Goal: Task Accomplishment & Management: Manage account settings

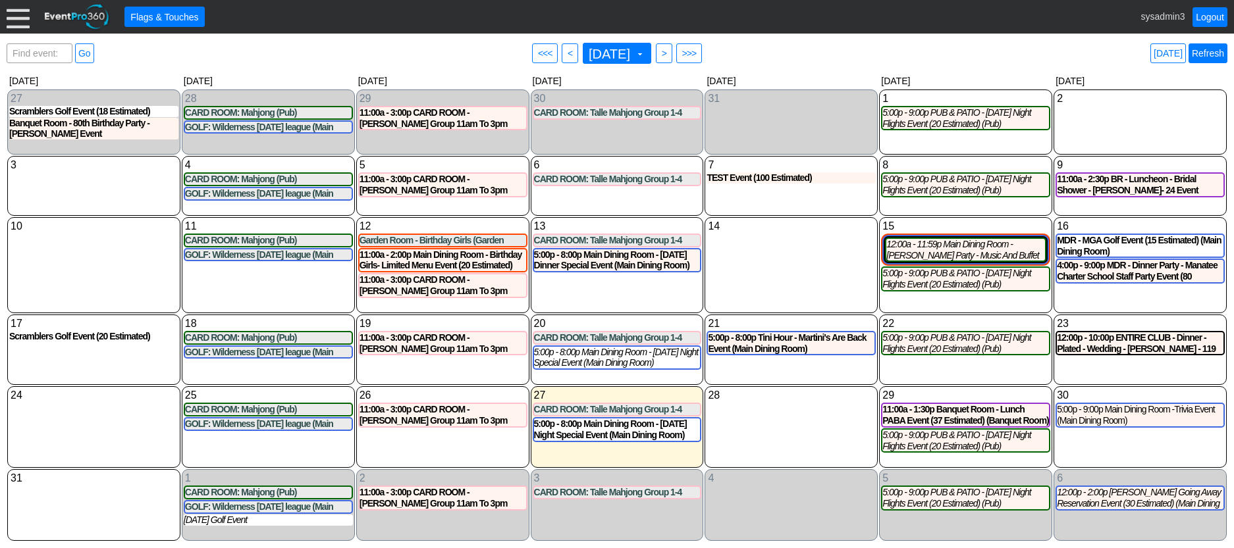
click at [1214, 49] on link "Refresh" at bounding box center [1207, 53] width 39 height 20
click at [18, 18] on div at bounding box center [18, 16] width 23 height 23
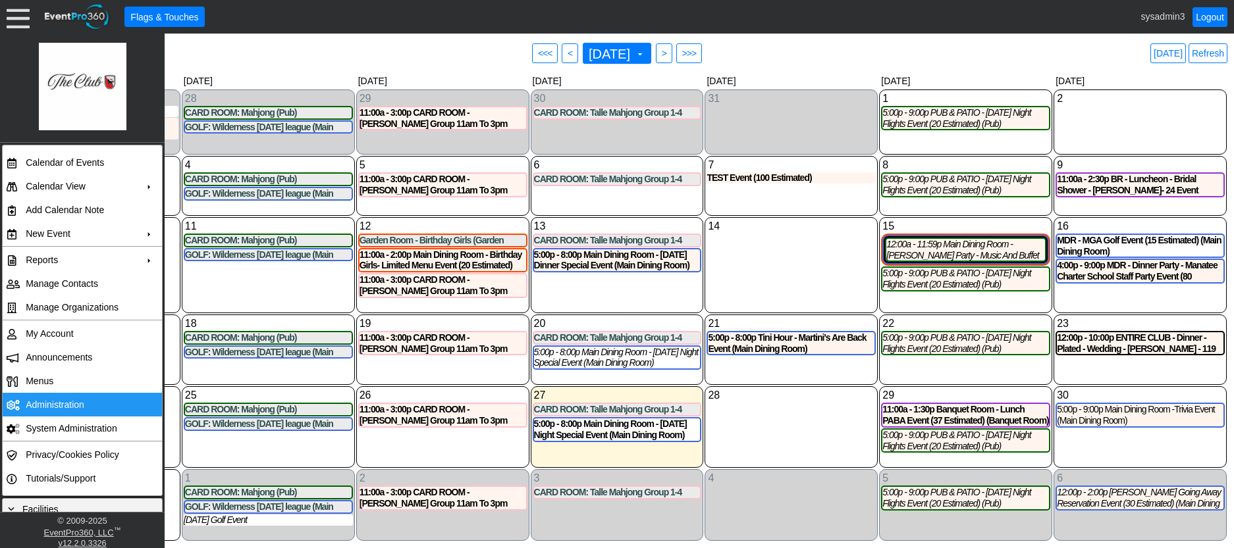
click at [58, 398] on td "Administration" at bounding box center [79, 405] width 118 height 24
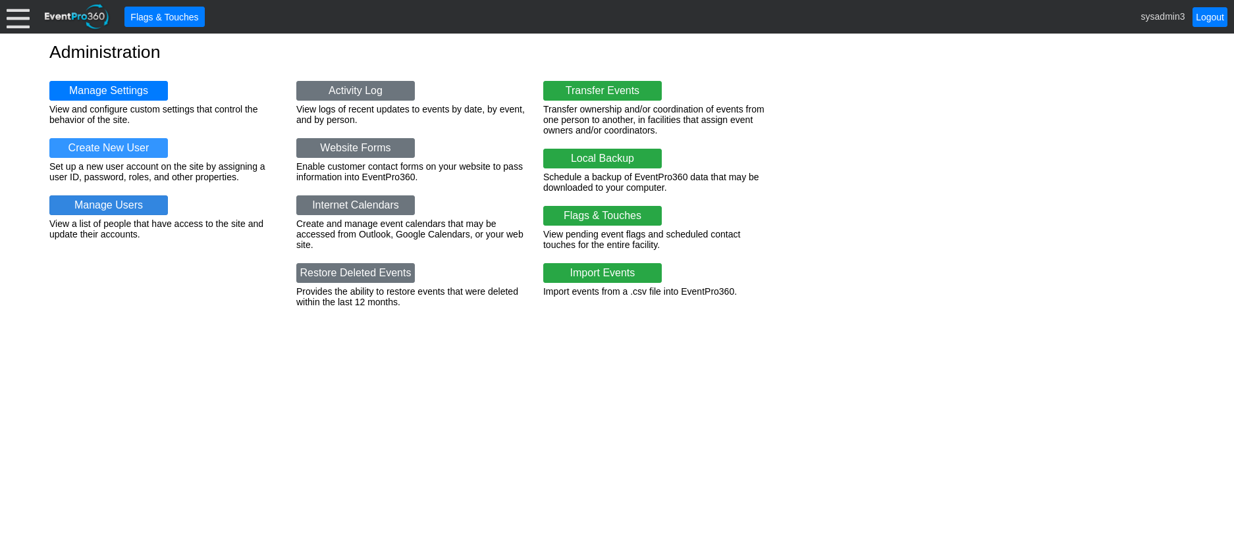
click at [112, 205] on link "Manage Users" at bounding box center [108, 206] width 118 height 20
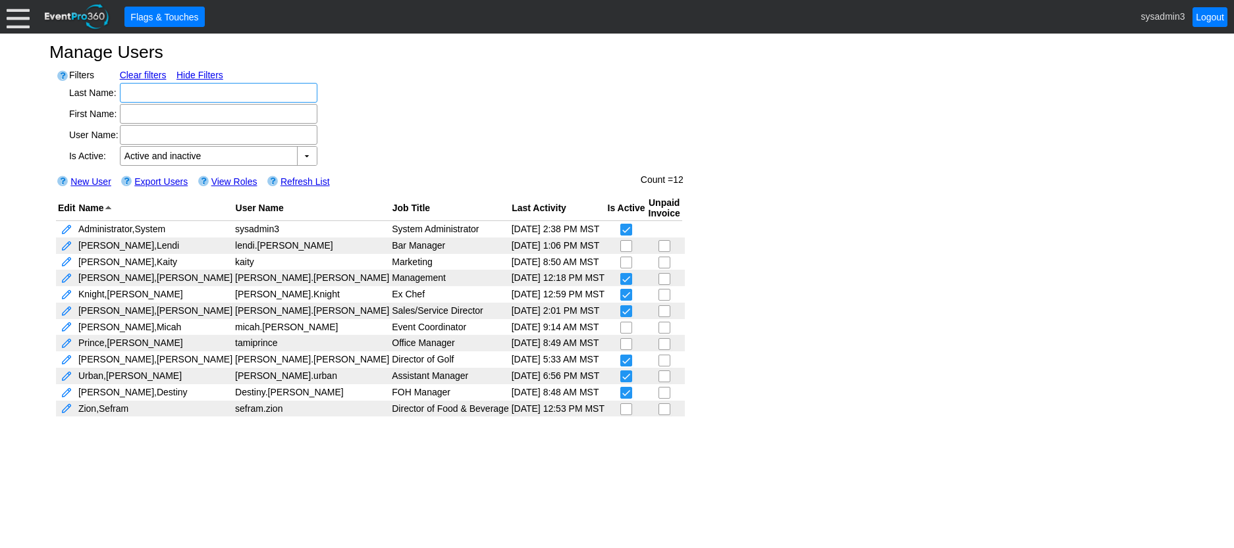
click at [17, 11] on div at bounding box center [18, 16] width 23 height 23
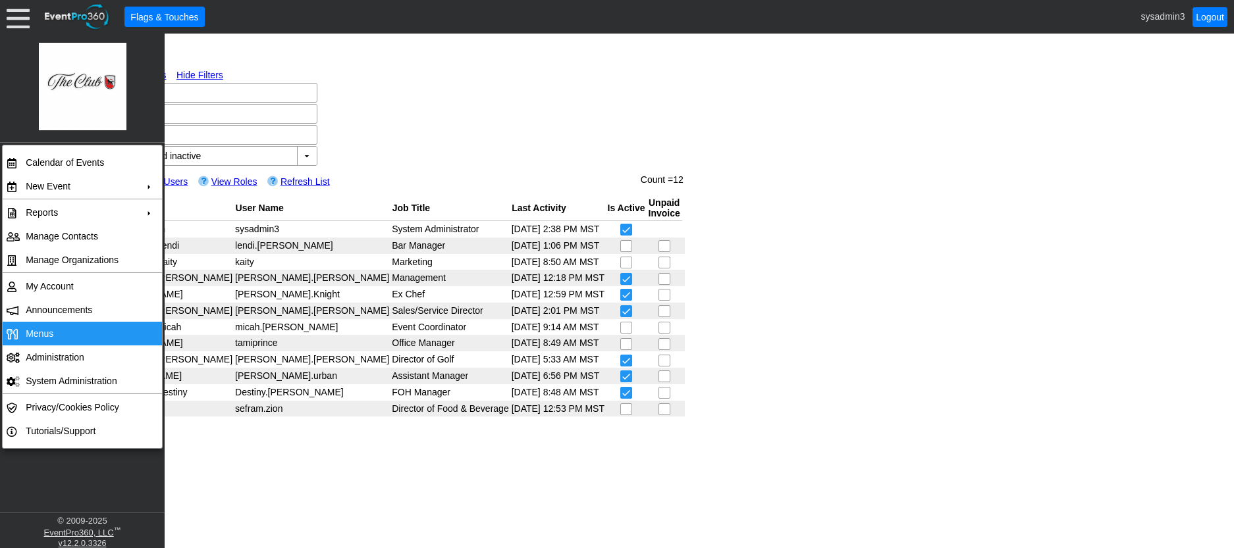
click at [51, 332] on span "Menus" at bounding box center [40, 333] width 28 height 11
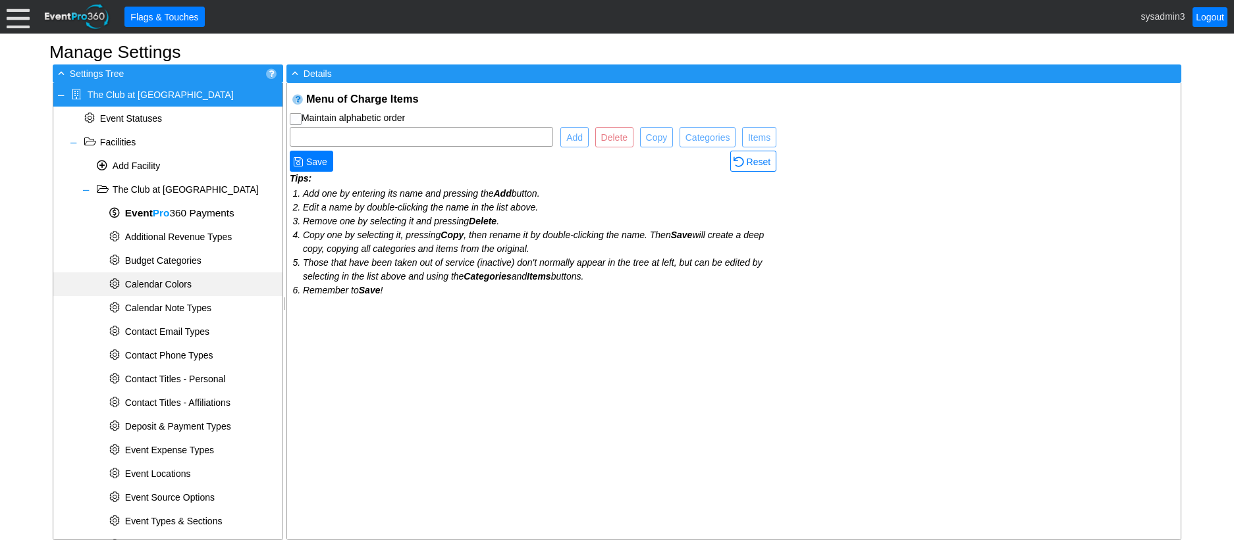
checkbox input "true"
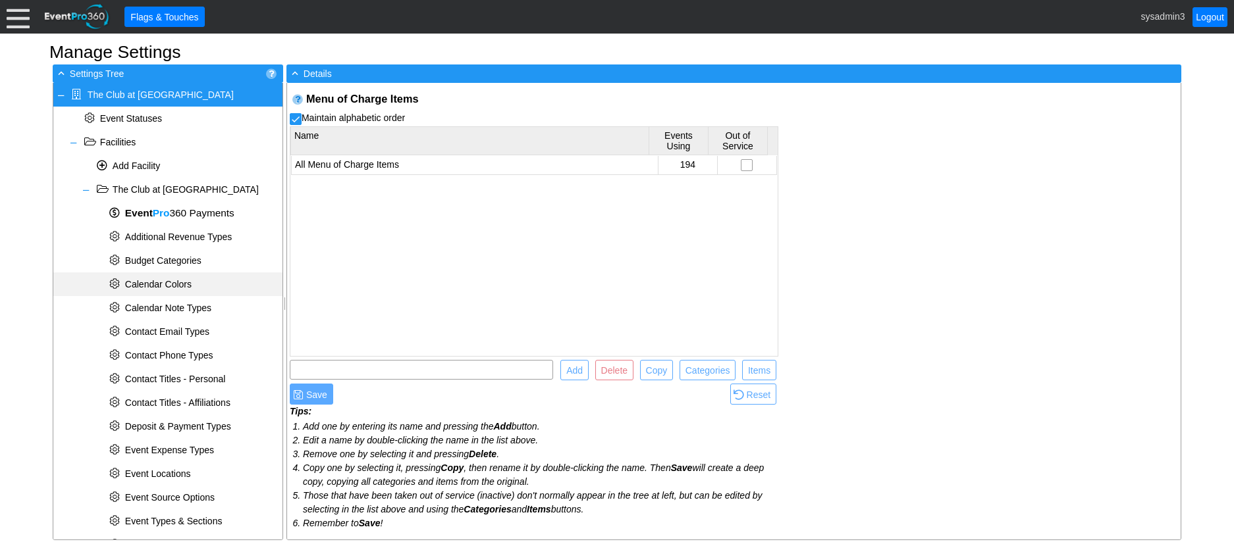
scroll to position [461, 0]
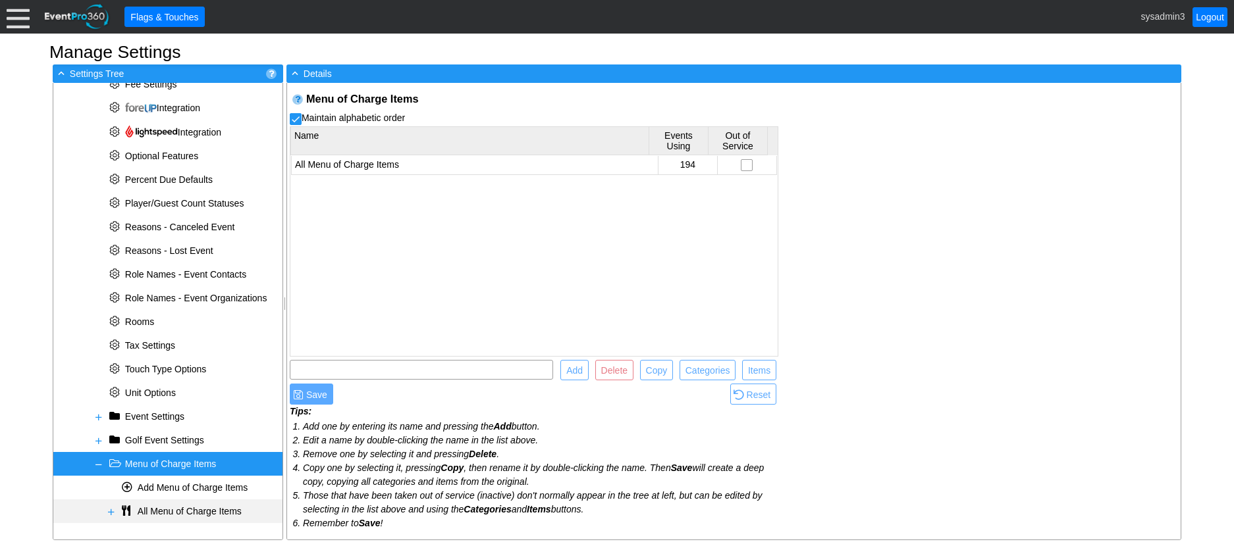
click at [110, 514] on span at bounding box center [111, 512] width 11 height 11
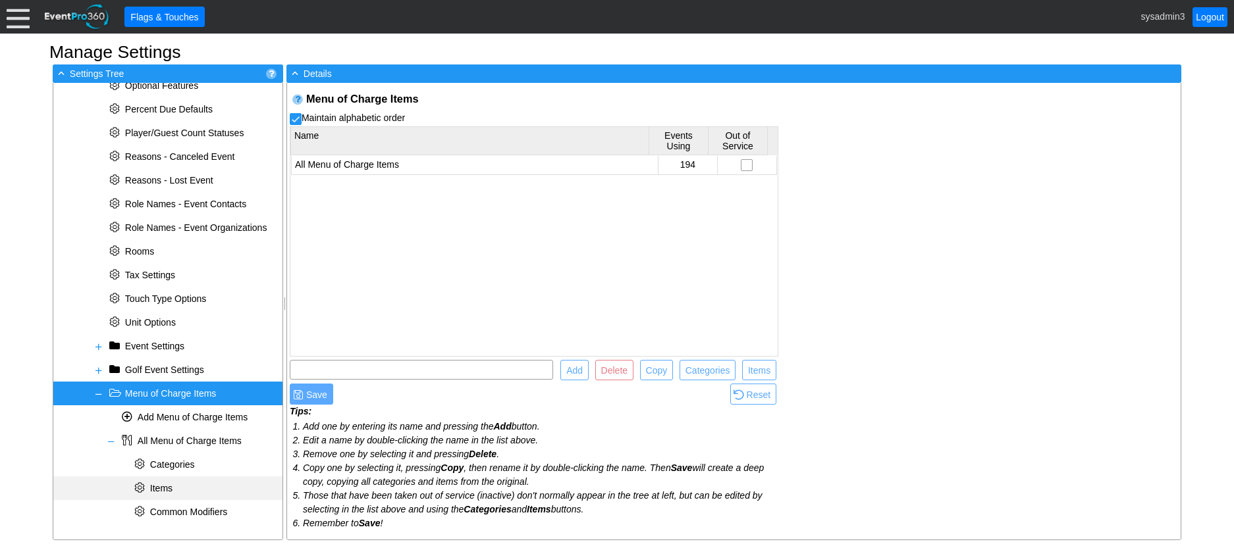
scroll to position [532, 0]
click at [170, 485] on span "Items" at bounding box center [161, 488] width 22 height 11
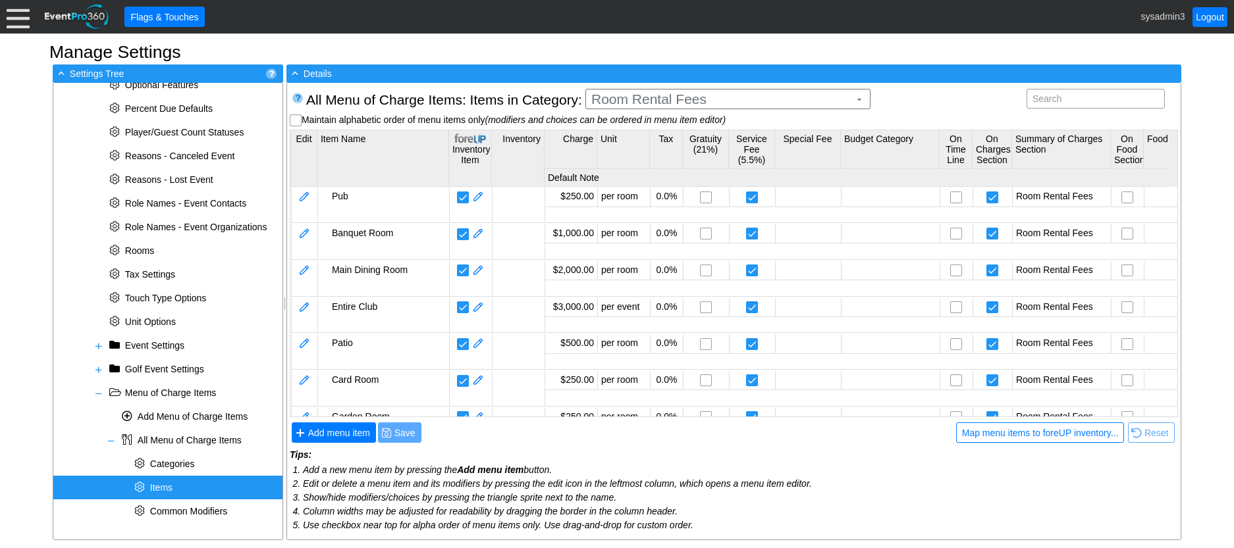
scroll to position [0, 0]
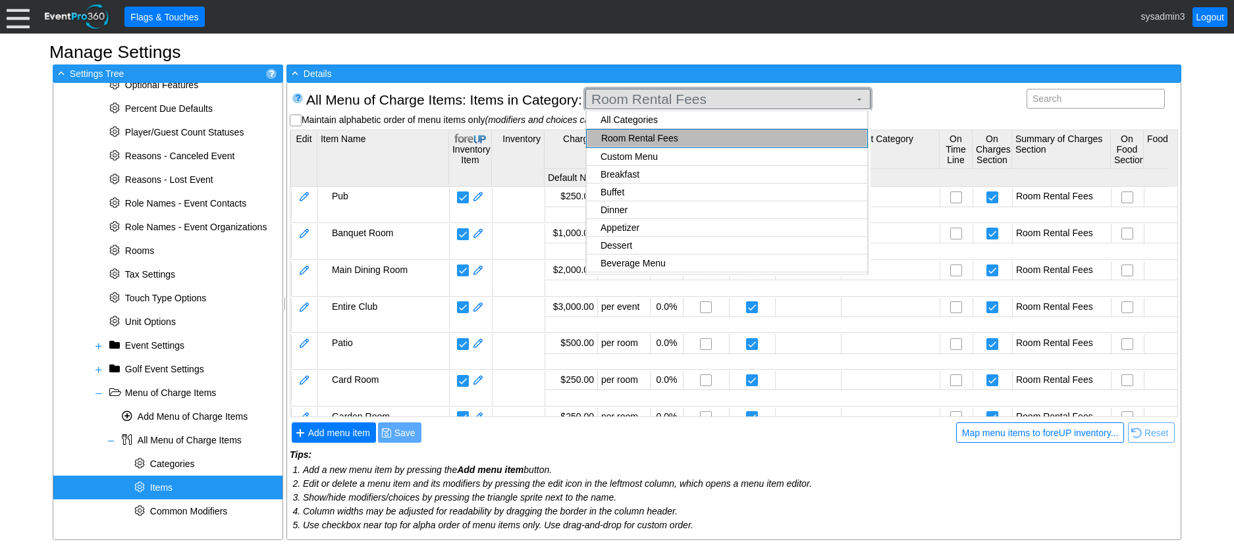
click at [768, 103] on span "Room Rental Fees" at bounding box center [720, 99] width 263 height 13
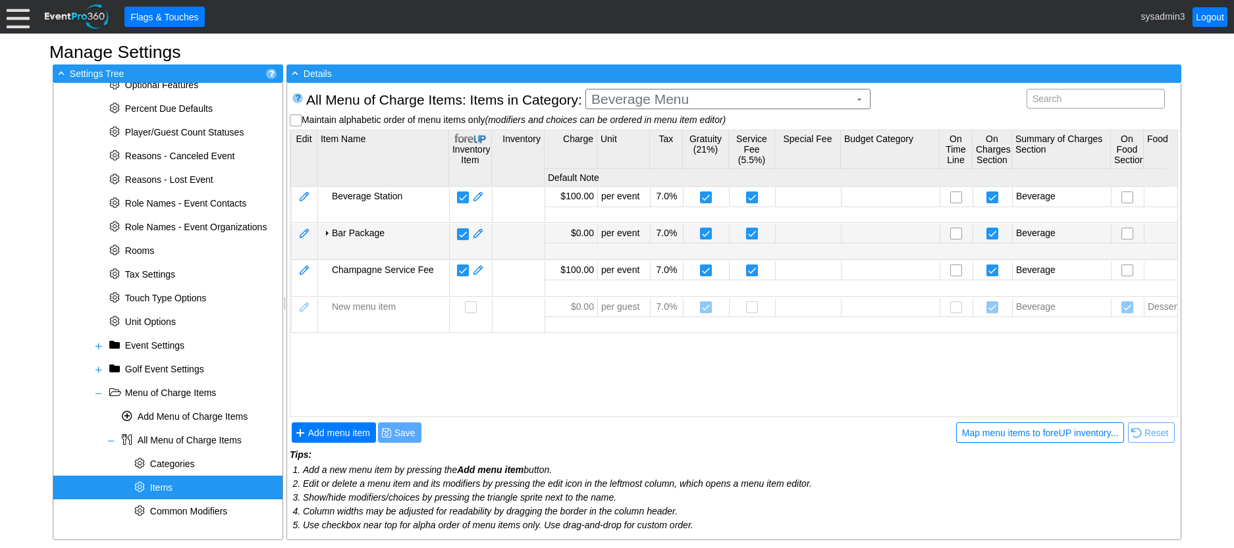
click at [667, 243] on body "Calendar of Events + New Event + Reports + Manage Contacts + Manage Organizatio…" at bounding box center [617, 274] width 1234 height 548
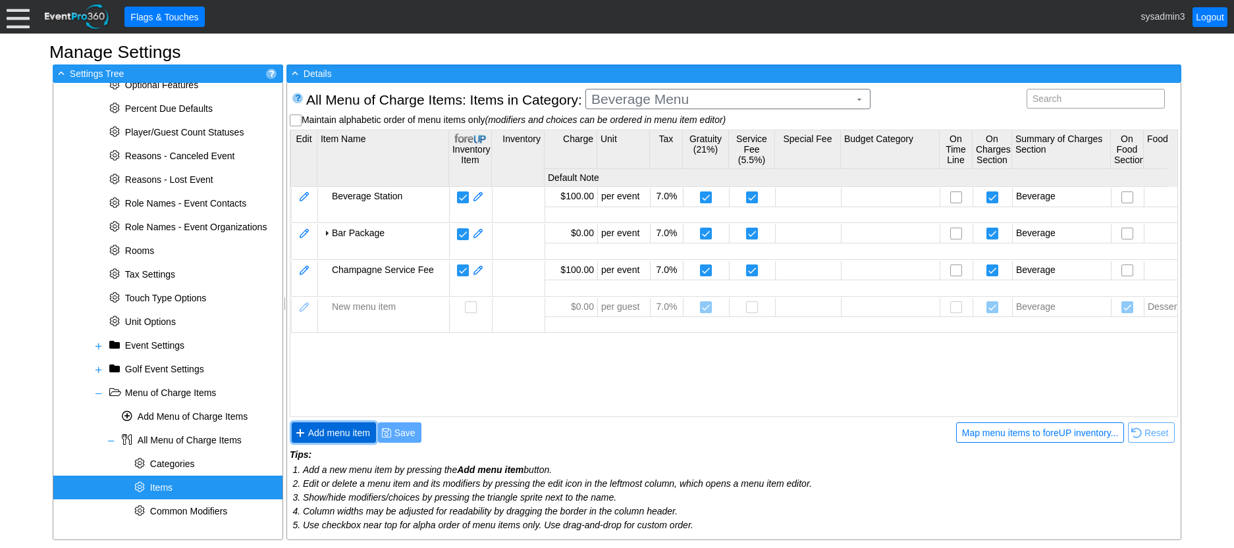
click at [340, 431] on span "Add menu item" at bounding box center [338, 433] width 67 height 13
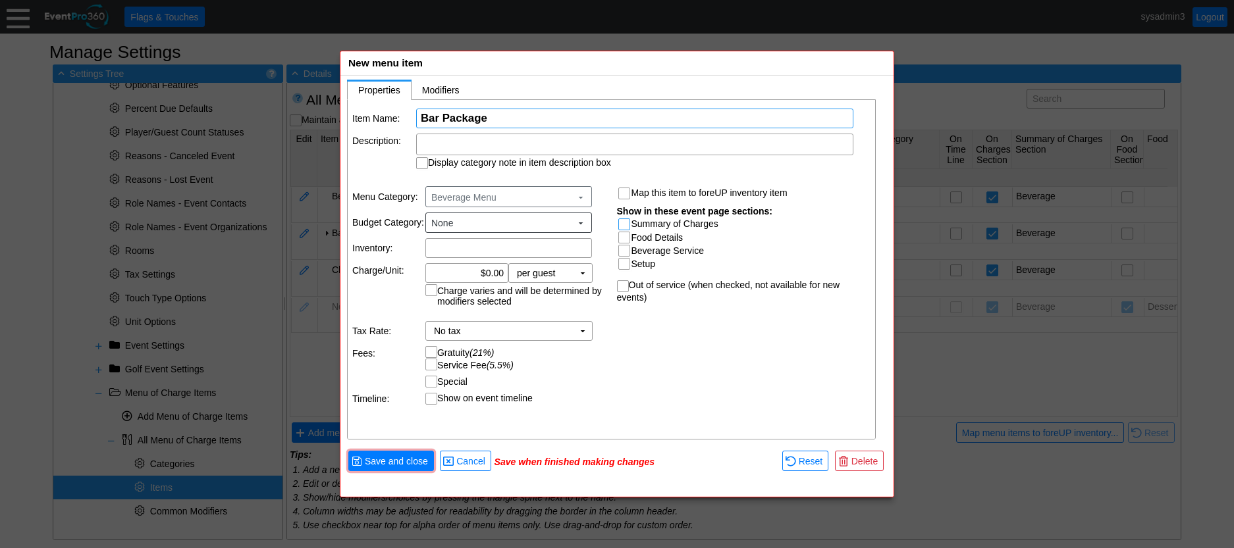
type input "Bar Package"
click at [623, 225] on input "Summary of Charges" at bounding box center [625, 225] width 13 height 13
checkbox input "true"
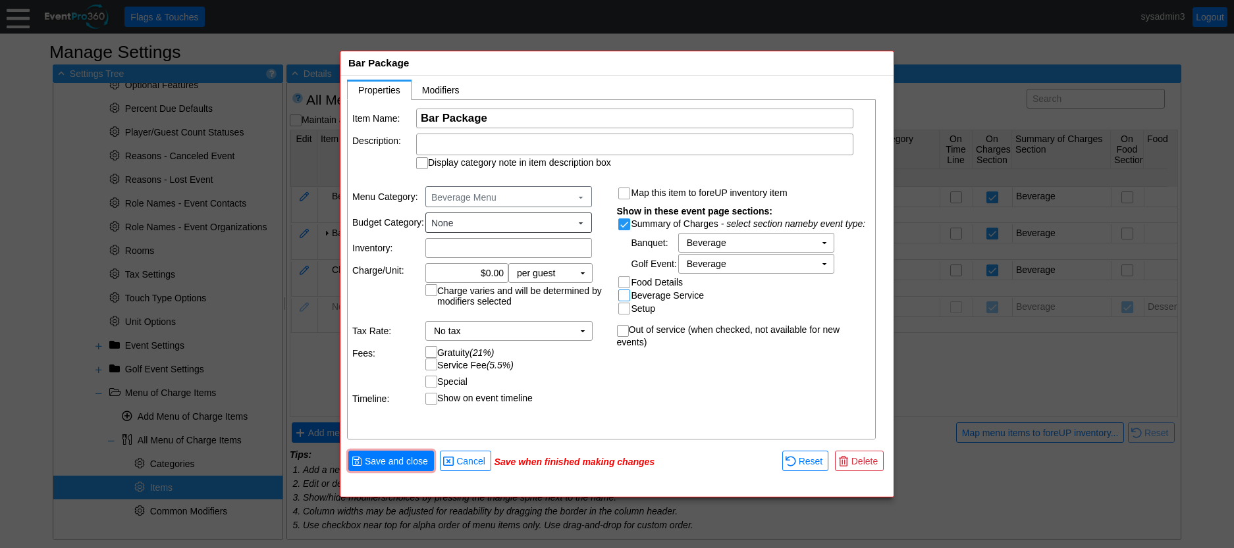
click at [626, 296] on input "Beverage Service" at bounding box center [625, 296] width 13 height 13
checkbox input "true"
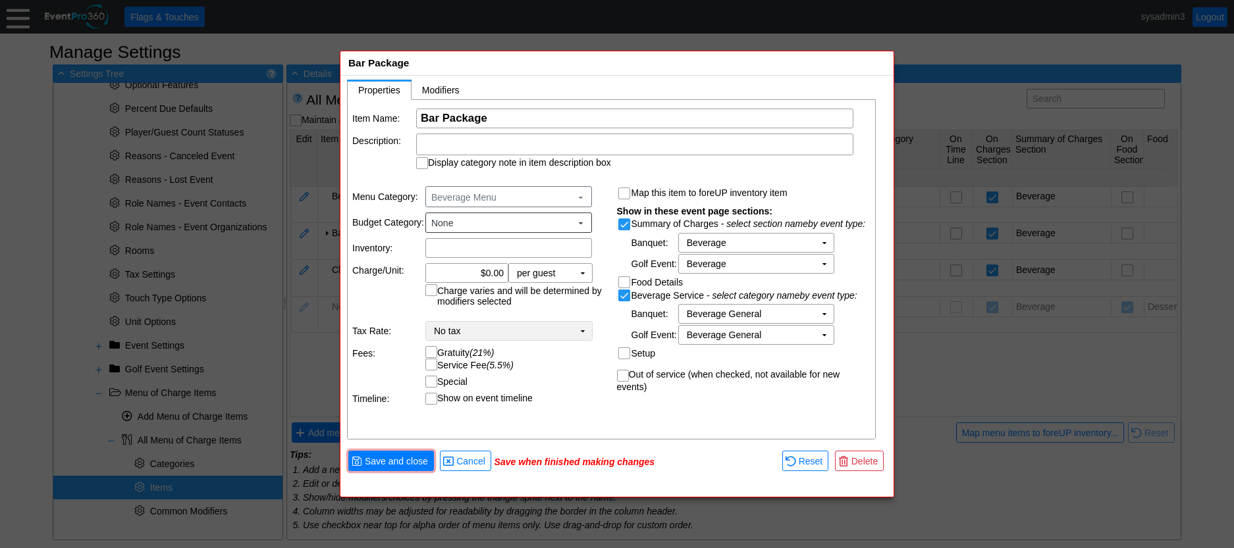
click at [575, 332] on td "▼" at bounding box center [582, 331] width 18 height 18
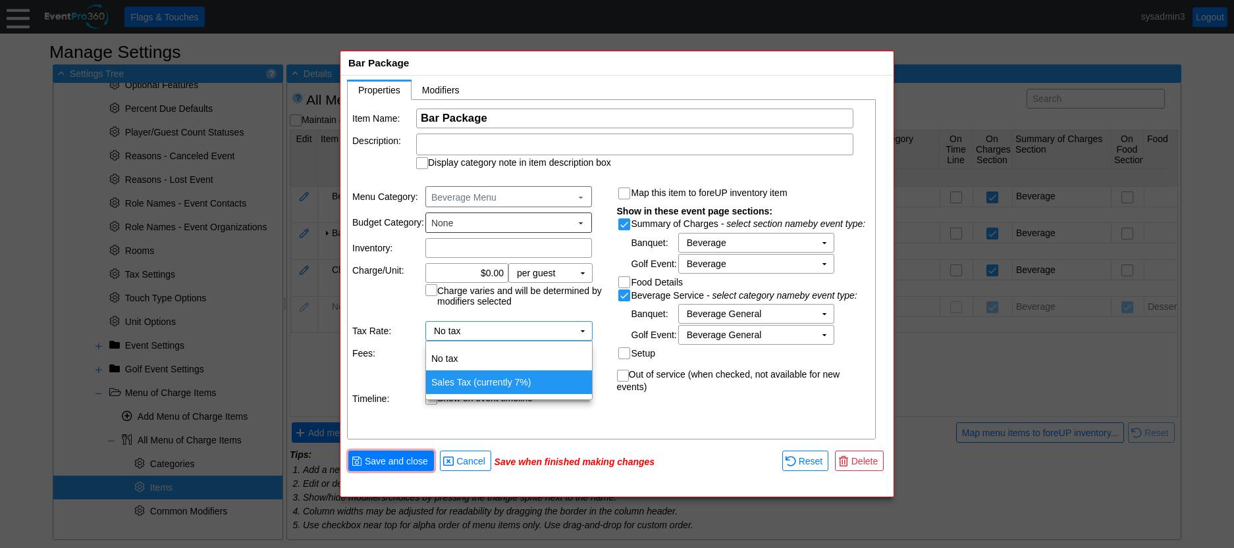
click at [515, 384] on td "Sales Tax (currently 7%)" at bounding box center [509, 383] width 166 height 24
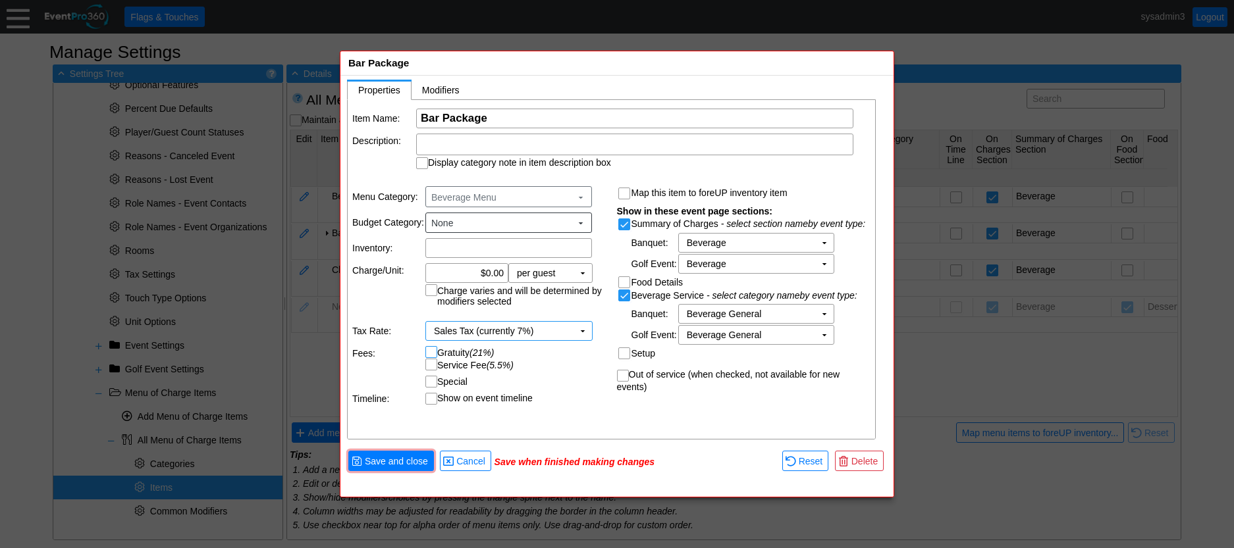
click at [431, 351] on input "Gratuity (21%)" at bounding box center [432, 353] width 13 height 13
checkbox input "true"
click at [429, 361] on input "Service Fee (5.5%)" at bounding box center [432, 365] width 13 height 13
checkbox input "true"
click at [402, 463] on span "Save and close" at bounding box center [396, 461] width 68 height 13
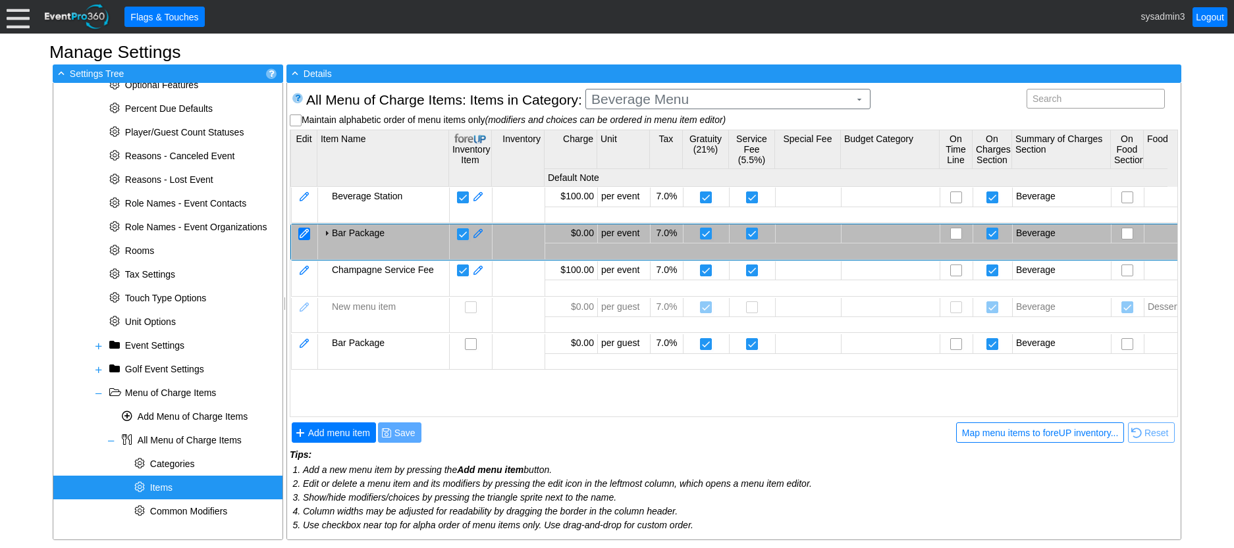
click at [310, 233] on div at bounding box center [304, 234] width 12 height 13
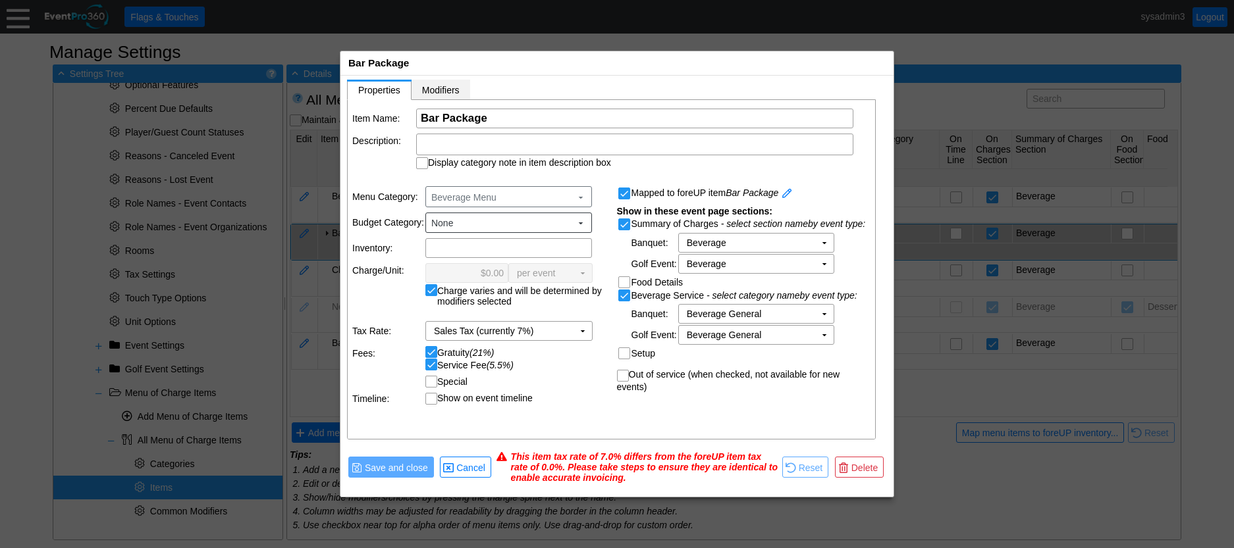
click at [452, 88] on span "Modifiers" at bounding box center [441, 90] width 38 height 11
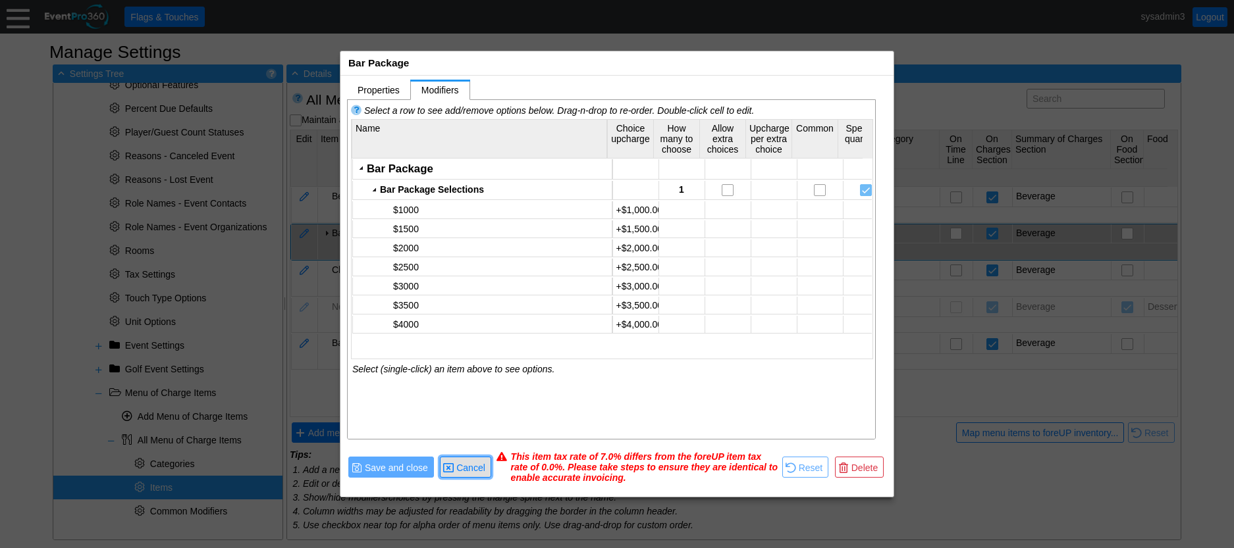
click at [465, 471] on span "Cancel" at bounding box center [471, 467] width 34 height 13
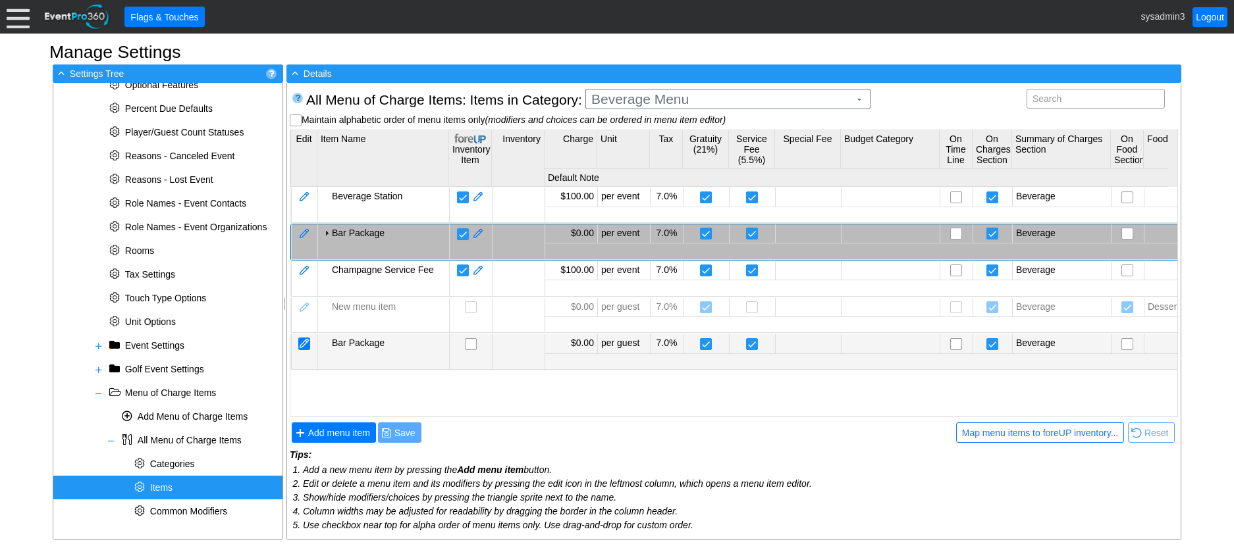
click at [303, 346] on div at bounding box center [304, 344] width 12 height 13
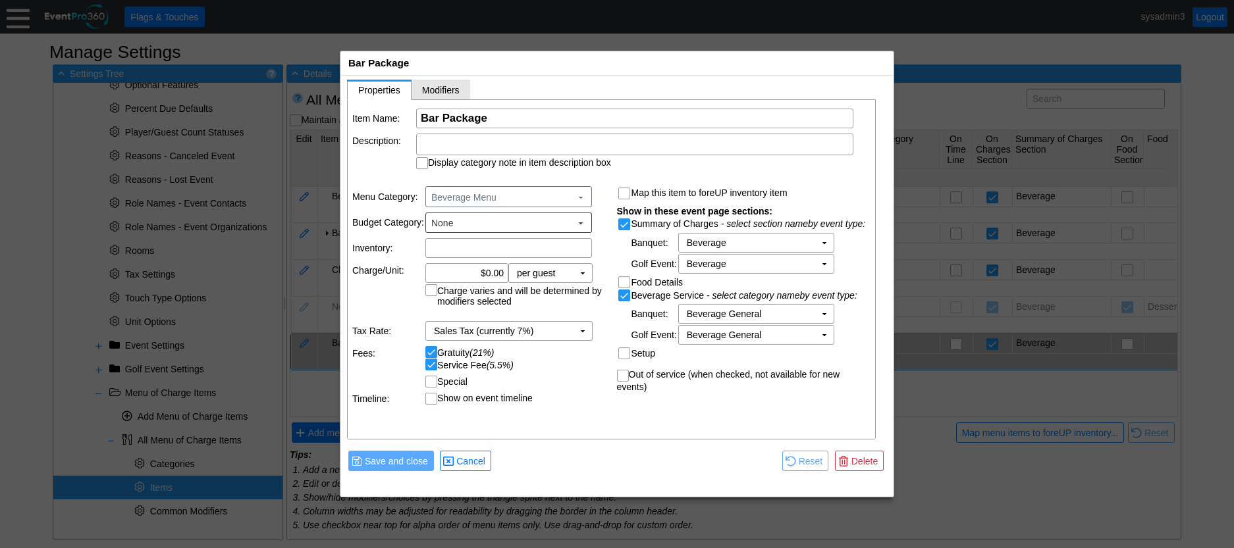
click at [440, 86] on span "Modifiers" at bounding box center [441, 90] width 38 height 11
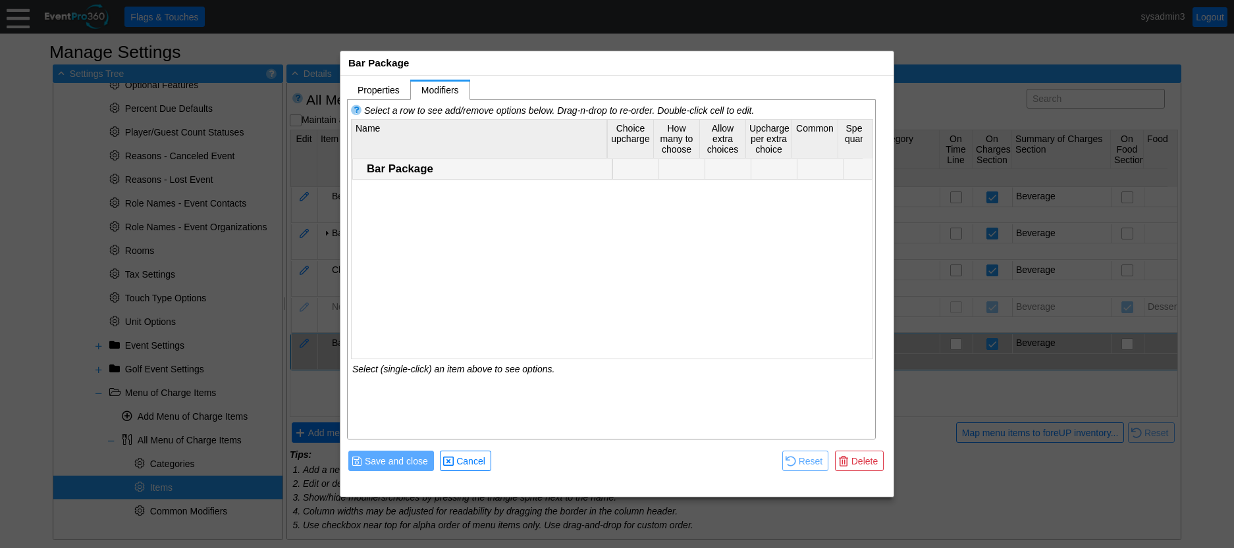
click at [403, 170] on div "Bar Package" at bounding box center [488, 169] width 242 height 13
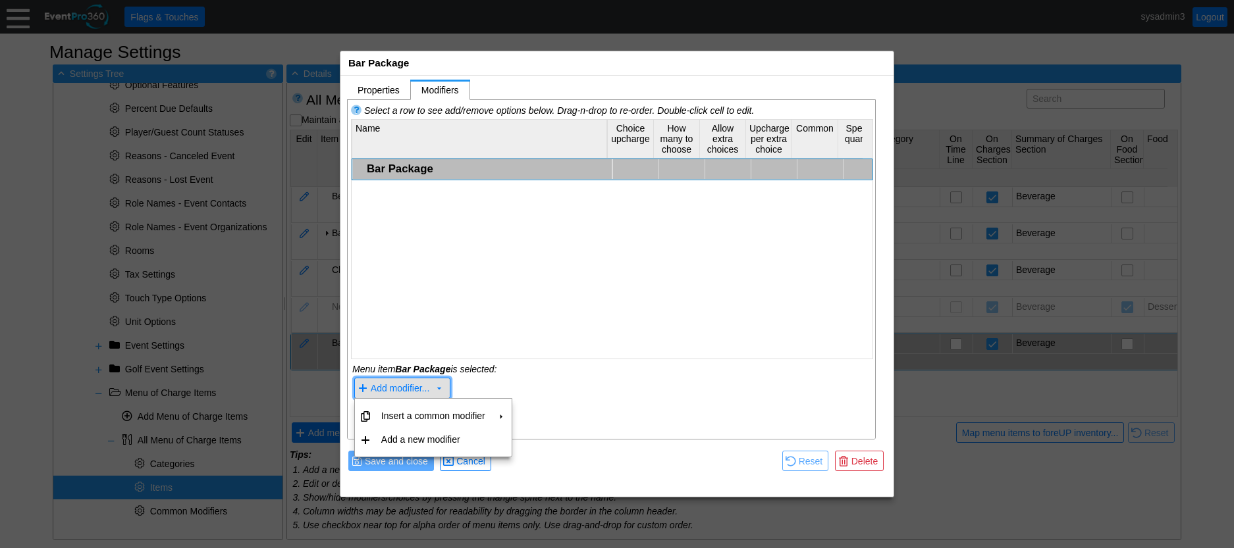
click at [396, 388] on span "Add modifier..." at bounding box center [400, 389] width 59 height 11
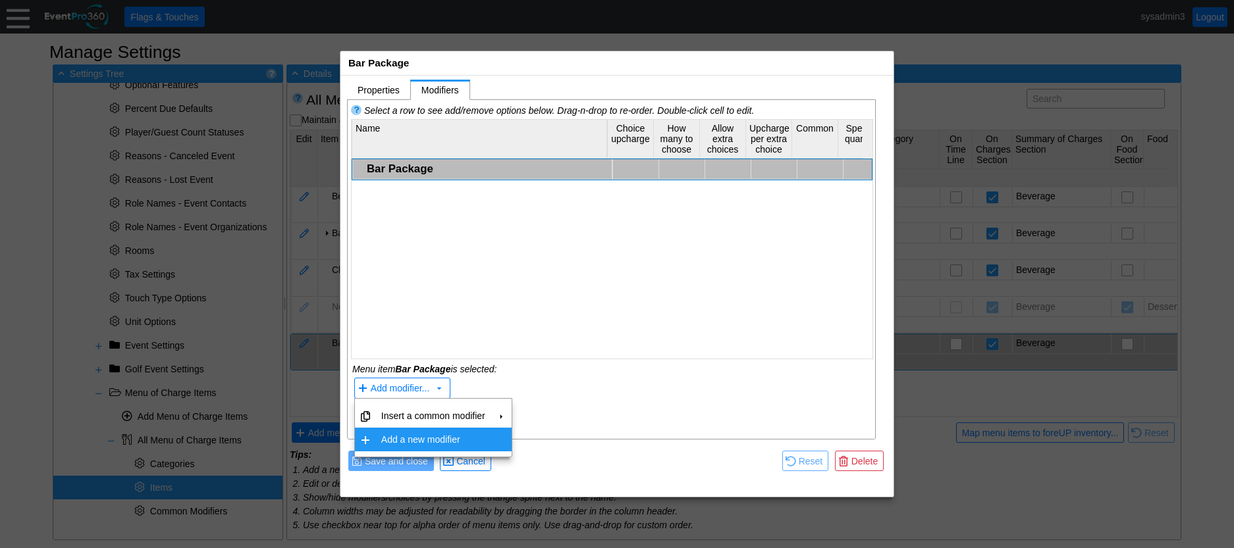
drag, startPoint x: 413, startPoint y: 435, endPoint x: 420, endPoint y: 406, distance: 30.5
click at [413, 435] on td "Add a new modifier" at bounding box center [433, 440] width 115 height 24
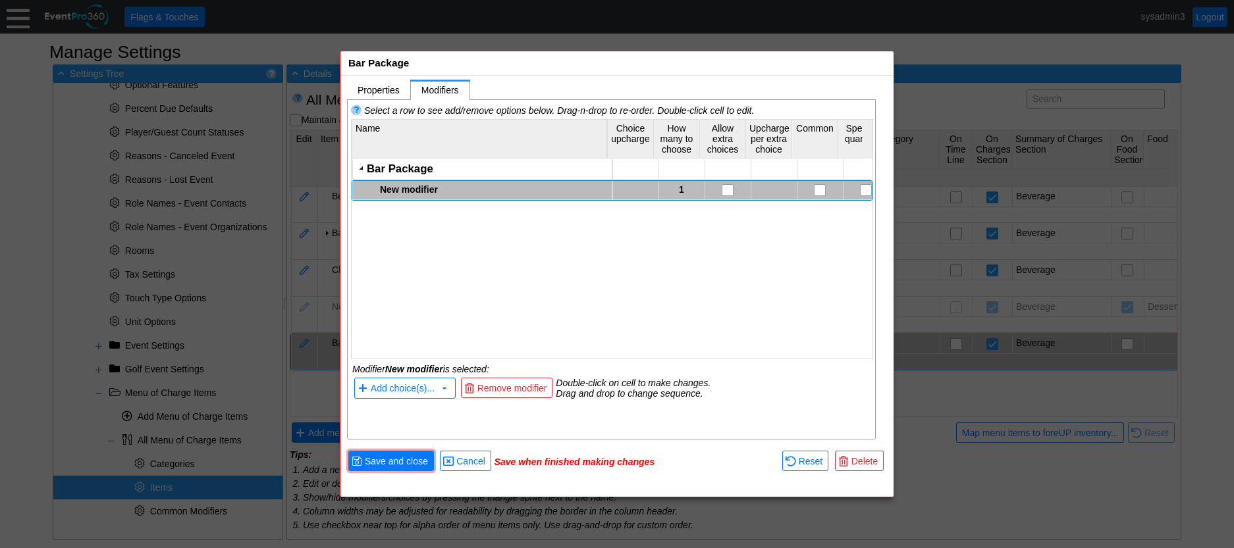
click at [418, 190] on div "New modifier" at bounding box center [494, 189] width 228 height 11
type textarea "Bar Package Selections"
click at [428, 265] on div "Bar Package Bar Package Selections 1" at bounding box center [612, 253] width 521 height 188
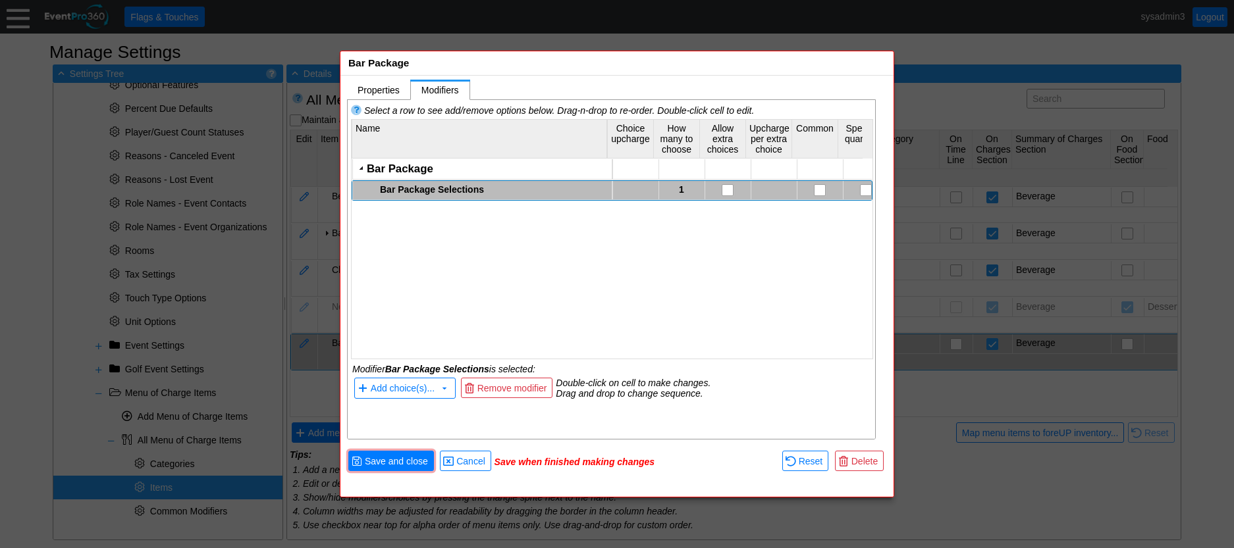
click at [416, 188] on div "Bar Package Selections" at bounding box center [494, 189] width 228 height 11
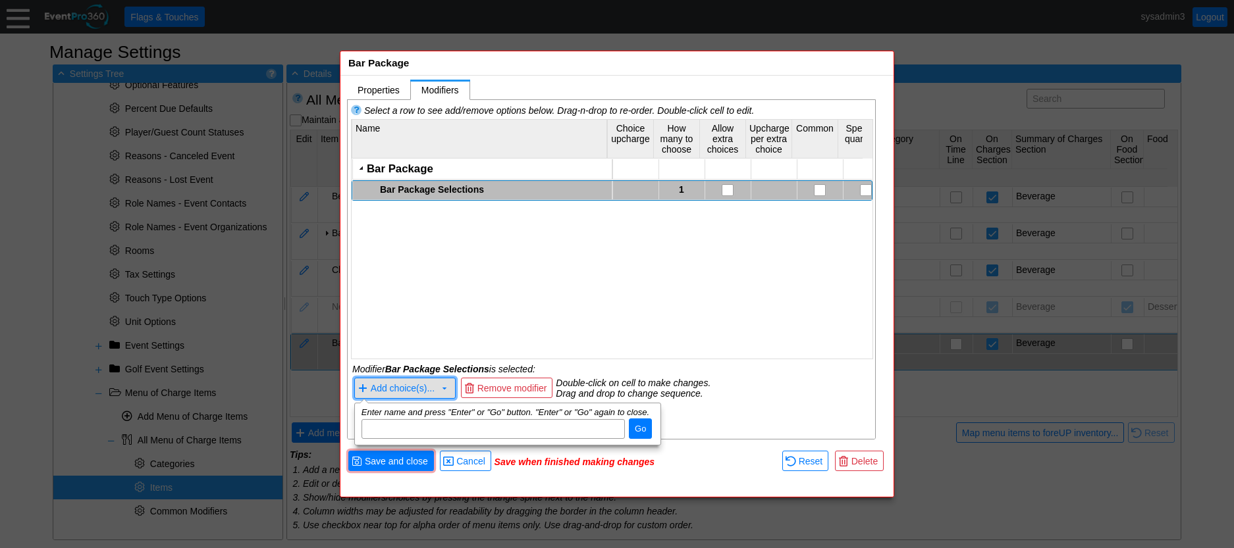
click at [400, 384] on span "Add choice(s)..." at bounding box center [403, 389] width 64 height 11
type input "$1000"
click at [641, 430] on span "Go" at bounding box center [640, 429] width 16 height 13
click at [540, 434] on input "dijit_TooltipDialog_7" at bounding box center [493, 429] width 254 height 18
type input "$1500"
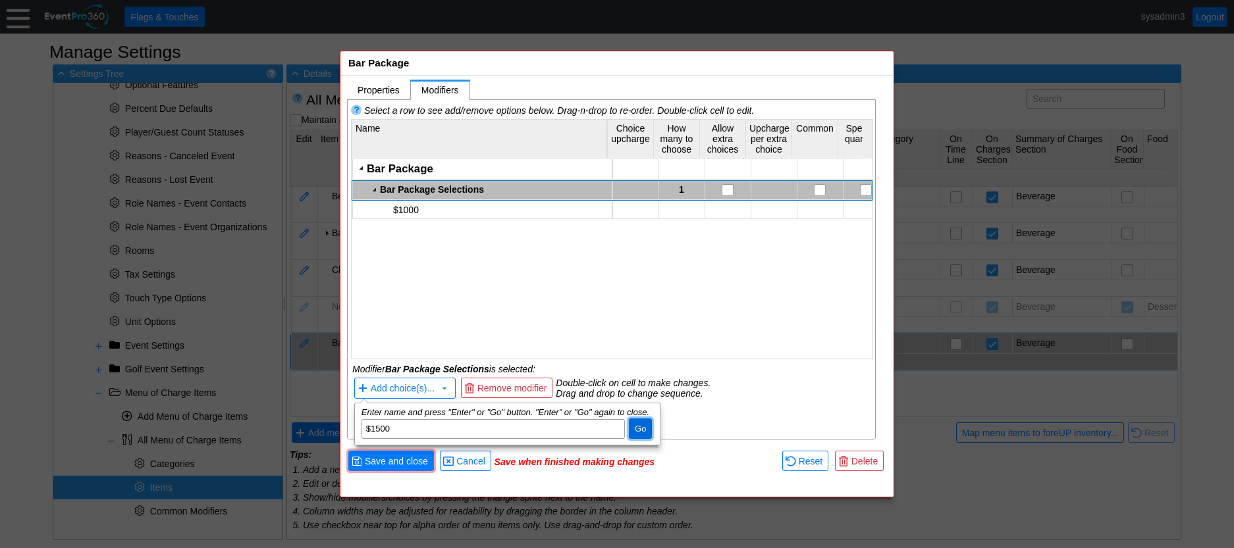
click at [642, 429] on span "Go" at bounding box center [640, 429] width 16 height 13
click at [405, 426] on input "dijit_TooltipDialog_7" at bounding box center [493, 429] width 254 height 18
type input "@"
type input "$2000"
click at [633, 424] on span "Go" at bounding box center [640, 429] width 16 height 13
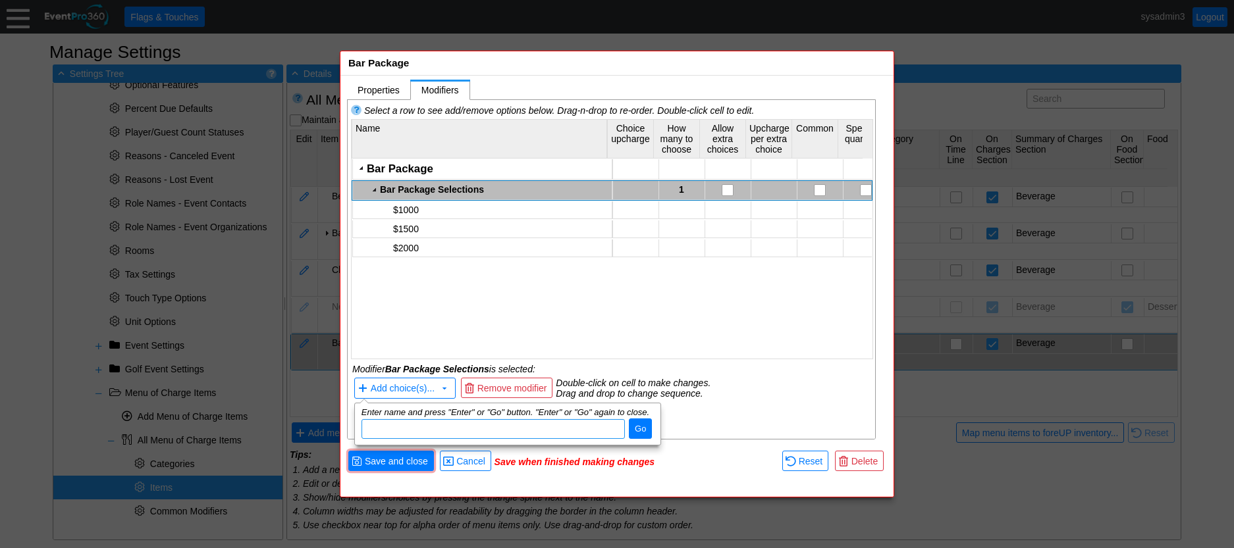
click at [488, 430] on input "dijit_TooltipDialog_7" at bounding box center [493, 429] width 254 height 18
type input "$2500"
click at [648, 430] on span "Go" at bounding box center [640, 429] width 16 height 13
click at [416, 431] on input "dijit_TooltipDialog_7" at bounding box center [493, 429] width 254 height 18
type input "$3000"
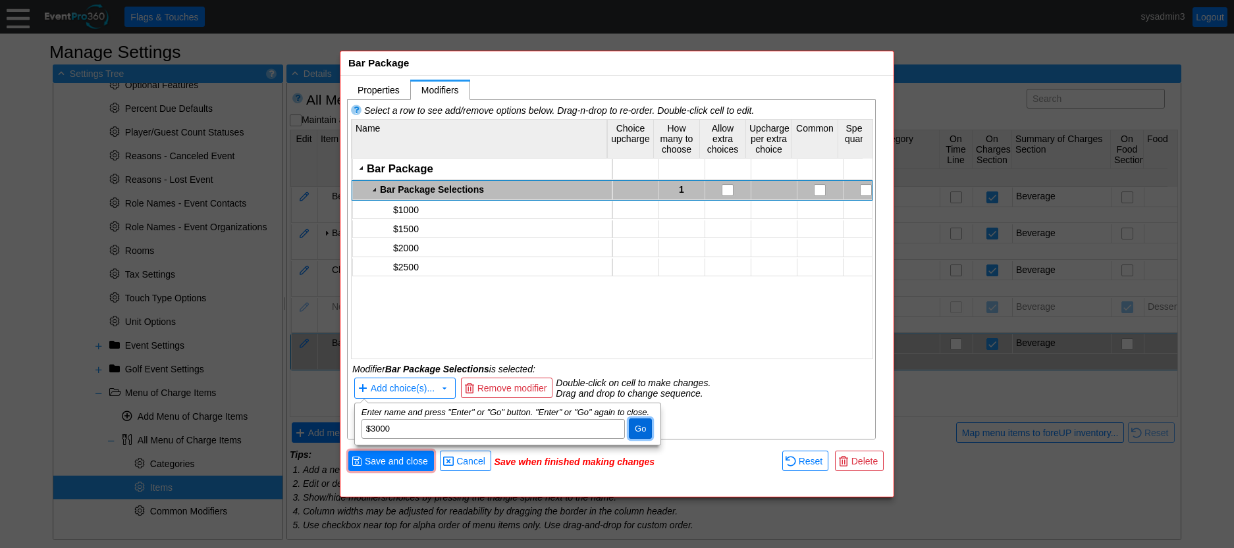
click at [638, 423] on span "Go" at bounding box center [640, 429] width 16 height 13
click at [432, 431] on input "dijit_TooltipDialog_7" at bounding box center [493, 429] width 254 height 18
type input "$3500"
click at [644, 425] on span "Go" at bounding box center [640, 429] width 16 height 13
click at [423, 427] on input "dijit_TooltipDialog_7" at bounding box center [493, 429] width 254 height 18
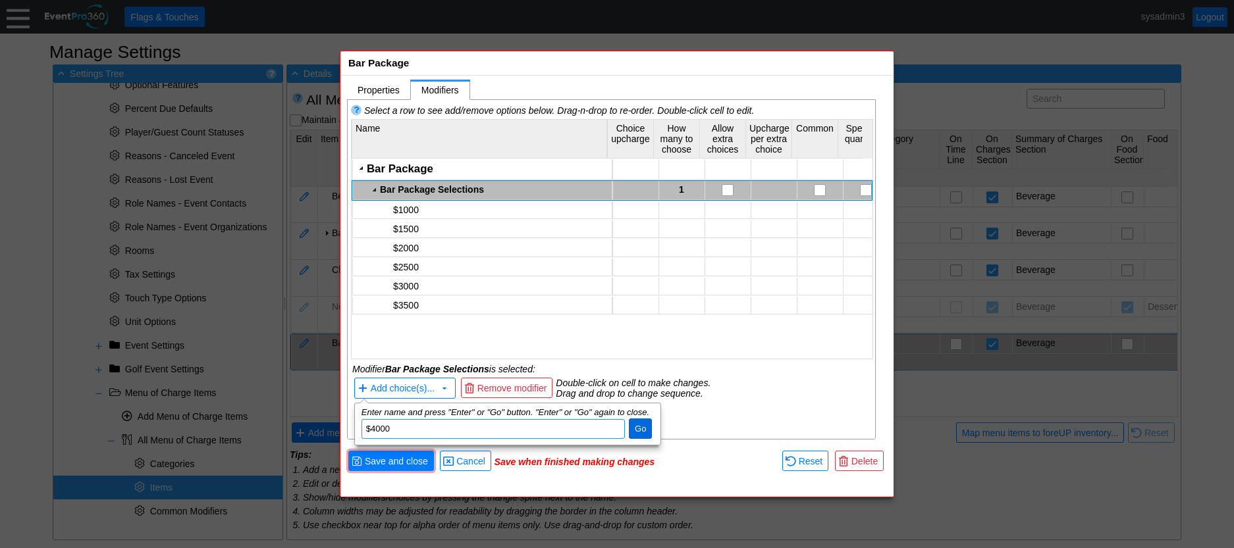
type input "$4000"
click at [642, 421] on span "● Go" at bounding box center [640, 429] width 23 height 20
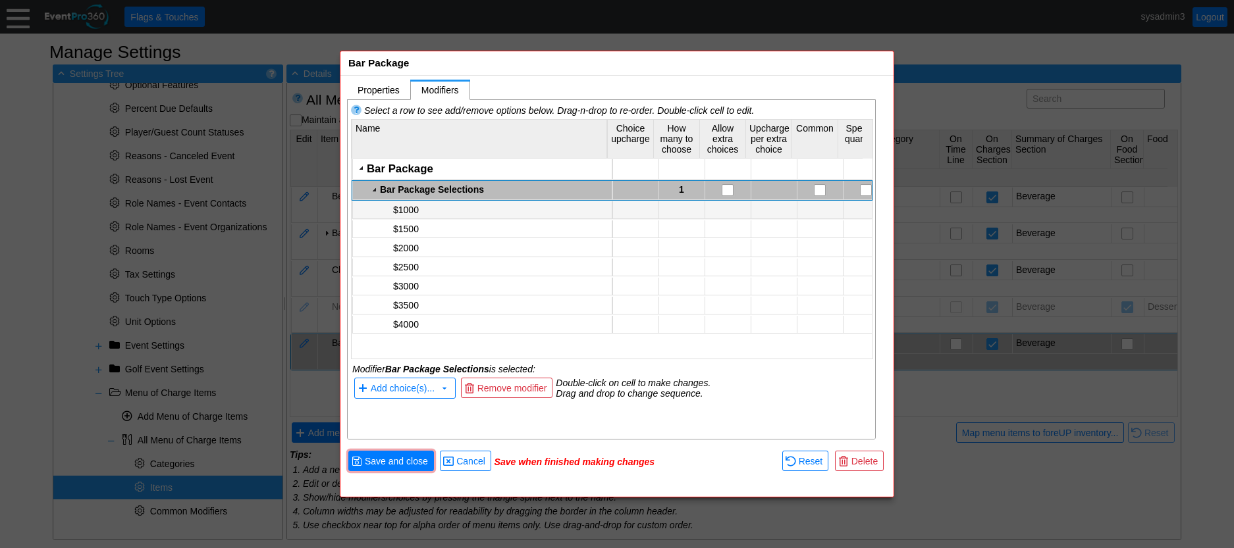
click at [631, 207] on td at bounding box center [635, 210] width 46 height 18
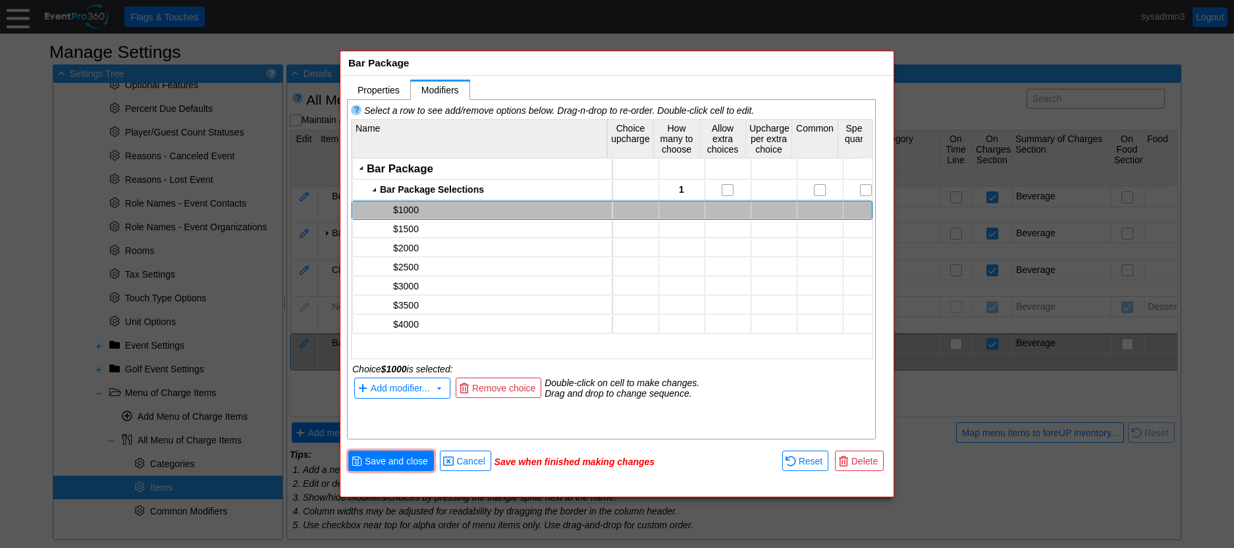
click at [631, 207] on td at bounding box center [635, 210] width 46 height 18
type input "1000"
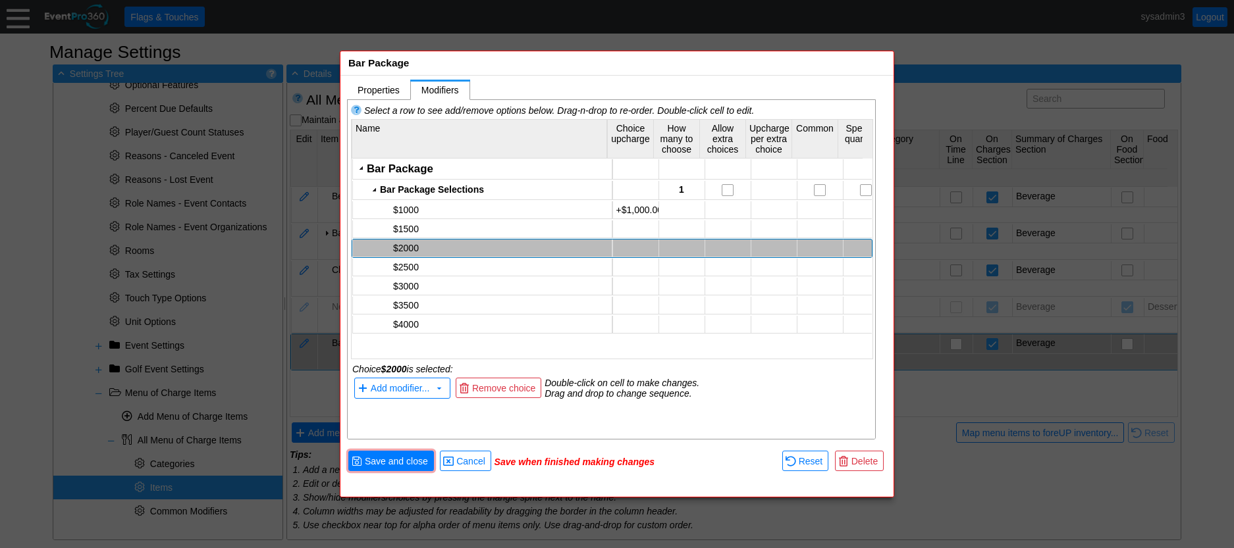
click at [583, 246] on div "$2000" at bounding box center [500, 248] width 215 height 11
click at [640, 227] on td at bounding box center [635, 230] width 46 height 18
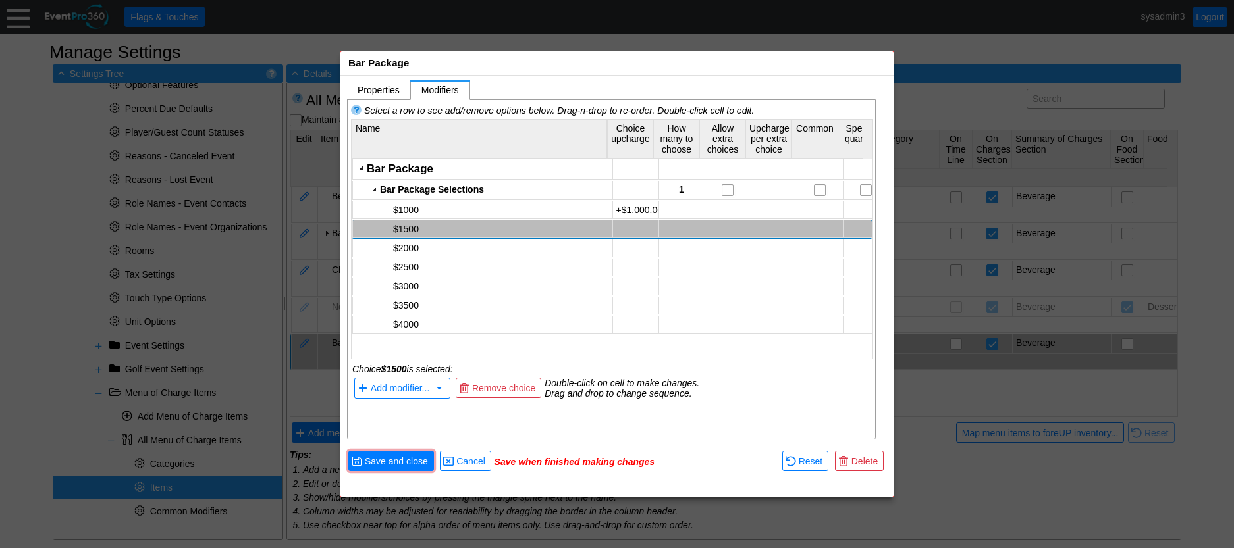
click at [640, 227] on td at bounding box center [635, 230] width 46 height 18
type input "1500"
click at [572, 257] on table "$2000" at bounding box center [482, 249] width 260 height 18
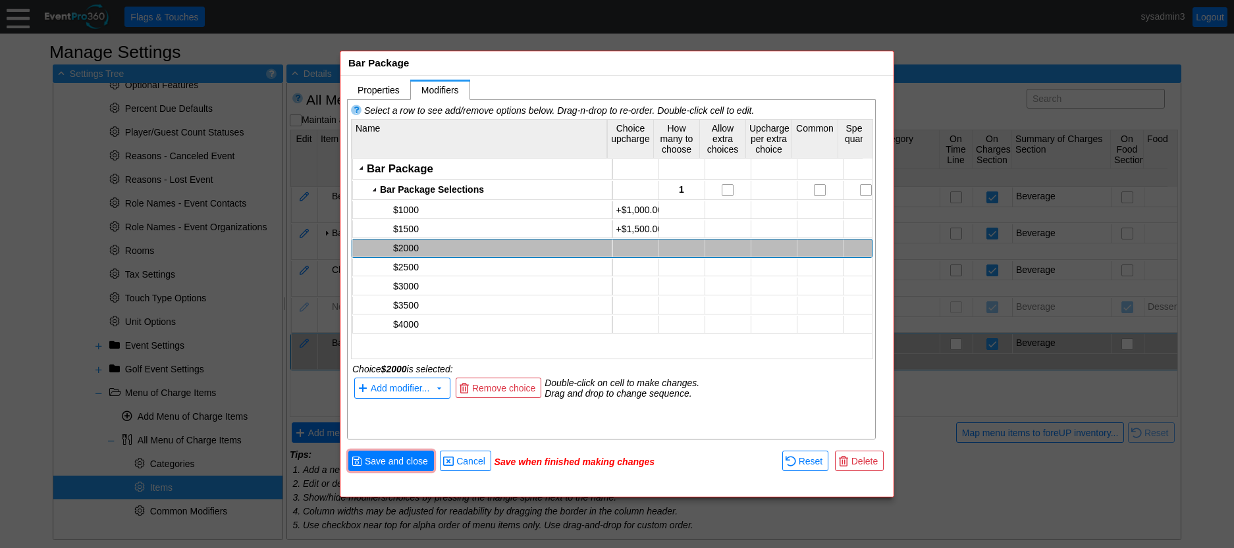
click at [636, 246] on td at bounding box center [635, 249] width 46 height 18
type input "2000"
click at [544, 279] on td "$3000" at bounding box center [482, 287] width 259 height 18
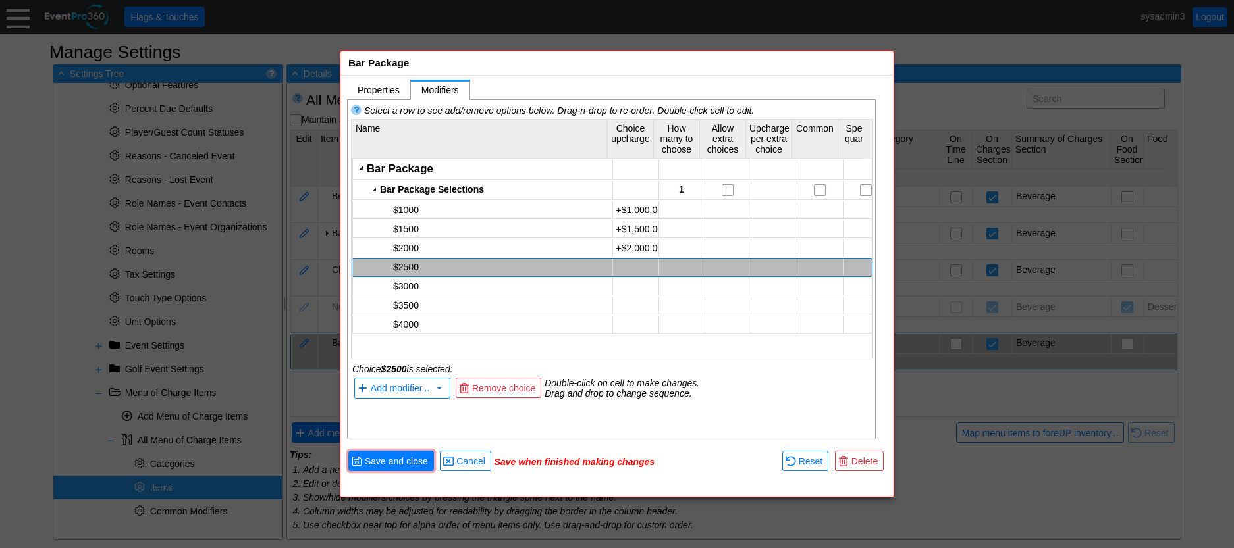
click at [630, 265] on td at bounding box center [635, 268] width 46 height 18
type input "2500"
click at [570, 296] on div "$3500" at bounding box center [612, 305] width 521 height 19
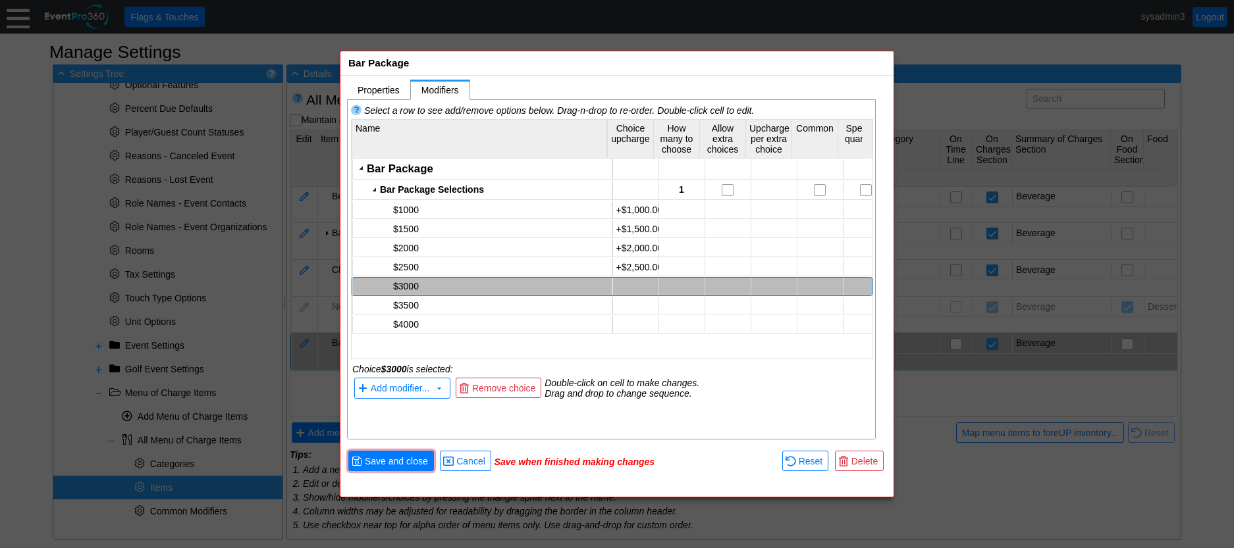
click at [630, 280] on td at bounding box center [635, 287] width 46 height 18
type input "3000"
click at [583, 309] on div "$3500" at bounding box center [500, 305] width 215 height 11
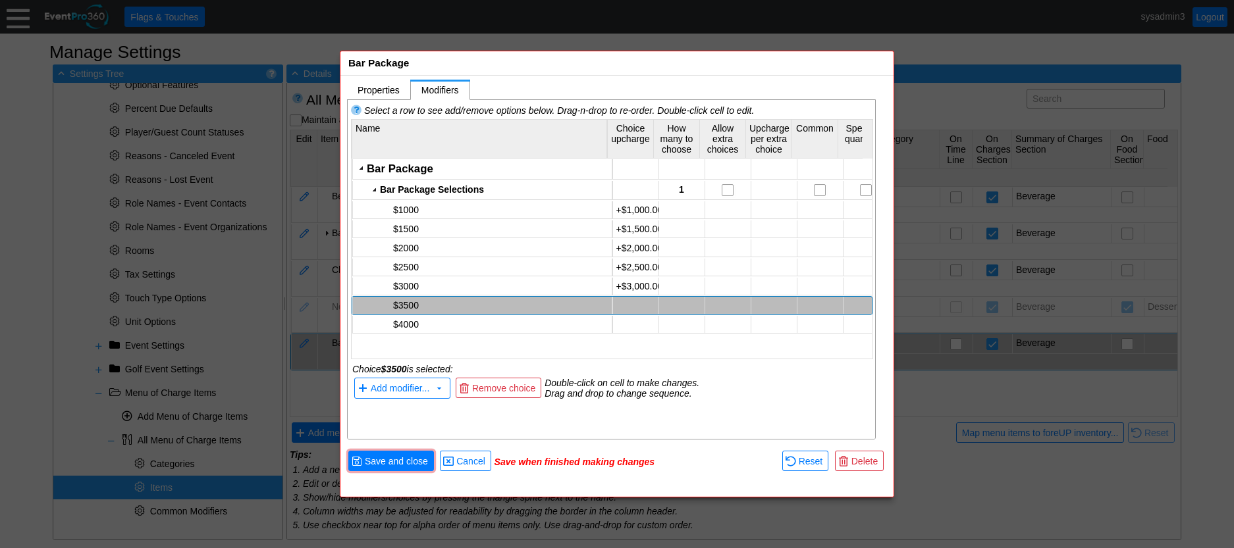
click at [642, 300] on td at bounding box center [635, 306] width 46 height 18
type input "3500"
click at [563, 326] on div "$4000" at bounding box center [500, 324] width 215 height 11
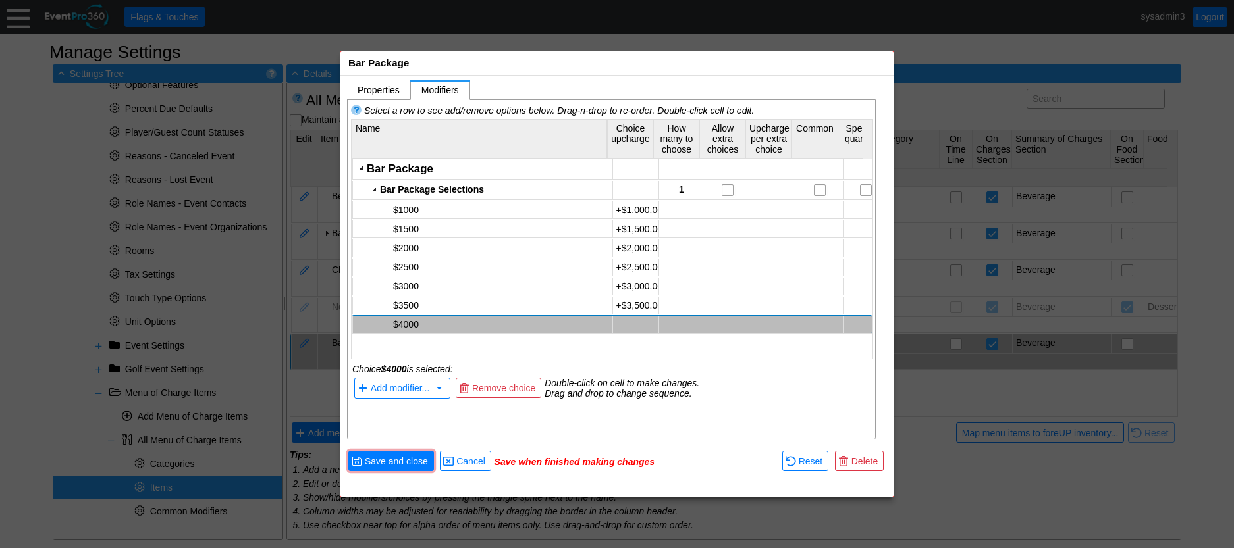
click at [632, 321] on td at bounding box center [635, 325] width 46 height 18
click at [629, 325] on td at bounding box center [635, 325] width 46 height 18
click at [631, 325] on td at bounding box center [635, 325] width 46 height 18
click at [631, 324] on td at bounding box center [635, 325] width 46 height 18
type input "4000"
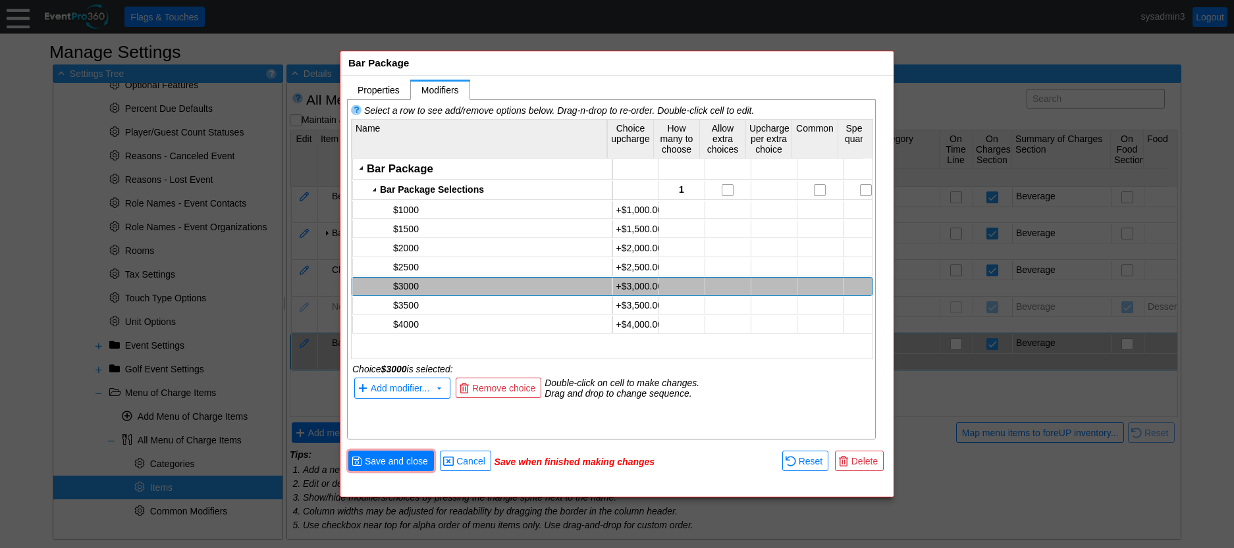
click at [546, 279] on td "$3000" at bounding box center [482, 287] width 259 height 18
click at [409, 461] on span "Save and close" at bounding box center [396, 461] width 68 height 13
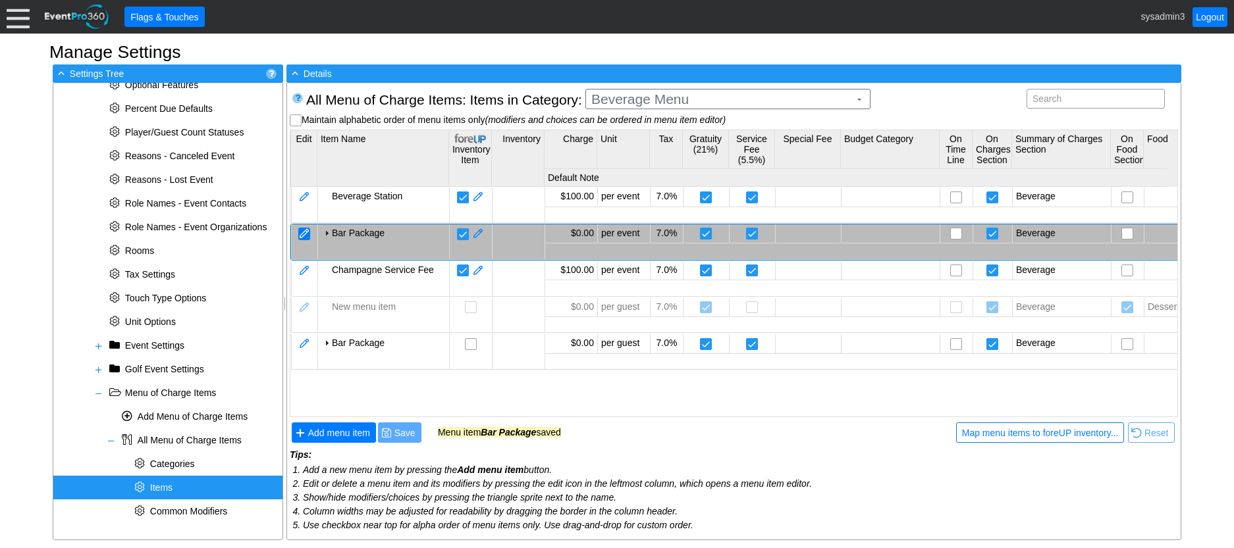
click at [307, 228] on div at bounding box center [304, 234] width 12 height 13
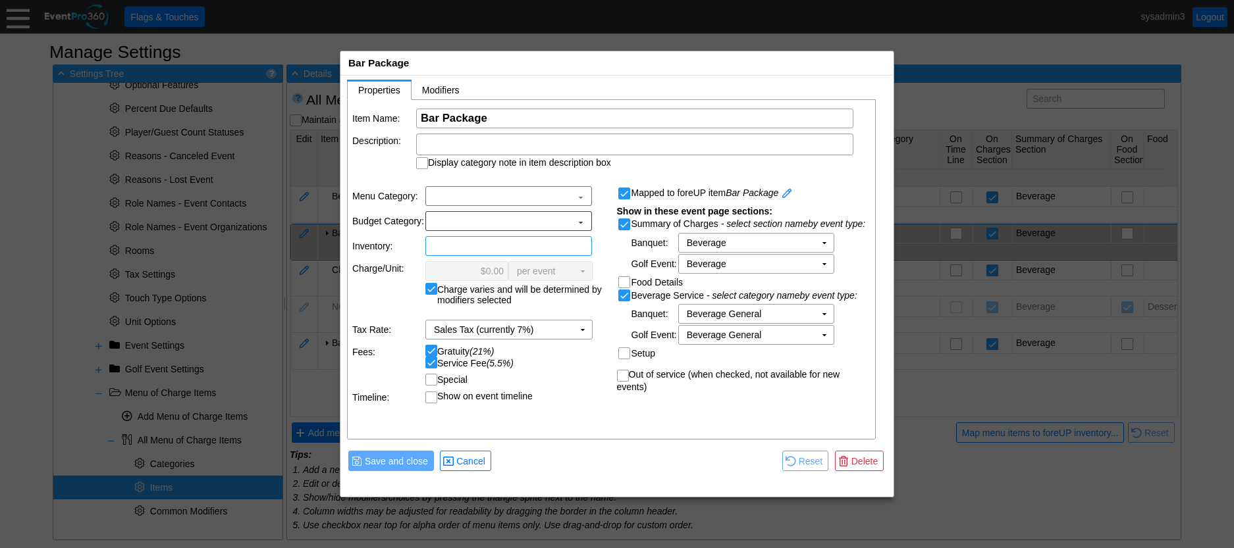
scroll to position [0, 0]
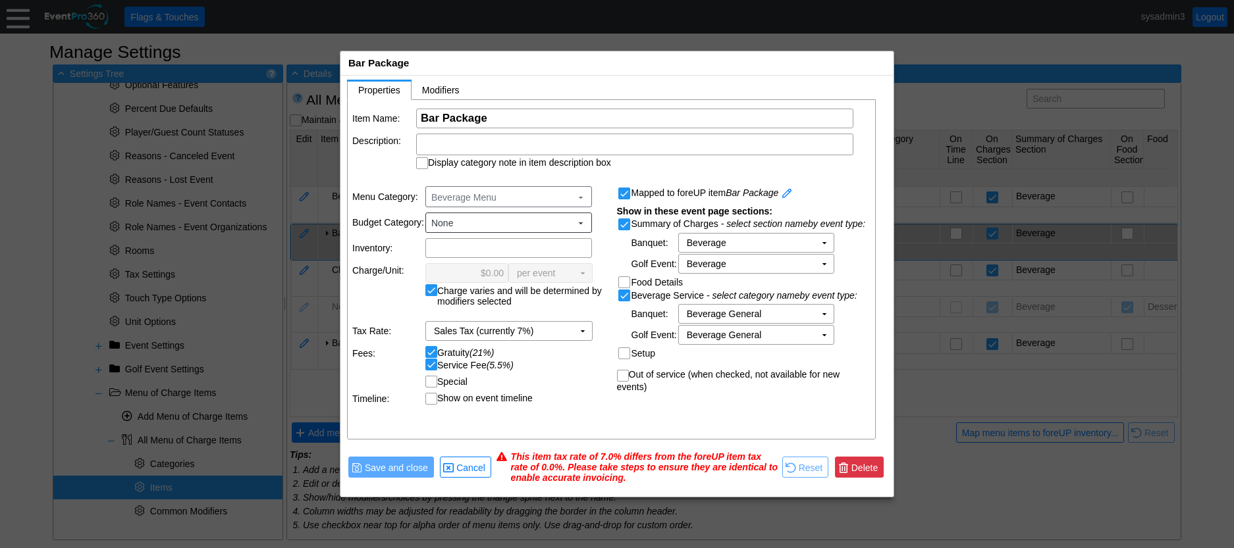
click at [874, 467] on span "Delete" at bounding box center [865, 467] width 32 height 13
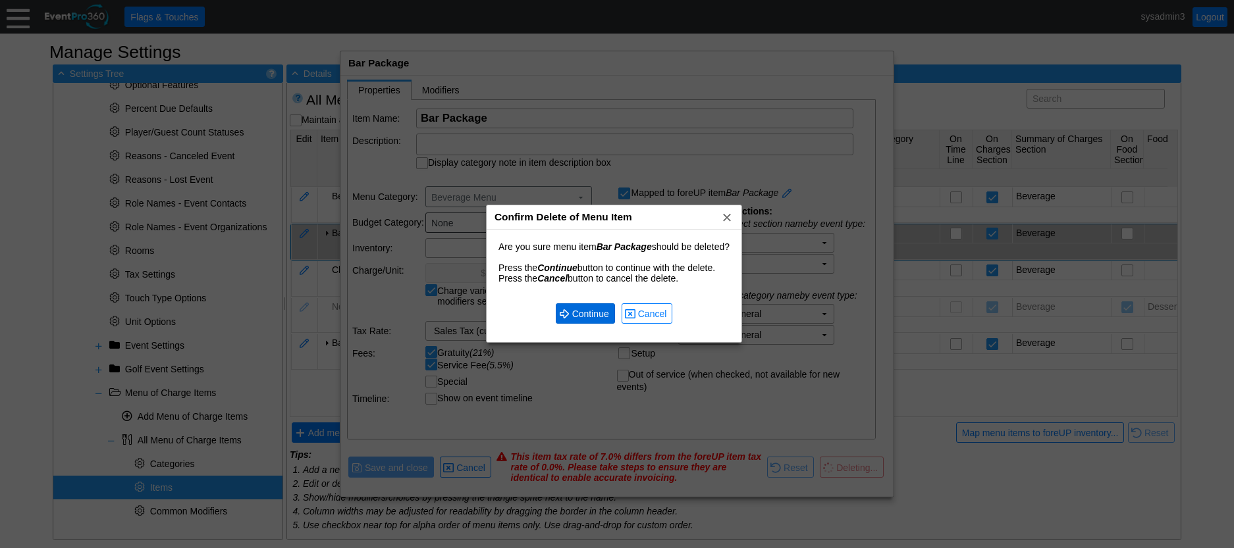
click at [600, 312] on span "Continue" at bounding box center [590, 313] width 42 height 13
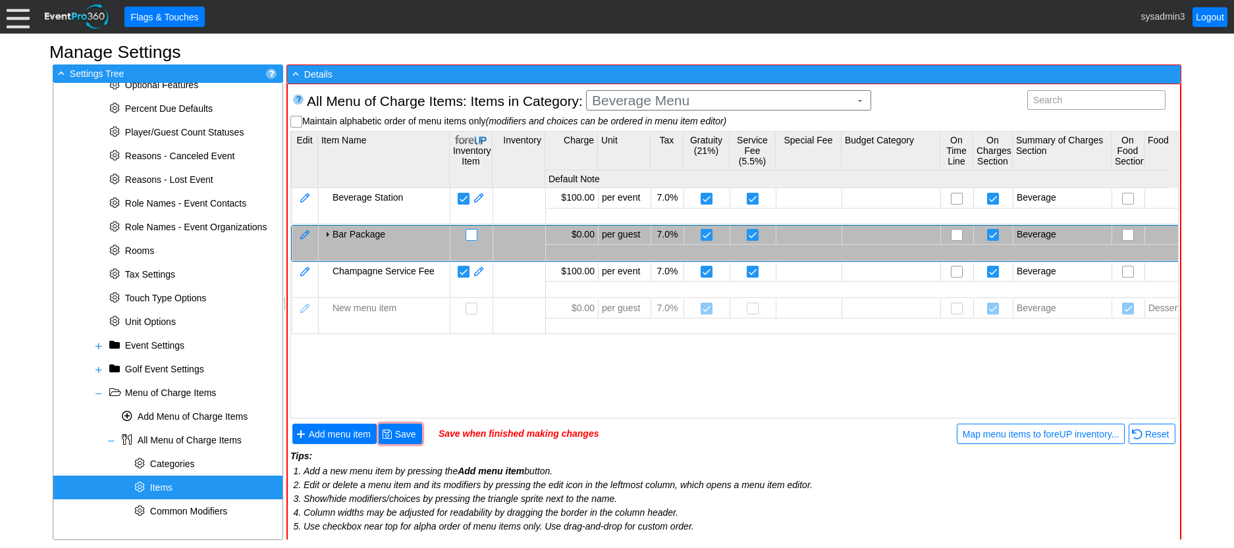
click at [472, 236] on input "checkbox" at bounding box center [472, 236] width 13 height 13
checkbox input "false"
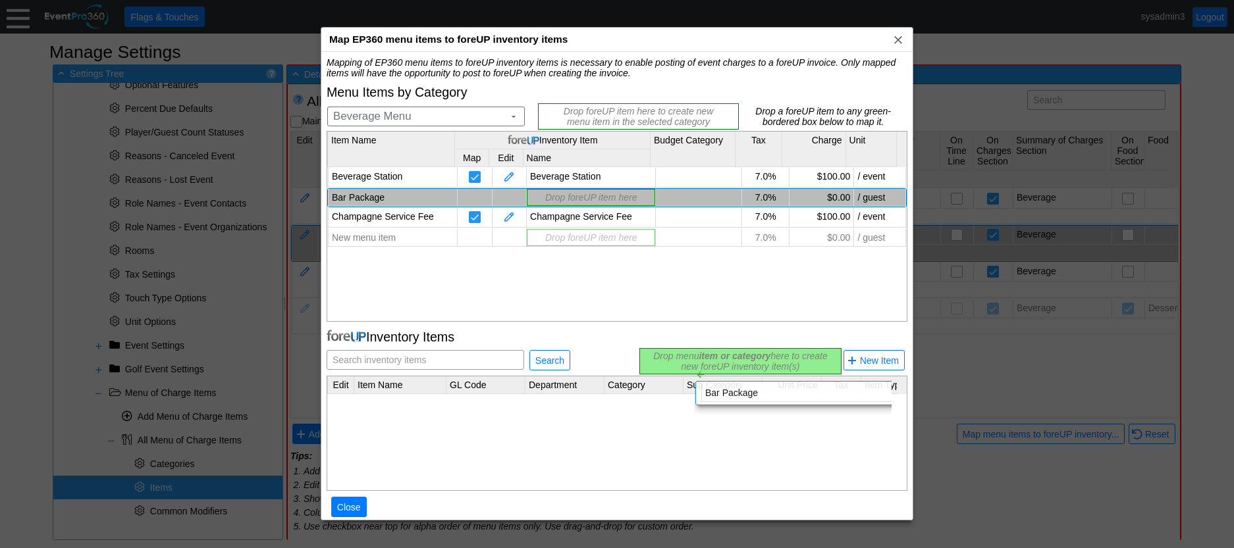
click at [683, 357] on div "Mapping of EP360 menu items to foreUP inventory items is necessary to enable po…" at bounding box center [617, 294] width 581 height 474
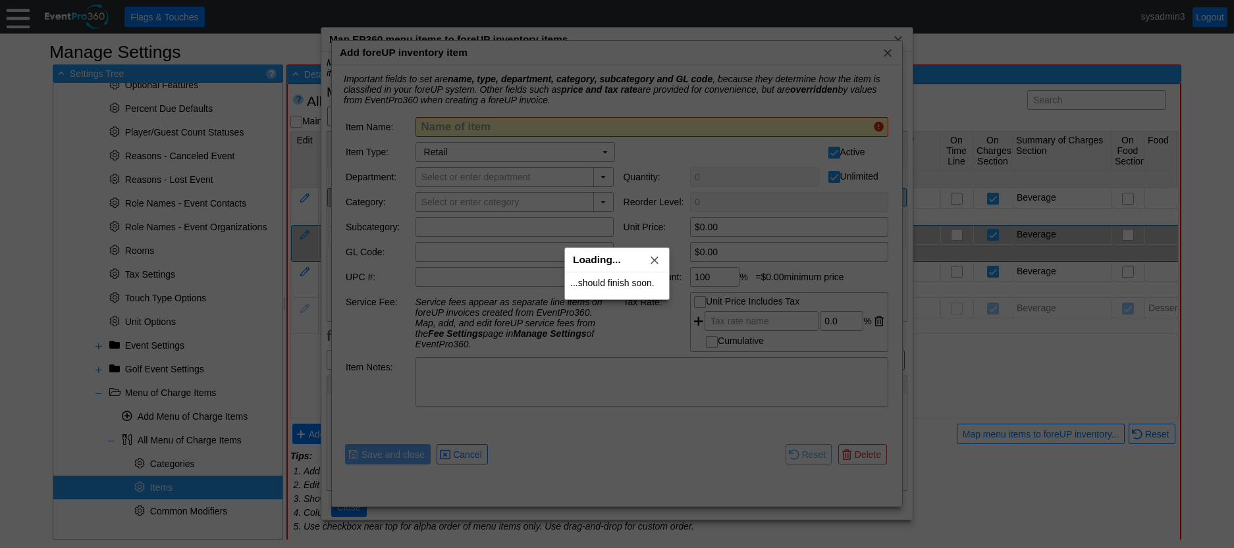
type input "Bar Package"
type input "Beverage Menu"
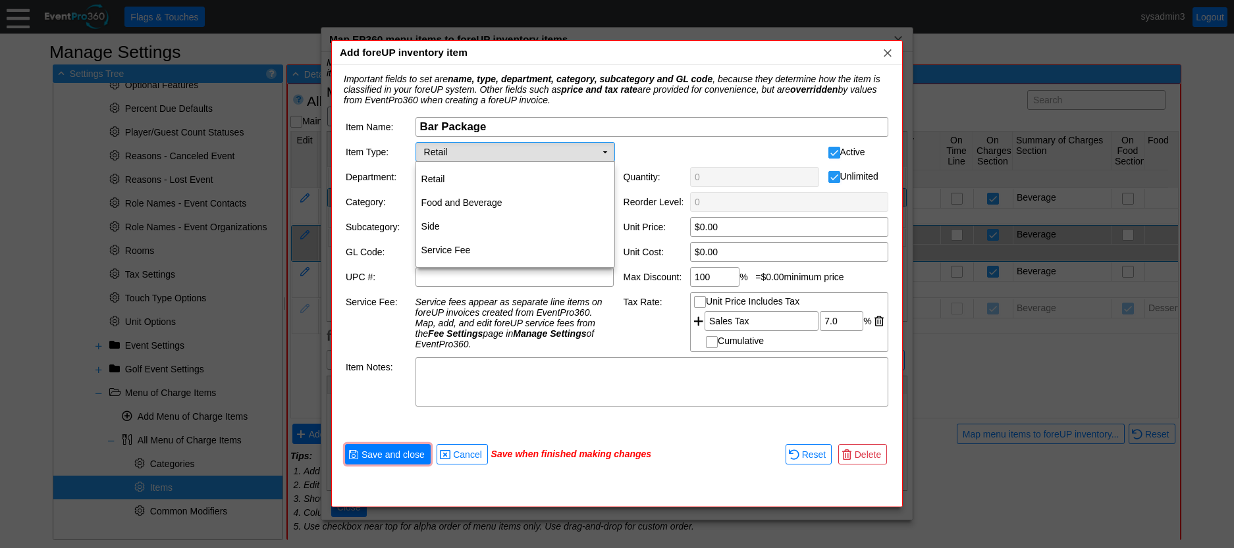
click at [602, 149] on td "▼" at bounding box center [605, 152] width 18 height 18
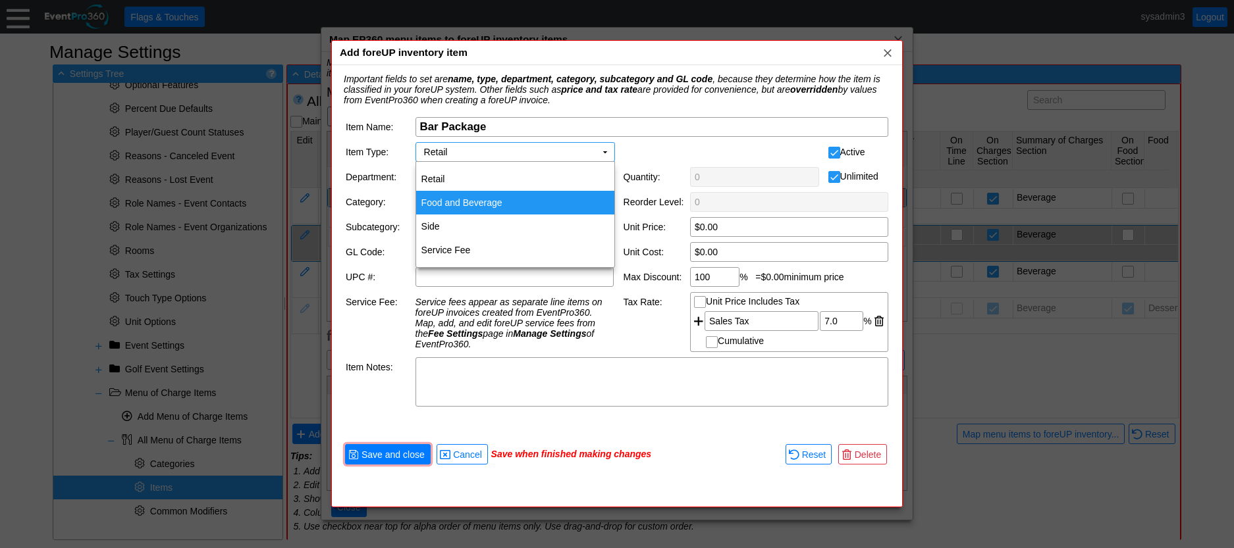
click at [490, 201] on td "Food and Beverage" at bounding box center [515, 203] width 198 height 24
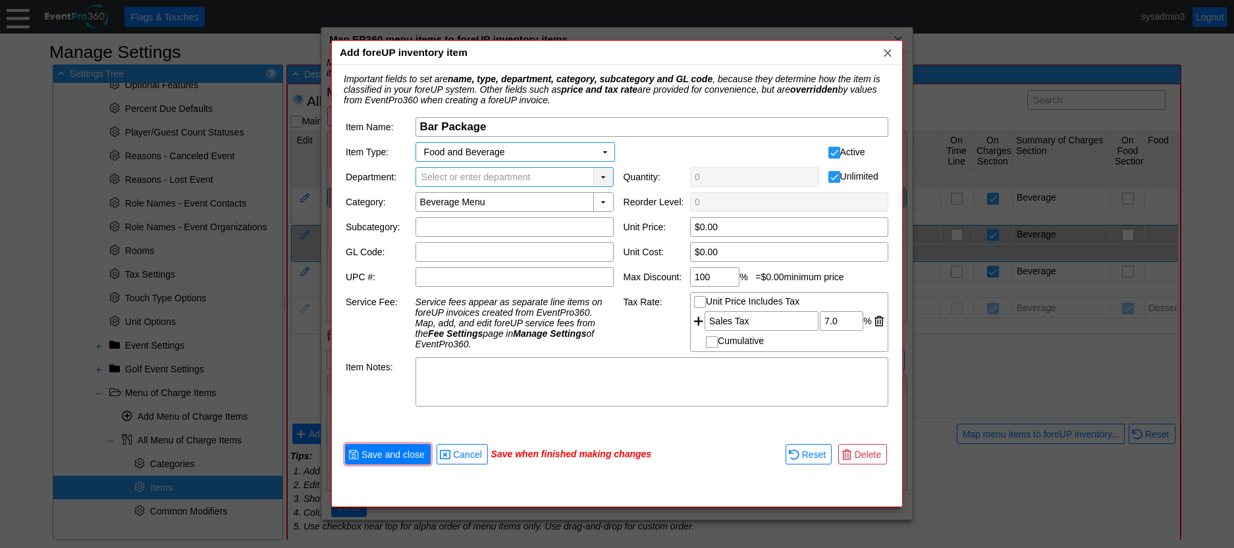
click at [604, 174] on div "▼" at bounding box center [603, 177] width 20 height 18
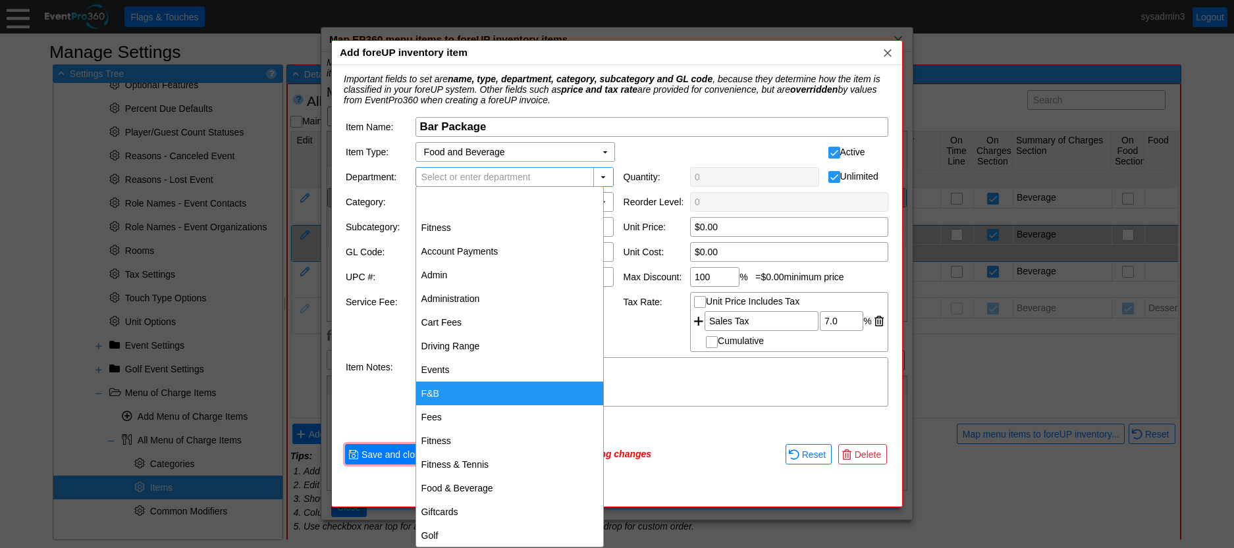
click at [436, 389] on div "F&B" at bounding box center [509, 394] width 187 height 24
type input "F&B"
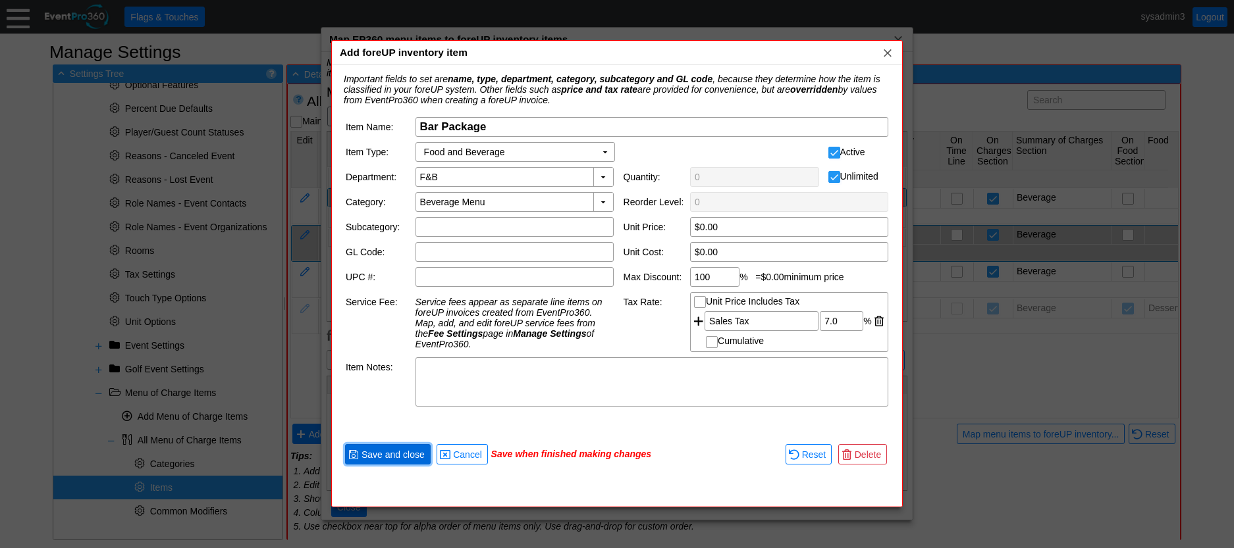
click at [396, 450] on span "Save and close" at bounding box center [393, 454] width 68 height 13
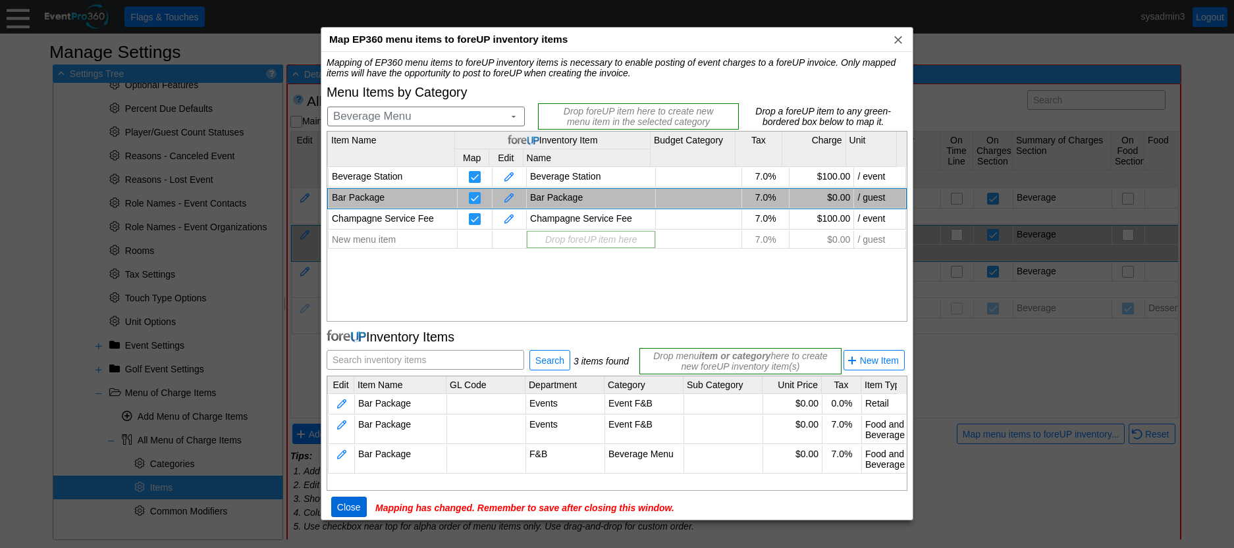
click at [350, 503] on span "Close" at bounding box center [348, 507] width 29 height 13
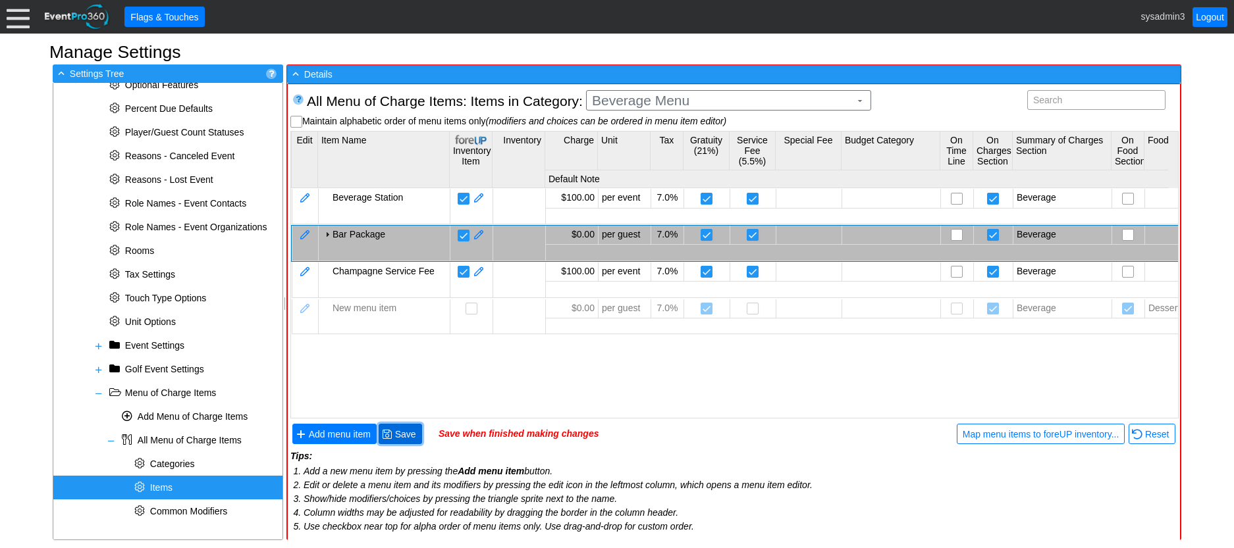
click at [410, 424] on span "● Save" at bounding box center [400, 434] width 43 height 20
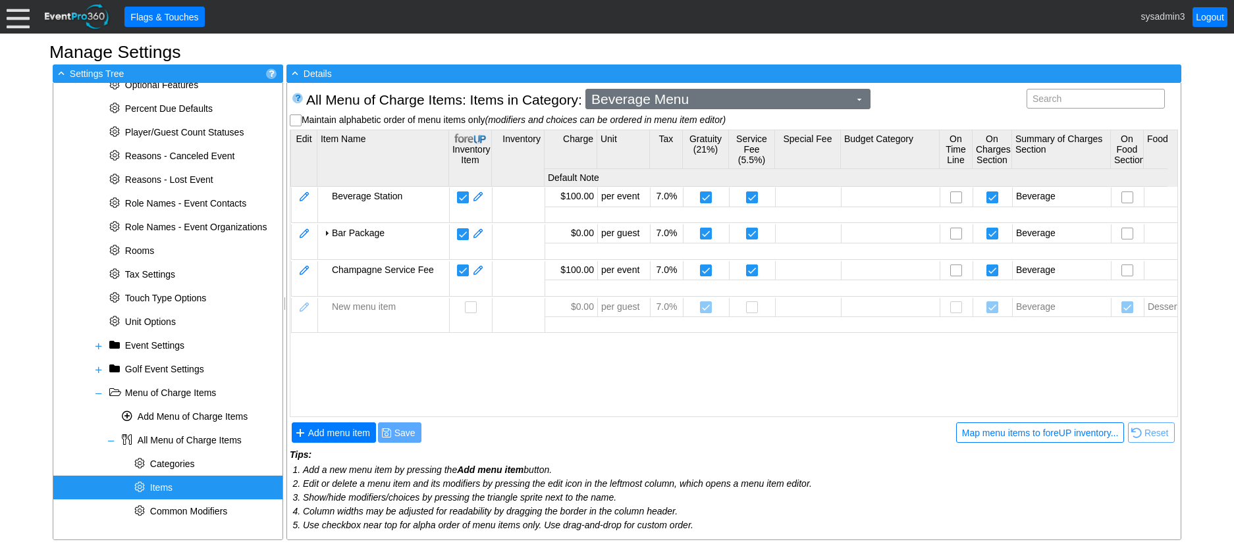
click at [692, 93] on span "Beverage Menu" at bounding box center [720, 99] width 263 height 13
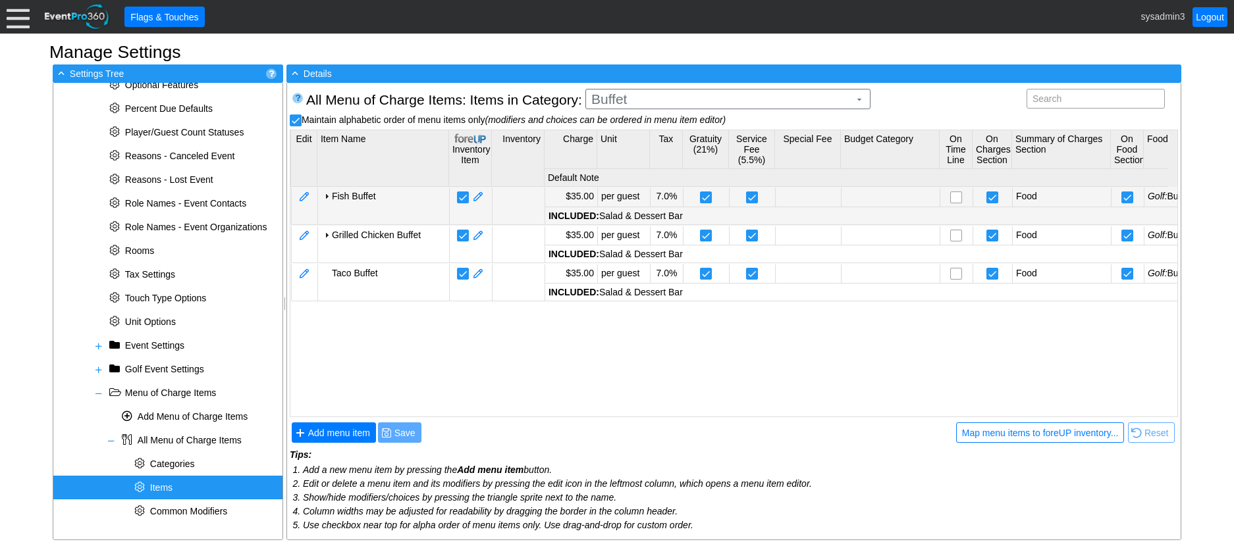
click at [655, 190] on body "Calendar of Events + New Event + Reports + Manage Contacts + Manage Organizatio…" at bounding box center [617, 274] width 1234 height 548
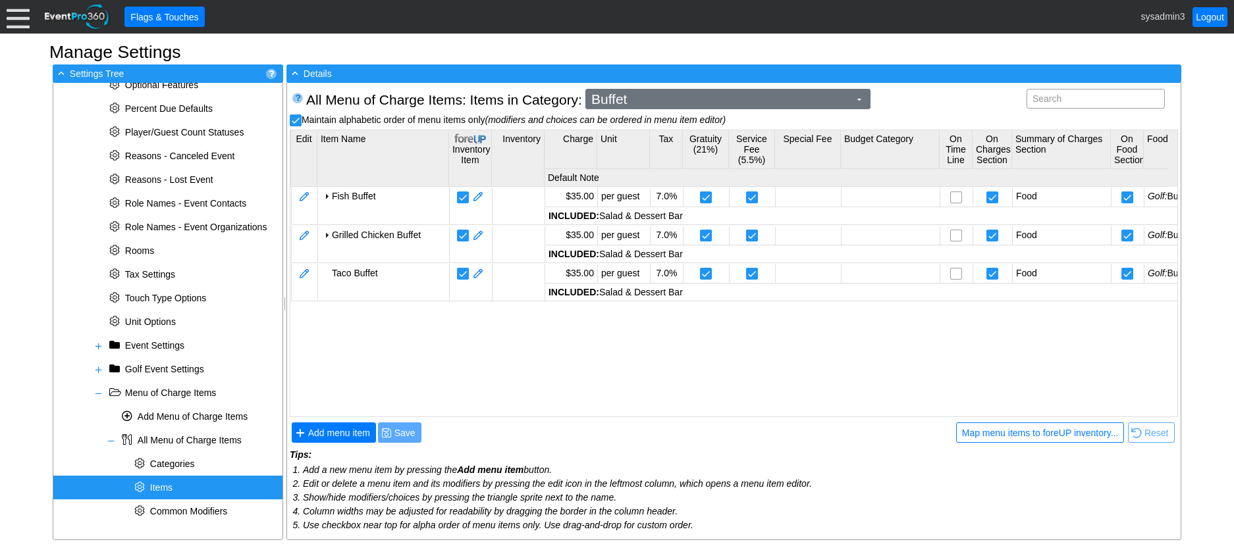
click at [659, 96] on span "Buffet" at bounding box center [720, 99] width 263 height 13
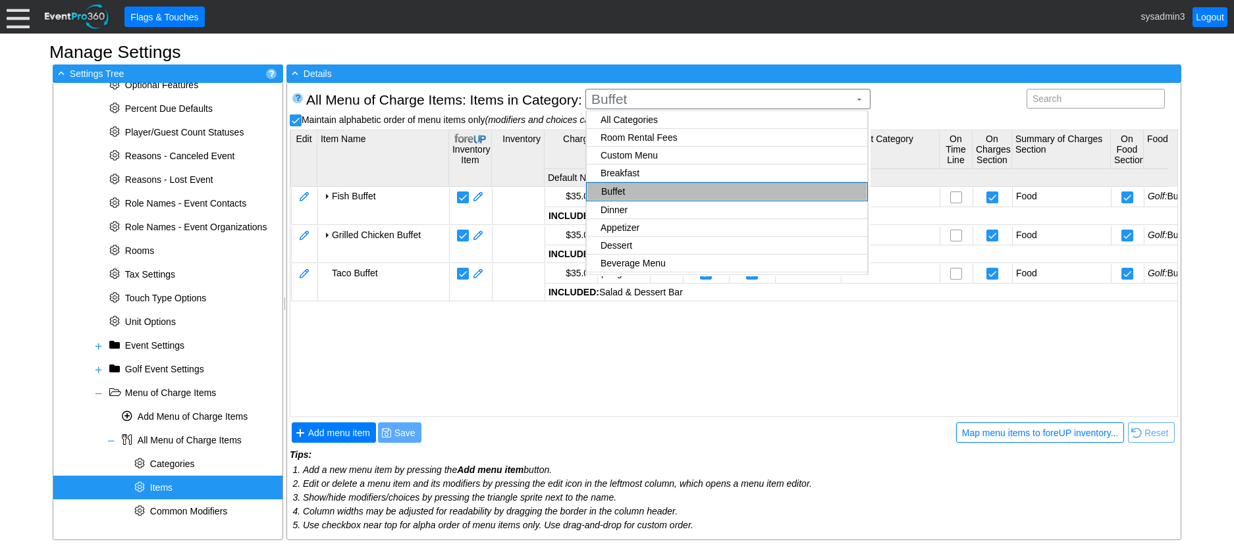
click at [636, 234] on body "Calendar of Events + New Event + Reports + Manage Contacts + Manage Organizatio…" at bounding box center [617, 274] width 1234 height 548
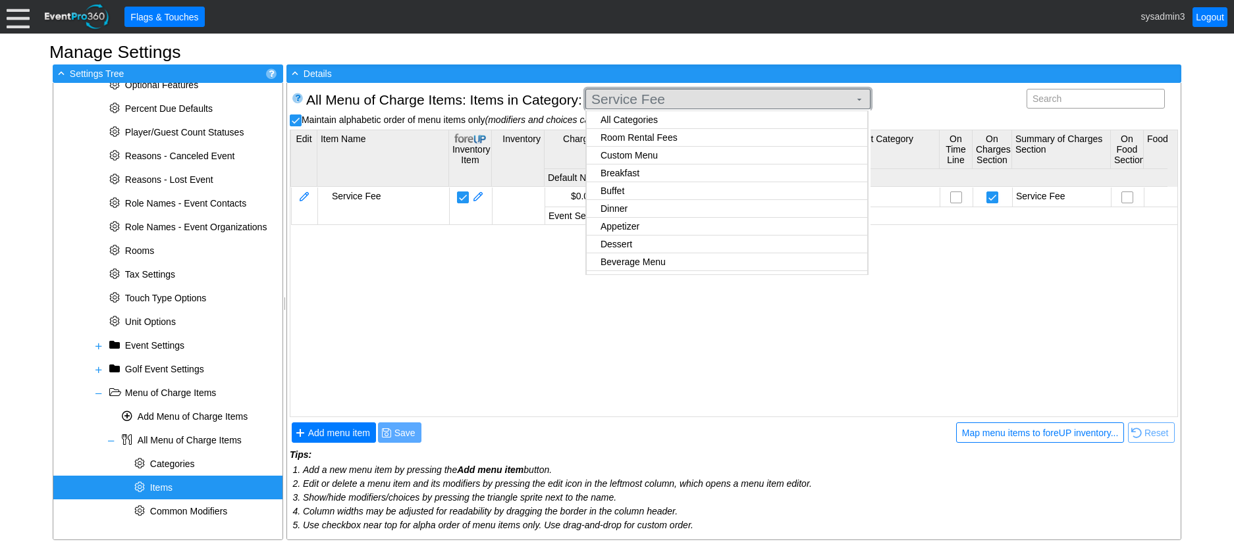
click at [705, 101] on span "Service Fee" at bounding box center [720, 99] width 263 height 13
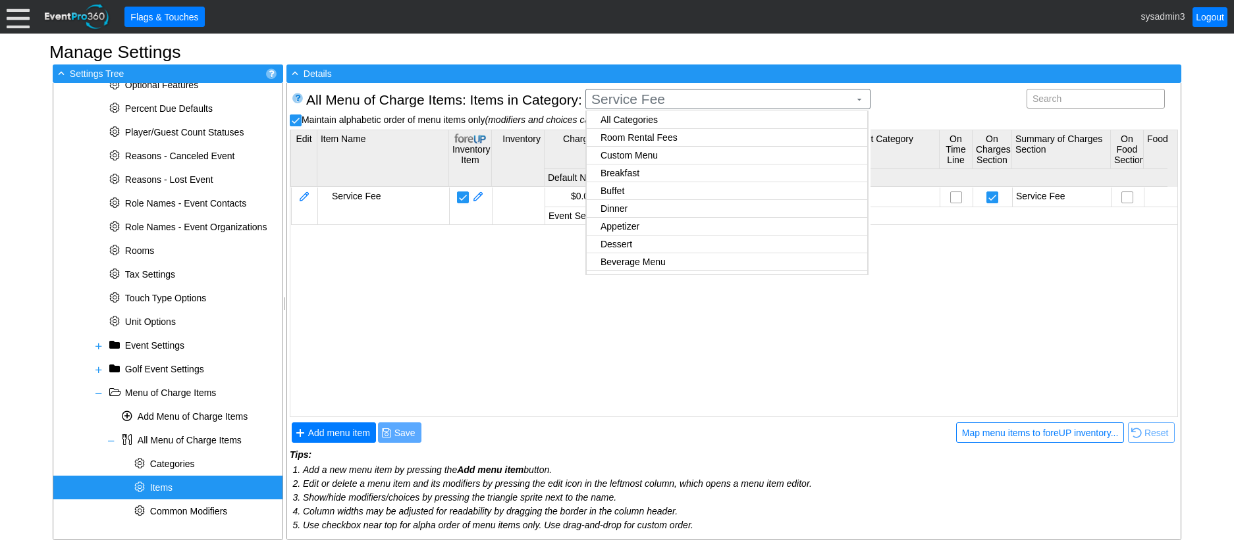
click at [647, 248] on body "Calendar of Events + New Event + Reports + Manage Contacts + Manage Organizatio…" at bounding box center [617, 274] width 1234 height 548
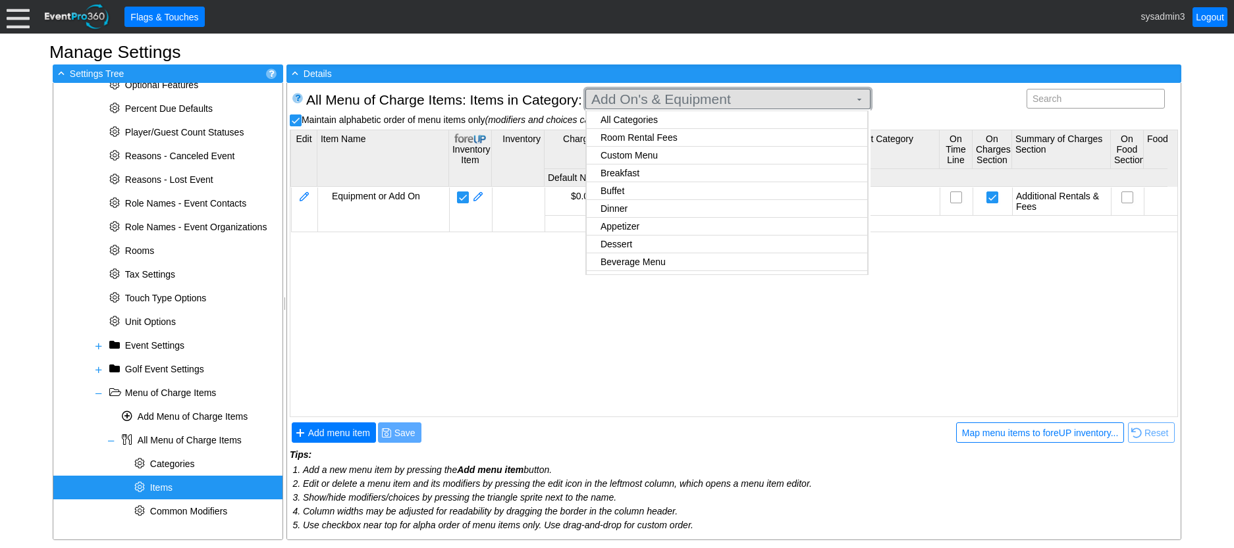
click at [687, 103] on span "Add On's & Equipment" at bounding box center [720, 99] width 263 height 13
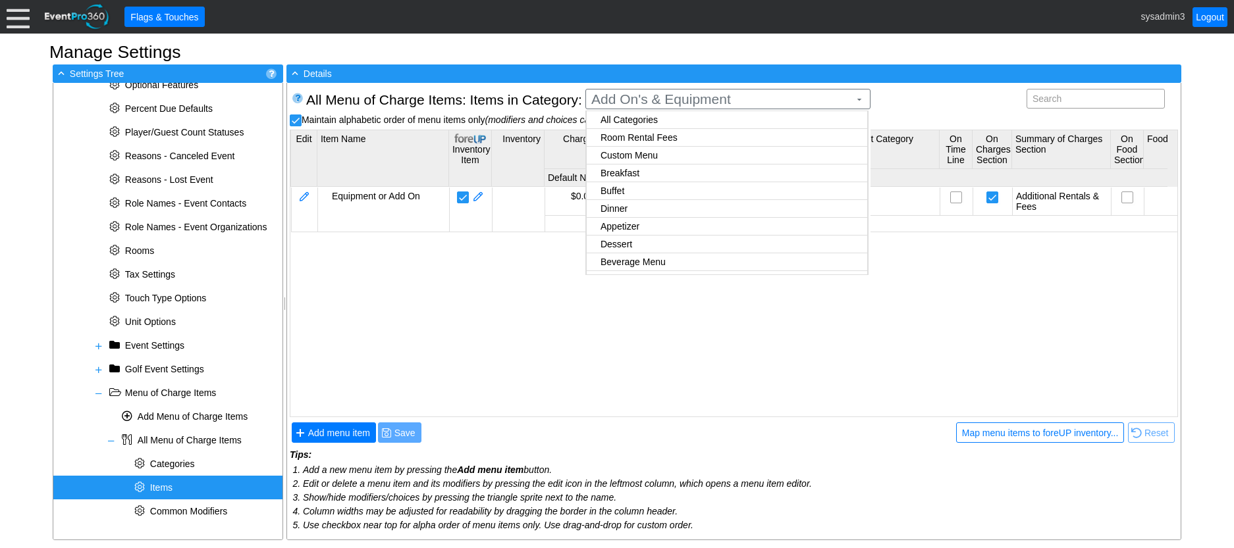
checkbox input "false"
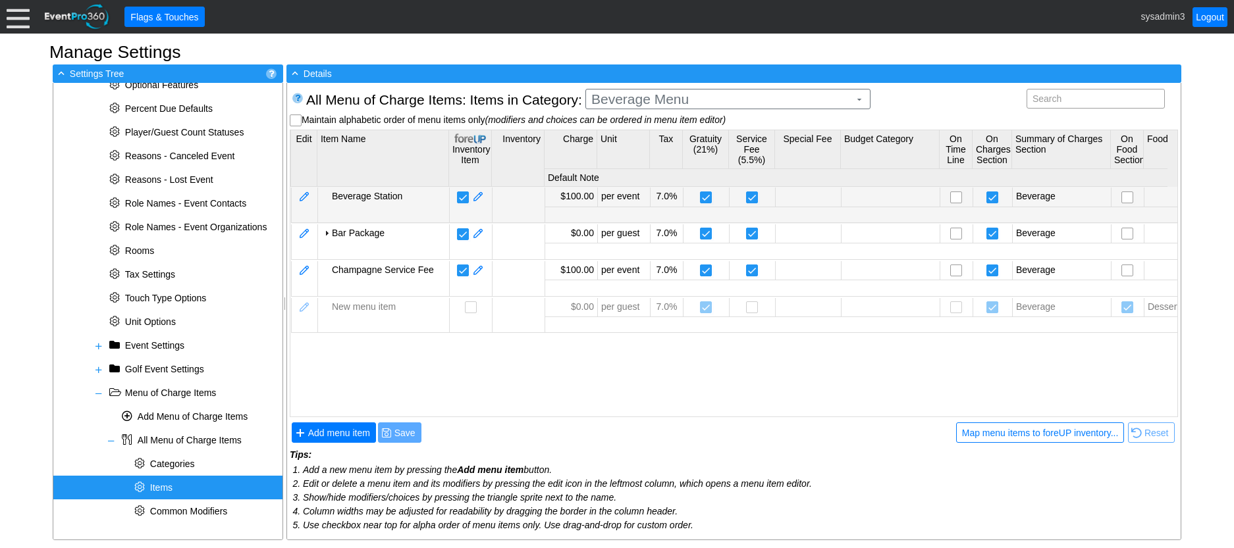
click at [637, 190] on body "Calendar of Events + New Event + Reports + Manage Contacts + Manage Organizatio…" at bounding box center [617, 274] width 1234 height 548
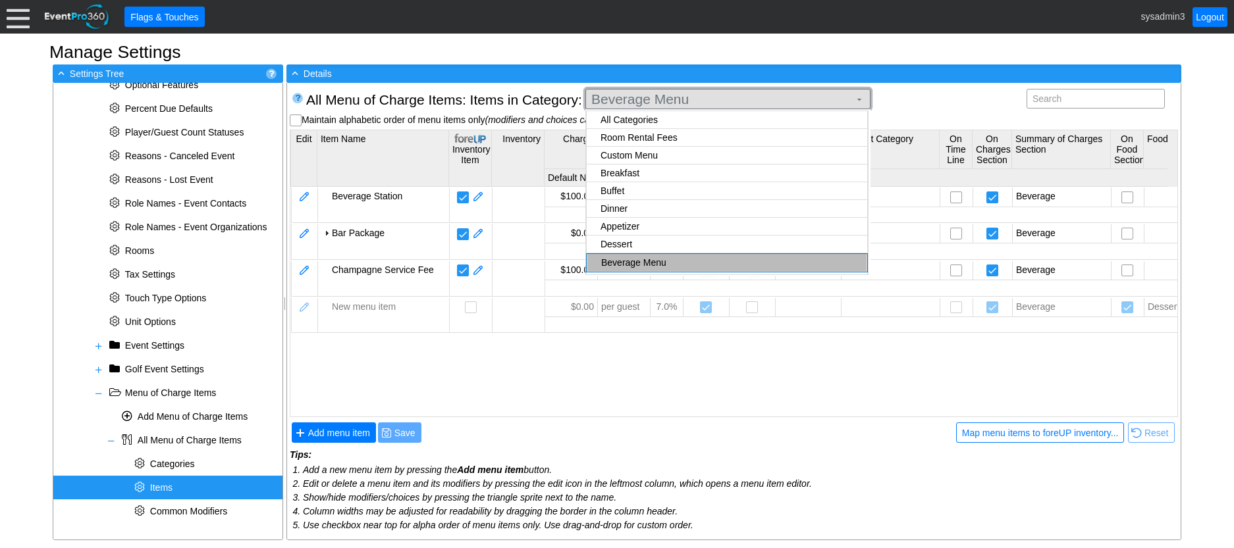
click at [668, 101] on span "Beverage Menu" at bounding box center [720, 99] width 263 height 13
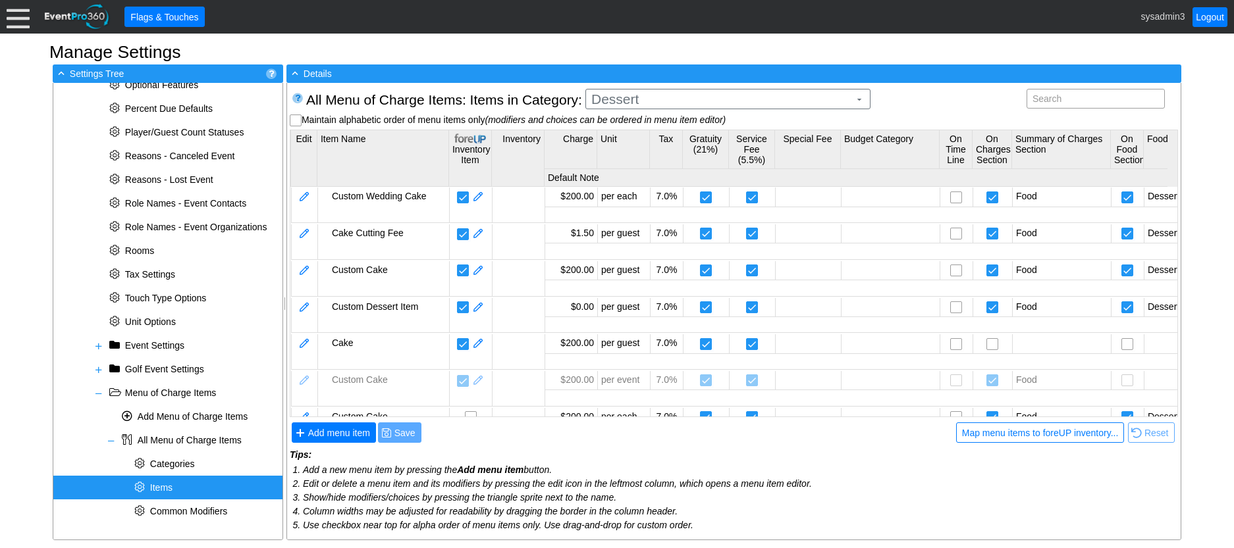
click at [617, 172] on body "Calendar of Events + New Event + Reports + Manage Contacts + Manage Organizatio…" at bounding box center [617, 274] width 1234 height 548
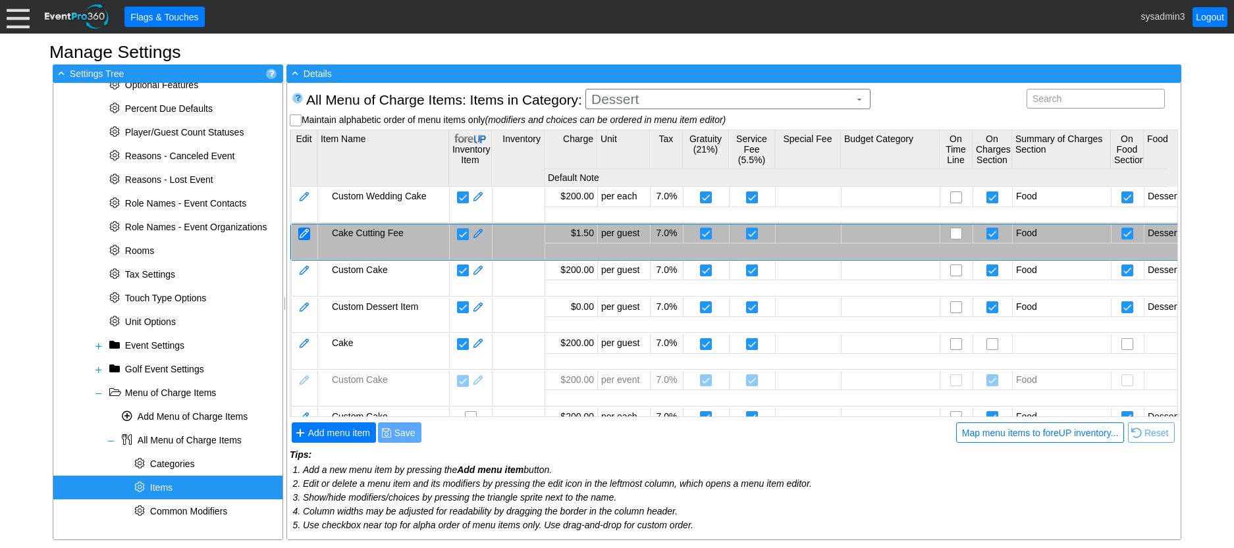
click at [307, 230] on div at bounding box center [304, 234] width 12 height 13
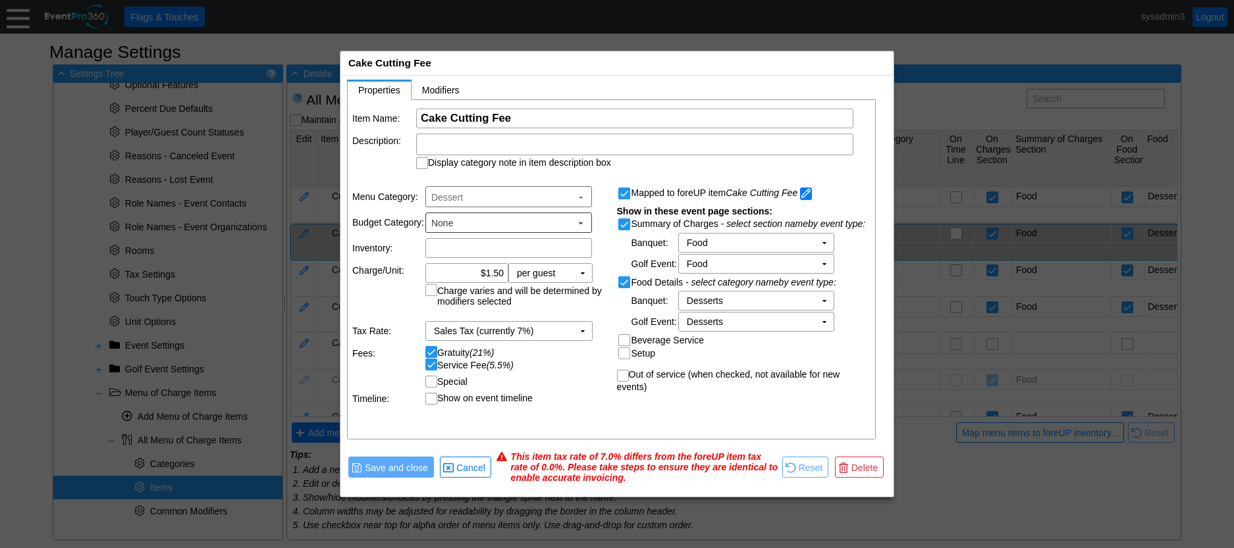
click at [812, 194] on span at bounding box center [806, 194] width 12 height 13
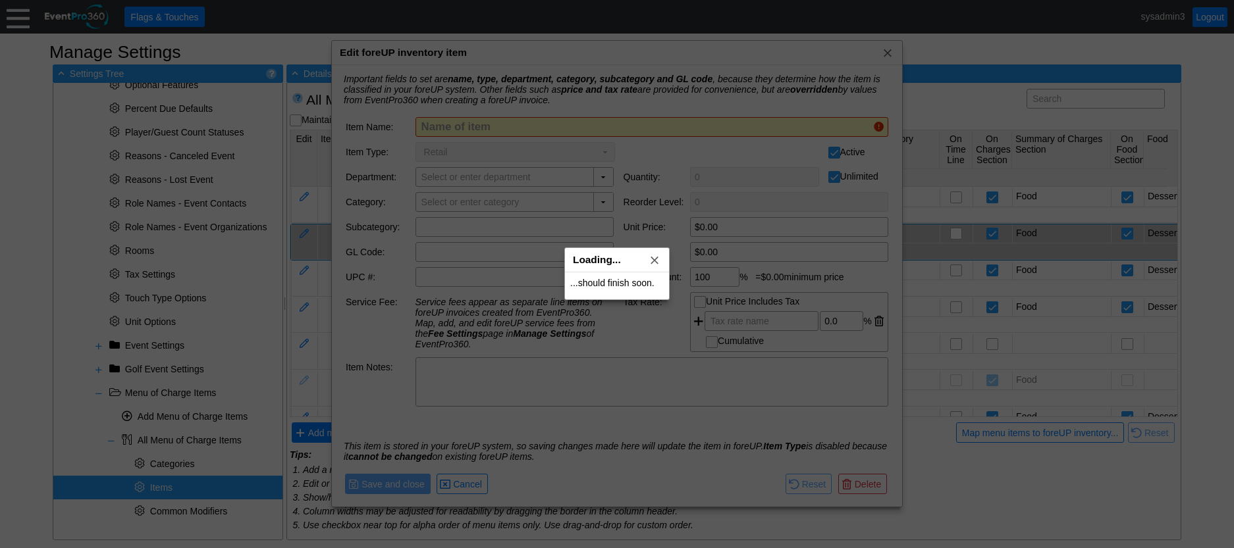
type input "Cake Cutting Fee"
checkbox input "false"
type input "Events"
checkbox input "false"
type input "Event Fees"
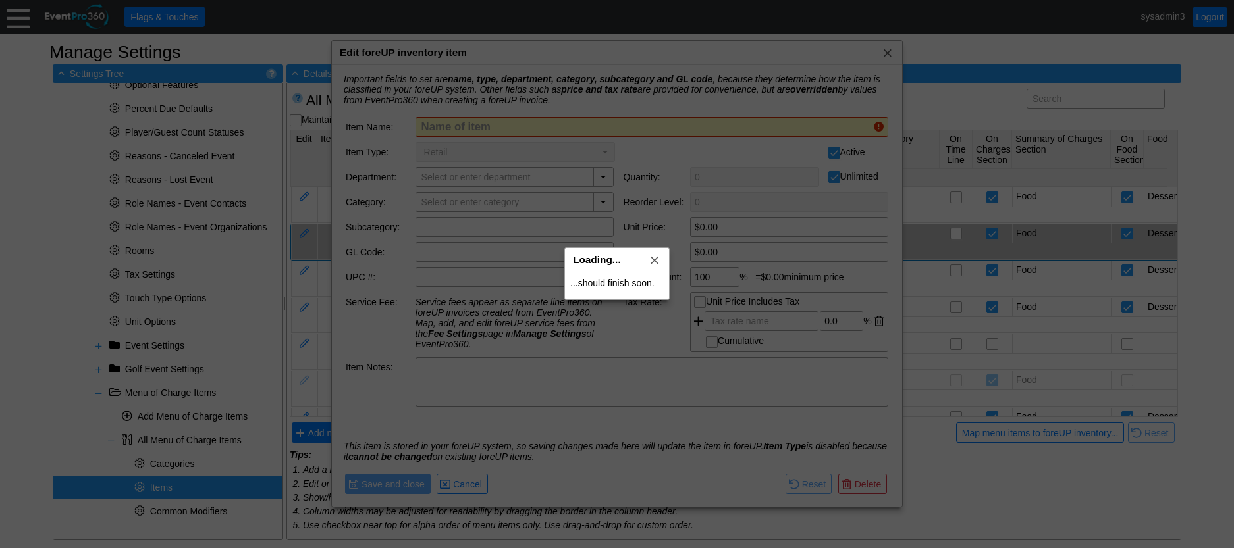
type input "Add On's & Equipment"
type input "$1.50"
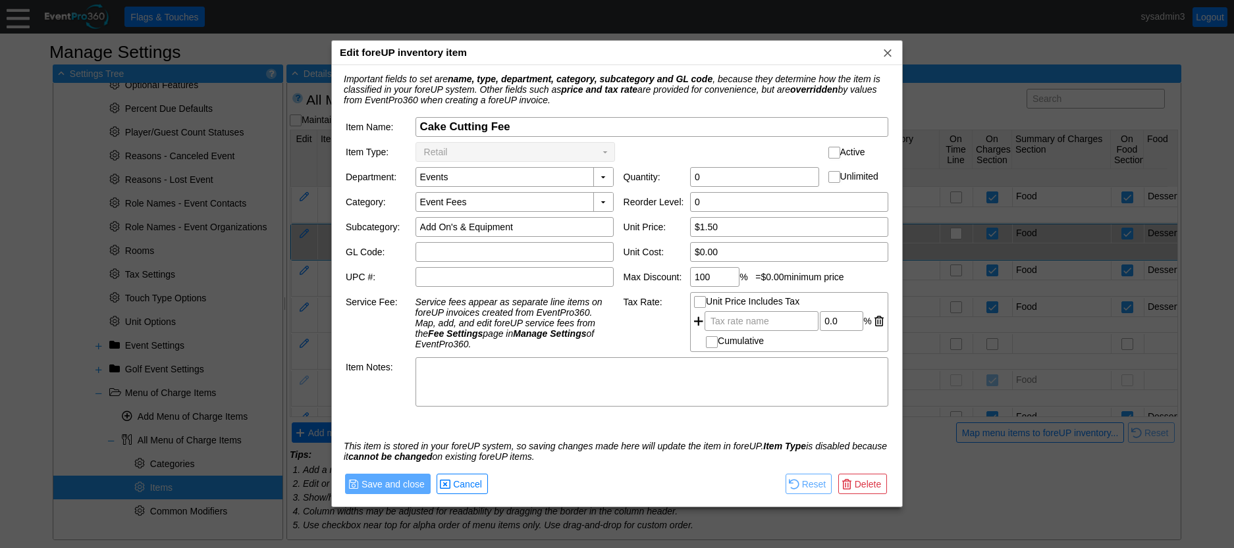
click at [464, 472] on td "● Save and close ● Cancel" at bounding box center [417, 484] width 145 height 24
click at [461, 481] on span "Cancel" at bounding box center [467, 484] width 34 height 13
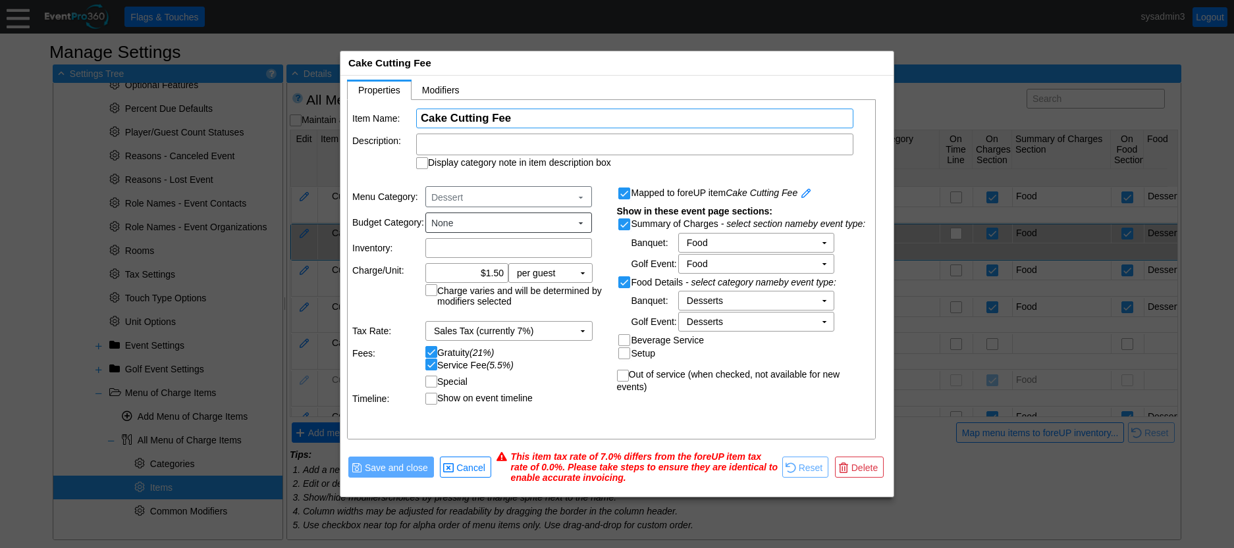
drag, startPoint x: 519, startPoint y: 119, endPoint x: 405, endPoint y: 113, distance: 114.7
click at [405, 113] on tr "Item Name: Χ Cake Cutting Fee Name of the menu item" at bounding box center [611, 119] width 519 height 20
click at [475, 464] on span "Cancel" at bounding box center [471, 467] width 34 height 13
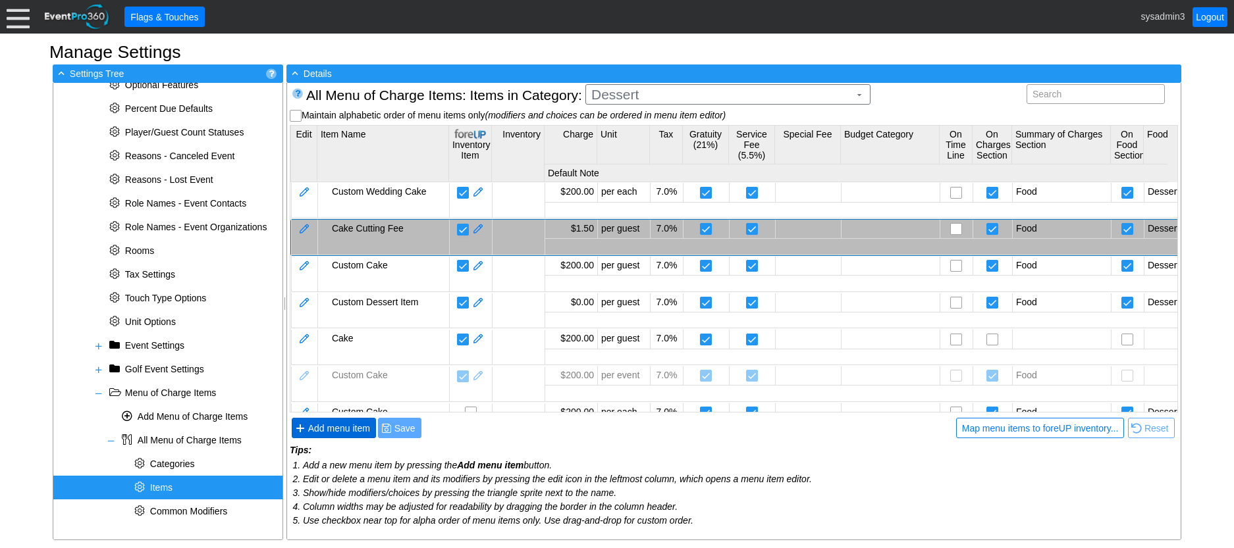
click at [355, 430] on span "Add menu item" at bounding box center [338, 428] width 67 height 13
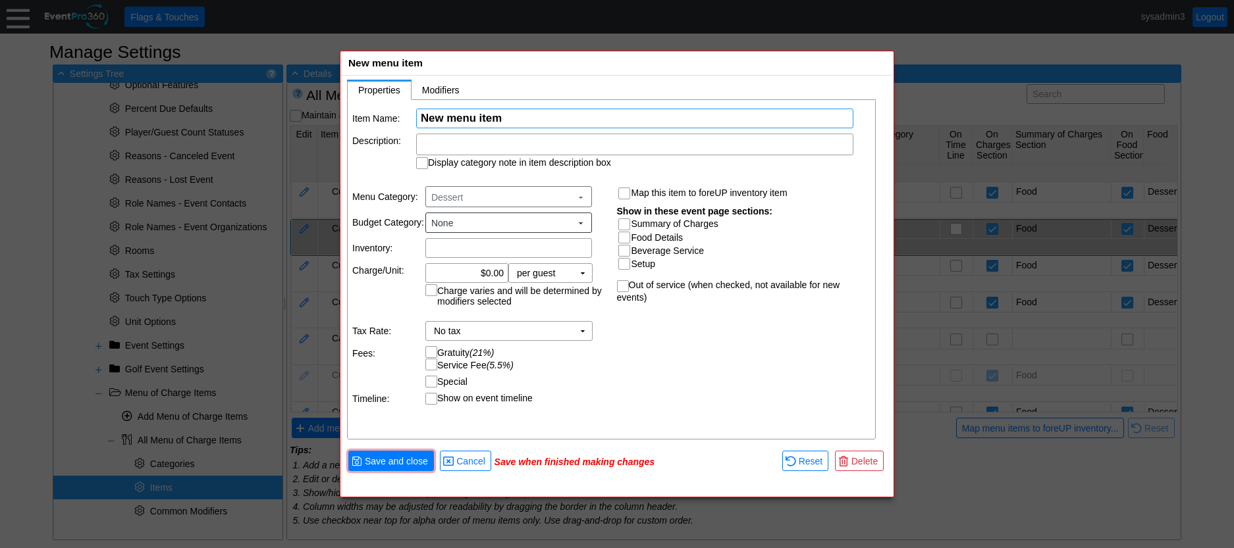
paste input "Cake Cutting Fee"
type input "Cake Cutting Fee"
click at [623, 222] on input "Summary of Charges" at bounding box center [625, 225] width 13 height 13
checkbox input "true"
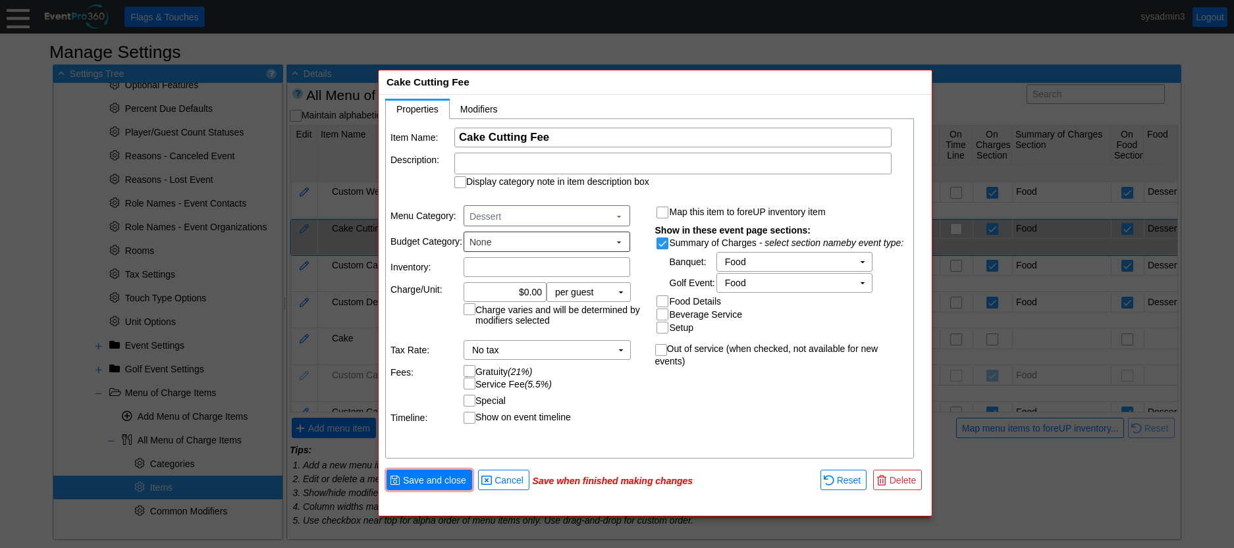
click at [609, 80] on div "Cake Cutting Fee x" at bounding box center [655, 82] width 553 height 24
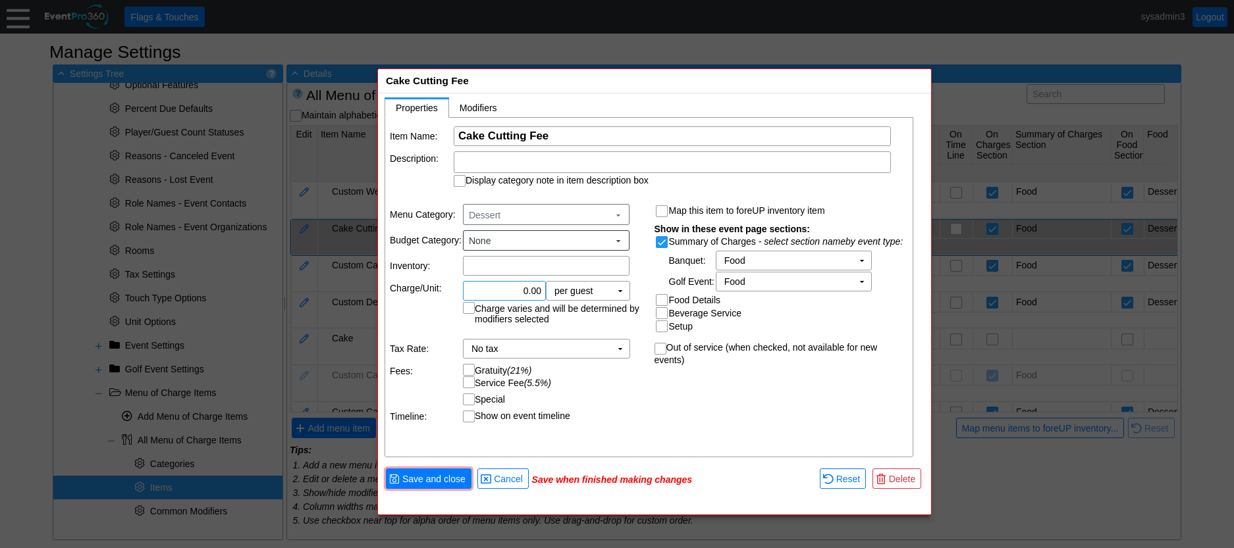
click at [536, 288] on input "0.00" at bounding box center [504, 291] width 74 height 18
click at [623, 292] on td "▼" at bounding box center [620, 291] width 18 height 18
type input "$1.50"
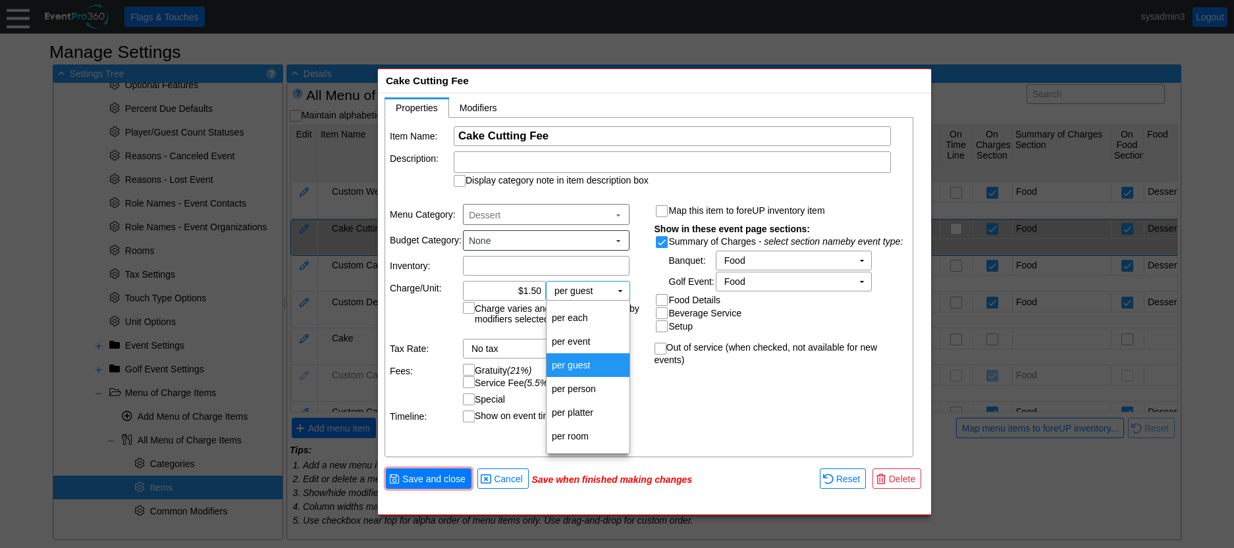
click at [590, 365] on td "per guest" at bounding box center [587, 365] width 83 height 24
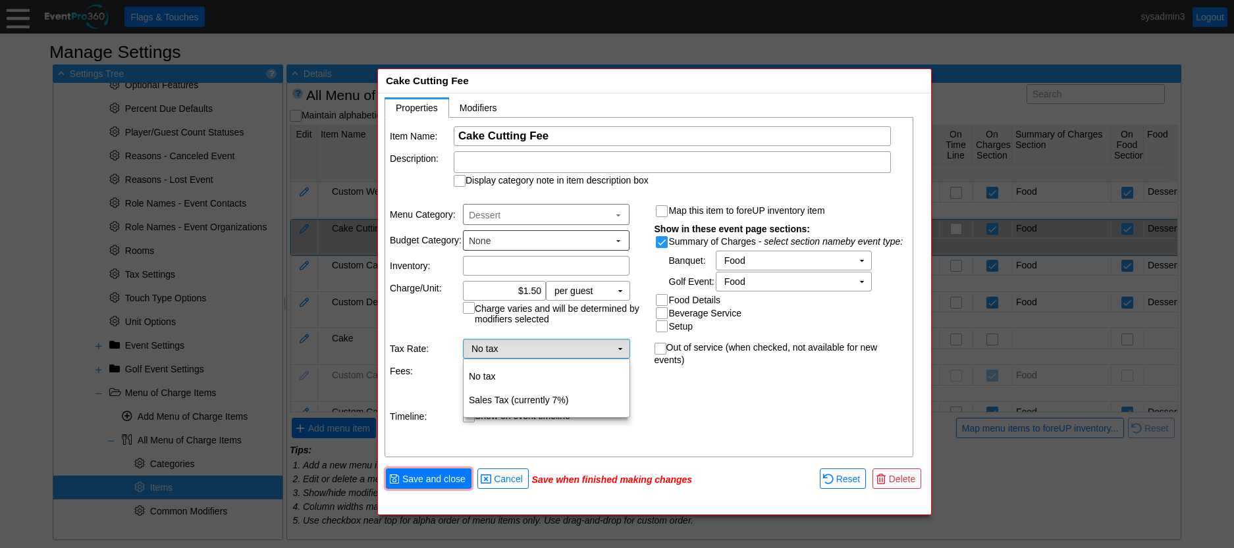
click at [599, 349] on td "No tax Χ" at bounding box center [536, 349] width 147 height 18
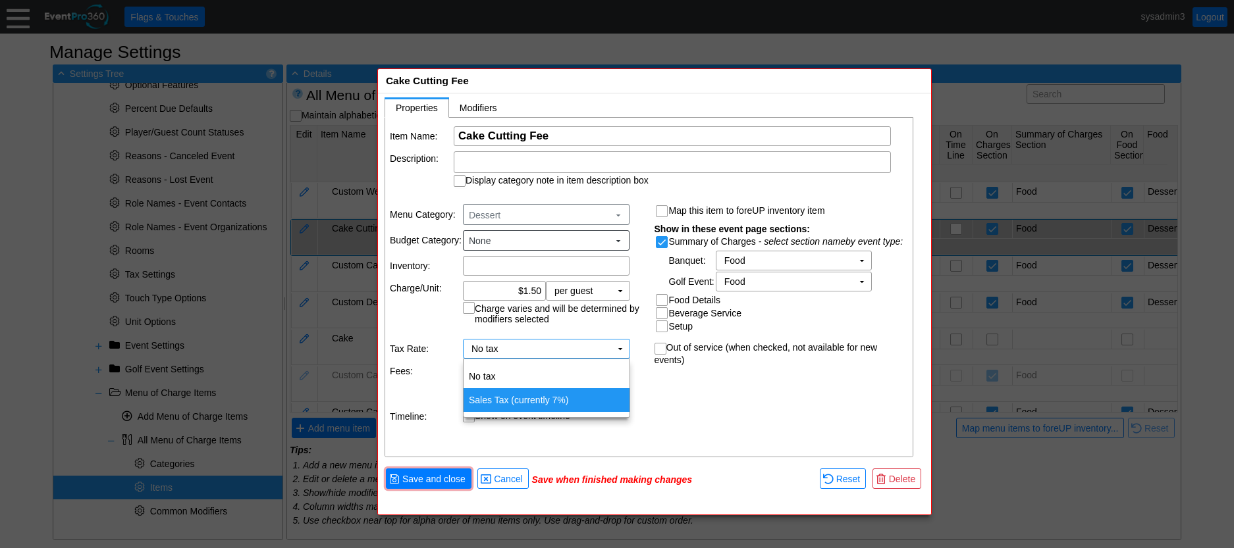
click at [556, 396] on td "Sales Tax (currently 7%)" at bounding box center [546, 400] width 166 height 24
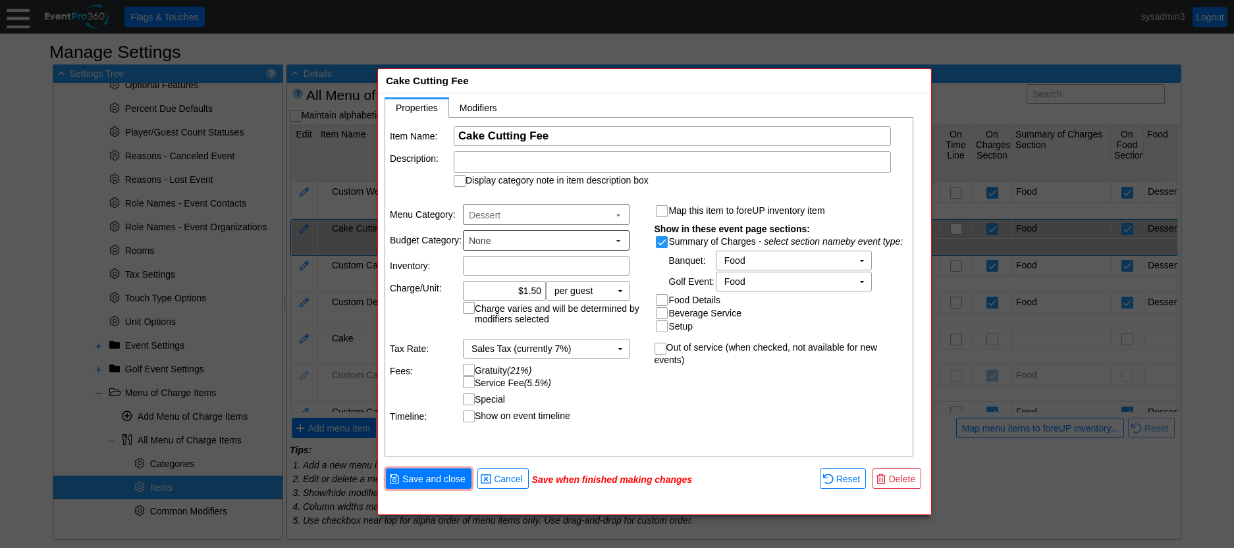
click at [470, 367] on input "Gratuity (21%)" at bounding box center [469, 371] width 13 height 13
checkbox input "false"
click at [440, 476] on span "Save and close" at bounding box center [434, 479] width 68 height 13
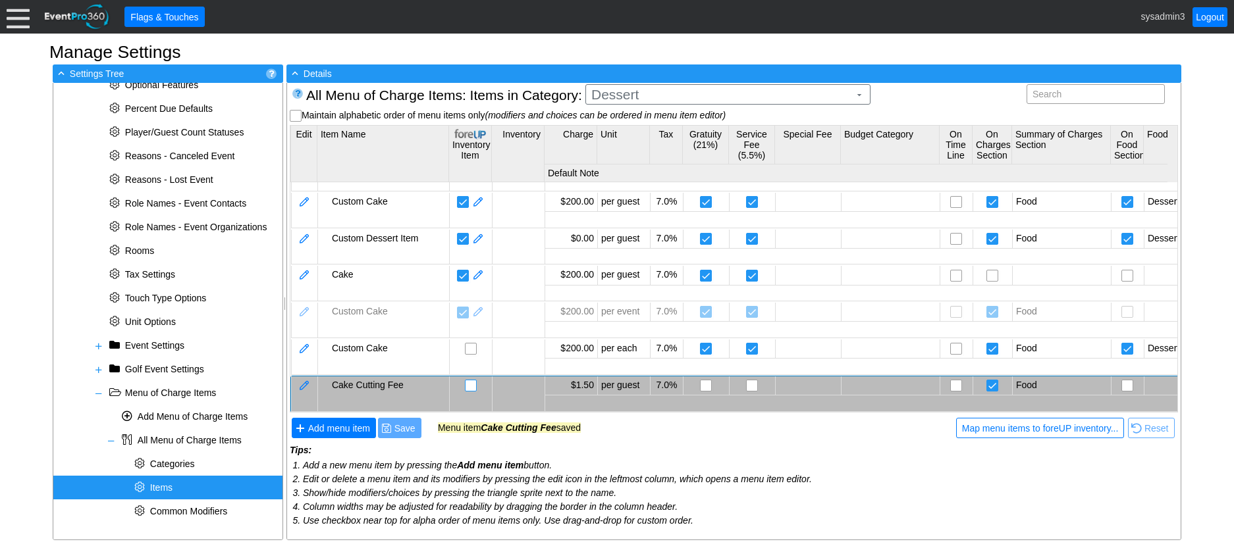
click at [473, 380] on input "checkbox" at bounding box center [471, 386] width 13 height 13
checkbox input "false"
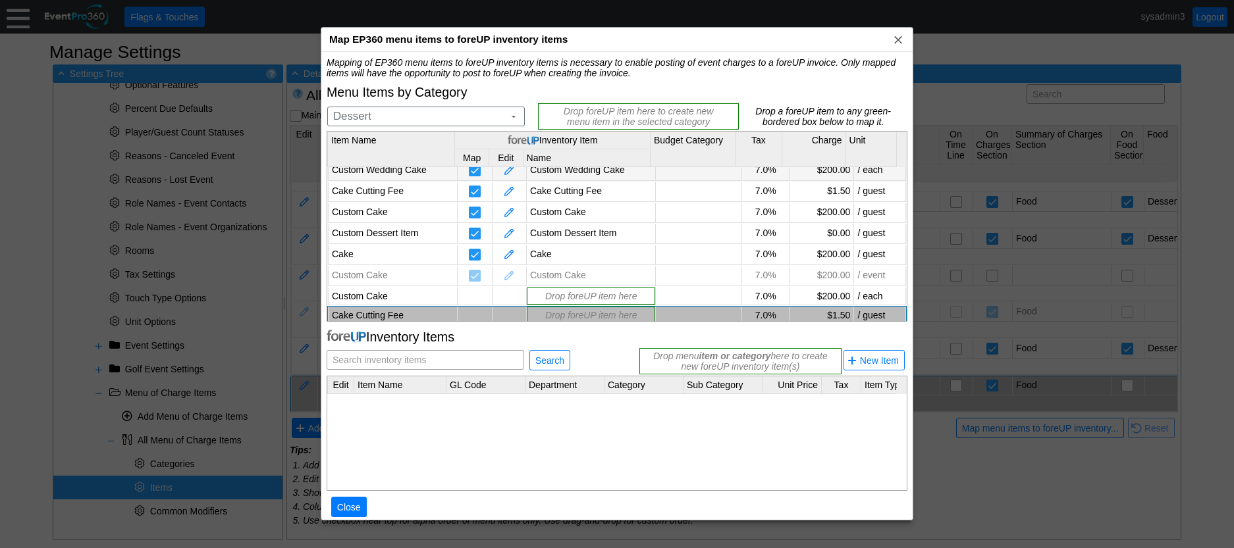
scroll to position [11, 0]
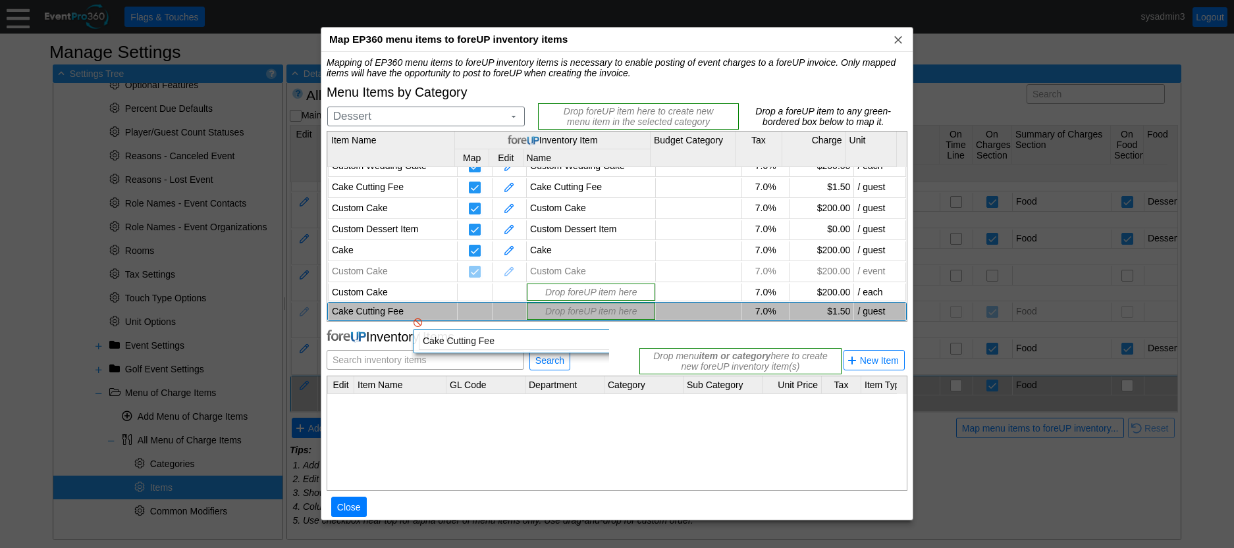
click at [401, 305] on td "Cake Cutting Fee" at bounding box center [392, 312] width 129 height 18
click at [390, 357] on span "Search inventory items" at bounding box center [379, 360] width 99 height 18
type input "Cake Cutting Fee"
click at [557, 364] on span "Search" at bounding box center [550, 360] width 34 height 13
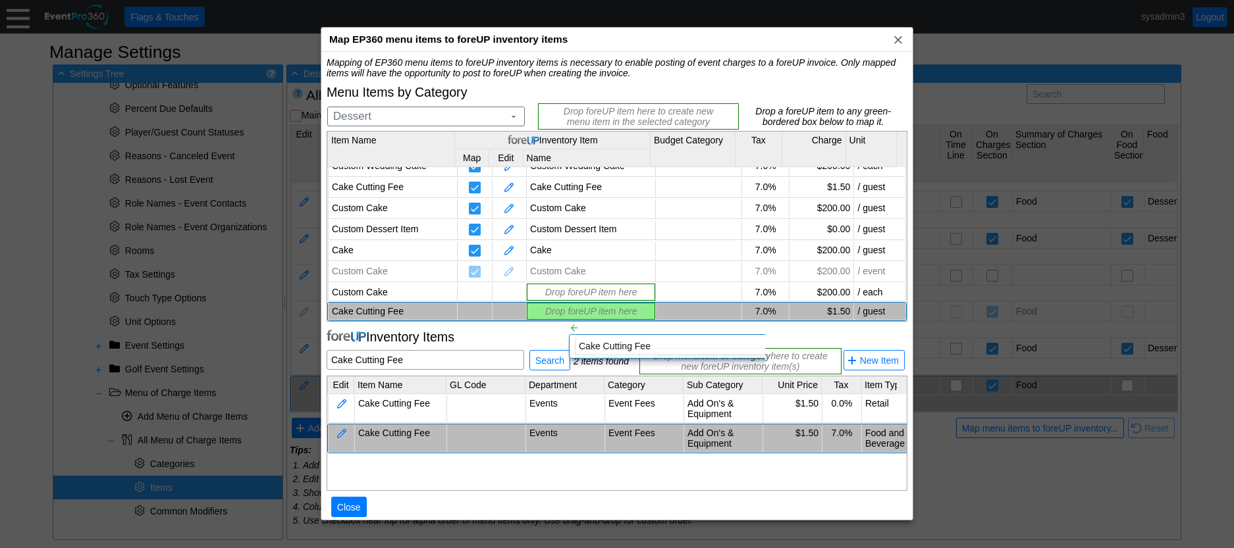
click at [557, 311] on div "Mapping of EP360 menu items to foreUP inventory items is necessary to enable po…" at bounding box center [617, 294] width 581 height 474
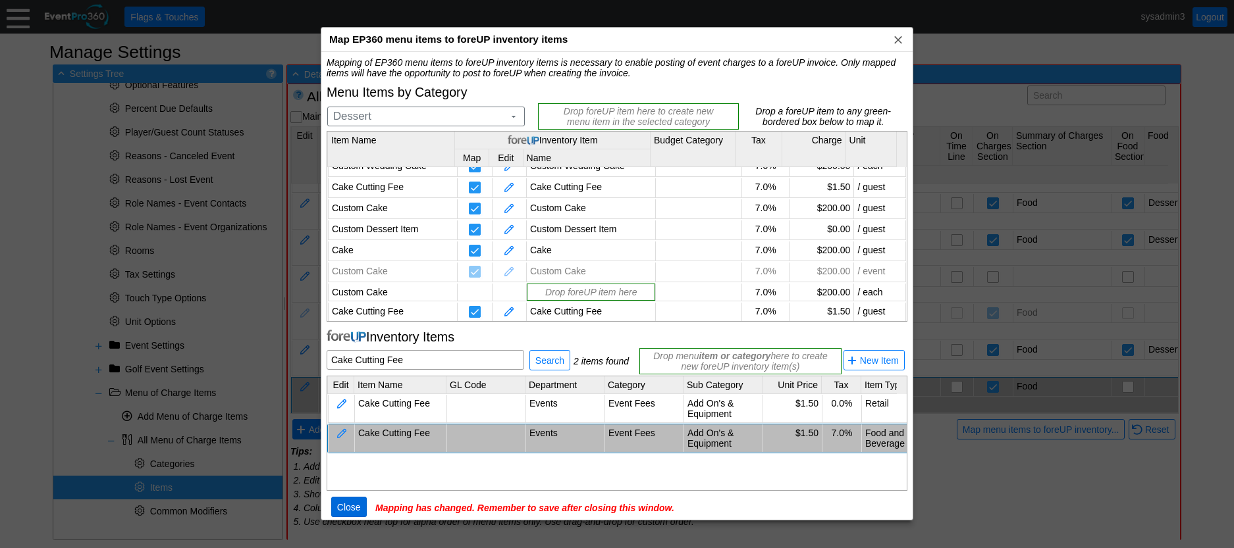
click at [344, 504] on span "Close" at bounding box center [348, 507] width 29 height 13
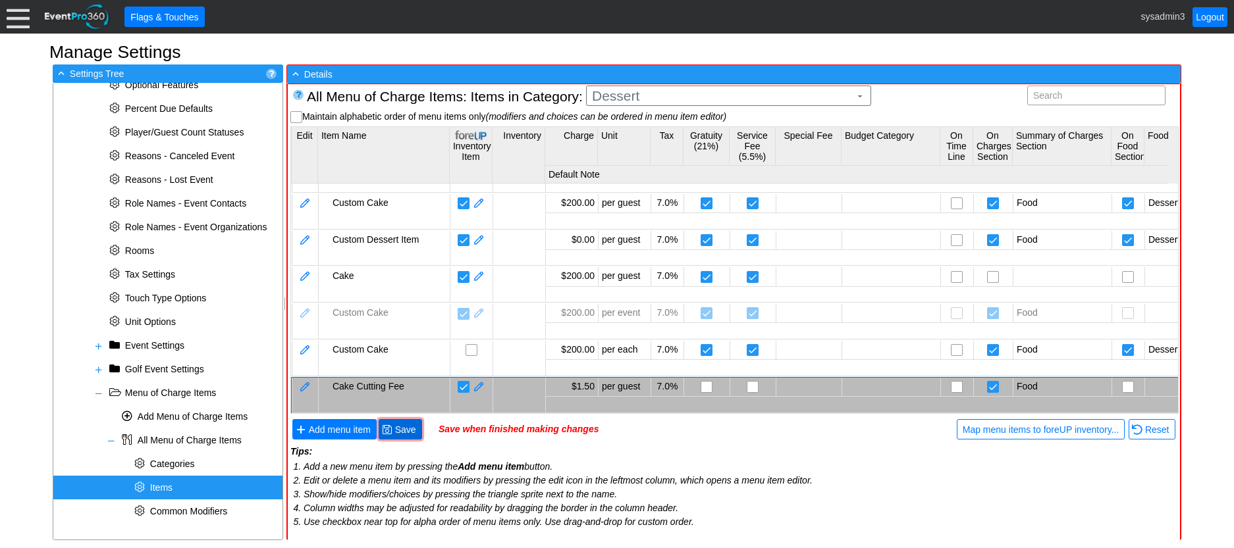
click at [398, 428] on span "Save" at bounding box center [405, 429] width 26 height 13
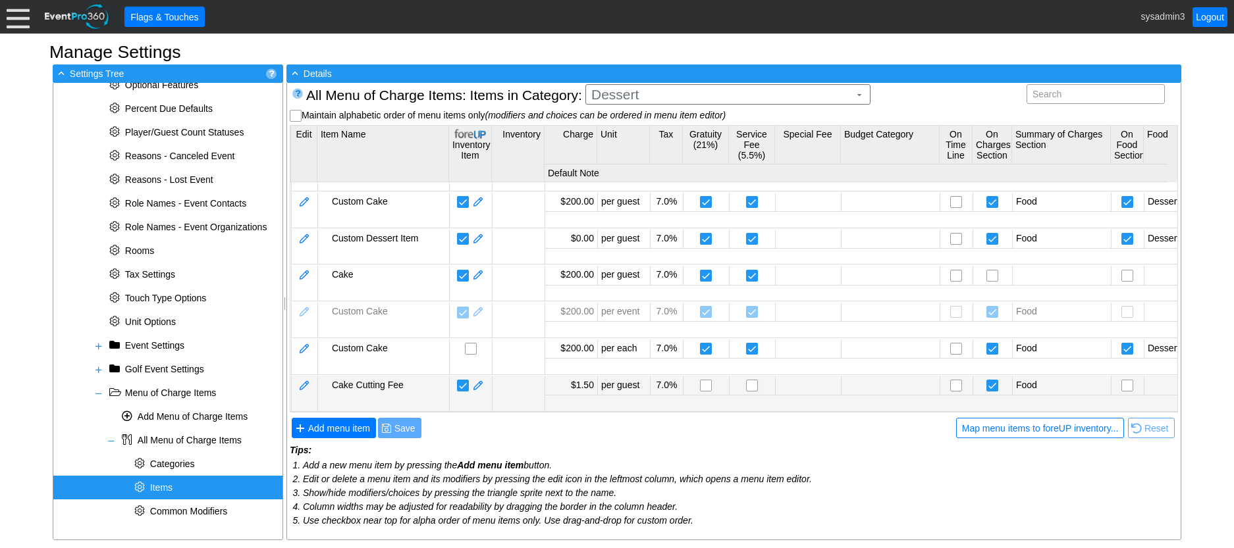
scroll to position [9, 0]
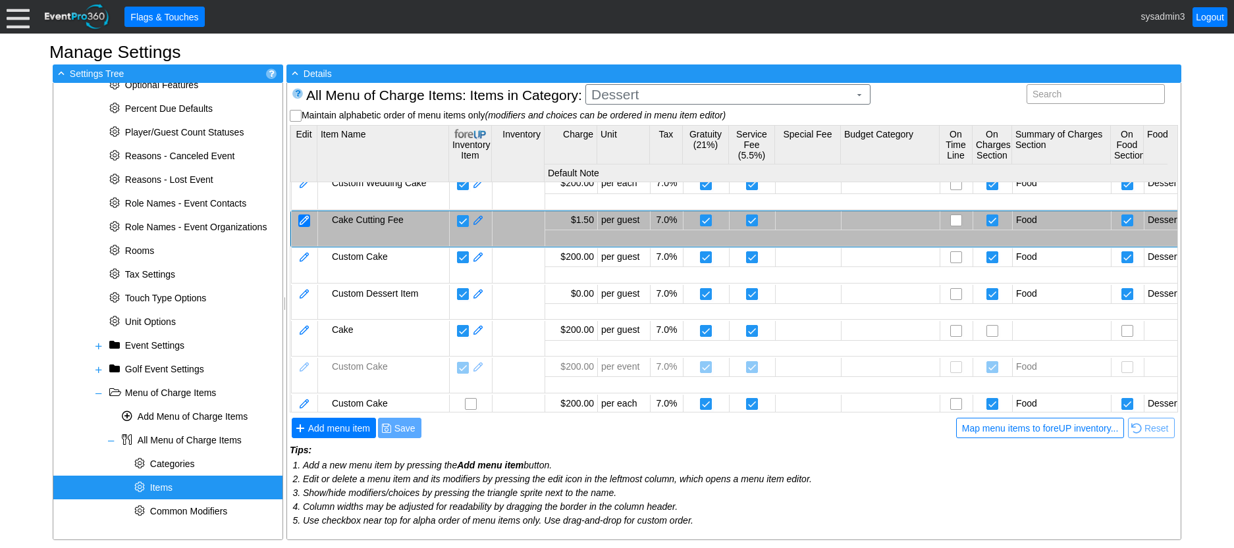
click at [305, 216] on div at bounding box center [304, 221] width 12 height 13
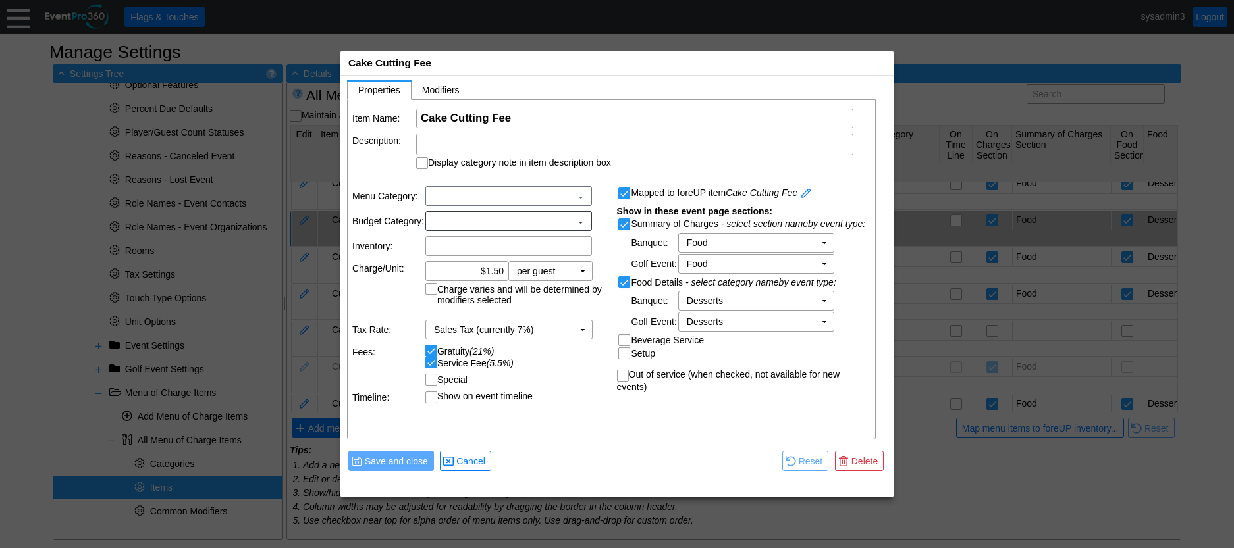
scroll to position [0, 0]
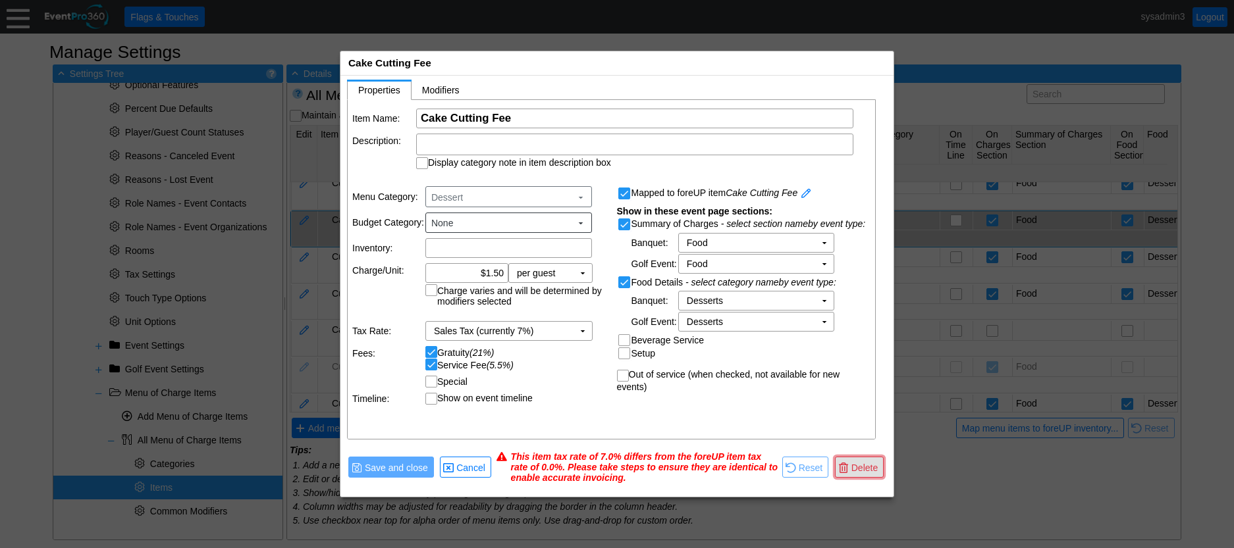
click at [860, 464] on span "Delete" at bounding box center [865, 467] width 32 height 13
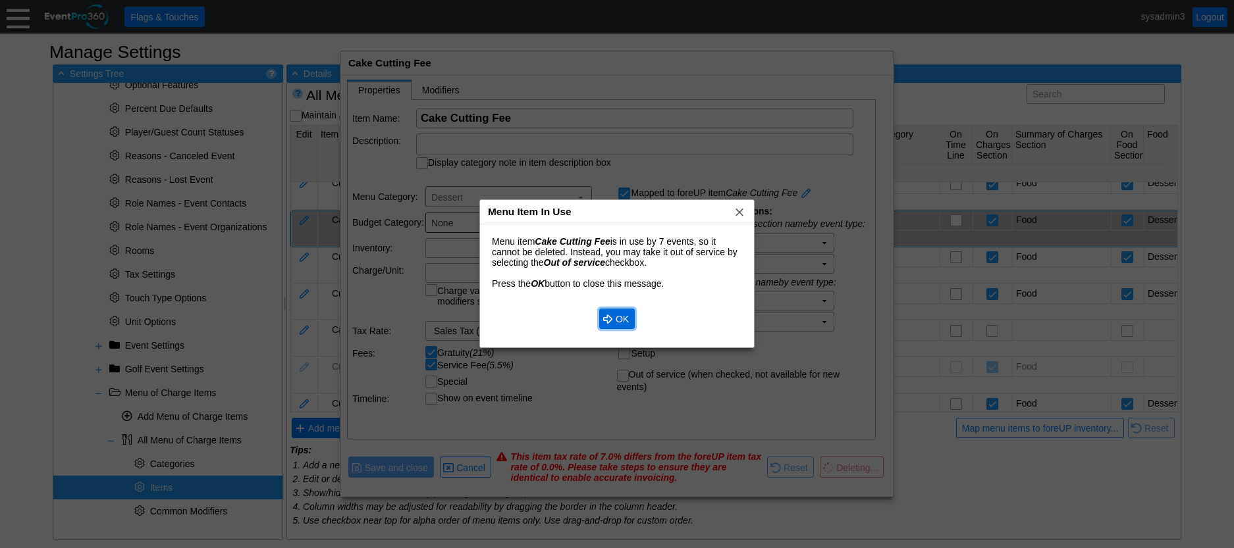
click at [625, 320] on span "OK" at bounding box center [622, 319] width 18 height 13
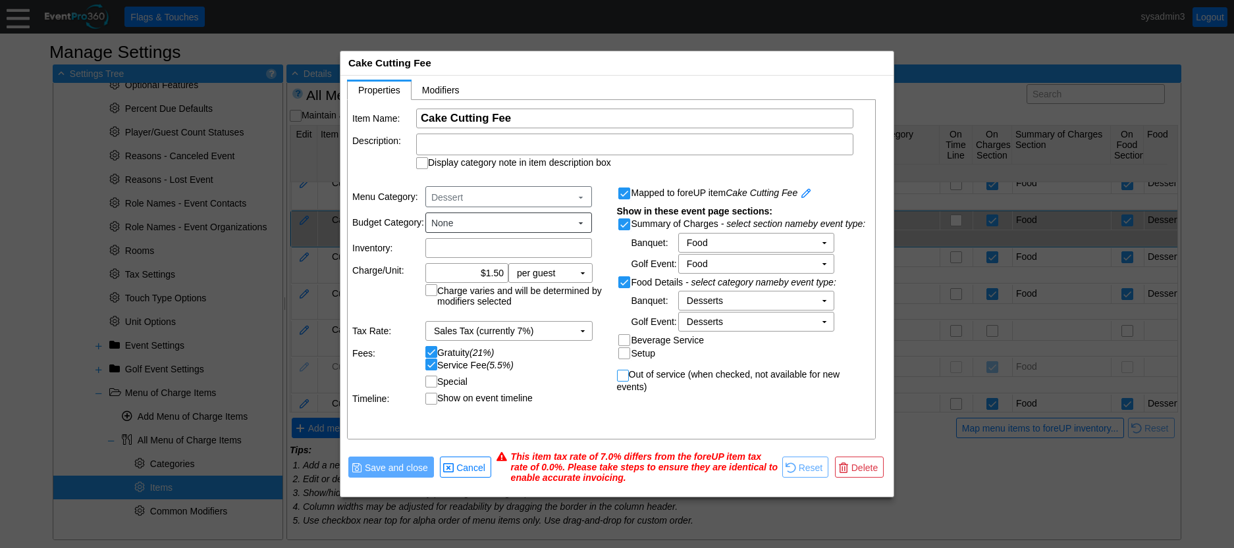
click at [620, 380] on input "Out of service (when checked, not available for new events)" at bounding box center [623, 377] width 13 height 13
checkbox input "true"
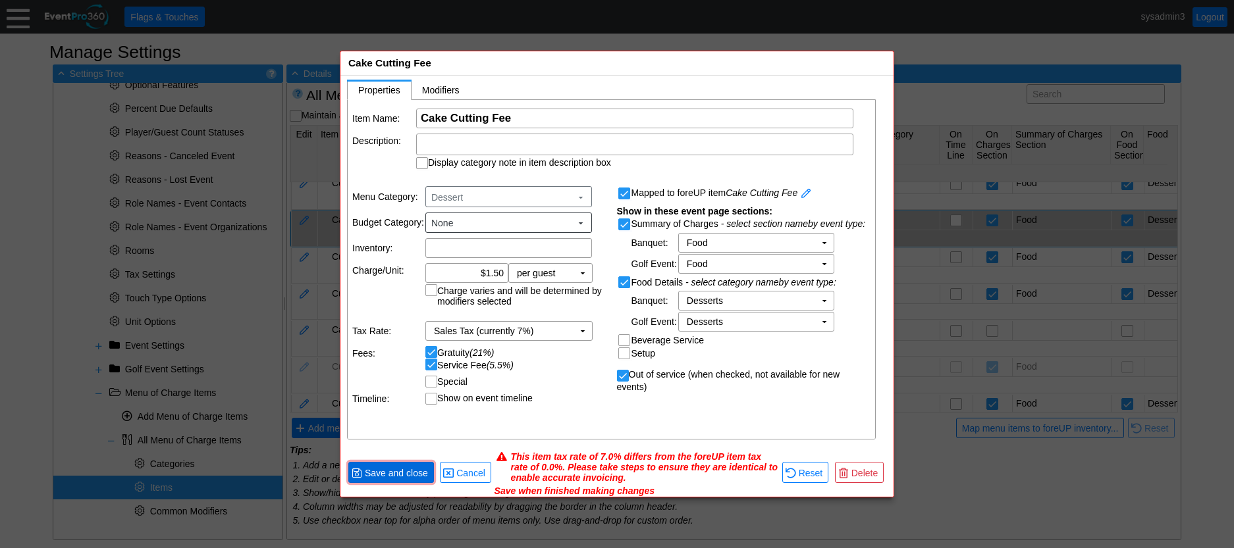
click at [397, 473] on span "Save and close" at bounding box center [396, 473] width 68 height 13
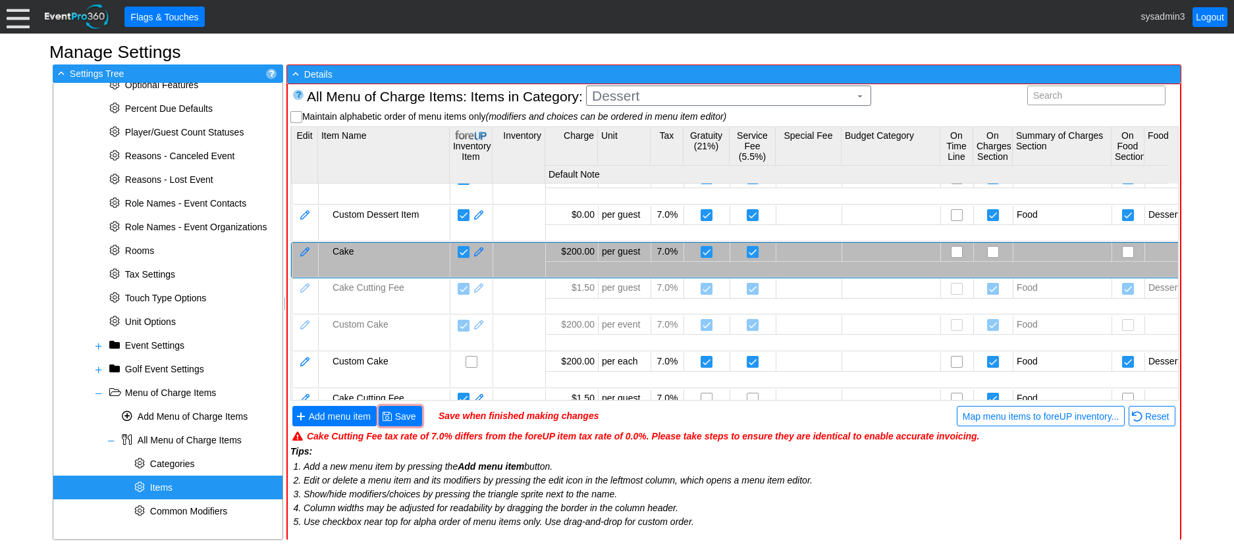
scroll to position [88, 0]
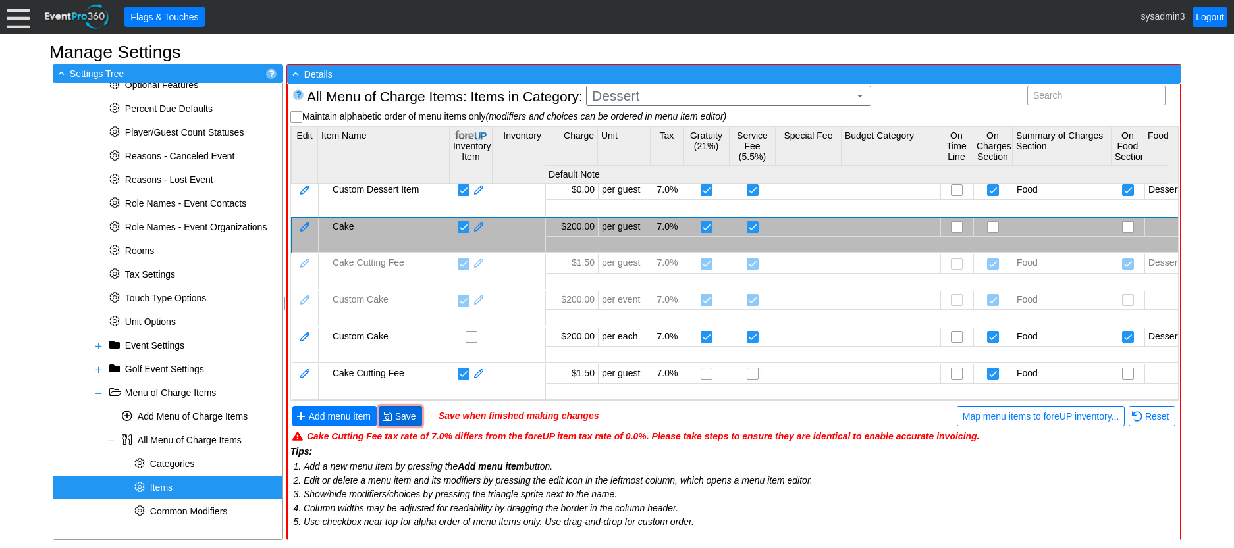
click at [407, 413] on span "Save" at bounding box center [405, 416] width 26 height 13
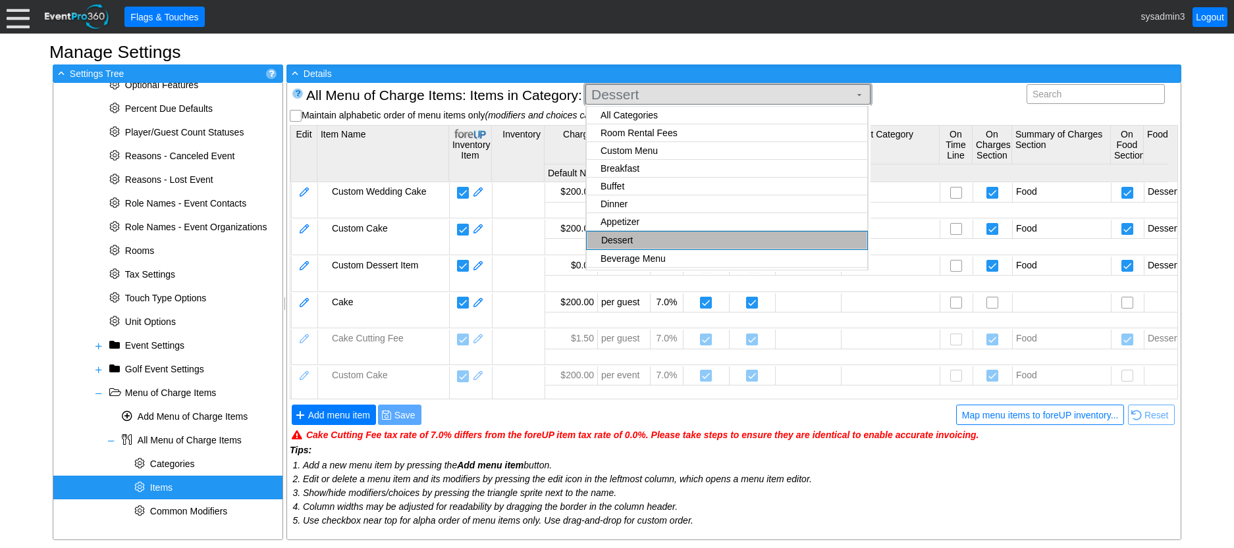
click at [664, 98] on span "Dessert" at bounding box center [720, 94] width 263 height 13
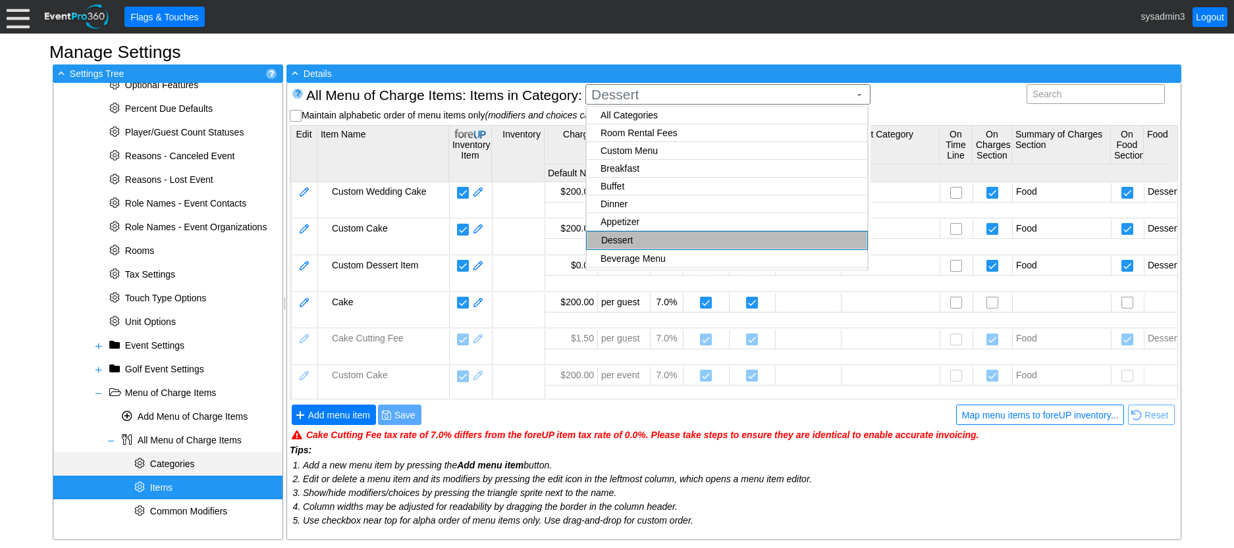
click at [175, 462] on span "Categories" at bounding box center [172, 464] width 45 height 11
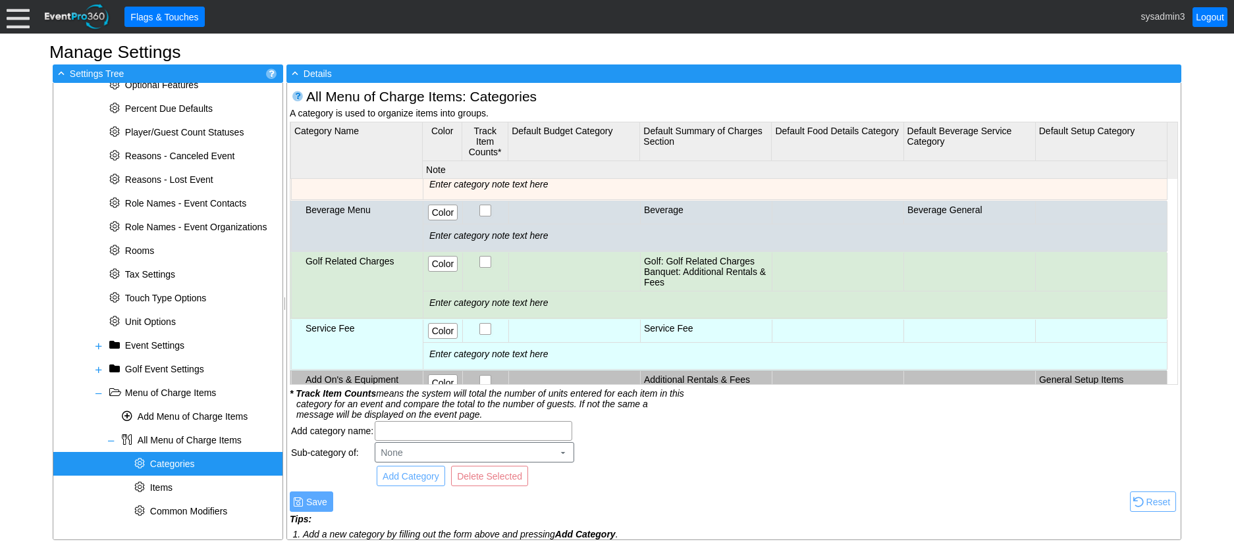
scroll to position [395, 0]
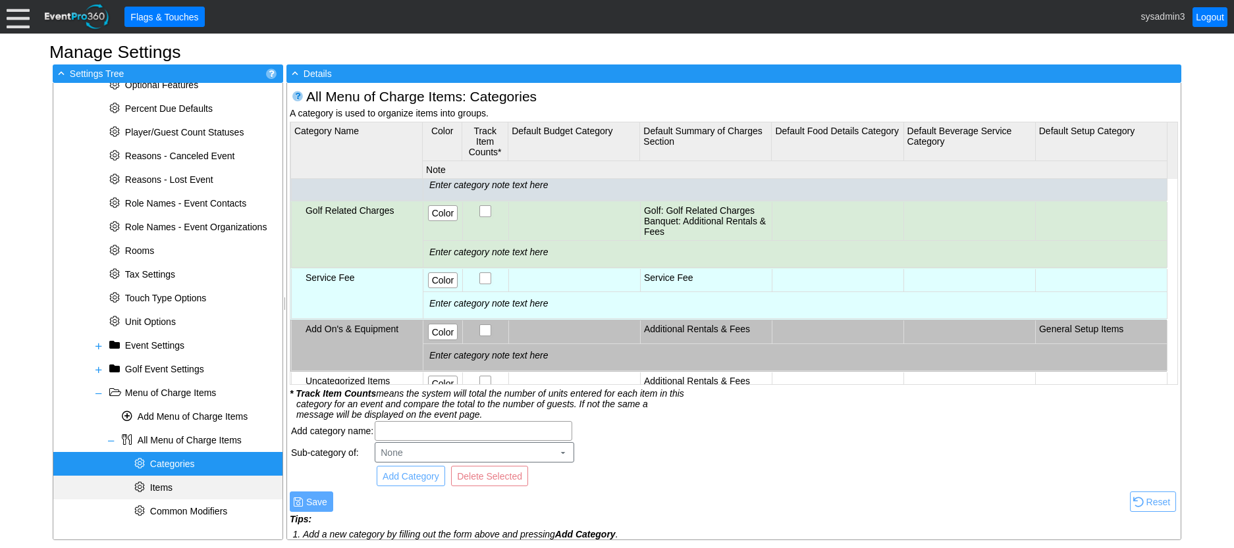
click at [178, 483] on div "* Items" at bounding box center [167, 488] width 229 height 24
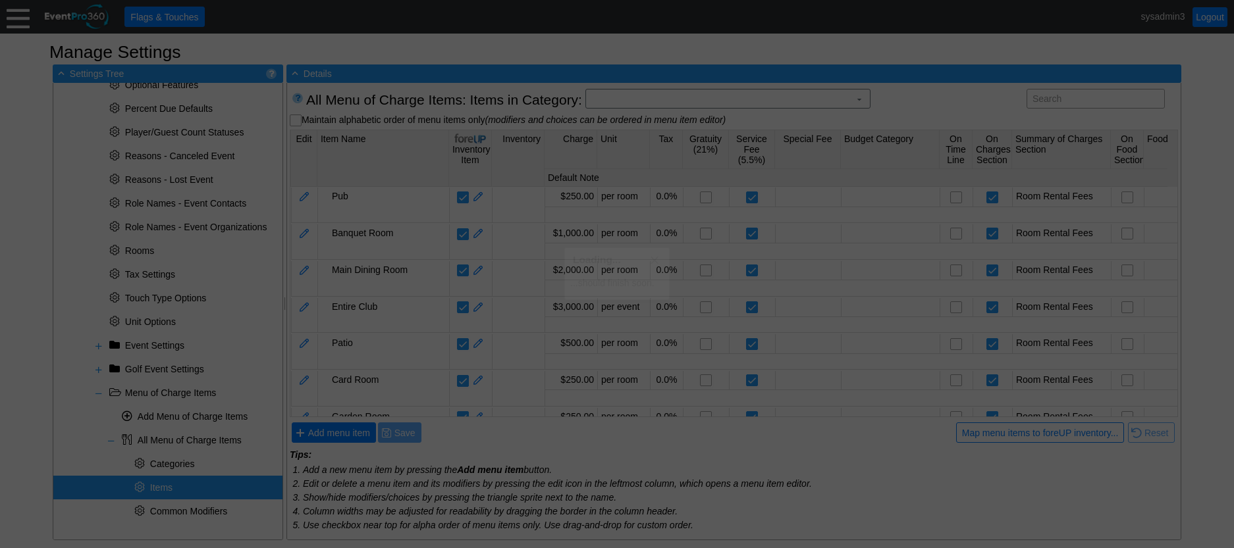
scroll to position [0, 0]
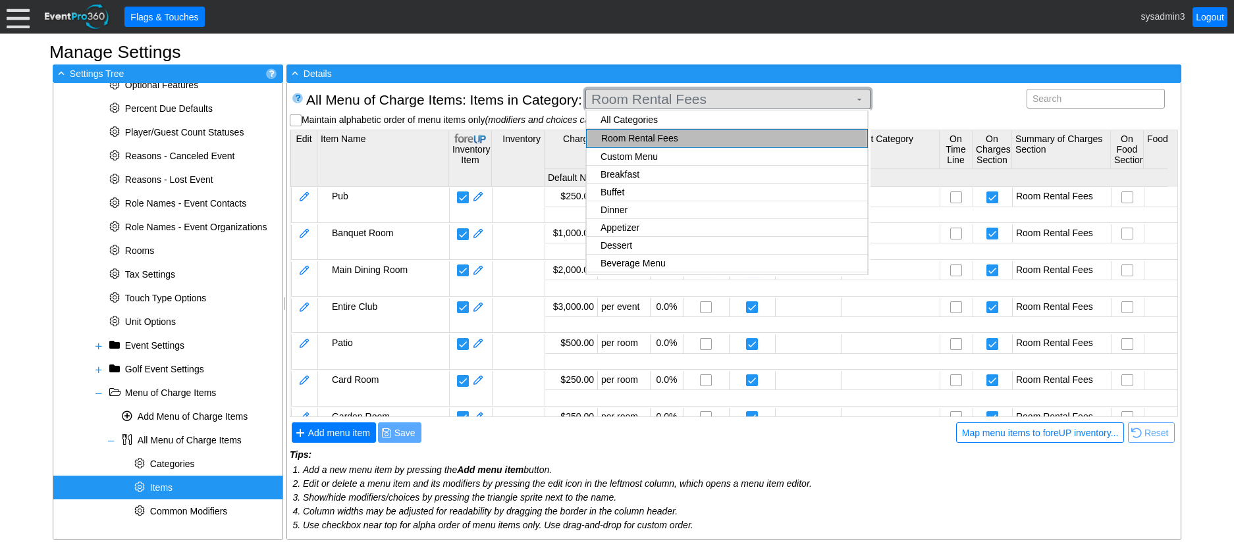
click at [694, 99] on span "Room Rental Fees" at bounding box center [720, 99] width 263 height 13
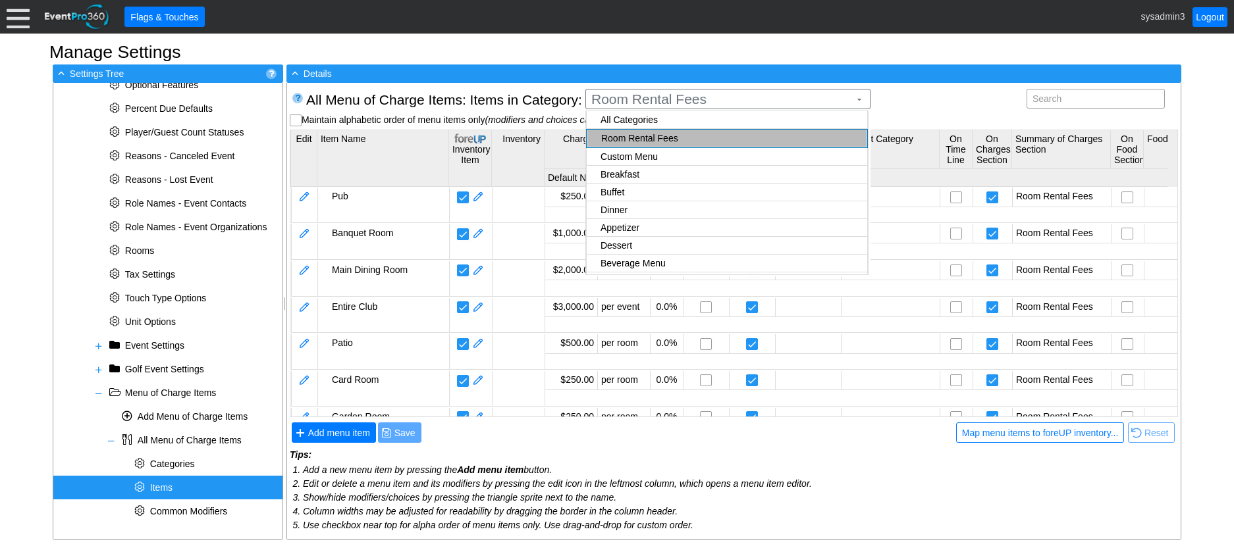
click at [671, 246] on body "Calendar of Events + New Event + Reports + Manage Contacts + Manage Organizatio…" at bounding box center [617, 274] width 1234 height 548
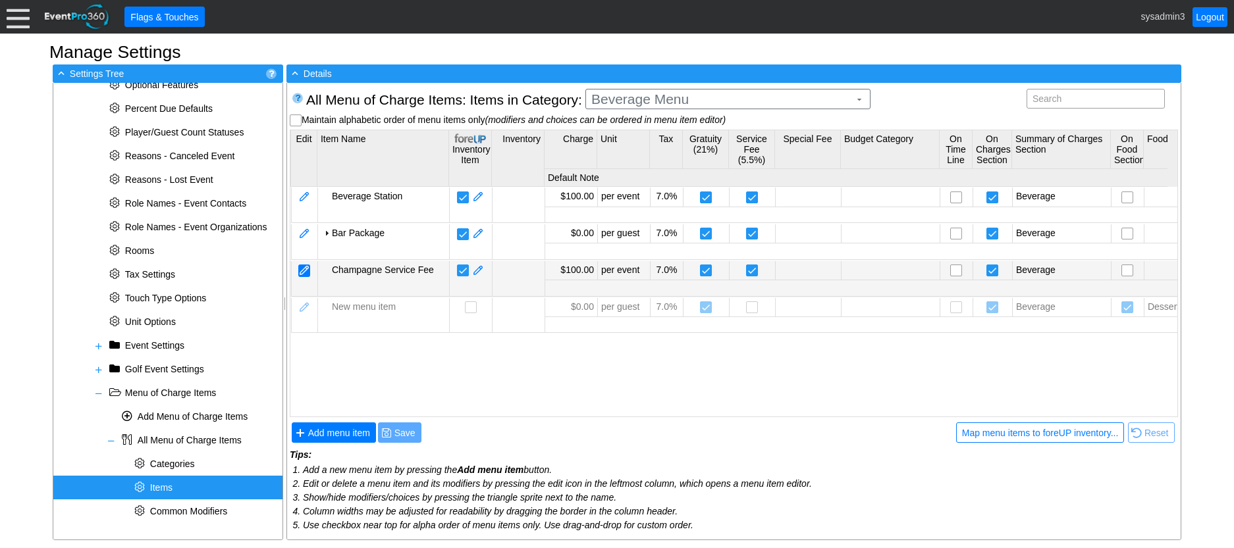
click at [304, 270] on div at bounding box center [304, 271] width 12 height 13
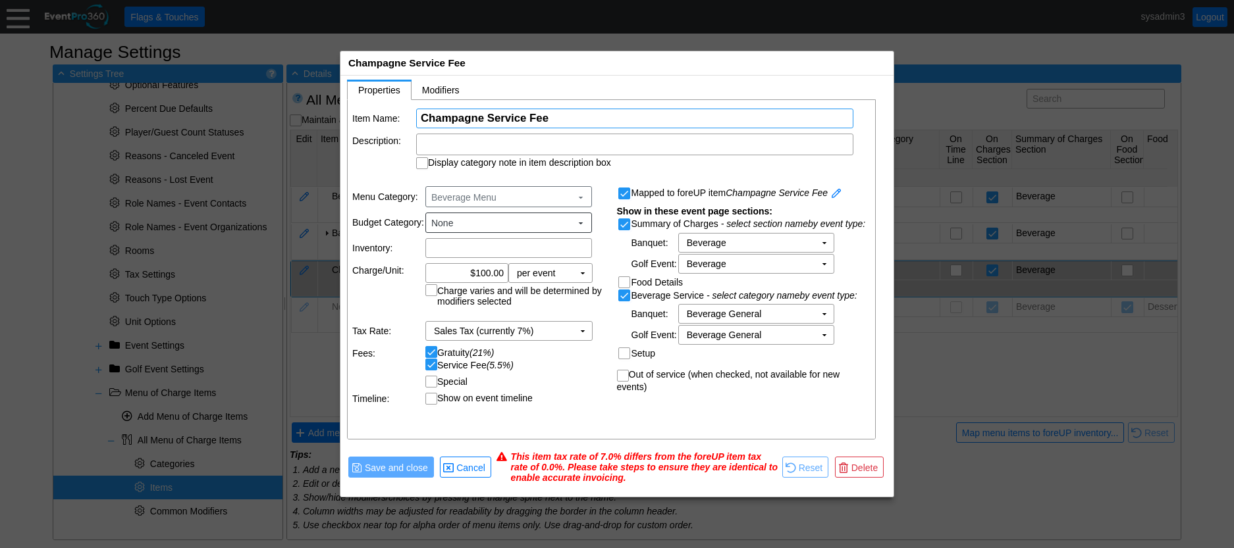
drag, startPoint x: 571, startPoint y: 113, endPoint x: 440, endPoint y: 107, distance: 131.1
click at [397, 107] on table "Item Name: Χ Champagne Service Fee Name of the menu item Description: Display c…" at bounding box center [612, 139] width 529 height 78
click at [852, 473] on span "Delete" at bounding box center [865, 467] width 32 height 13
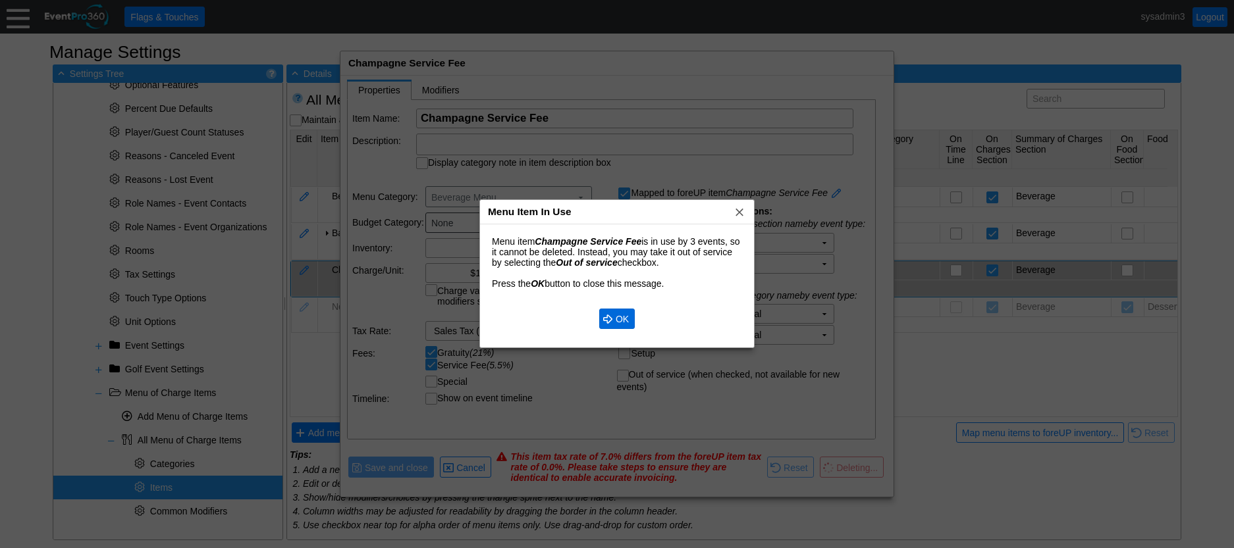
click at [627, 320] on span "OK" at bounding box center [622, 319] width 18 height 13
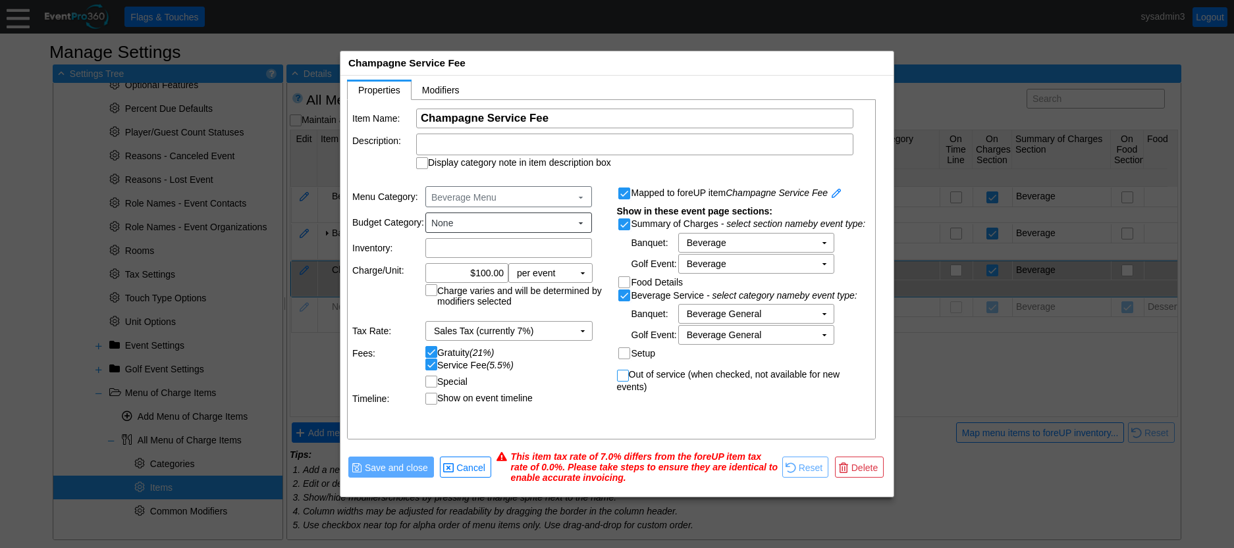
click at [624, 374] on input "Out of service (when checked, not available for new events)" at bounding box center [623, 377] width 13 height 13
checkbox input "true"
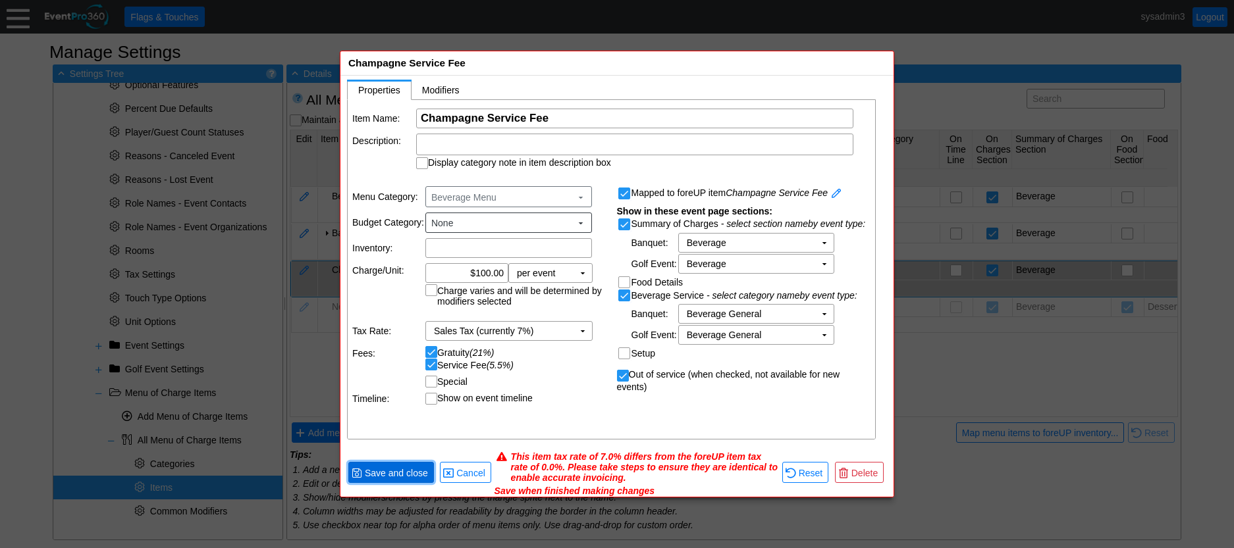
click at [377, 473] on span "Save and close" at bounding box center [396, 473] width 68 height 13
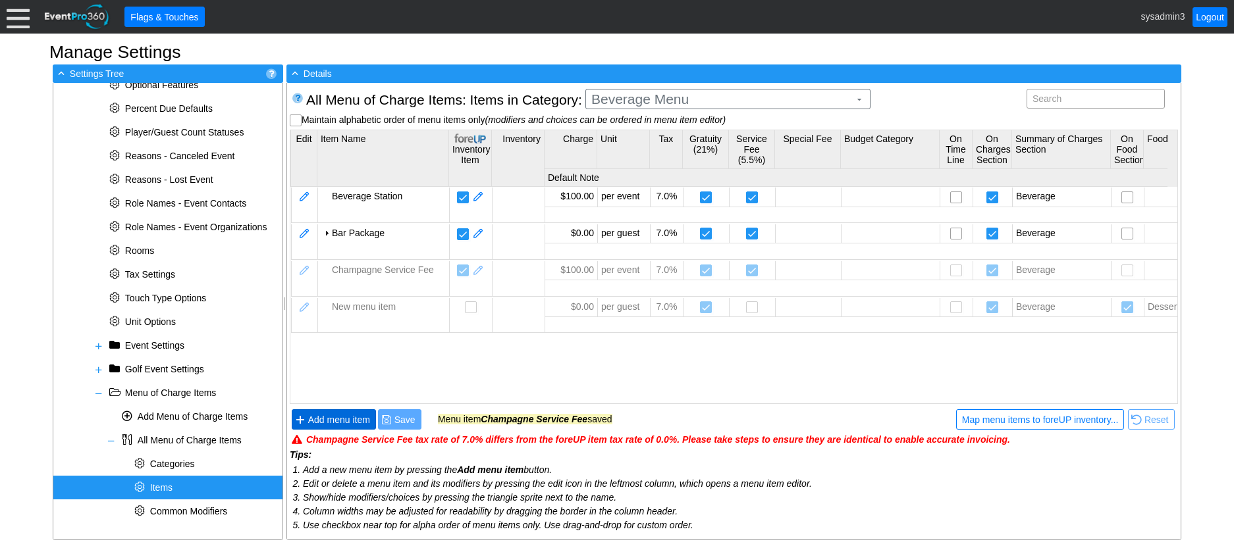
click at [338, 418] on span "Add menu item" at bounding box center [338, 419] width 67 height 13
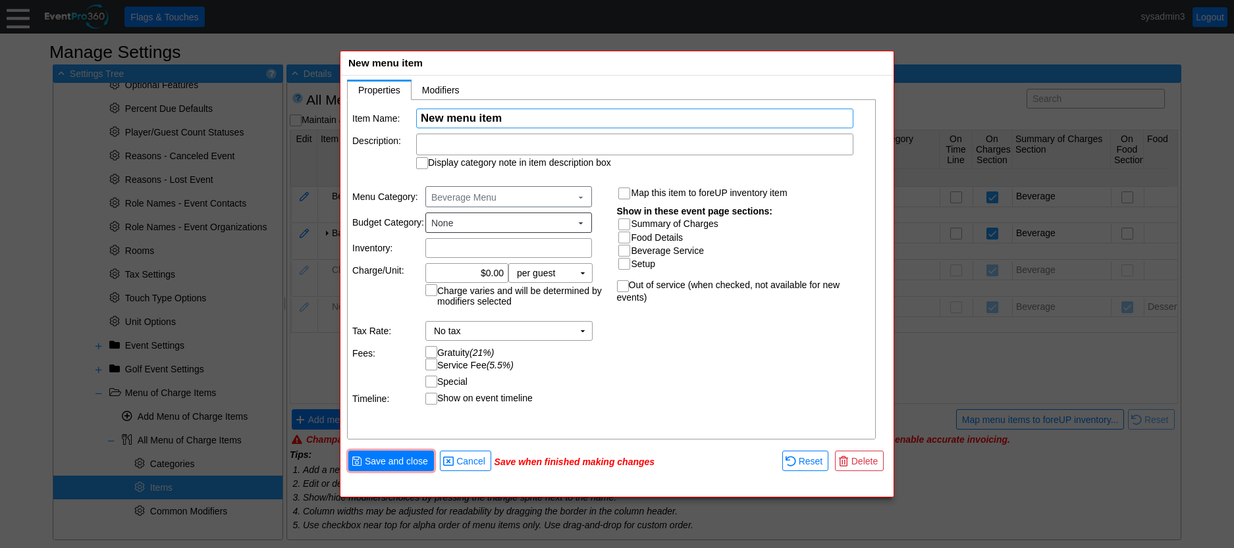
paste input "Champagne Service Fee"
type input "Champagne Service Fee"
click at [627, 226] on input "Summary of Charges" at bounding box center [625, 225] width 13 height 13
checkbox input "true"
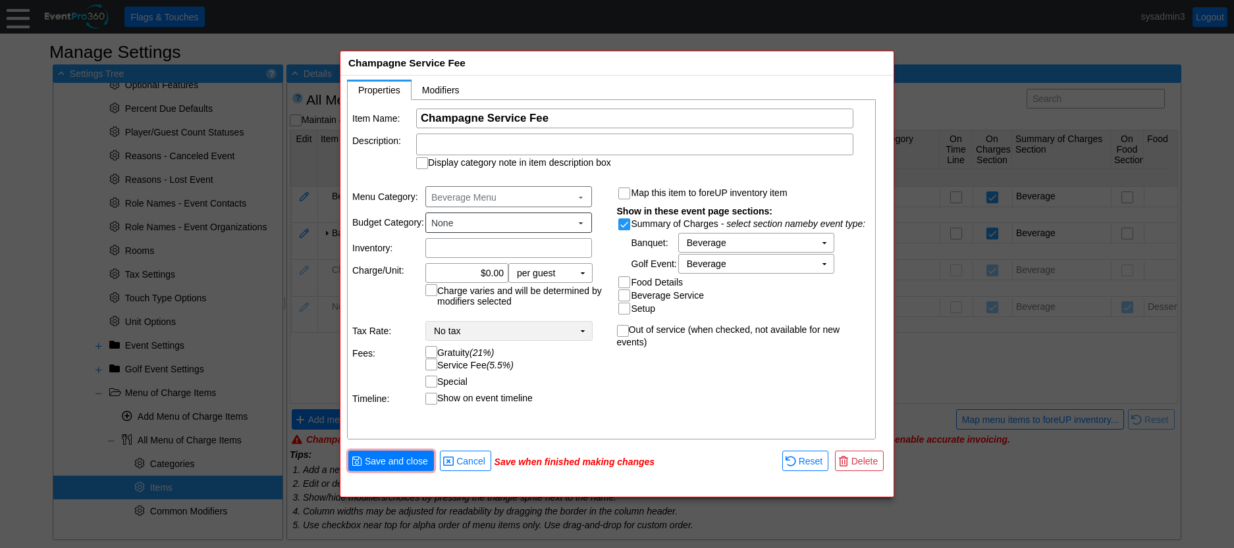
click at [579, 332] on td "▼" at bounding box center [582, 331] width 18 height 18
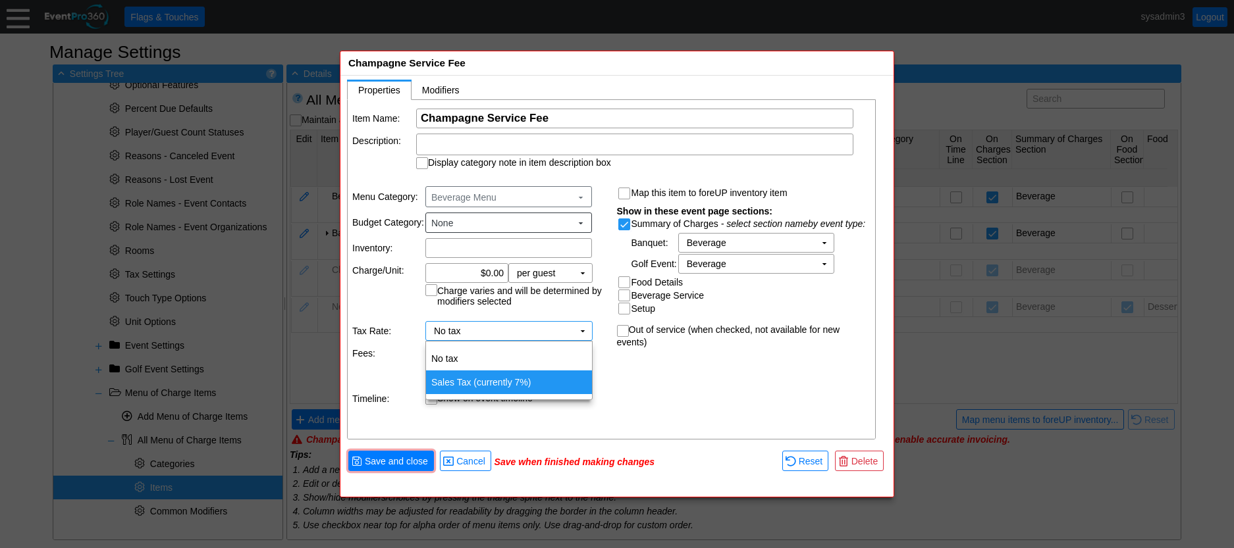
click at [506, 386] on td "Sales Tax (currently 7%)" at bounding box center [509, 383] width 166 height 24
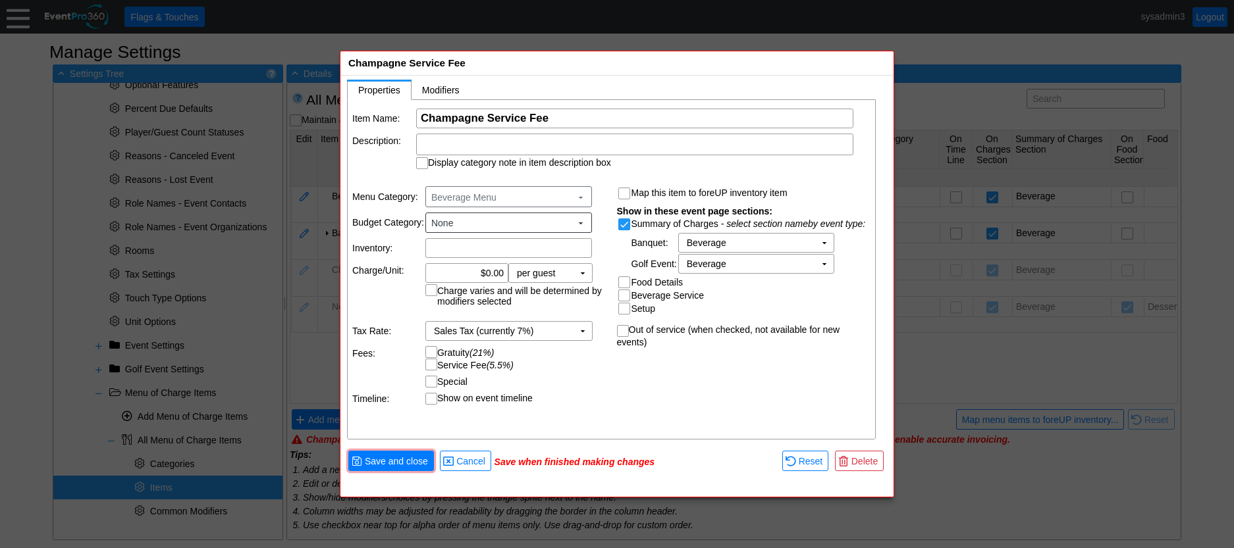
click at [431, 353] on input "Gratuity (21%)" at bounding box center [432, 353] width 13 height 13
checkbox input "true"
click at [430, 367] on input "Service Fee (5.5%)" at bounding box center [432, 365] width 13 height 13
checkbox input "true"
click at [407, 461] on span "Save and close" at bounding box center [396, 461] width 68 height 13
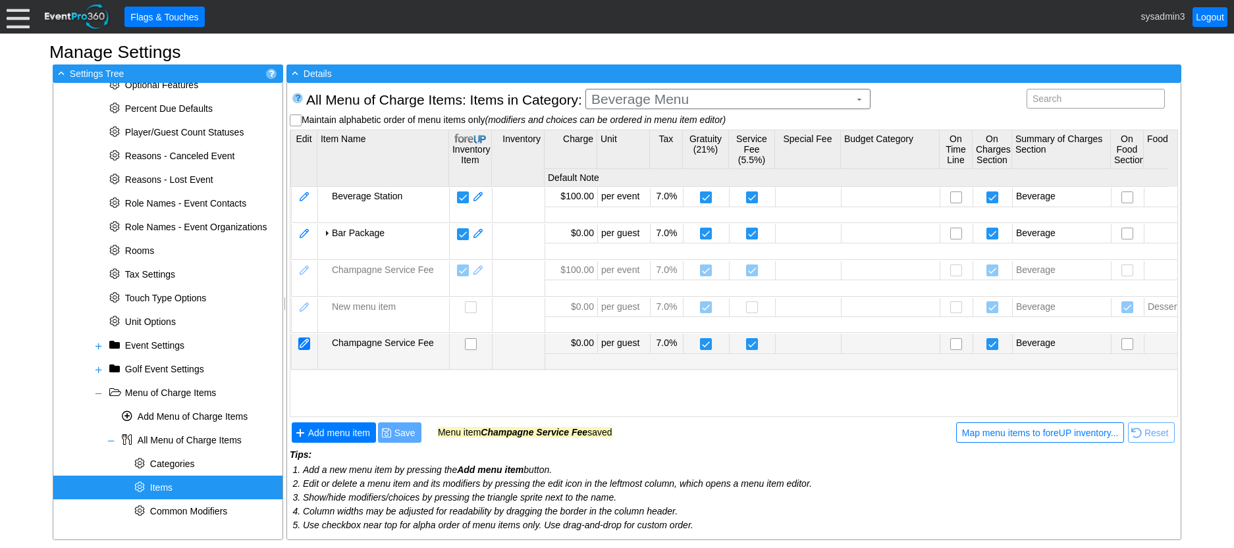
click at [307, 346] on div at bounding box center [304, 344] width 12 height 13
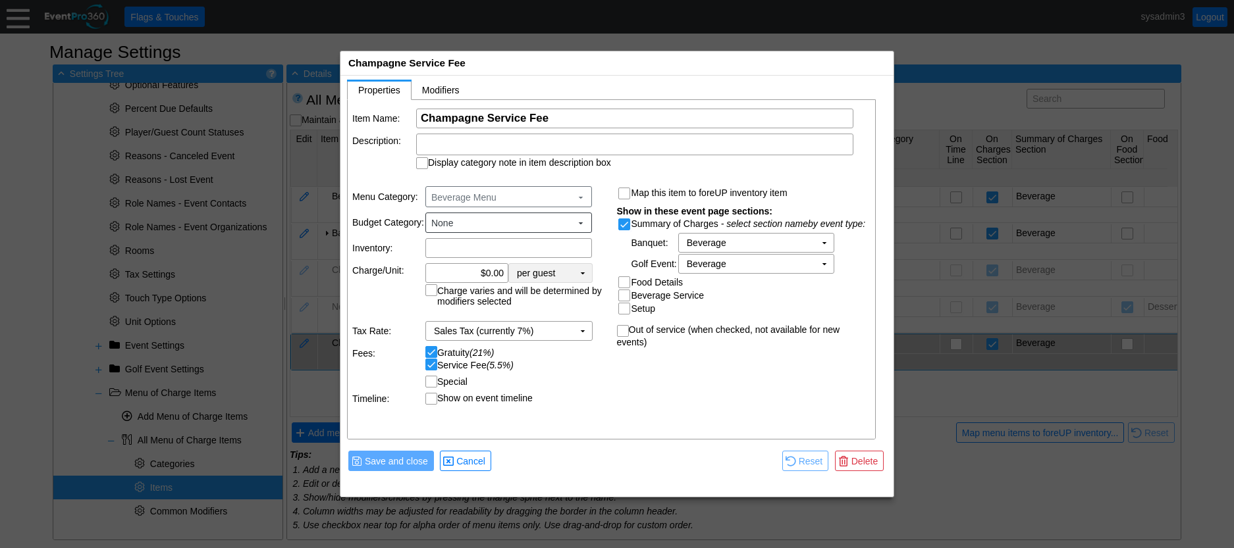
click at [583, 274] on td "▼" at bounding box center [582, 273] width 18 height 18
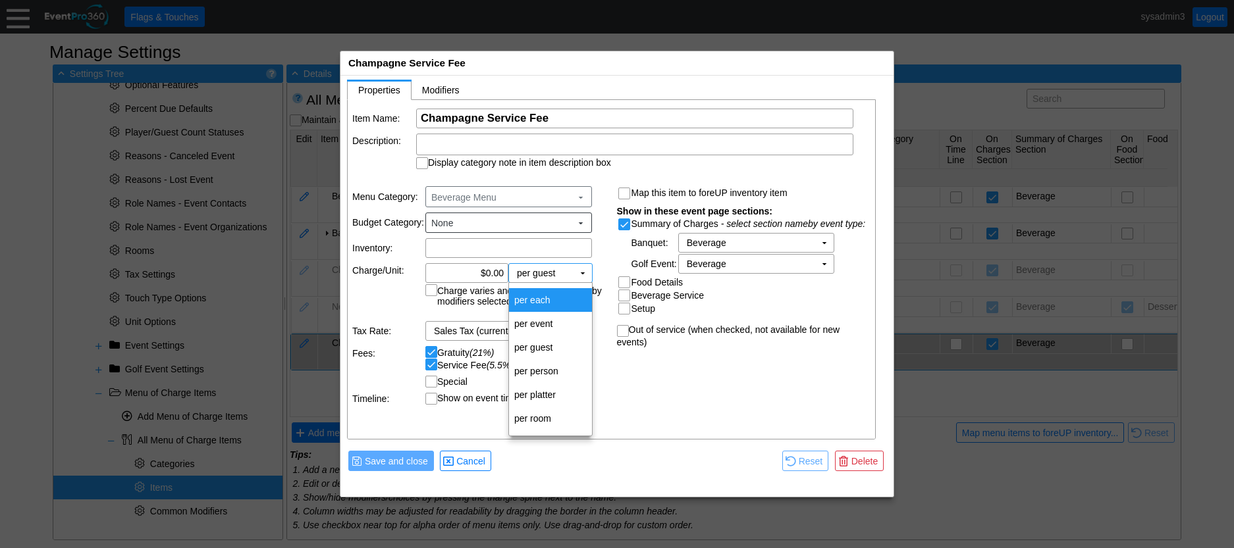
click at [548, 301] on td "per each" at bounding box center [550, 300] width 83 height 24
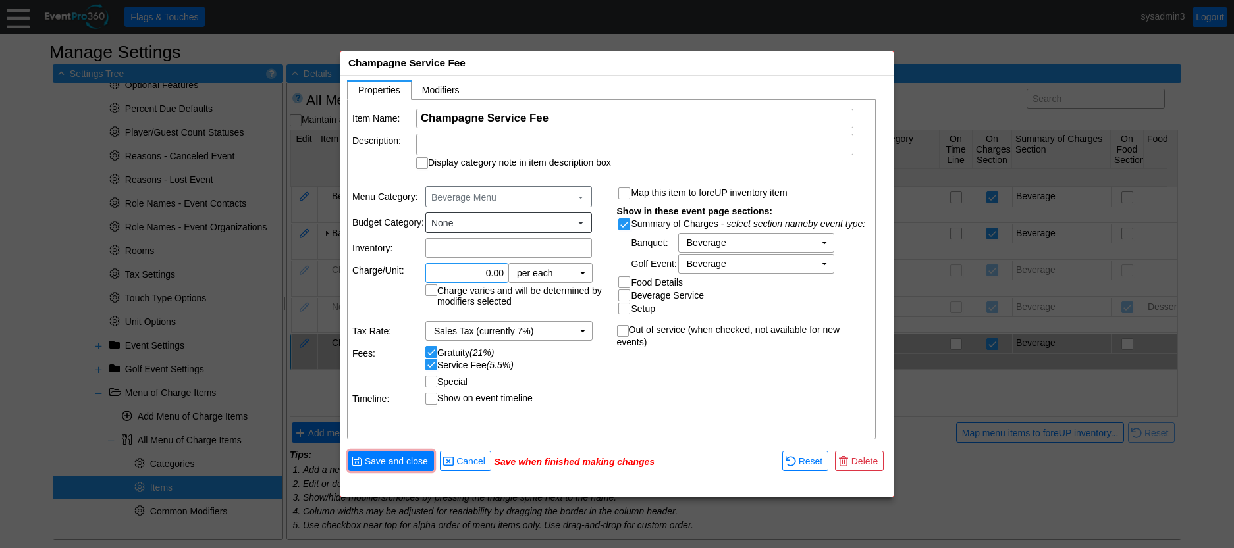
click at [492, 269] on input "0.00" at bounding box center [467, 273] width 74 height 18
click at [492, 267] on input "0.00" at bounding box center [467, 273] width 74 height 18
type input "$100.00"
click at [602, 371] on td "Gratuity (21%) Service Fee (5.5%)" at bounding box center [516, 358] width 182 height 24
click at [580, 271] on td "▼" at bounding box center [582, 273] width 18 height 18
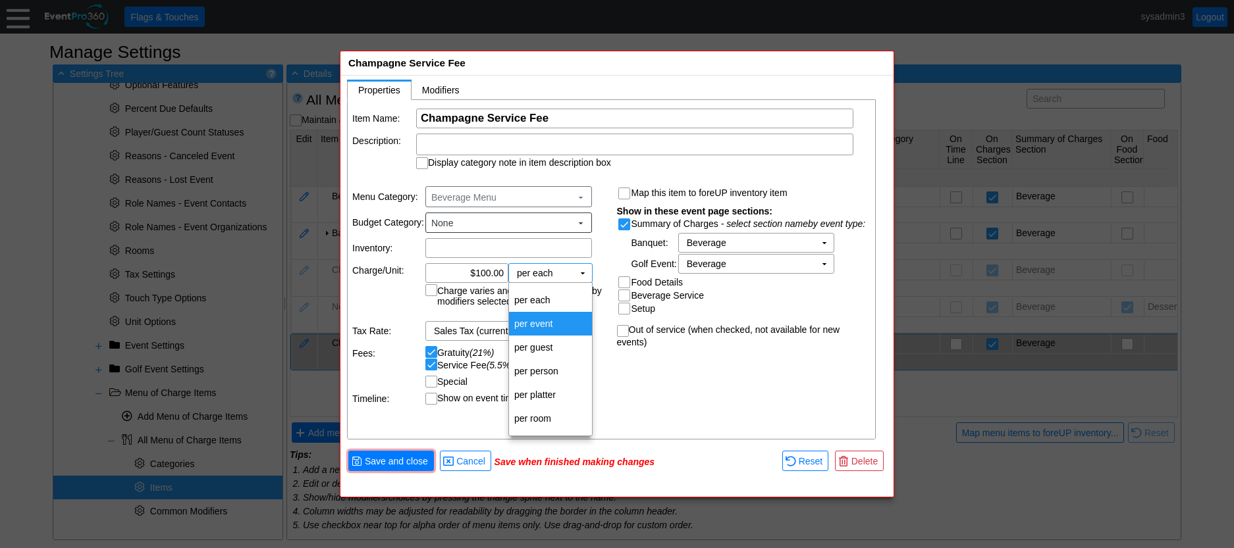
click at [546, 328] on td "per event" at bounding box center [550, 324] width 83 height 24
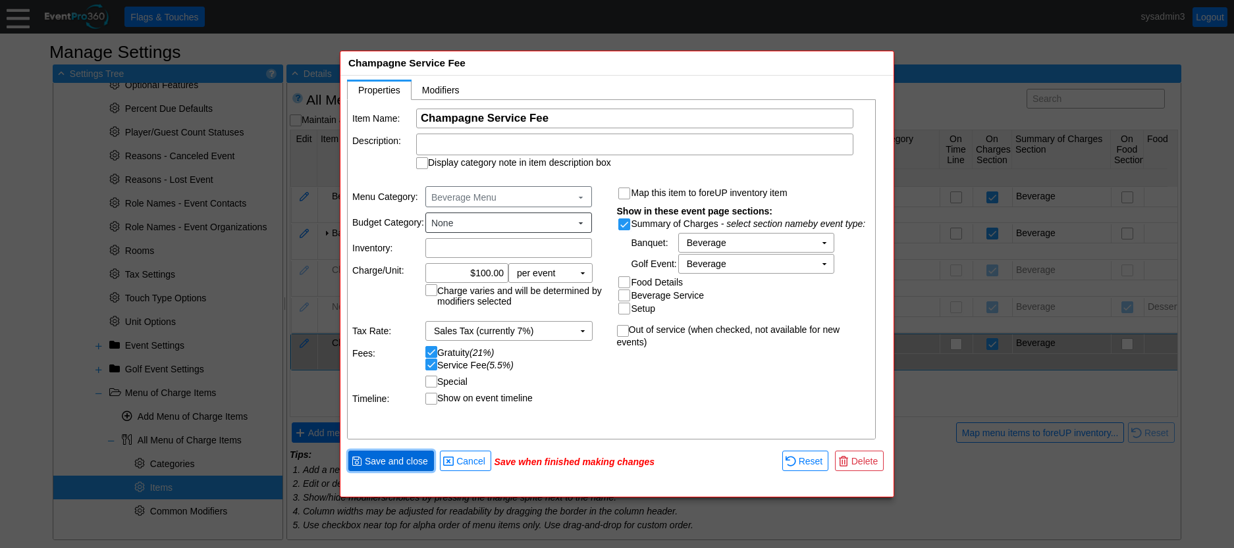
click at [405, 458] on span "Save and close" at bounding box center [396, 461] width 68 height 13
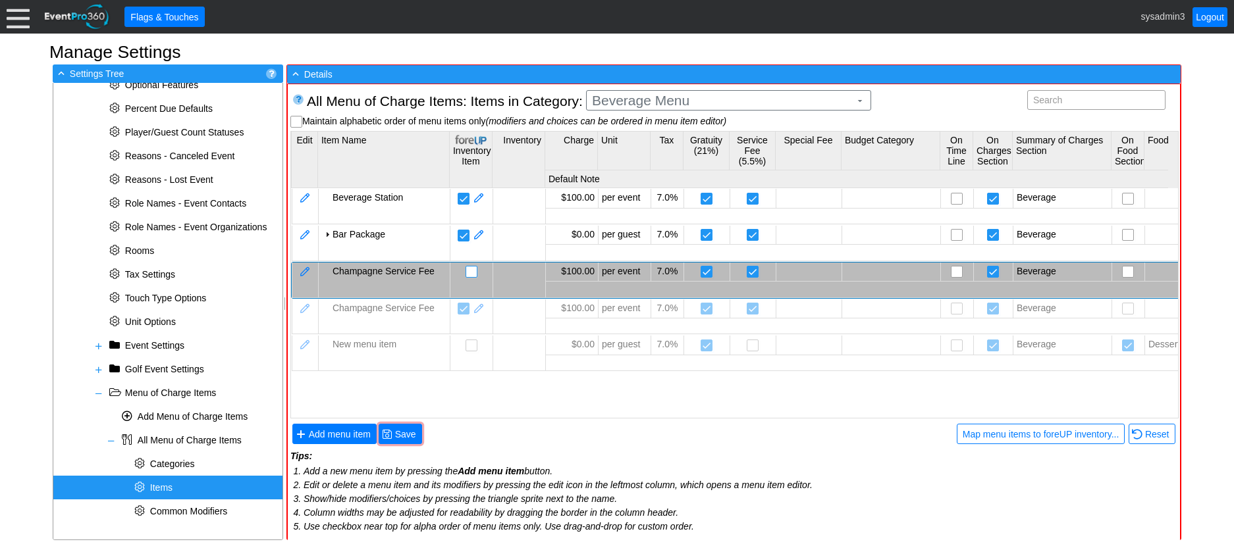
click at [473, 269] on input "checkbox" at bounding box center [472, 273] width 13 height 13
checkbox input "false"
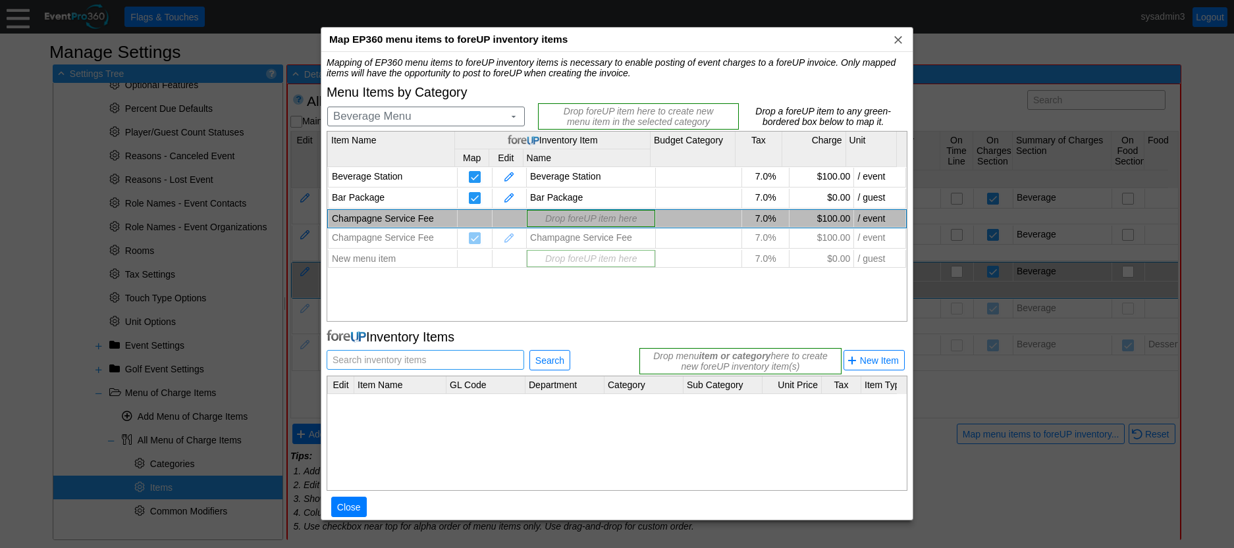
click at [400, 357] on span "Search inventory items" at bounding box center [379, 360] width 99 height 18
drag, startPoint x: 400, startPoint y: 357, endPoint x: 355, endPoint y: 355, distance: 45.4
click at [355, 355] on span "Search inventory items" at bounding box center [379, 360] width 99 height 18
click at [356, 351] on span "Search inventory items" at bounding box center [379, 360] width 99 height 18
paste input "Champagne Service Fee"
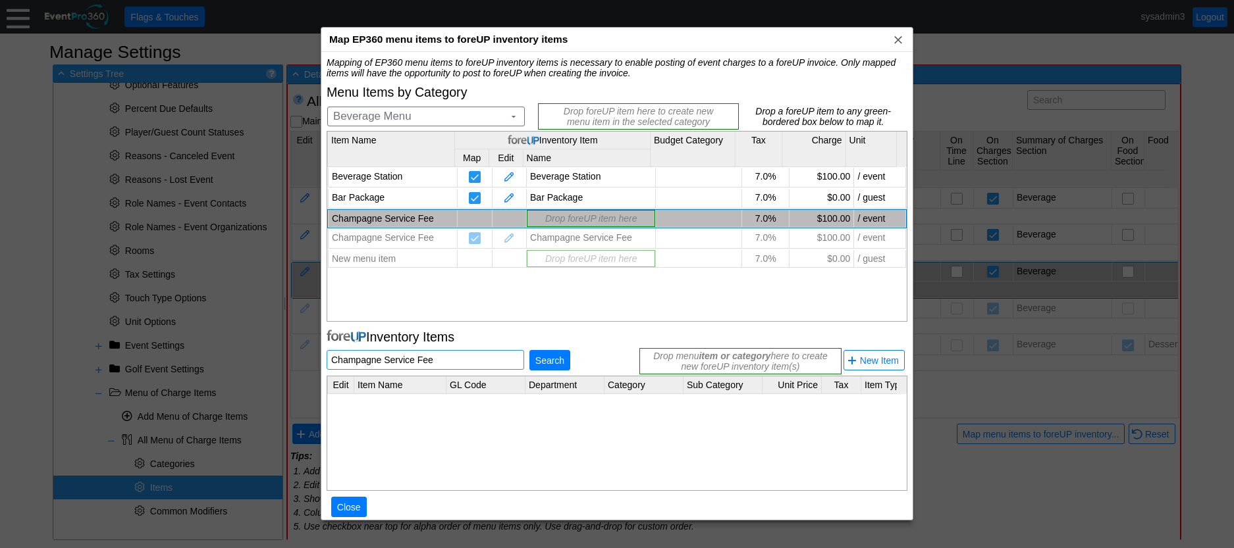
type input "Champagne Service Fee"
click at [538, 361] on span "Search" at bounding box center [550, 360] width 34 height 13
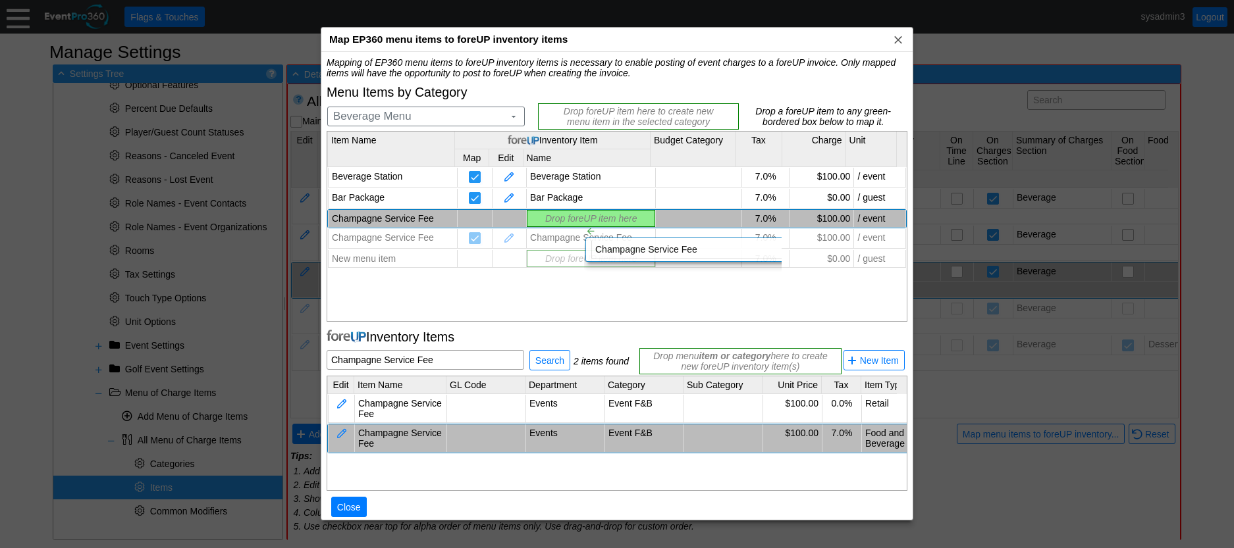
click at [573, 214] on div "Mapping of EP360 menu items to foreUP inventory items is necessary to enable po…" at bounding box center [617, 294] width 581 height 474
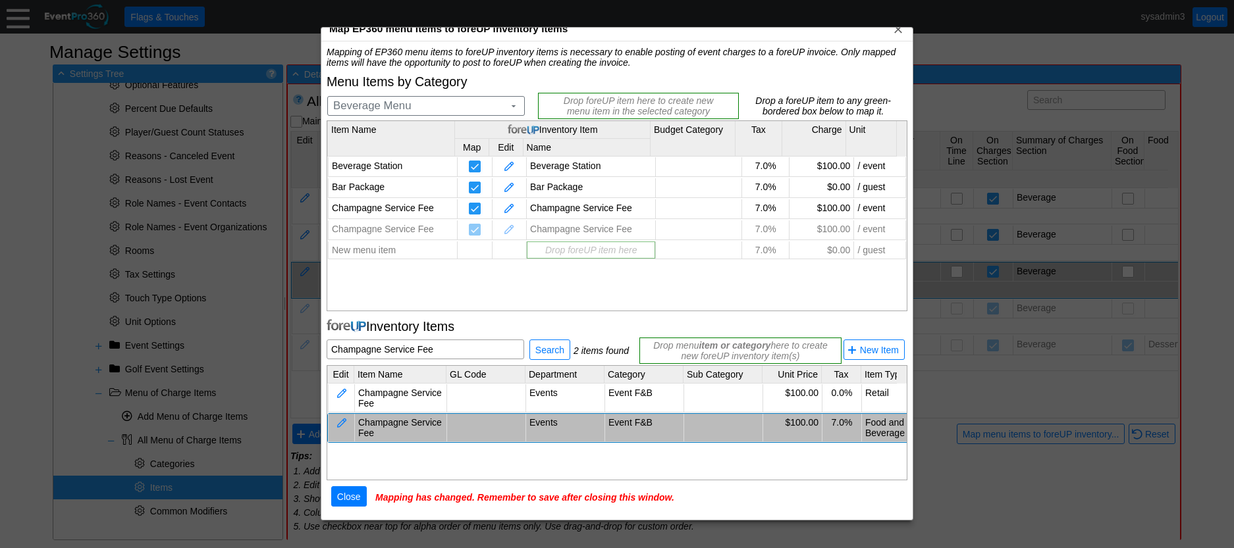
scroll to position [16, 0]
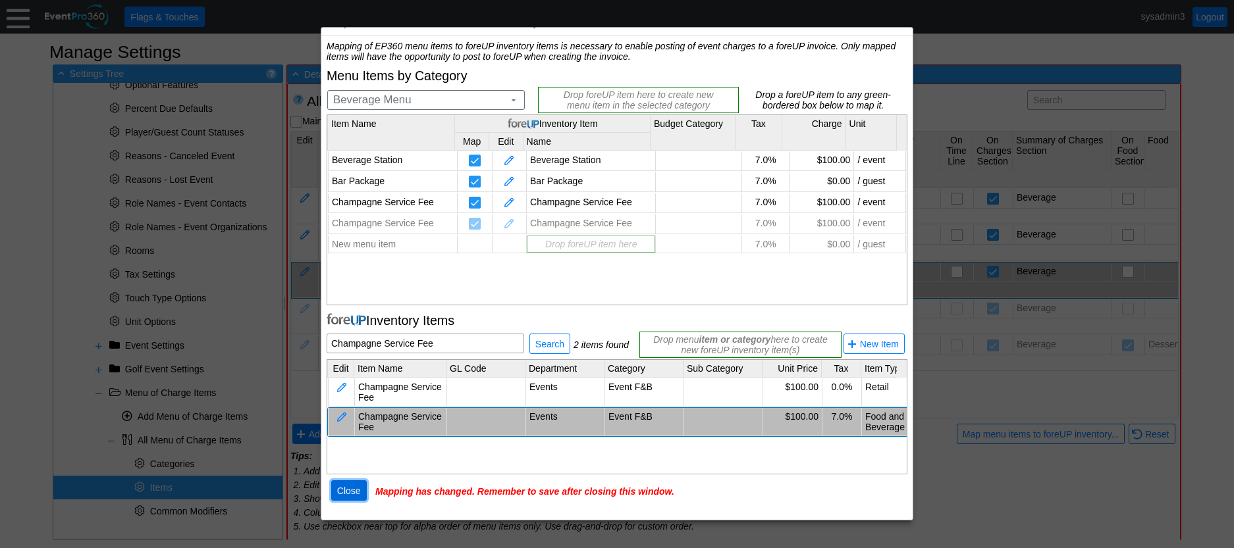
click at [347, 490] on span "Close" at bounding box center [348, 490] width 29 height 13
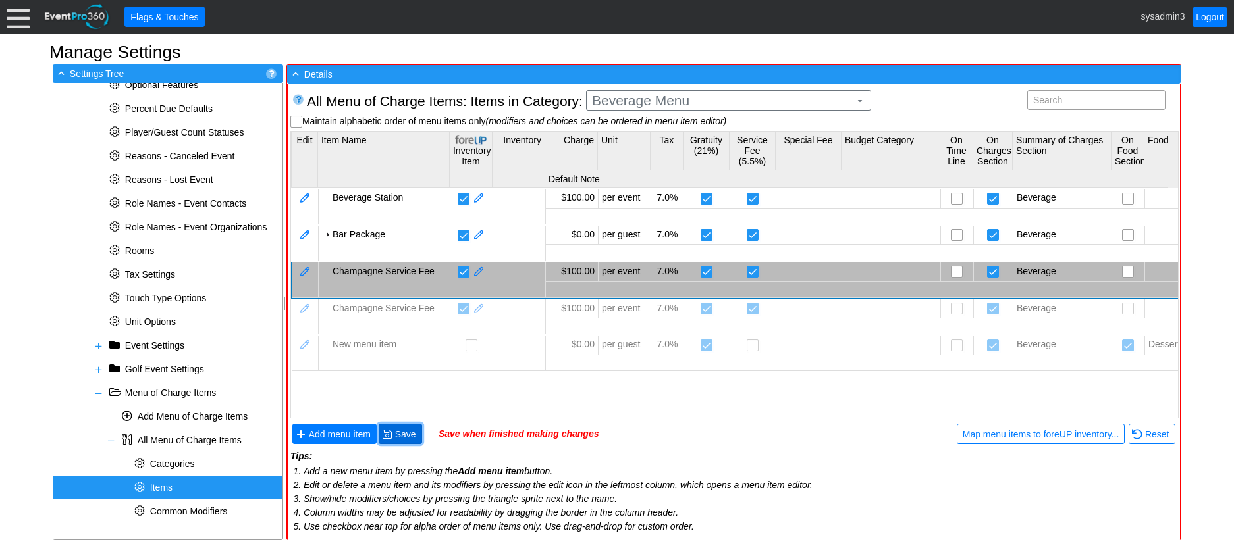
click at [411, 434] on span "Save" at bounding box center [405, 434] width 26 height 13
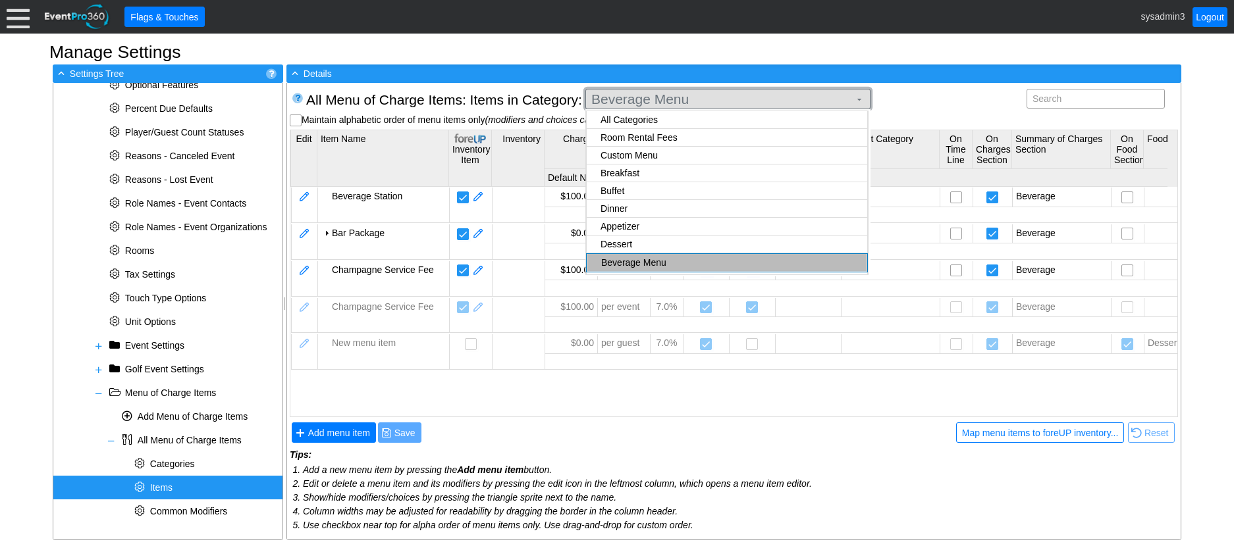
click at [648, 100] on span "Beverage Menu" at bounding box center [720, 99] width 263 height 13
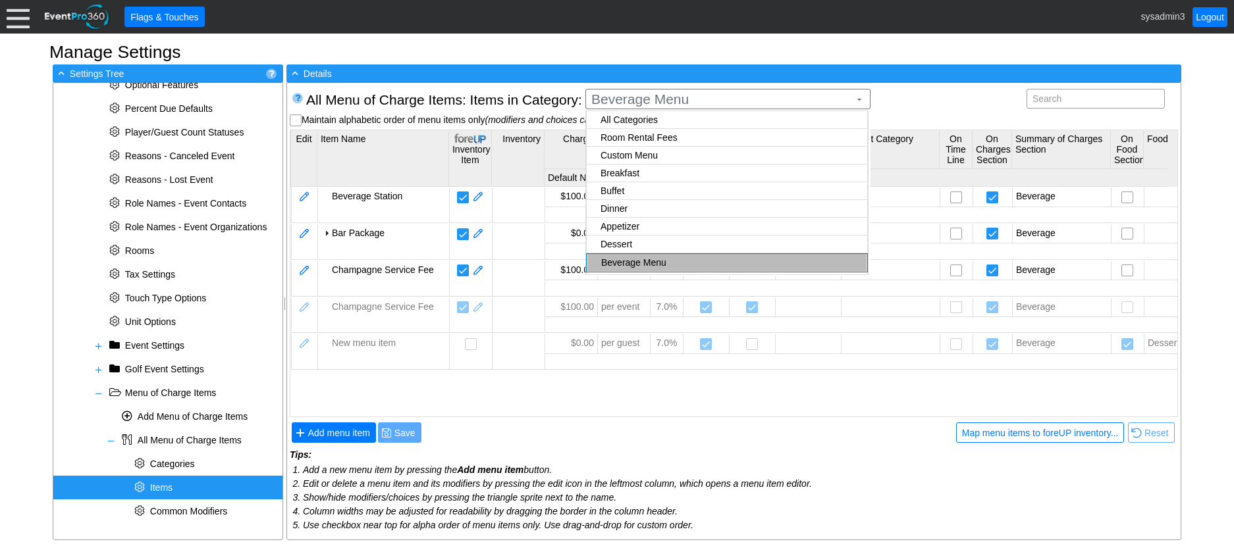
click at [630, 155] on body "Calendar of Events + New Event + Reports + Manage Contacts + Manage Organizatio…" at bounding box center [617, 274] width 1234 height 548
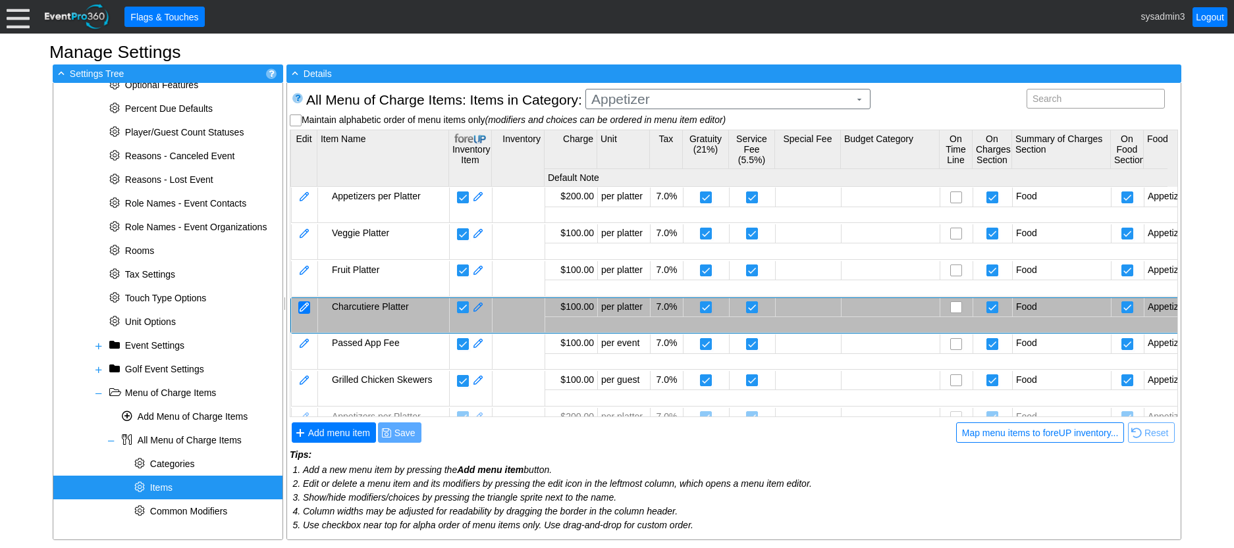
click at [305, 305] on div at bounding box center [304, 307] width 12 height 13
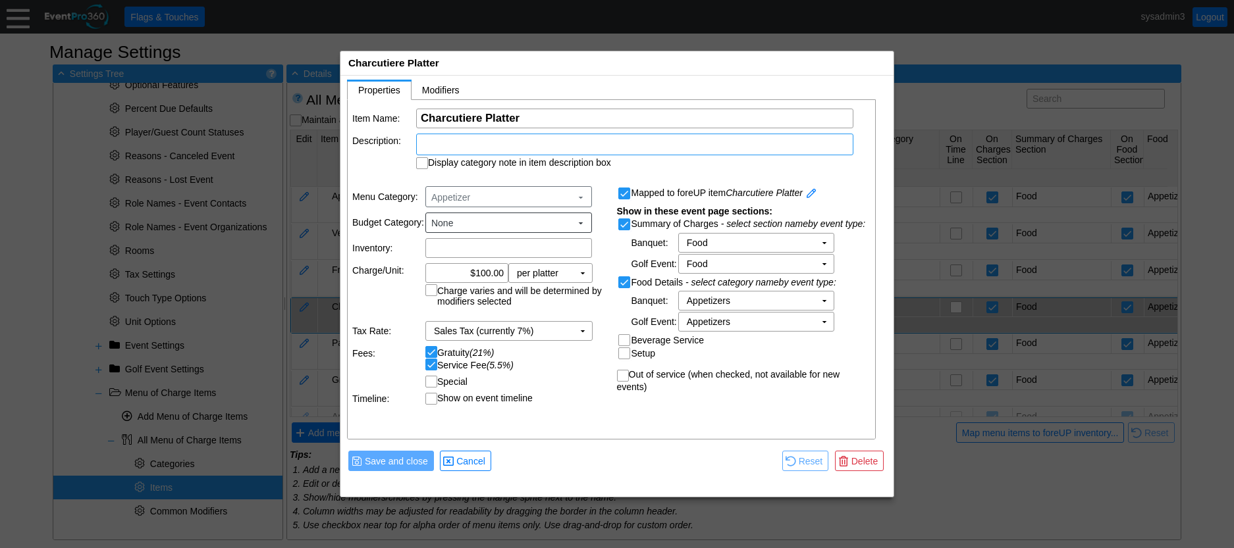
scroll to position [0, 0]
drag, startPoint x: 541, startPoint y: 117, endPoint x: 413, endPoint y: 117, distance: 128.4
click at [413, 117] on tr "Item Name: Χ Charcutiere Platter Name of the menu item" at bounding box center [611, 119] width 519 height 20
paste input "mpagne Service Fee"
type input "Champagne Service Fee"
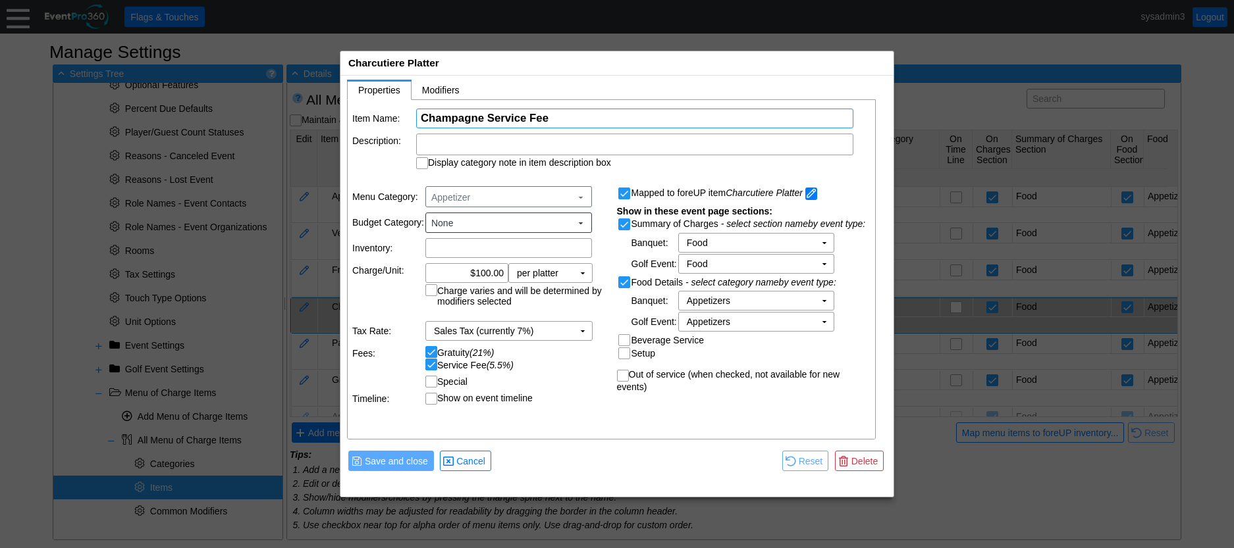
click at [812, 195] on span at bounding box center [811, 194] width 12 height 13
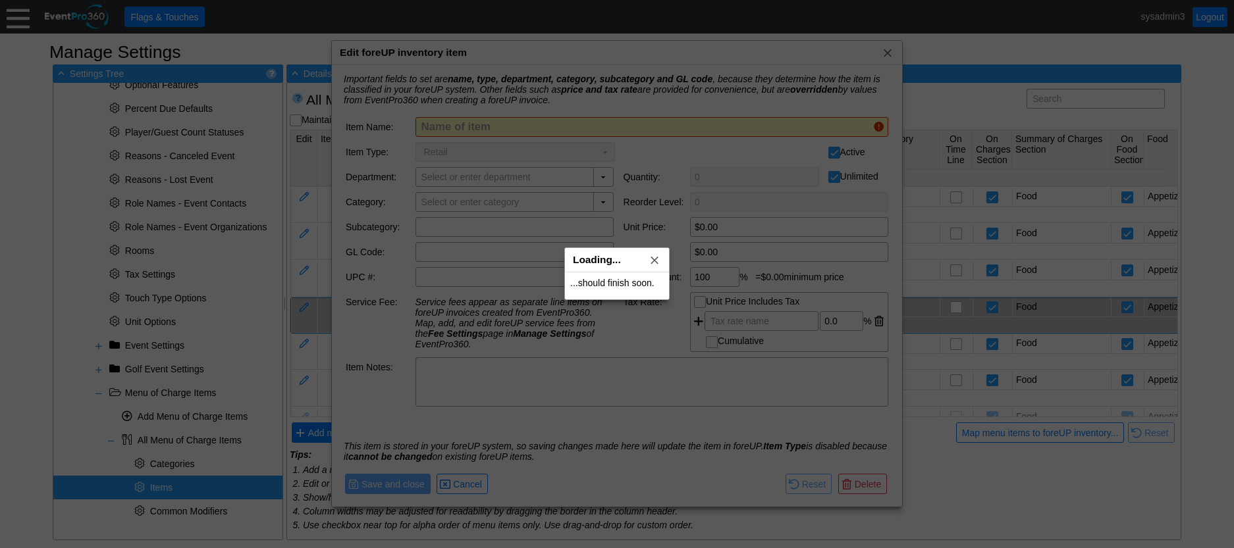
type input "Charcutiere Platter"
checkbox input "false"
type input "Events"
checkbox input "false"
type input "Event F&B"
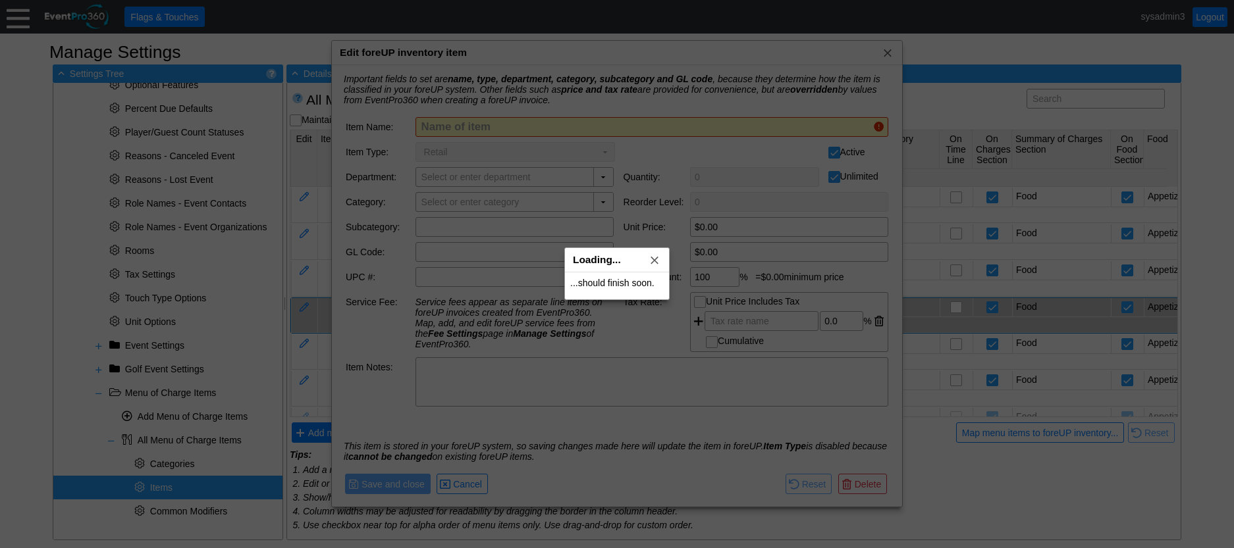
type input "Appetizer"
type input "$100.00"
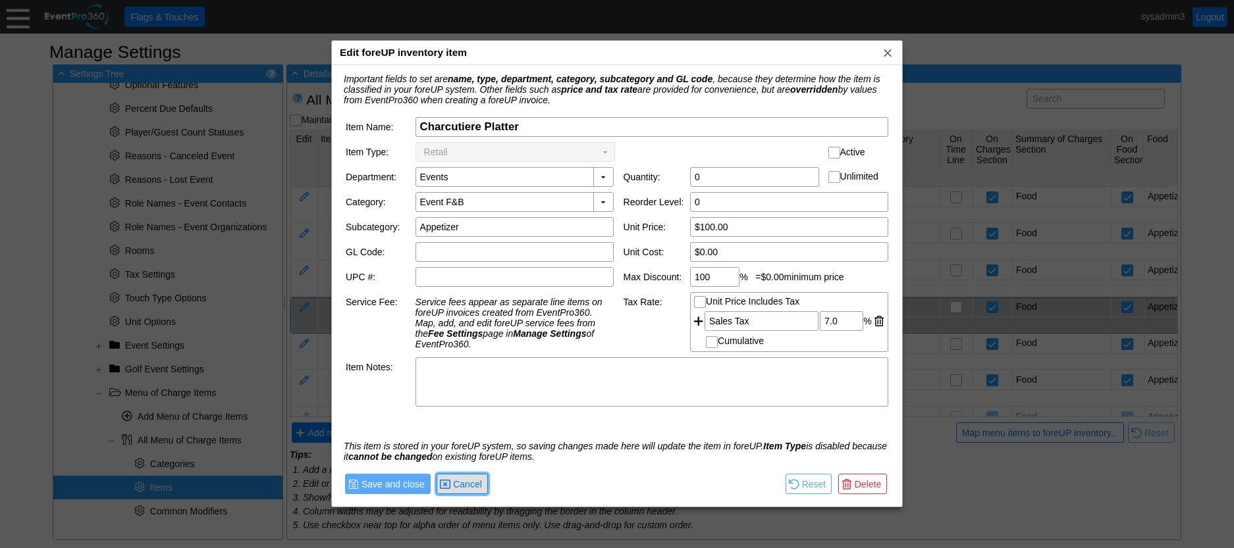
click at [473, 484] on span "Cancel" at bounding box center [467, 484] width 34 height 13
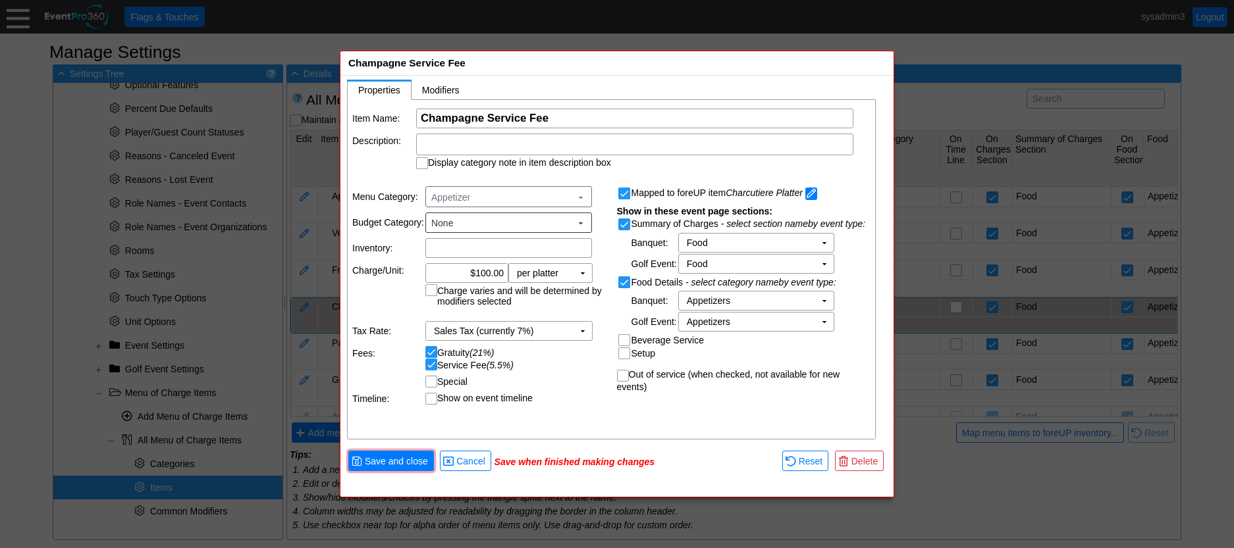
click at [814, 193] on span at bounding box center [811, 194] width 12 height 13
checkbox input "true"
type input "$0.00"
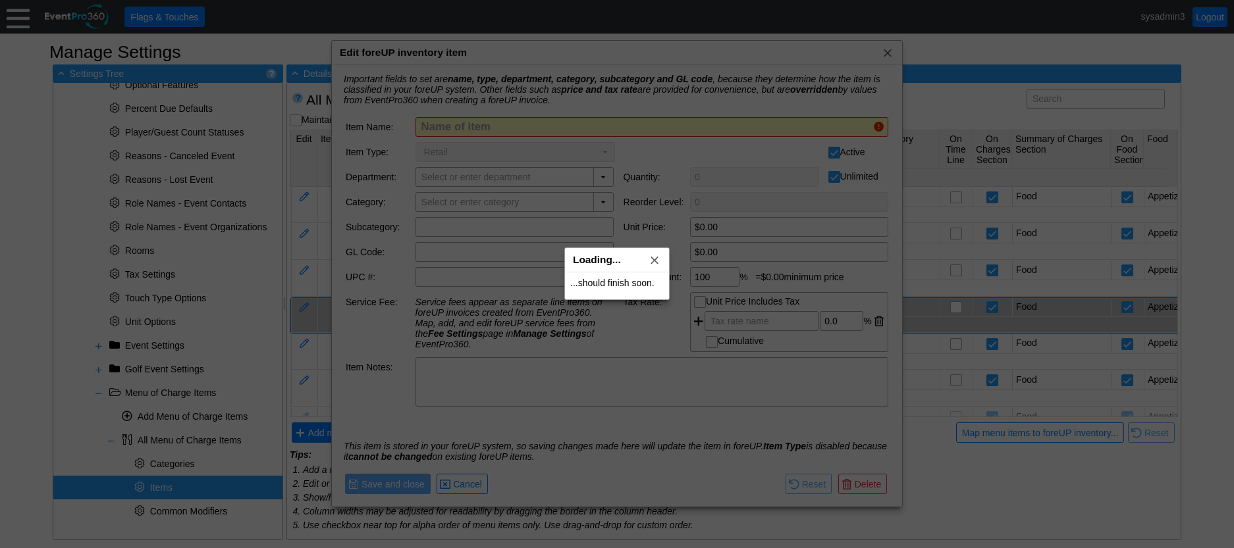
type input "Charcutiere Platter"
checkbox input "false"
type input "Events"
checkbox input "false"
type input "Event F&B"
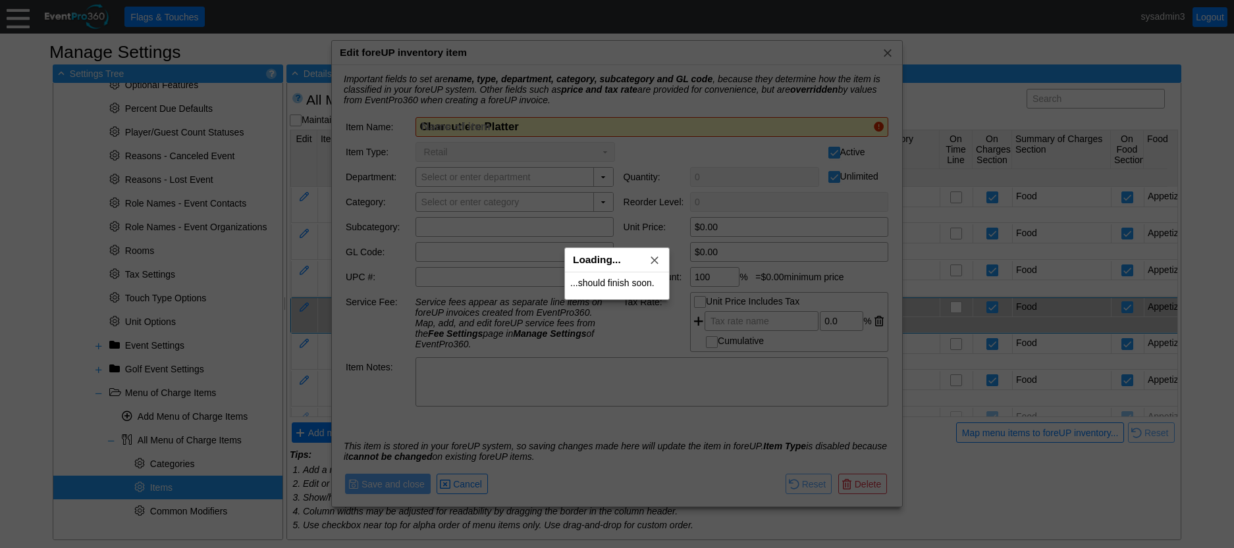
type input "Appetizer"
type input "$100.00"
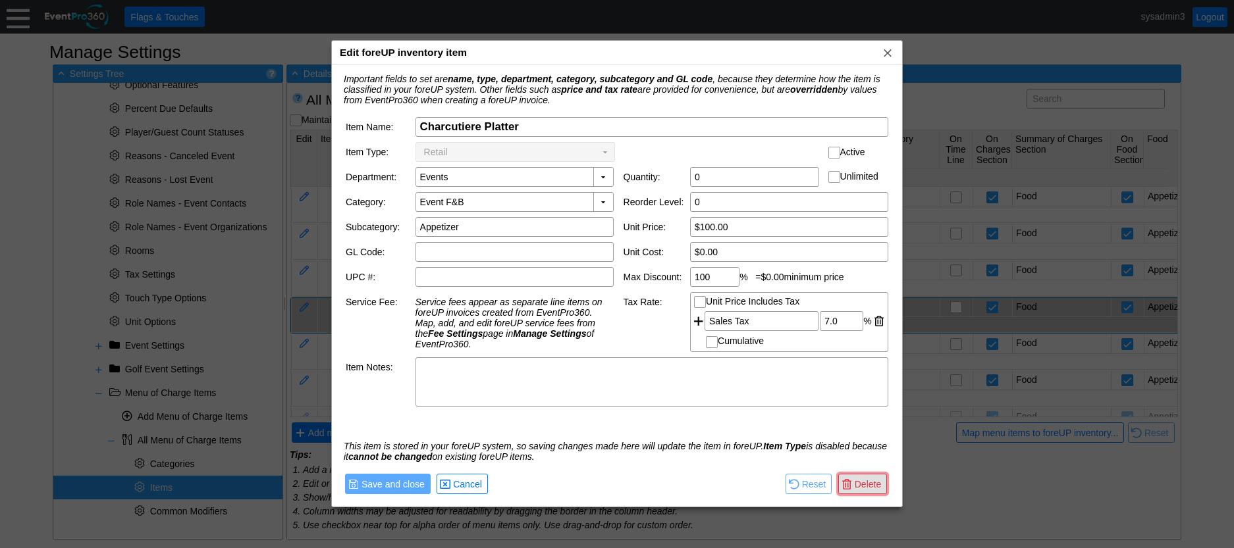
click at [867, 488] on span "Delete" at bounding box center [868, 484] width 32 height 13
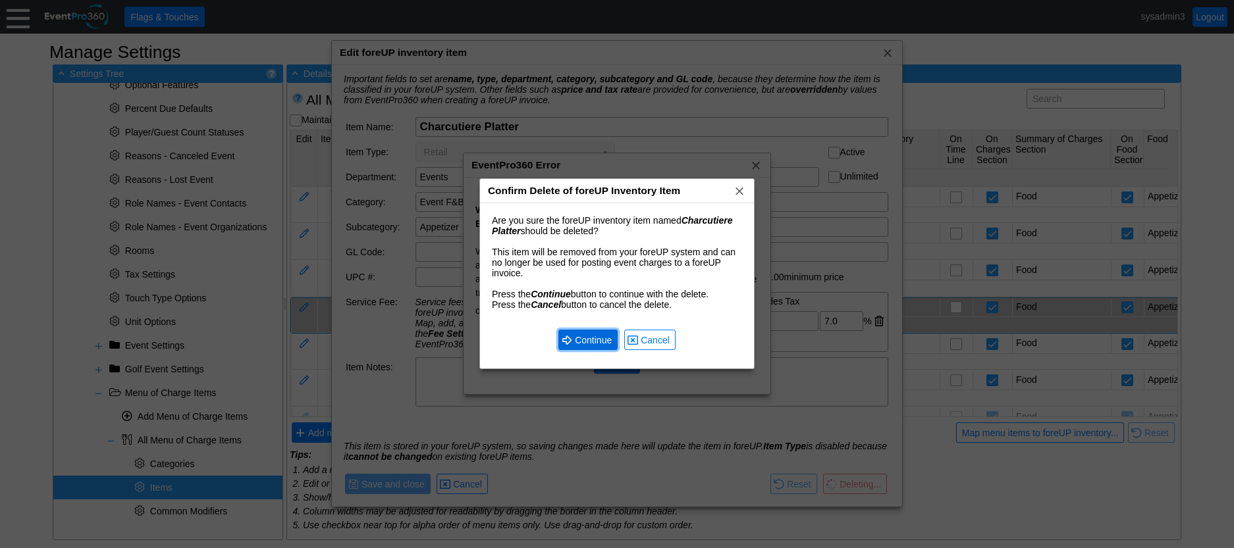
click at [599, 340] on span "Continue" at bounding box center [593, 340] width 42 height 13
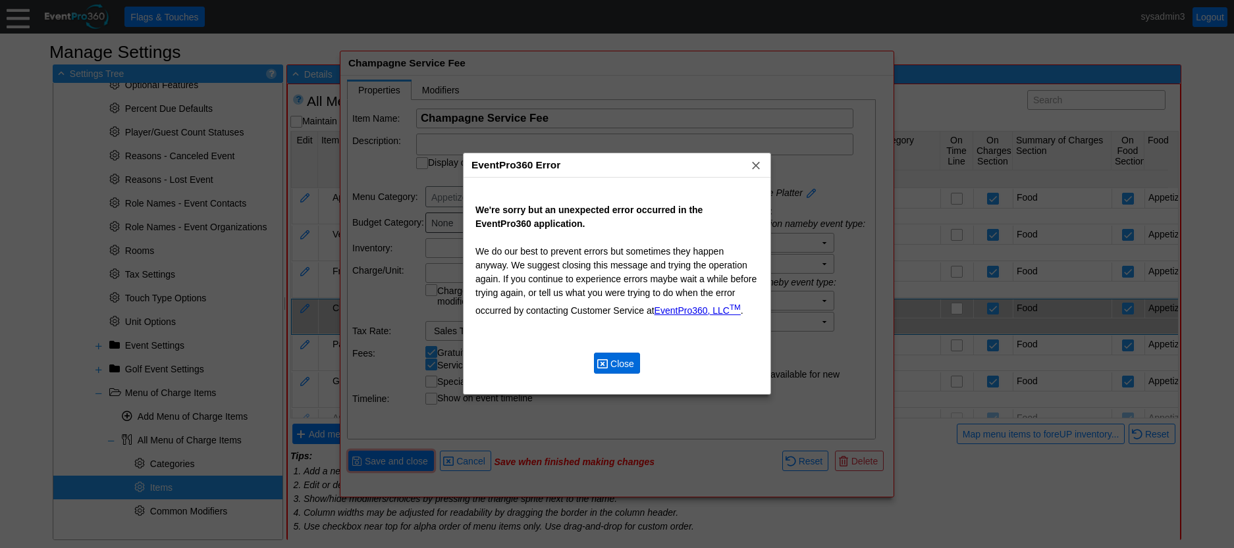
click at [620, 364] on span "Close" at bounding box center [622, 363] width 29 height 13
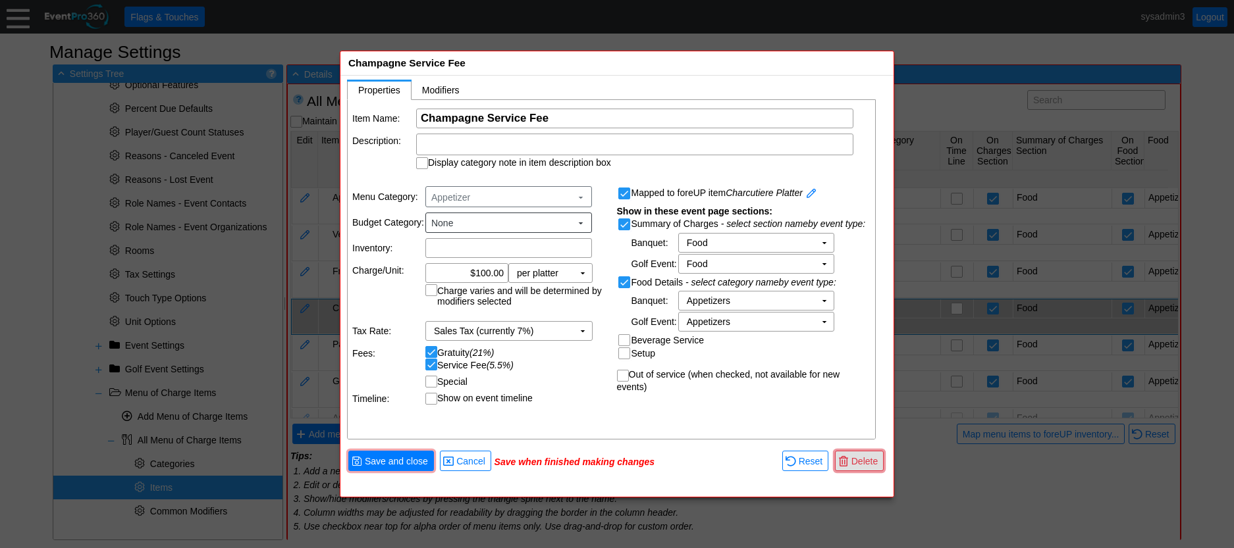
click at [854, 465] on span "Delete" at bounding box center [865, 461] width 32 height 13
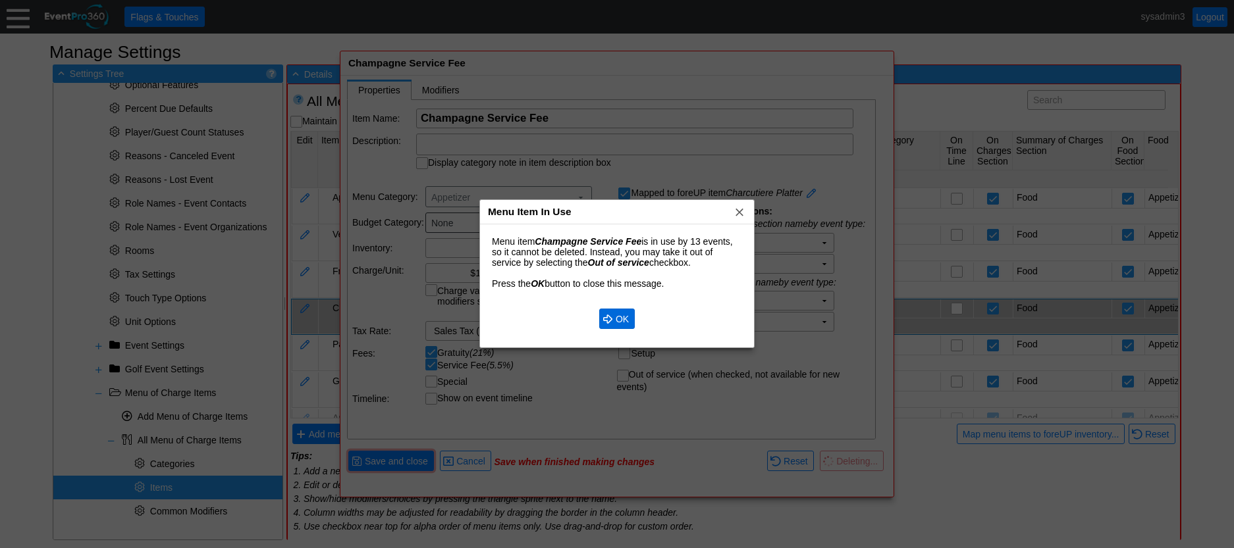
click at [625, 321] on span "OK" at bounding box center [622, 319] width 18 height 13
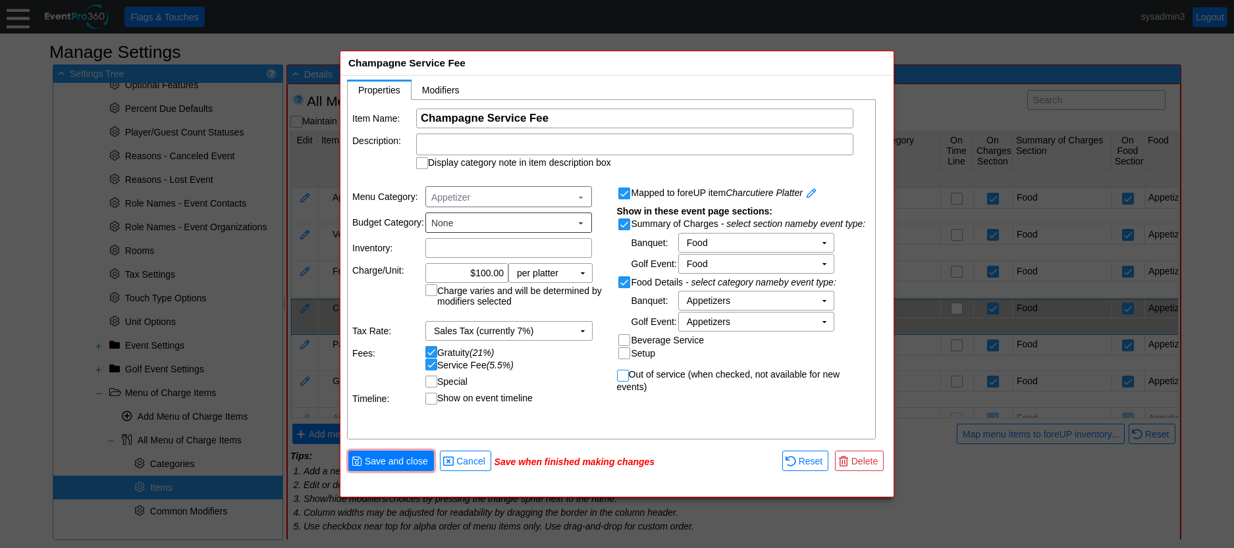
click at [624, 373] on input "Out of service (when checked, not available for new events)" at bounding box center [623, 377] width 13 height 13
checkbox input "true"
click at [402, 457] on span "Save and close" at bounding box center [396, 461] width 68 height 13
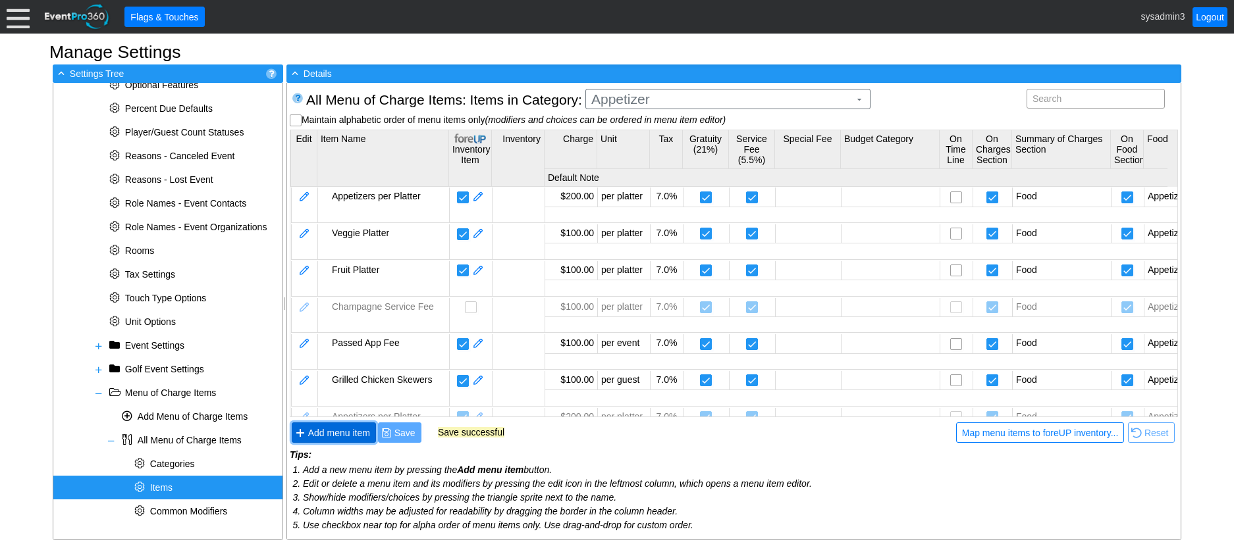
click at [332, 434] on span "Add menu item" at bounding box center [338, 433] width 67 height 13
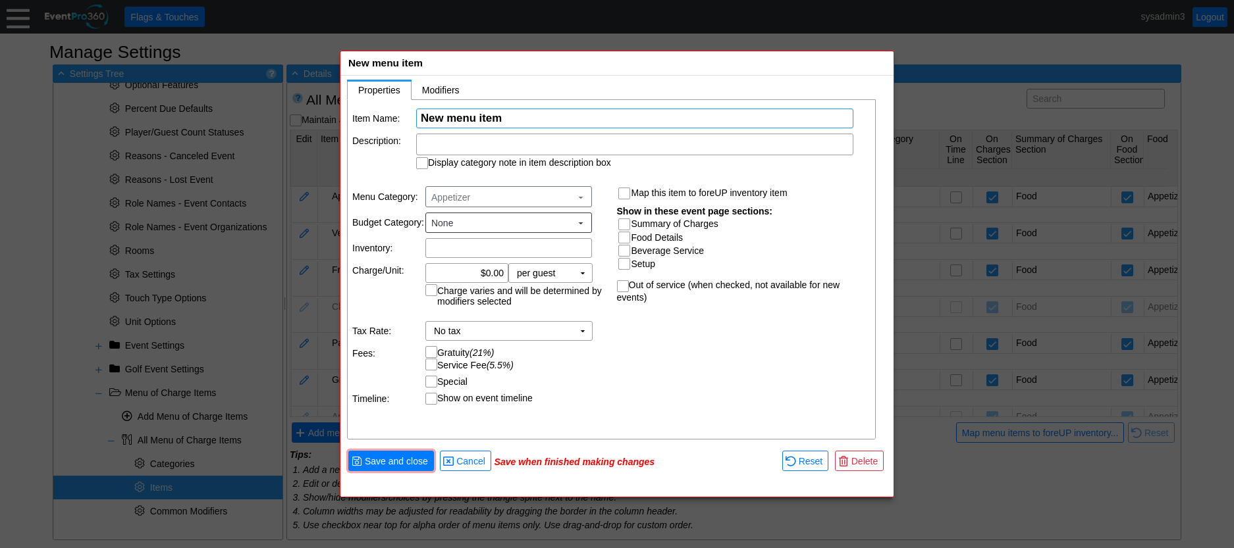
paste input "Champagne Service Fee"
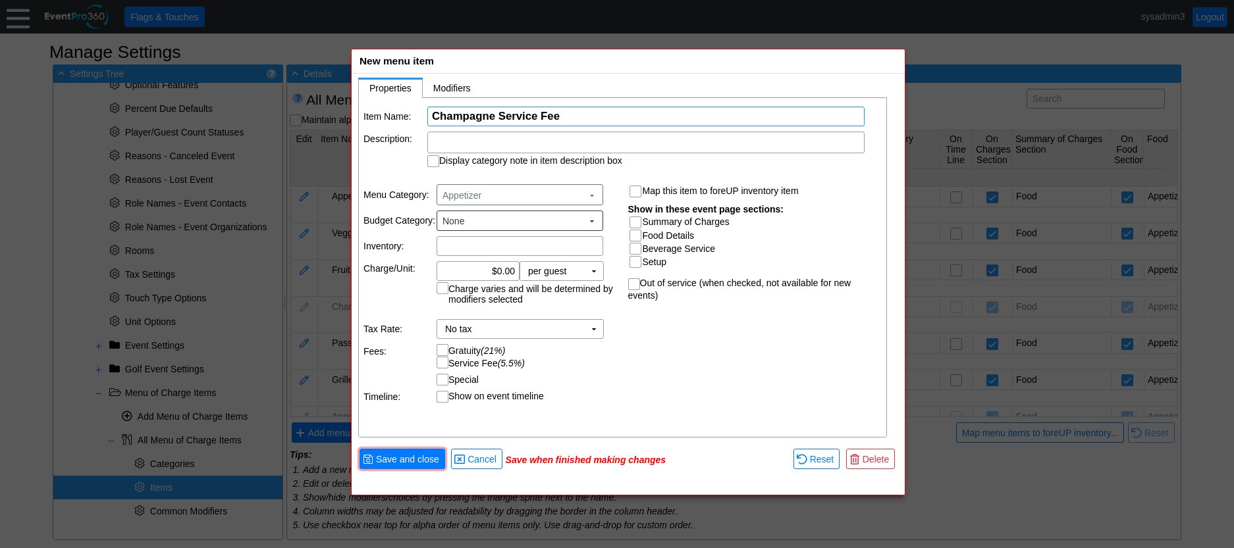
click at [568, 61] on div "New menu item x" at bounding box center [628, 61] width 553 height 24
type input "Champagne Service Fee"
click at [502, 266] on input "0.00" at bounding box center [478, 271] width 74 height 18
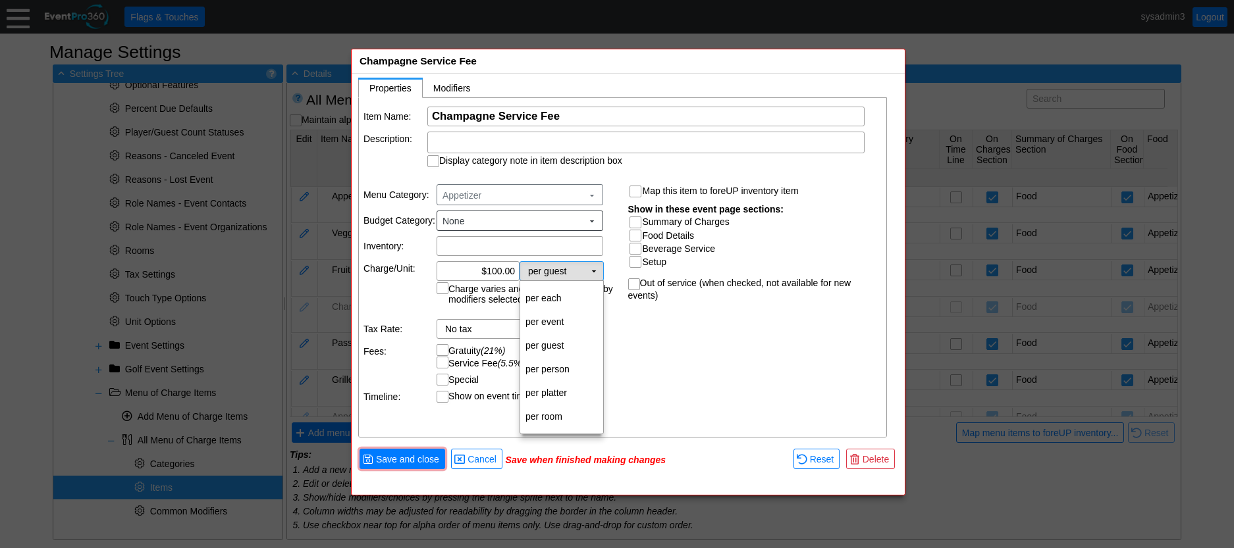
click at [596, 269] on td "▼" at bounding box center [594, 271] width 18 height 18
type input "$100.00"
click at [550, 390] on td "per platter" at bounding box center [561, 393] width 83 height 24
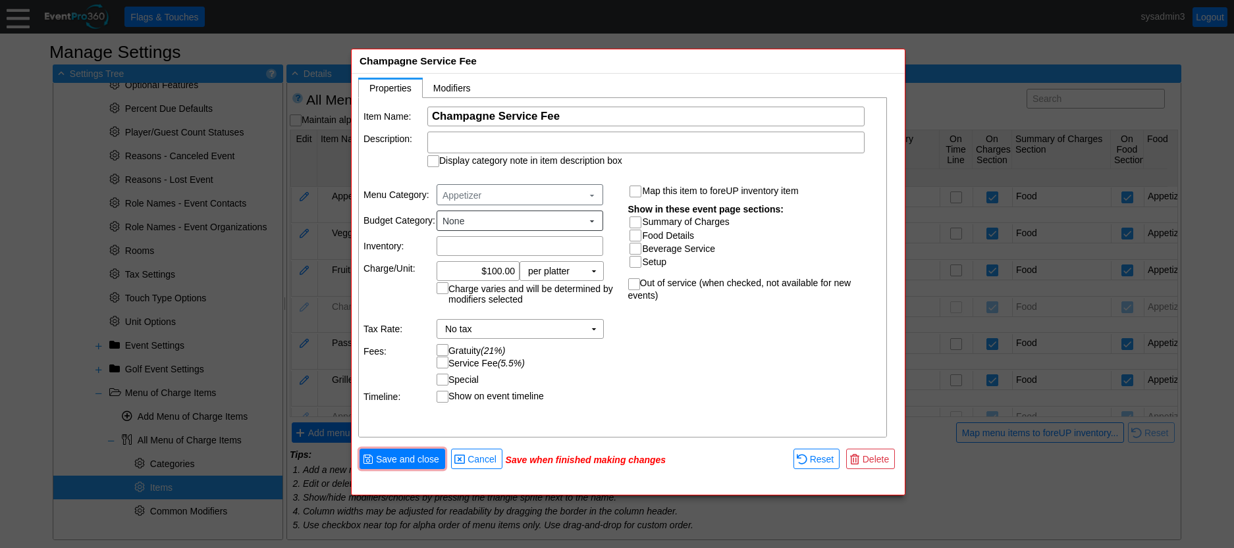
click at [635, 223] on input "Summary of Charges" at bounding box center [636, 223] width 13 height 13
checkbox input "true"
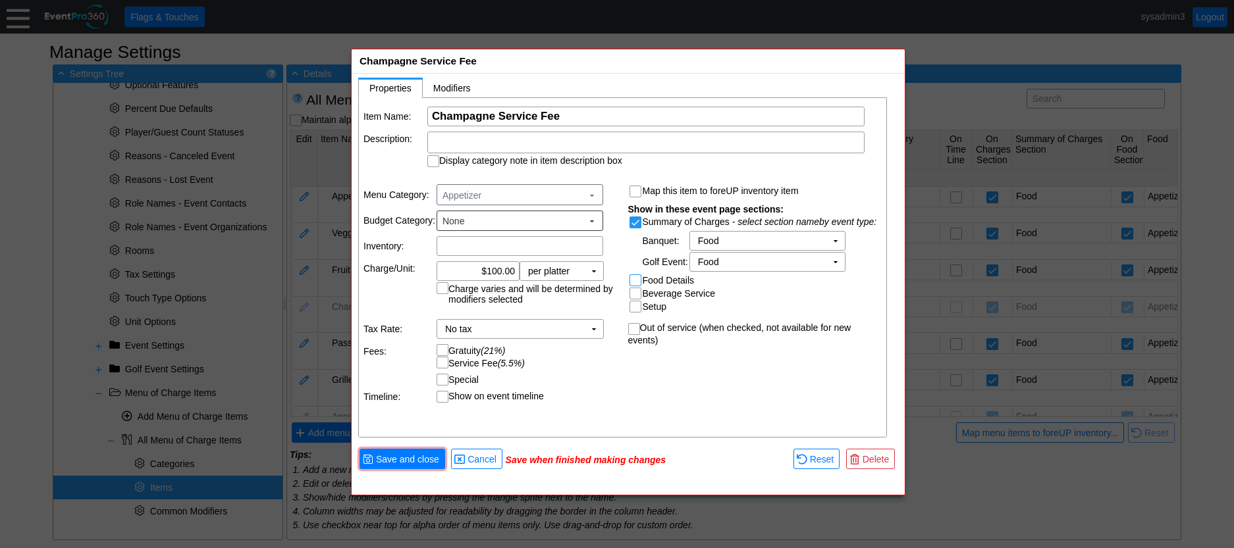
click at [635, 278] on input "Food Details" at bounding box center [636, 281] width 13 height 13
checkbox input "true"
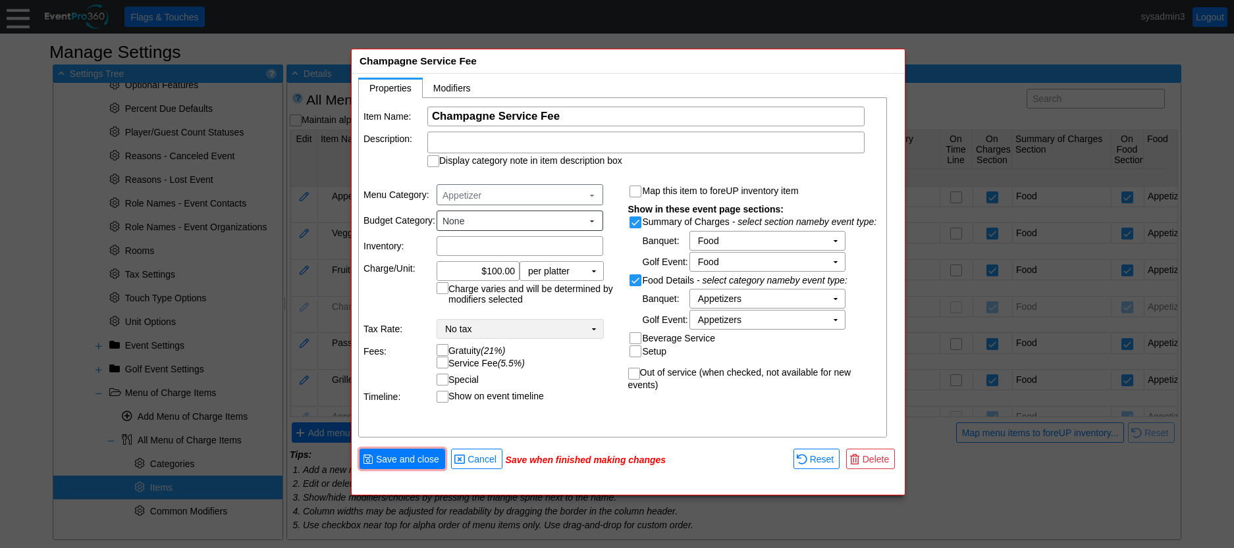
click at [592, 329] on td "▼" at bounding box center [594, 329] width 18 height 18
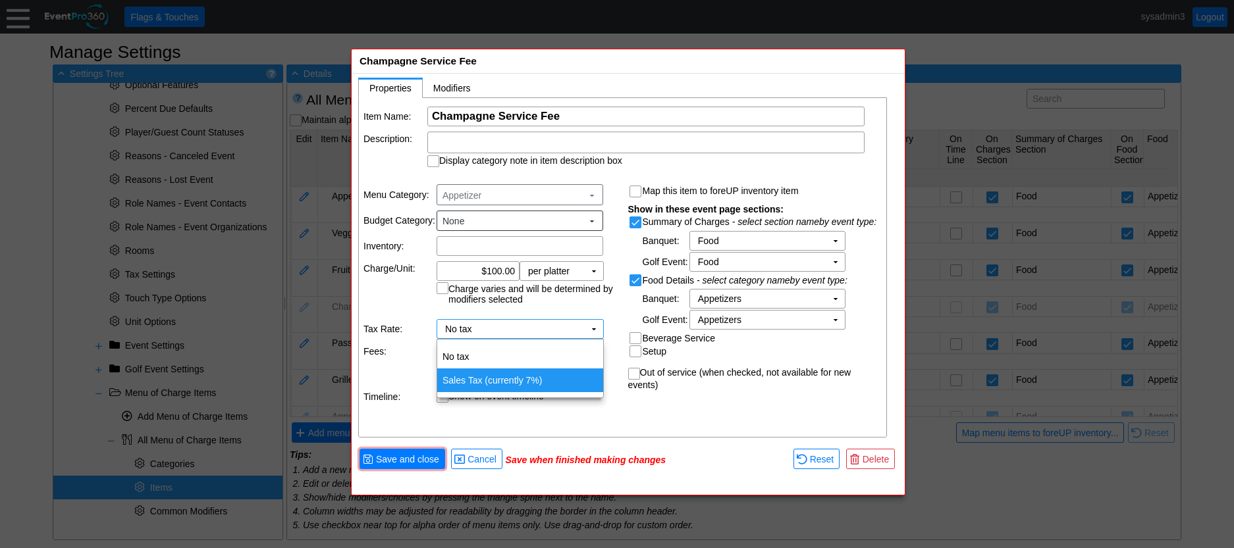
click at [504, 378] on td "Sales Tax (currently 7%)" at bounding box center [520, 381] width 166 height 24
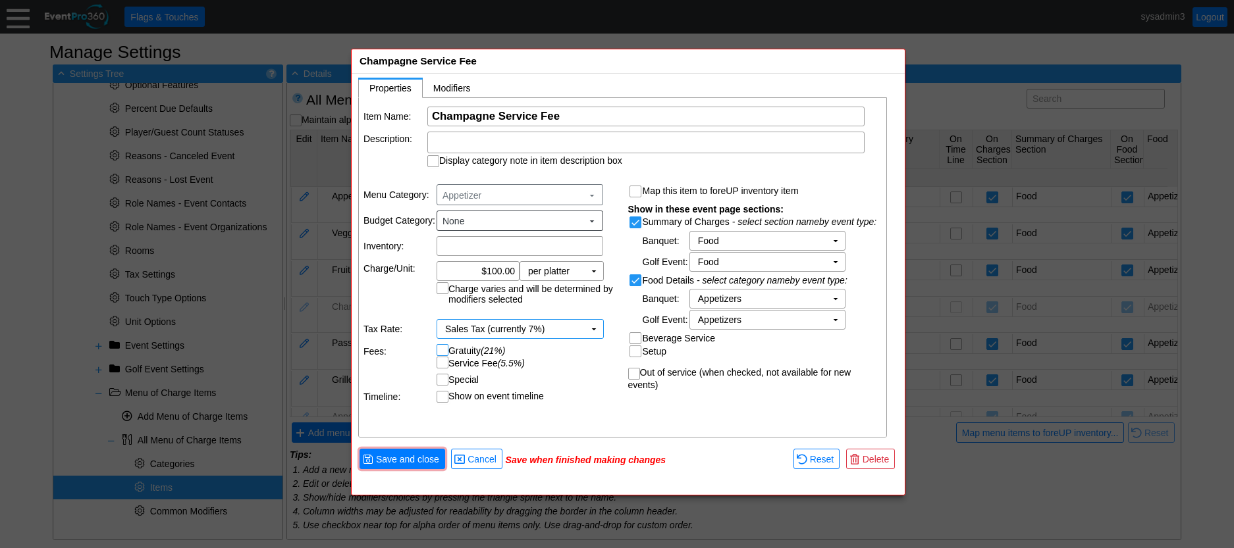
click at [446, 348] on input "Gratuity (21%)" at bounding box center [443, 351] width 13 height 13
checkbox input "true"
click at [444, 357] on input "Service Fee (5.5%)" at bounding box center [443, 363] width 13 height 13
checkbox input "true"
click at [415, 456] on span "Save and close" at bounding box center [407, 459] width 68 height 13
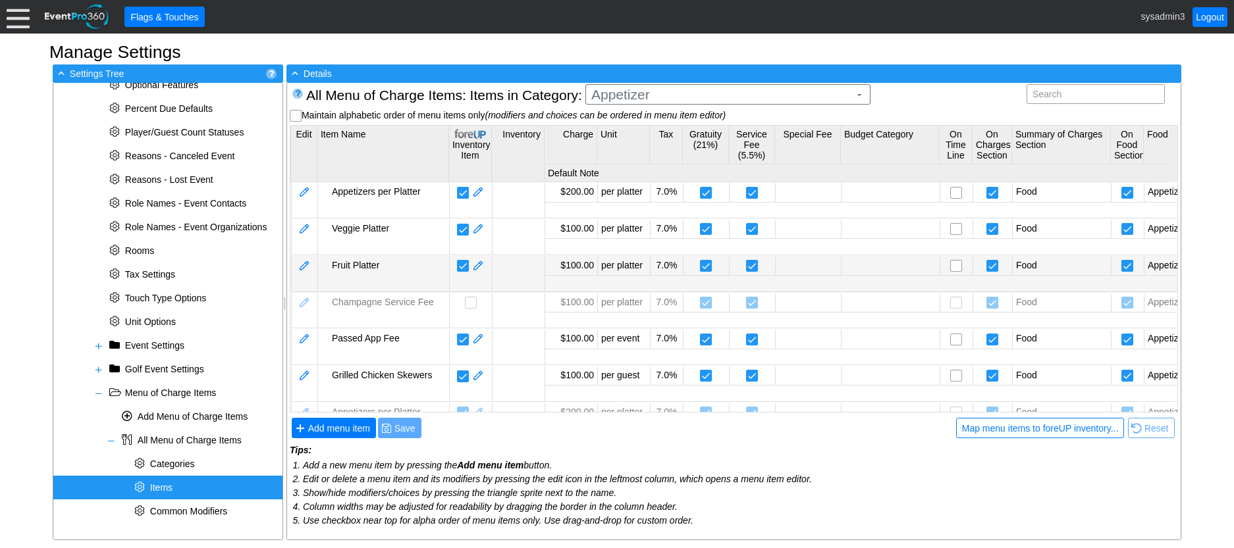
scroll to position [113, 0]
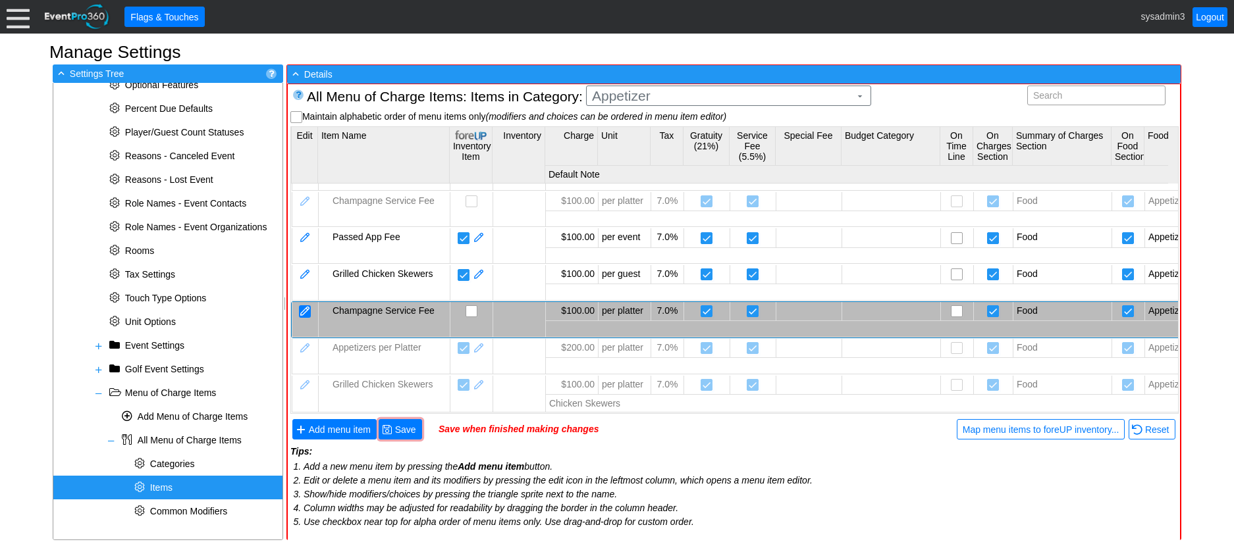
click at [305, 305] on div at bounding box center [305, 311] width 12 height 13
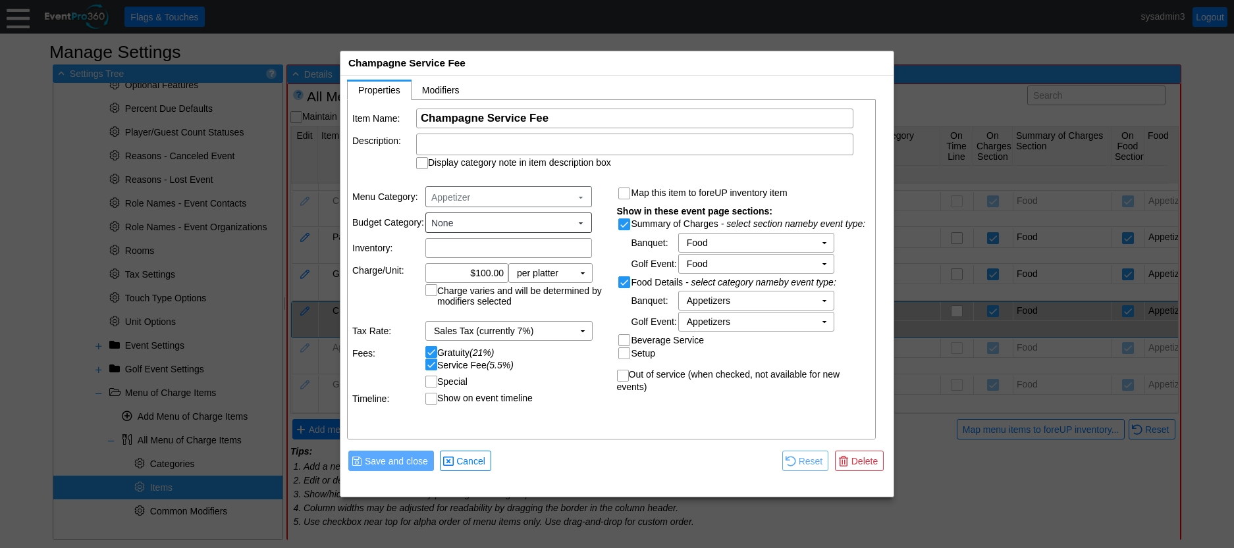
scroll to position [0, 0]
click at [578, 192] on span at bounding box center [580, 197] width 11 height 11
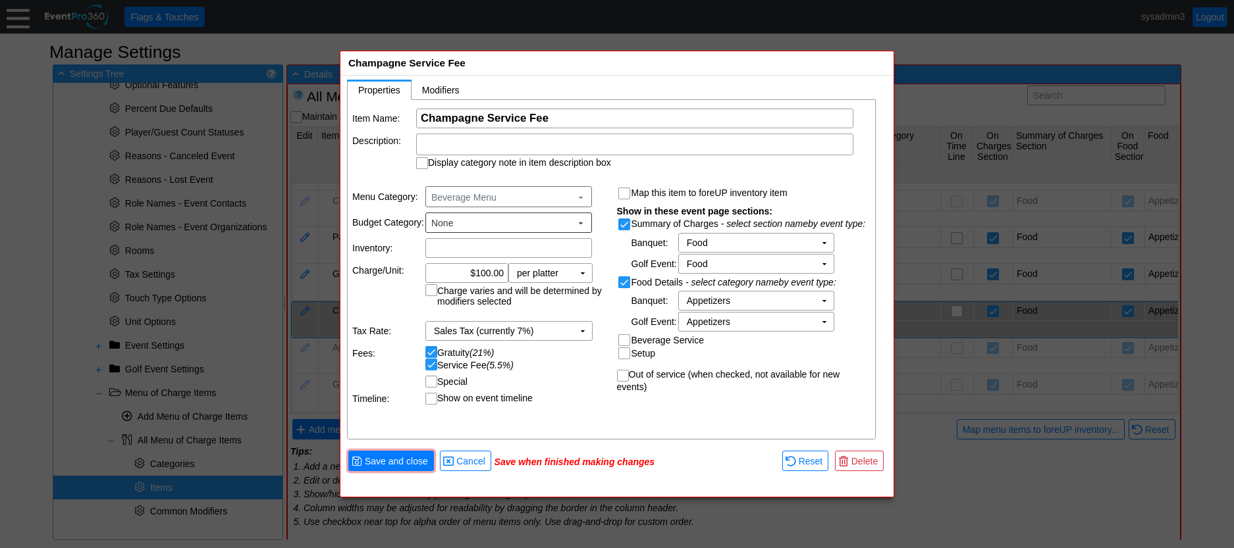
click at [486, 292] on body "Calendar of Events + New Event + Reports + Manage Contacts + Manage Organizatio…" at bounding box center [617, 274] width 1234 height 548
click at [412, 457] on span "Save and close" at bounding box center [396, 461] width 68 height 13
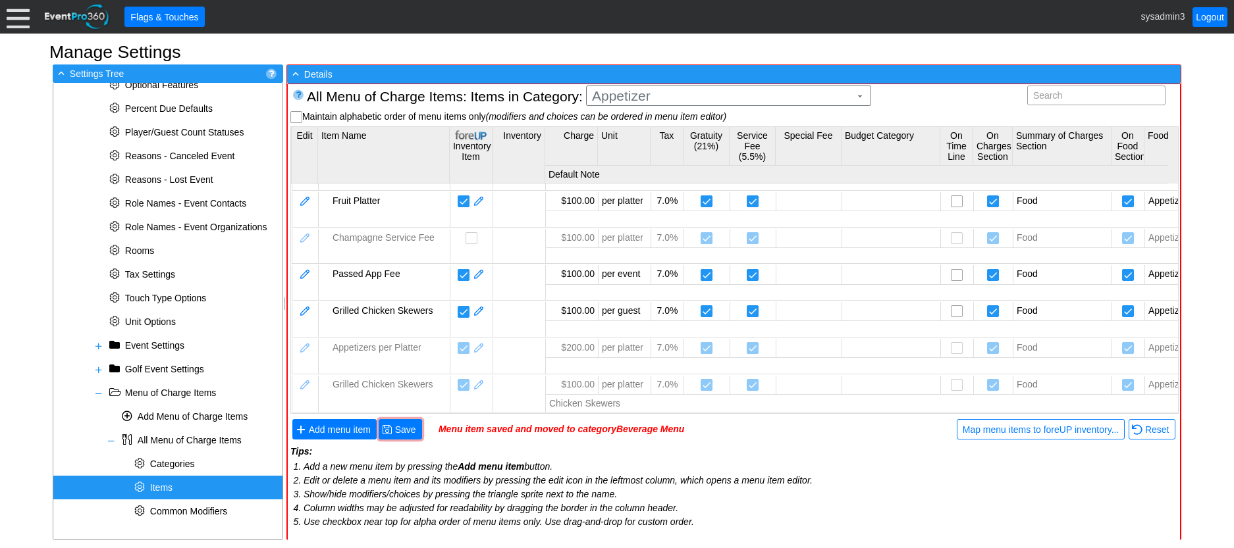
scroll to position [76, 0]
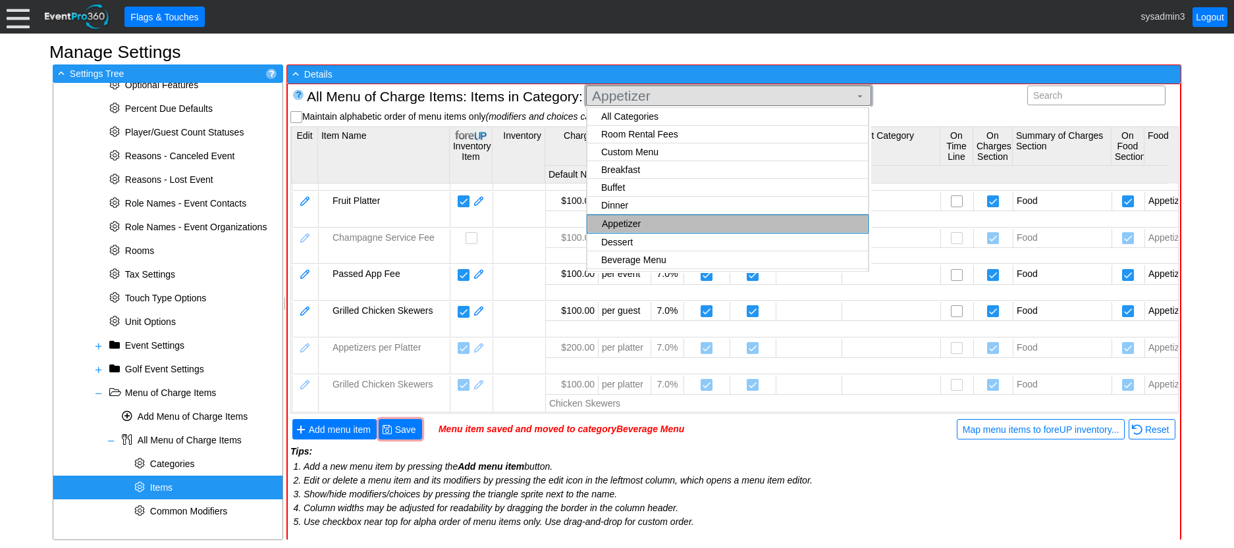
click at [673, 100] on span "Appetizer" at bounding box center [720, 96] width 263 height 13
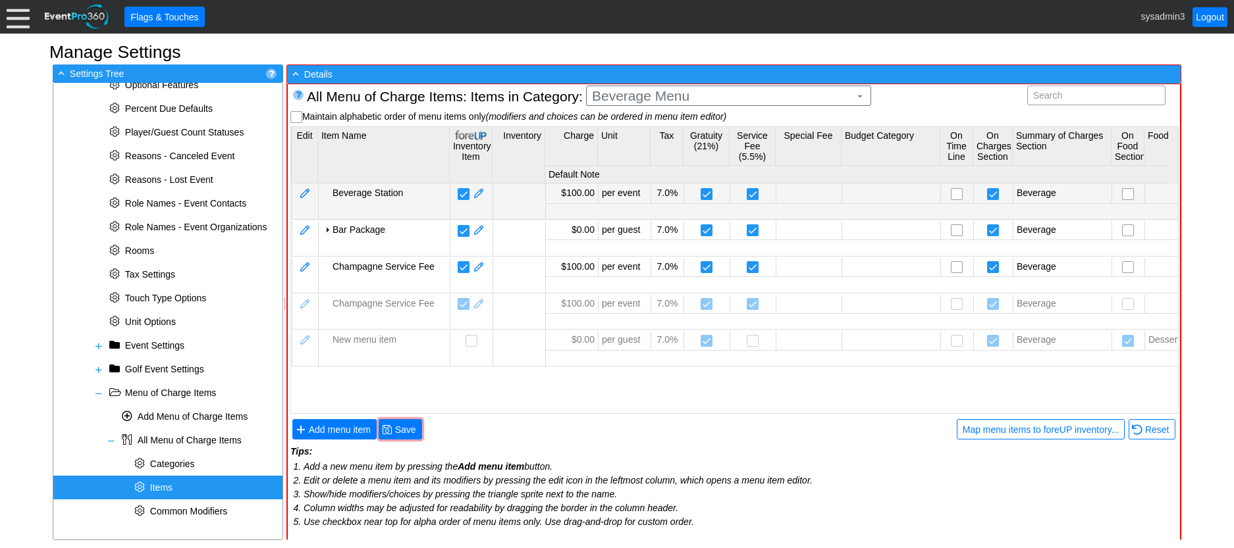
scroll to position [0, 0]
click at [643, 194] on body "Calendar of Events + New Event + Reports + Manage Contacts + Manage Organizatio…" at bounding box center [617, 274] width 1234 height 548
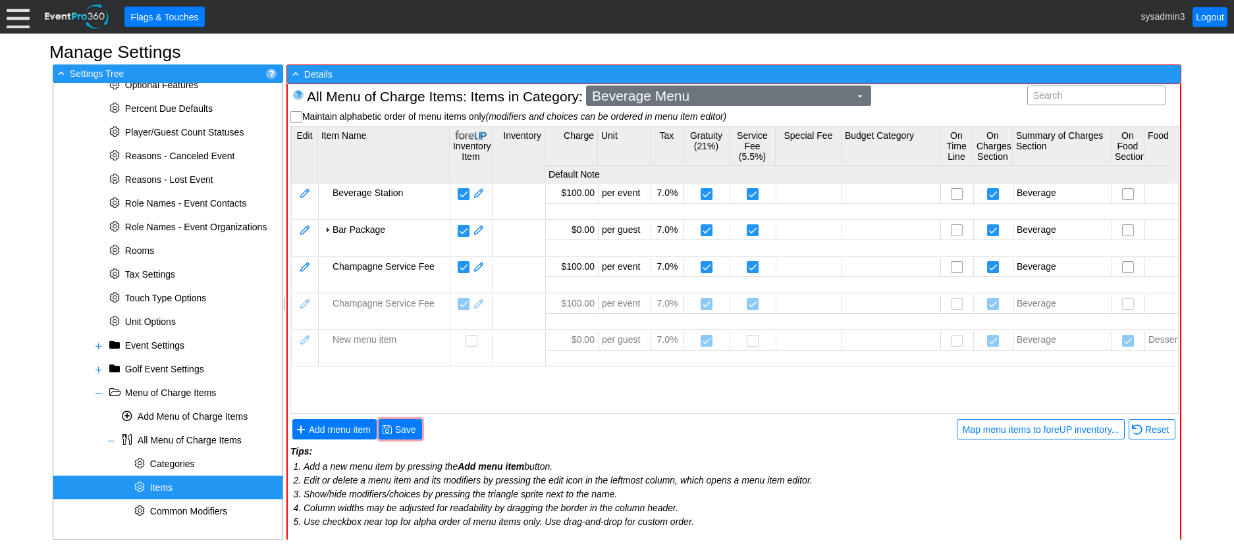
click at [690, 93] on span "Beverage Menu" at bounding box center [720, 96] width 263 height 13
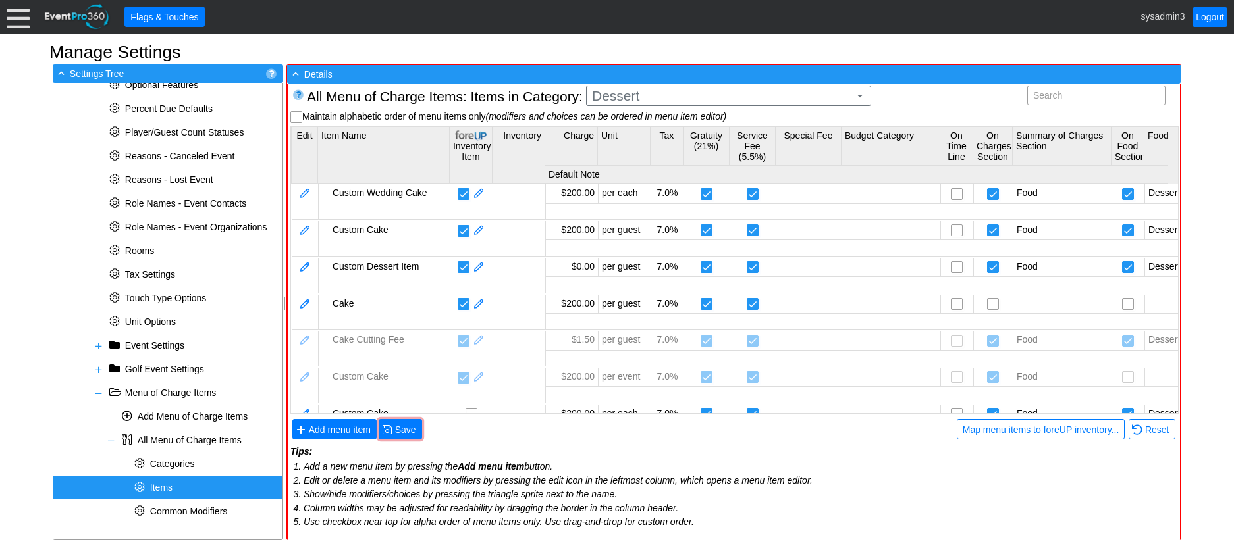
click at [643, 172] on body "Calendar of Events + New Event + Reports + Manage Contacts + Manage Organizatio…" at bounding box center [617, 274] width 1234 height 548
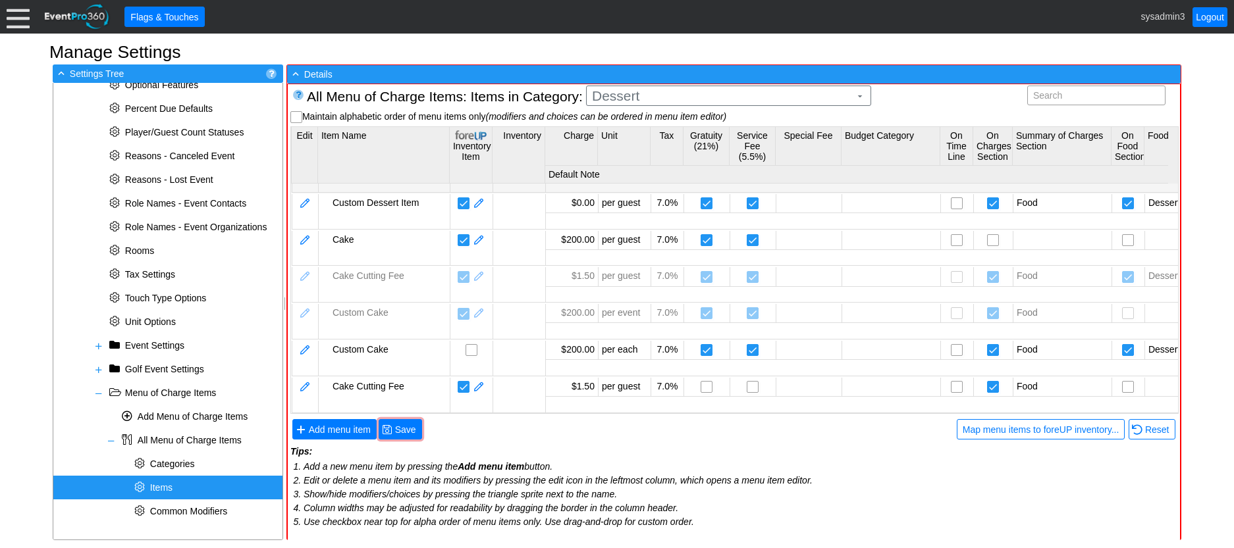
scroll to position [74, 0]
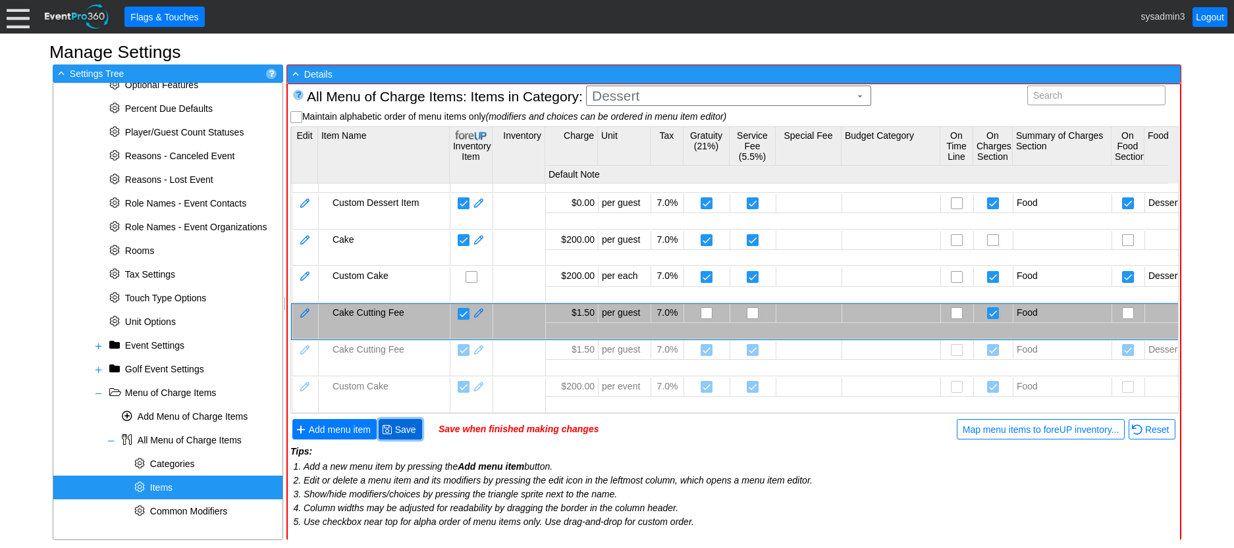
click at [408, 431] on span "Save" at bounding box center [405, 429] width 26 height 13
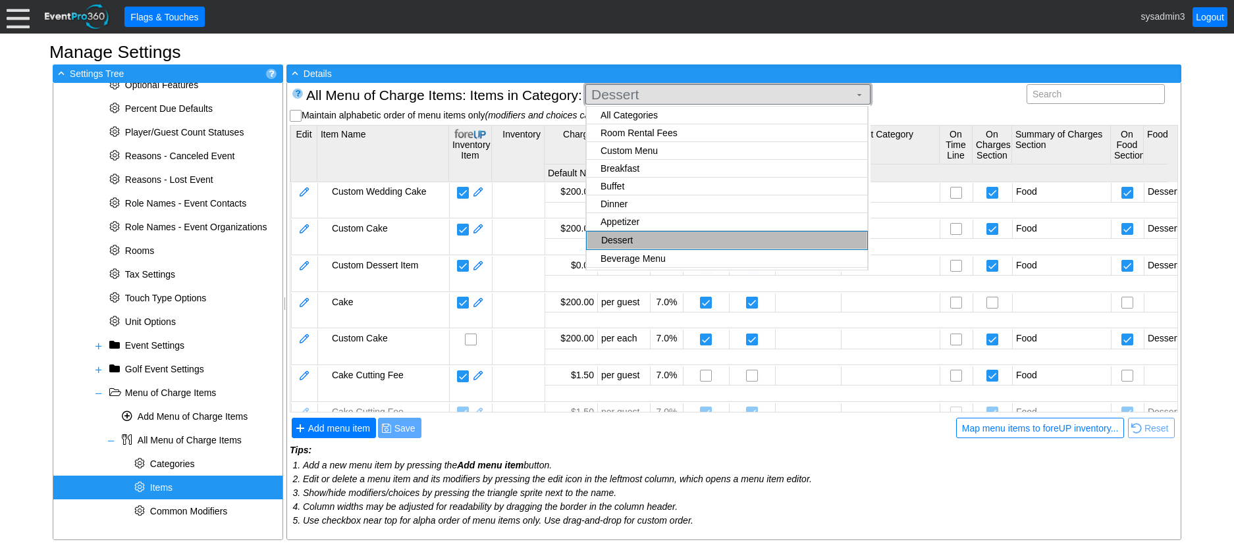
click at [679, 97] on span "Dessert" at bounding box center [720, 94] width 263 height 13
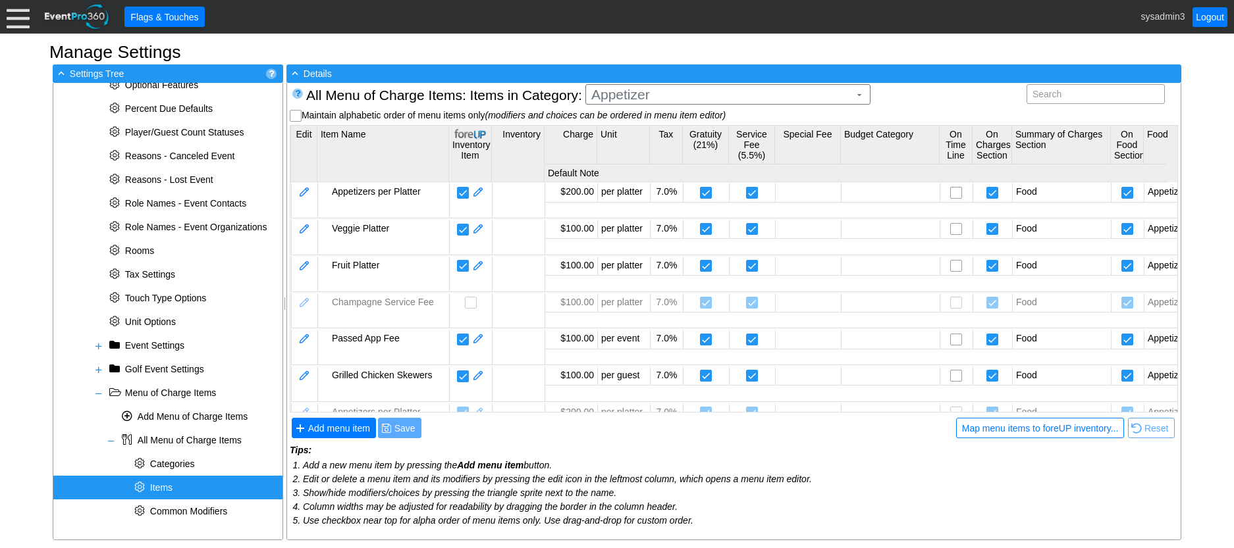
click at [633, 155] on body "Calendar of Events + New Event + Reports + Manage Contacts + Manage Organizatio…" at bounding box center [617, 274] width 1234 height 548
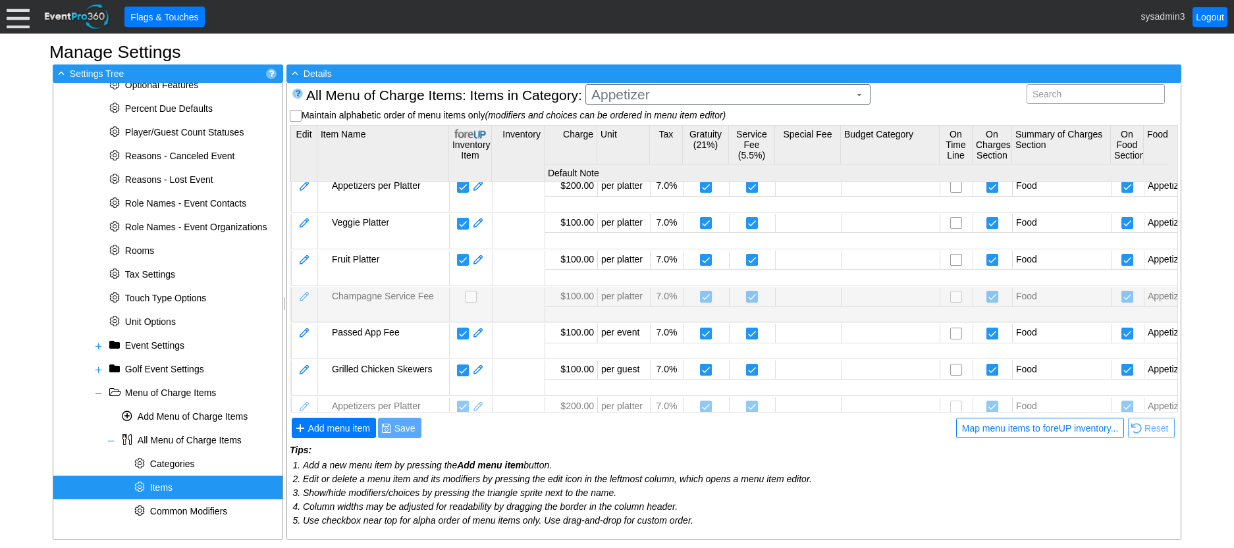
scroll to position [0, 0]
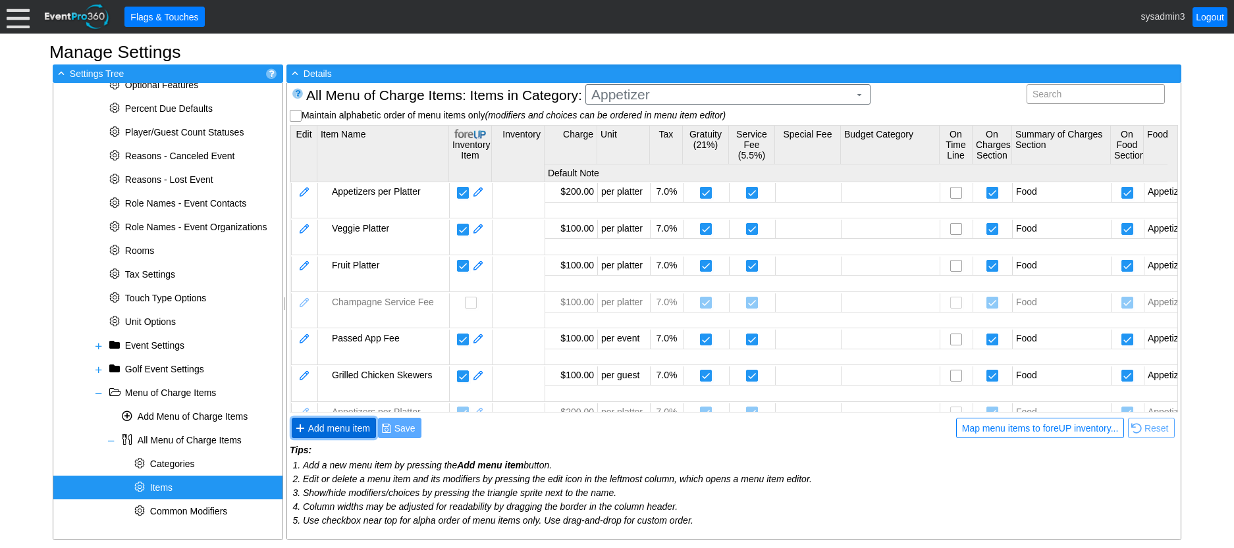
click at [347, 429] on span "Add menu item" at bounding box center [338, 428] width 67 height 13
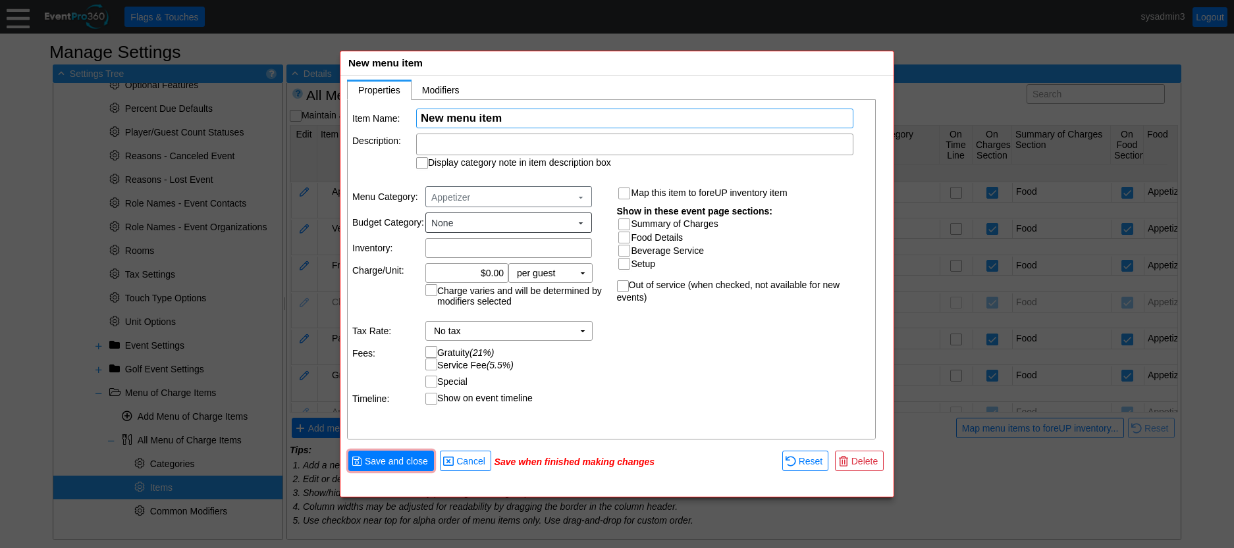
paste input "Charcutiere Platter"
type input "Charcutiere Platter"
click at [627, 223] on input "Summary of Charges" at bounding box center [625, 225] width 13 height 13
checkbox input "true"
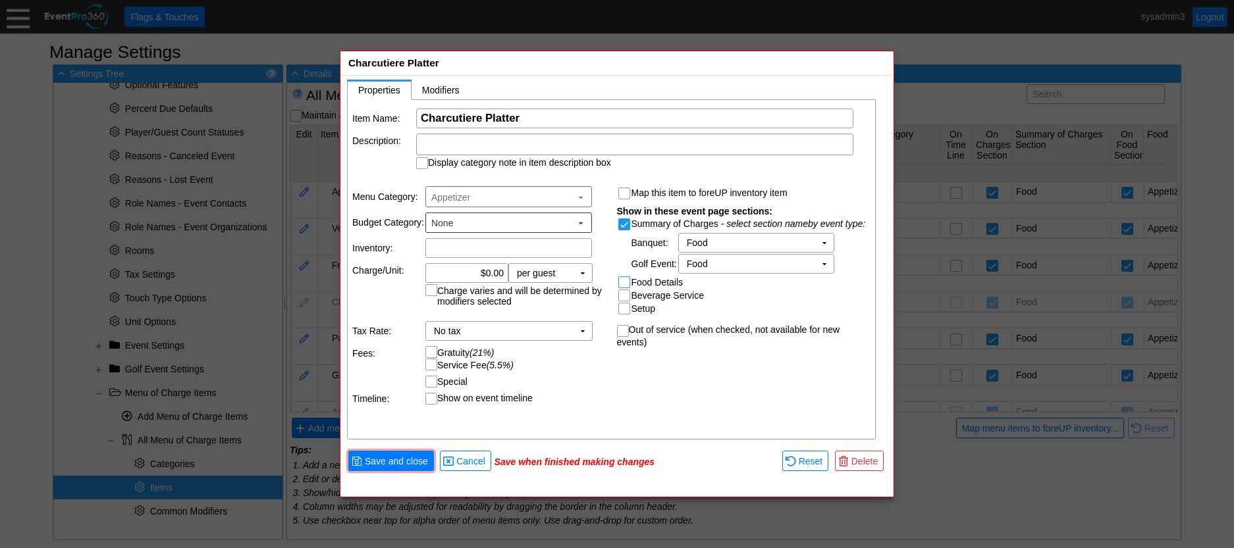
click at [625, 285] on input "Food Details" at bounding box center [625, 283] width 13 height 13
checkbox input "true"
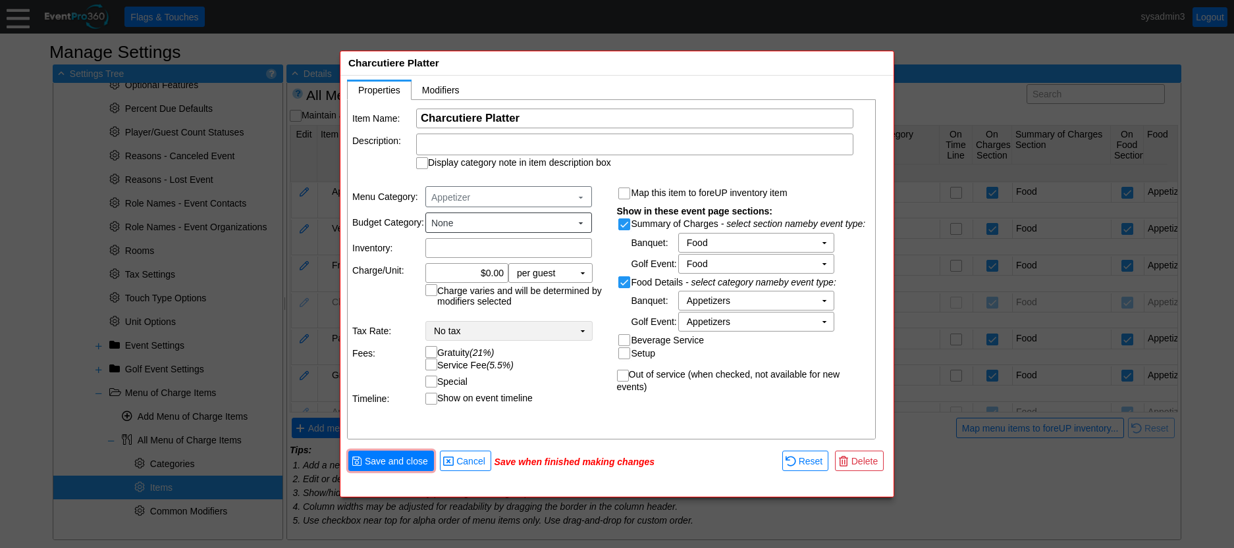
click at [586, 332] on td "▼" at bounding box center [582, 331] width 18 height 18
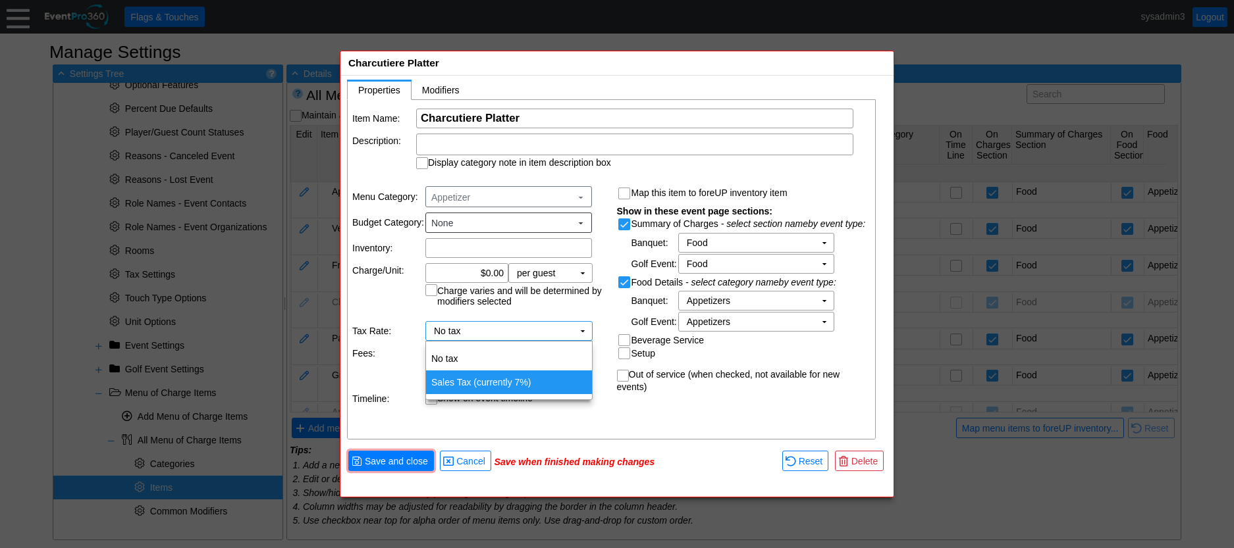
click at [490, 377] on td "Sales Tax (currently 7%)" at bounding box center [509, 383] width 166 height 24
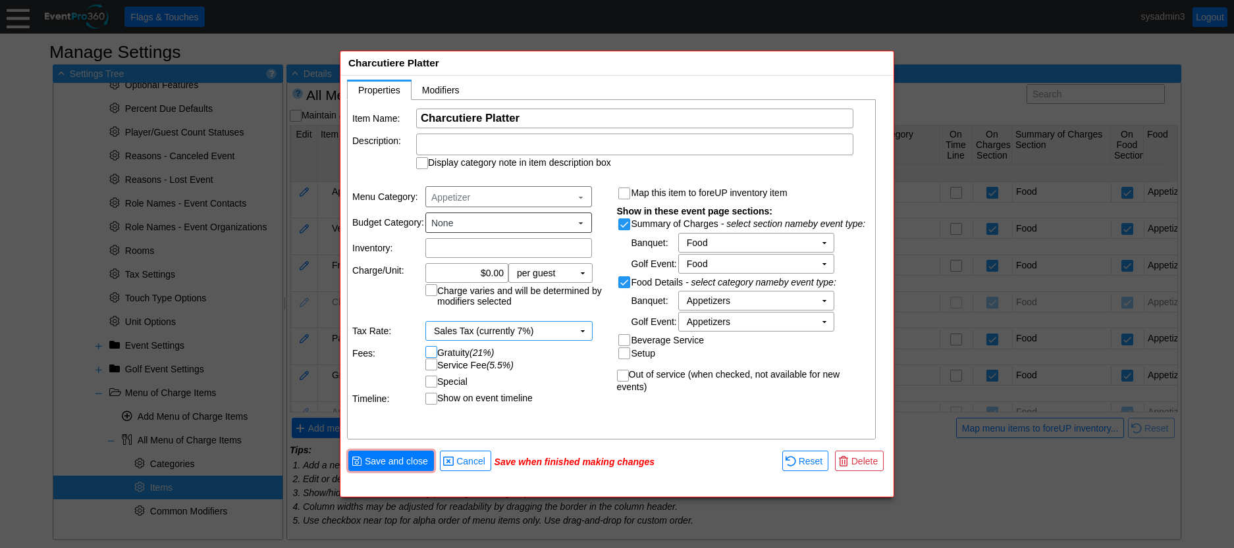
click at [434, 352] on input "Gratuity (21%)" at bounding box center [432, 353] width 13 height 13
checkbox input "true"
click at [432, 366] on input "Service Fee (5.5%)" at bounding box center [432, 365] width 13 height 13
checkbox input "true"
click at [407, 456] on span "Save and close" at bounding box center [396, 461] width 68 height 13
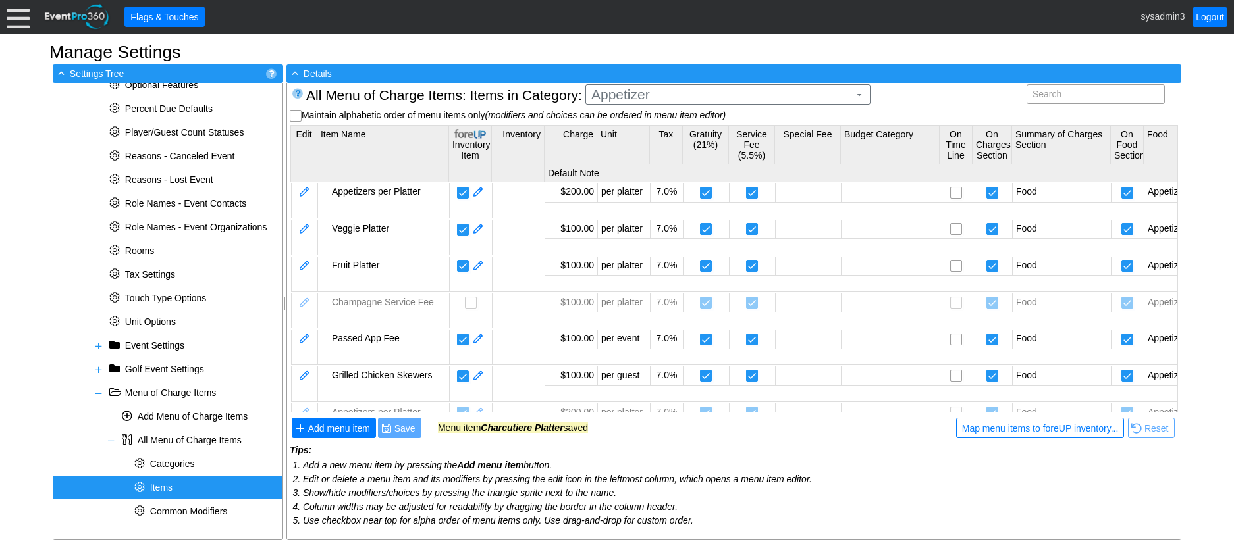
scroll to position [112, 0]
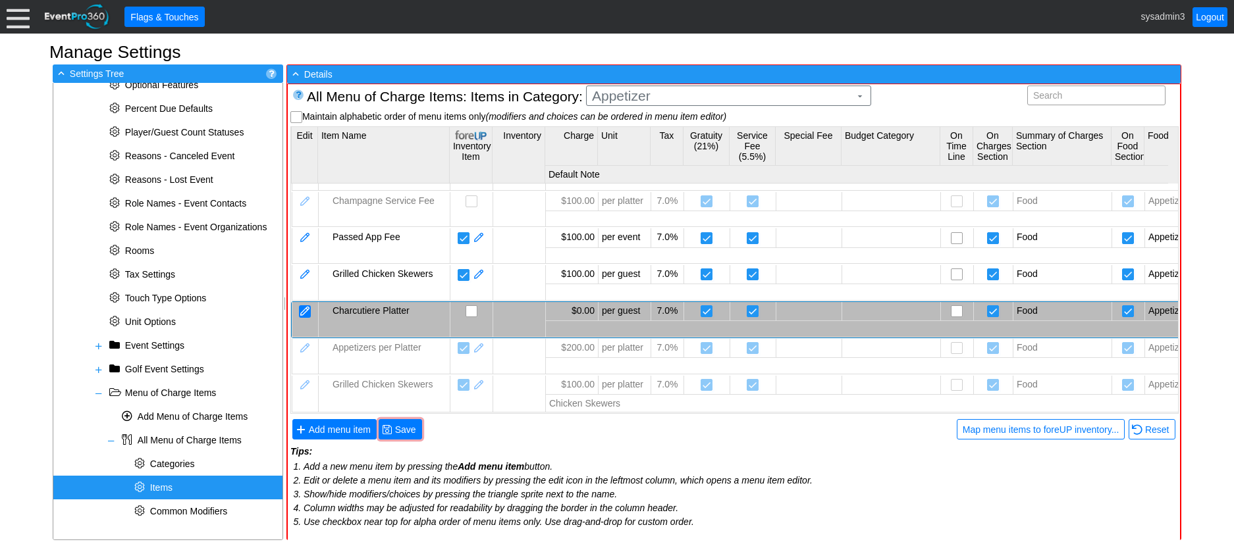
click at [306, 305] on div at bounding box center [305, 311] width 12 height 13
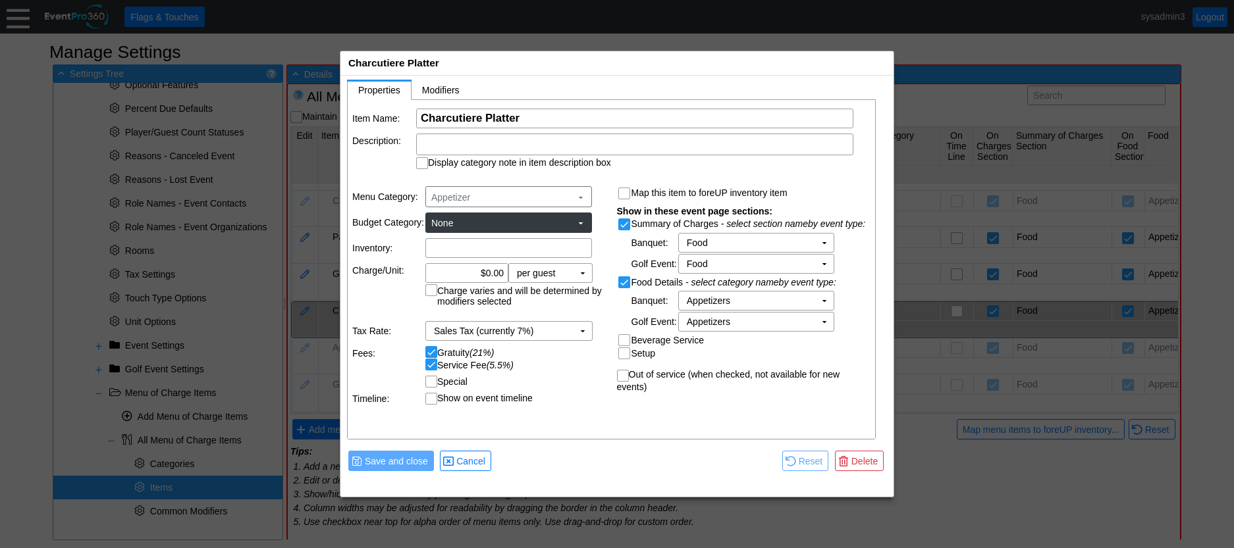
scroll to position [0, 0]
click at [488, 272] on input "0.00" at bounding box center [467, 273] width 74 height 18
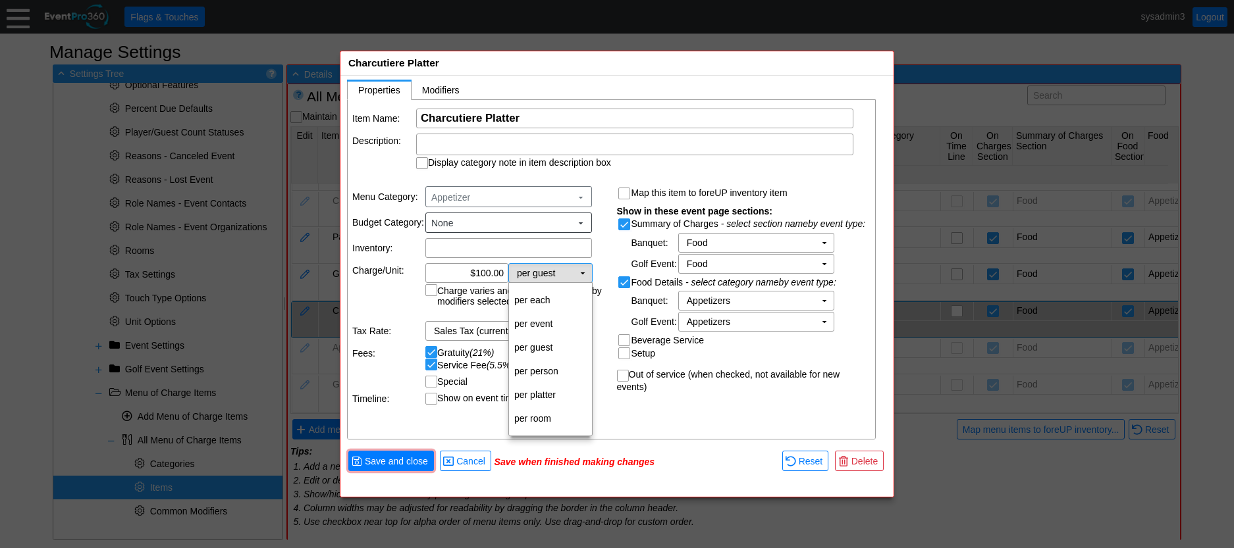
click at [579, 273] on td "▼" at bounding box center [582, 273] width 18 height 18
type input "$100.00"
click at [548, 398] on td "per platter" at bounding box center [550, 395] width 83 height 24
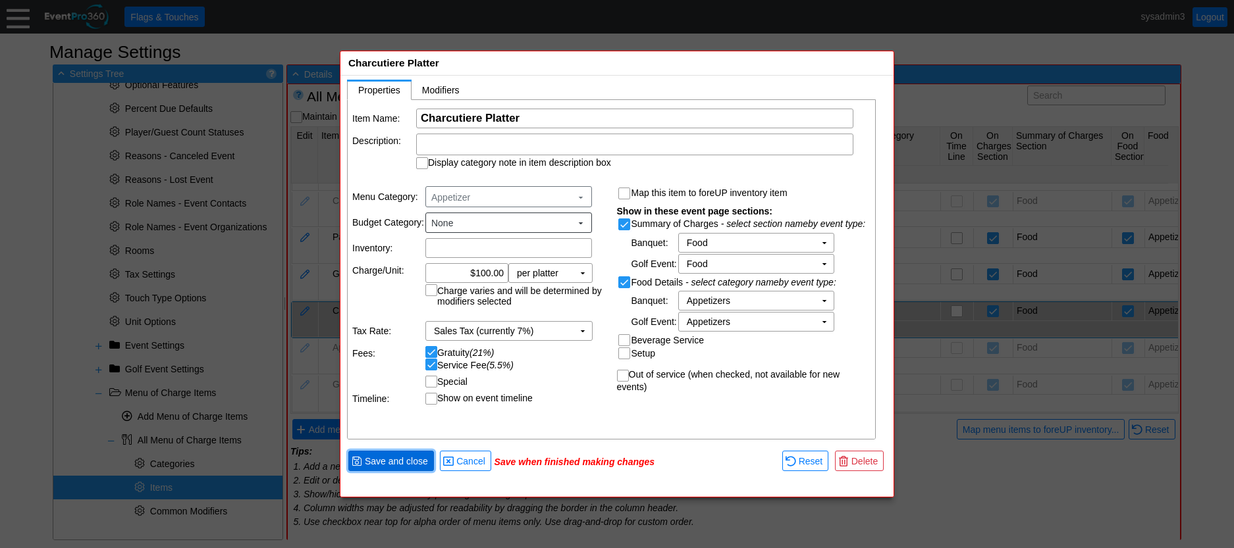
click at [410, 464] on span "Save and close" at bounding box center [396, 461] width 68 height 13
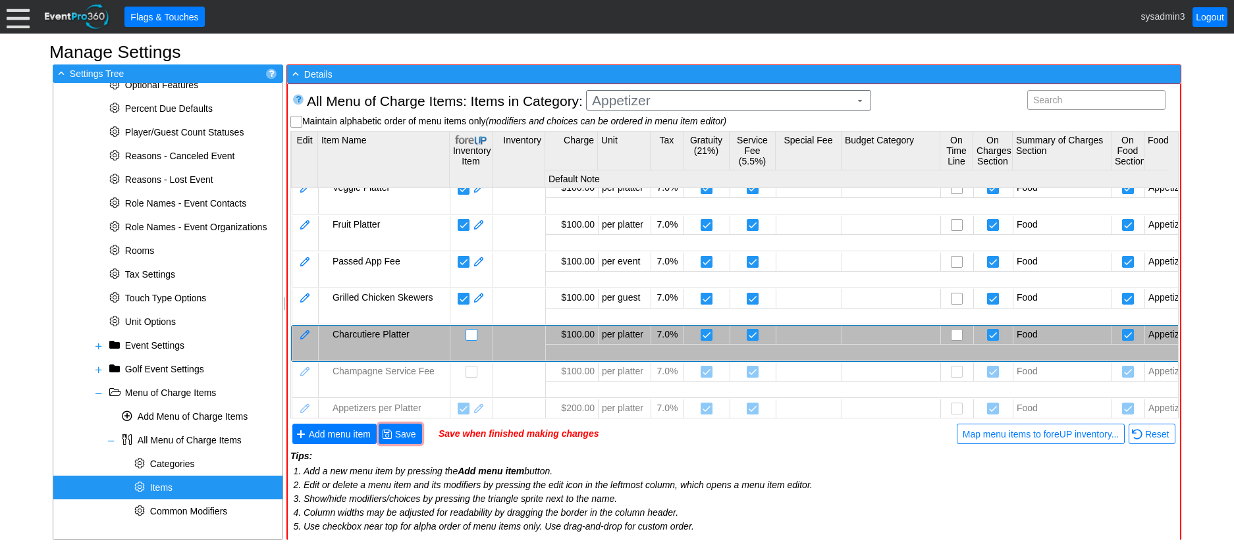
click at [473, 334] on input "checkbox" at bounding box center [472, 336] width 13 height 13
checkbox input "false"
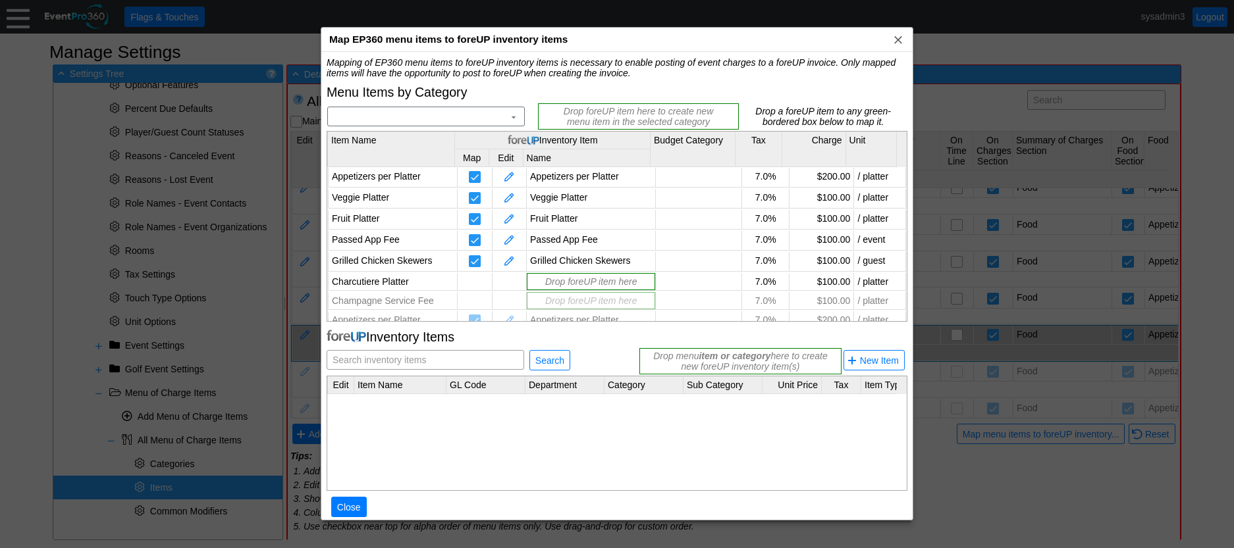
scroll to position [32, 0]
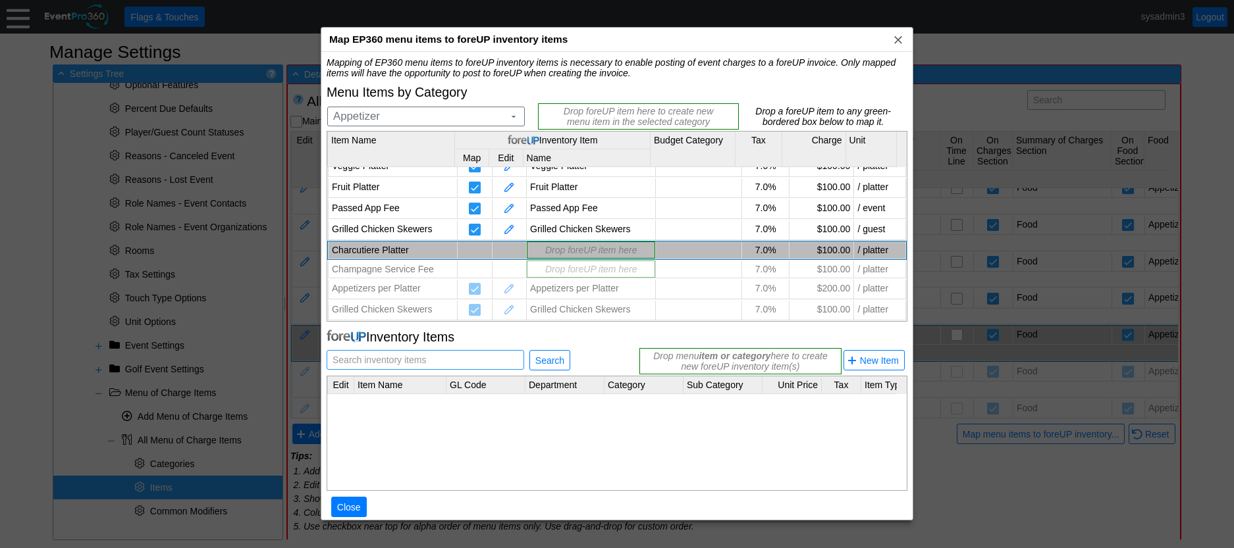
click at [398, 359] on span "Search inventory items" at bounding box center [379, 360] width 99 height 18
click at [402, 359] on span "Search inventory items" at bounding box center [379, 360] width 99 height 18
drag, startPoint x: 402, startPoint y: 359, endPoint x: 375, endPoint y: 361, distance: 27.0
drag, startPoint x: 375, startPoint y: 361, endPoint x: 353, endPoint y: 364, distance: 21.3
click at [353, 364] on span "Search inventory items" at bounding box center [379, 360] width 99 height 18
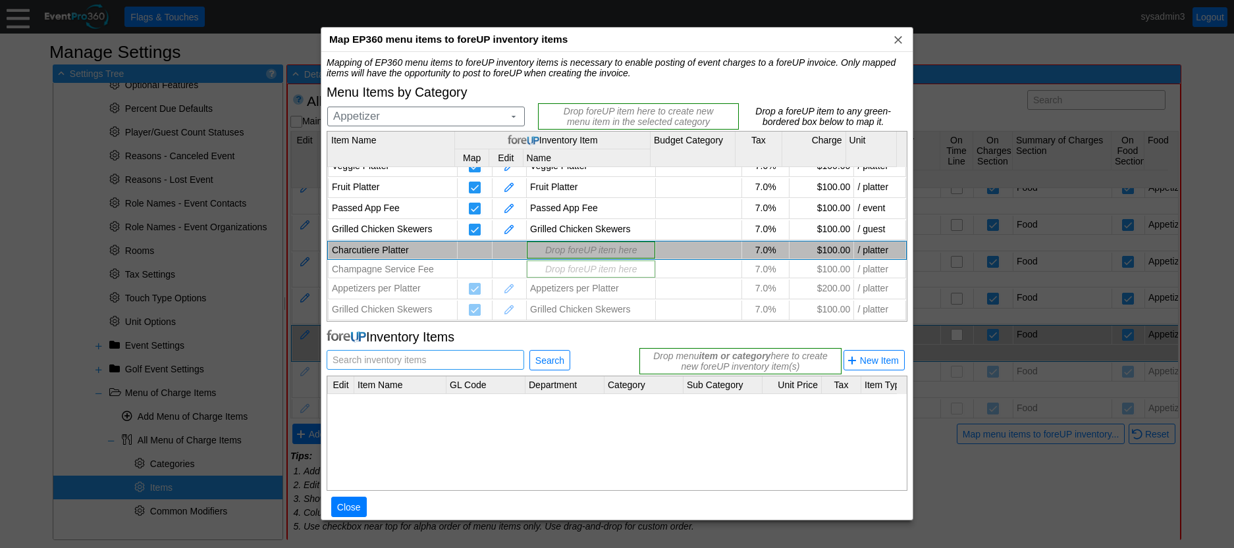
paste input "Charcutiere Platter"
type input "Charcutiere Platter"
click at [561, 357] on span "Search" at bounding box center [550, 360] width 34 height 13
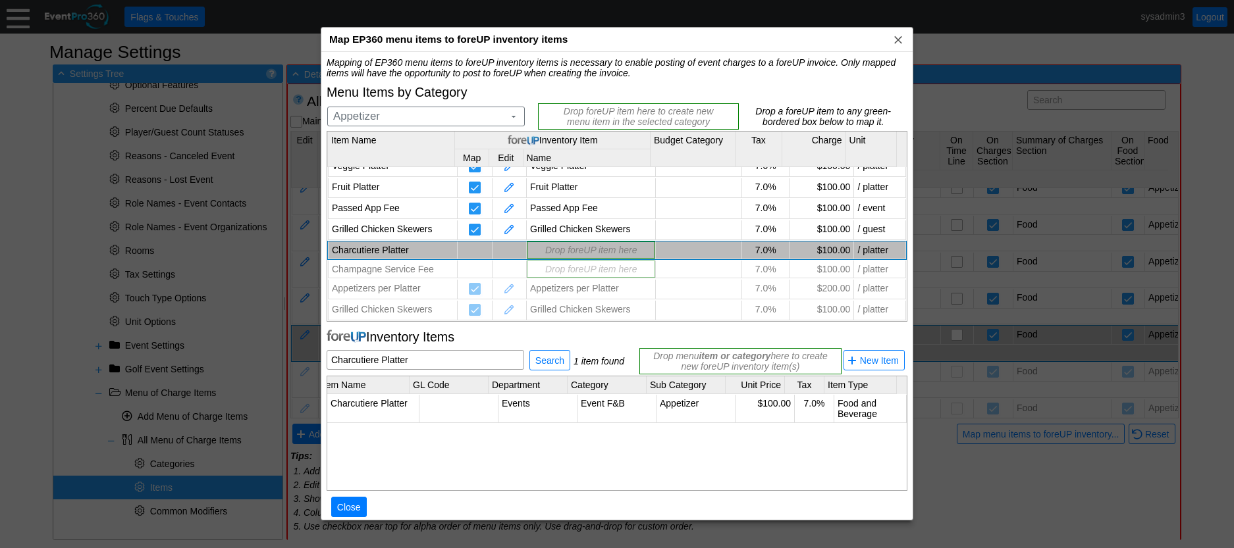
scroll to position [0, 0]
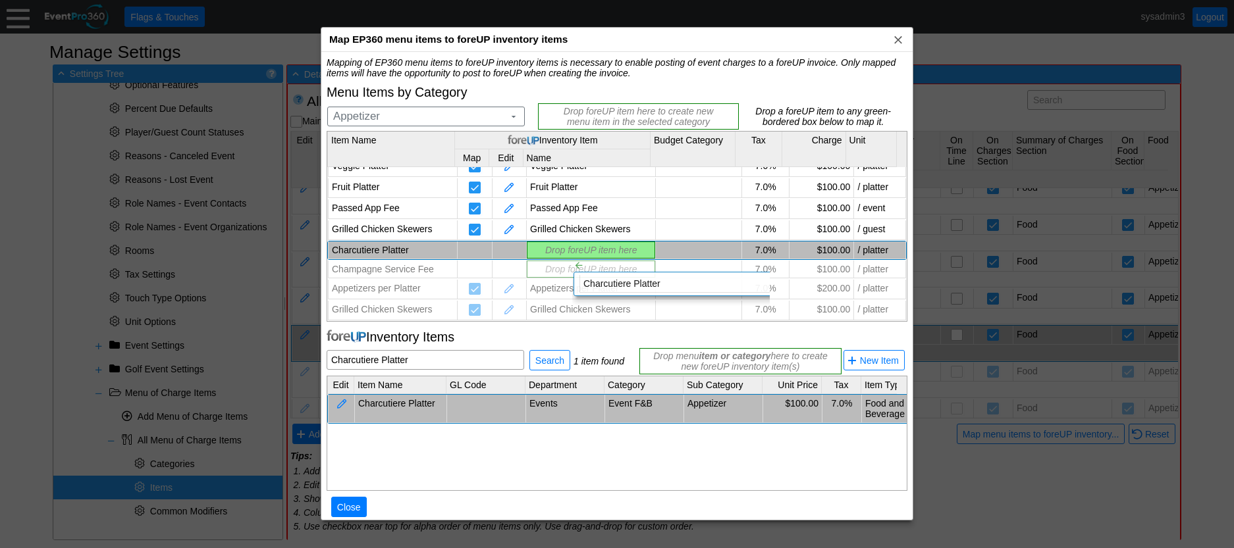
click at [562, 248] on div "Mapping of EP360 menu items to foreUP inventory items is necessary to enable po…" at bounding box center [617, 294] width 581 height 474
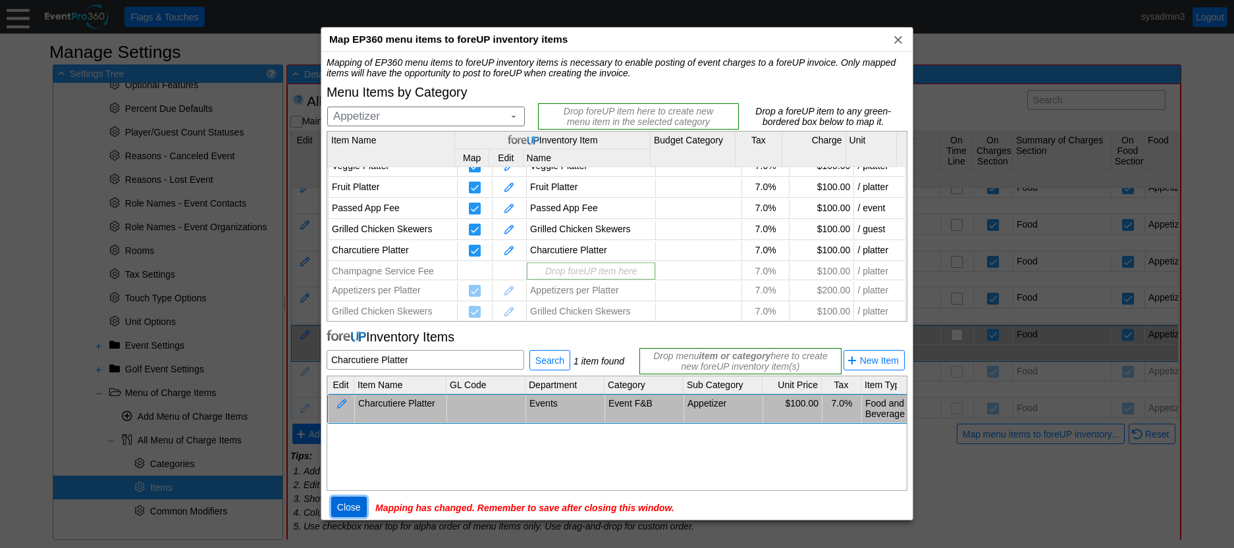
click at [352, 507] on span "Close" at bounding box center [348, 507] width 29 height 13
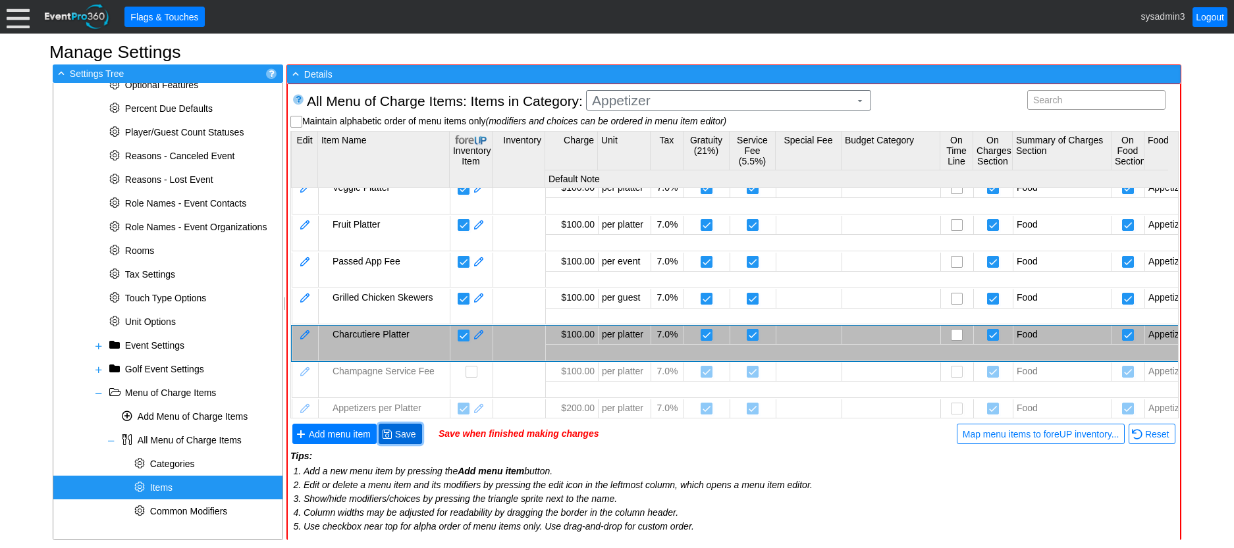
click at [405, 436] on span "Save" at bounding box center [405, 434] width 26 height 13
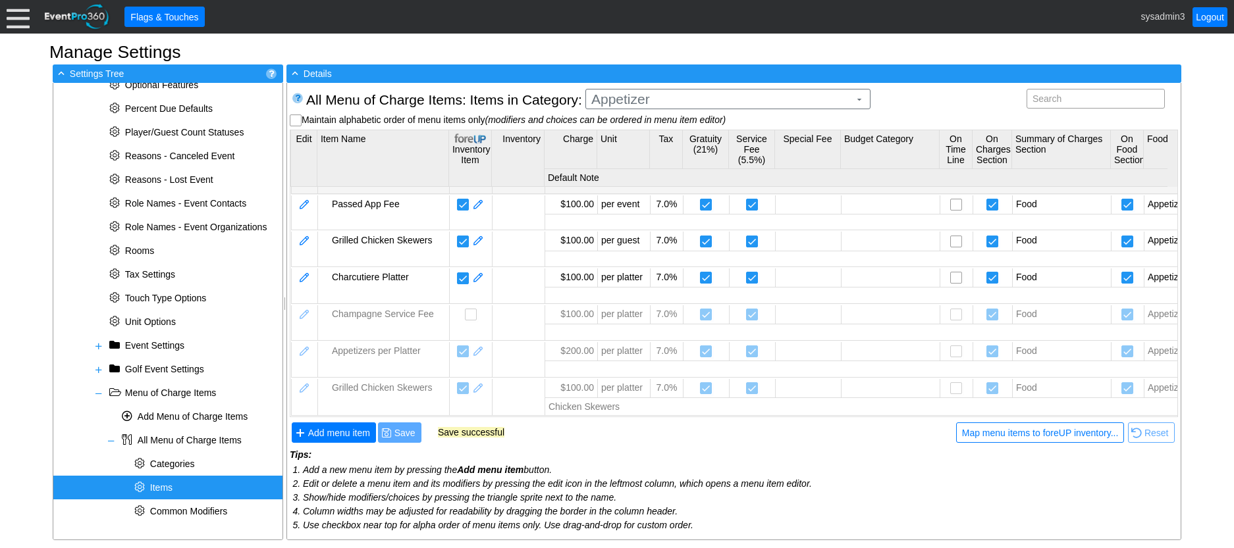
scroll to position [113, 0]
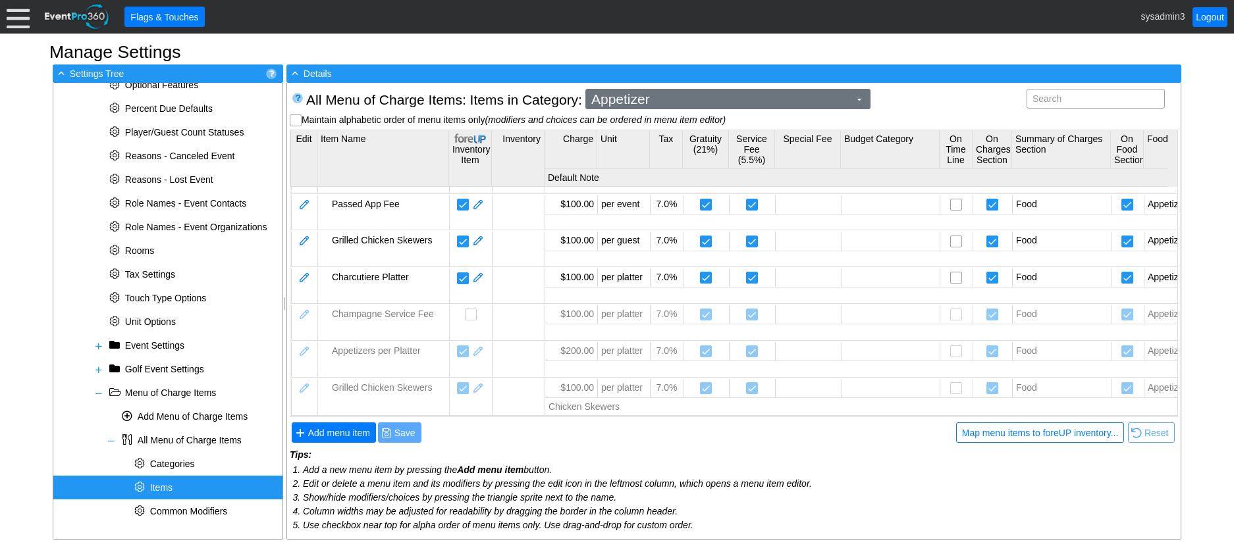
click at [669, 99] on span "Appetizer" at bounding box center [720, 99] width 263 height 13
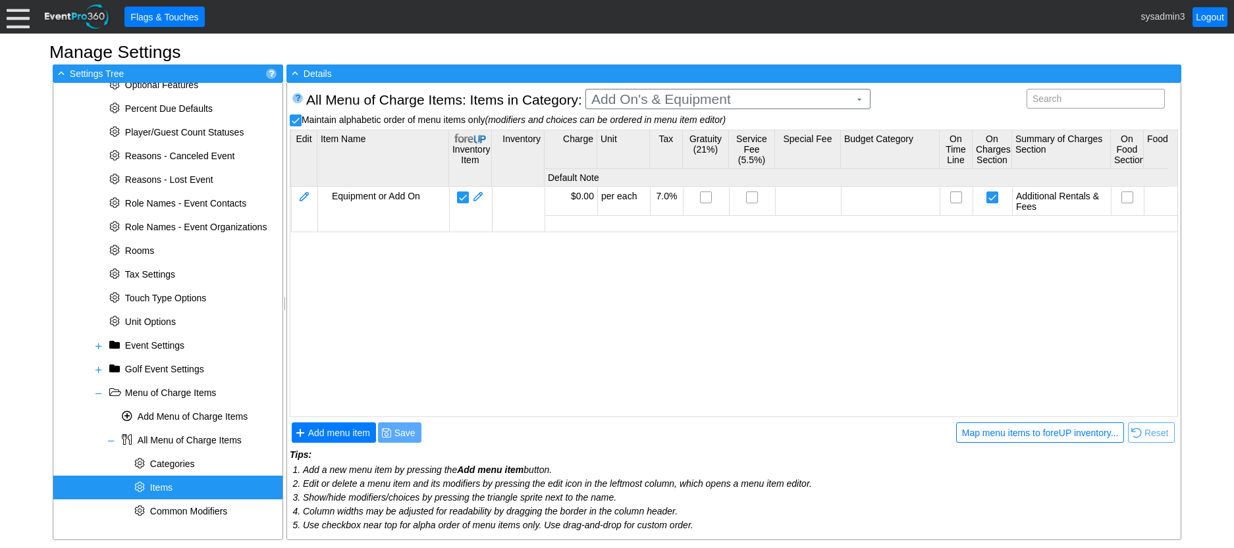
scroll to position [0, 0]
click at [647, 246] on body "Calendar of Events + New Event + Reports + Manage Contacts + Manage Organizatio…" at bounding box center [617, 274] width 1234 height 548
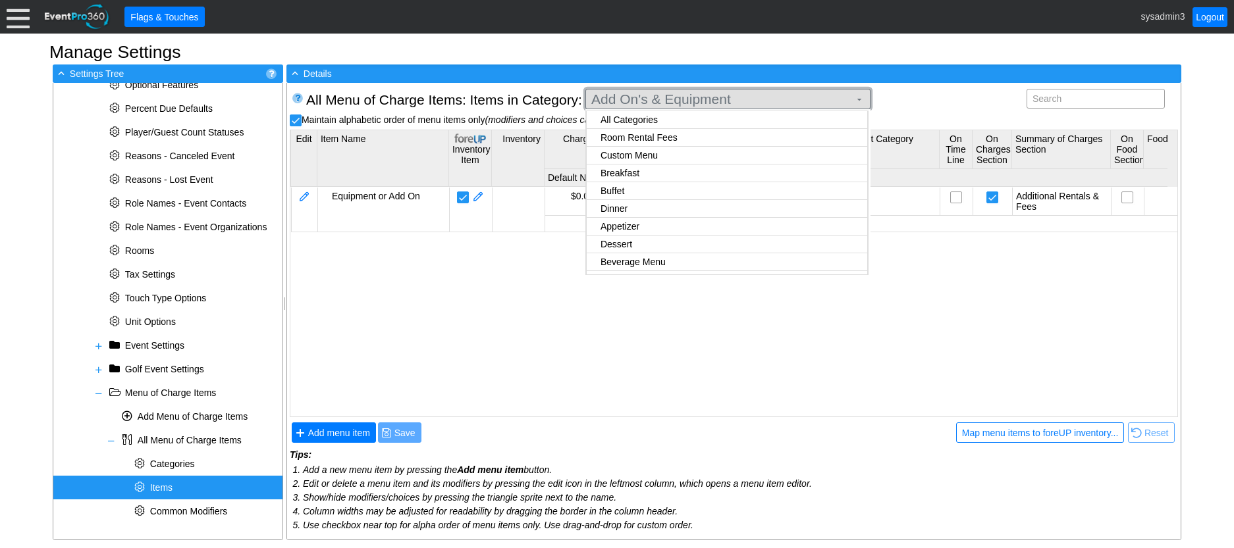
click at [735, 97] on span "Add On's & Equipment" at bounding box center [720, 99] width 263 height 13
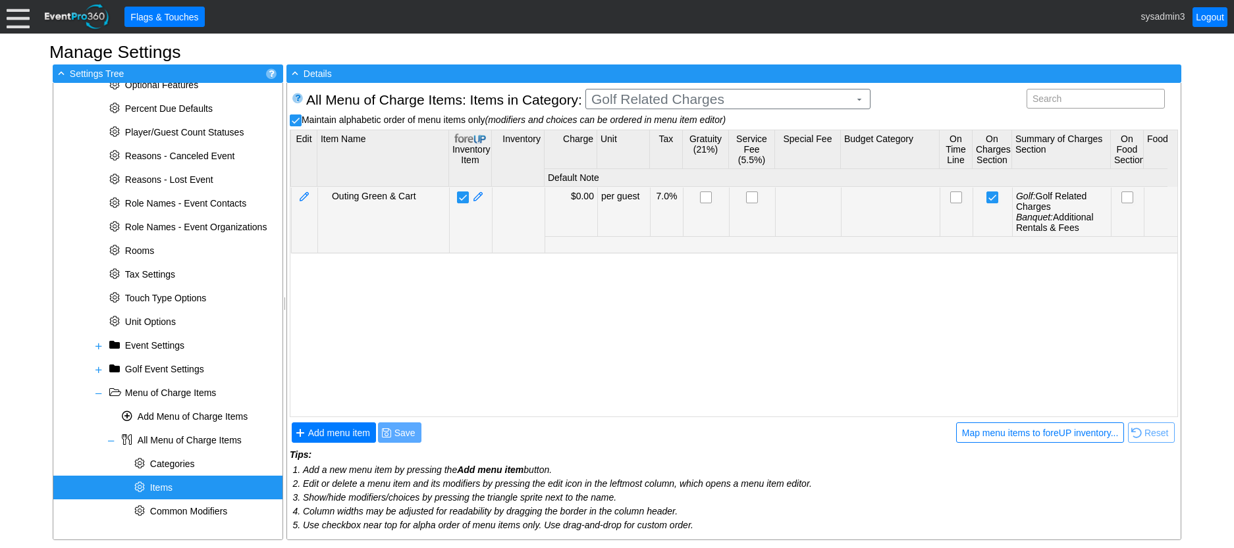
click at [650, 206] on body "Calendar of Events + New Event + Reports + Manage Contacts + Manage Organizatio…" at bounding box center [617, 274] width 1234 height 548
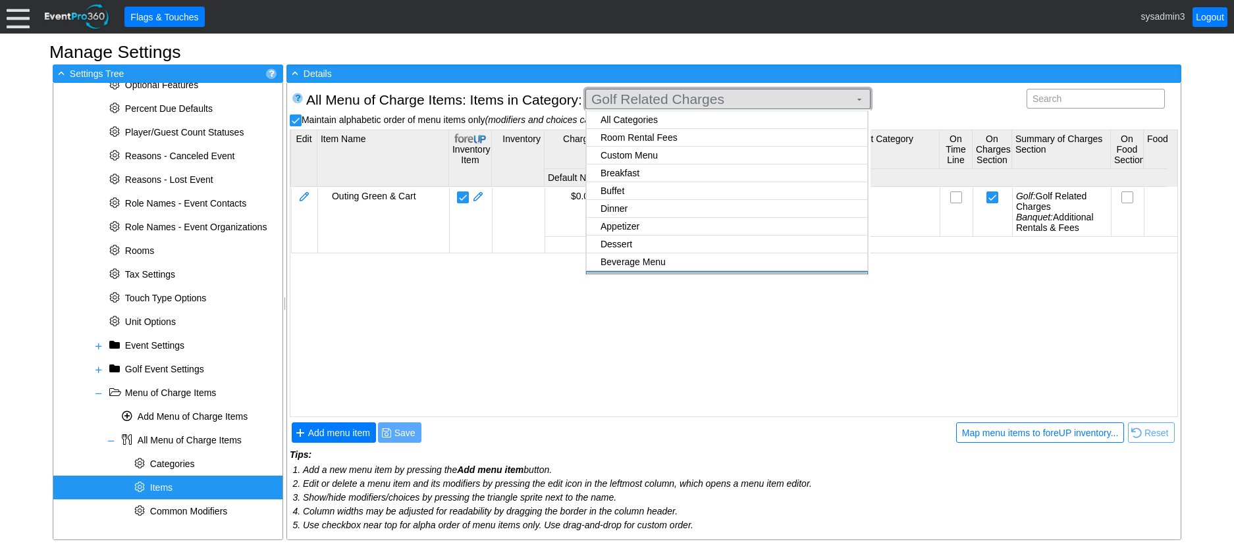
click at [668, 101] on span "Golf Related Charges" at bounding box center [720, 99] width 263 height 13
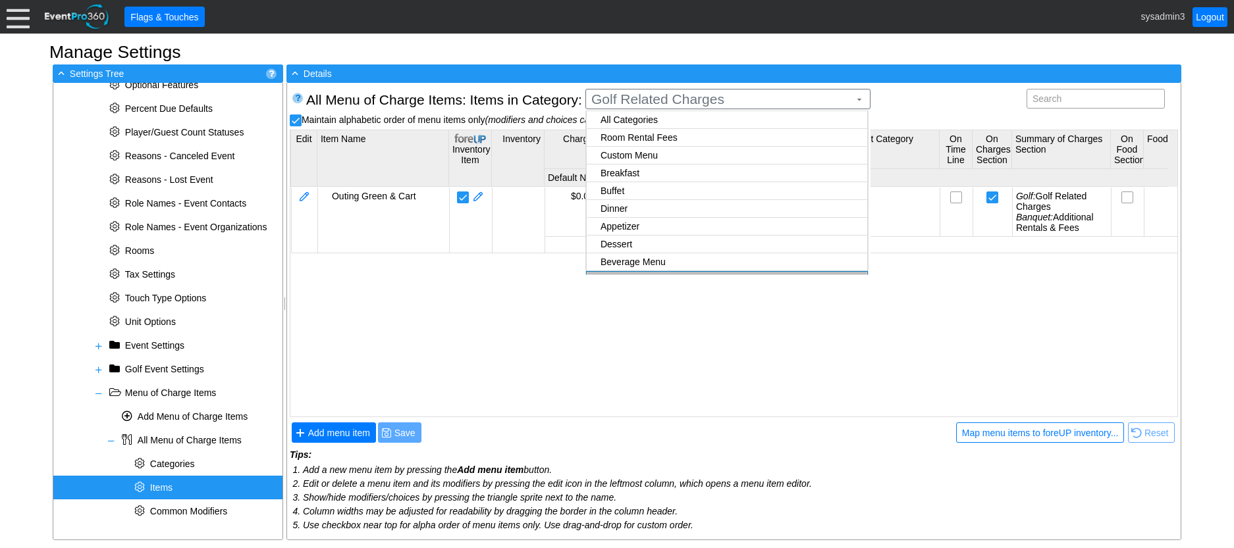
checkbox input "true"
click at [641, 118] on body "Calendar of Events + New Event + Reports + Manage Contacts + Manage Organizatio…" at bounding box center [617, 274] width 1234 height 548
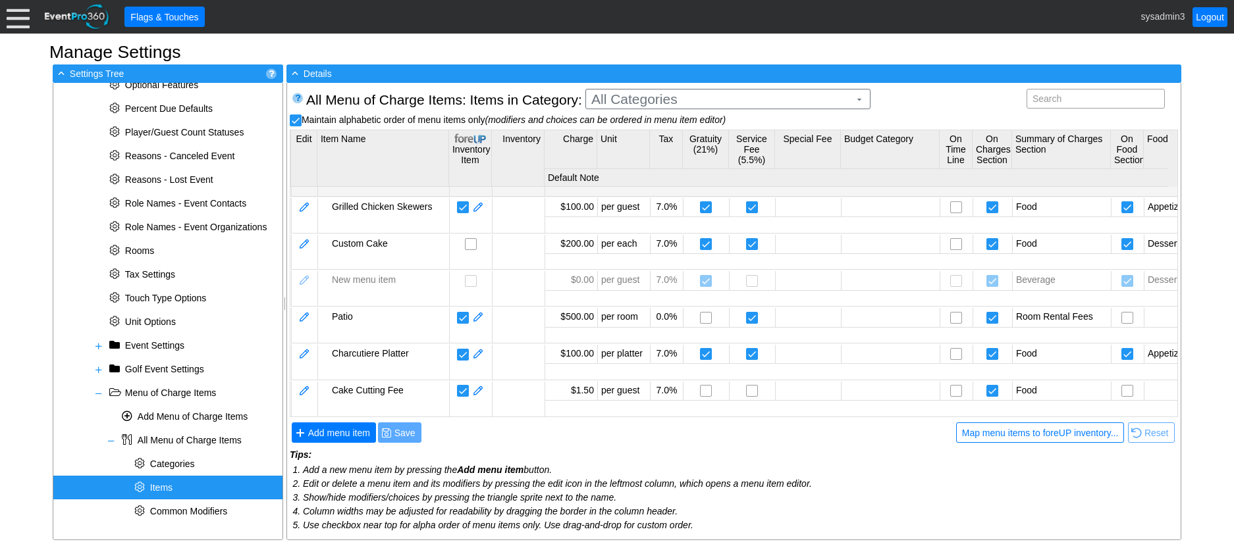
scroll to position [1119, 0]
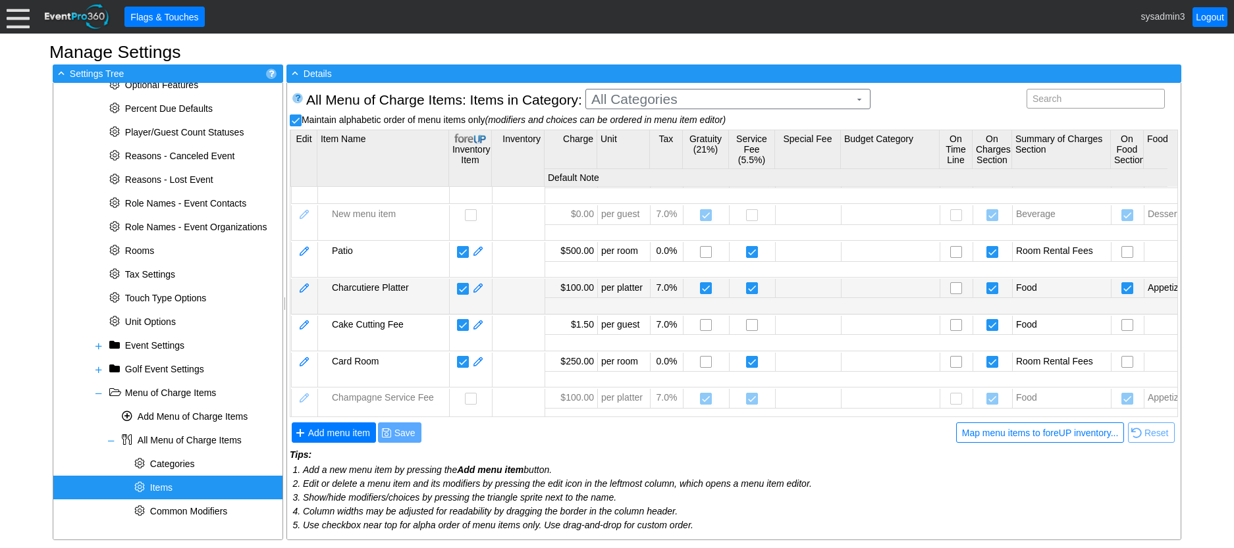
click at [311, 287] on td at bounding box center [304, 296] width 26 height 35
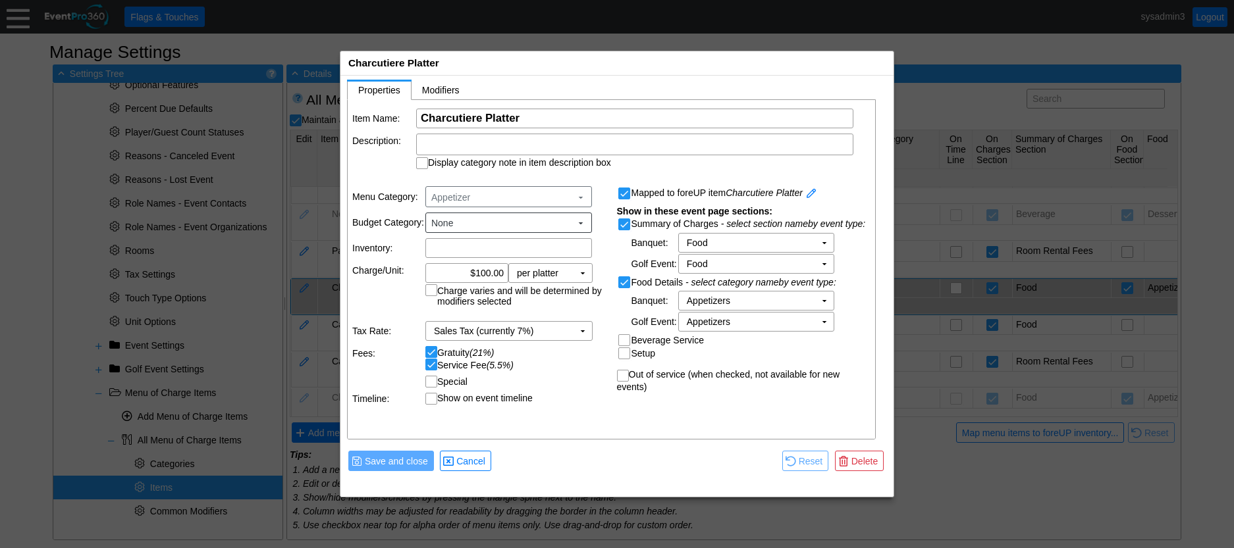
scroll to position [0, 0]
click at [812, 192] on span at bounding box center [811, 194] width 12 height 13
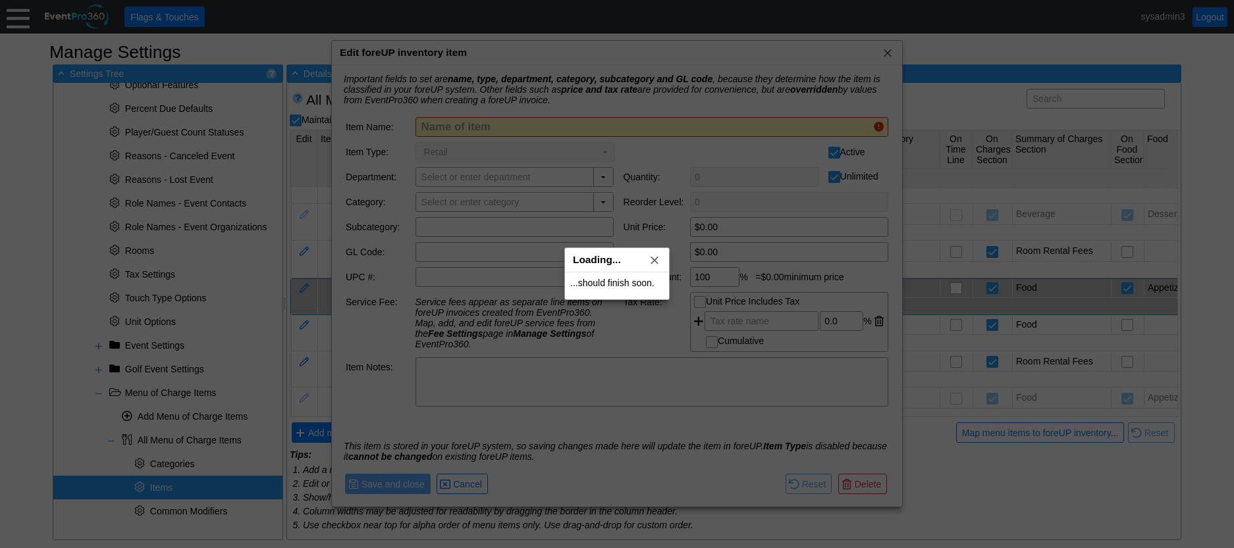
type input "Charcutiere Platter"
type input "Events"
type input "Event F&B"
type input "Appetizer"
type input "$100.00"
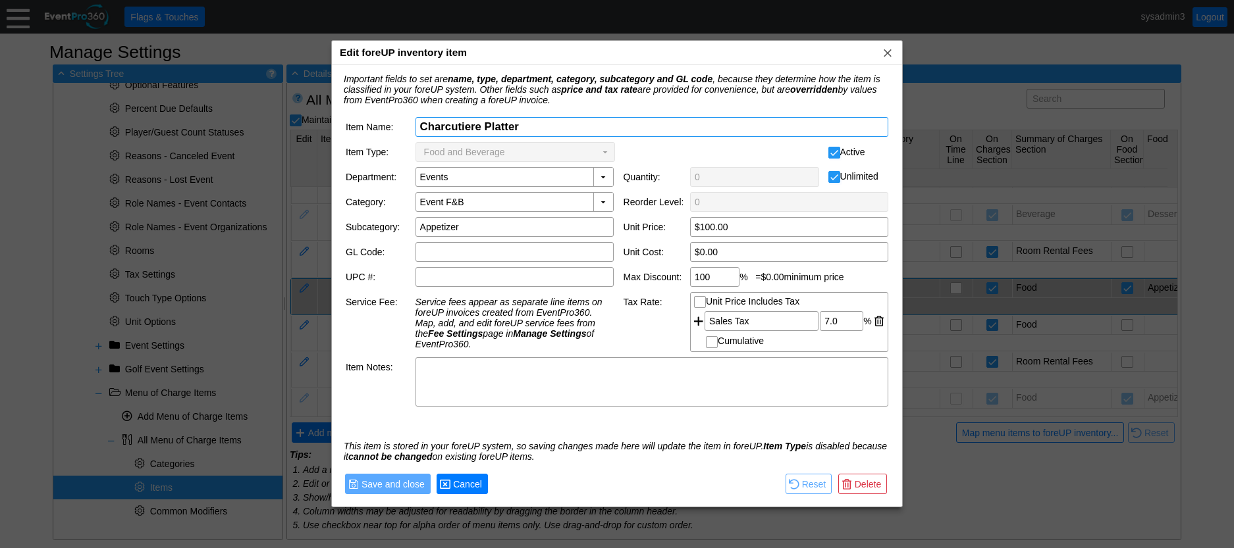
click at [467, 484] on span "Cancel" at bounding box center [467, 484] width 34 height 13
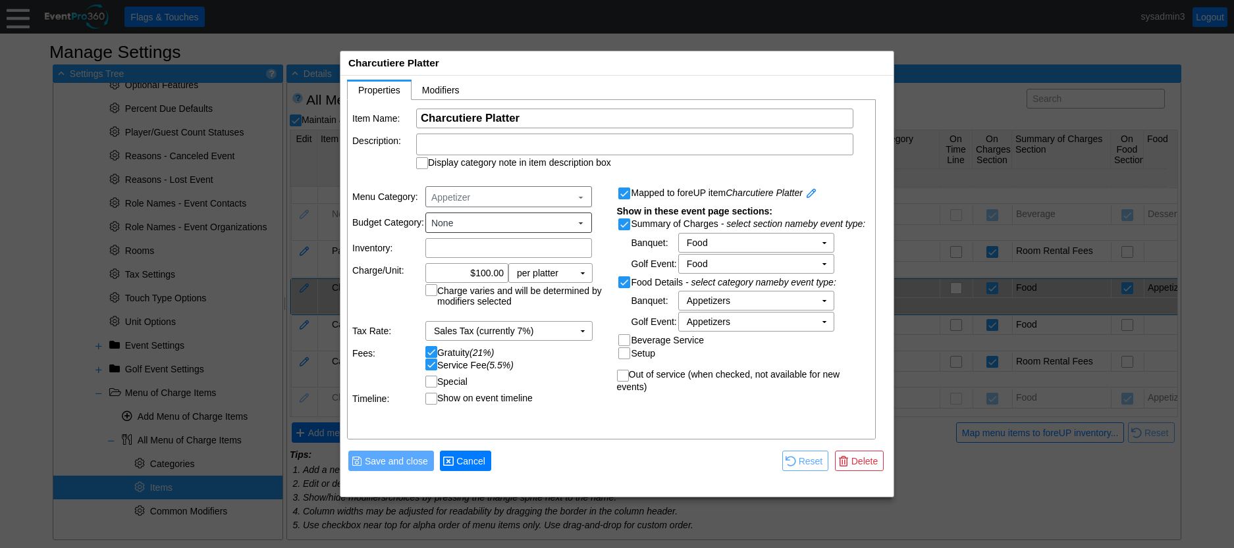
click at [479, 461] on span "Cancel" at bounding box center [471, 461] width 34 height 13
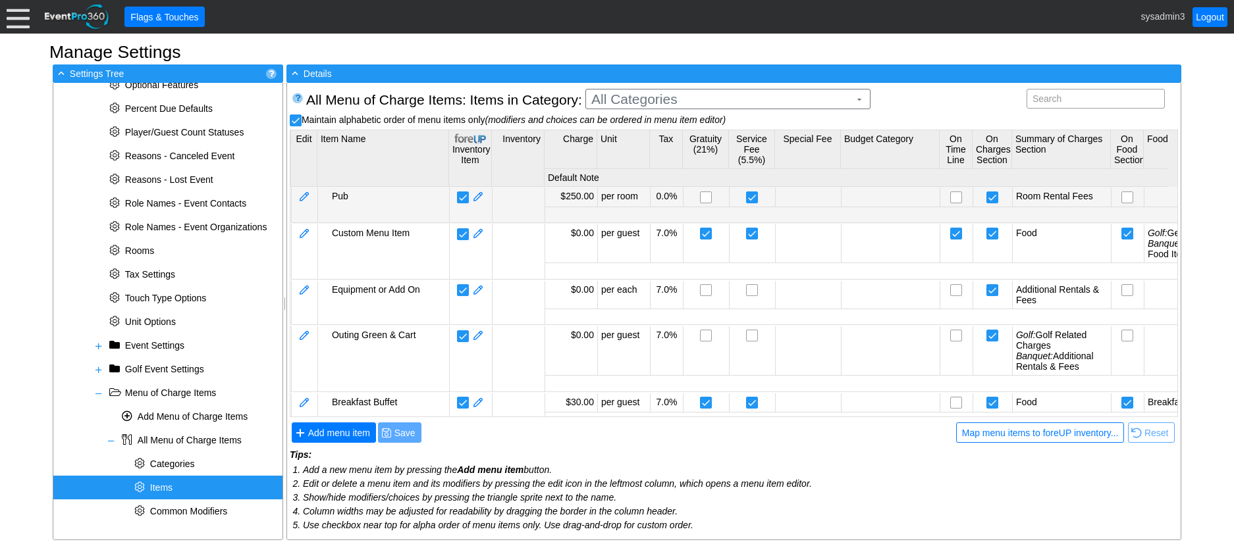
click at [350, 192] on div "Pub" at bounding box center [389, 196] width 114 height 11
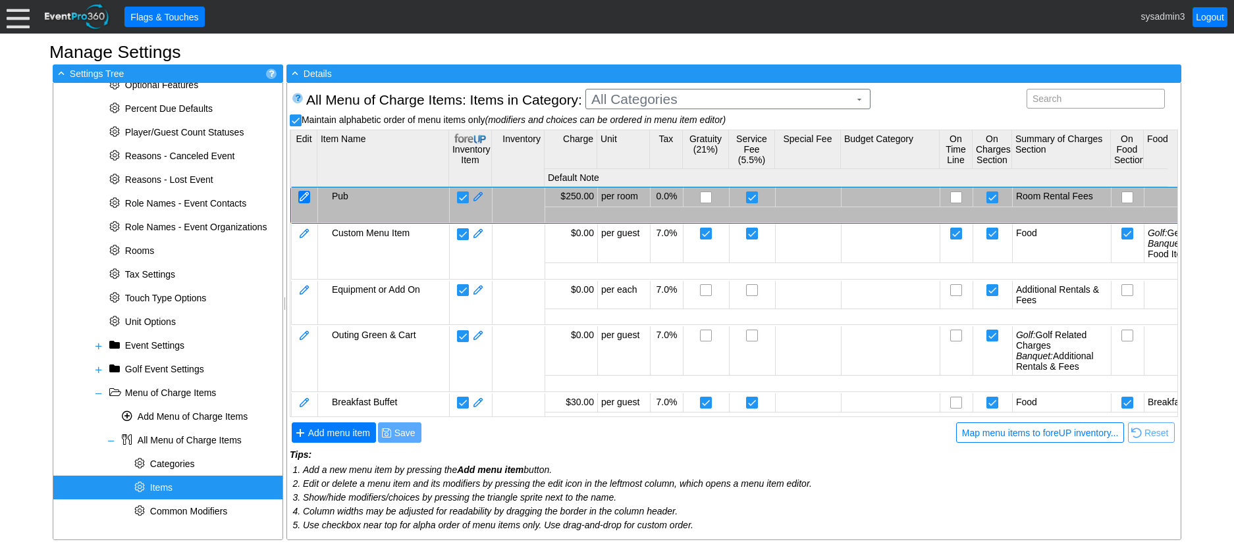
click at [306, 194] on div at bounding box center [304, 197] width 12 height 13
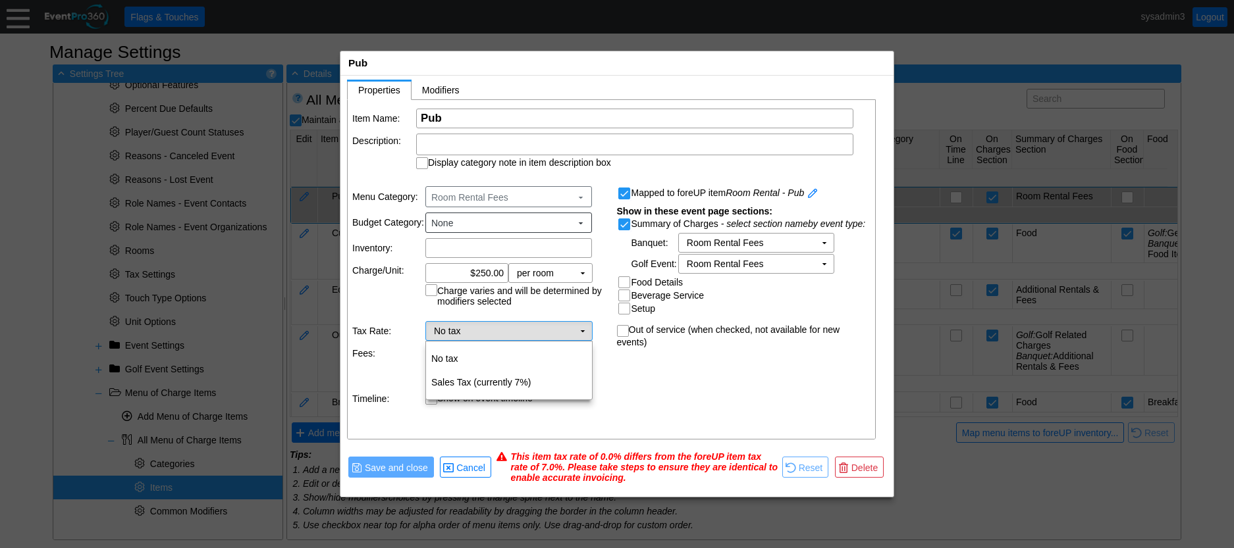
click at [565, 327] on td "No tax Χ" at bounding box center [499, 331] width 147 height 18
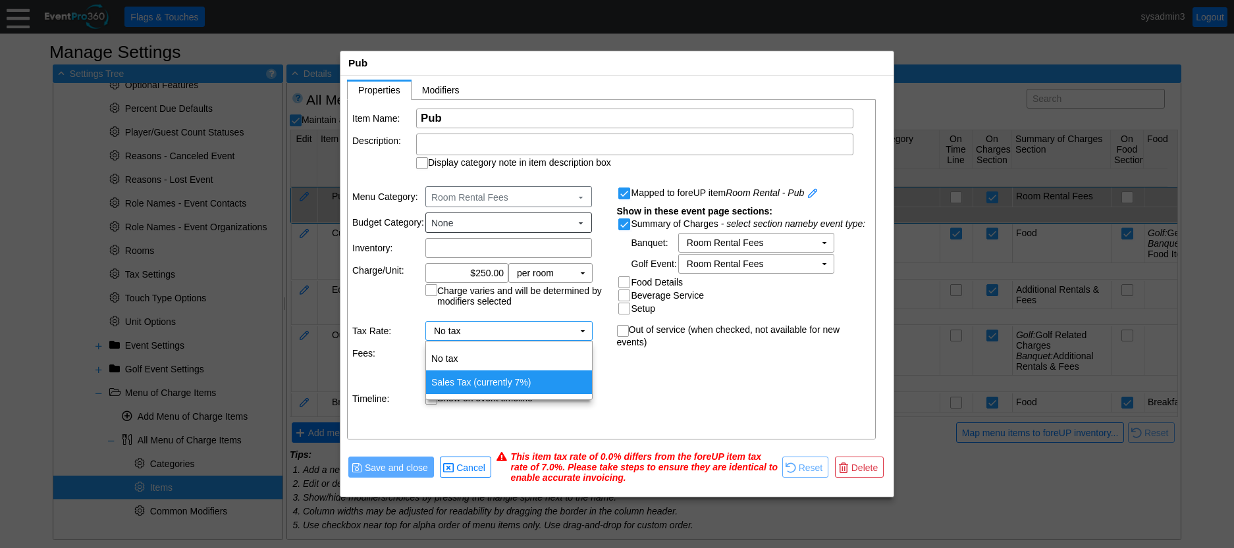
click at [511, 381] on td "Sales Tax (currently 7%)" at bounding box center [509, 383] width 166 height 24
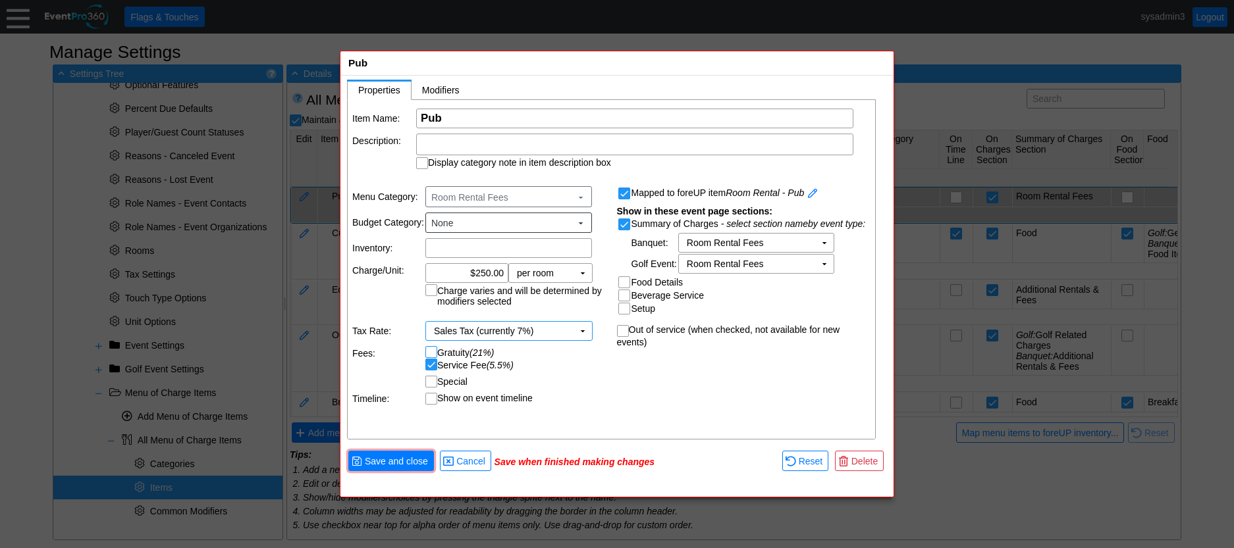
click at [432, 351] on input "Gratuity (21%)" at bounding box center [432, 353] width 13 height 13
checkbox input "true"
click at [575, 194] on span at bounding box center [580, 197] width 11 height 11
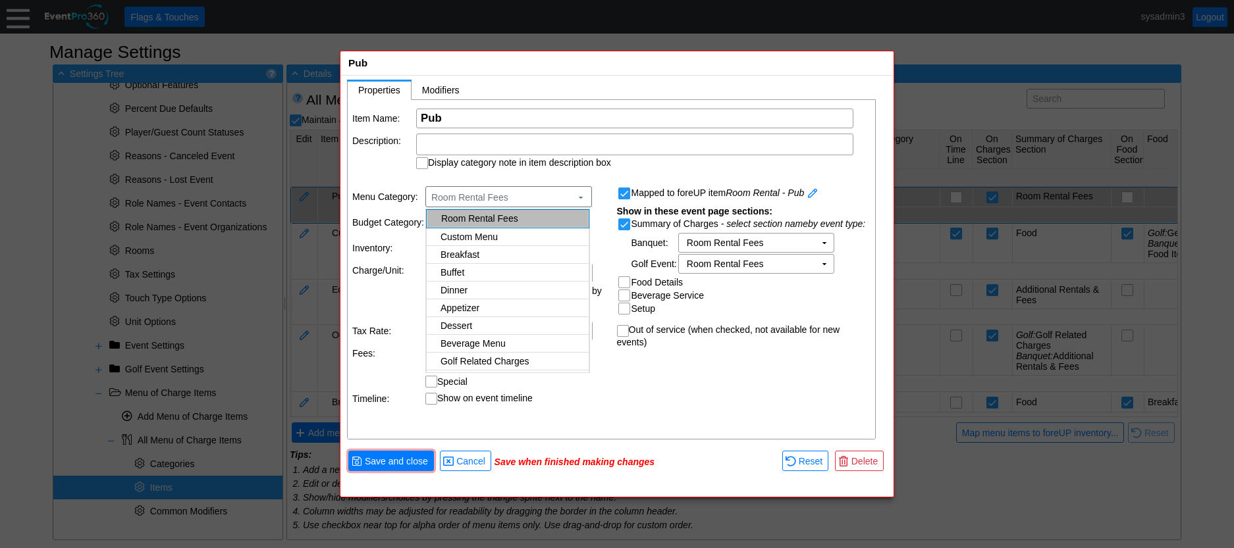
click at [520, 219] on div "Room Rental Fees" at bounding box center [513, 218] width 144 height 11
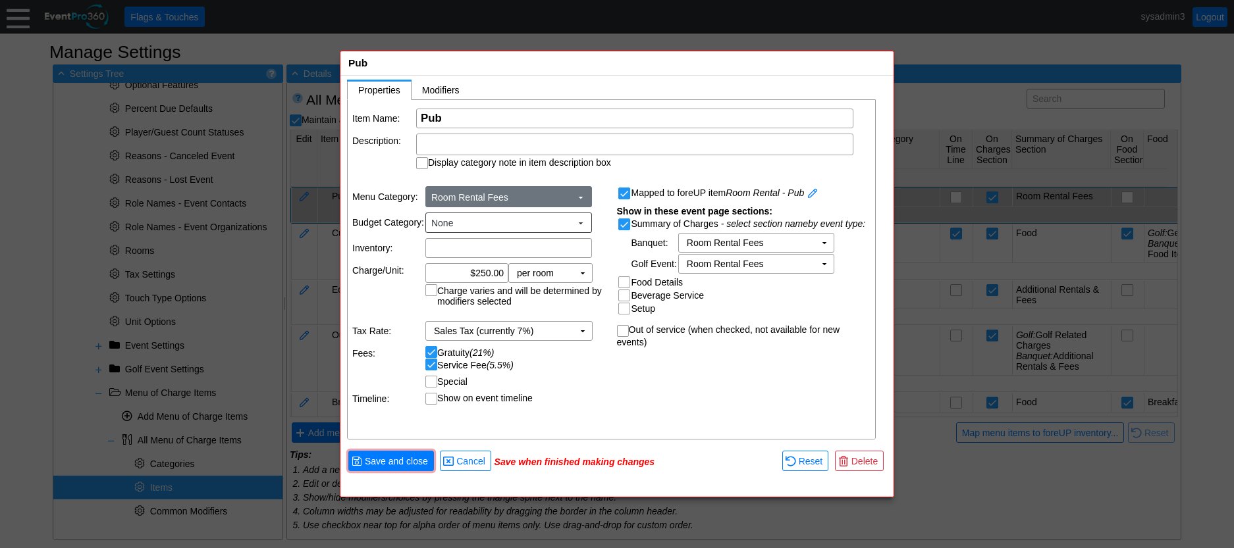
click at [557, 193] on span "Room Rental Fees" at bounding box center [501, 197] width 145 height 13
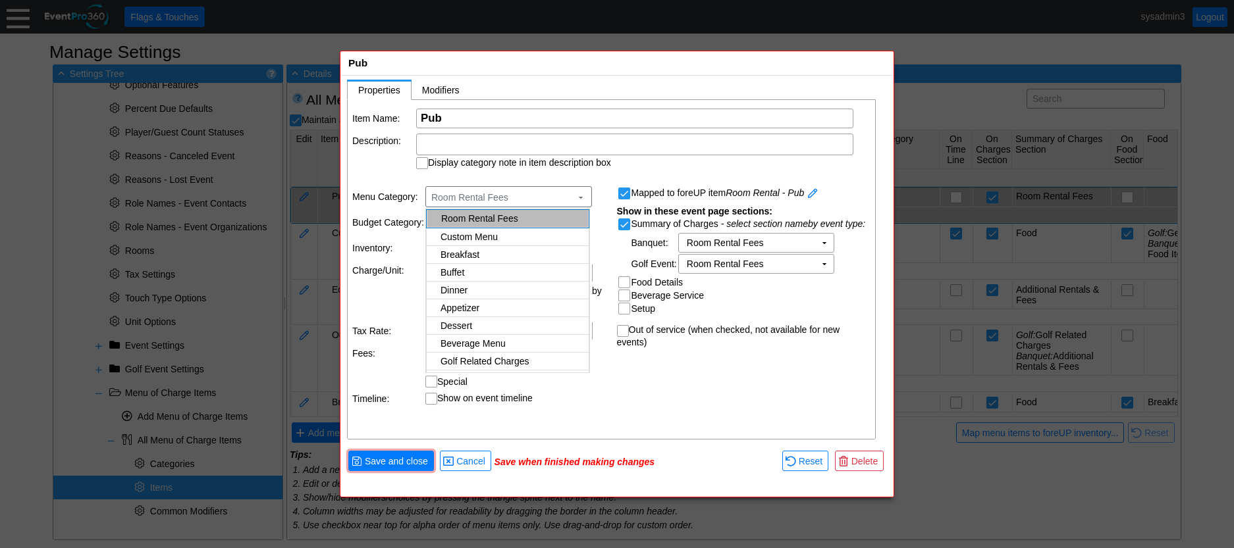
click at [502, 223] on div "Room Rental Fees" at bounding box center [513, 218] width 144 height 11
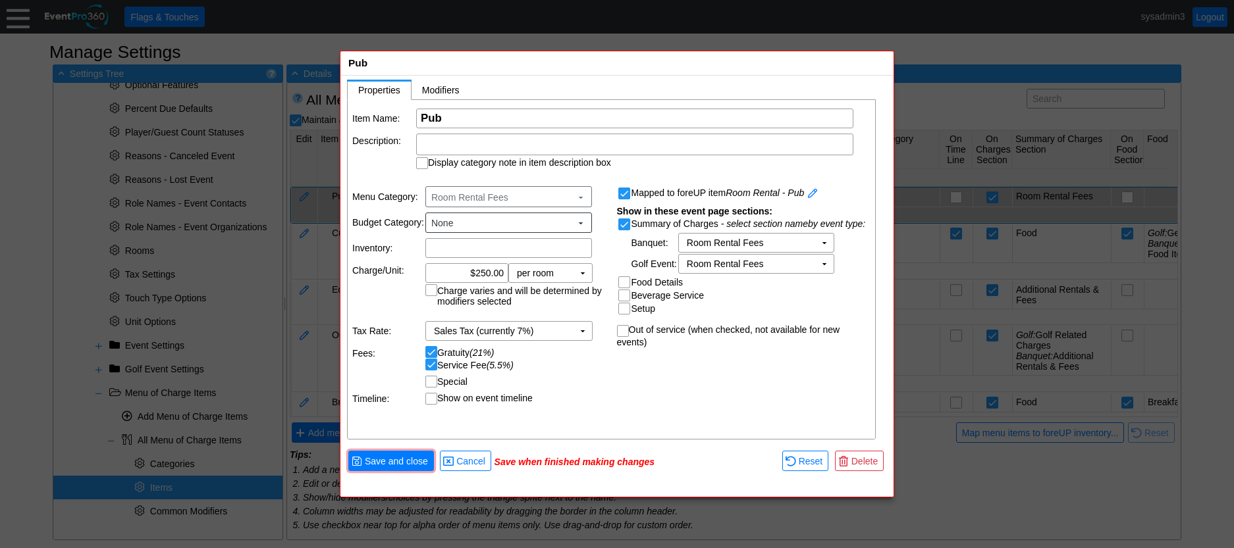
click at [615, 416] on div "Item Name: Χ Pub Name of the menu item Description: Display category note in it…" at bounding box center [612, 270] width 529 height 340
click at [392, 459] on span "Save and close" at bounding box center [396, 461] width 68 height 13
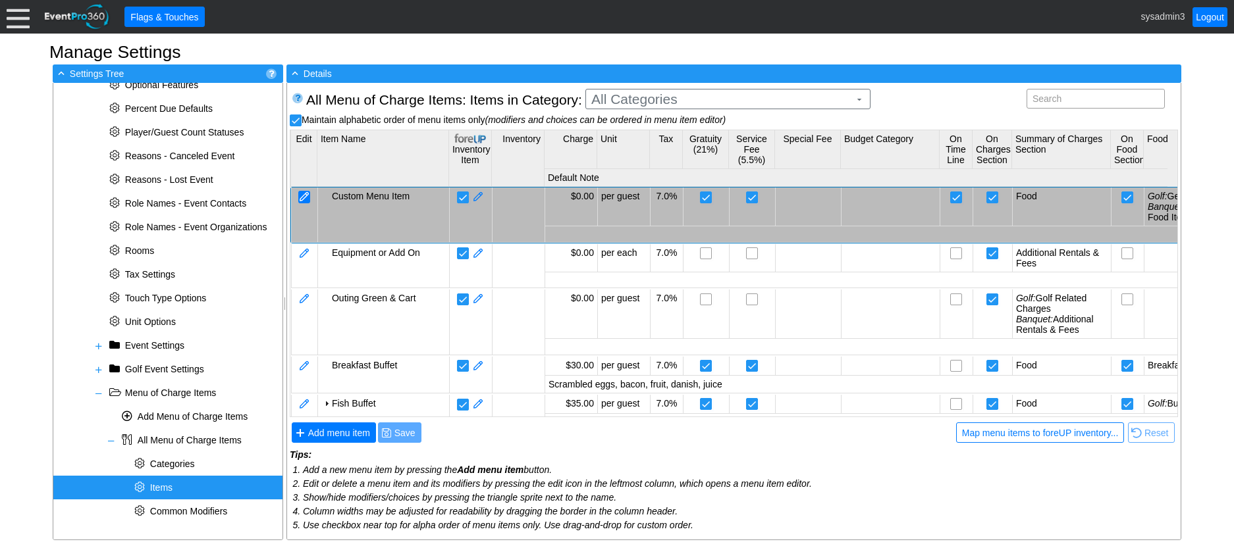
click at [307, 196] on div at bounding box center [304, 197] width 12 height 13
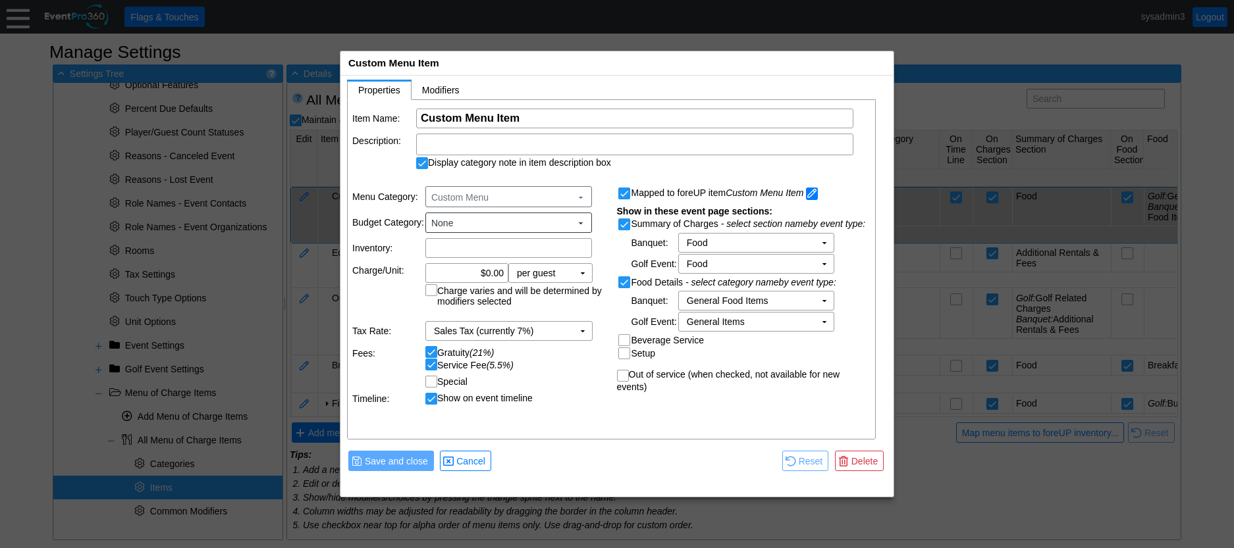
click at [816, 194] on span at bounding box center [812, 194] width 12 height 13
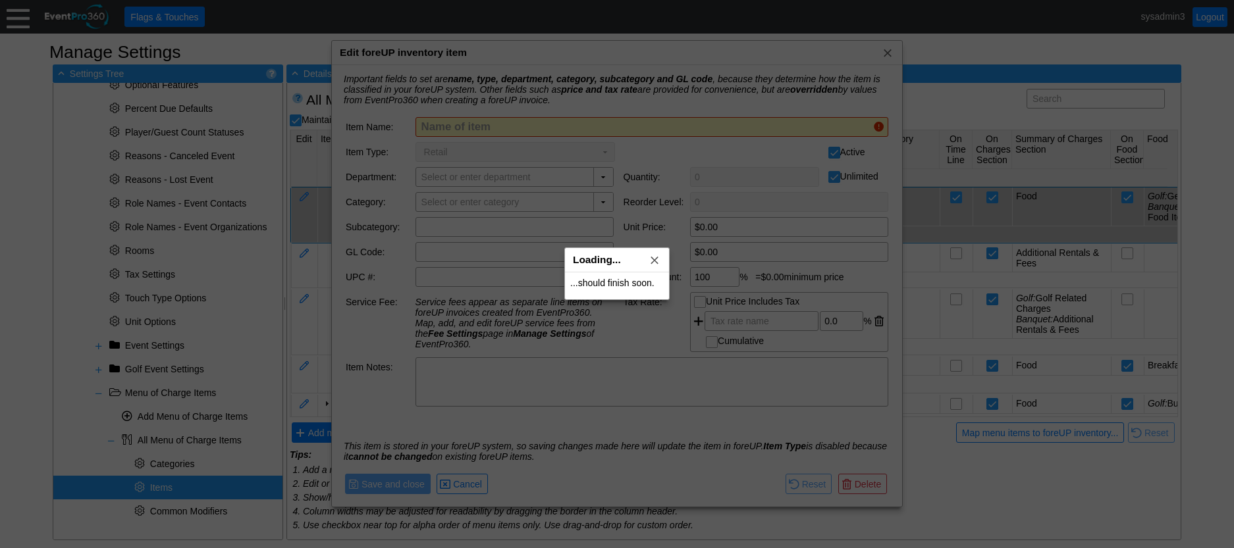
type input "Custom Menu Item"
checkbox input "false"
type input "Events"
checkbox input "false"
type input "Event F&B"
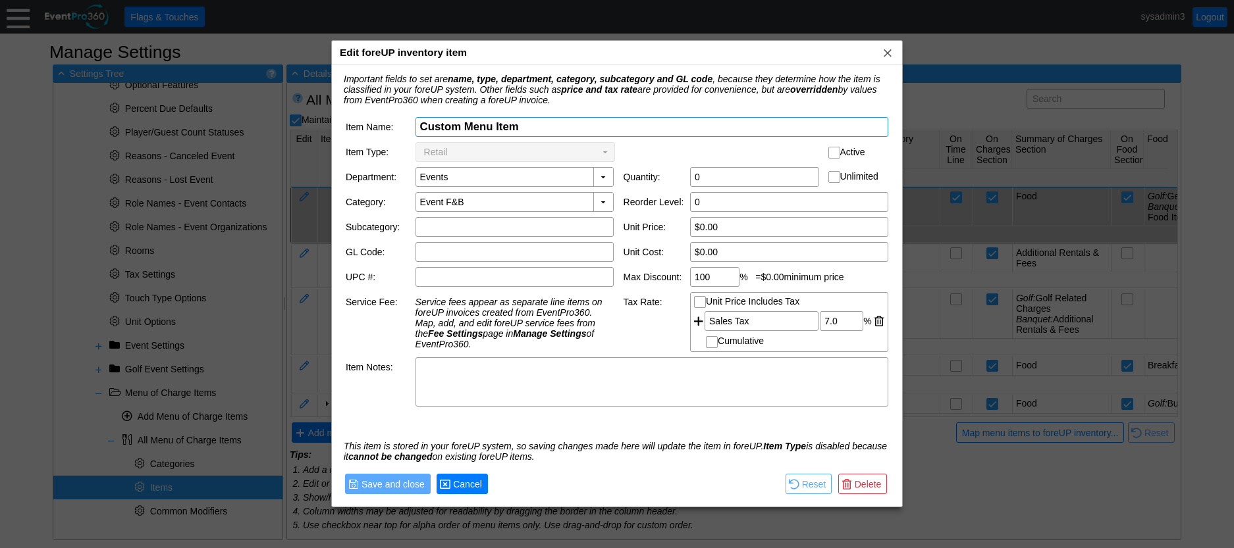
click at [476, 482] on span "Cancel" at bounding box center [467, 484] width 34 height 13
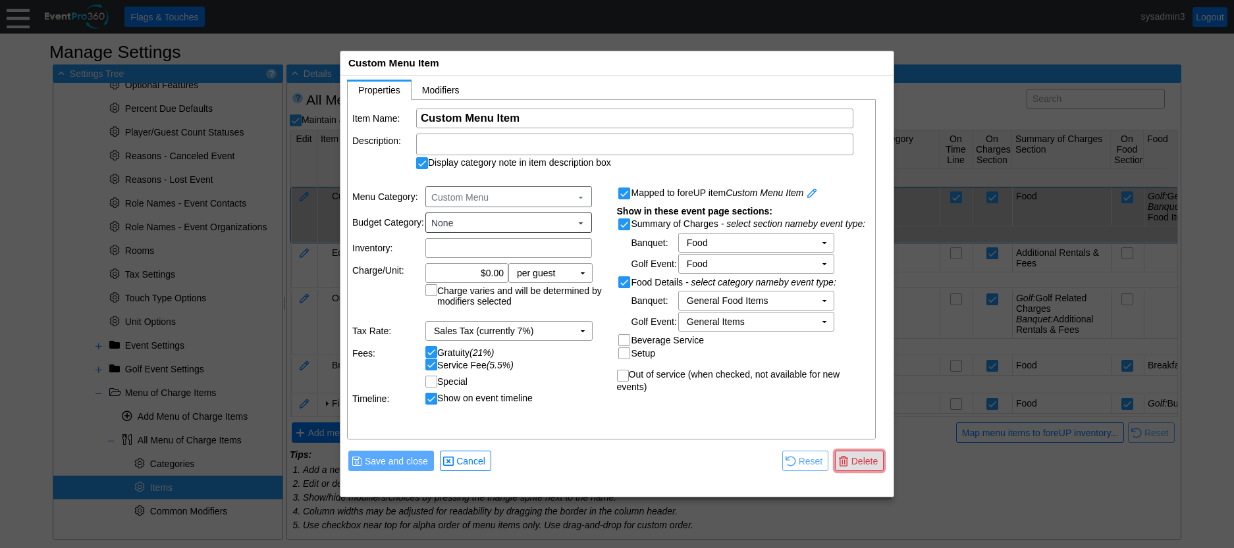
click at [859, 459] on span "Delete" at bounding box center [865, 461] width 32 height 13
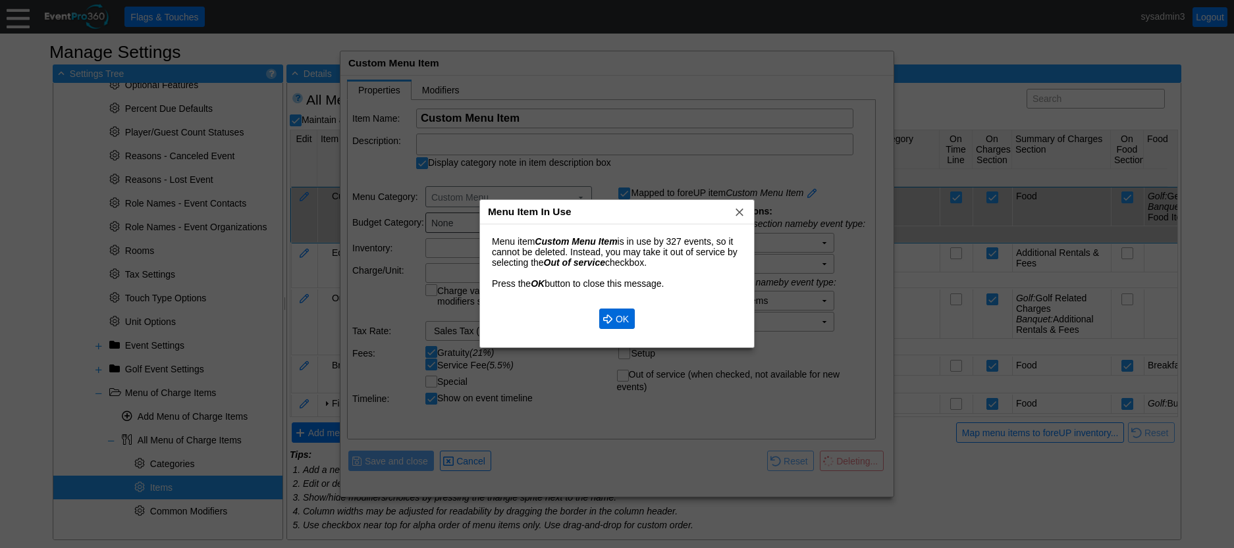
click at [622, 320] on span "OK" at bounding box center [622, 319] width 18 height 13
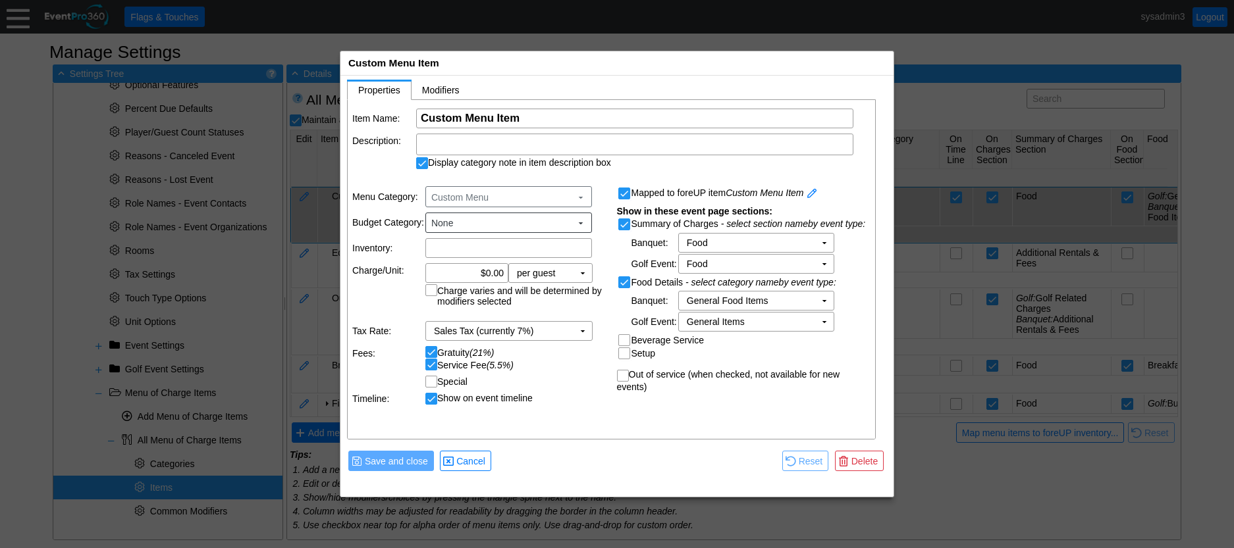
click at [622, 373] on input "Out of service (when checked, not available for new events)" at bounding box center [623, 377] width 13 height 13
checkbox input "true"
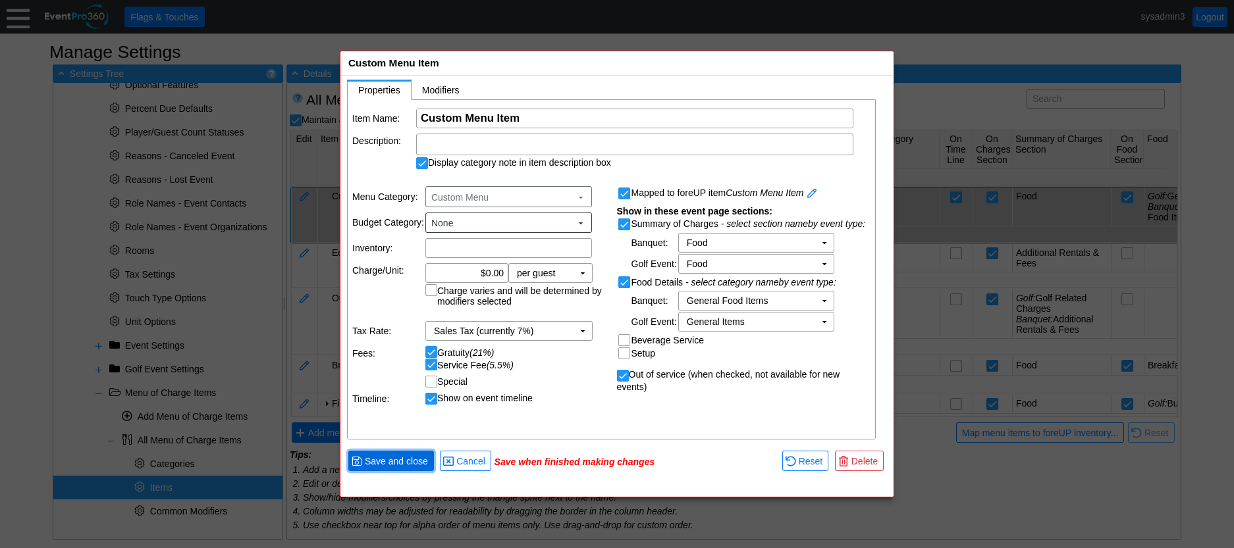
click at [398, 460] on span "Save and close" at bounding box center [396, 461] width 68 height 13
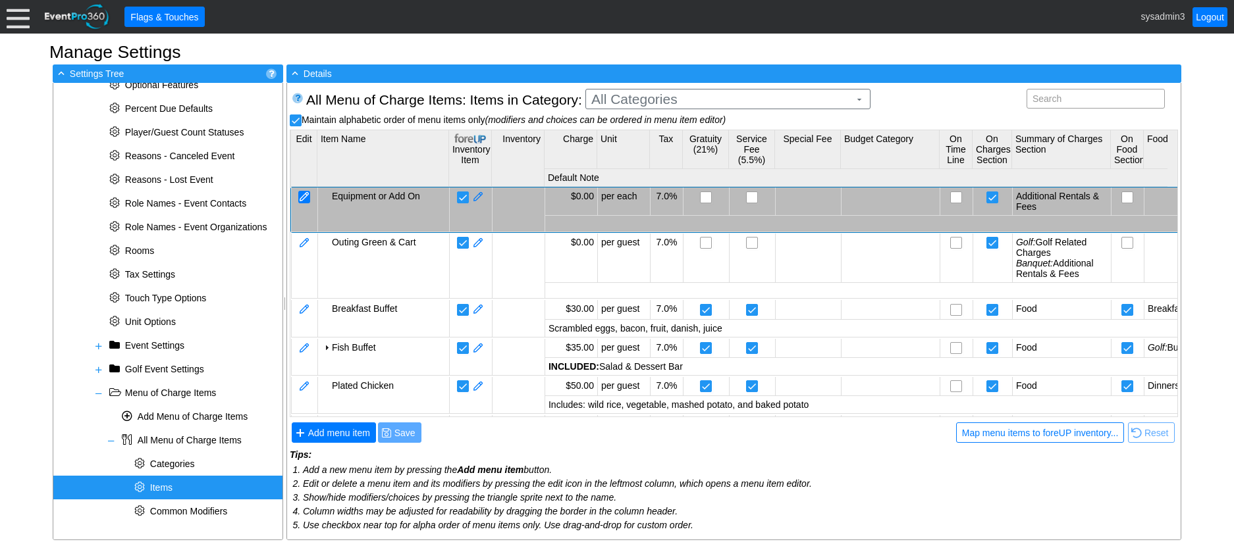
click at [306, 196] on div at bounding box center [304, 197] width 12 height 13
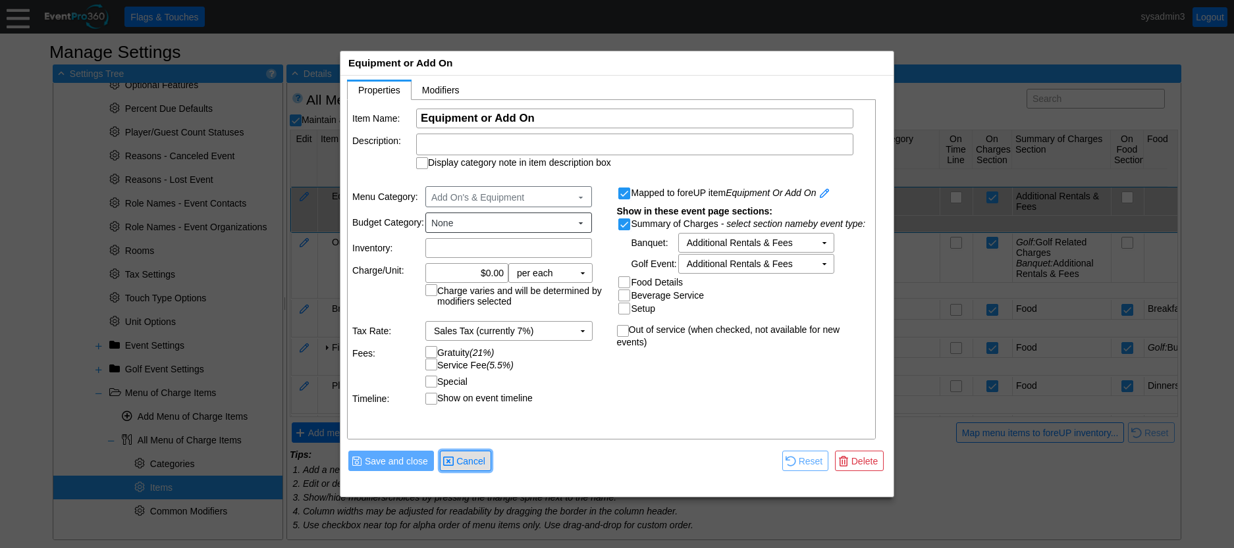
click at [472, 456] on span "Cancel" at bounding box center [471, 461] width 34 height 13
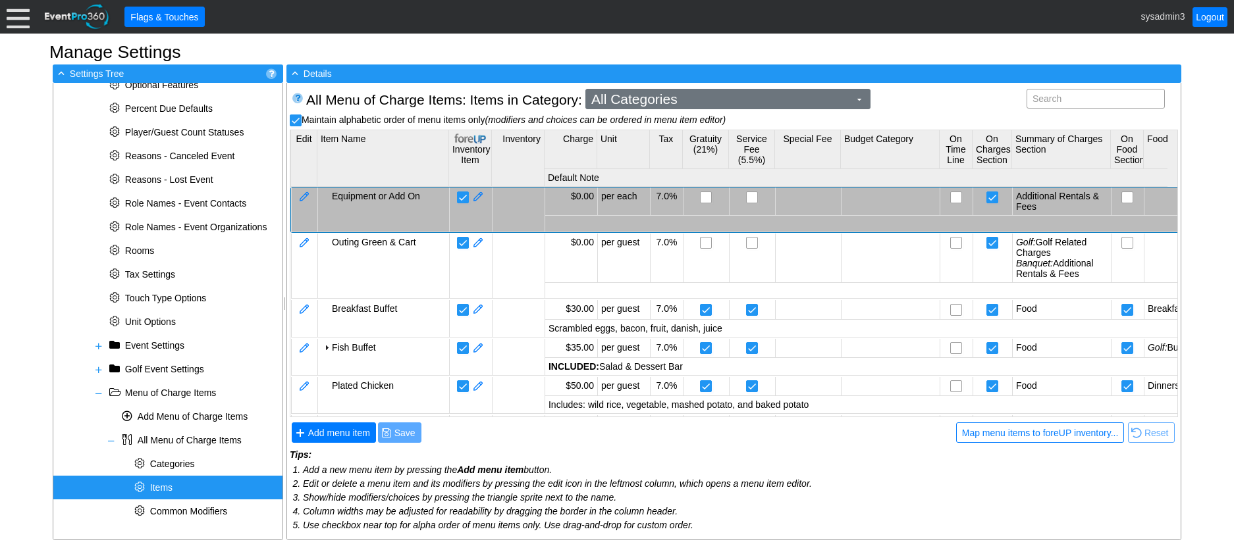
click at [646, 101] on span "All Categories" at bounding box center [720, 99] width 263 height 13
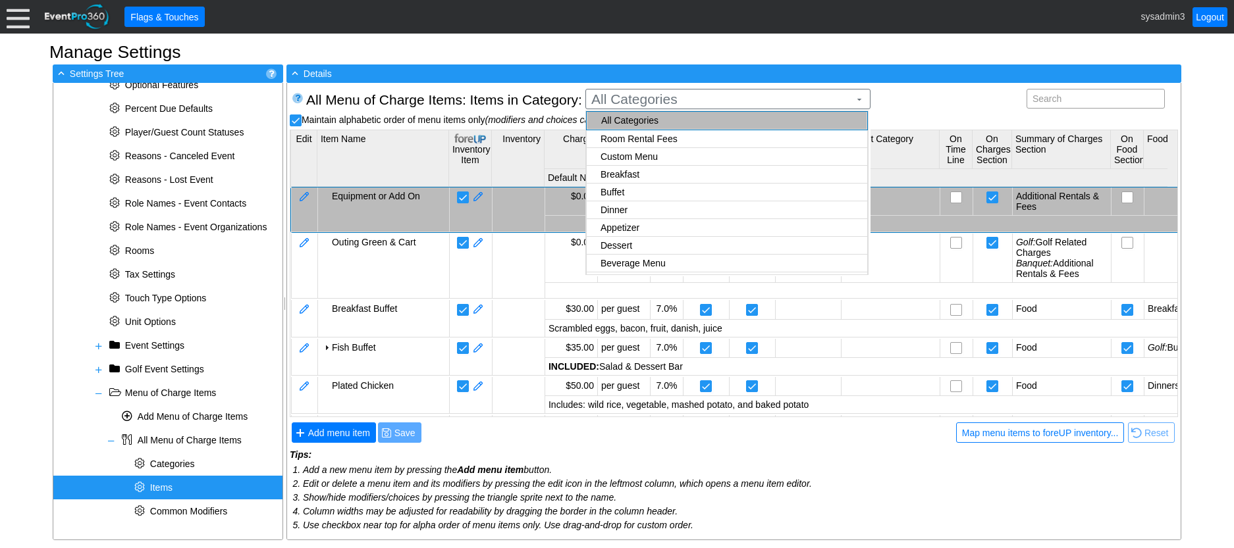
click at [642, 117] on div "All Categories" at bounding box center [732, 120] width 262 height 11
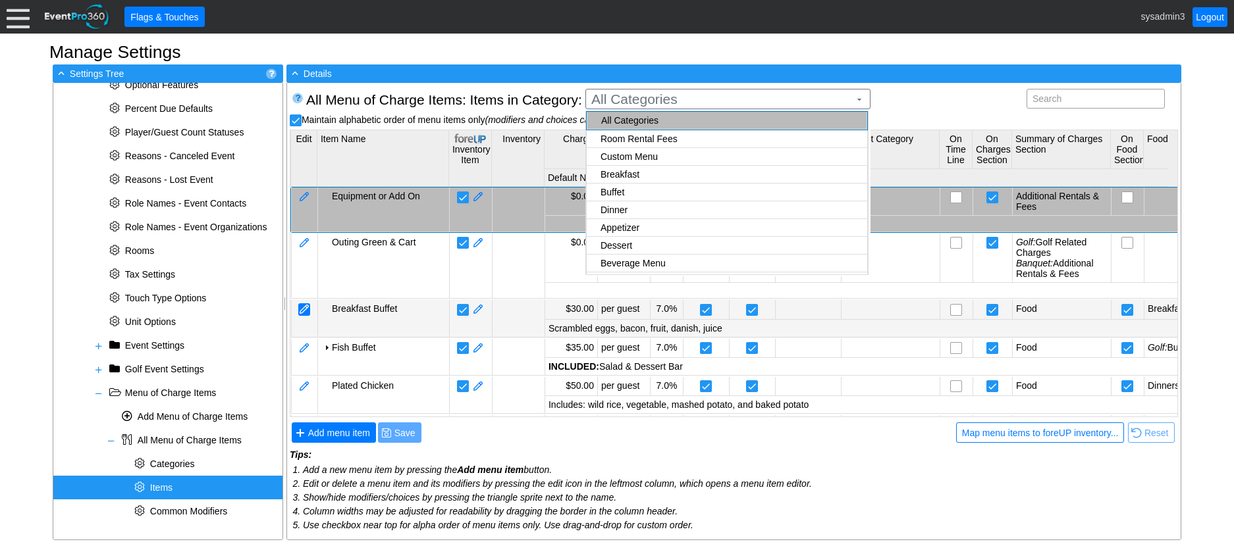
click at [305, 308] on div at bounding box center [304, 309] width 12 height 13
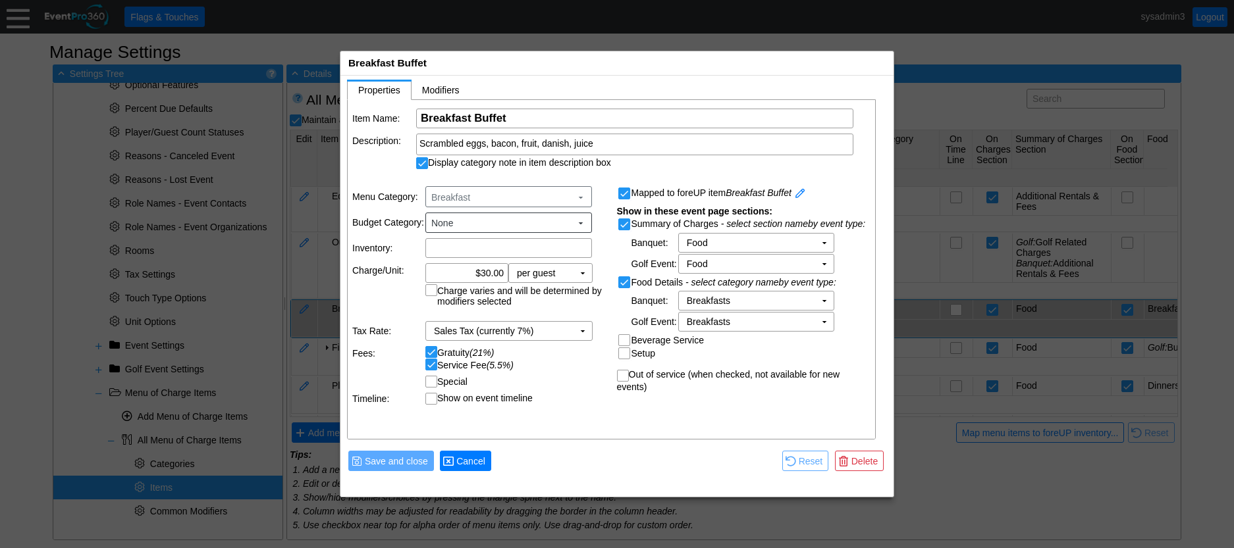
click at [478, 454] on span "● Cancel" at bounding box center [465, 461] width 45 height 14
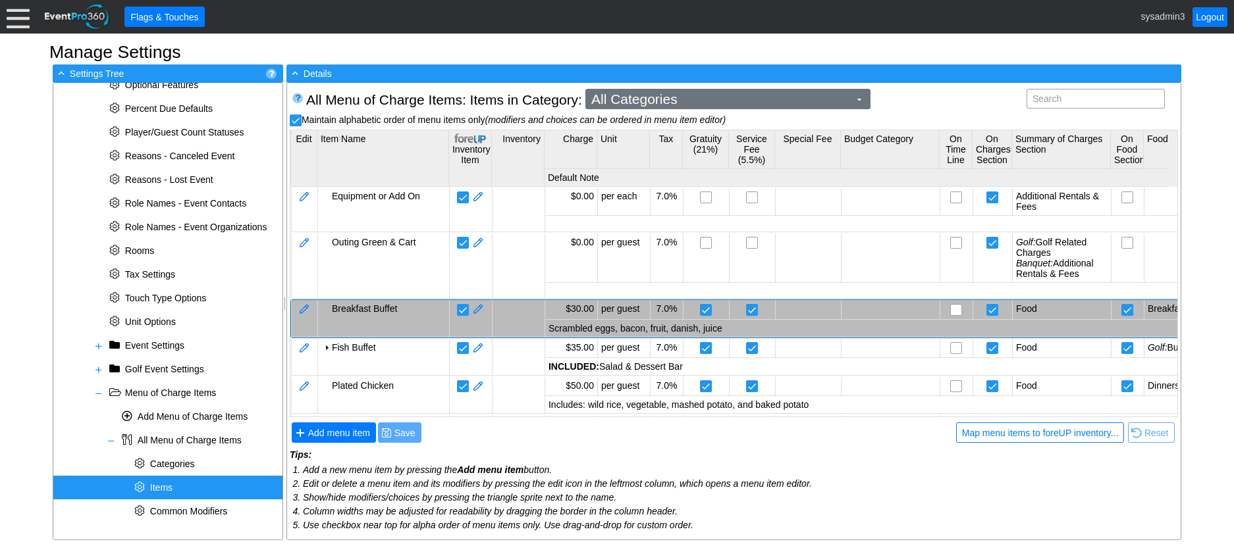
click at [698, 101] on span "All Categories" at bounding box center [720, 99] width 263 height 13
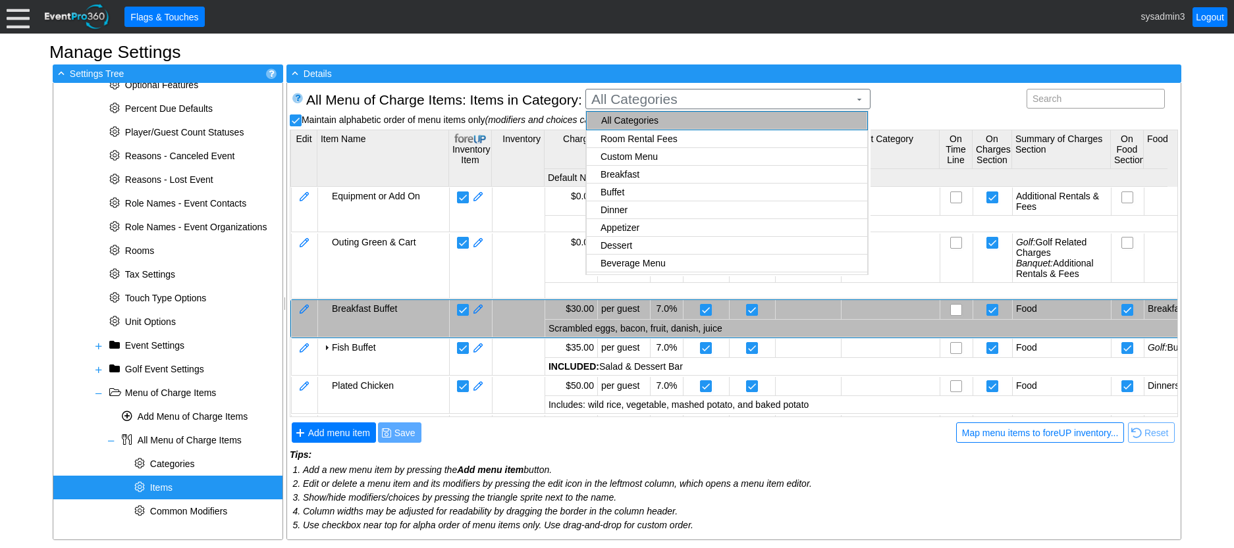
click at [633, 170] on body "Calendar of Events + New Event + Reports + Manage Contacts + Manage Organizatio…" at bounding box center [617, 274] width 1234 height 548
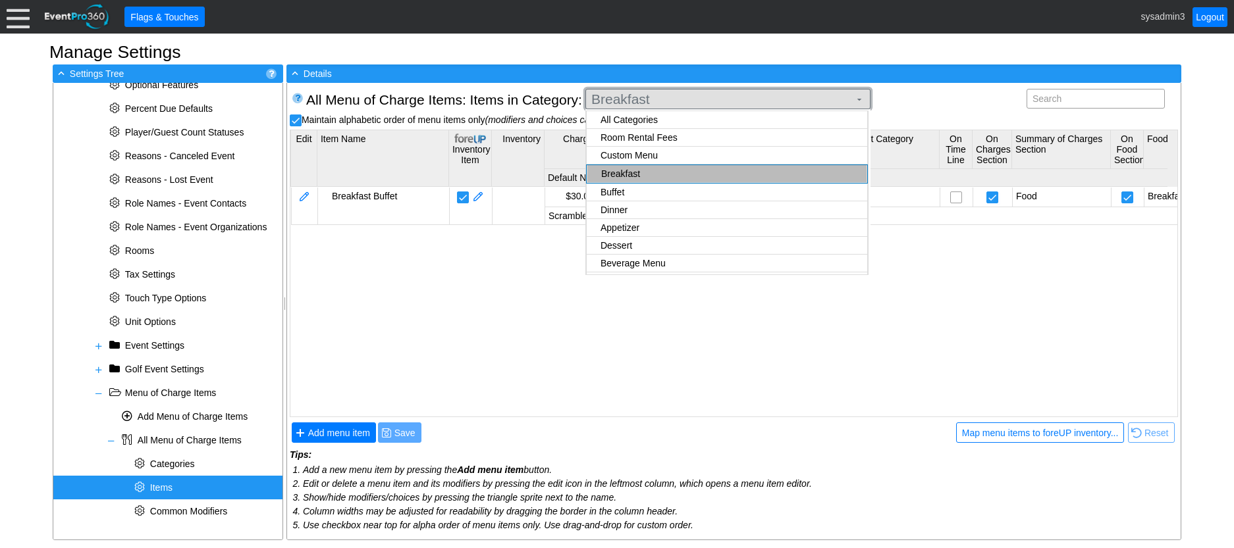
click at [702, 96] on span "Breakfast" at bounding box center [720, 99] width 263 height 13
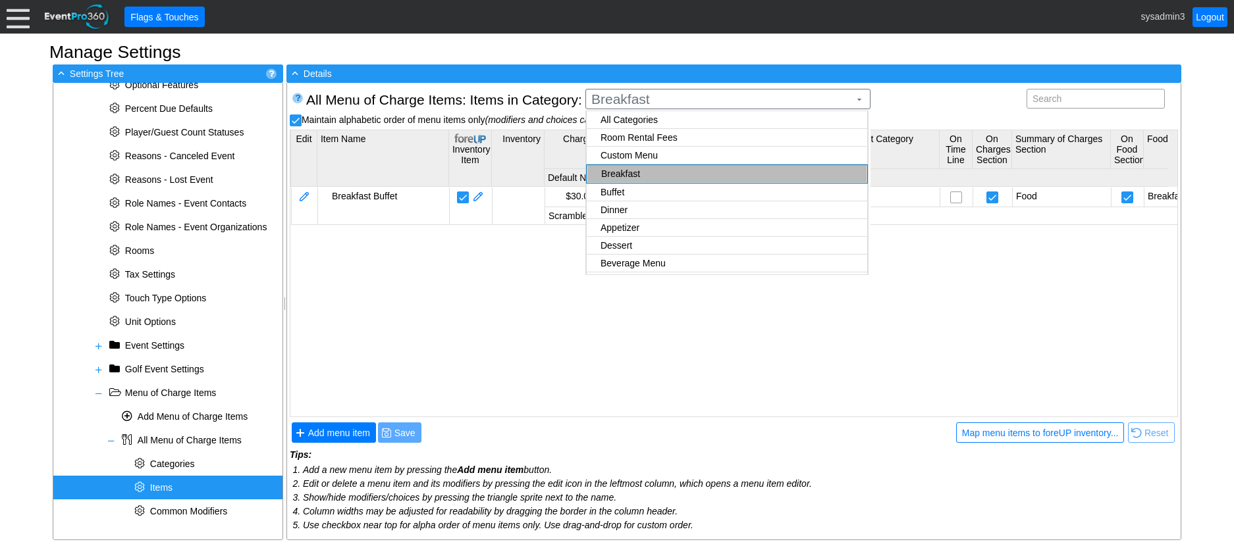
checkbox input "true"
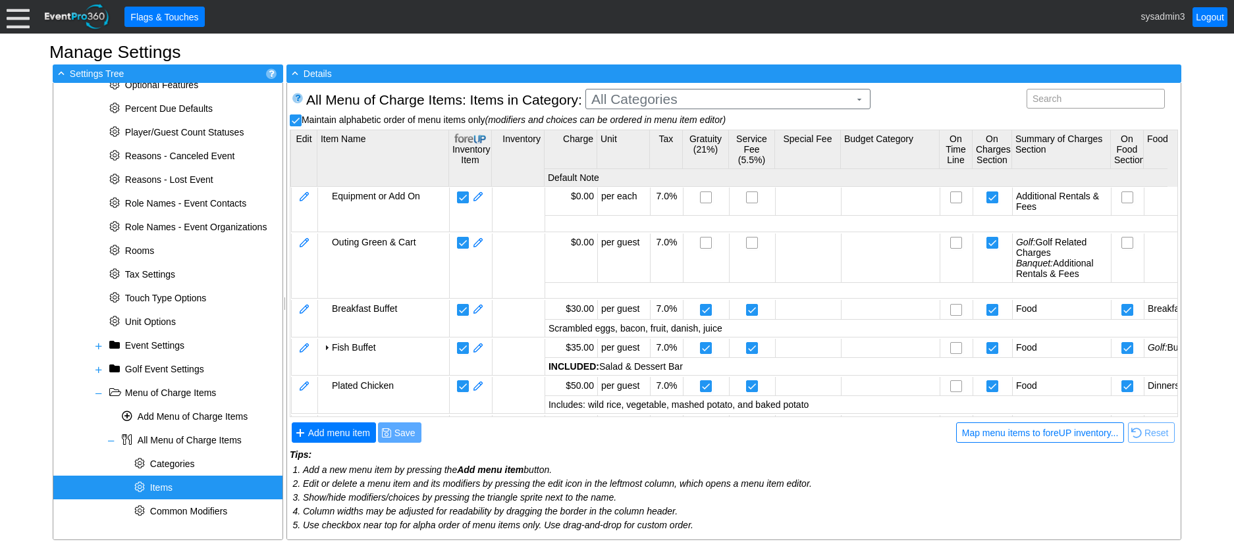
click at [663, 115] on body "Calendar of Events + New Event + Reports + Manage Contacts + Manage Organizatio…" at bounding box center [617, 274] width 1234 height 548
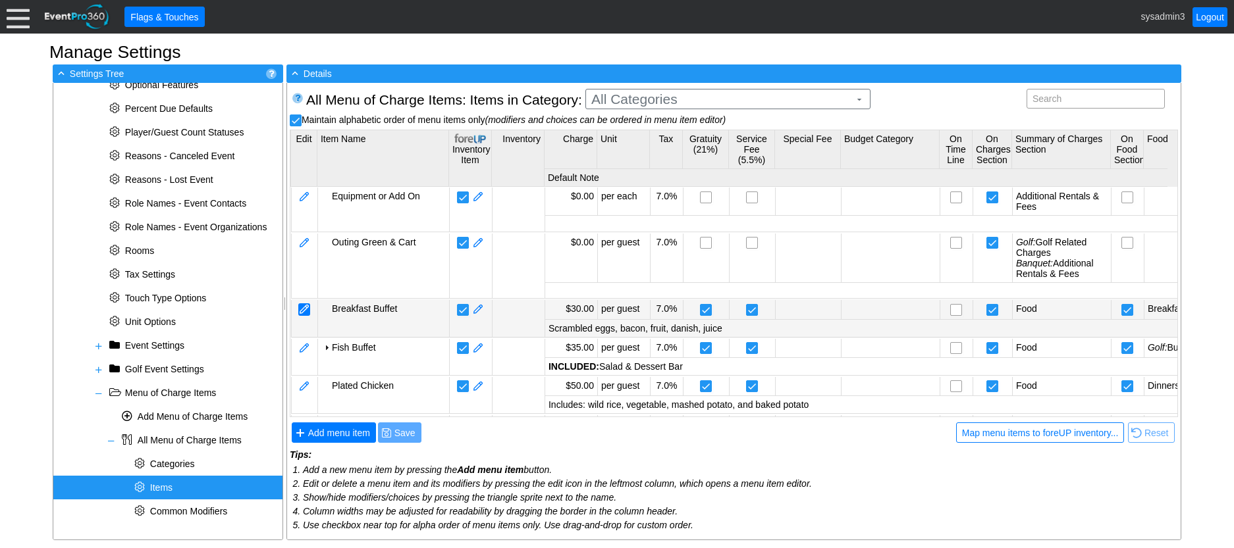
click at [307, 306] on div at bounding box center [304, 309] width 12 height 13
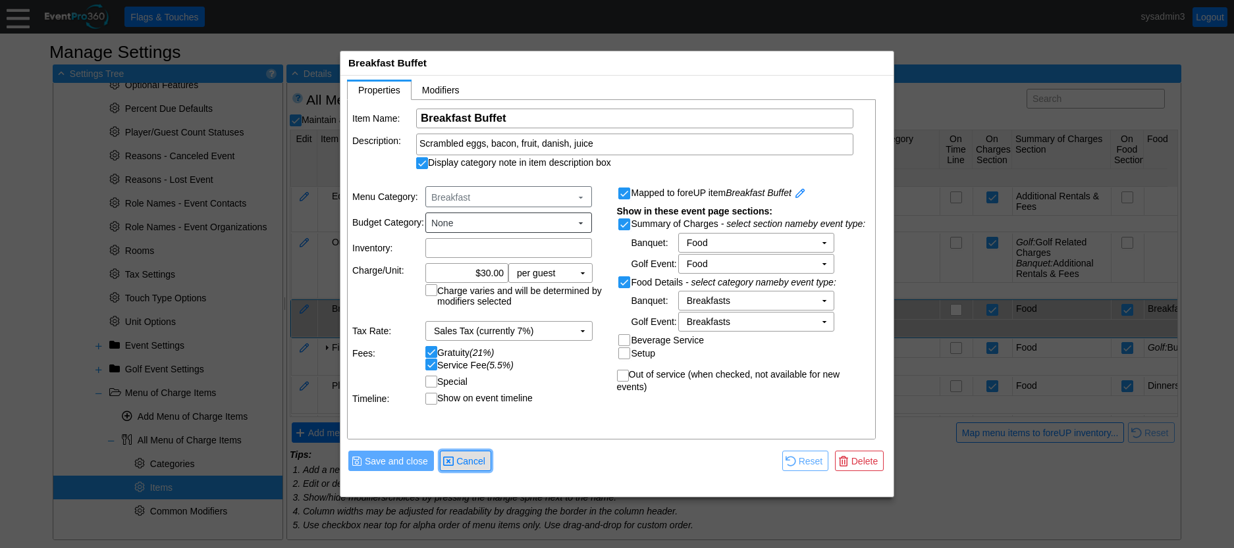
click at [473, 455] on span "Cancel" at bounding box center [471, 461] width 34 height 13
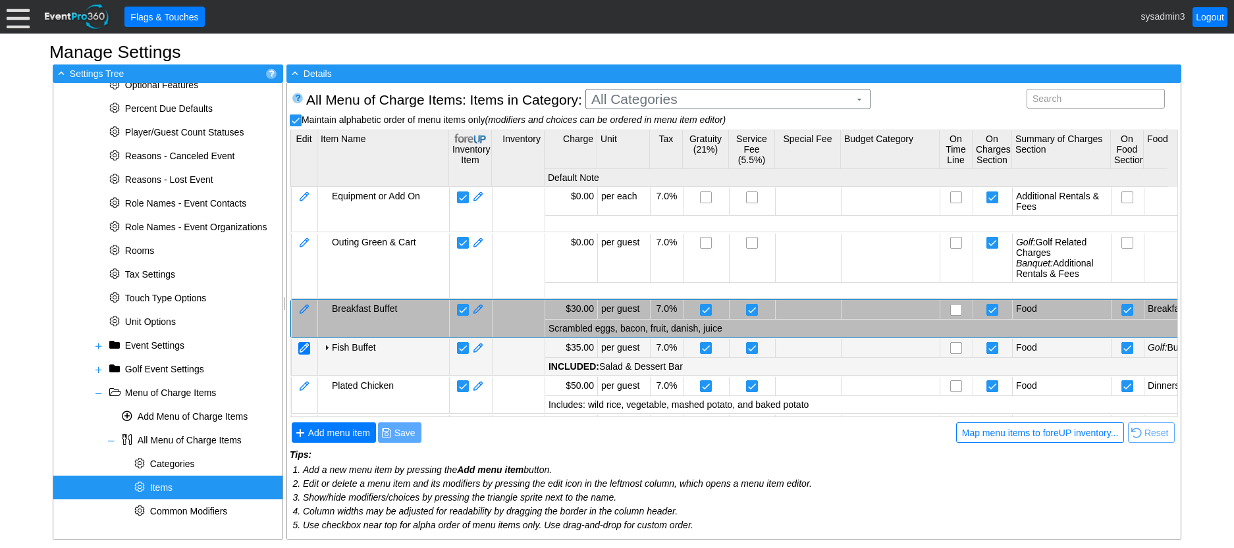
click at [302, 347] on div at bounding box center [304, 348] width 12 height 13
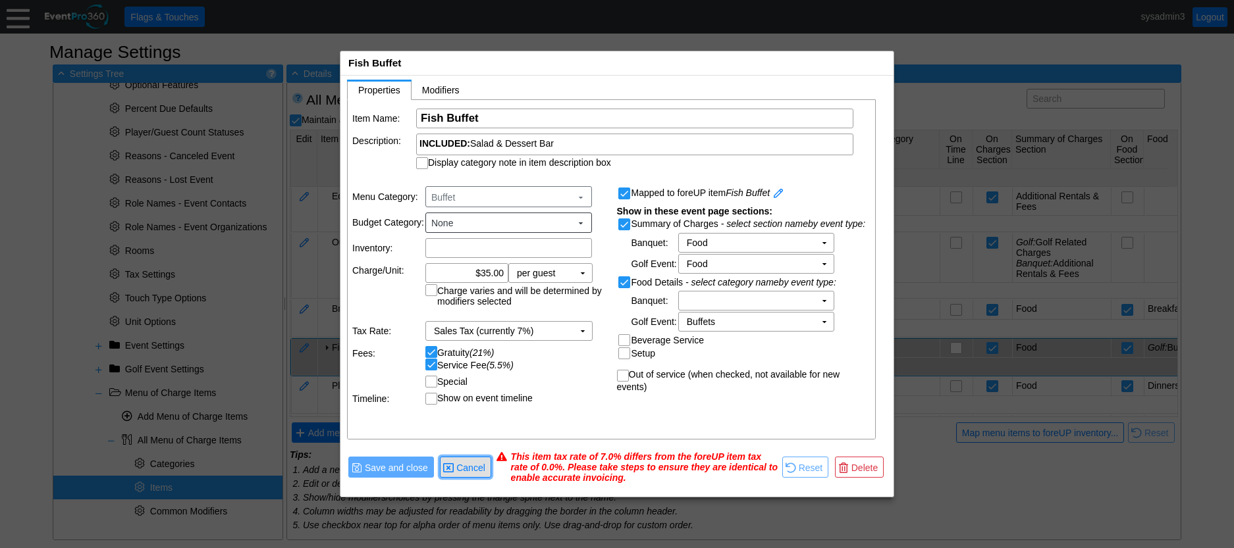
click at [471, 463] on span "Cancel" at bounding box center [471, 467] width 34 height 13
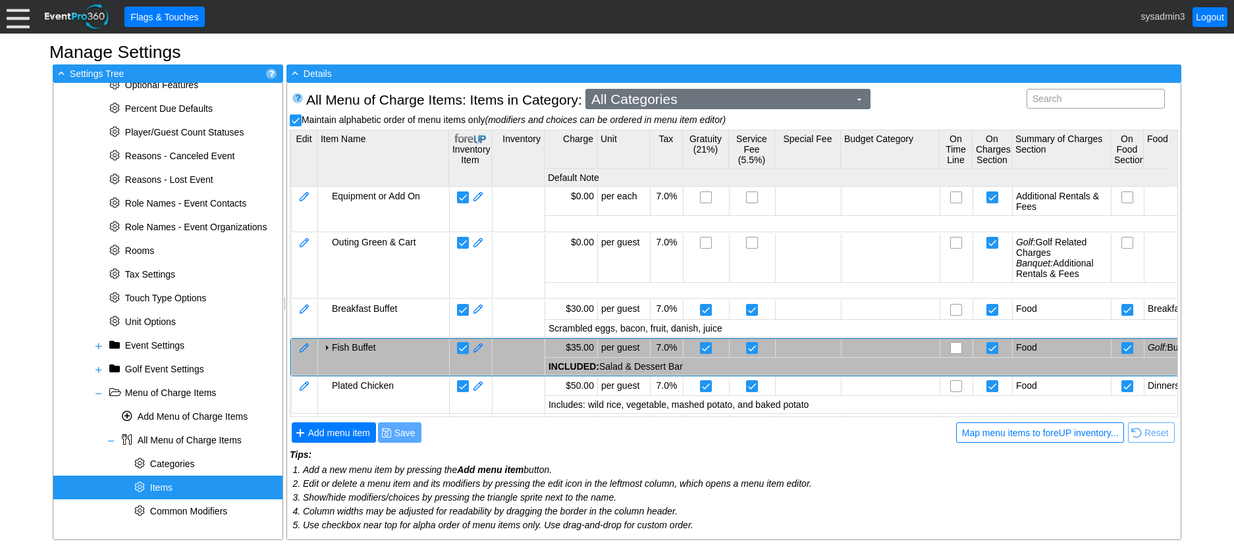
click at [746, 104] on span "All Categories" at bounding box center [720, 99] width 263 height 13
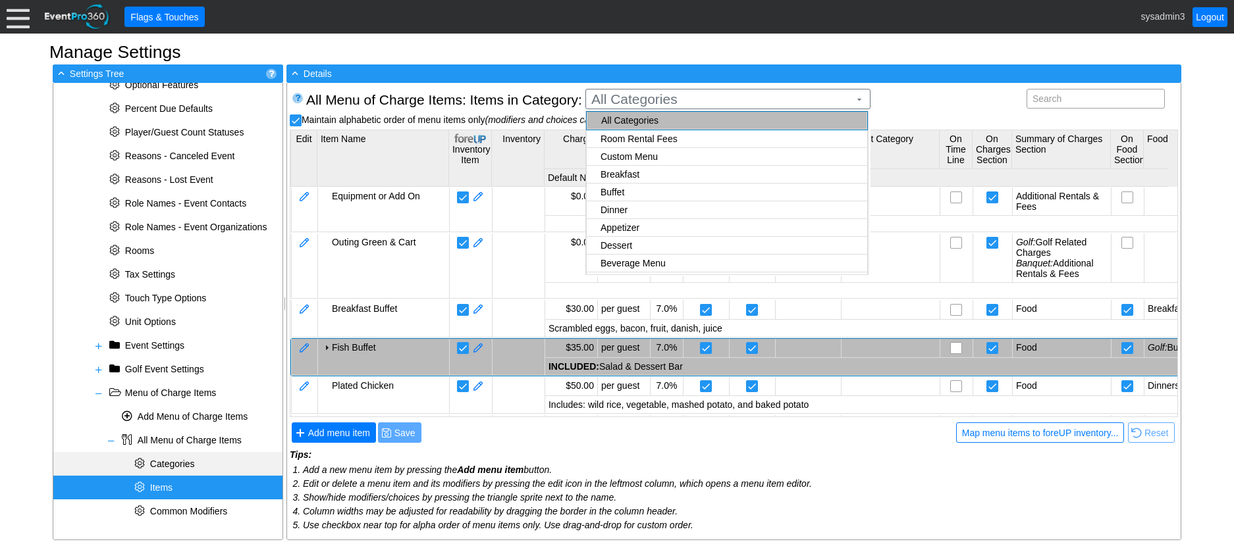
click at [180, 459] on span "Categories" at bounding box center [172, 464] width 45 height 11
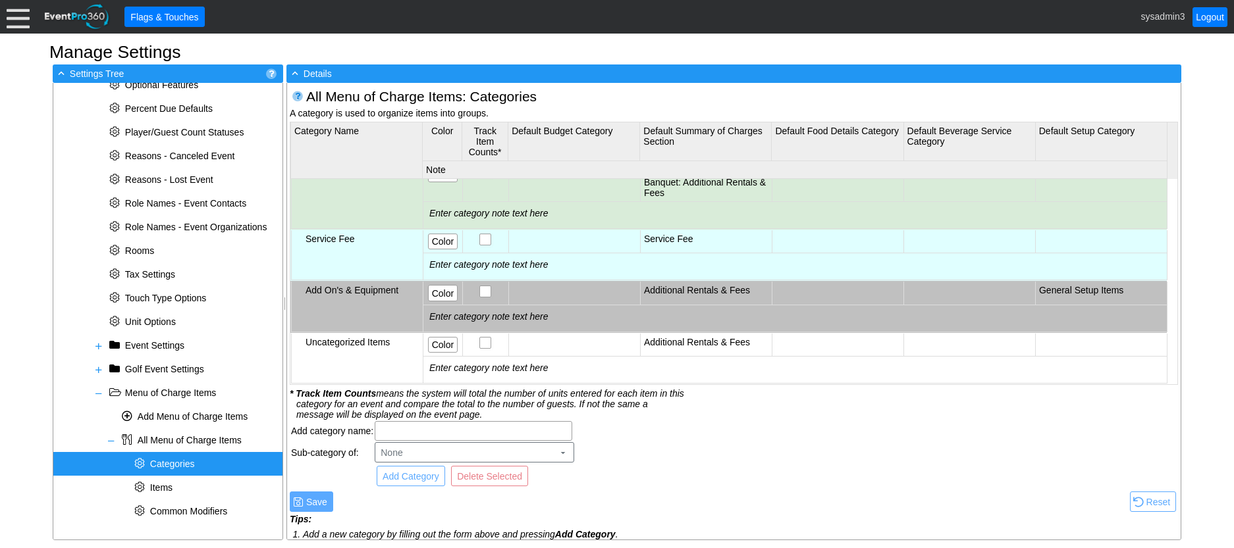
scroll to position [444, 0]
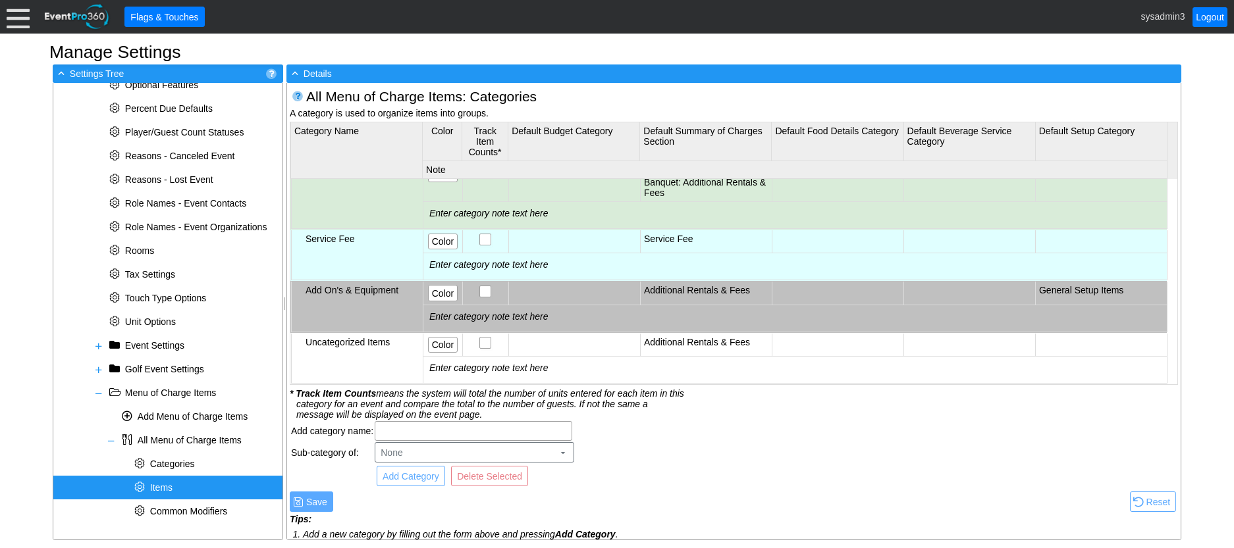
click at [167, 486] on span "Items" at bounding box center [161, 488] width 22 height 11
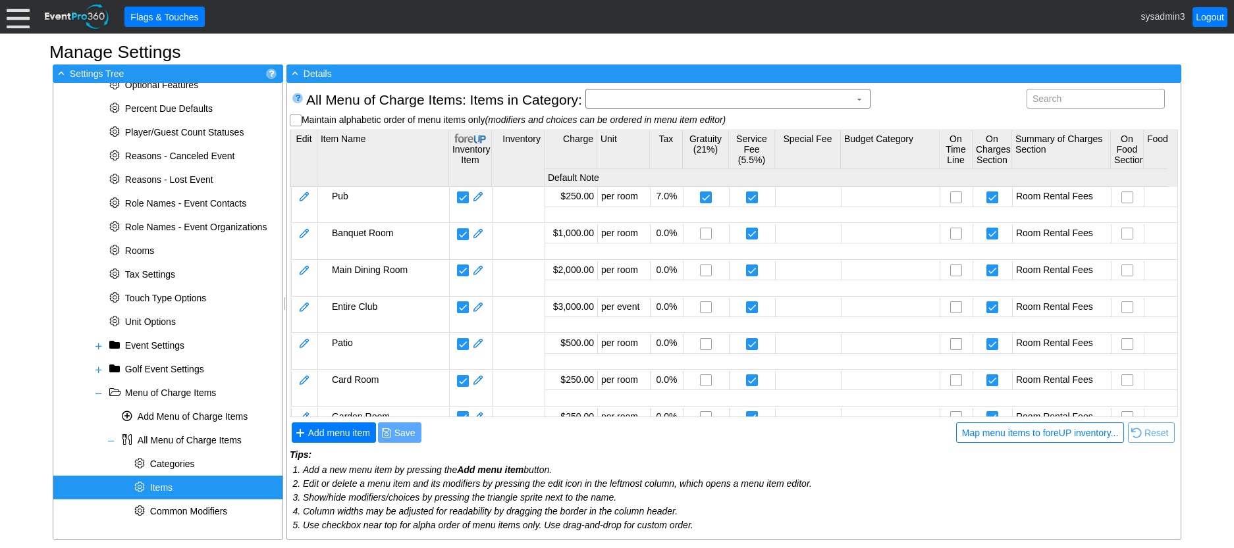
scroll to position [0, 0]
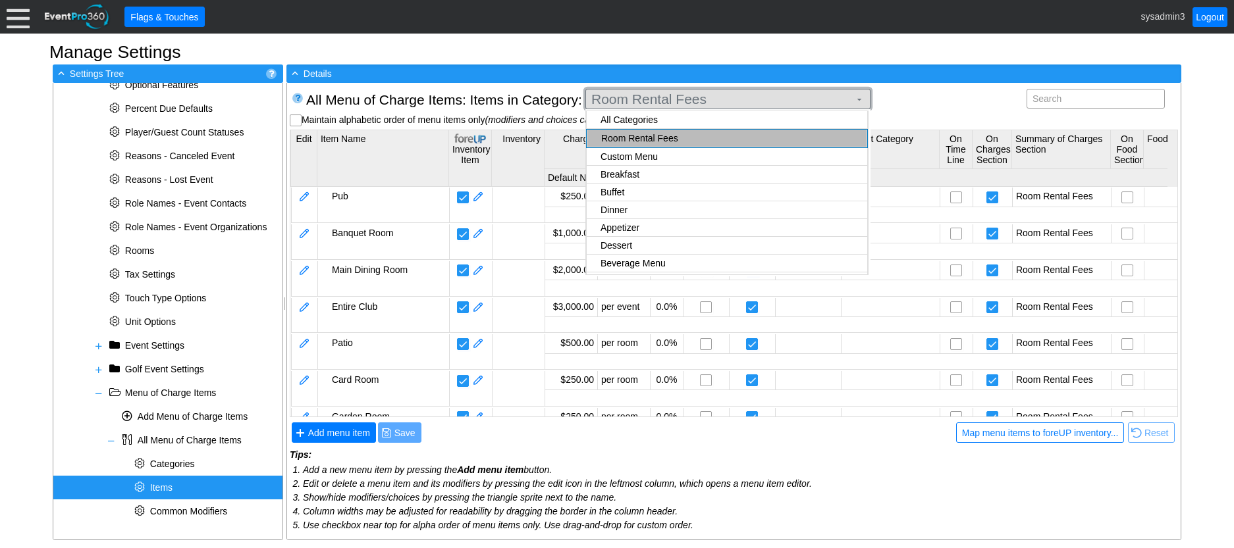
click at [703, 101] on span "Room Rental Fees" at bounding box center [720, 99] width 263 height 13
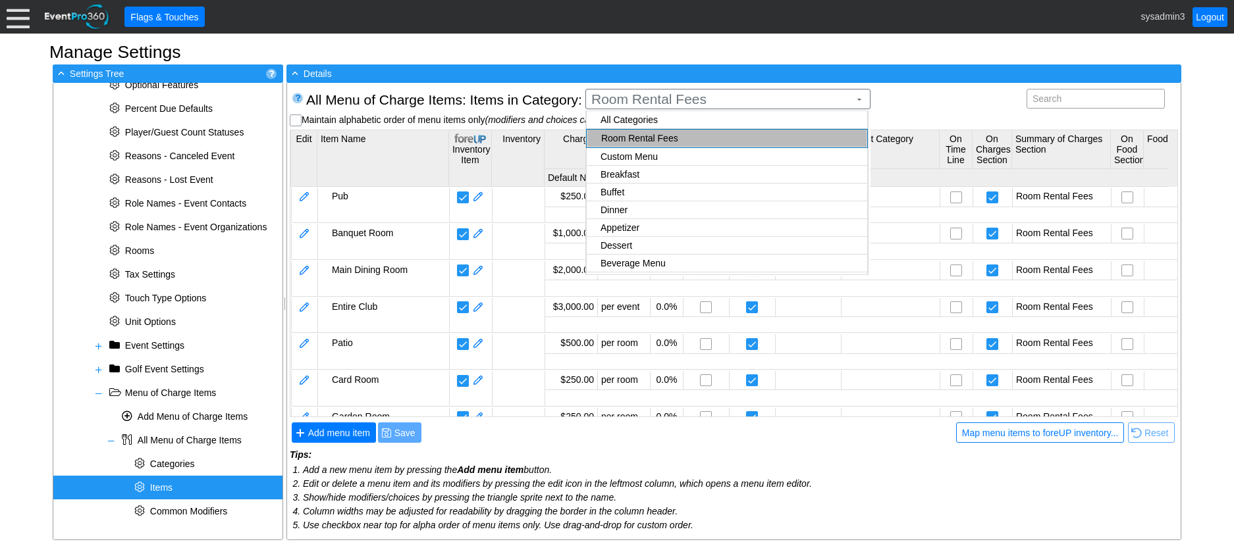
click at [655, 118] on body "Calendar of Events + New Event + Reports + Manage Contacts + Manage Organizatio…" at bounding box center [617, 274] width 1234 height 548
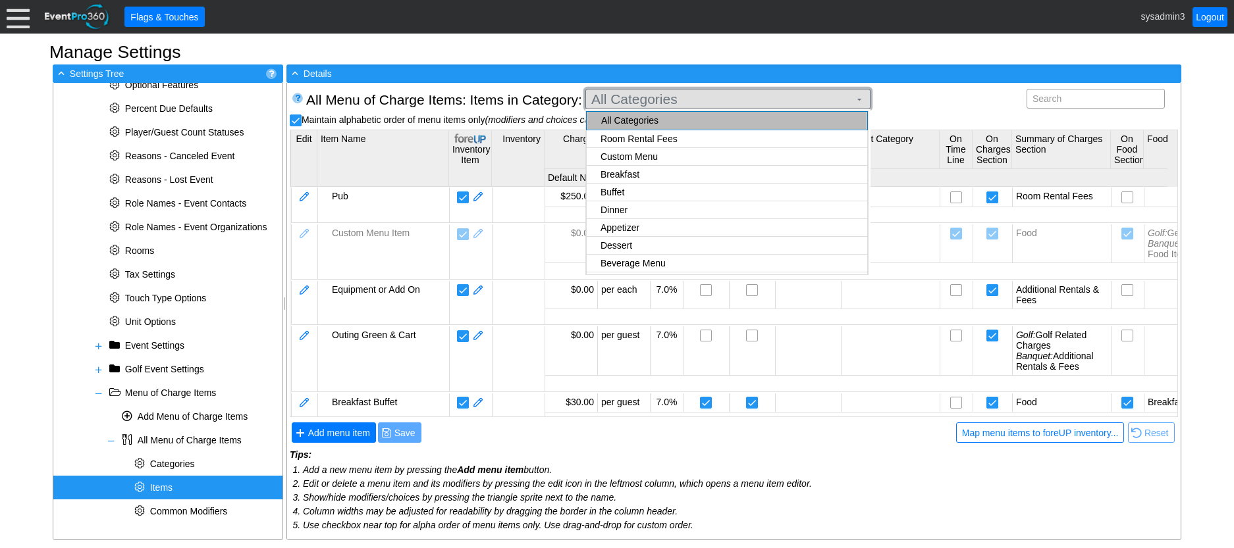
click at [693, 93] on span "All Categories" at bounding box center [720, 99] width 263 height 13
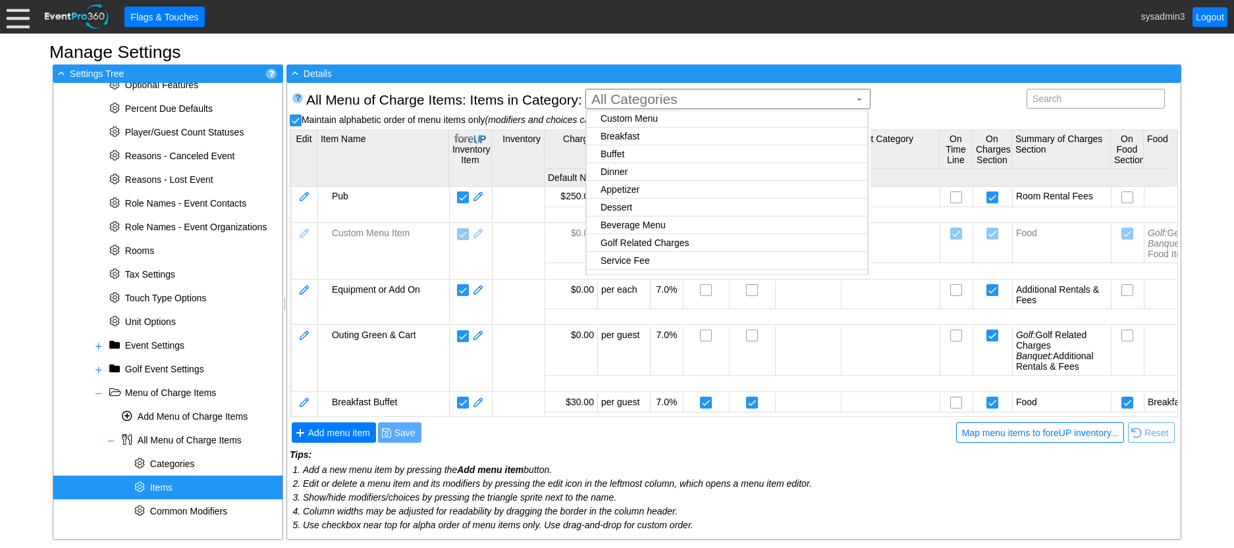
scroll to position [69, 0]
click at [664, 248] on body "Calendar of Events + New Event + Reports + Manage Contacts + Manage Organizatio…" at bounding box center [617, 274] width 1234 height 548
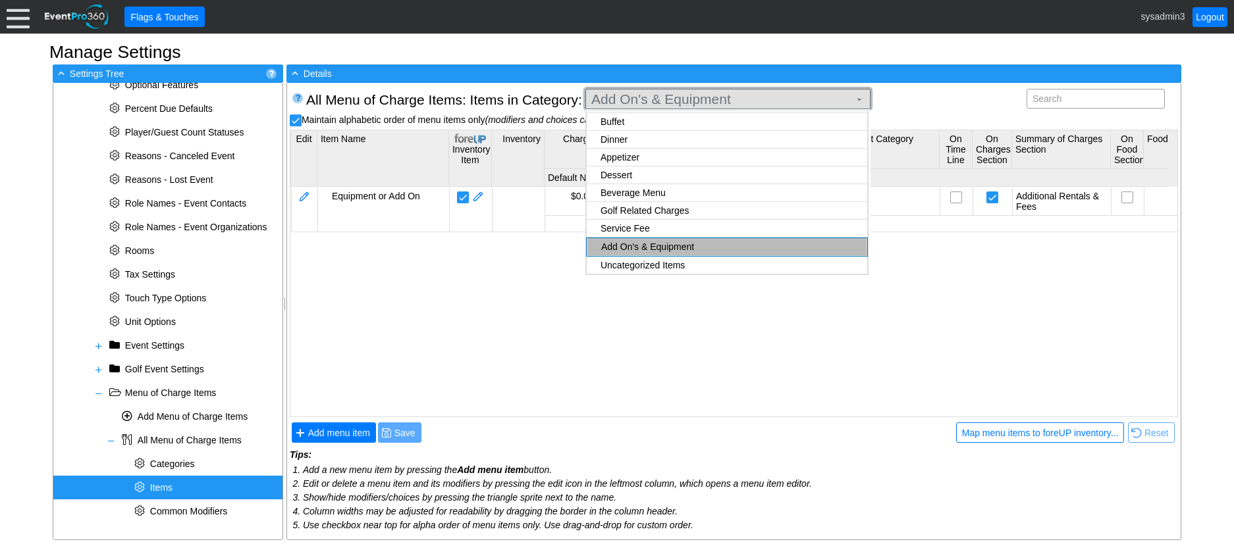
click at [752, 101] on span "Add On's & Equipment" at bounding box center [720, 99] width 263 height 13
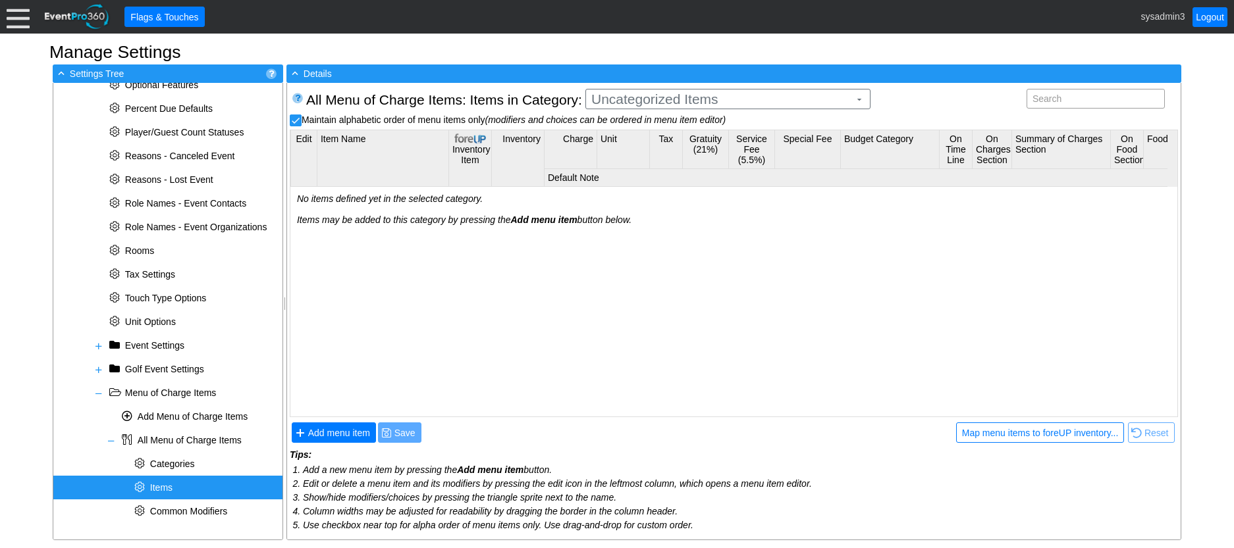
click at [667, 264] on body "Calendar of Events + New Event + Reports + Manage Contacts + Manage Organizatio…" at bounding box center [617, 274] width 1234 height 548
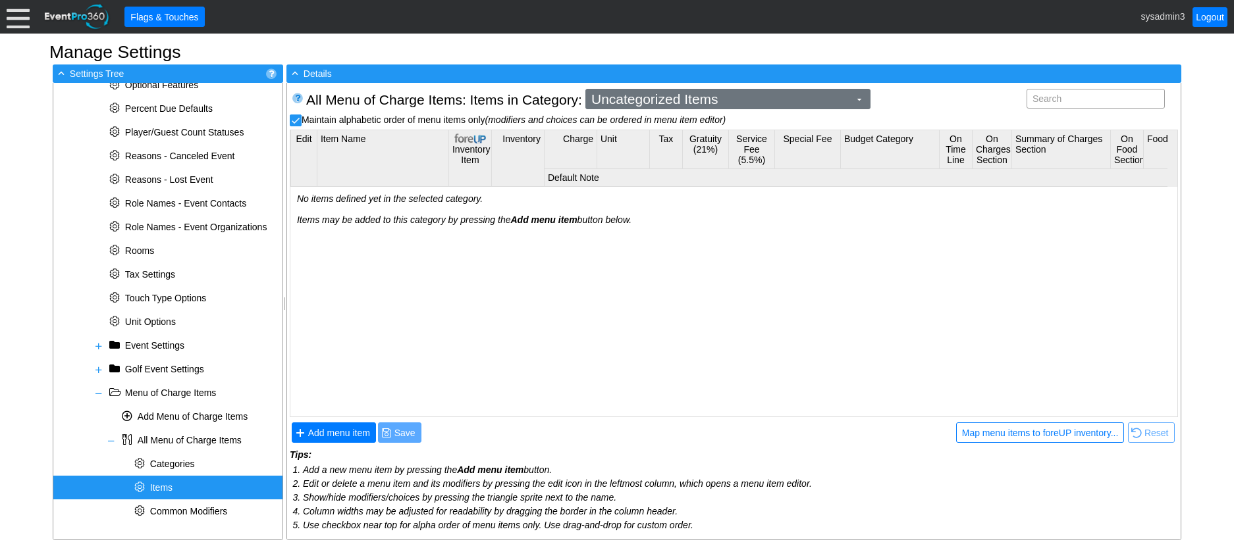
click at [721, 99] on span "Uncategorized Items" at bounding box center [720, 99] width 263 height 13
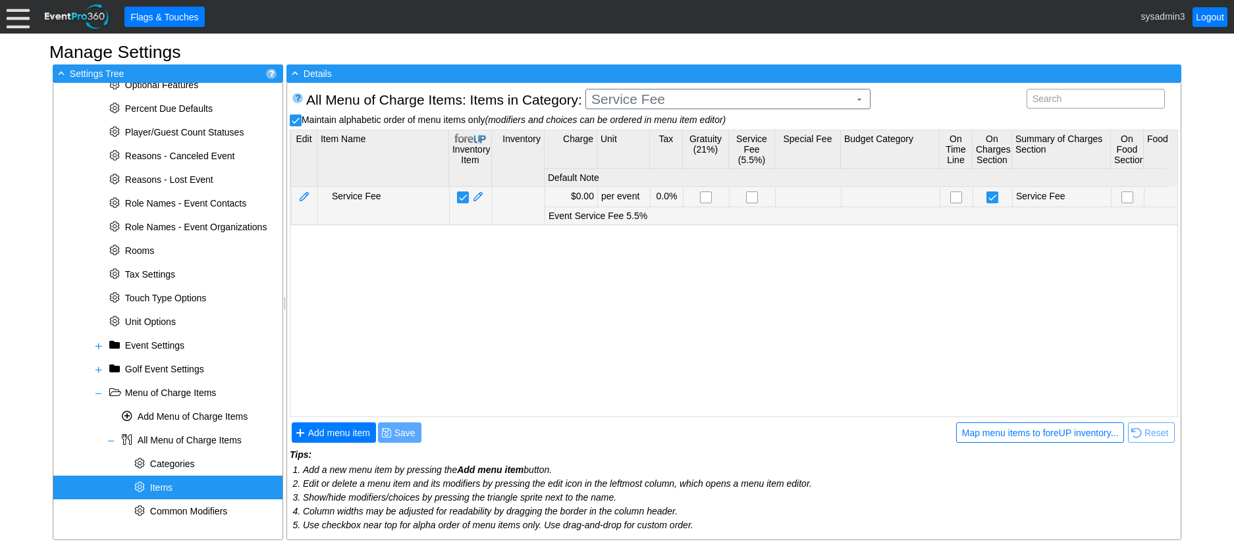
click at [631, 225] on body "Calendar of Events + New Event + Reports + Manage Contacts + Manage Organizatio…" at bounding box center [617, 274] width 1234 height 548
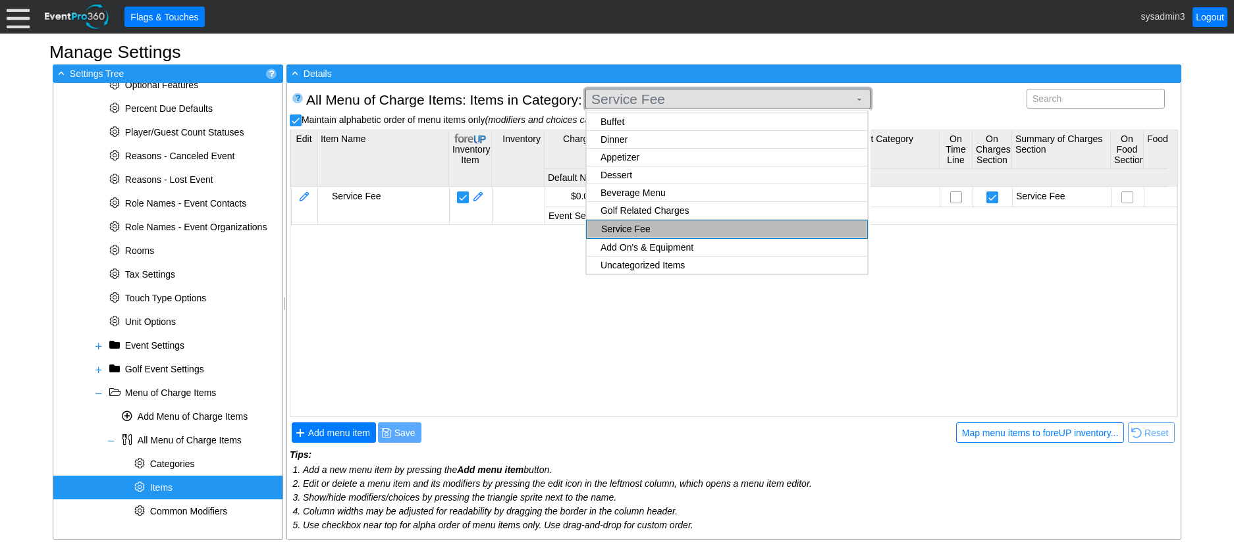
click at [700, 89] on span "Service Fee ▼" at bounding box center [727, 99] width 285 height 20
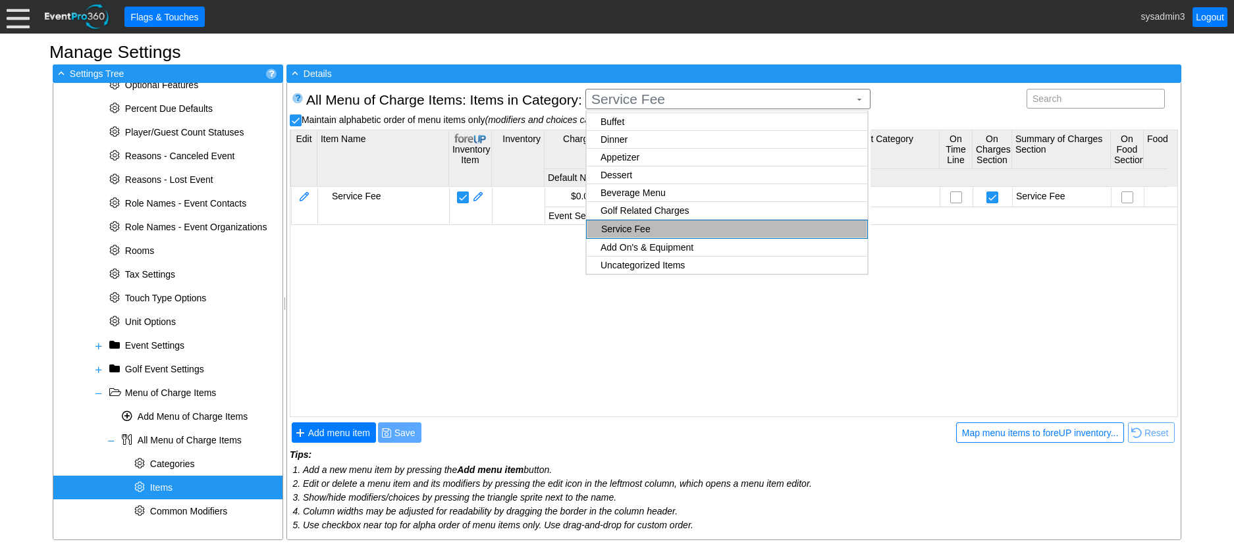
click at [636, 206] on body "Calendar of Events + New Event + Reports + Manage Contacts + Manage Organizatio…" at bounding box center [617, 274] width 1234 height 548
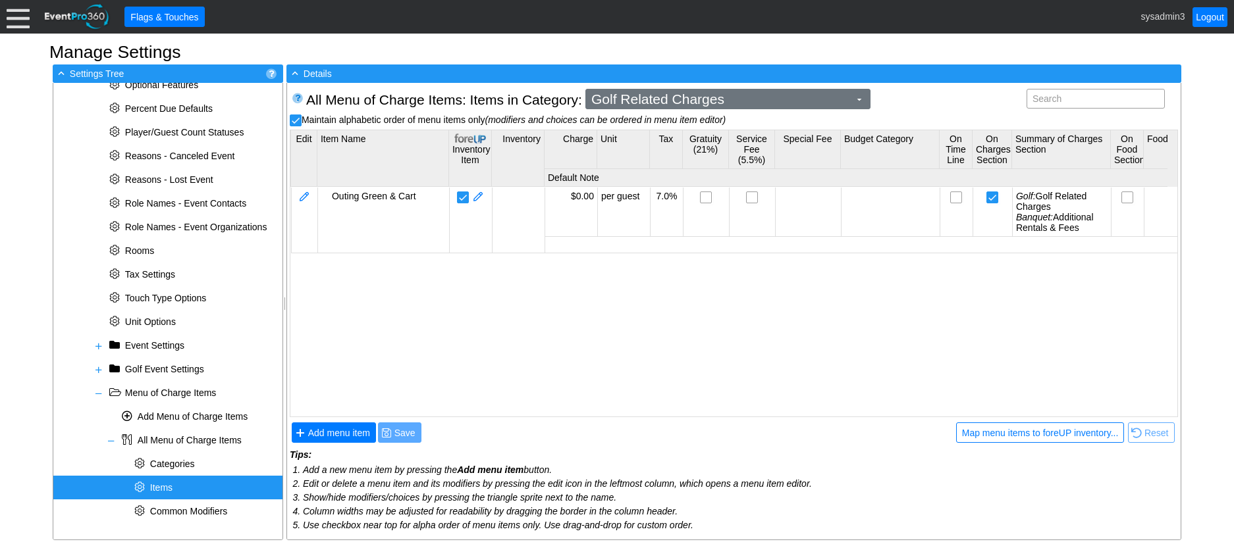
click at [662, 97] on span "Golf Related Charges" at bounding box center [720, 99] width 263 height 13
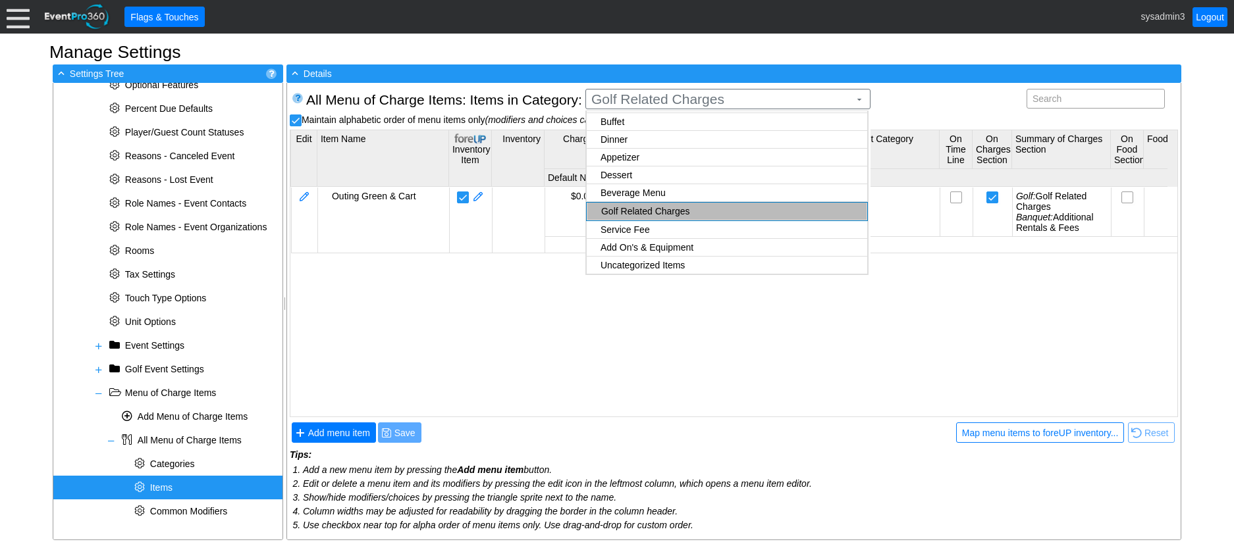
click at [626, 191] on body "Calendar of Events + New Event + Reports + Manage Contacts + Manage Organizatio…" at bounding box center [617, 274] width 1234 height 548
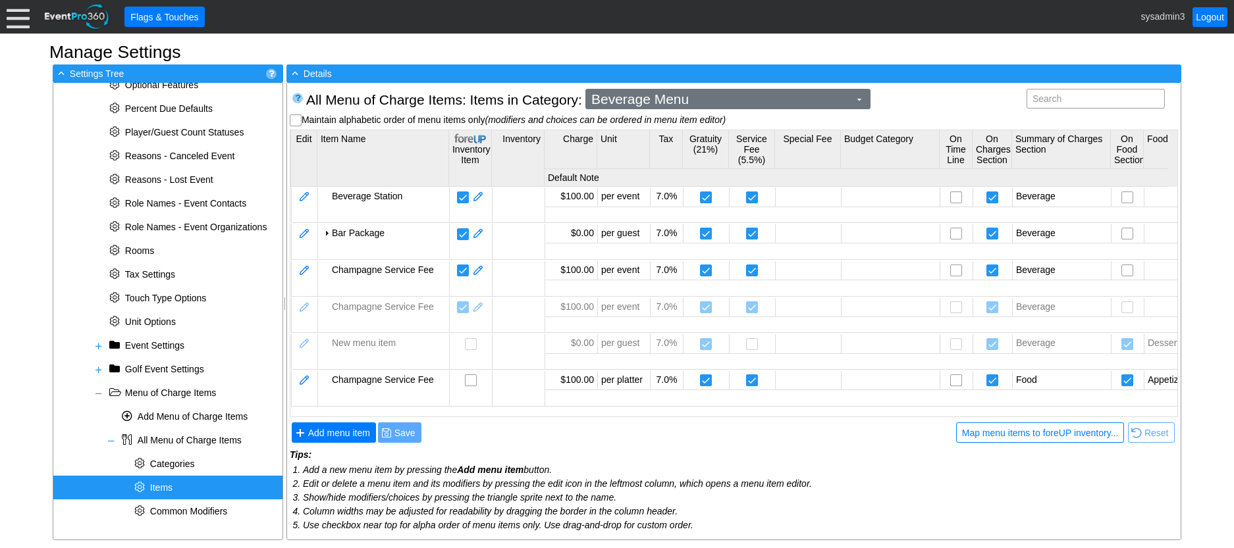
click at [665, 100] on span "Beverage Menu" at bounding box center [720, 99] width 263 height 13
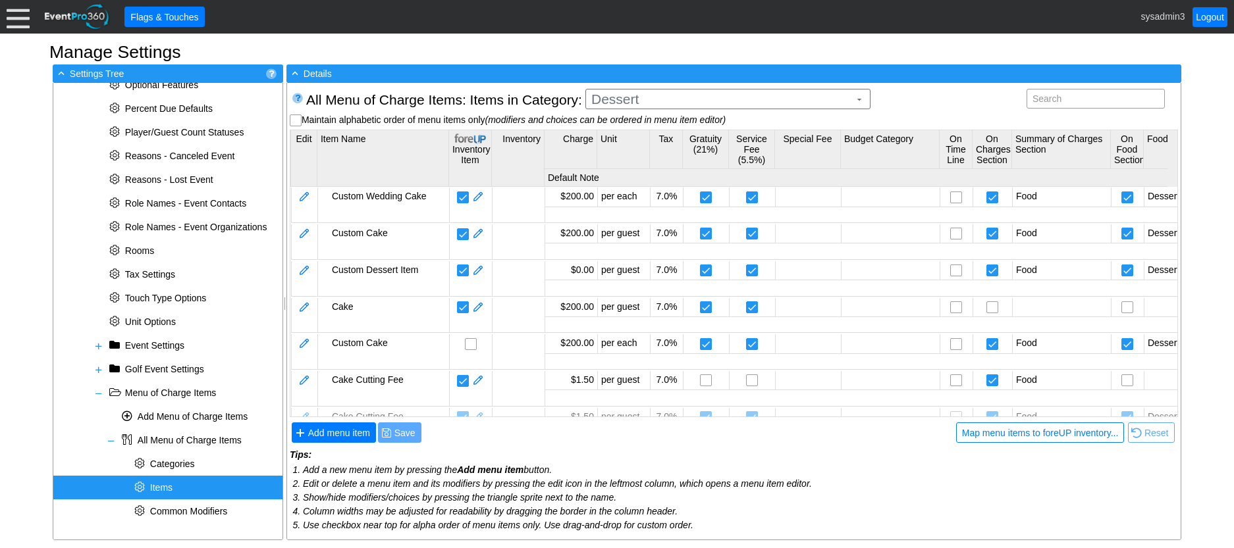
click at [627, 173] on body "Calendar of Events + New Event + Reports + Manage Contacts + Manage Organizatio…" at bounding box center [617, 274] width 1234 height 548
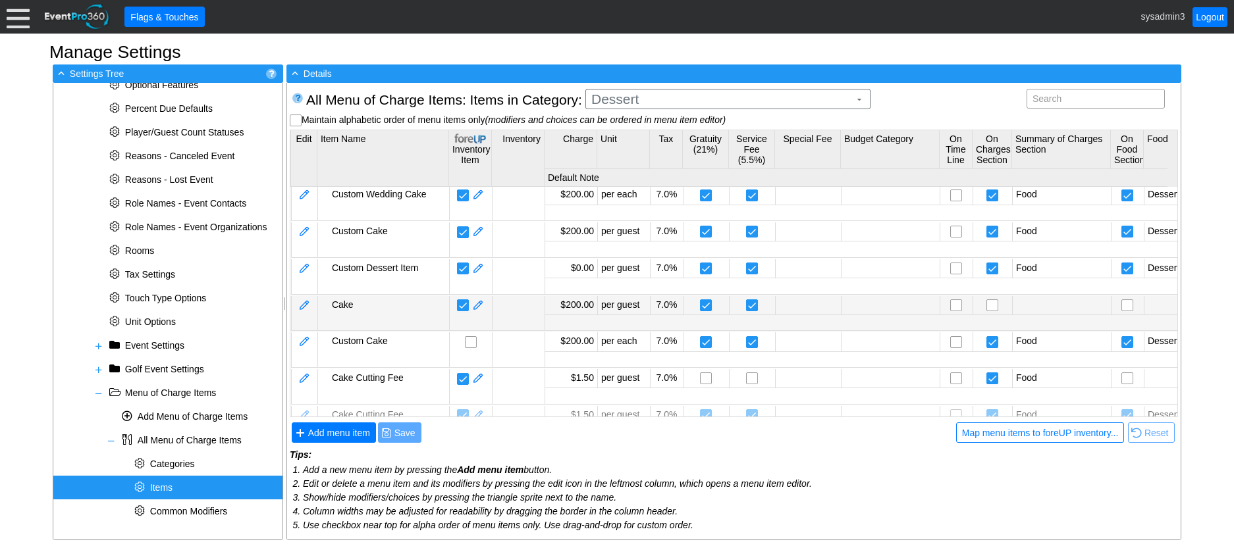
scroll to position [0, 0]
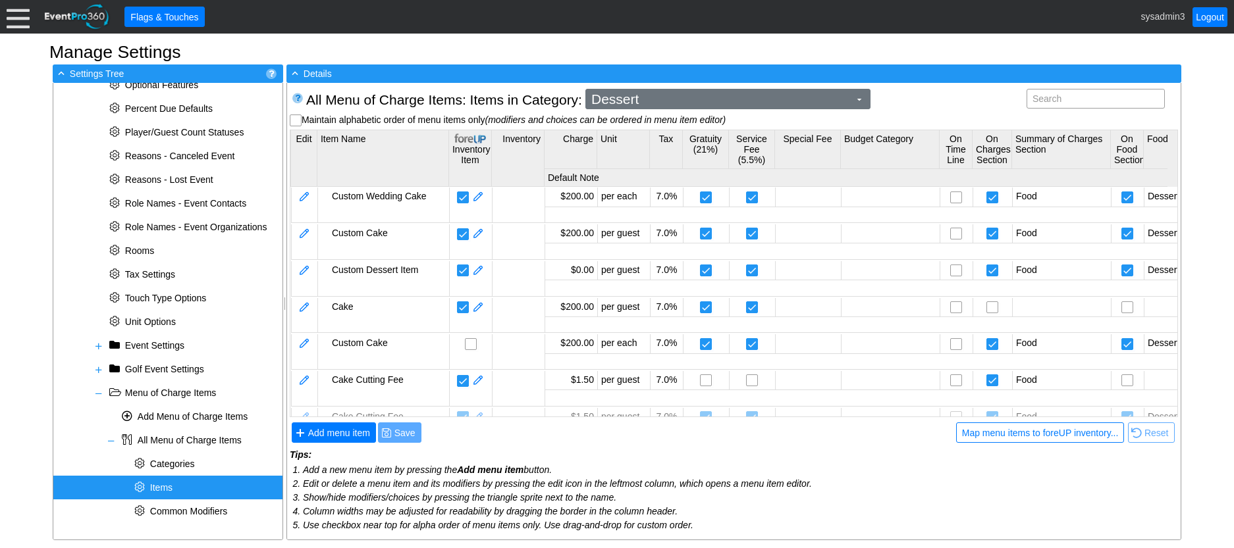
click at [681, 97] on span "Dessert" at bounding box center [720, 99] width 263 height 13
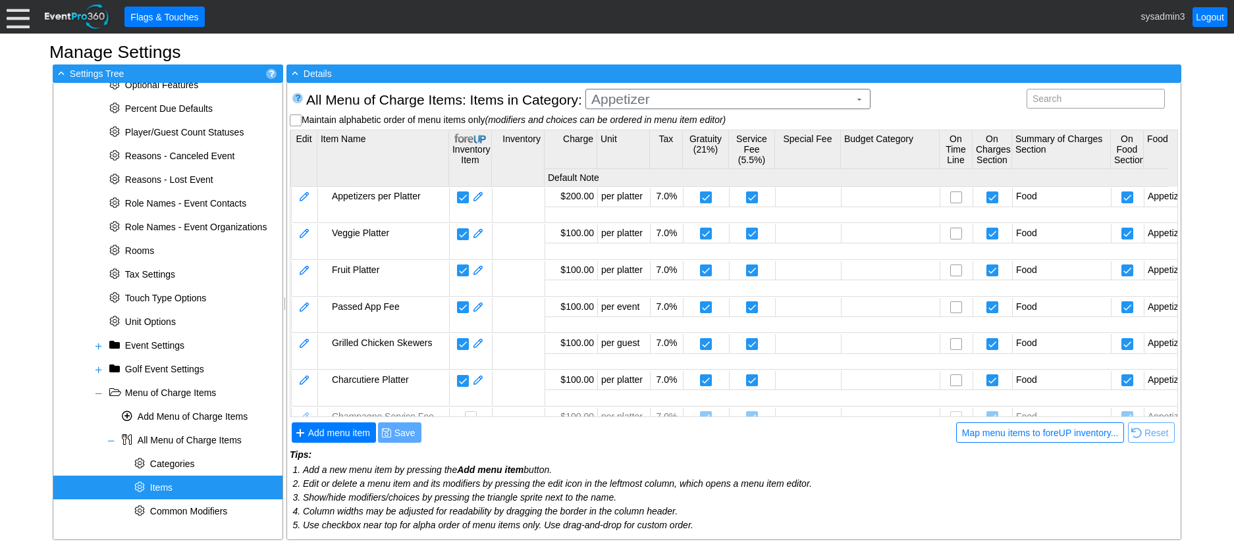
click at [642, 161] on body "Calendar of Events + New Event + Reports + Manage Contacts + Manage Organizatio…" at bounding box center [617, 274] width 1234 height 548
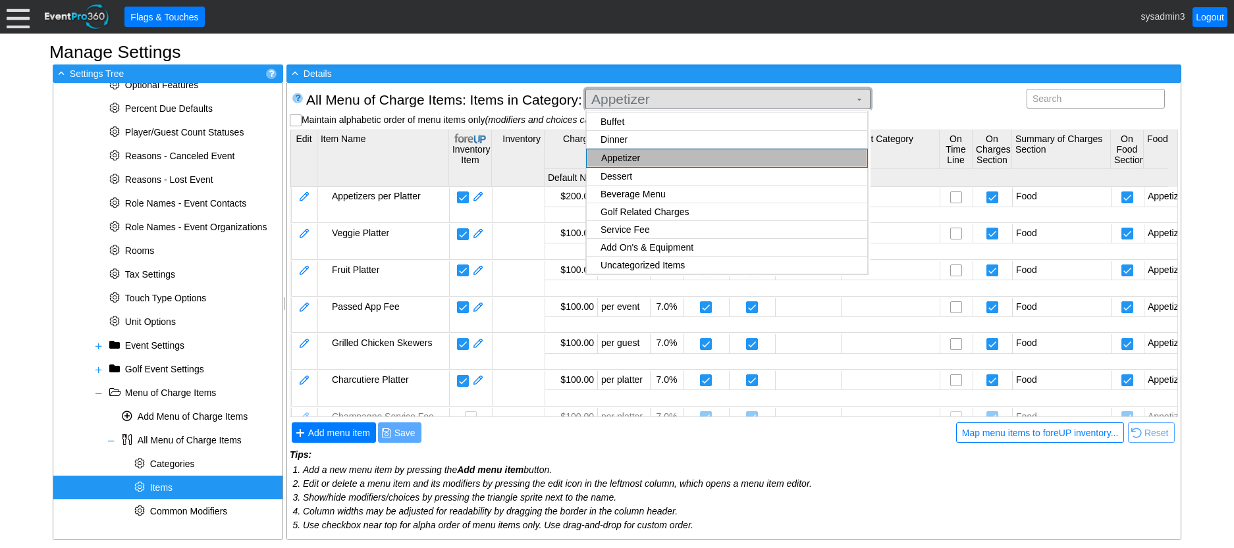
click at [696, 98] on span "Appetizer" at bounding box center [720, 99] width 263 height 13
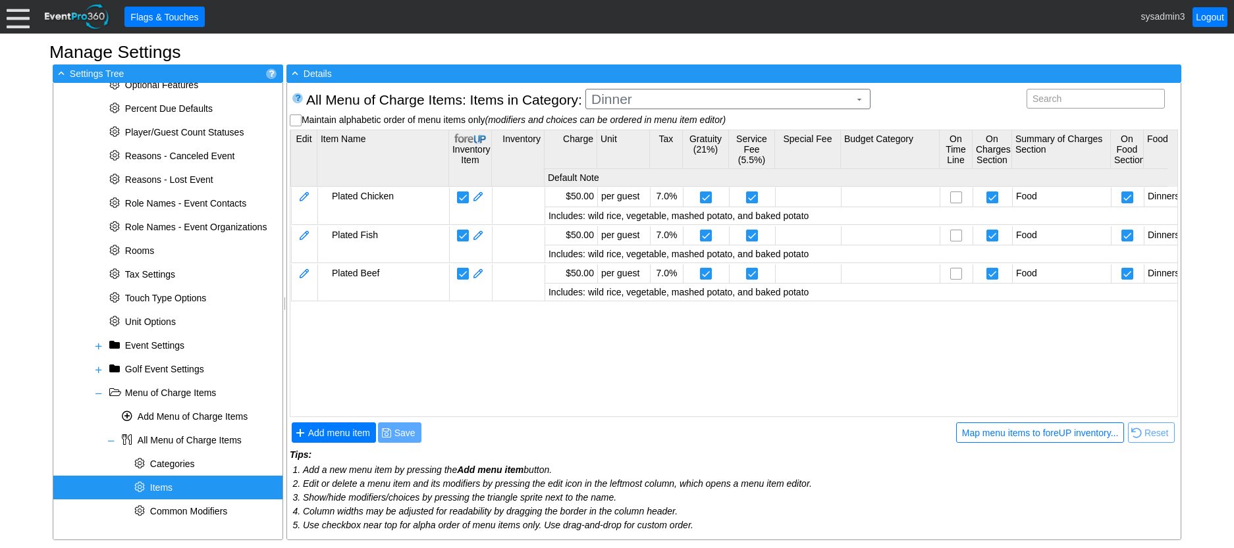
click at [644, 139] on body "Calendar of Events + New Event + Reports + Manage Contacts + Manage Organizatio…" at bounding box center [617, 274] width 1234 height 548
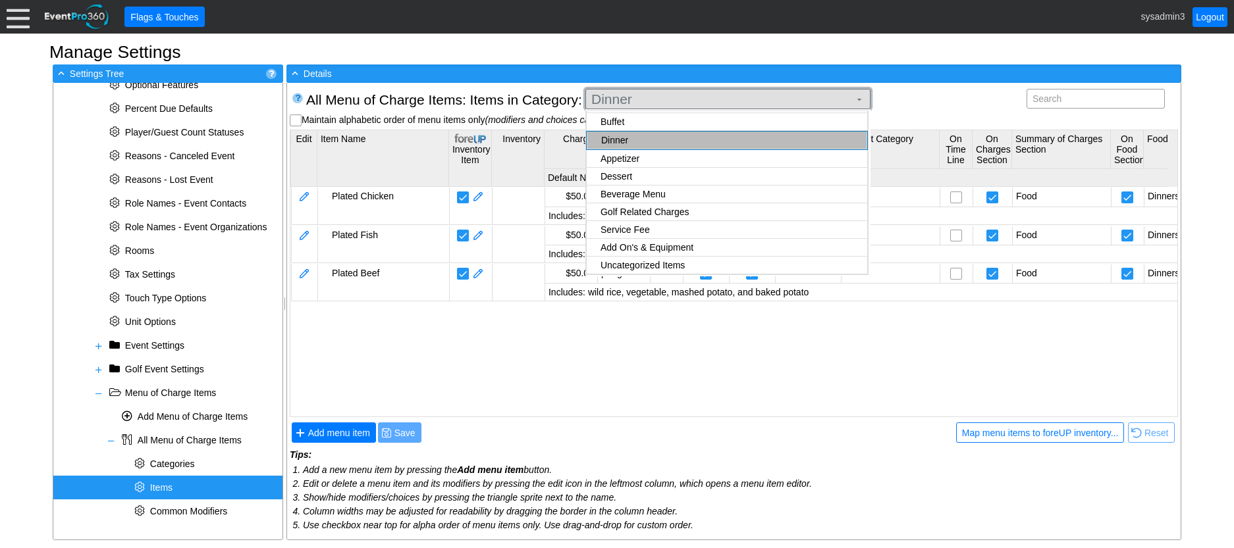
click at [677, 97] on span "Dinner" at bounding box center [720, 99] width 263 height 13
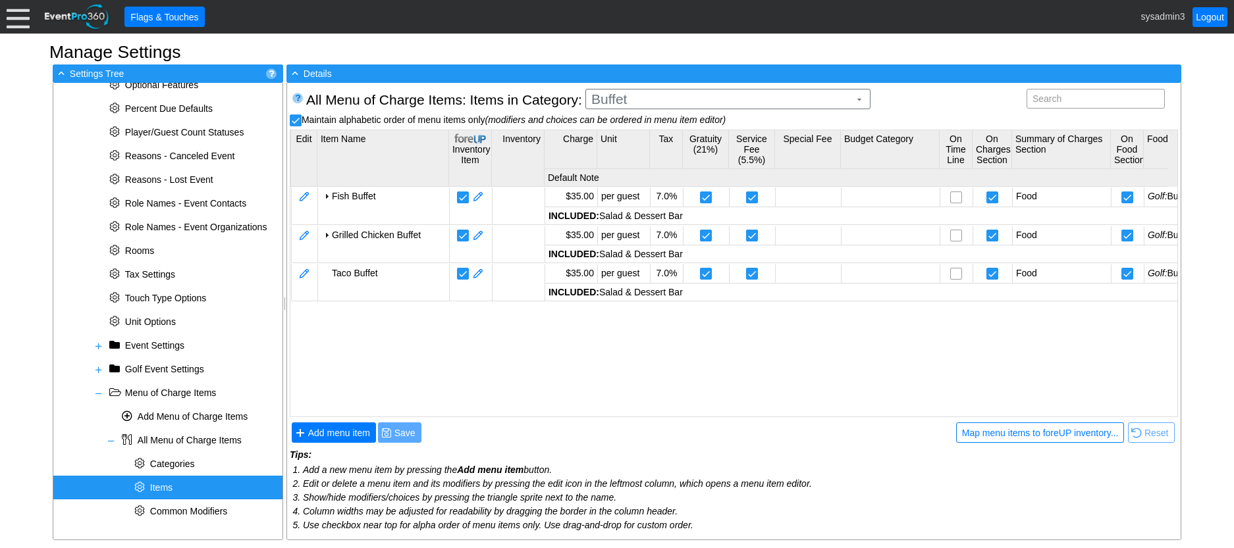
click at [648, 122] on body "Calendar of Events + New Event + Reports + Manage Contacts + Manage Organizatio…" at bounding box center [617, 274] width 1234 height 548
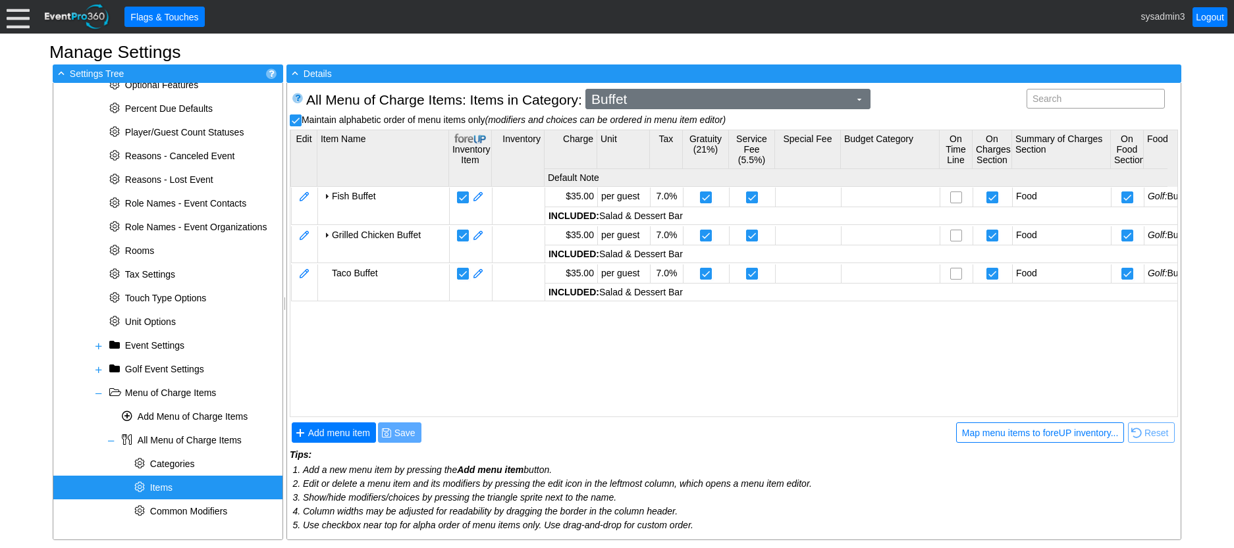
click at [670, 92] on span "Buffet ▼" at bounding box center [727, 99] width 276 height 14
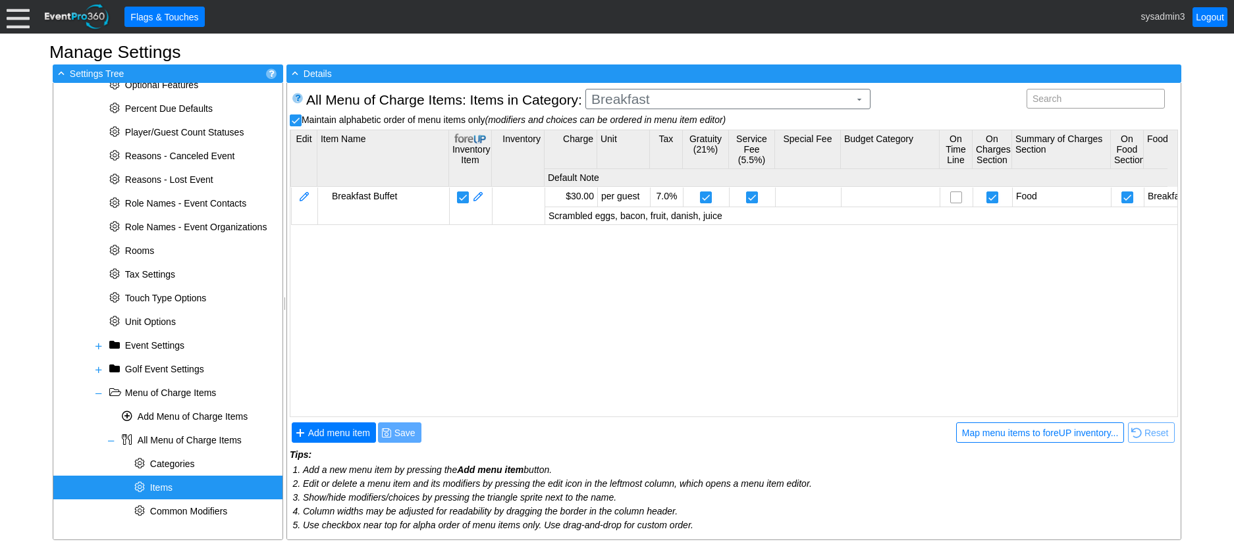
click at [666, 170] on body "Calendar of Events + New Event + Reports + Manage Contacts + Manage Organizatio…" at bounding box center [617, 274] width 1234 height 548
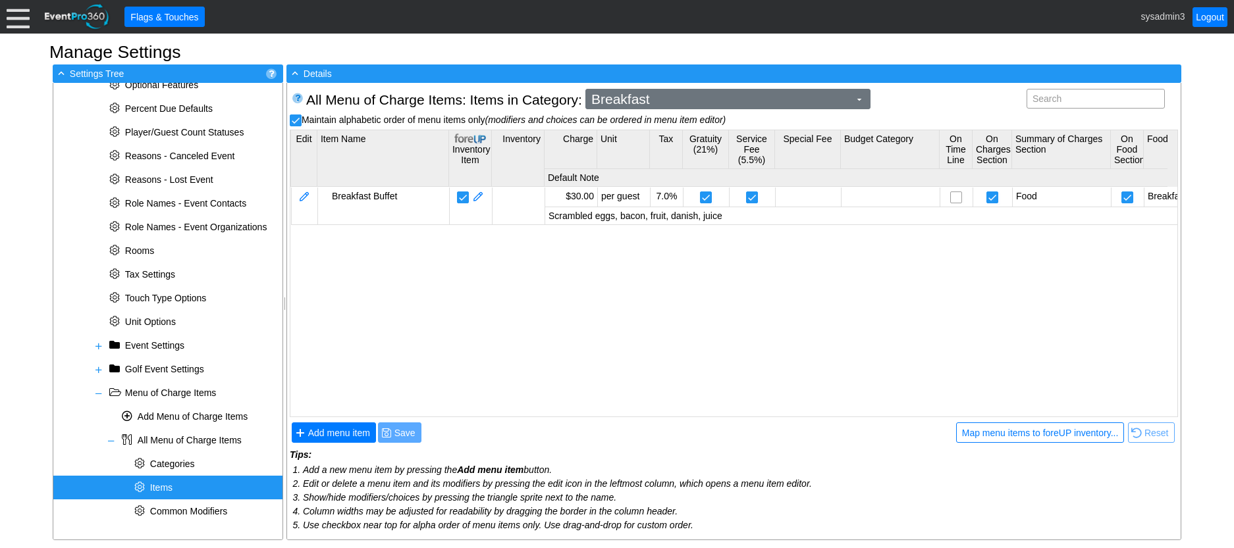
click at [670, 94] on span "Breakfast" at bounding box center [720, 99] width 263 height 13
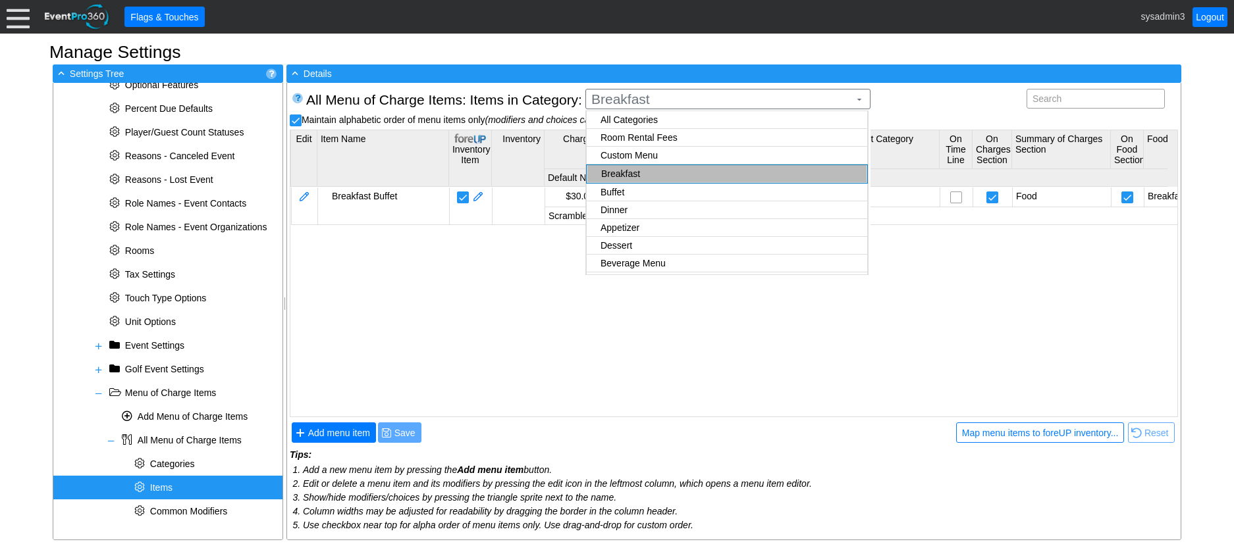
checkbox input "true"
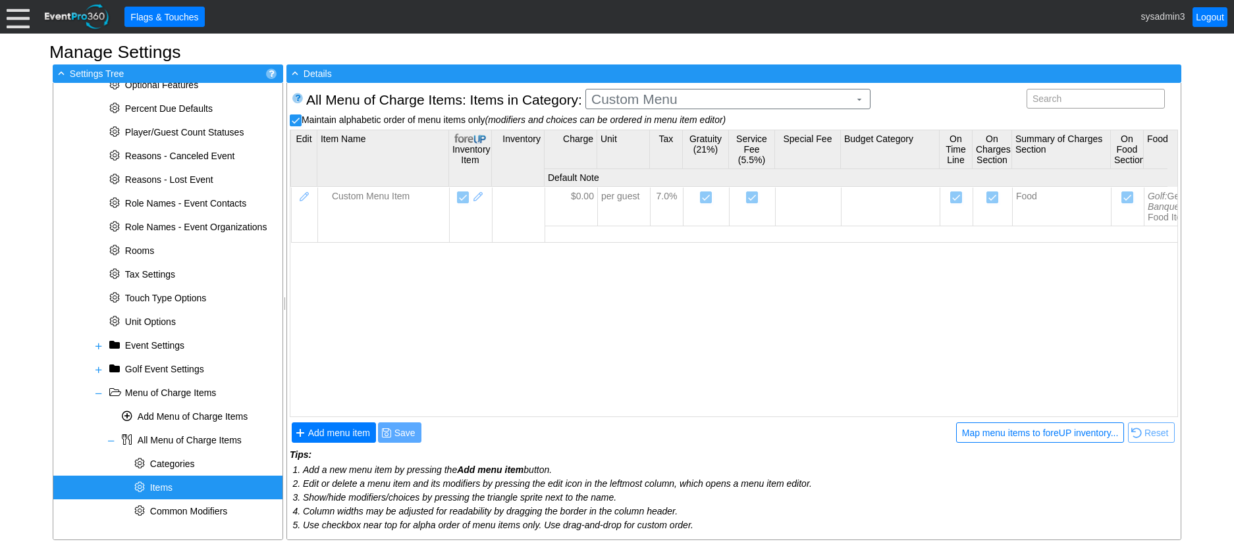
click at [637, 154] on body "Calendar of Events + New Event + Reports + Manage Contacts + Manage Organizatio…" at bounding box center [617, 274] width 1234 height 548
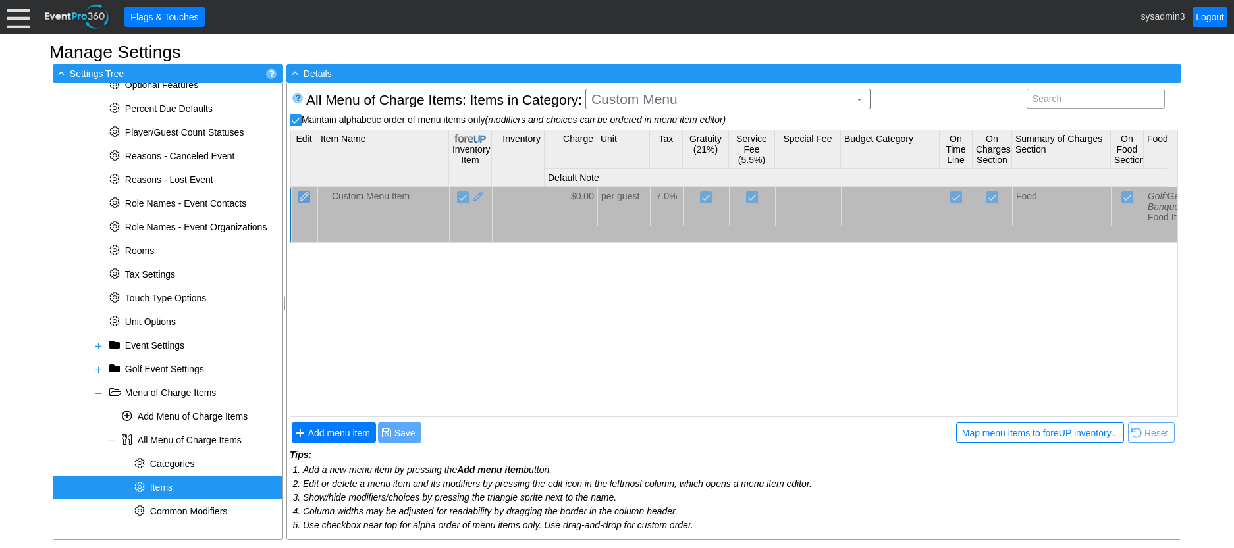
click at [307, 197] on div at bounding box center [304, 197] width 12 height 13
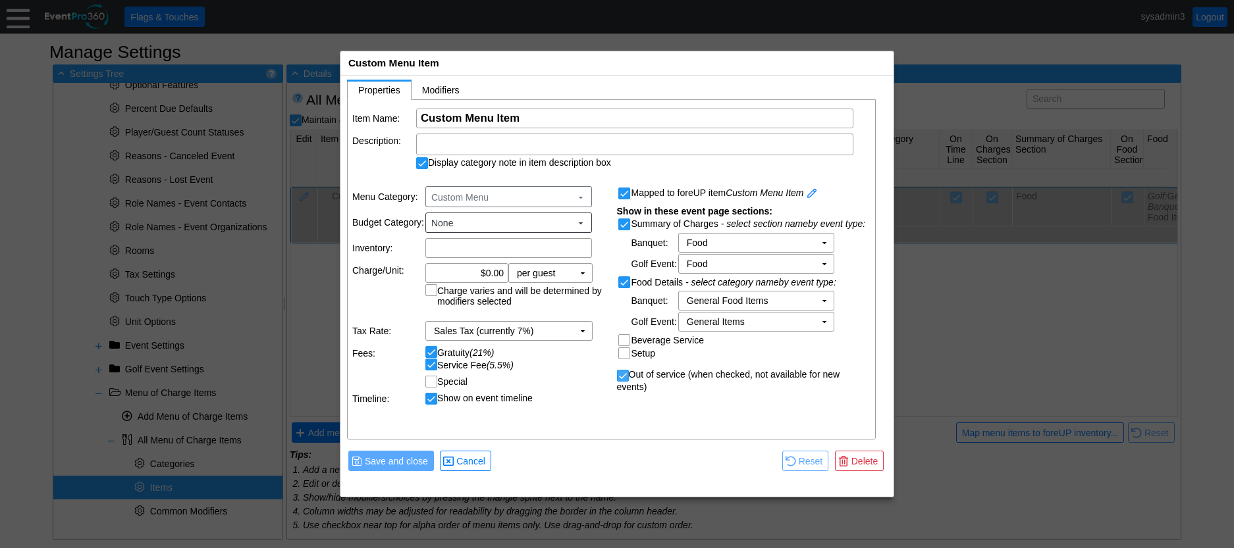
click at [625, 373] on input "Out of service (when checked, not available for new events)" at bounding box center [623, 377] width 13 height 13
checkbox input "false"
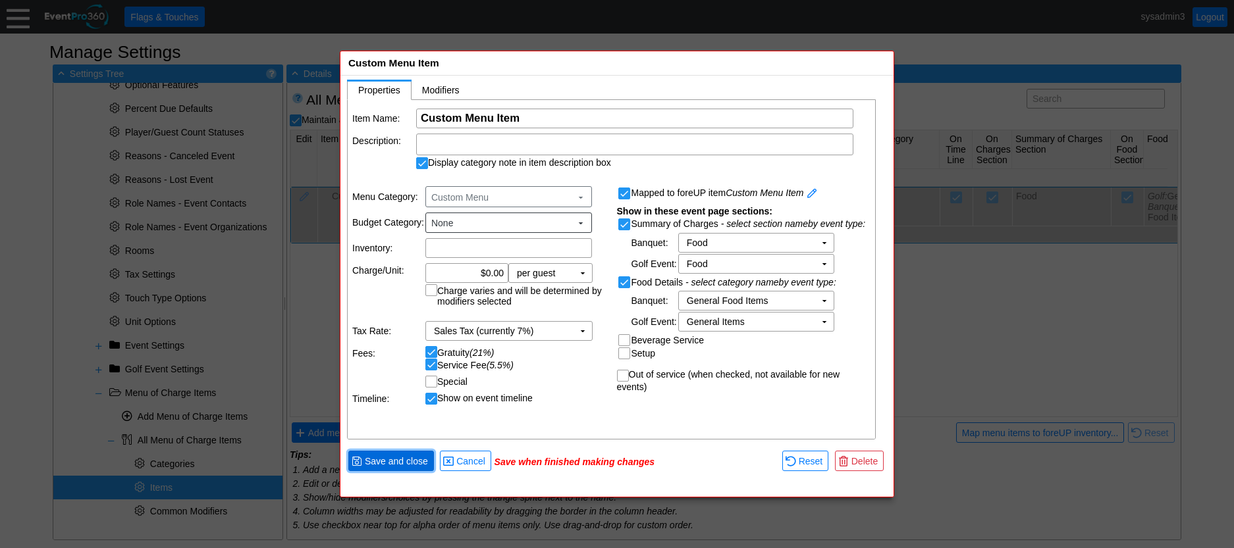
click at [399, 463] on span "Save and close" at bounding box center [396, 461] width 68 height 13
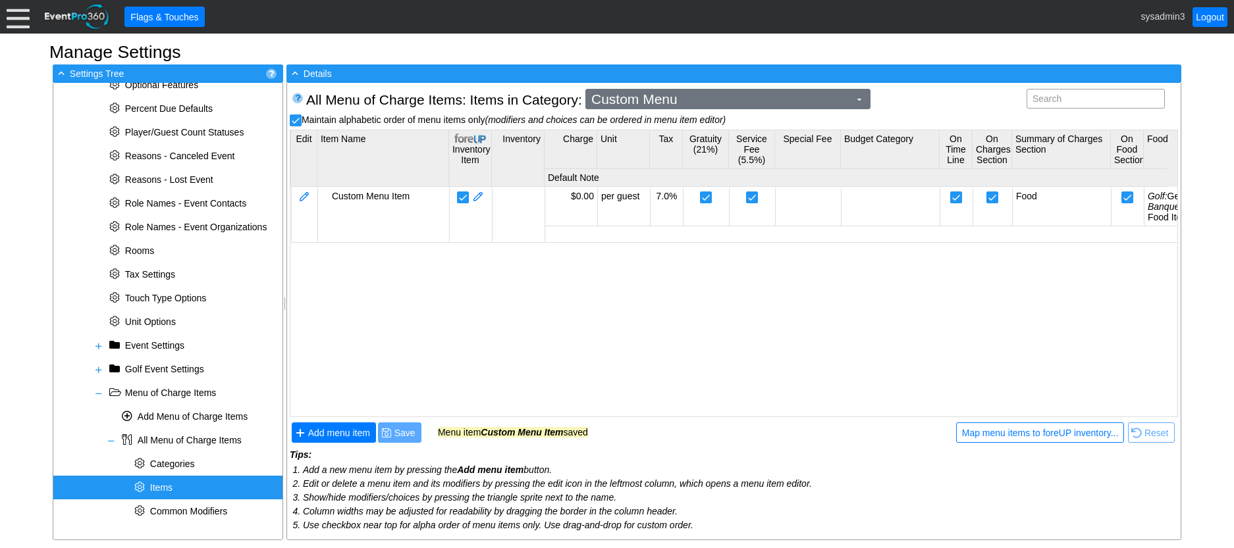
click at [681, 101] on span "Custom Menu" at bounding box center [720, 99] width 263 height 13
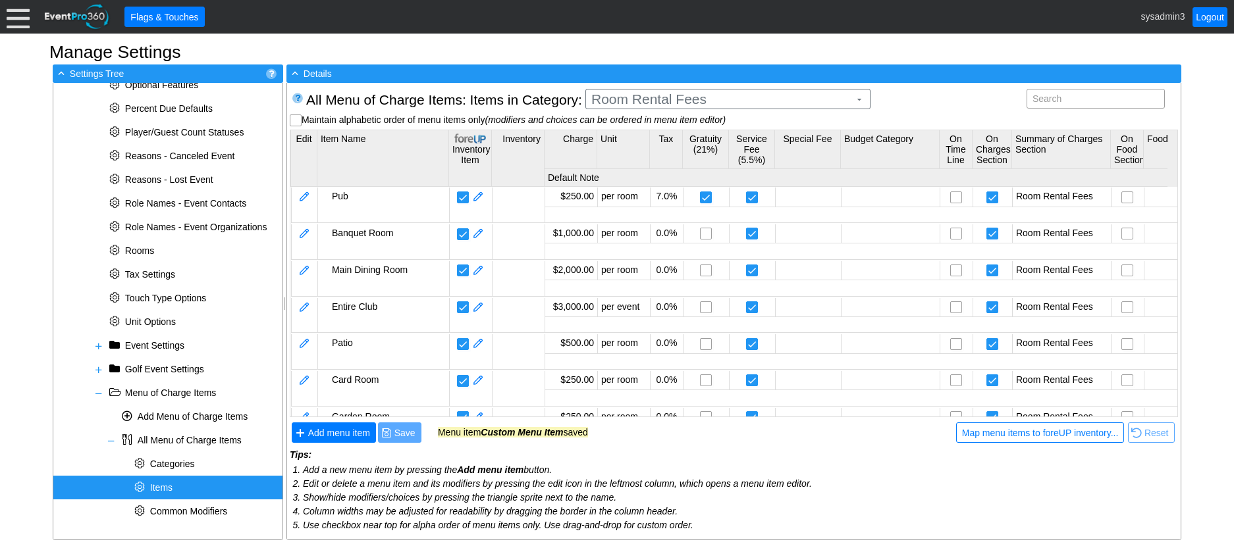
click at [652, 138] on body "Calendar of Events + New Event + Reports + Manage Contacts + Manage Organizatio…" at bounding box center [617, 274] width 1234 height 548
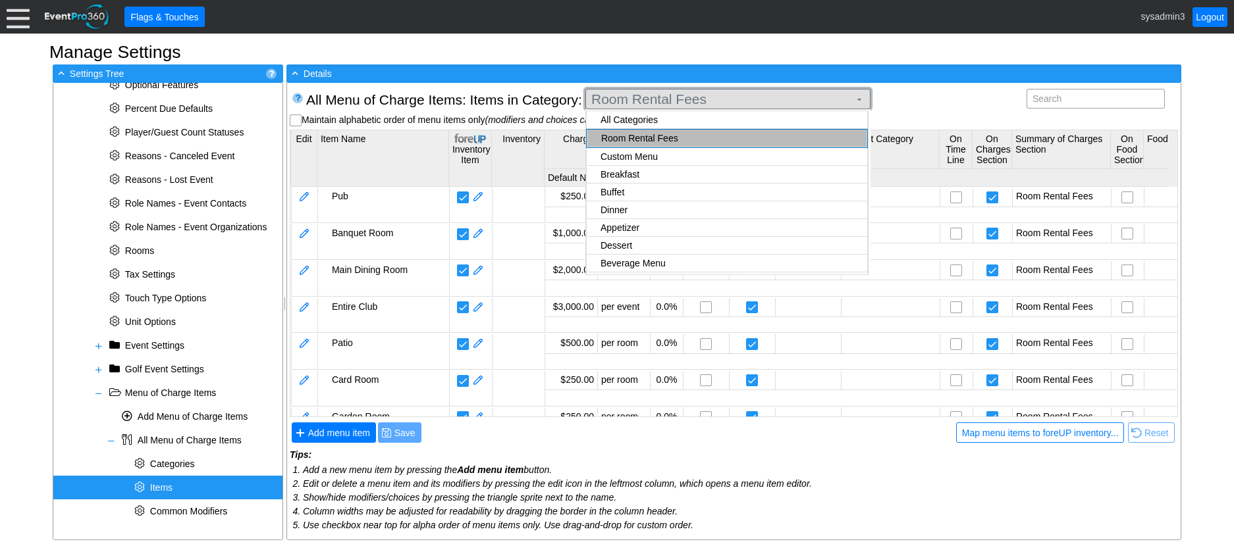
click at [722, 104] on span "Room Rental Fees" at bounding box center [720, 99] width 263 height 13
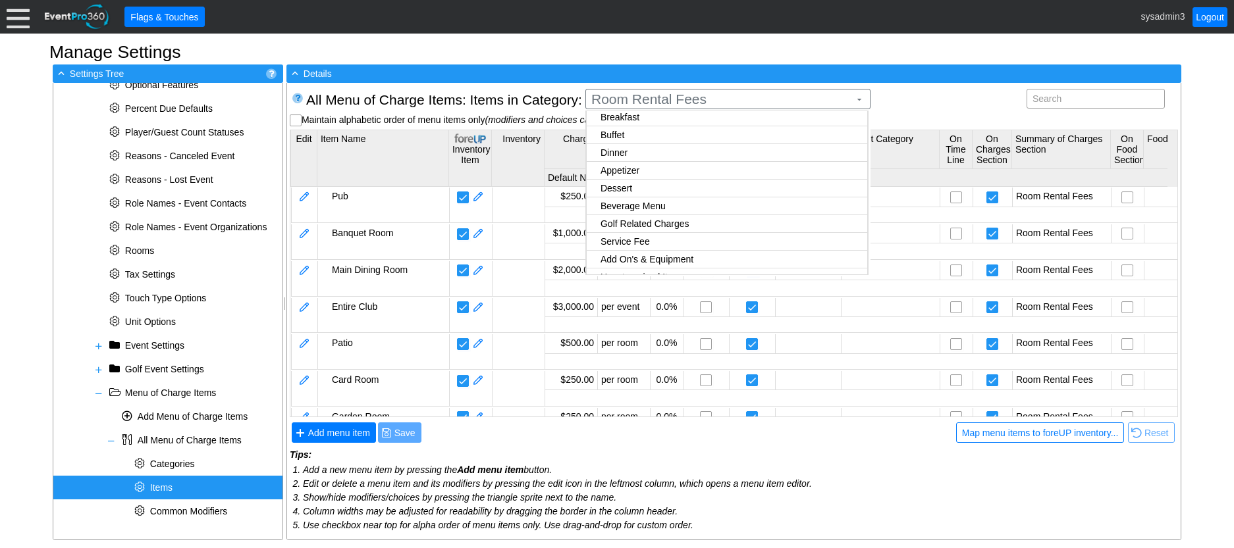
scroll to position [69, 0]
checkbox input "true"
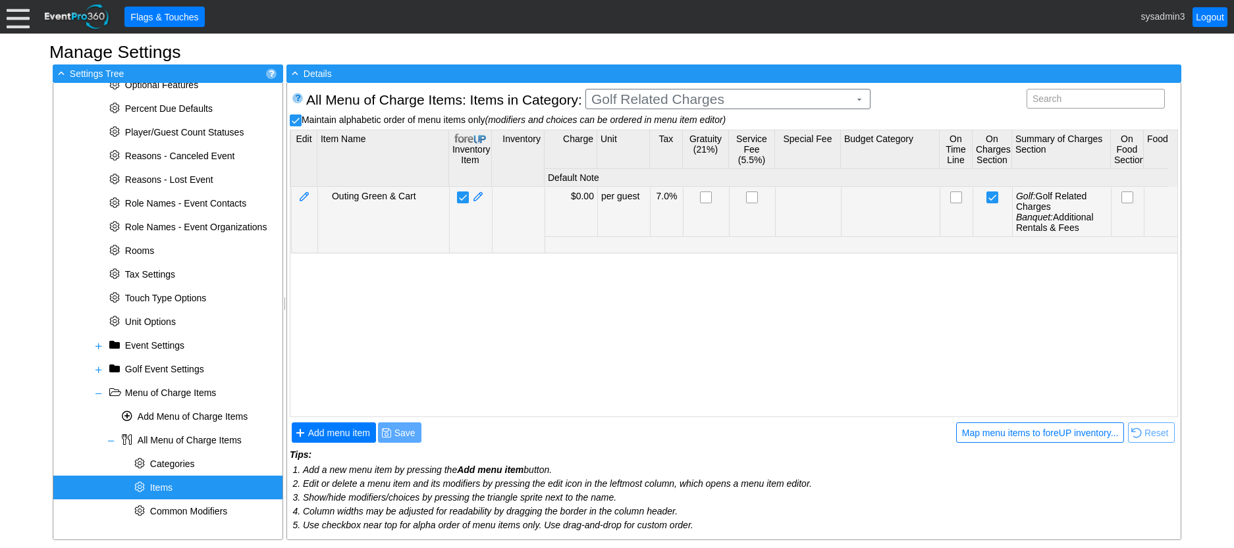
click at [651, 209] on body "Calendar of Events + New Event + Reports + Manage Contacts + Manage Organizatio…" at bounding box center [617, 274] width 1234 height 548
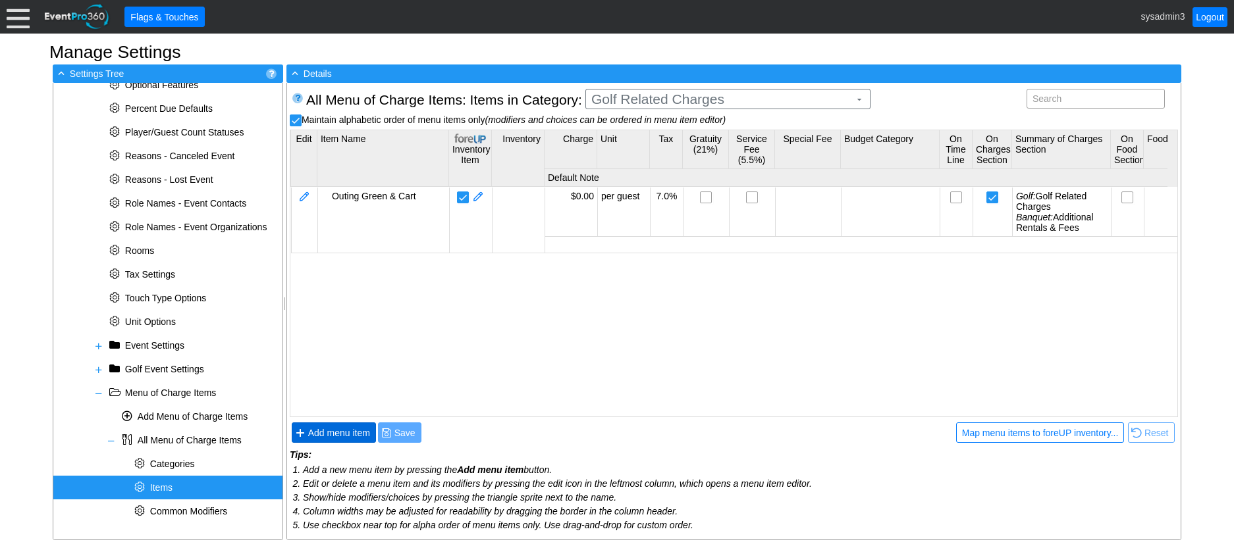
click at [335, 429] on span "Add menu item" at bounding box center [338, 433] width 67 height 13
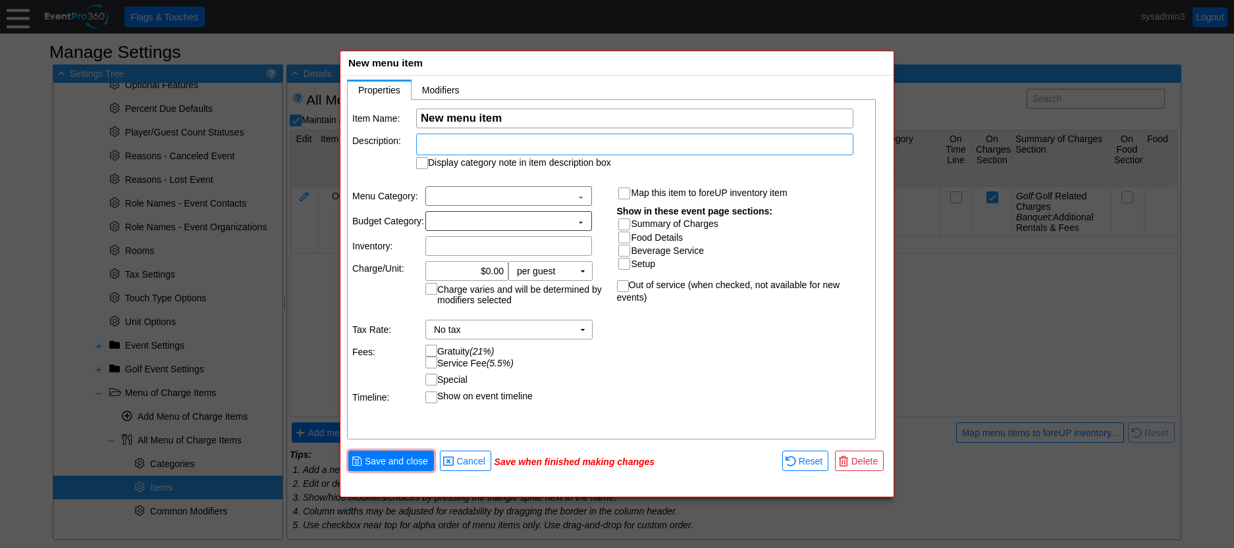
scroll to position [0, 0]
type input "Club Rental"
drag, startPoint x: 490, startPoint y: 273, endPoint x: 511, endPoint y: 268, distance: 20.9
click at [490, 272] on input "0.00" at bounding box center [467, 273] width 74 height 18
click at [585, 273] on td "▼" at bounding box center [582, 273] width 18 height 18
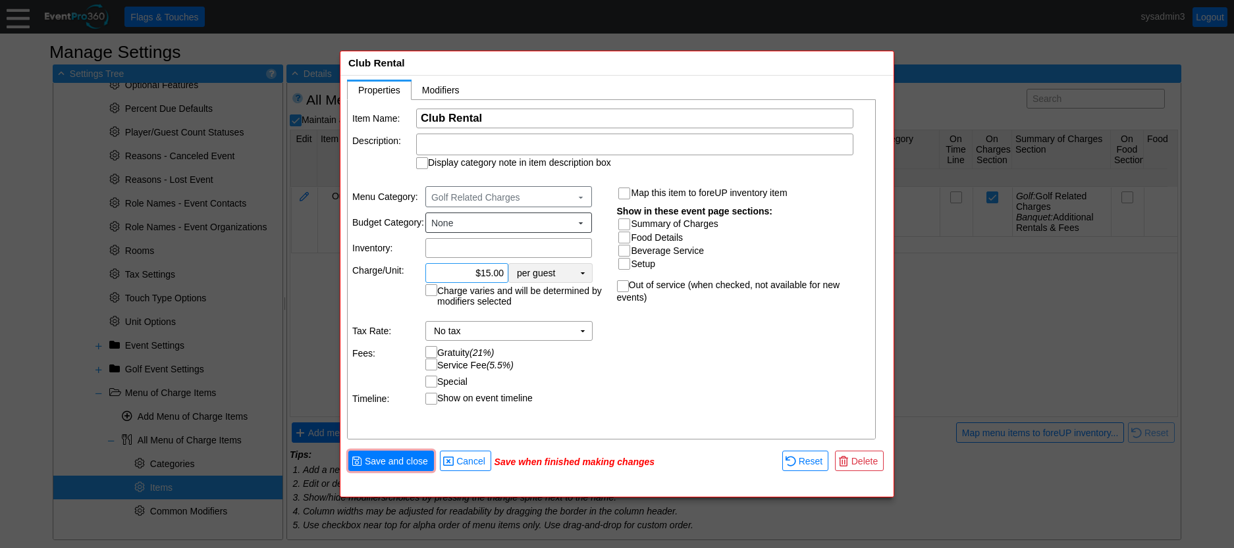
type input "$15.00"
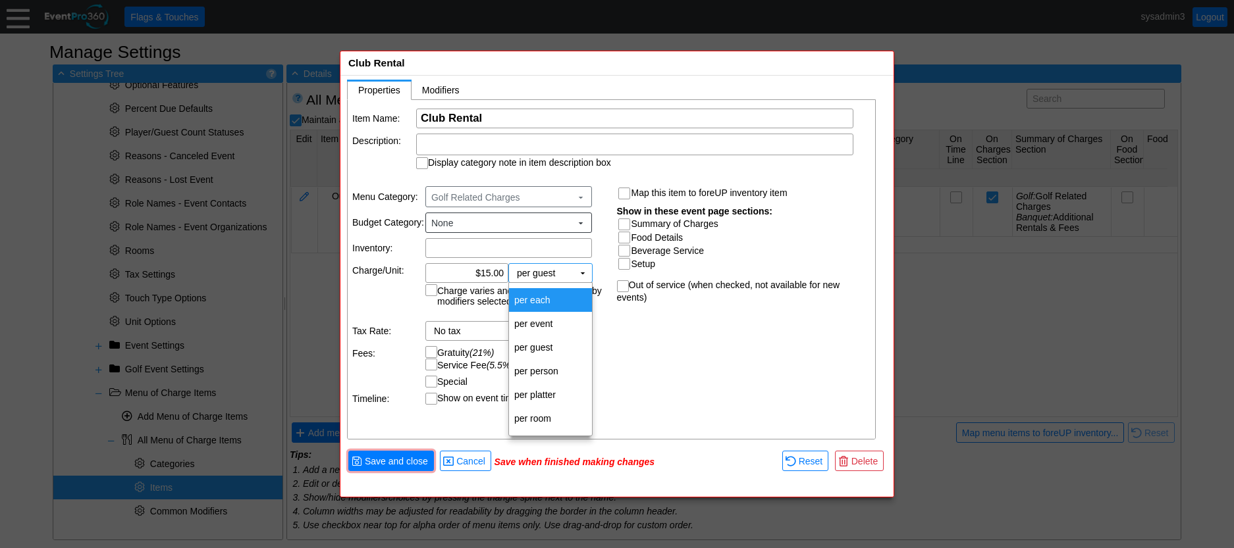
click at [556, 300] on td "per each" at bounding box center [550, 300] width 83 height 24
click at [623, 219] on input "Summary of Charges" at bounding box center [625, 225] width 13 height 13
checkbox input "true"
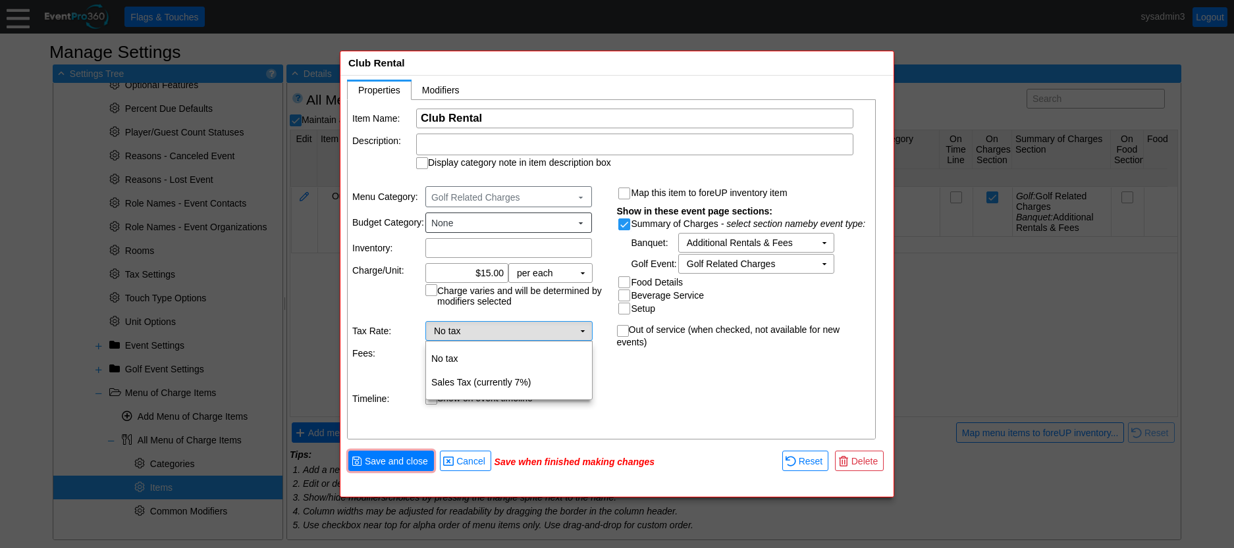
click at [562, 325] on td "No tax Χ" at bounding box center [499, 331] width 147 height 18
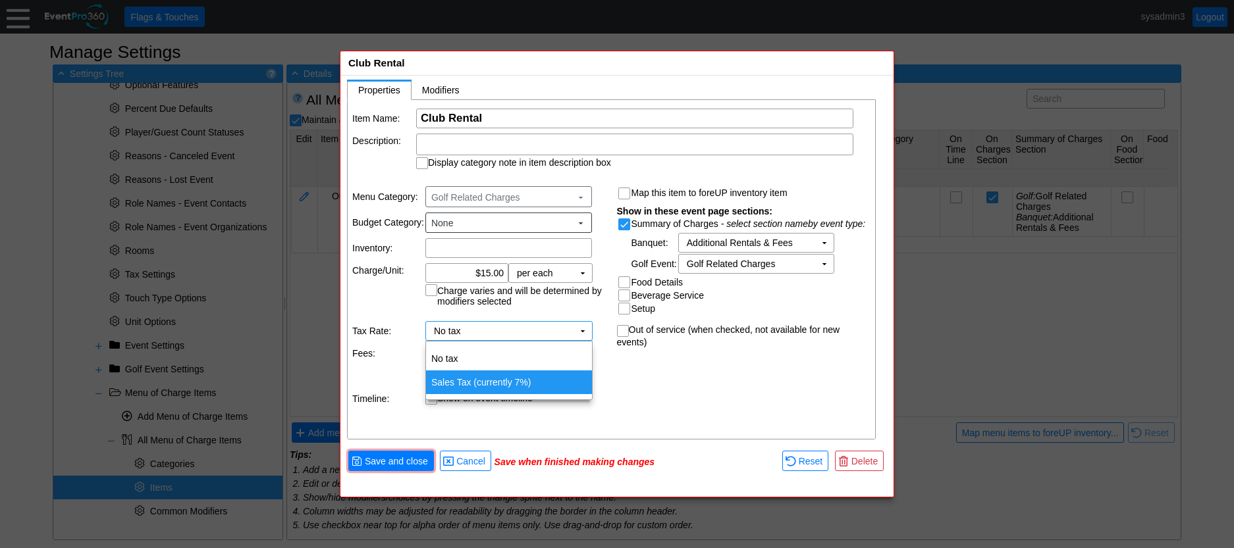
click at [512, 377] on td "Sales Tax (currently 7%)" at bounding box center [509, 383] width 166 height 24
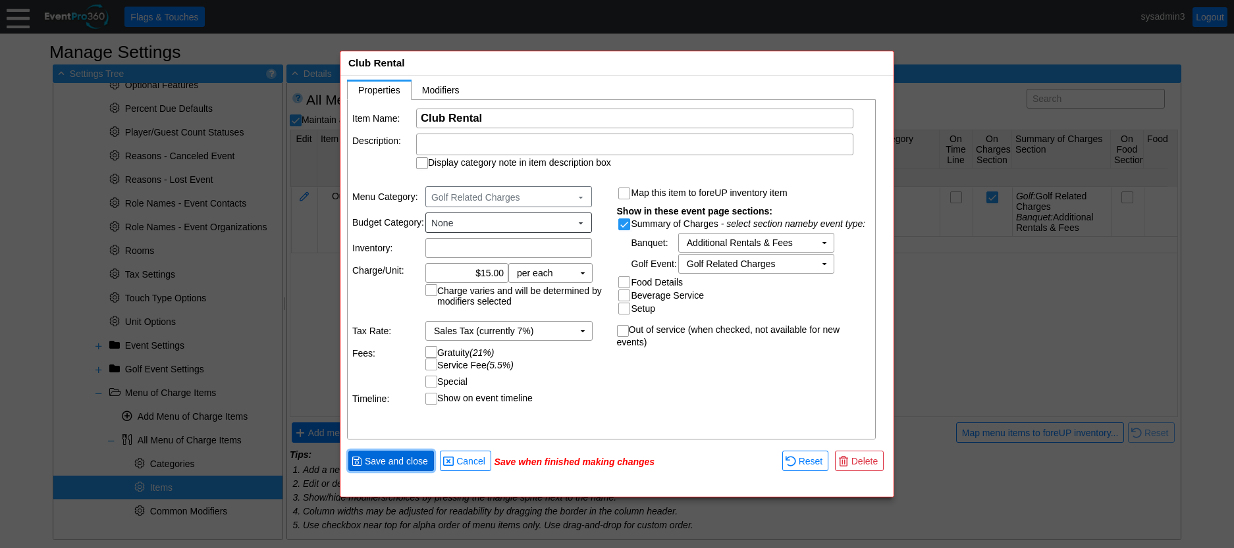
click at [407, 458] on span "Save and close" at bounding box center [396, 461] width 68 height 13
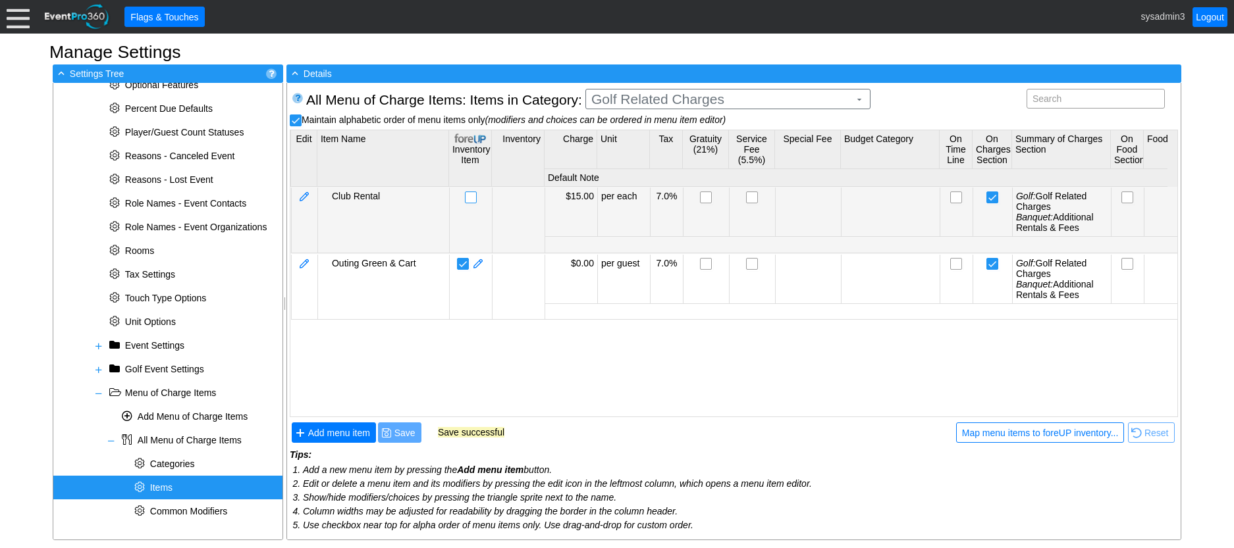
click at [467, 195] on input "checkbox" at bounding box center [471, 198] width 13 height 13
checkbox input "false"
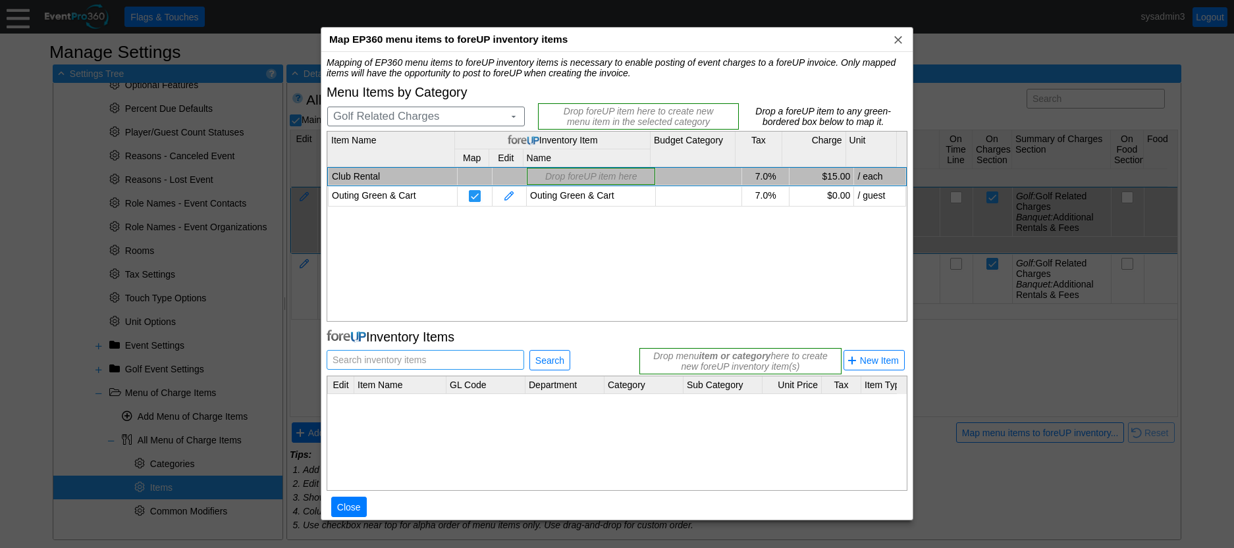
click at [375, 355] on span "Search inventory items" at bounding box center [379, 360] width 99 height 18
type input "Club Rental"
click at [545, 361] on span "Search" at bounding box center [550, 360] width 34 height 13
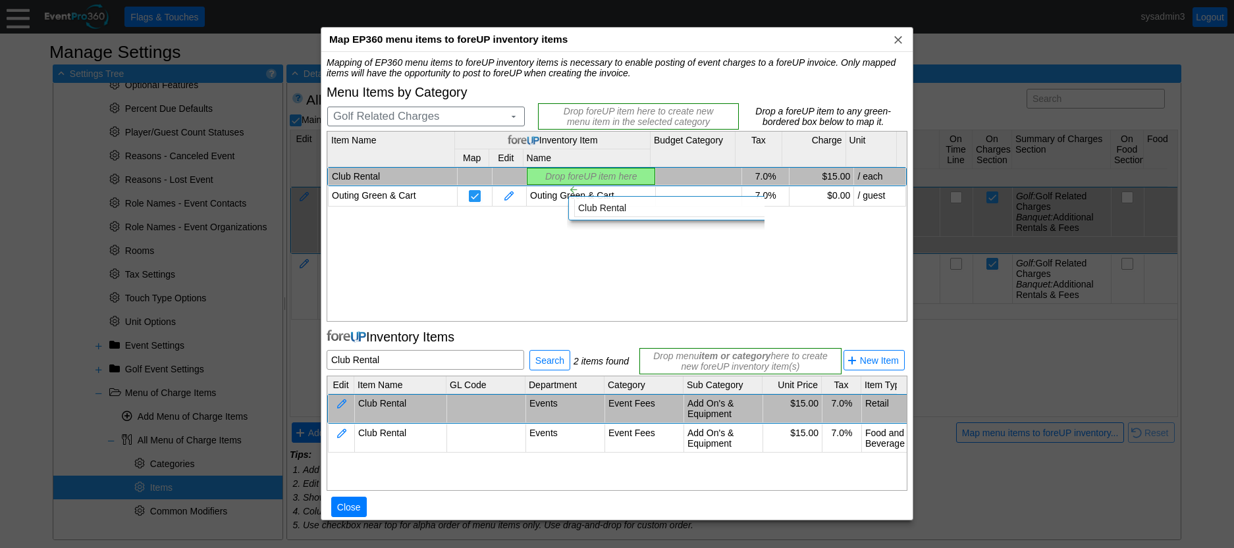
click at [556, 172] on div "Mapping of EP360 menu items to foreUP inventory items is necessary to enable po…" at bounding box center [617, 294] width 581 height 474
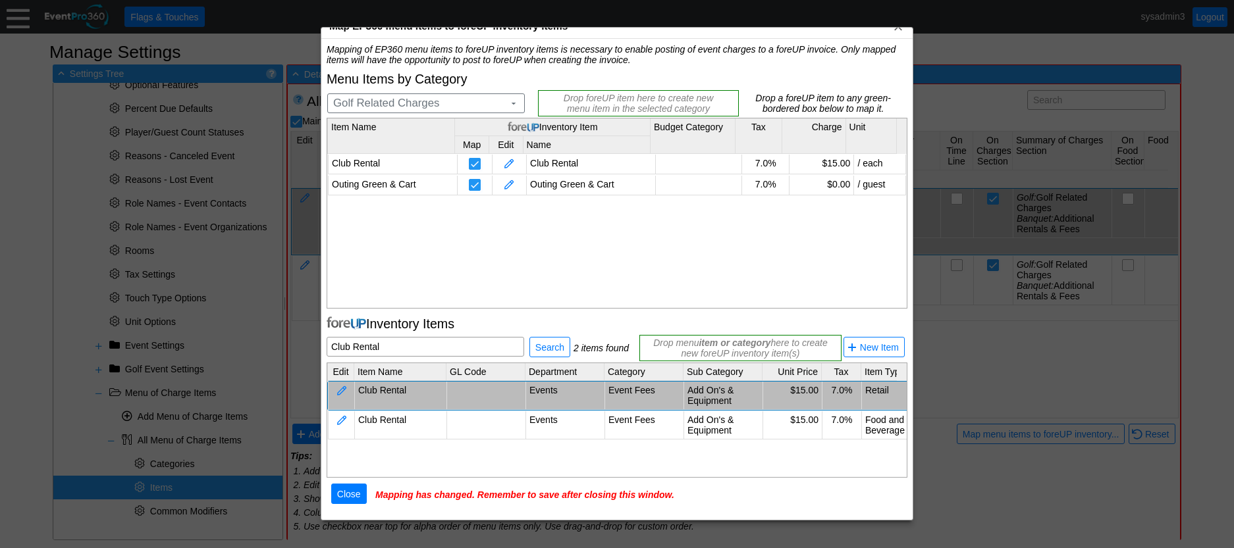
scroll to position [16, 0]
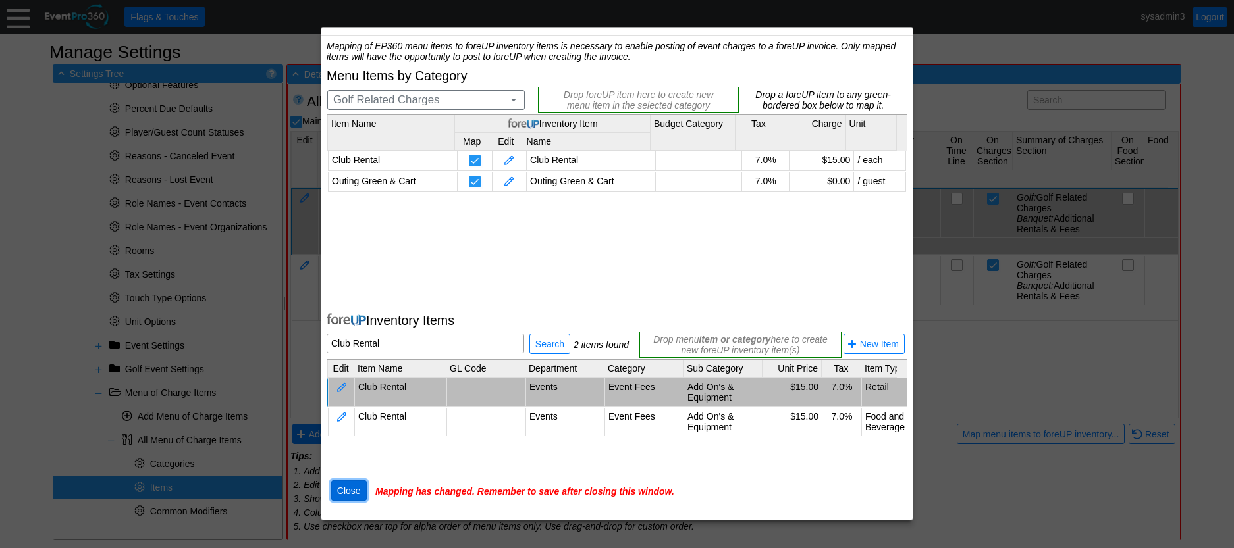
click at [353, 490] on span "Close" at bounding box center [348, 490] width 29 height 13
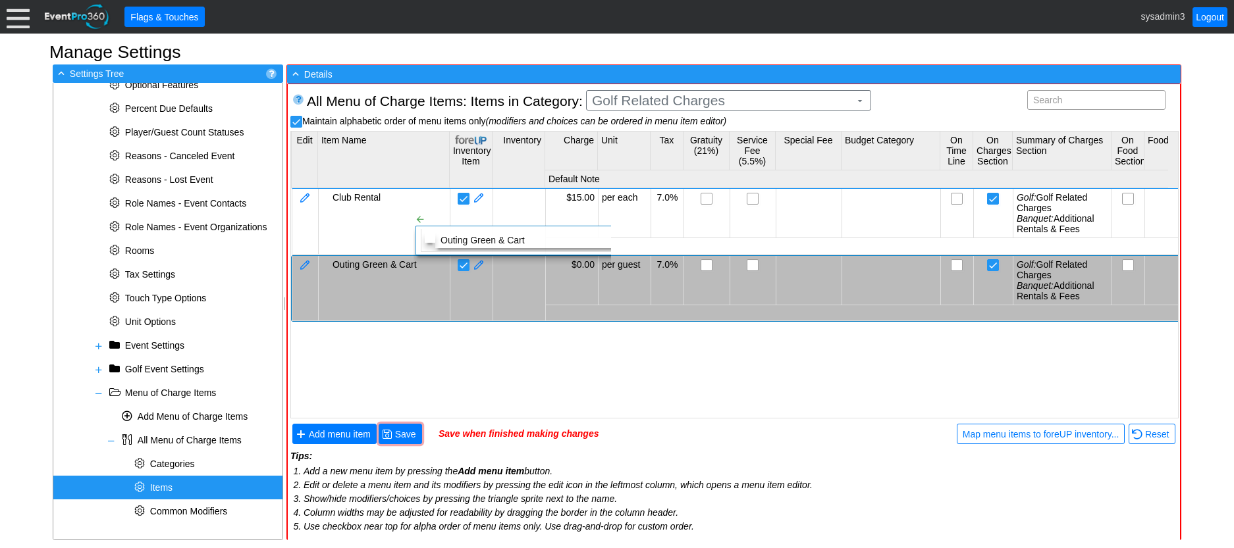
checkbox input "false"
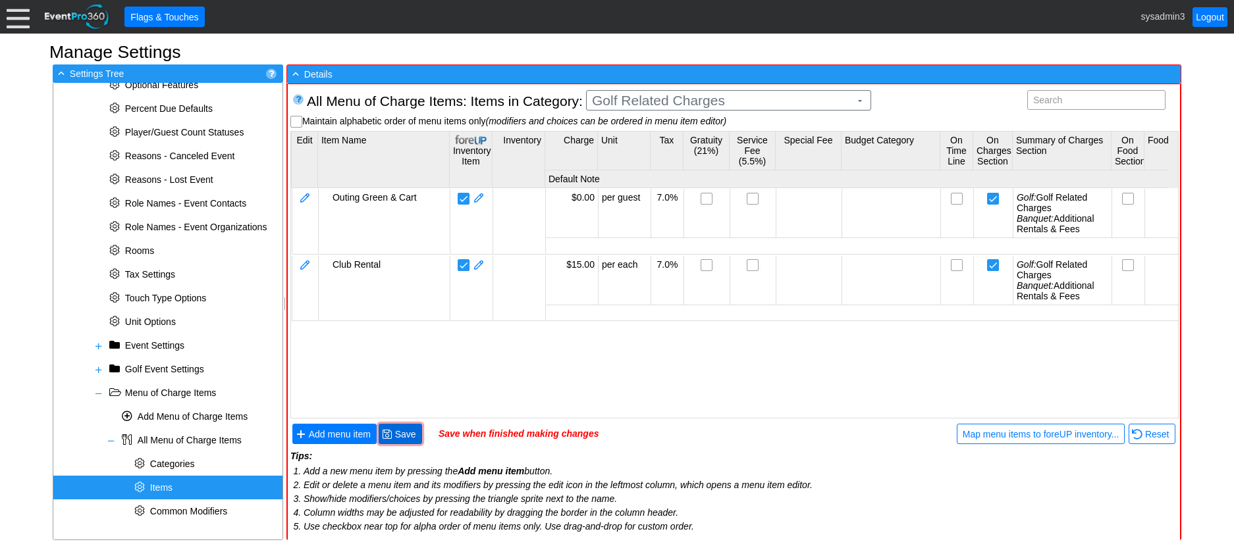
click at [406, 434] on span "Save" at bounding box center [405, 434] width 26 height 13
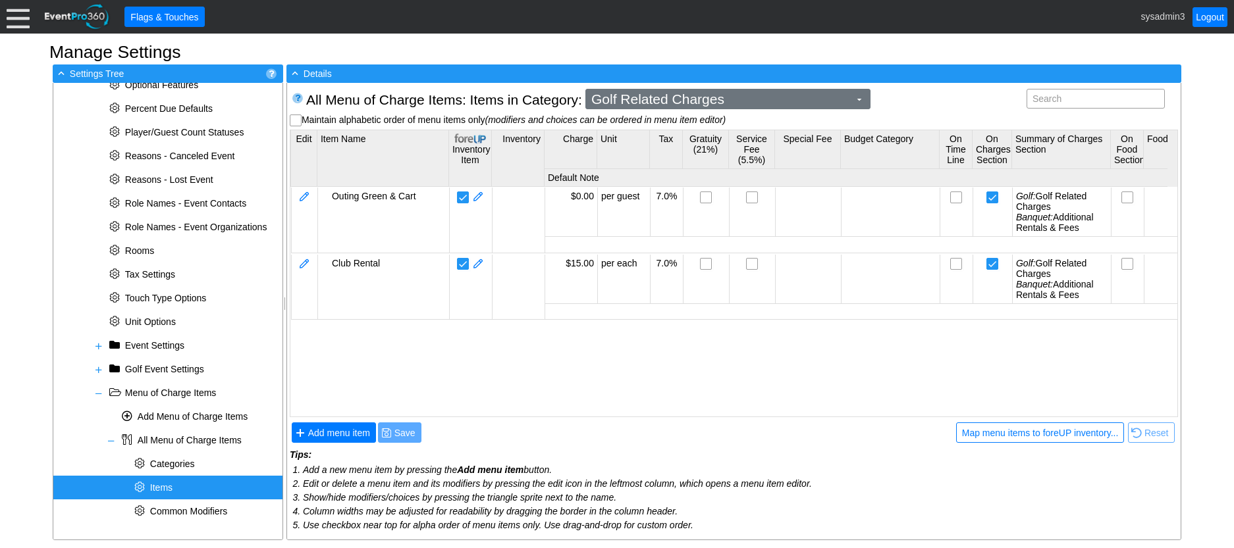
click at [689, 94] on span "Golf Related Charges" at bounding box center [720, 99] width 263 height 13
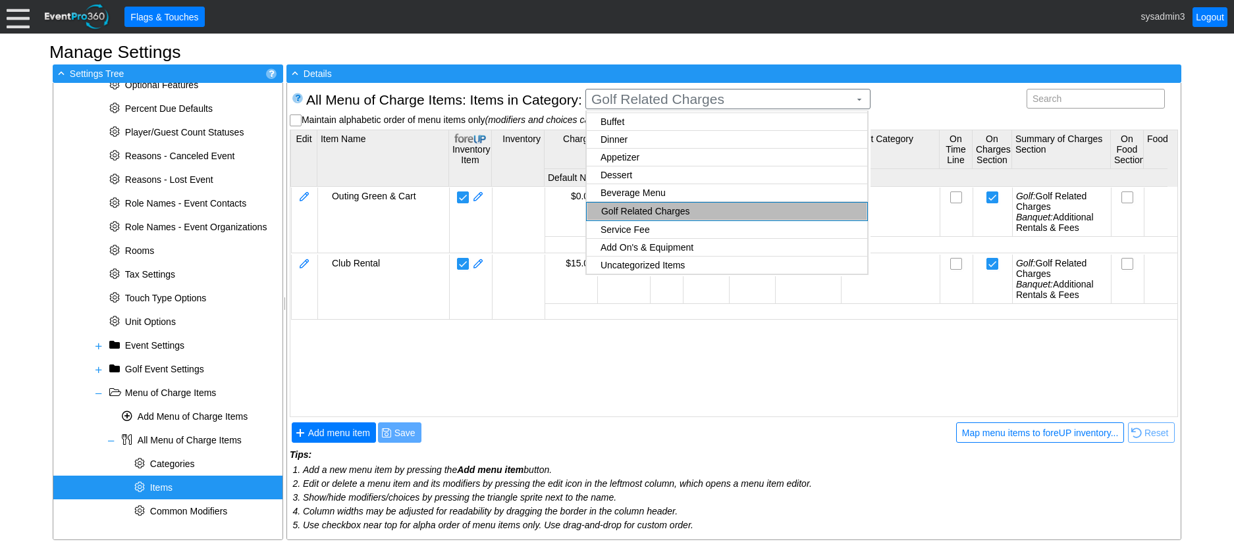
click at [641, 177] on body "Calendar of Events + New Event + Reports + Manage Contacts + Manage Organizatio…" at bounding box center [617, 274] width 1234 height 548
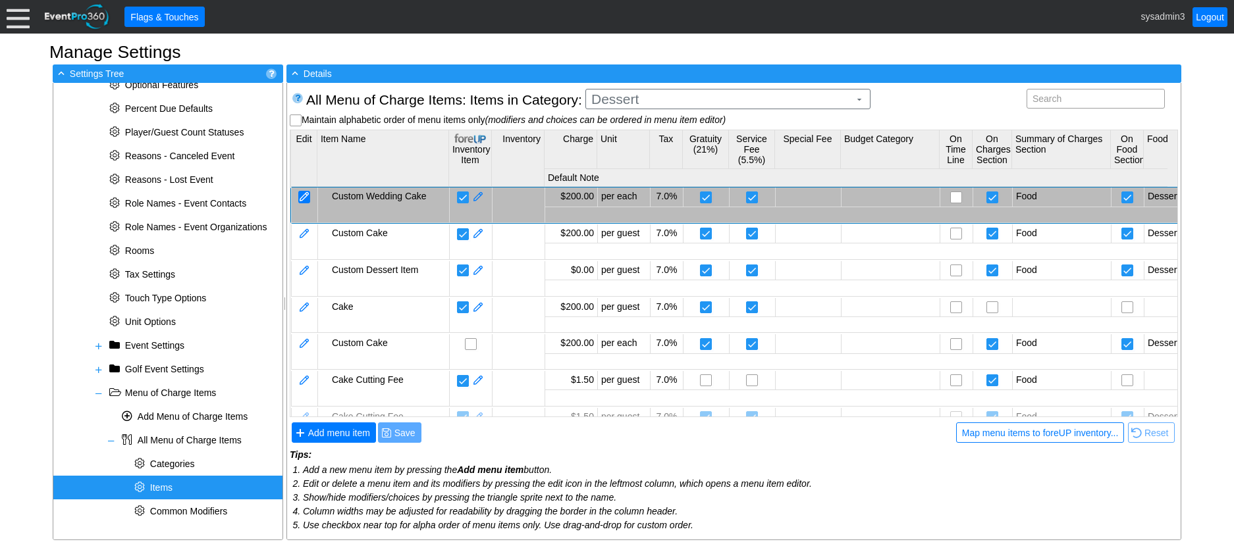
click at [305, 194] on div at bounding box center [304, 197] width 12 height 13
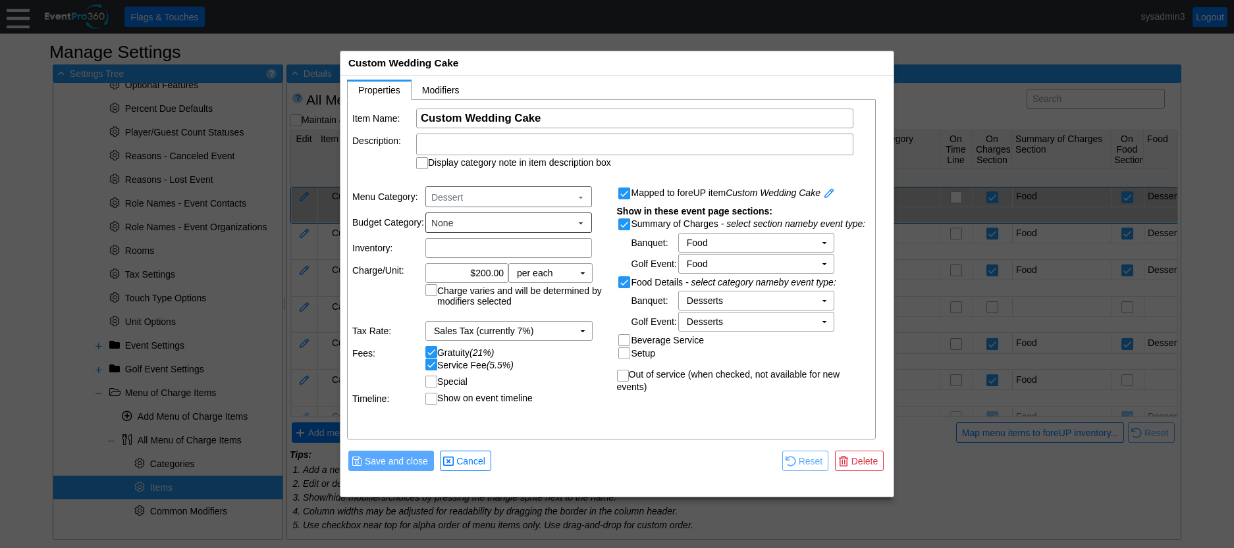
scroll to position [0, 0]
click at [829, 194] on span at bounding box center [829, 194] width 12 height 13
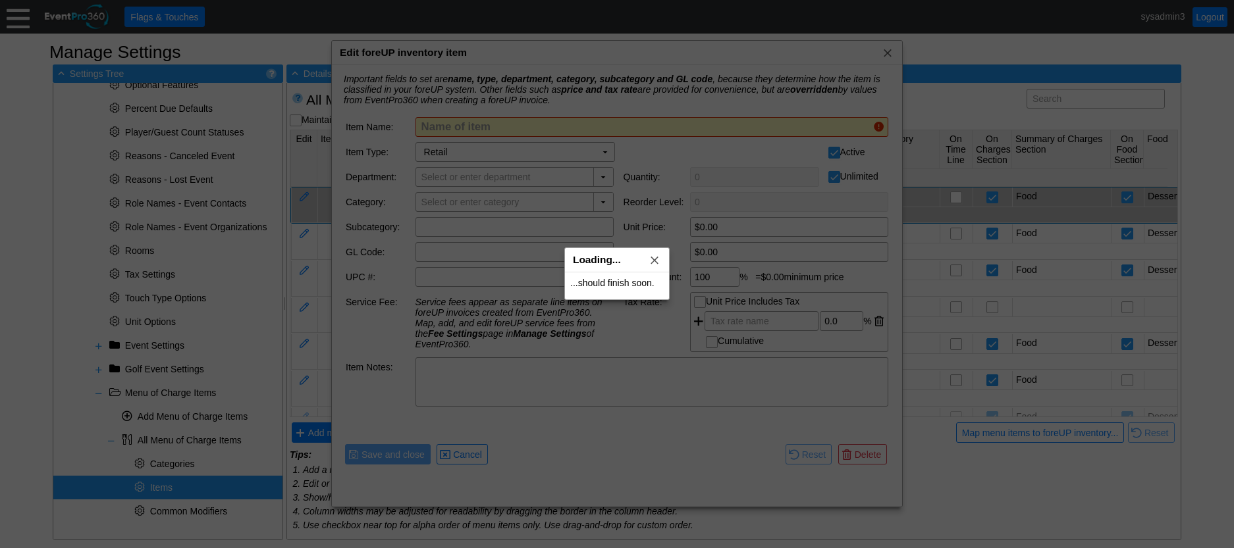
type input "Custom Wedding Cake"
checkbox input "false"
type input "Events"
checkbox input "false"
type input "Event F&B"
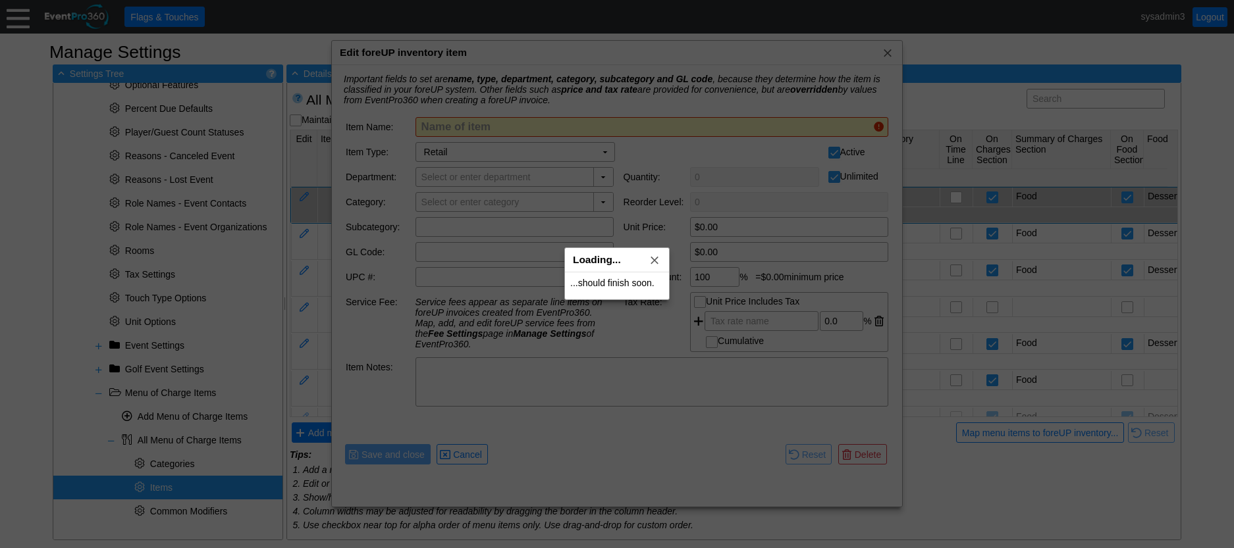
type input "Dessert"
type input "$200.00"
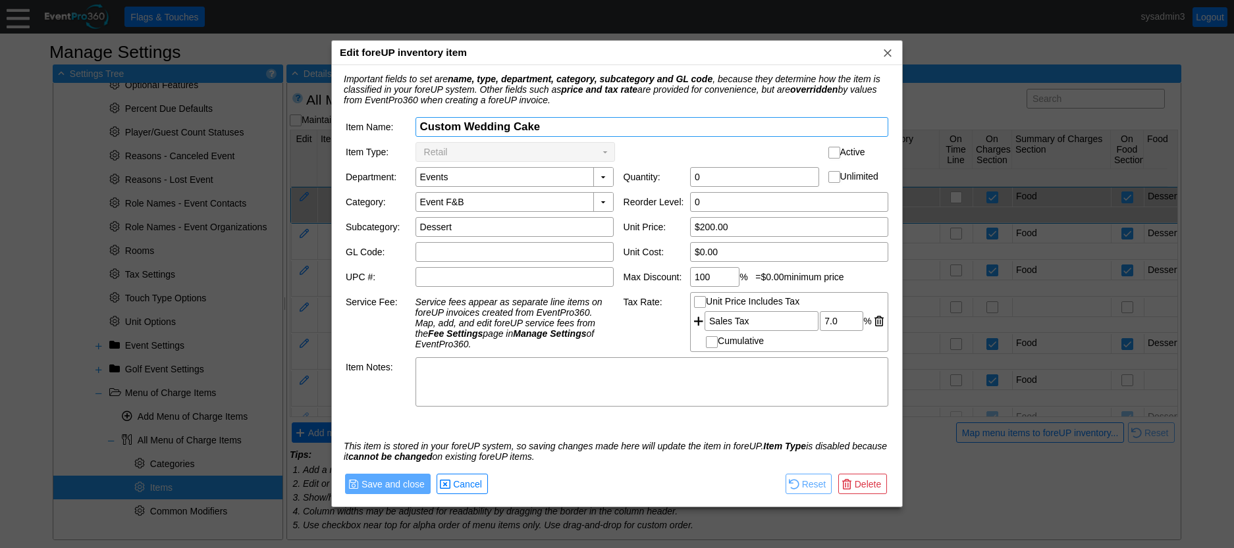
drag, startPoint x: 560, startPoint y: 129, endPoint x: 403, endPoint y: 112, distance: 157.6
click at [403, 112] on table "Item Name: Χ Custom Wedding Cake Name of item Item Type: Retail Χ ▼ Active Depa…" at bounding box center [616, 262] width 553 height 300
click at [469, 479] on span "Cancel" at bounding box center [467, 484] width 34 height 13
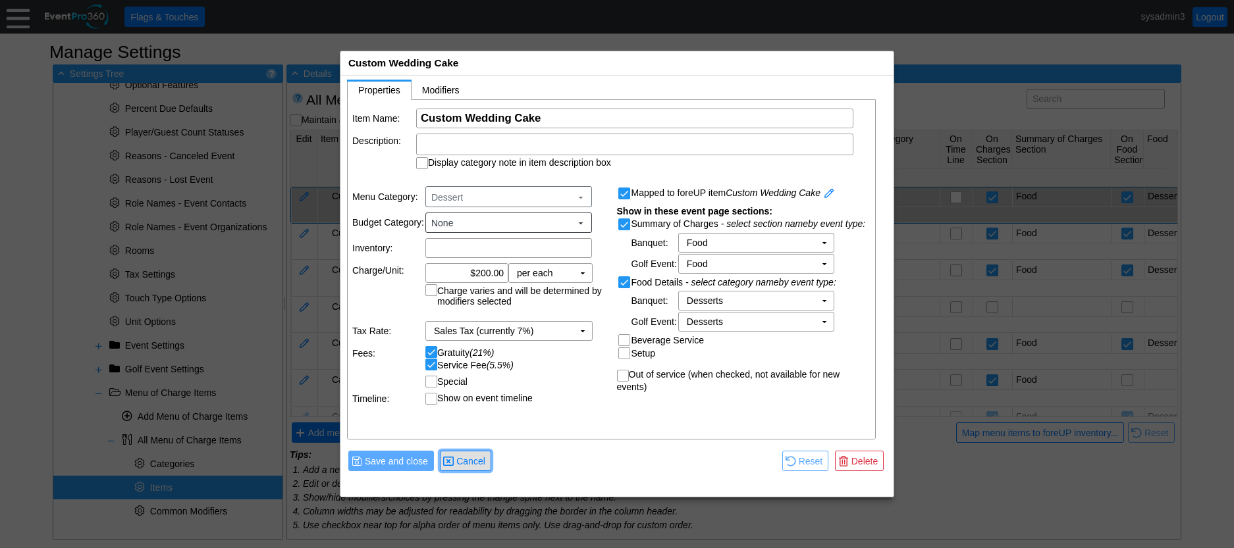
click at [473, 459] on span "Cancel" at bounding box center [471, 461] width 34 height 13
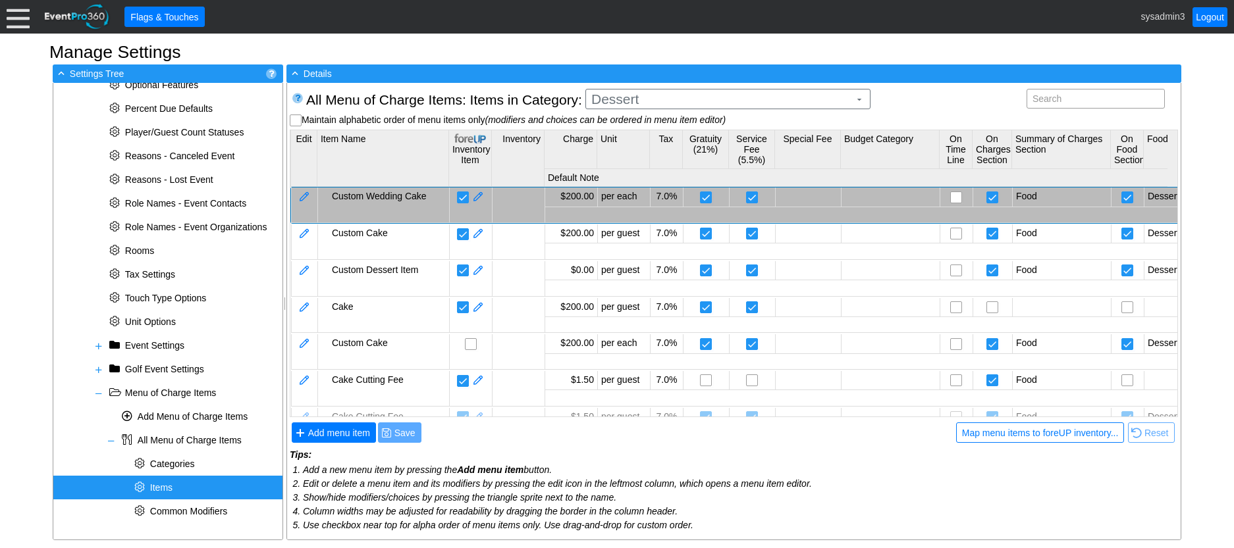
click at [300, 190] on td at bounding box center [304, 205] width 26 height 35
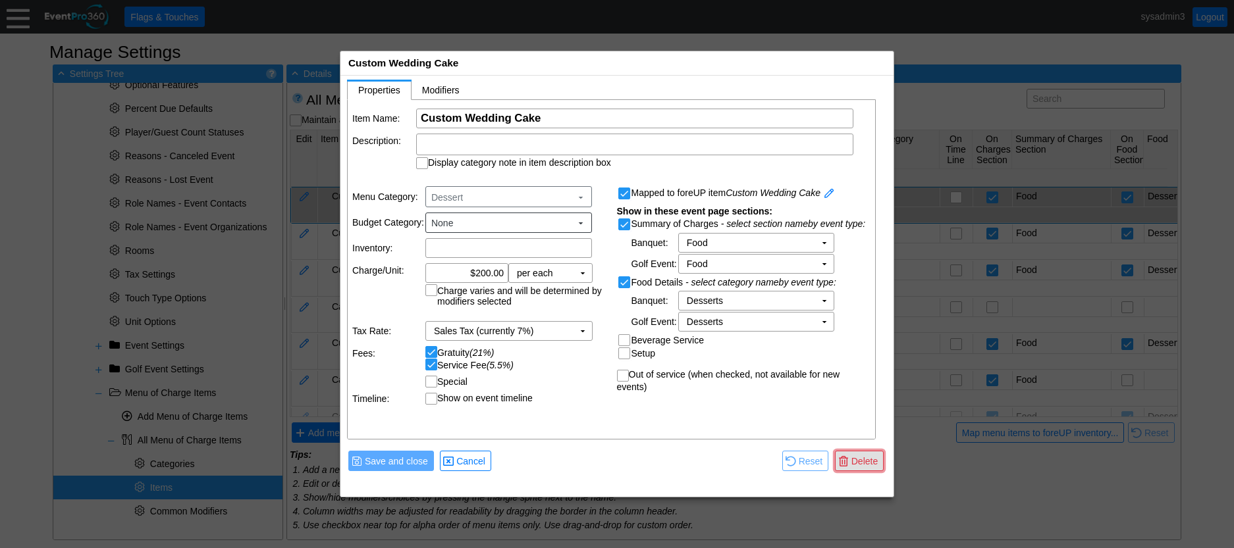
click at [863, 466] on span "Delete" at bounding box center [865, 461] width 32 height 13
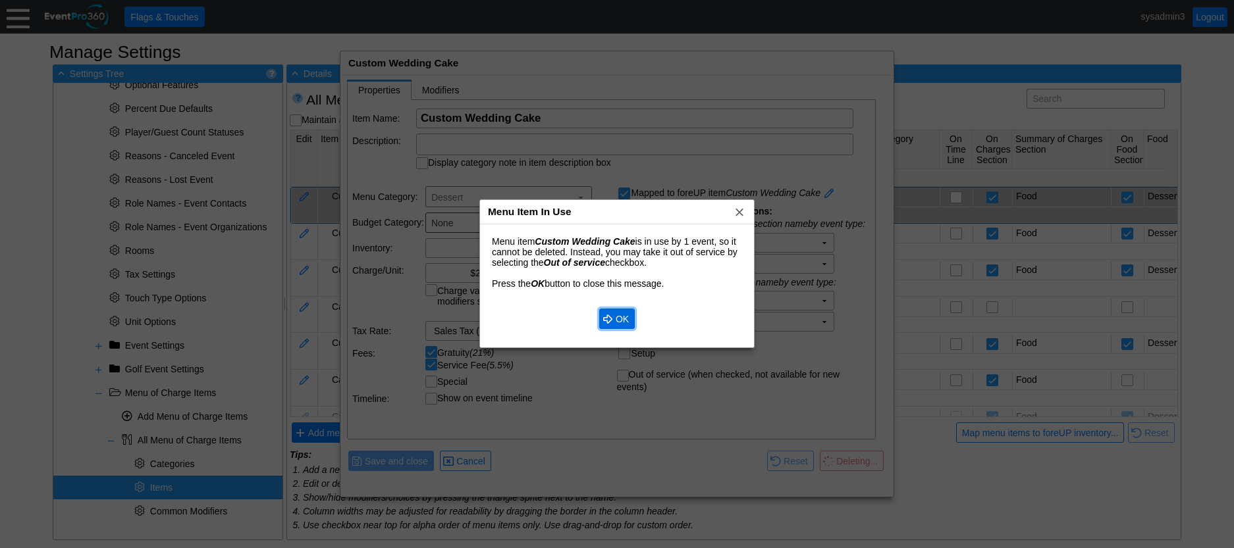
click at [614, 313] on span "OK" at bounding box center [622, 319] width 18 height 13
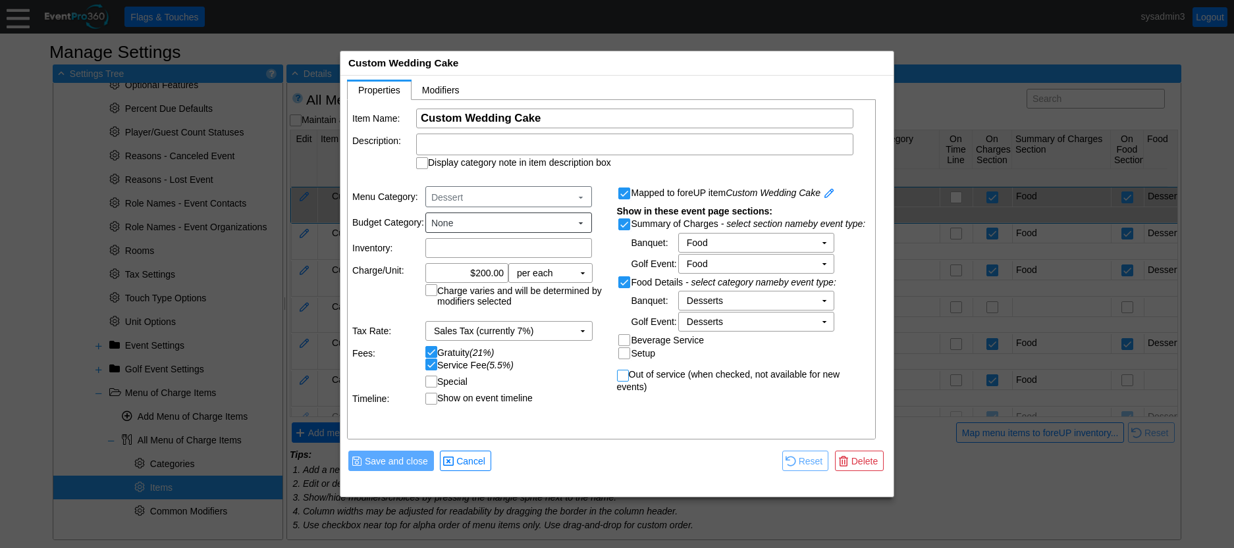
click at [614, 375] on table "Mapped to foreUP item Custom Wedding Cake Show in these event page sections: Su…" at bounding box center [744, 289] width 265 height 223
click at [621, 375] on input "Out of service (when checked, not available for new events)" at bounding box center [623, 377] width 13 height 13
checkbox input "true"
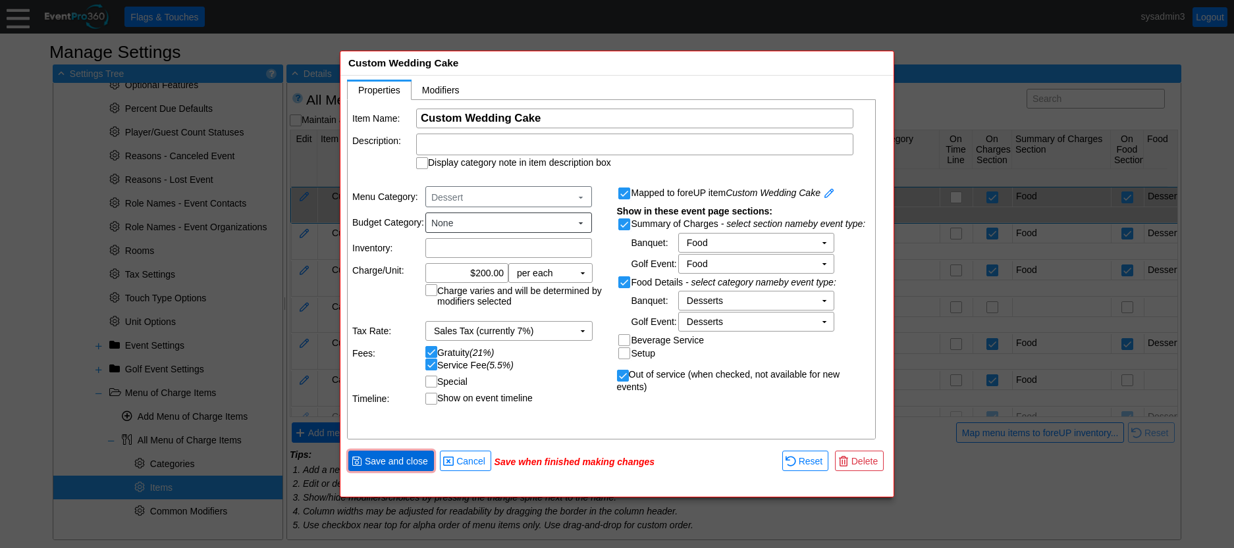
click at [400, 454] on span "● Save and close" at bounding box center [391, 461] width 79 height 14
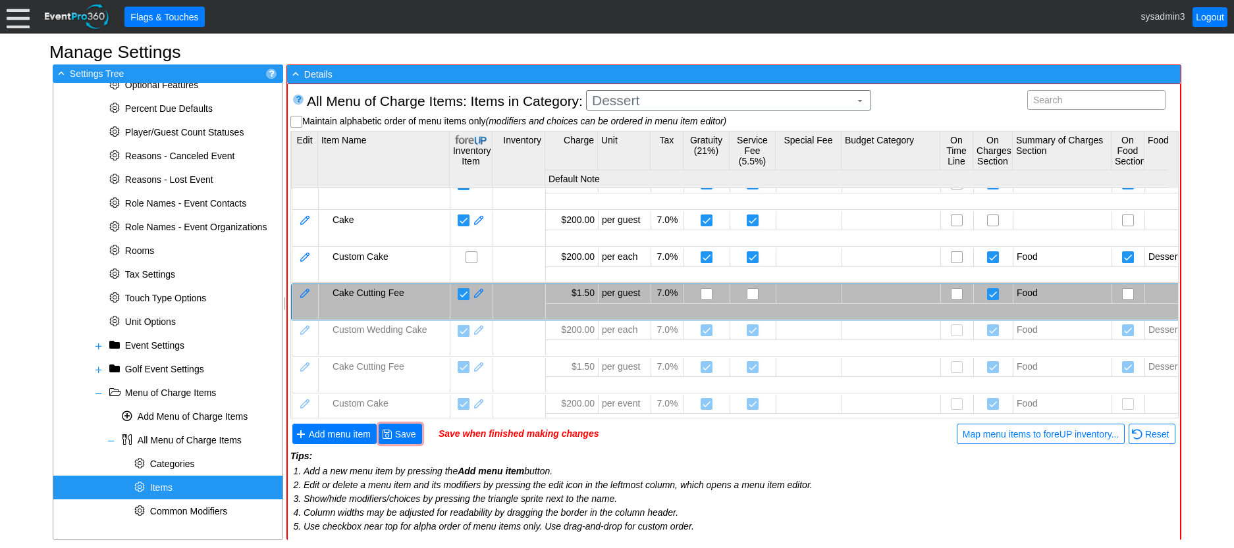
scroll to position [74, 0]
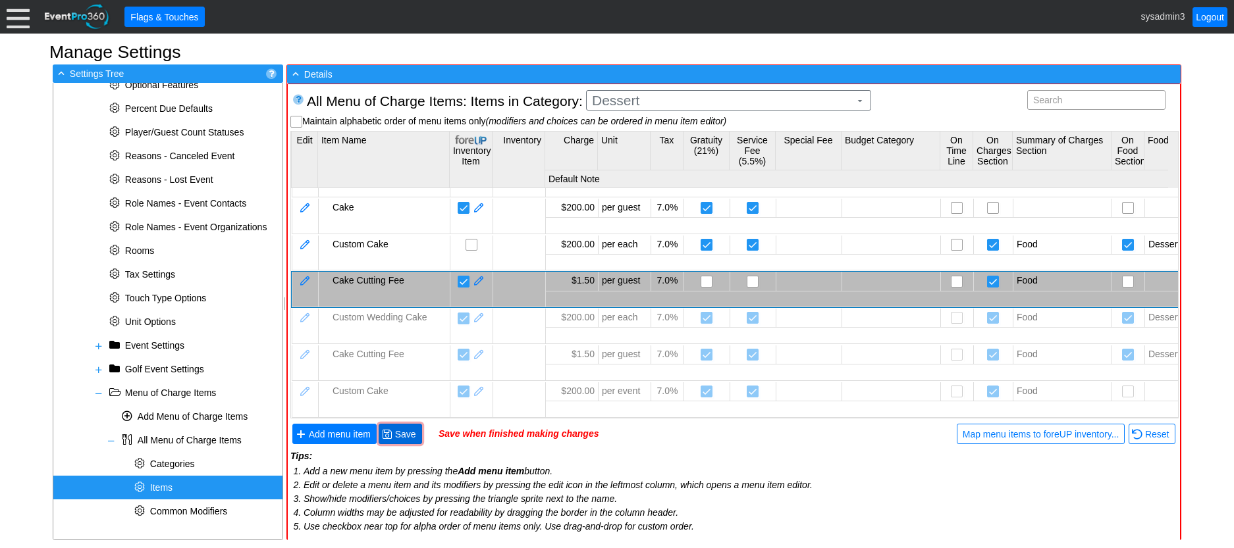
click at [408, 432] on span "Save" at bounding box center [405, 434] width 26 height 13
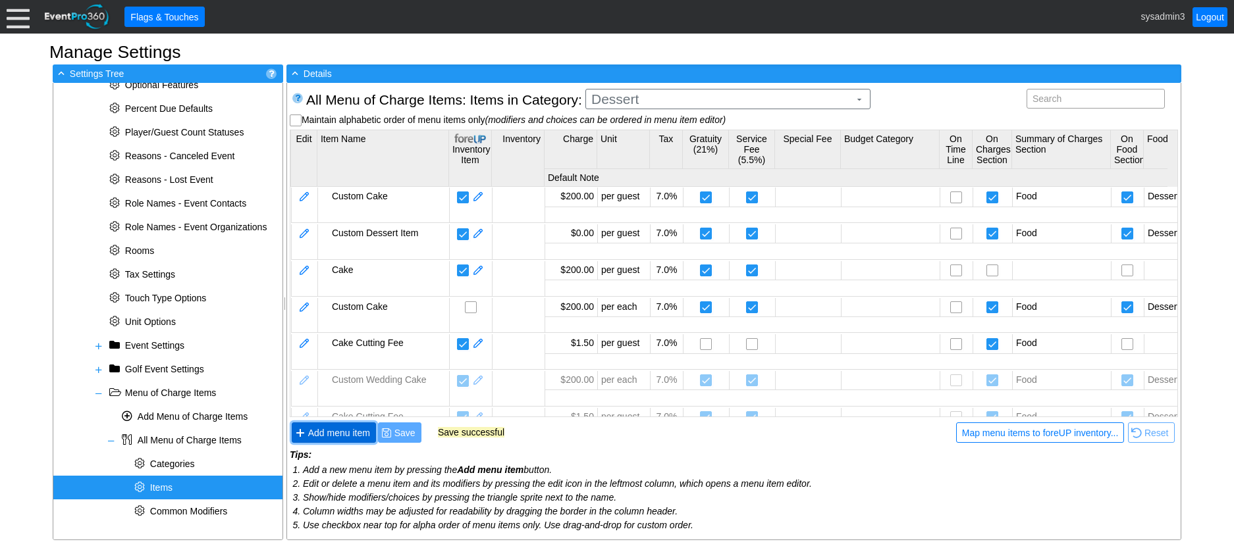
click at [350, 427] on span "Add menu item" at bounding box center [338, 433] width 67 height 13
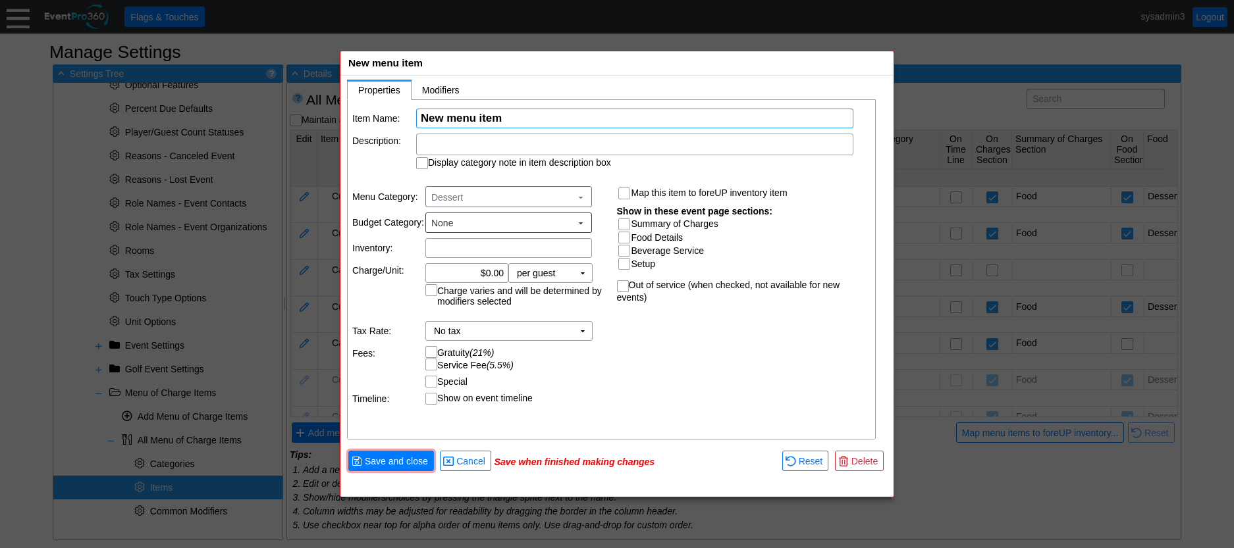
scroll to position [0, 0]
paste input "Custom Wedding Cake"
type input "Custom Wedding Cake"
click at [490, 271] on input "0.00" at bounding box center [467, 273] width 74 height 18
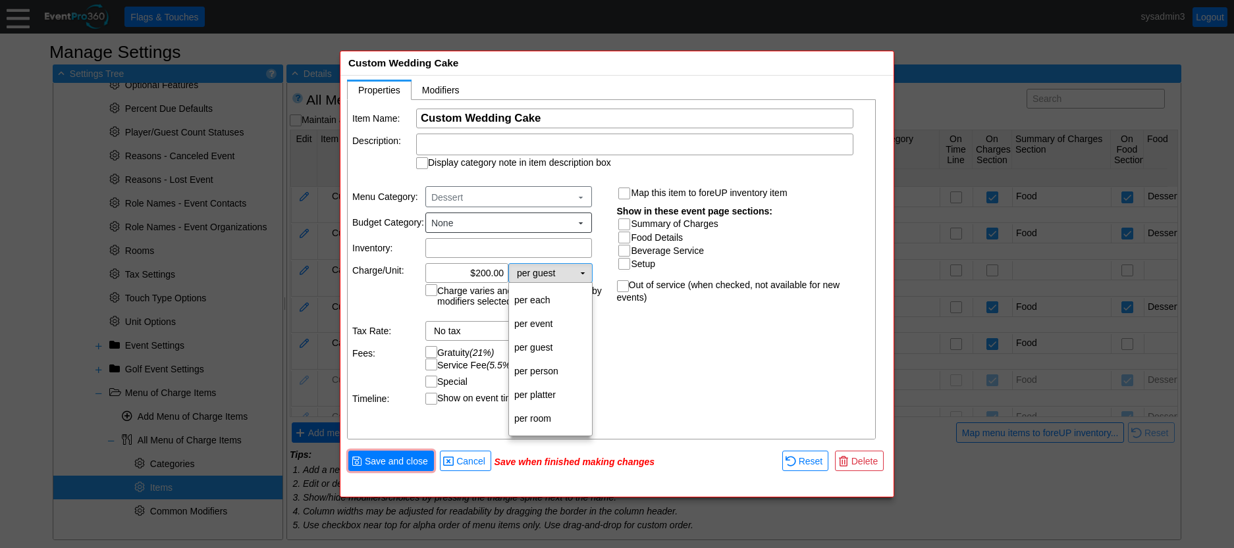
click at [584, 273] on td "▼" at bounding box center [582, 273] width 18 height 18
type input "$200.00"
click at [552, 298] on td "per each" at bounding box center [550, 300] width 83 height 24
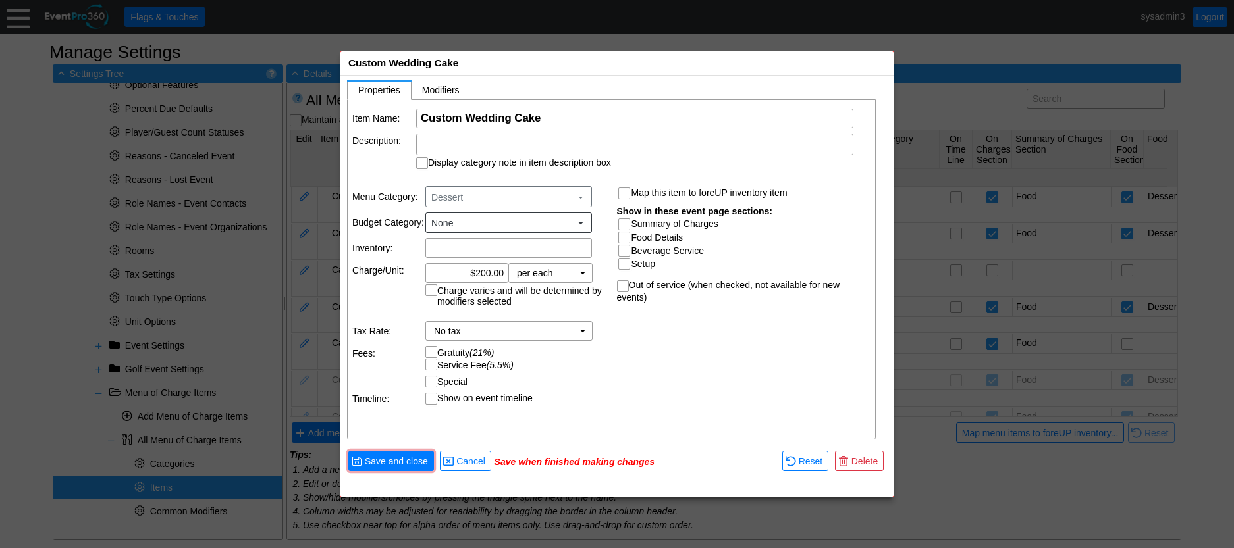
click at [623, 223] on input "Summary of Charges" at bounding box center [625, 225] width 13 height 13
checkbox input "true"
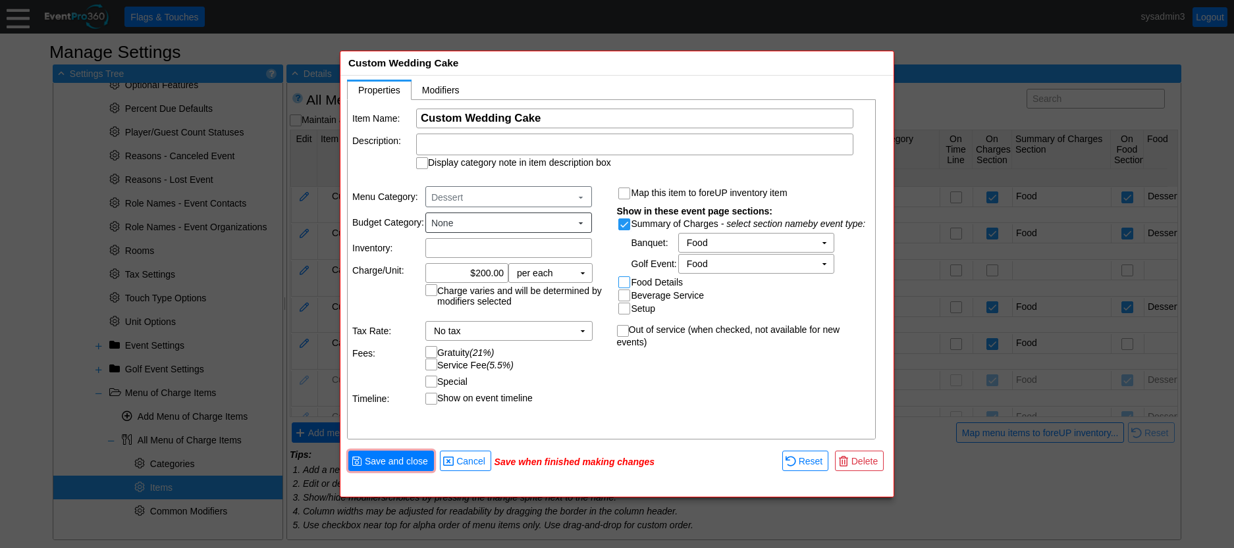
click at [623, 282] on input "Food Details" at bounding box center [625, 283] width 13 height 13
checkbox input "true"
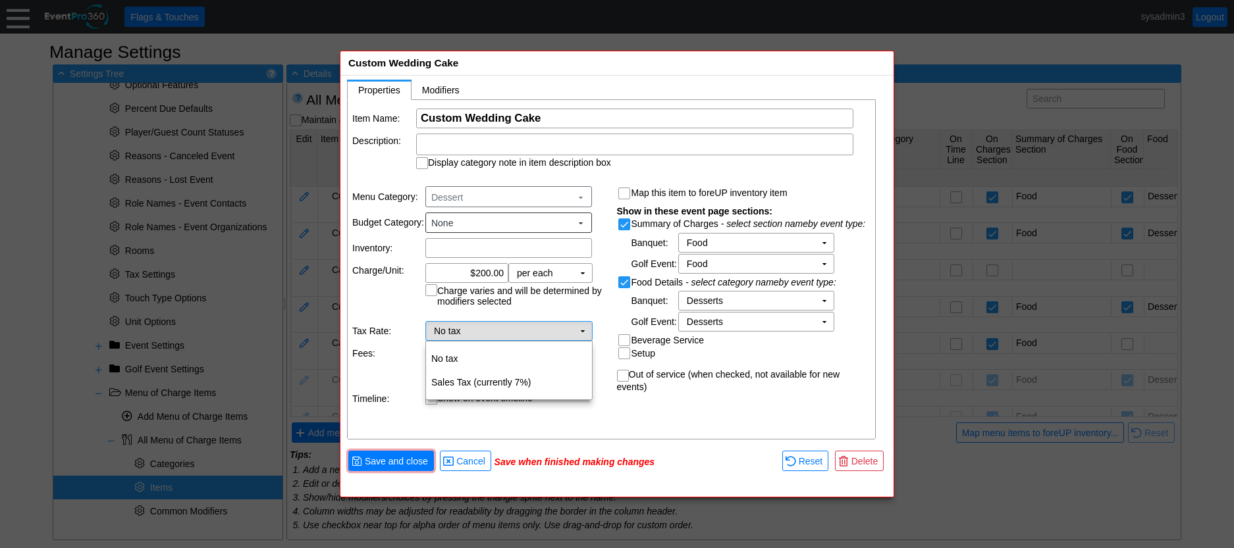
click at [585, 334] on td "▼" at bounding box center [582, 331] width 18 height 18
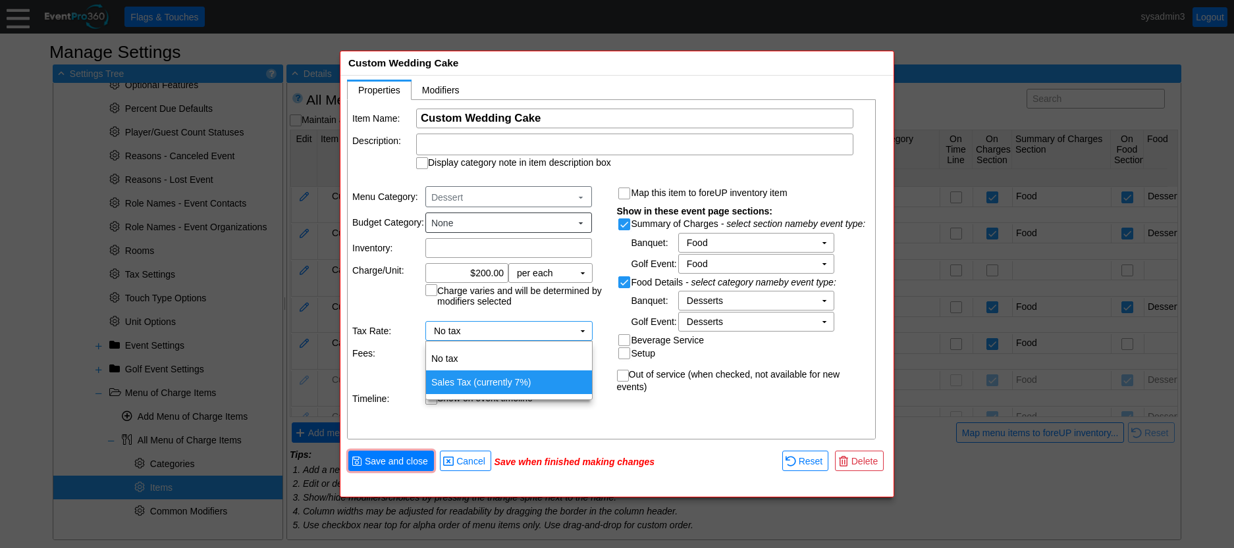
click at [475, 375] on td "Sales Tax (currently 7%)" at bounding box center [509, 383] width 166 height 24
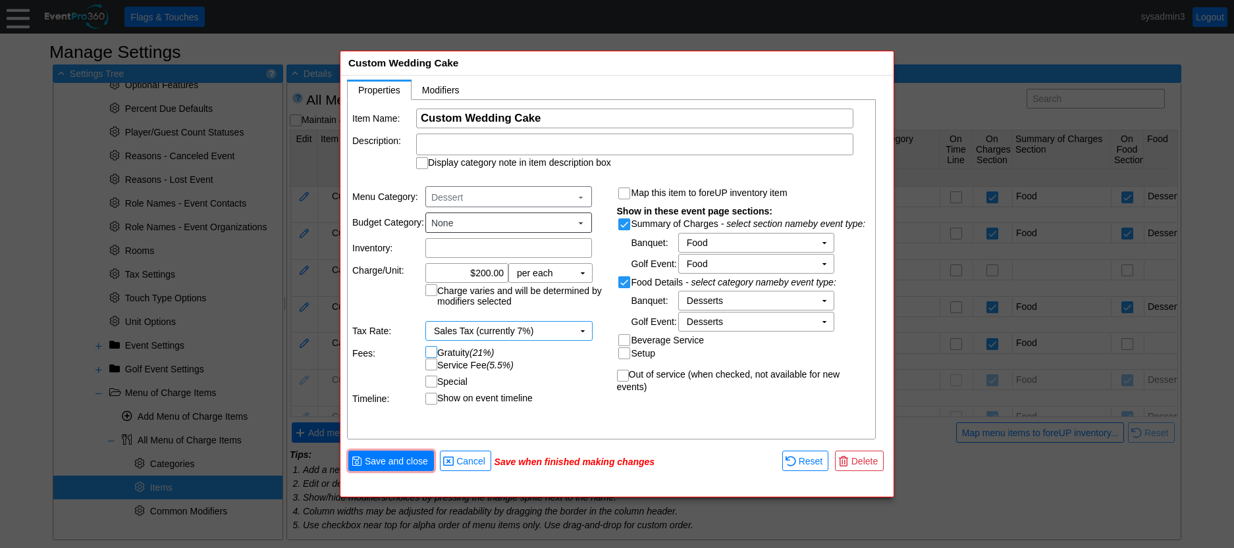
click at [432, 351] on input "Gratuity (21%)" at bounding box center [432, 353] width 13 height 13
checkbox input "true"
click at [431, 365] on input "Service Fee (5.5%)" at bounding box center [432, 365] width 13 height 13
checkbox input "true"
click at [406, 456] on span "Save and close" at bounding box center [396, 461] width 68 height 13
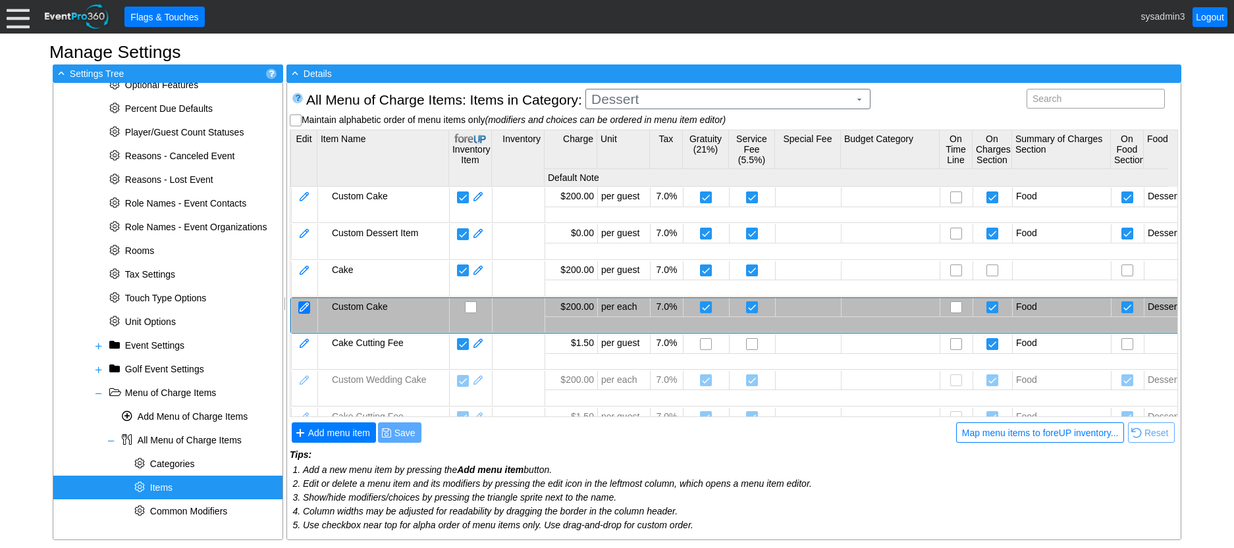
click at [308, 306] on div at bounding box center [304, 307] width 12 height 13
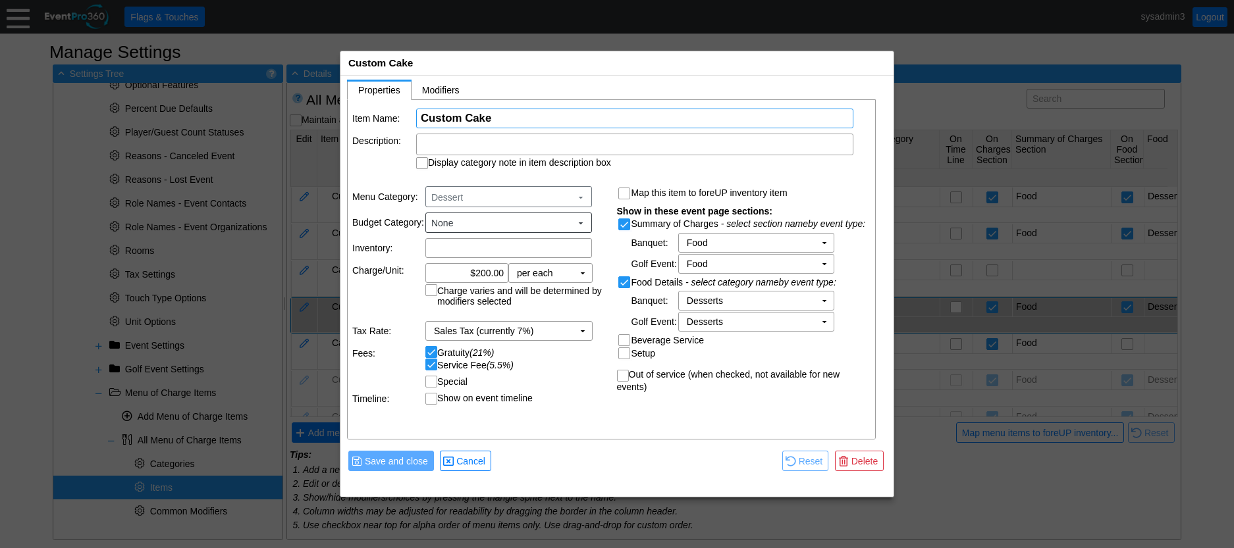
click at [467, 118] on input "Custom Cake" at bounding box center [635, 118] width 428 height 18
drag, startPoint x: 603, startPoint y: 111, endPoint x: 408, endPoint y: 111, distance: 194.9
click at [408, 111] on tr "Item Name: Χ Custom Wedding Cake Name of the menu item" at bounding box center [611, 119] width 519 height 20
type input "Custom Wedding Cake"
click at [552, 463] on td at bounding box center [636, 461] width 284 height 24
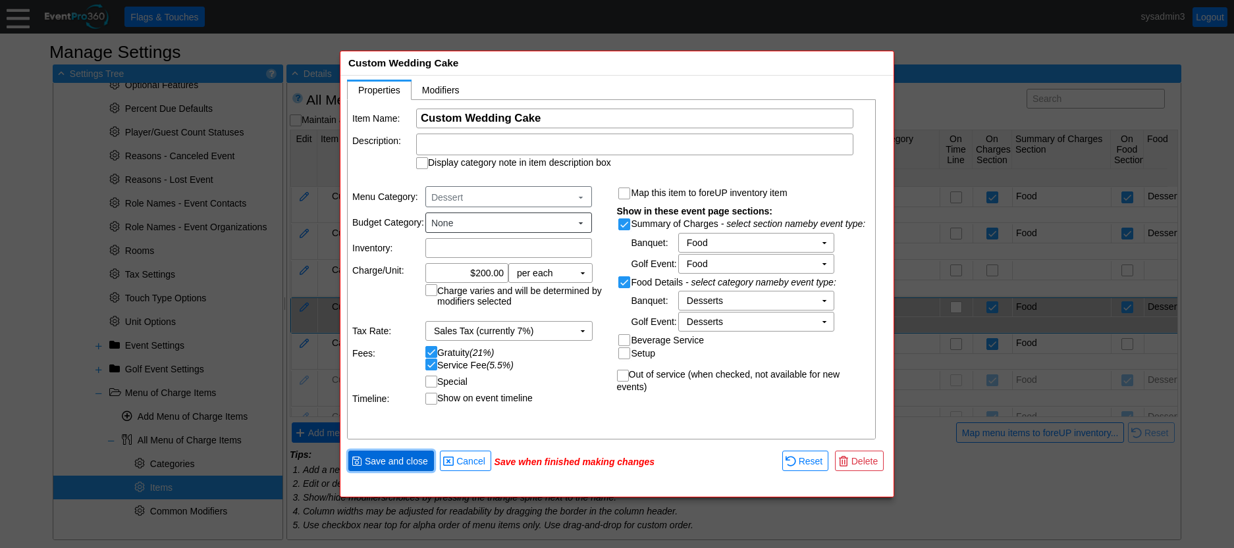
click at [393, 456] on span "Save and close" at bounding box center [396, 461] width 68 height 13
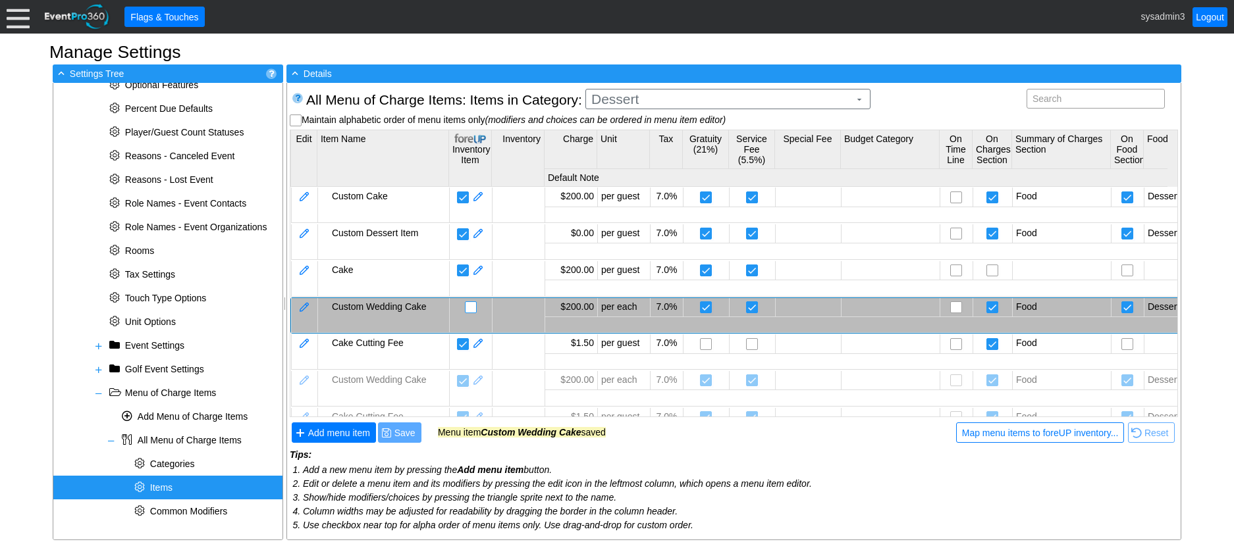
click at [471, 303] on input "checkbox" at bounding box center [471, 308] width 13 height 13
checkbox input "false"
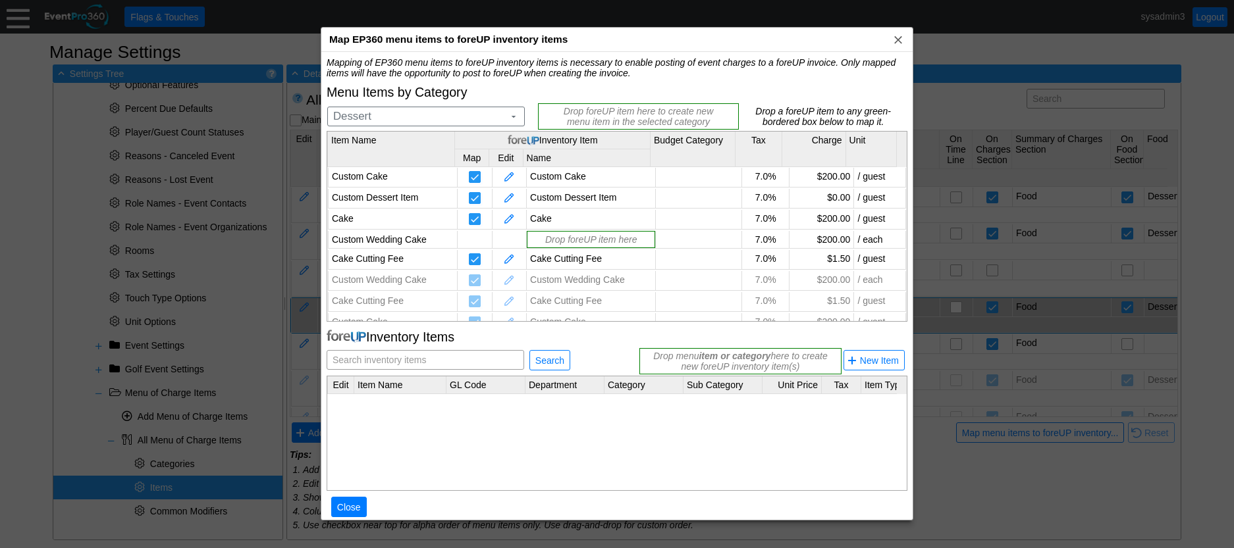
scroll to position [32, 0]
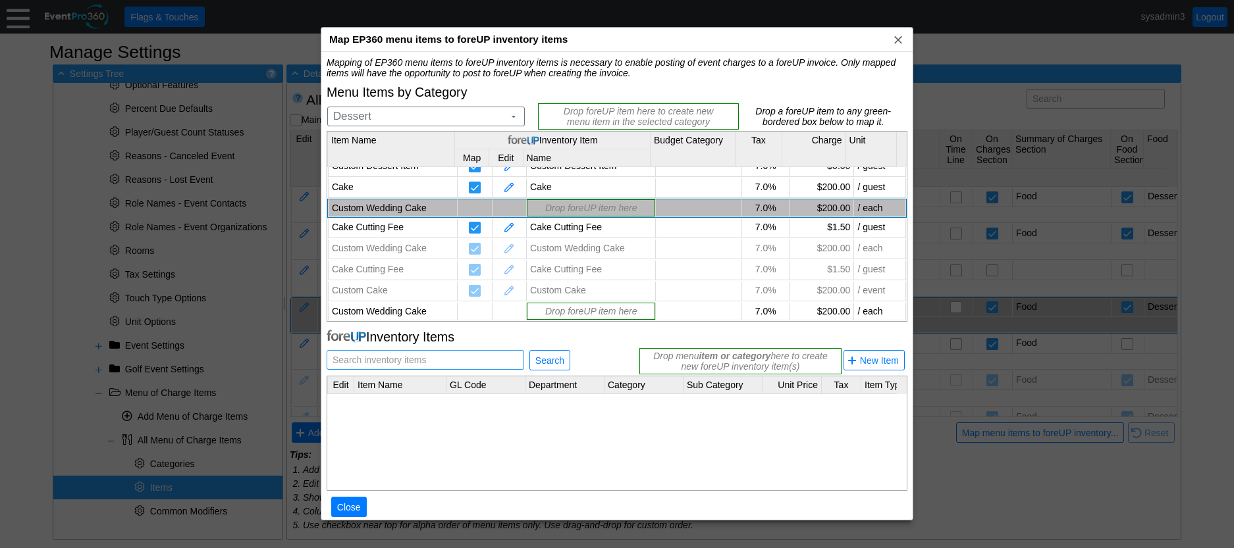
click at [388, 355] on span "Search inventory items" at bounding box center [379, 360] width 99 height 18
drag, startPoint x: 388, startPoint y: 355, endPoint x: 365, endPoint y: 360, distance: 23.5
click at [365, 360] on span "Search inventory items" at bounding box center [379, 360] width 99 height 18
paste input "Custom Wedding Cake"
type input "Custom Wedding Cake"
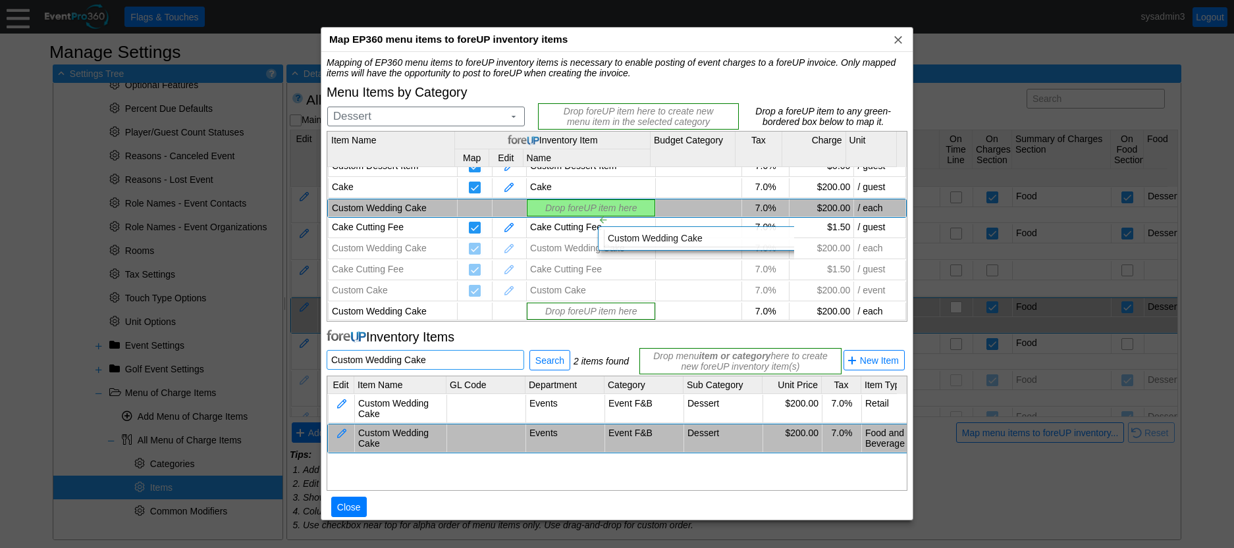
click at [586, 203] on div "Mapping of EP360 menu items to foreUP inventory items is necessary to enable po…" at bounding box center [617, 294] width 581 height 474
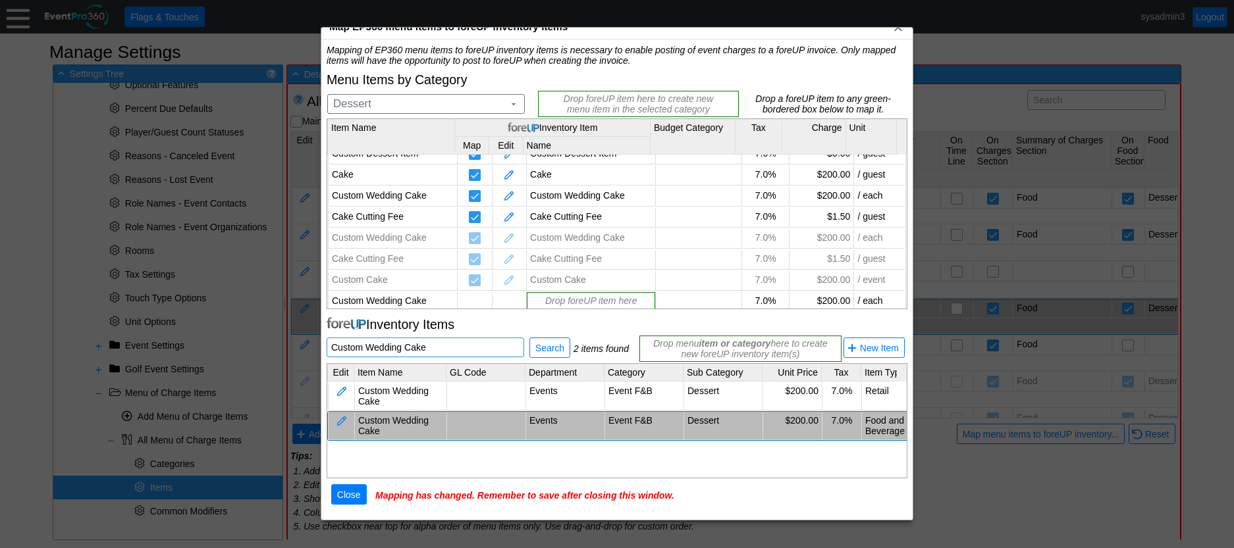
scroll to position [16, 0]
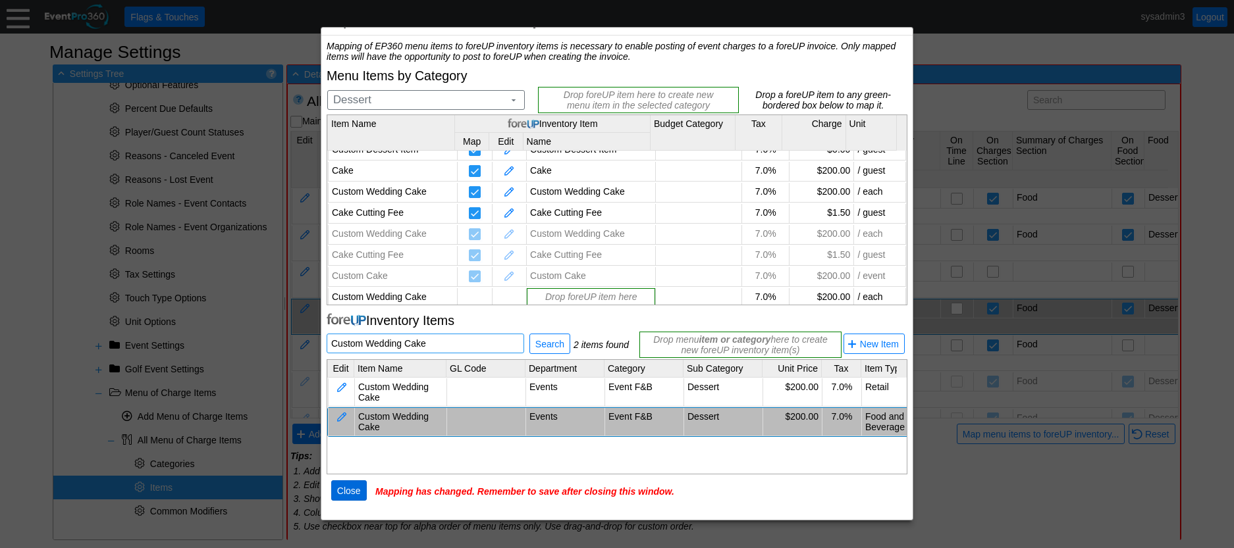
click at [357, 488] on span "Close" at bounding box center [348, 490] width 29 height 13
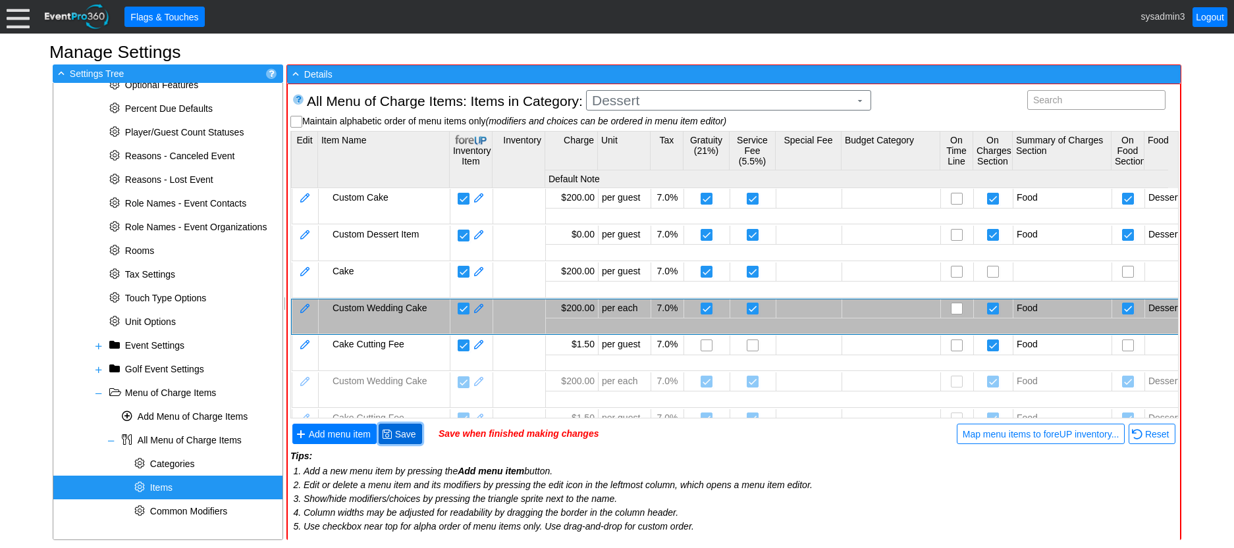
click at [417, 434] on span "Save" at bounding box center [405, 434] width 26 height 13
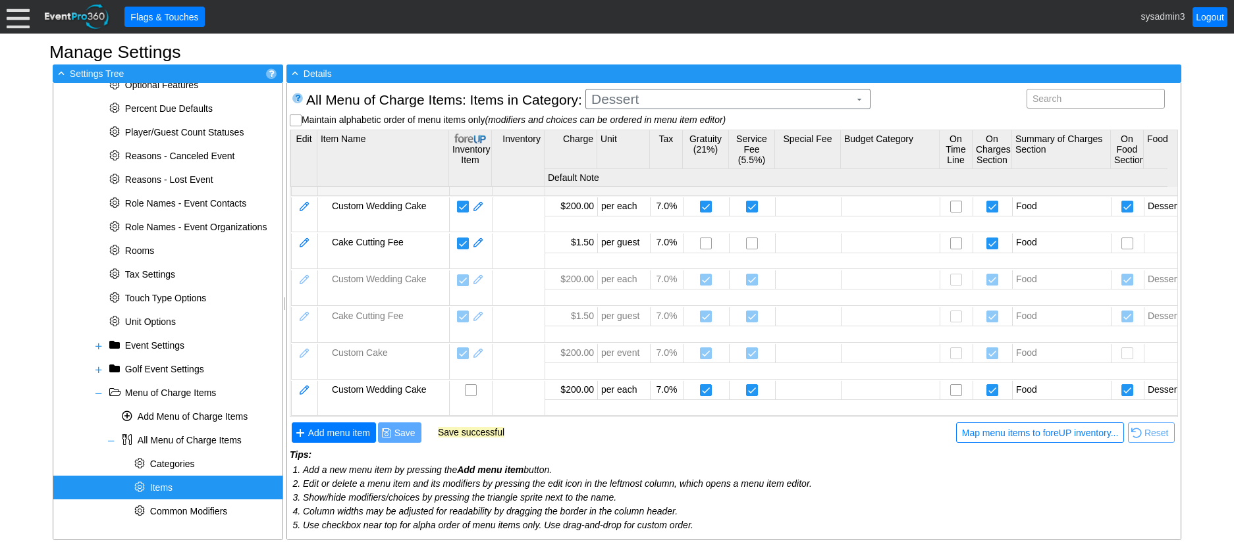
scroll to position [111, 0]
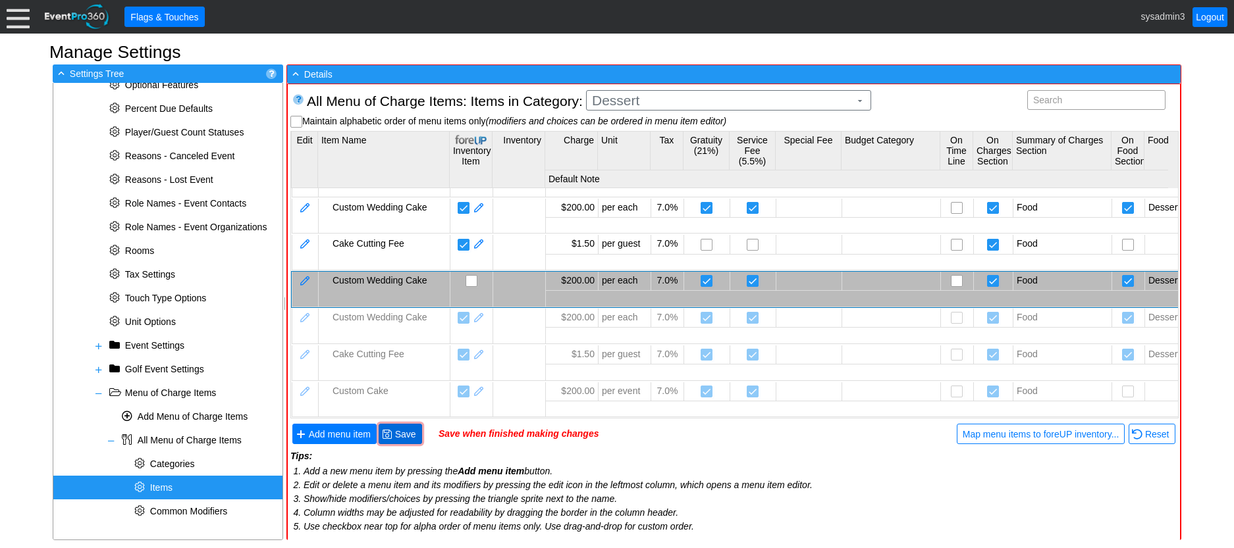
click at [409, 432] on span "Save" at bounding box center [405, 434] width 26 height 13
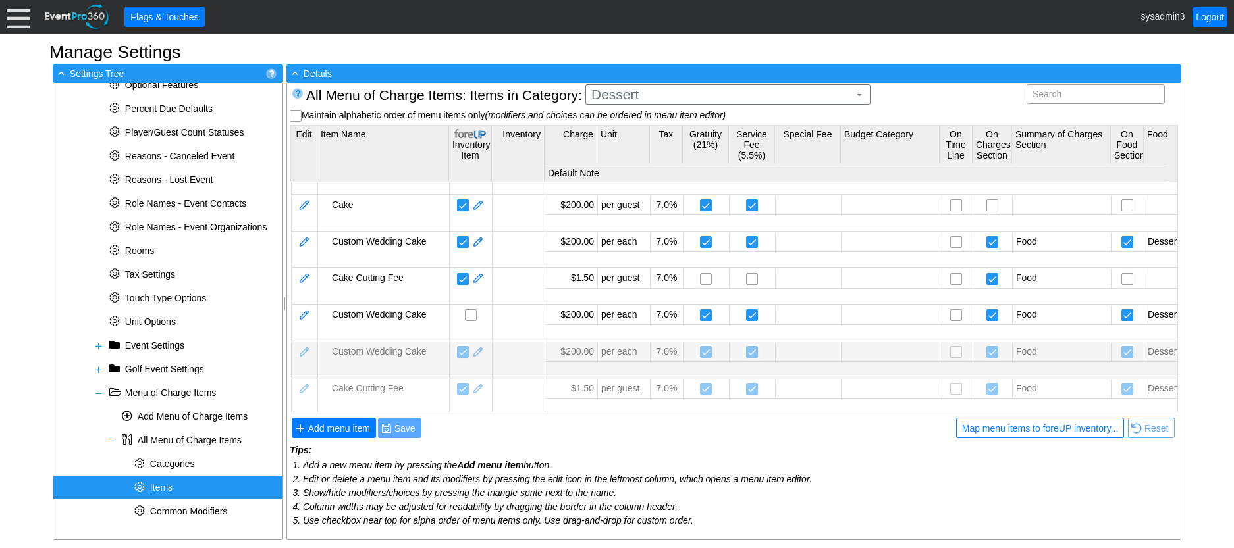
scroll to position [45, 0]
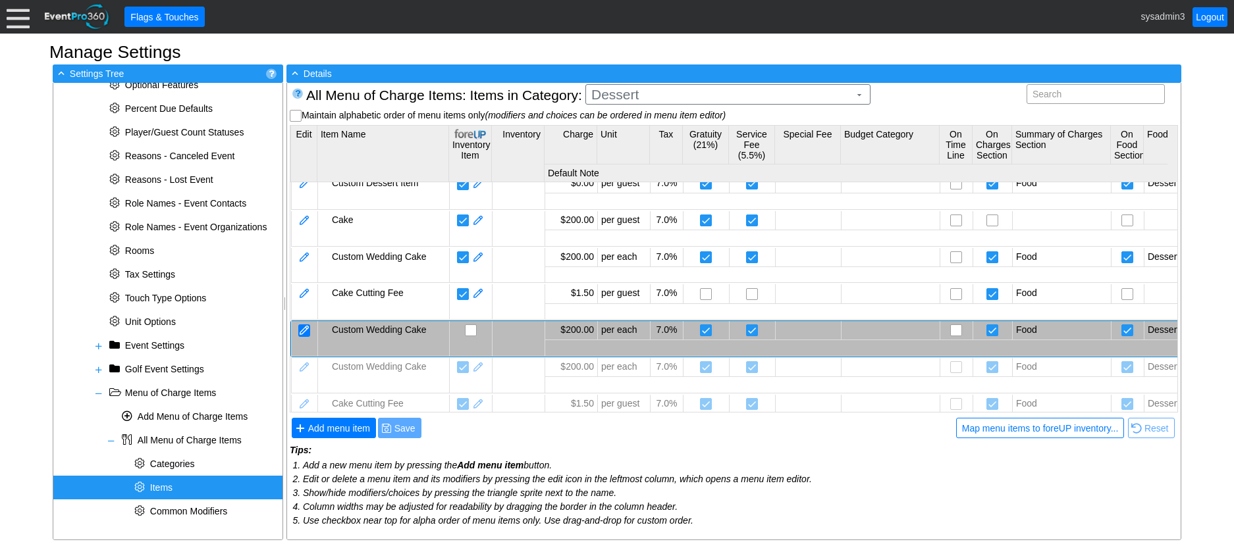
click at [305, 334] on div at bounding box center [304, 331] width 12 height 13
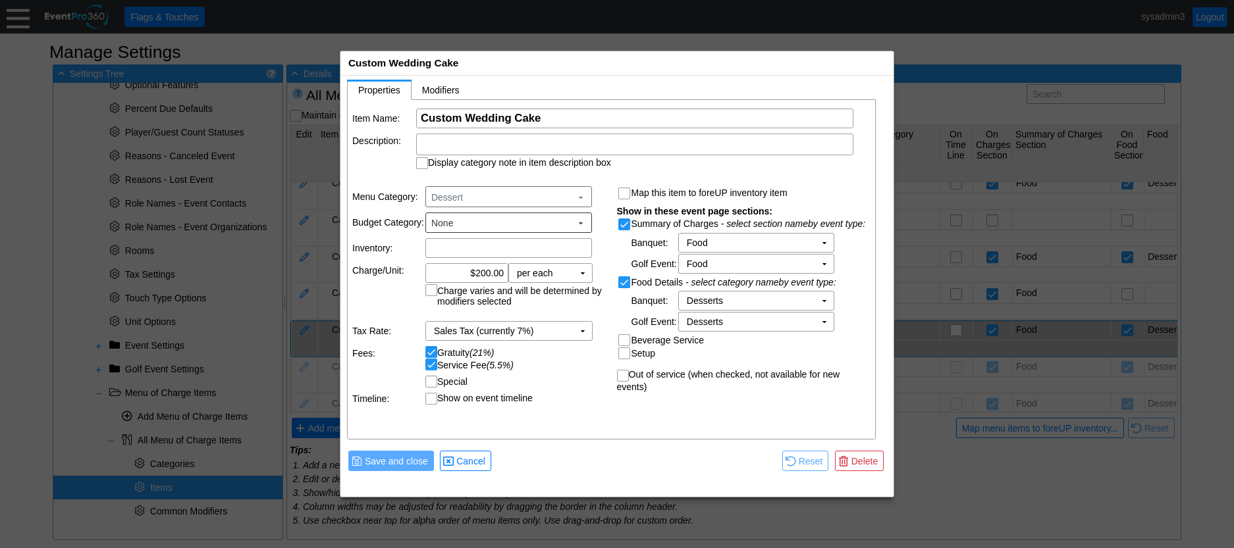
scroll to position [0, 0]
click at [866, 462] on span "Delete" at bounding box center [865, 461] width 32 height 13
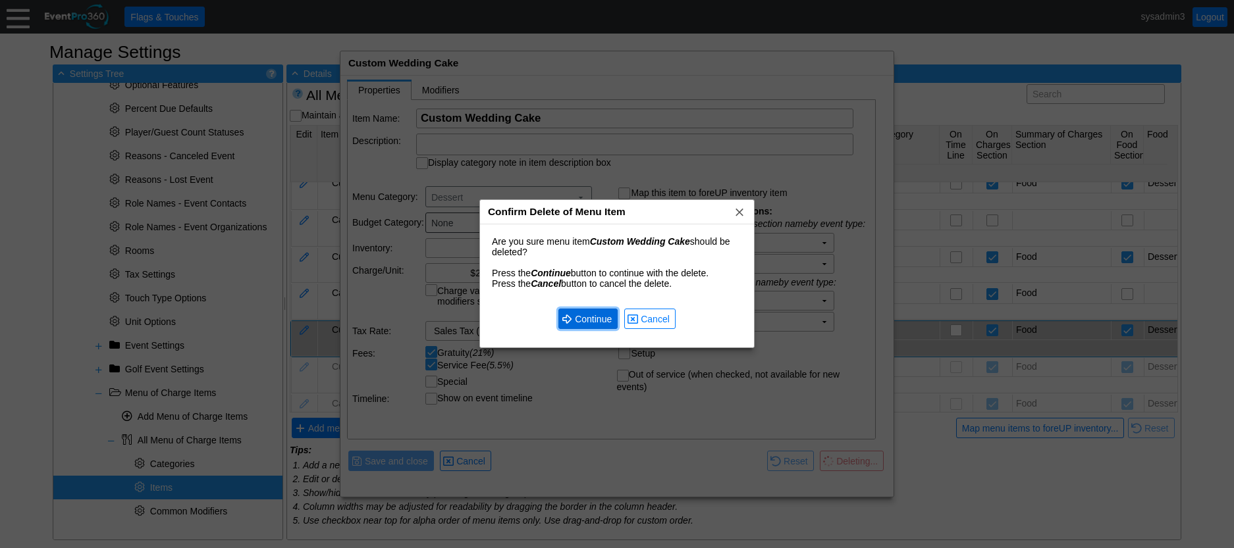
click at [590, 321] on span "Continue" at bounding box center [593, 319] width 42 height 13
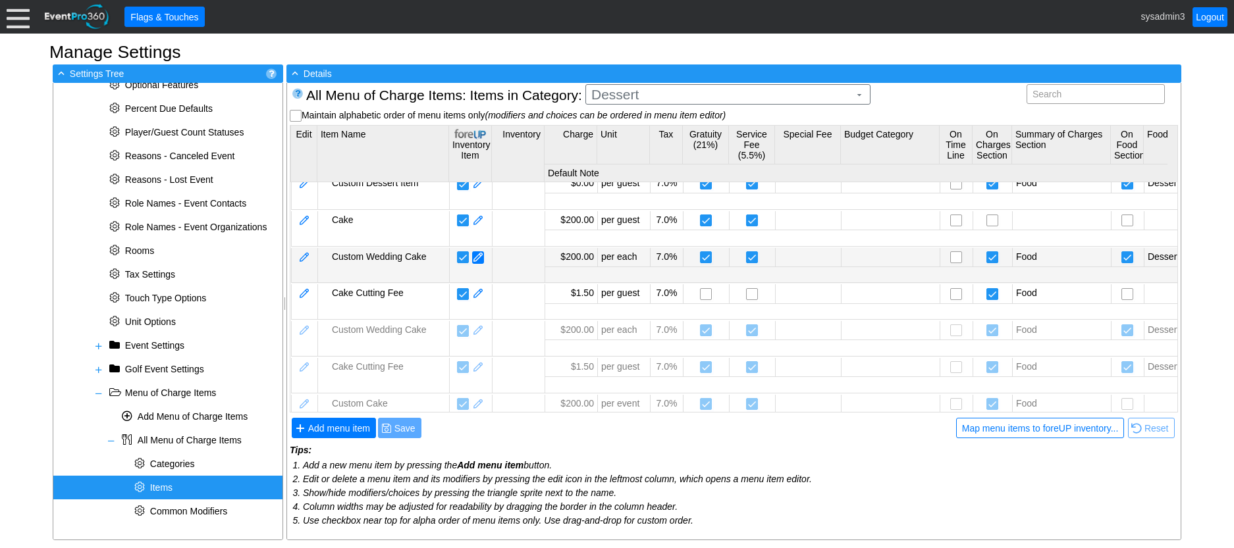
click at [480, 255] on span at bounding box center [478, 257] width 12 height 13
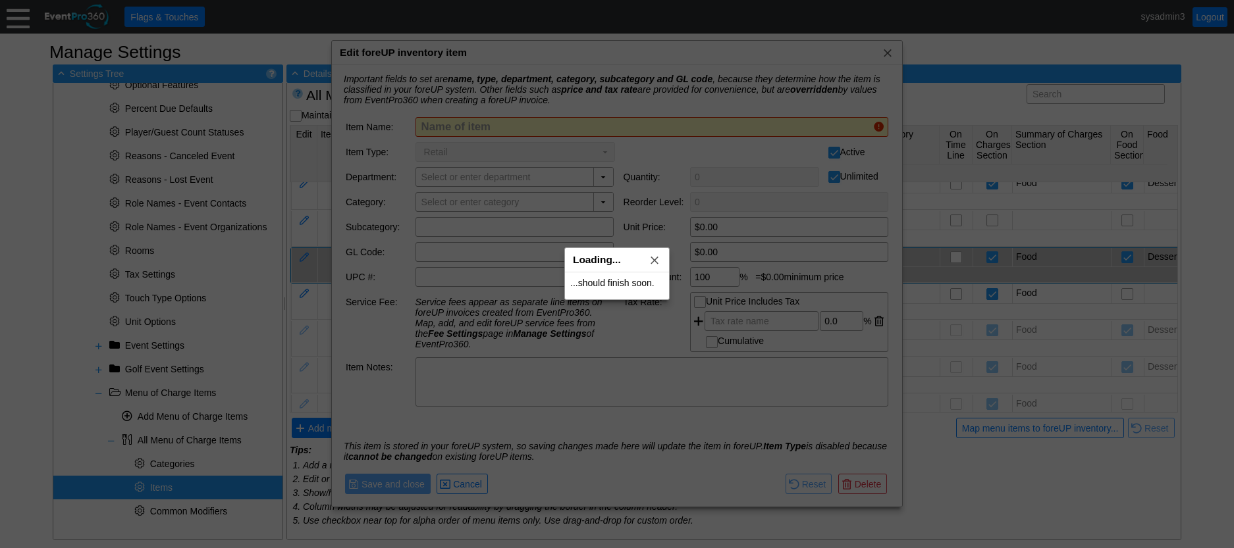
type input "Custom Wedding Cake"
type input "Events"
type input "Event F&B"
type input "Dessert"
type input "$200.00"
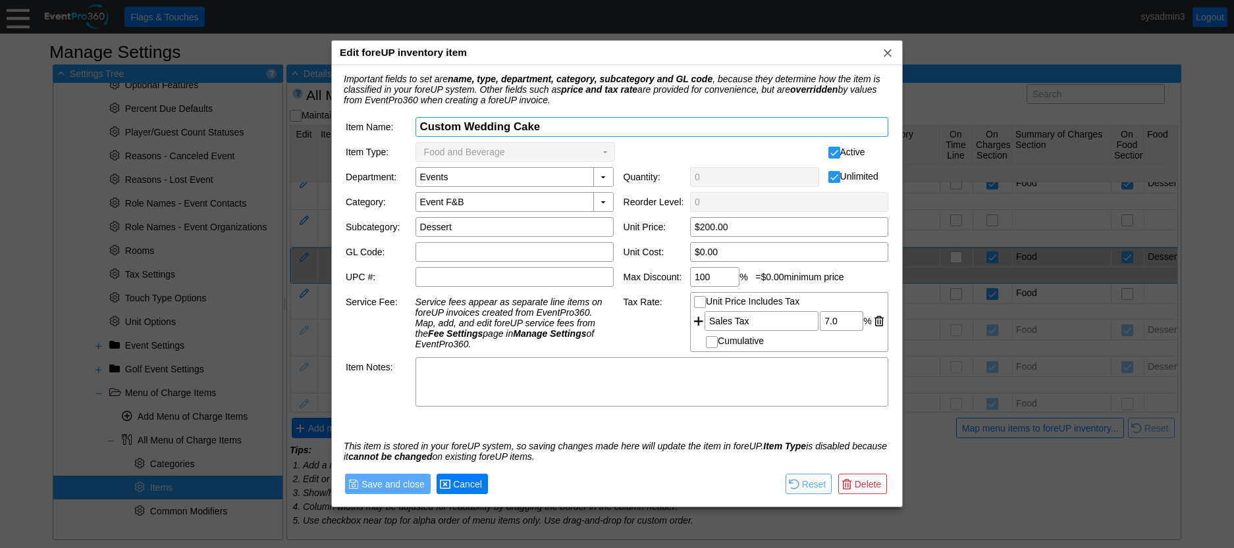
click at [469, 489] on span "Cancel" at bounding box center [467, 484] width 34 height 13
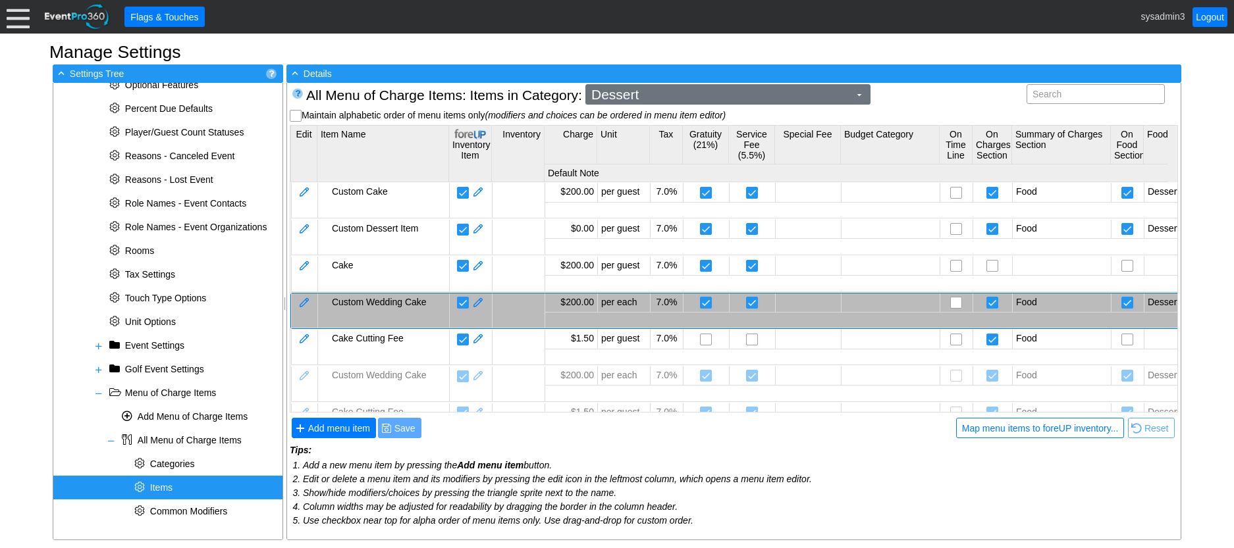
click at [687, 88] on span "Dessert" at bounding box center [720, 94] width 263 height 13
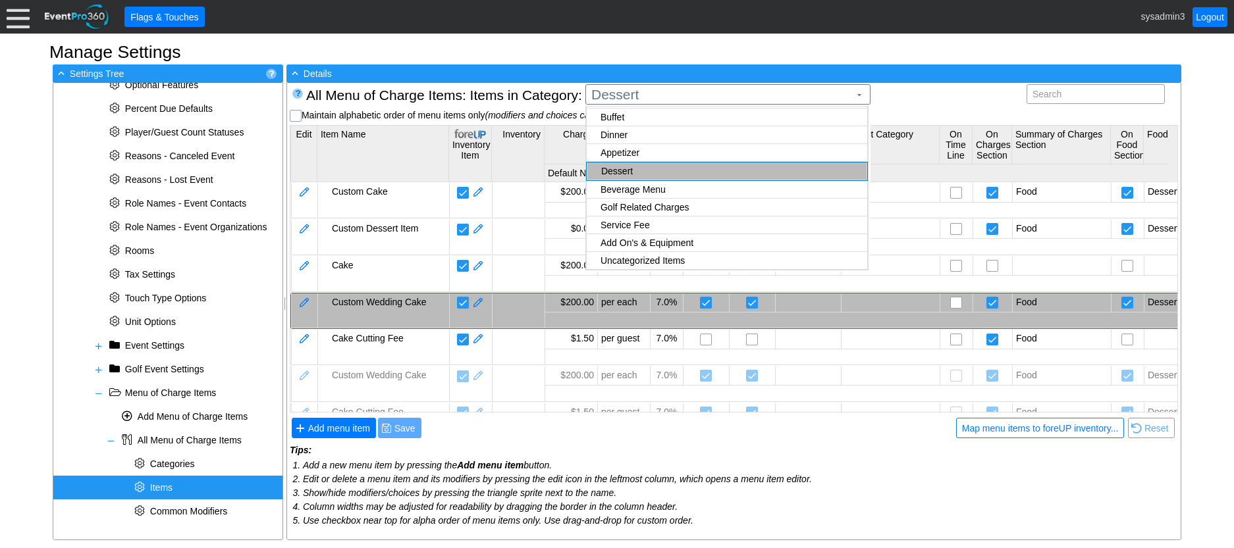
checkbox input "true"
click at [641, 229] on body "Calendar of Events + New Event + Reports + Manage Contacts + Manage Organizatio…" at bounding box center [617, 274] width 1234 height 548
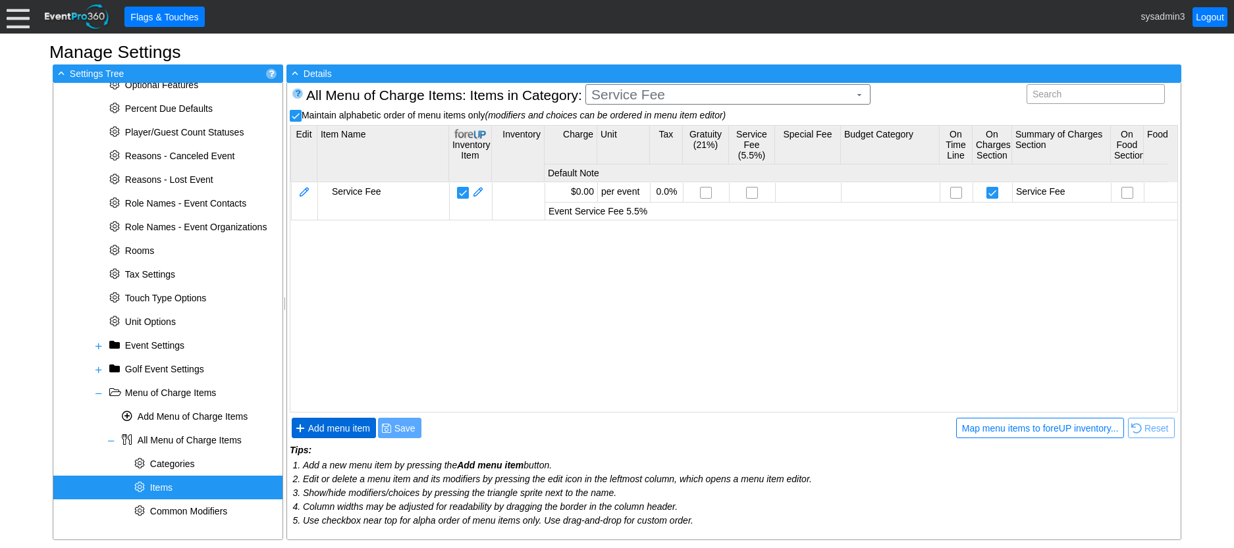
click at [352, 423] on span "Add menu item" at bounding box center [338, 428] width 67 height 13
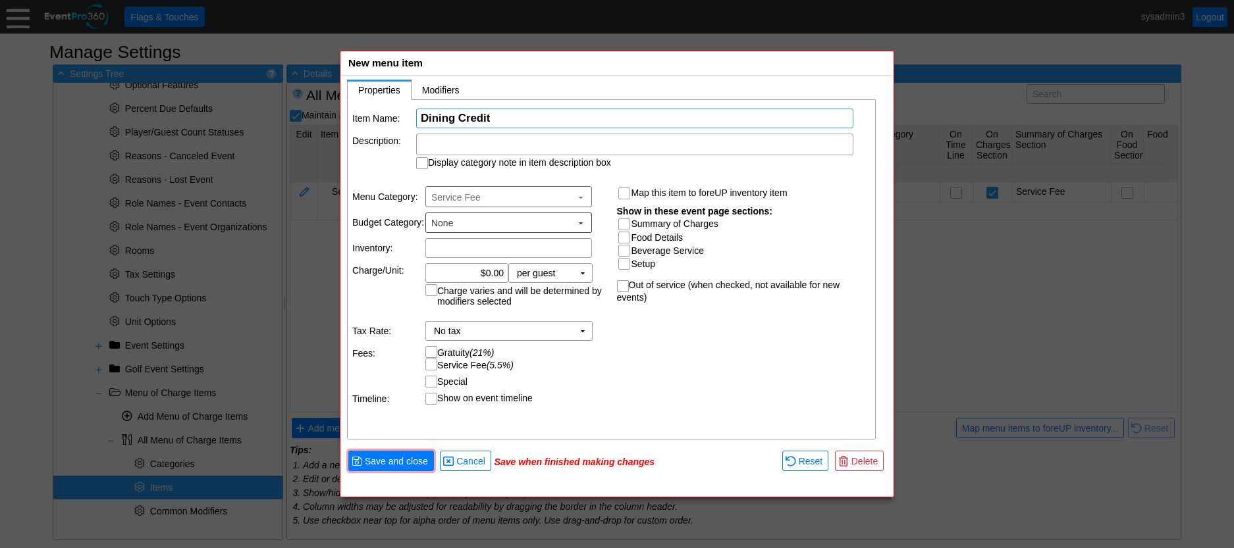
drag, startPoint x: 509, startPoint y: 116, endPoint x: 400, endPoint y: 114, distance: 109.3
click at [400, 114] on tr "Item Name: Χ Dining Credit Name of the menu item" at bounding box center [611, 119] width 519 height 20
type input "Dining Credit"
click at [624, 226] on input "Summary of Charges" at bounding box center [625, 225] width 13 height 13
checkbox input "true"
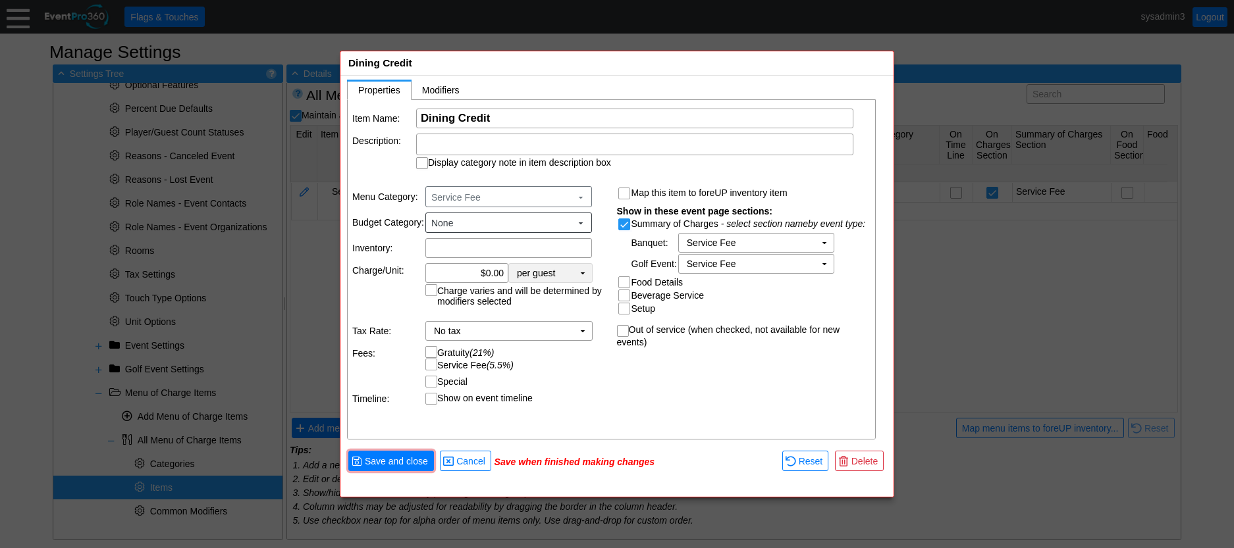
click at [580, 273] on td "▼" at bounding box center [582, 273] width 18 height 18
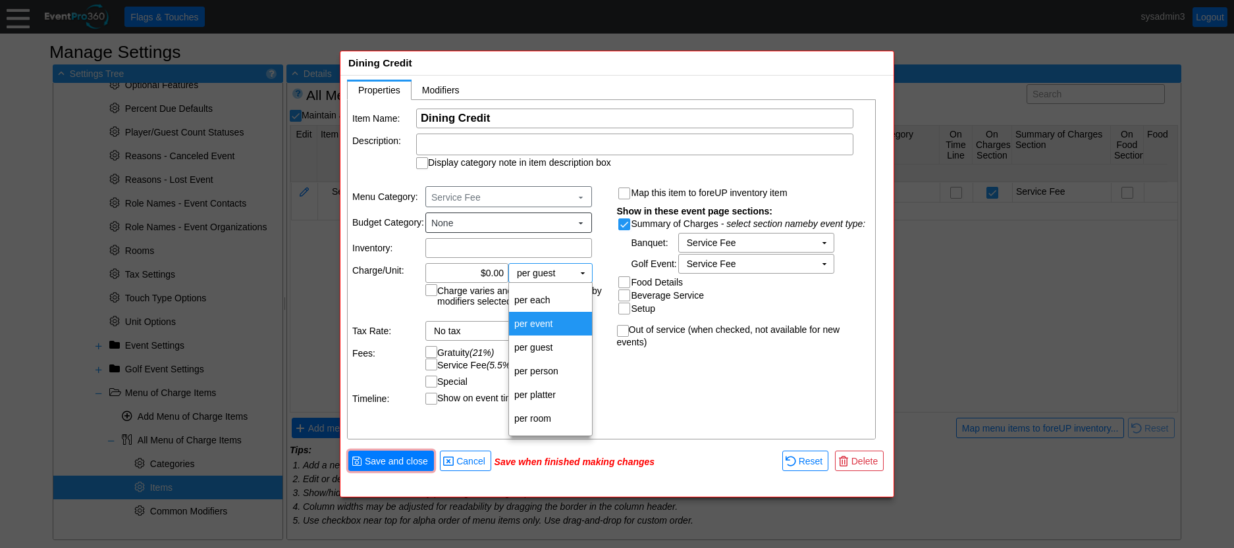
click at [556, 317] on td "per event" at bounding box center [550, 324] width 83 height 24
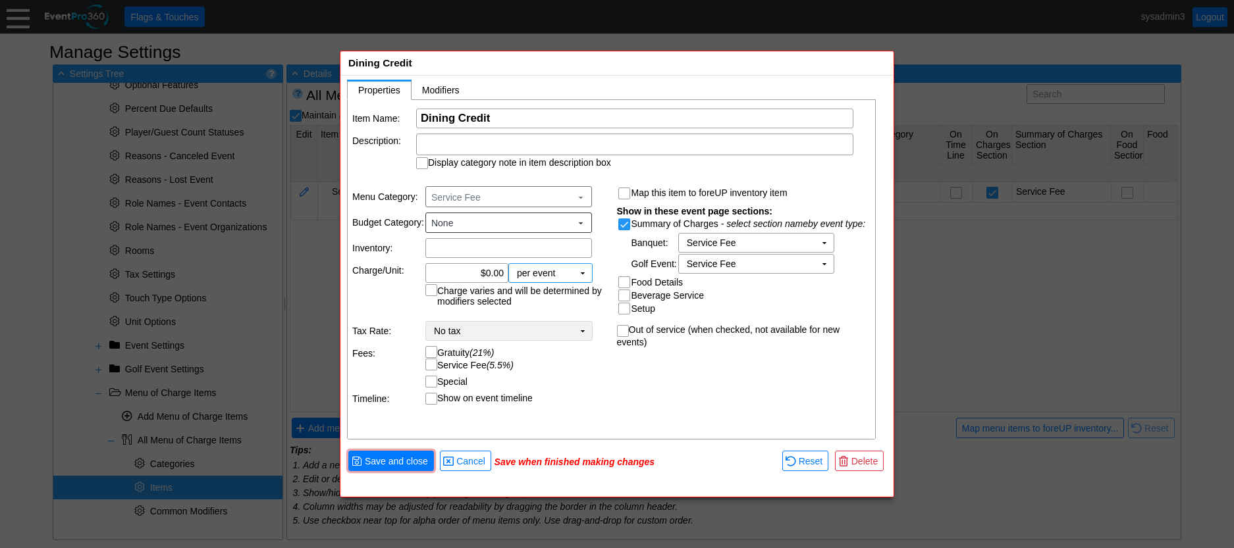
click at [568, 332] on td "No tax Χ" at bounding box center [499, 331] width 147 height 18
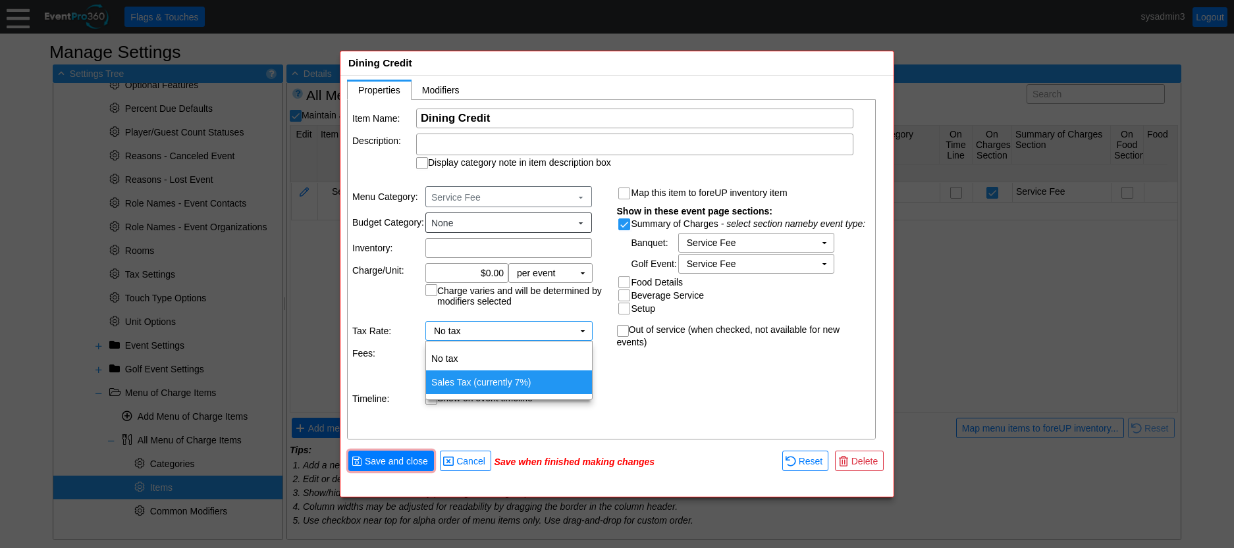
click at [656, 377] on div "Item Name: Χ Dining Credit Name of the menu item Description: Display category …" at bounding box center [612, 270] width 529 height 340
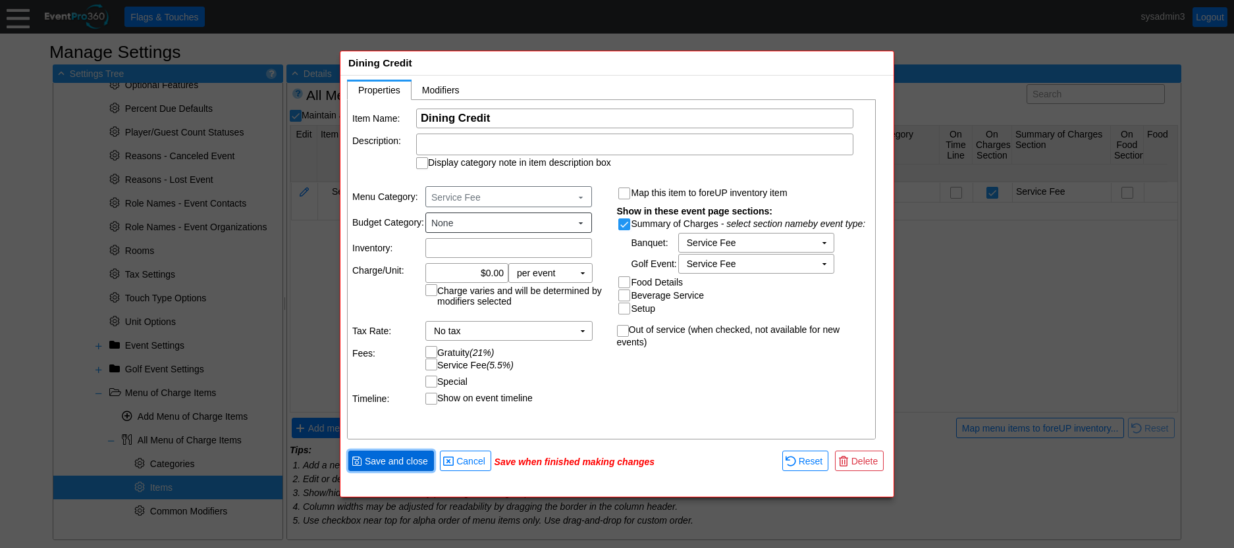
click at [406, 461] on span "Save and close" at bounding box center [396, 461] width 68 height 13
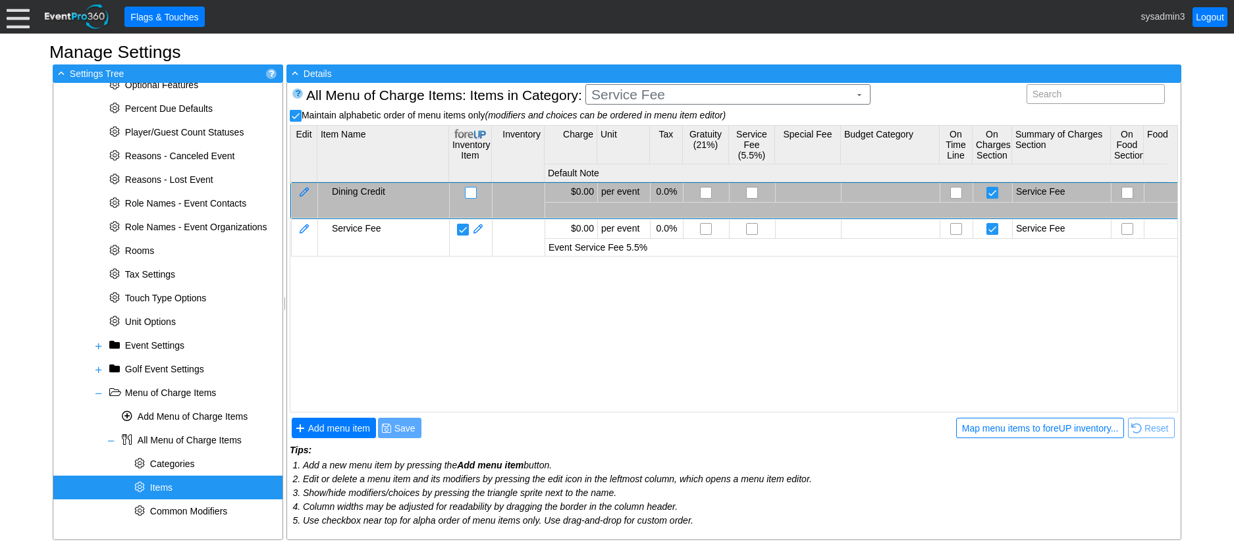
click at [469, 194] on input "checkbox" at bounding box center [471, 194] width 13 height 13
checkbox input "false"
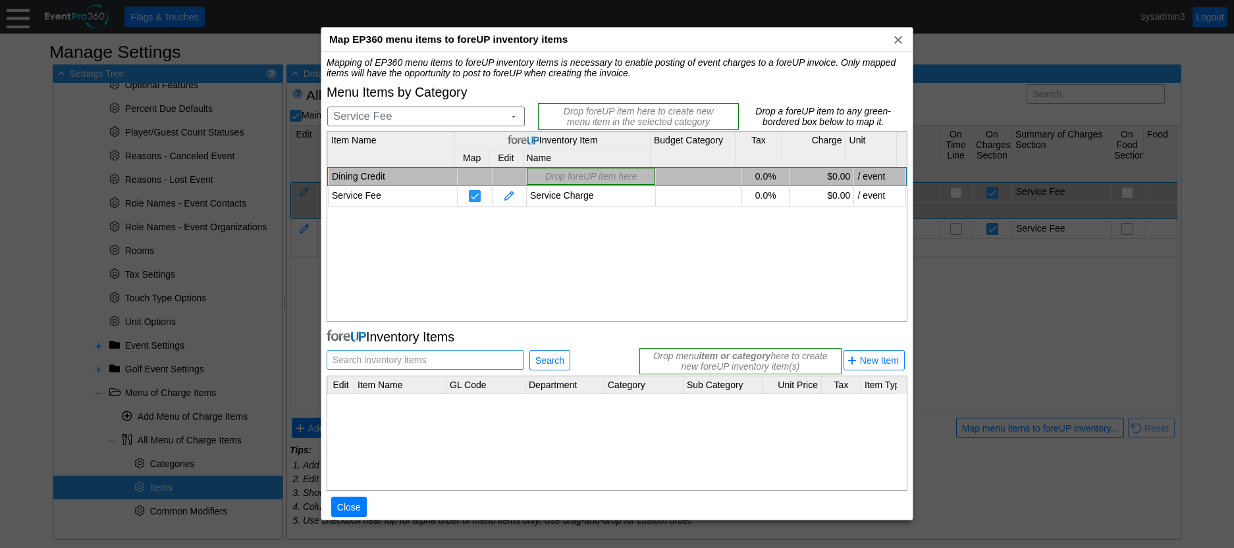
click at [426, 363] on span "Search inventory items" at bounding box center [379, 360] width 99 height 18
drag, startPoint x: 421, startPoint y: 356, endPoint x: 402, endPoint y: 361, distance: 19.2
click at [402, 361] on span "Search inventory items" at bounding box center [379, 360] width 99 height 18
click at [401, 360] on span "Search inventory items" at bounding box center [379, 360] width 99 height 18
paste input "Dining Credit"
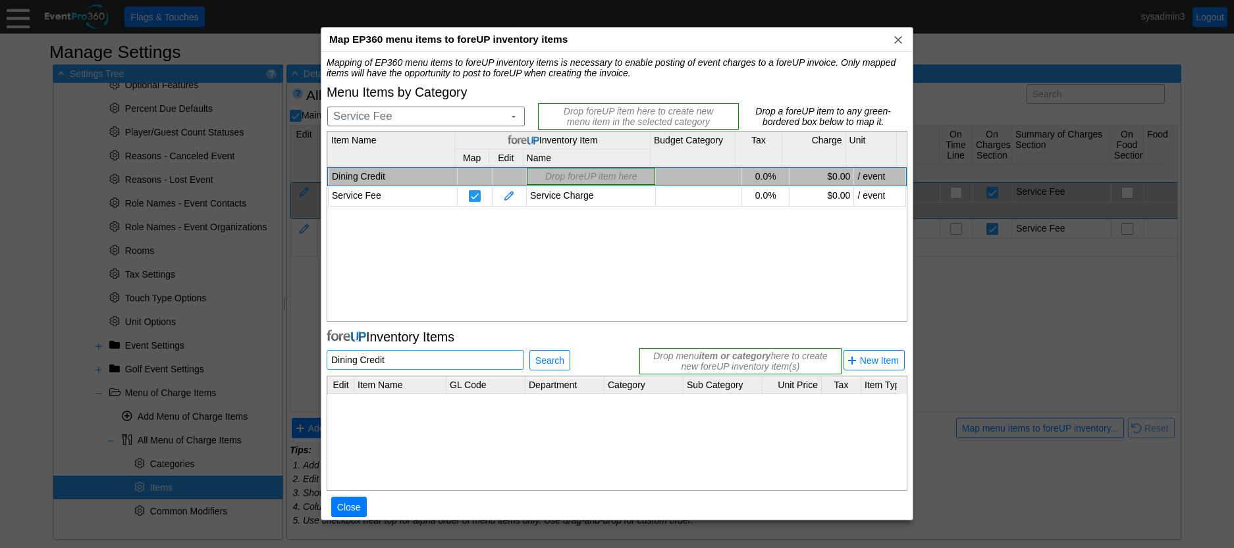
type input "Dining Credit"
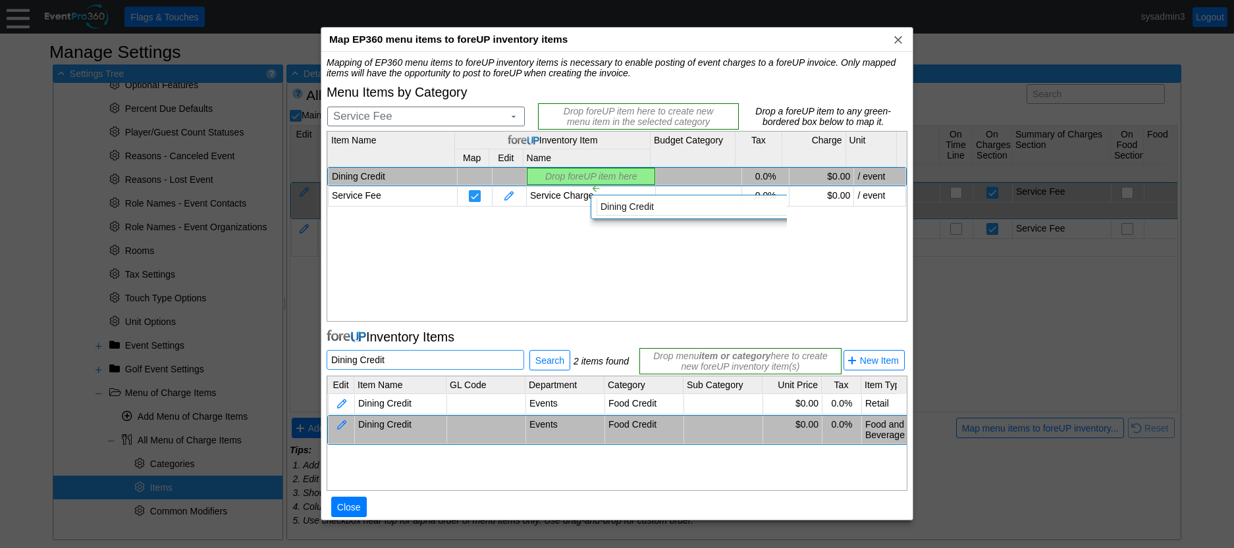
click at [579, 171] on div "Mapping of EP360 menu items to foreUP inventory items is necessary to enable po…" at bounding box center [617, 294] width 581 height 474
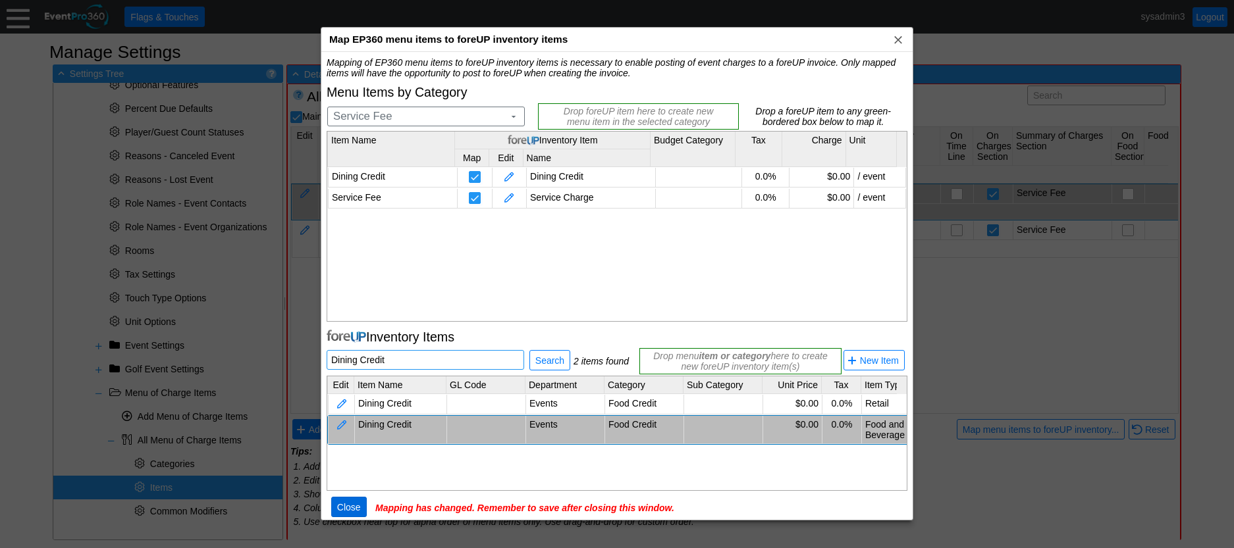
click at [348, 501] on span "Close" at bounding box center [348, 507] width 29 height 13
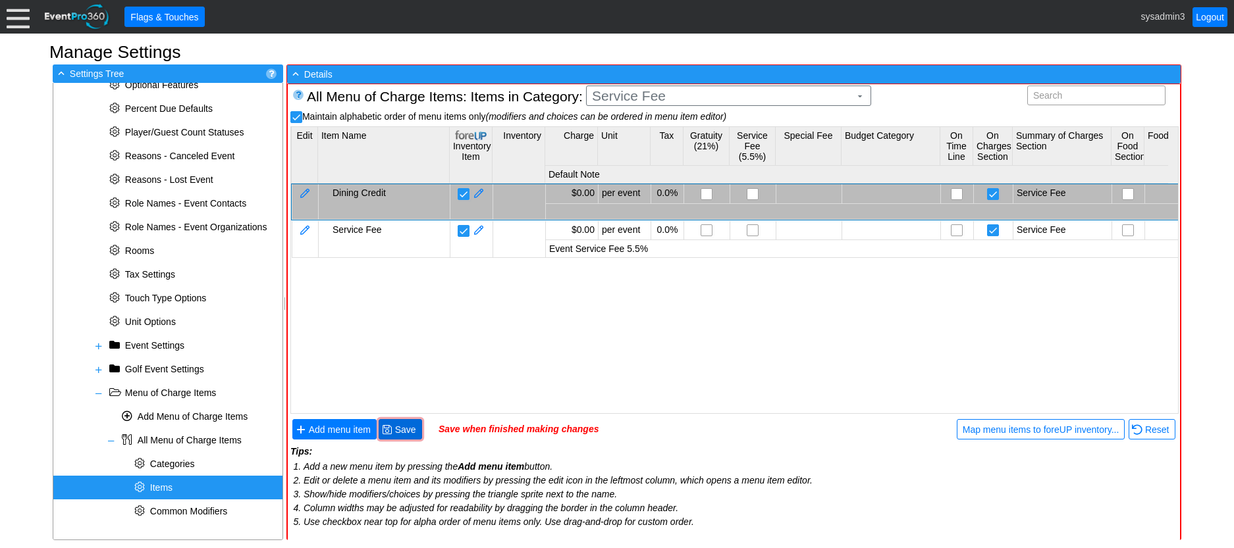
click at [407, 428] on span "Save" at bounding box center [405, 429] width 26 height 13
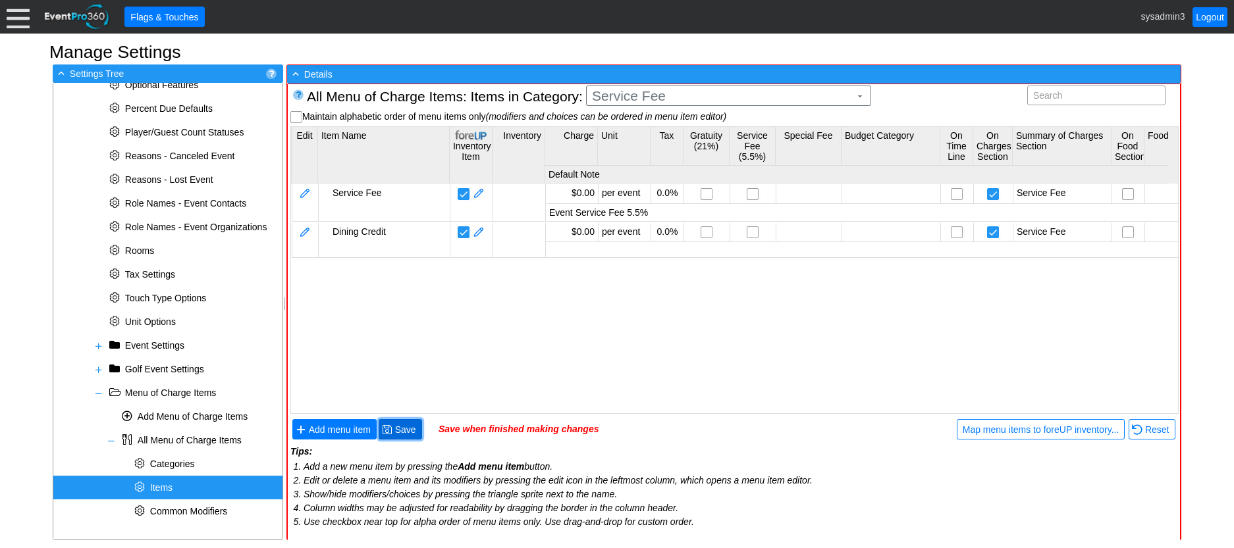
click at [409, 428] on span "Save" at bounding box center [405, 429] width 26 height 13
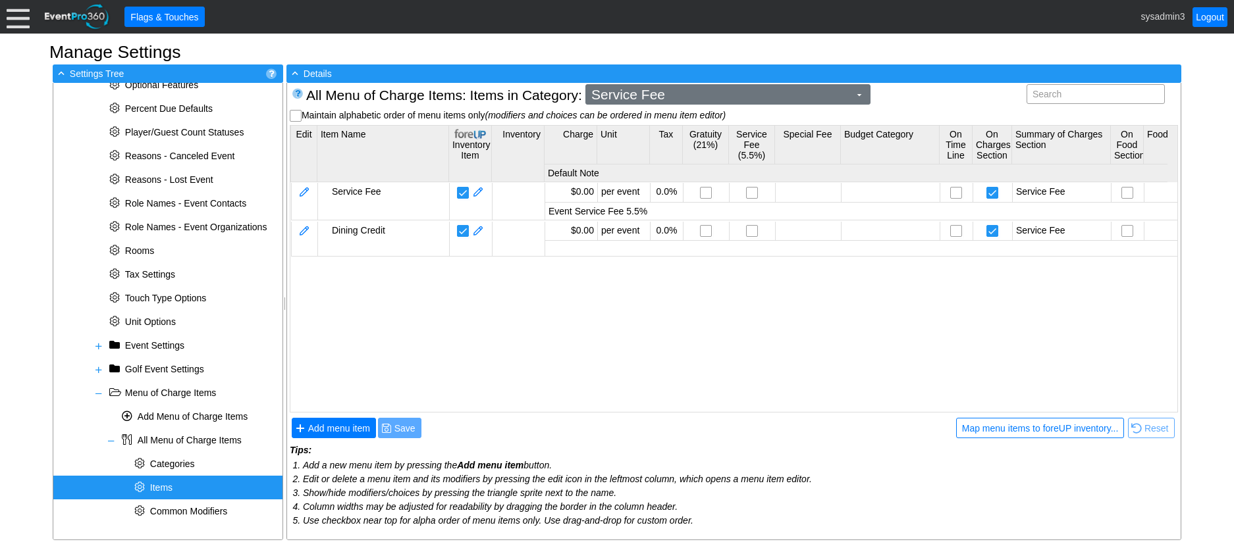
click at [672, 95] on span "Service Fee" at bounding box center [720, 94] width 263 height 13
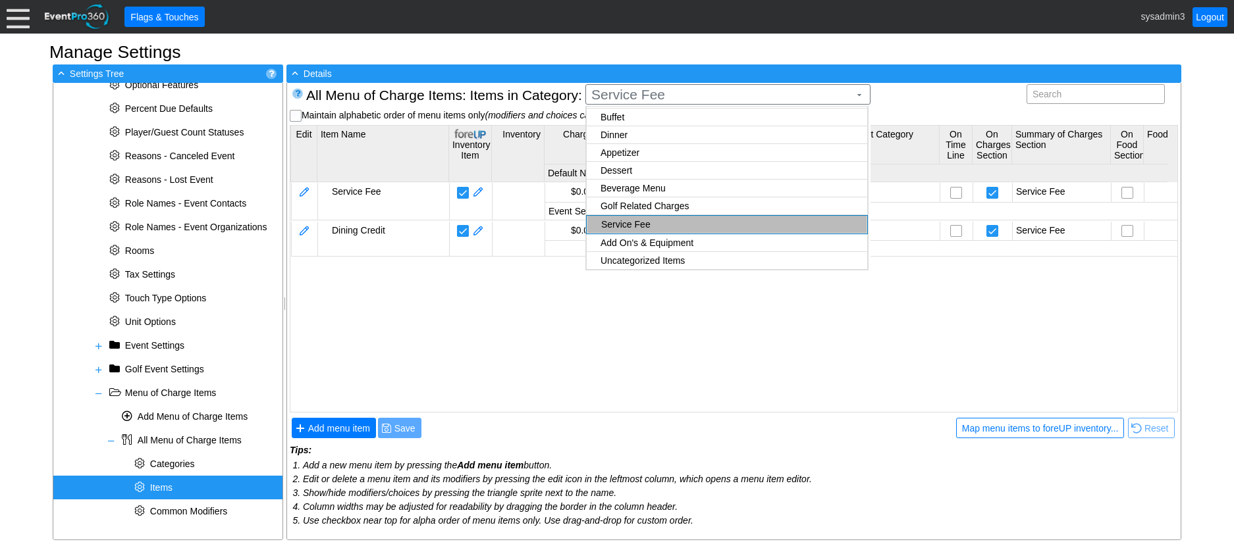
checkbox input "true"
click at [634, 115] on body "Calendar of Events + New Event + Reports + Manage Contacts + Manage Organizatio…" at bounding box center [617, 274] width 1234 height 548
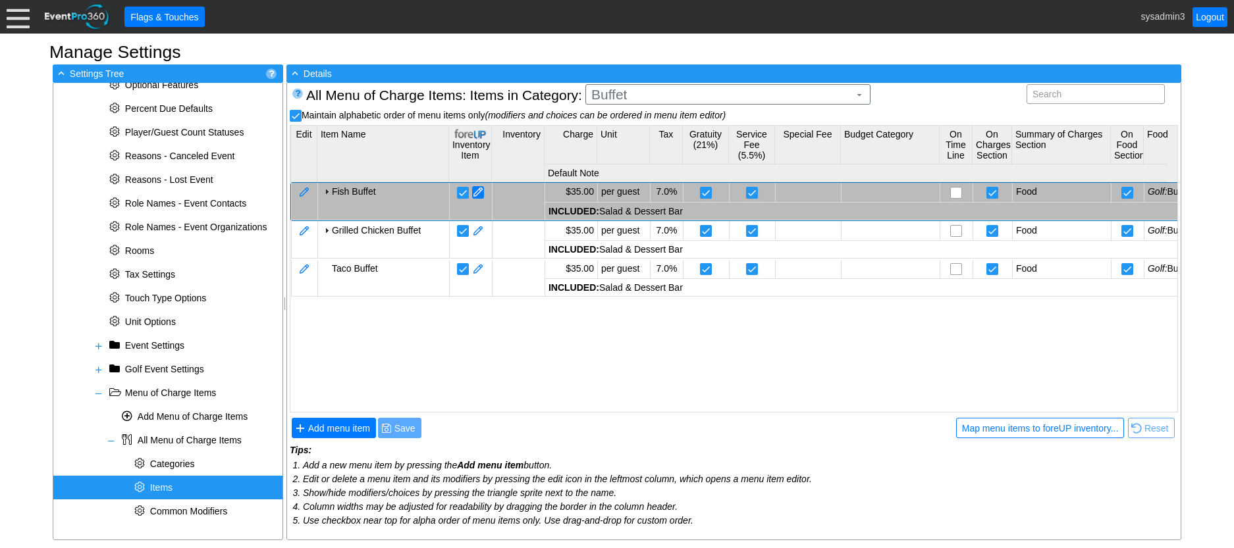
click at [478, 193] on span at bounding box center [478, 192] width 12 height 13
type input "$0.00"
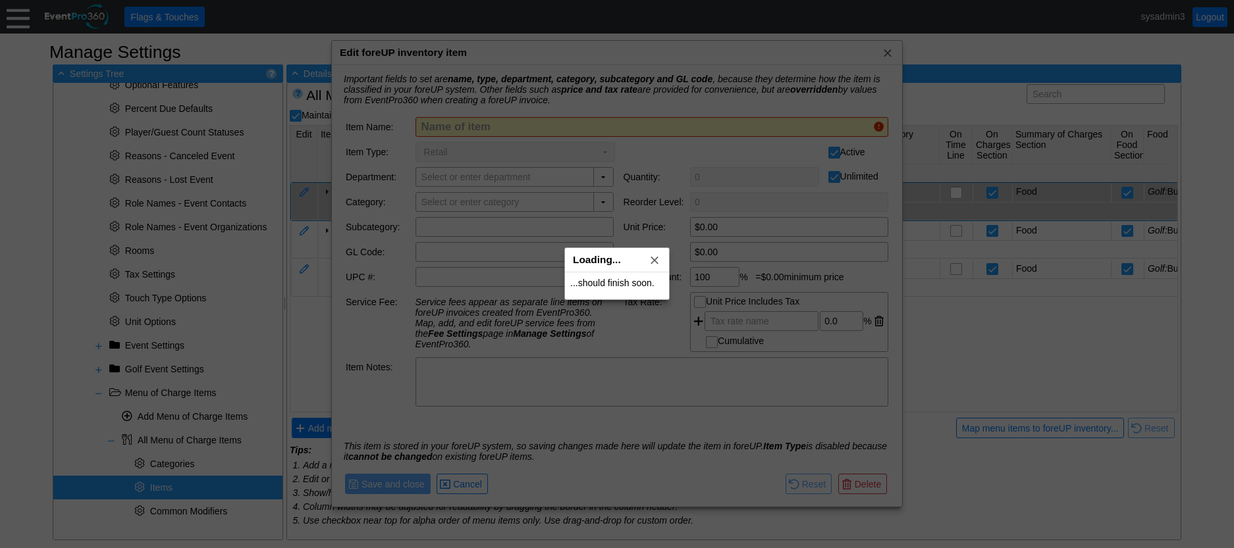
type input "Fish Buffet"
checkbox input "false"
type input "Events"
checkbox input "false"
type input "Event F&B"
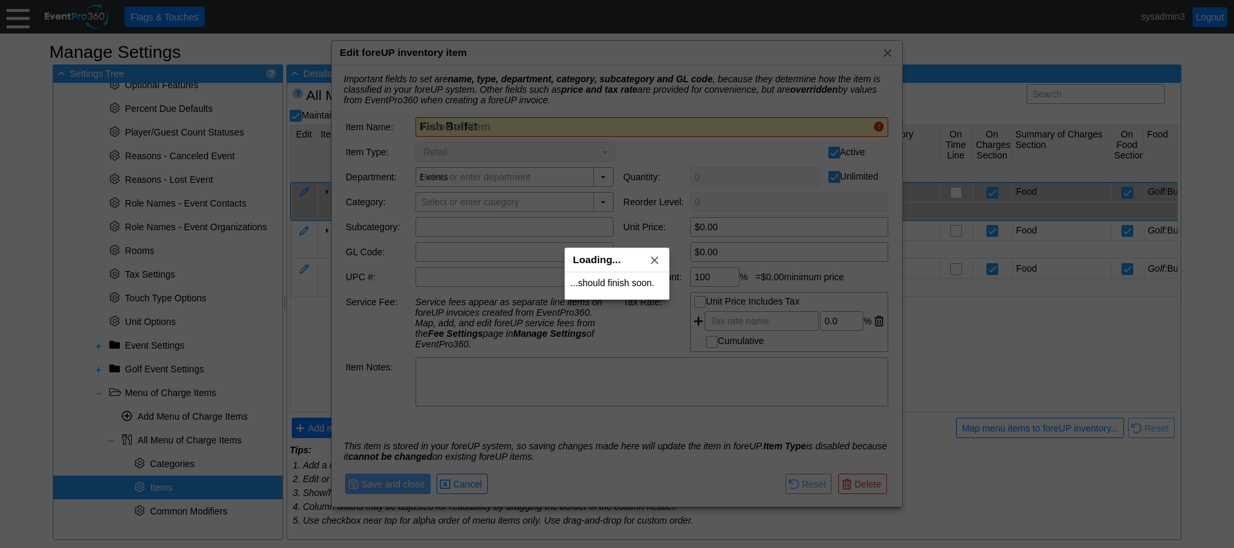
type input "Buffet"
type input "$35.00"
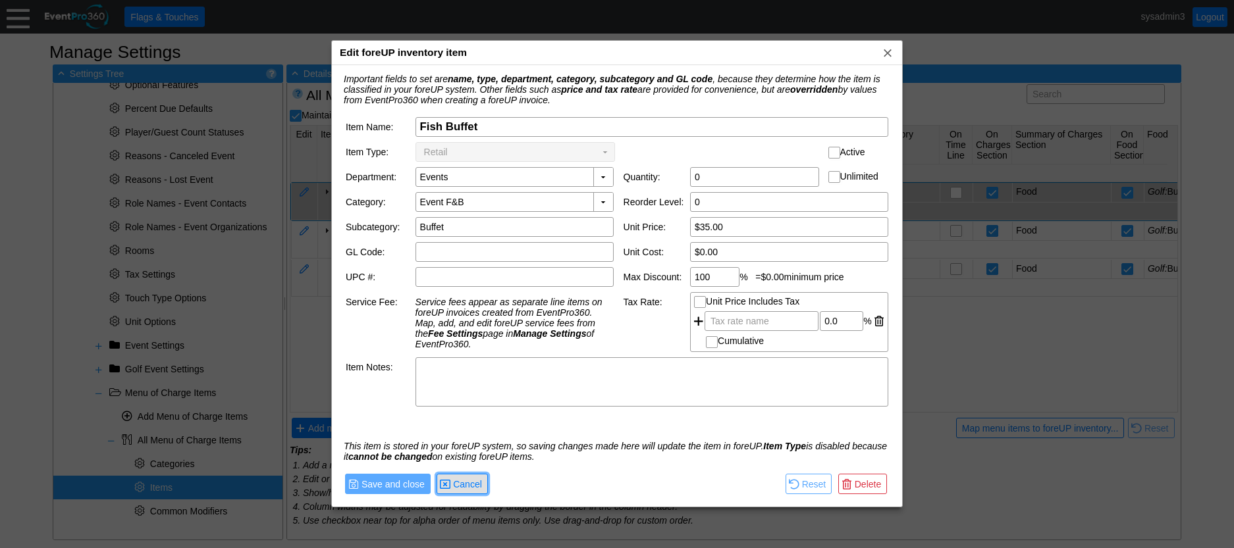
click at [479, 481] on span "Cancel" at bounding box center [467, 484] width 34 height 13
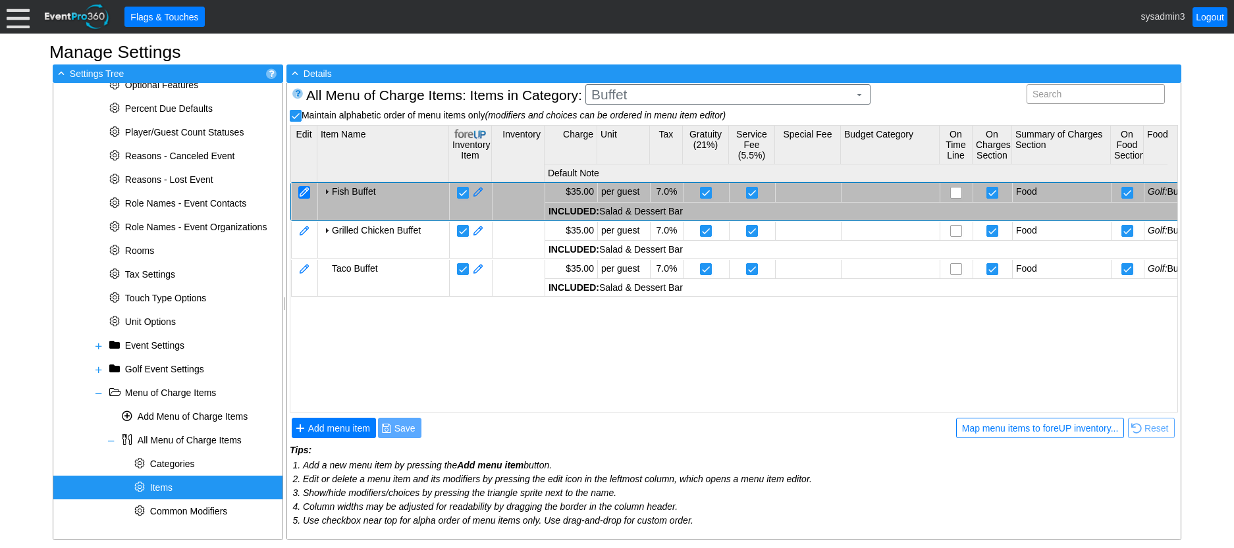
click at [308, 192] on div at bounding box center [304, 192] width 12 height 13
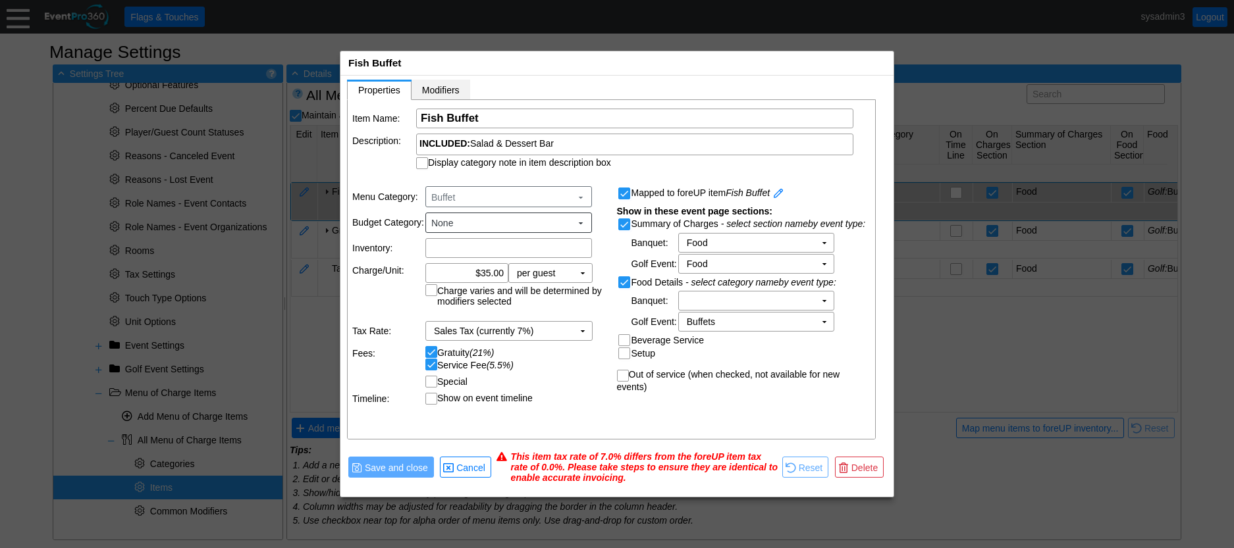
click at [445, 91] on span "Modifiers" at bounding box center [441, 90] width 38 height 11
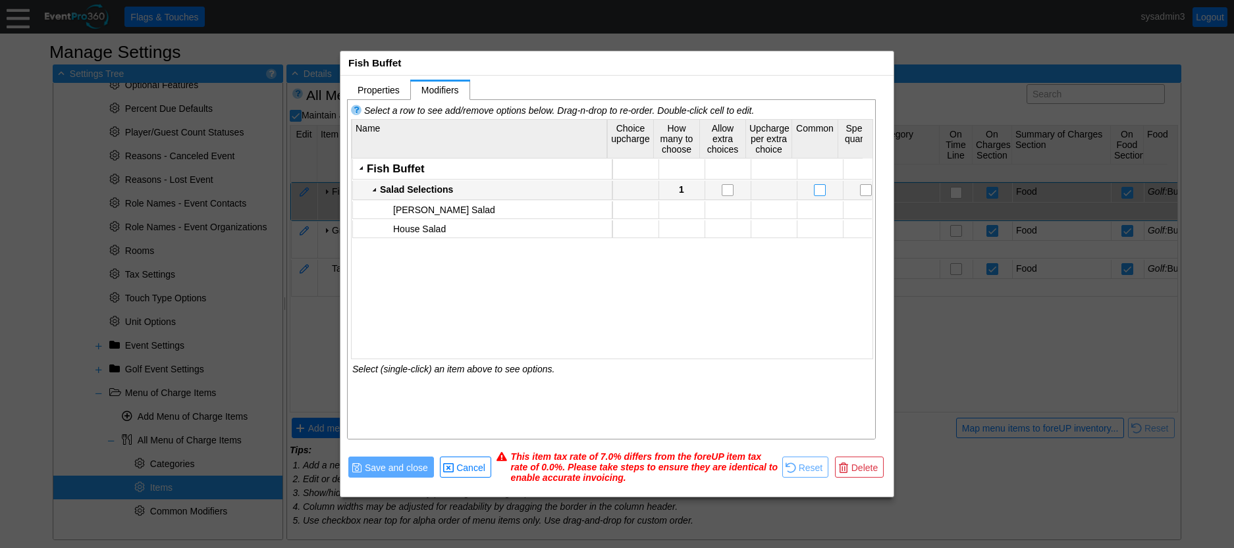
click at [818, 191] on input "checkbox" at bounding box center [820, 191] width 13 height 13
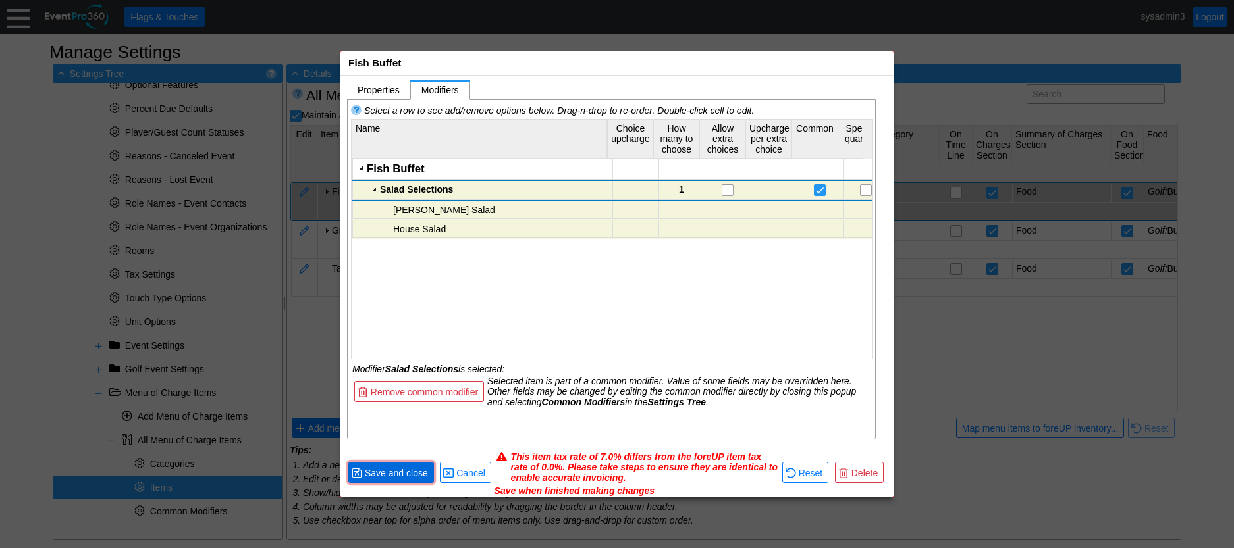
click at [407, 470] on span "Save and close" at bounding box center [396, 473] width 68 height 13
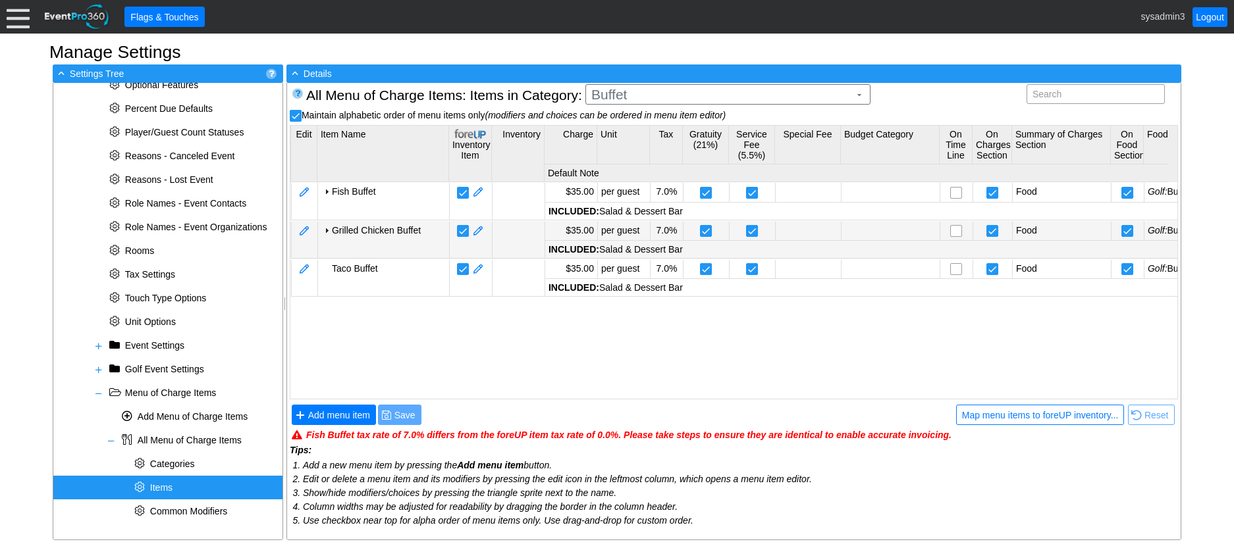
click at [329, 232] on div at bounding box center [326, 230] width 11 height 11
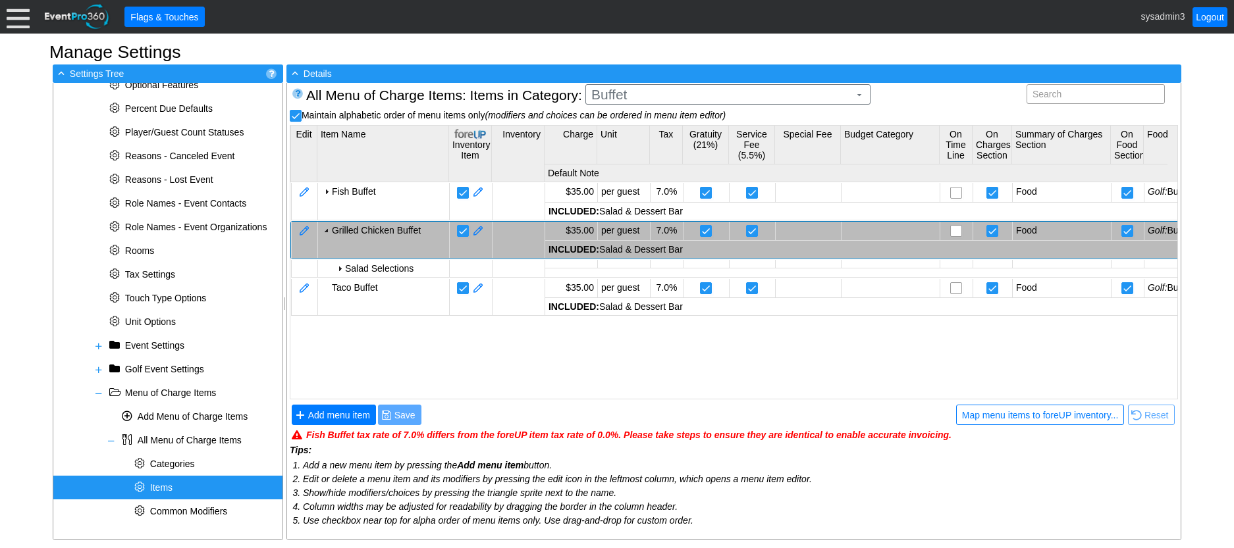
click at [329, 232] on div at bounding box center [326, 230] width 11 height 11
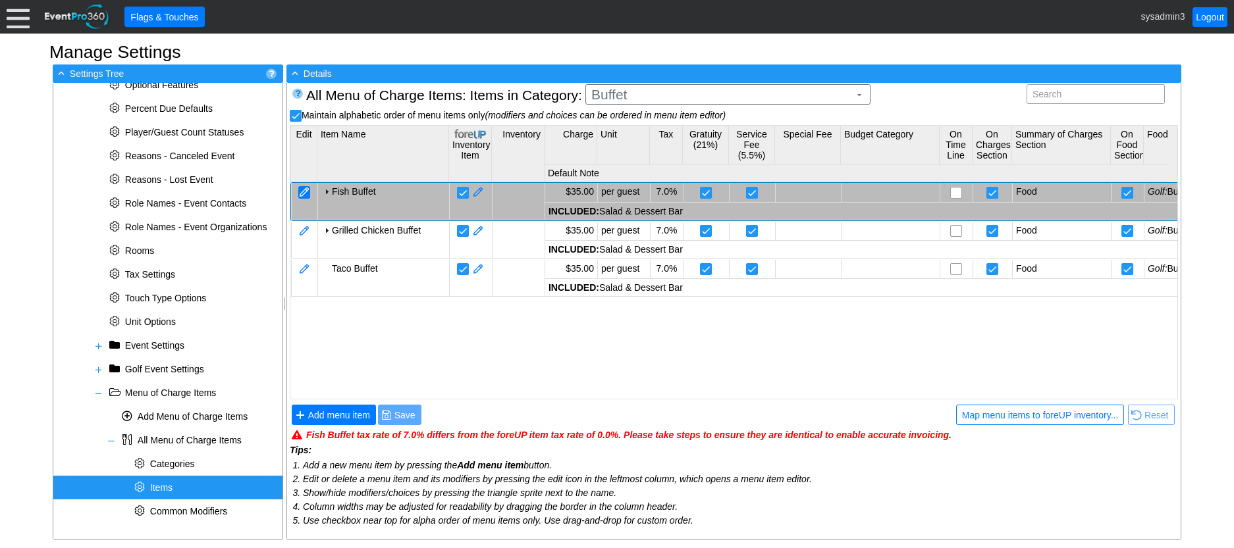
click at [307, 190] on div at bounding box center [304, 192] width 12 height 13
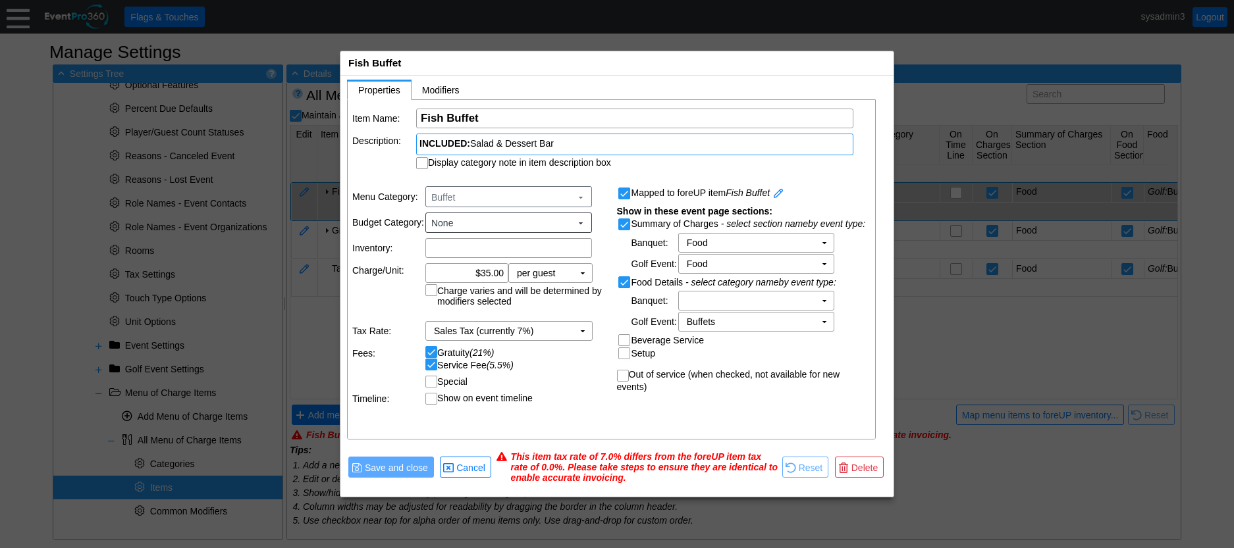
drag, startPoint x: 594, startPoint y: 142, endPoint x: 553, endPoint y: 145, distance: 41.6
click at [553, 145] on div "INCLUDED: Salad & Dessert Bar" at bounding box center [634, 143] width 431 height 13
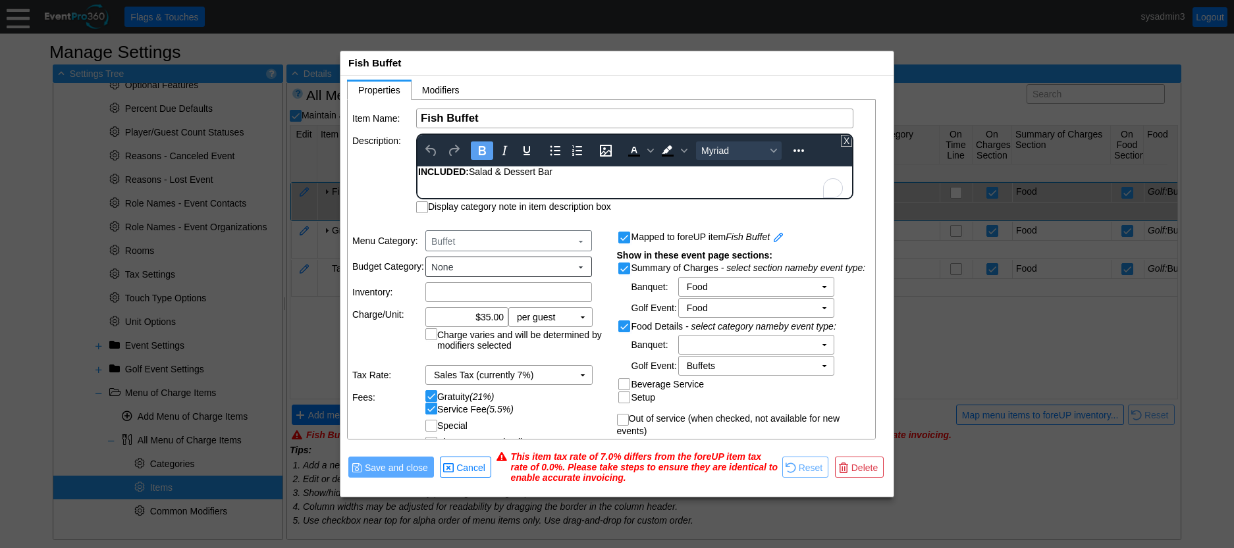
drag, startPoint x: 563, startPoint y: 171, endPoint x: 408, endPoint y: 174, distance: 155.4
click at [417, 174] on html "INCLUDED: Salad & Dessert Bar" at bounding box center [634, 175] width 434 height 17
copy div "INCLUDED: Salad & Dessert Bar"
click at [474, 469] on span "Cancel" at bounding box center [471, 467] width 34 height 13
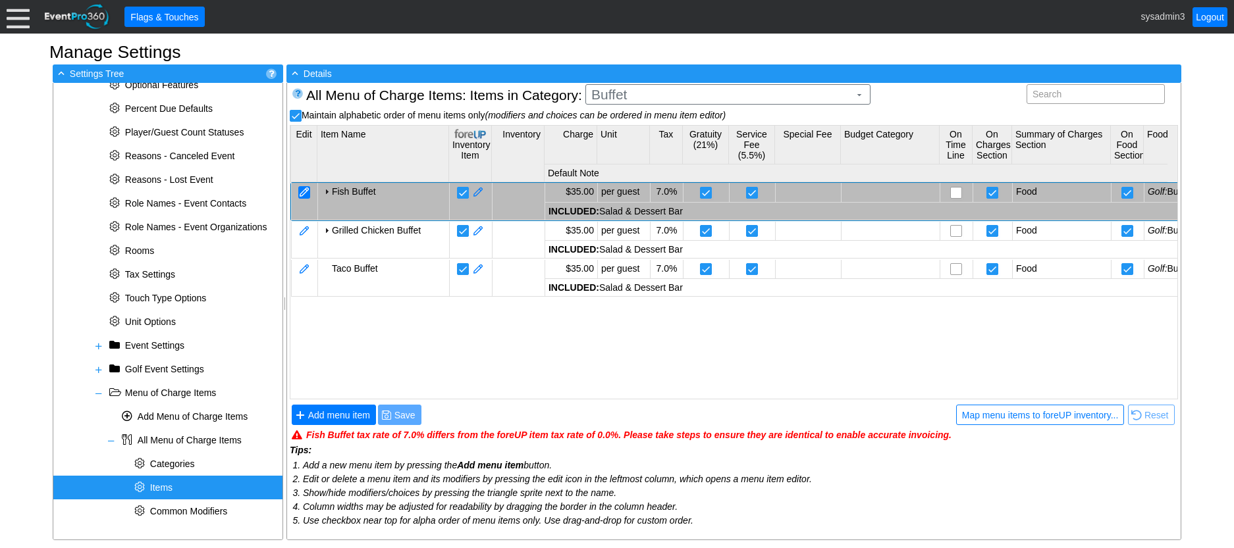
click at [301, 193] on div at bounding box center [304, 192] width 12 height 13
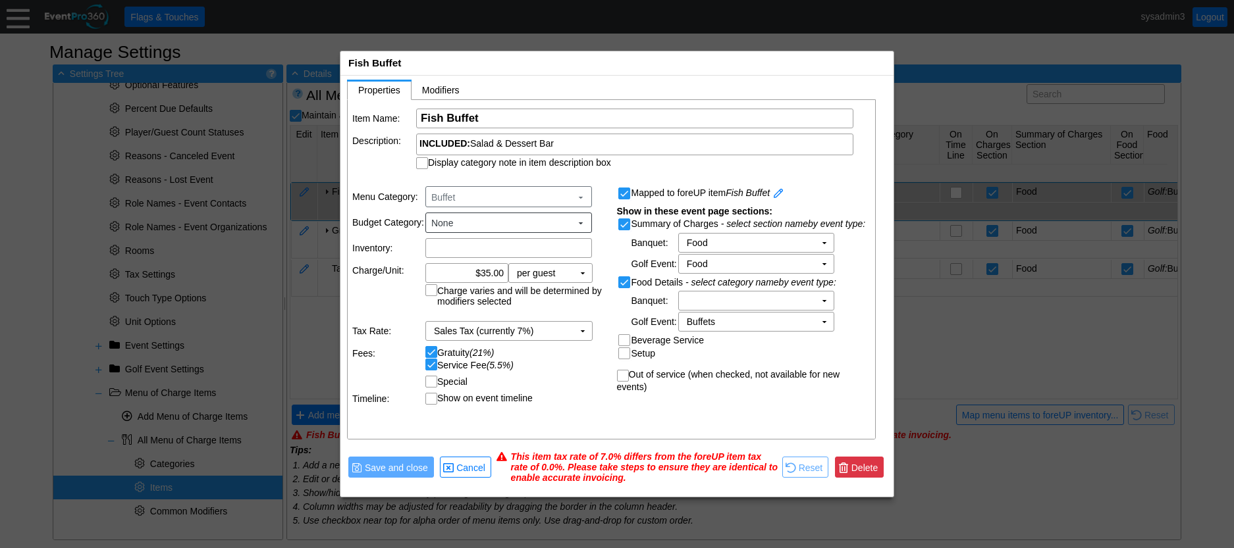
click at [862, 467] on span "Delete" at bounding box center [865, 467] width 32 height 13
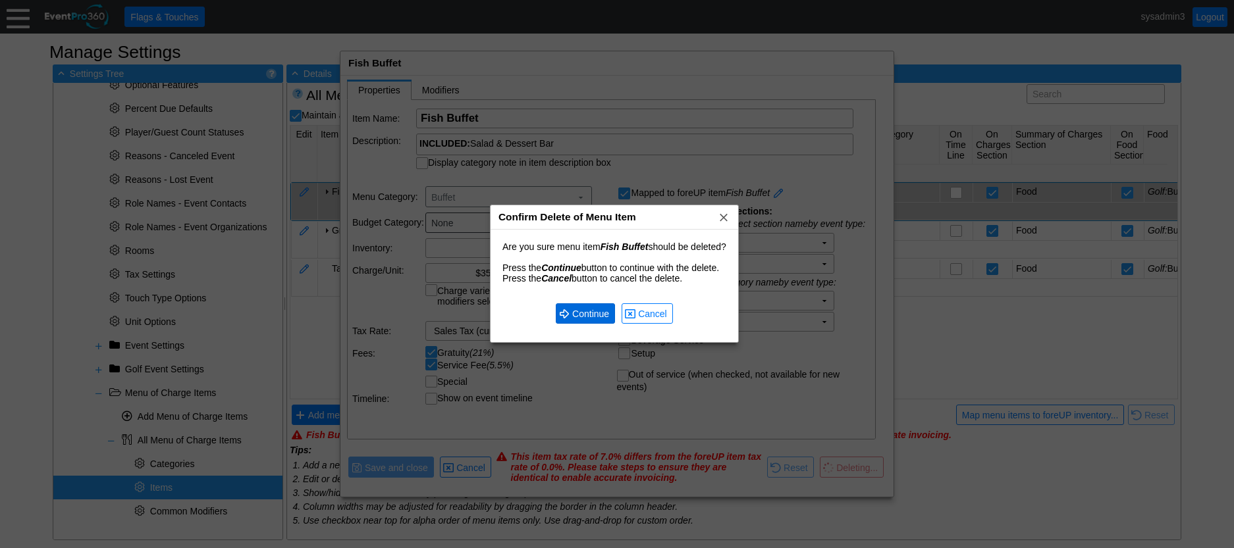
click at [590, 312] on span "Continue" at bounding box center [590, 313] width 42 height 13
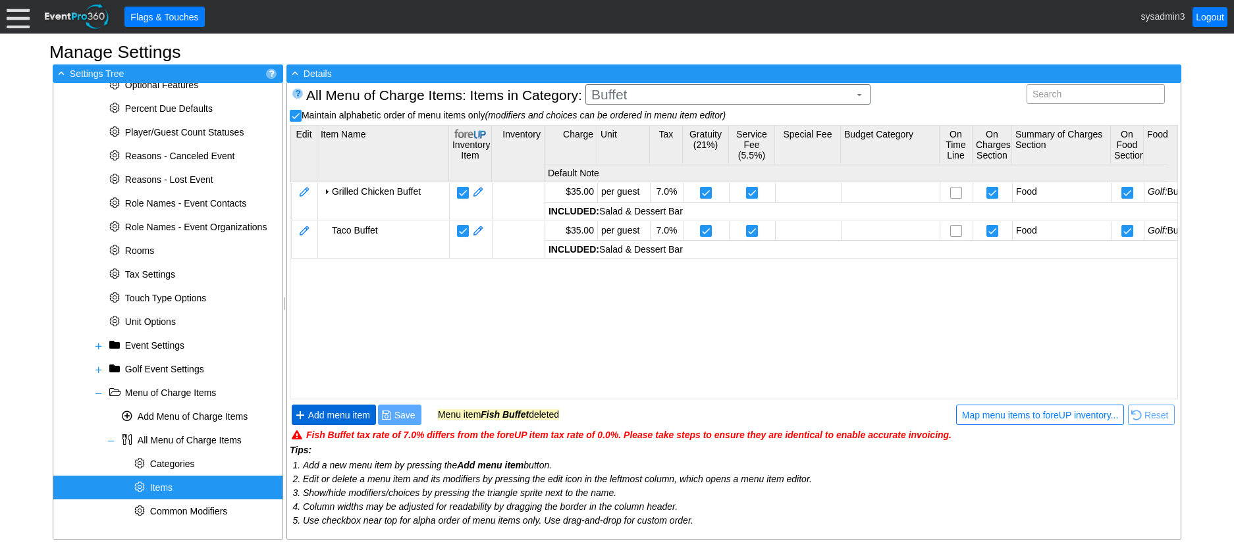
click at [328, 415] on span "Add menu item" at bounding box center [338, 415] width 67 height 13
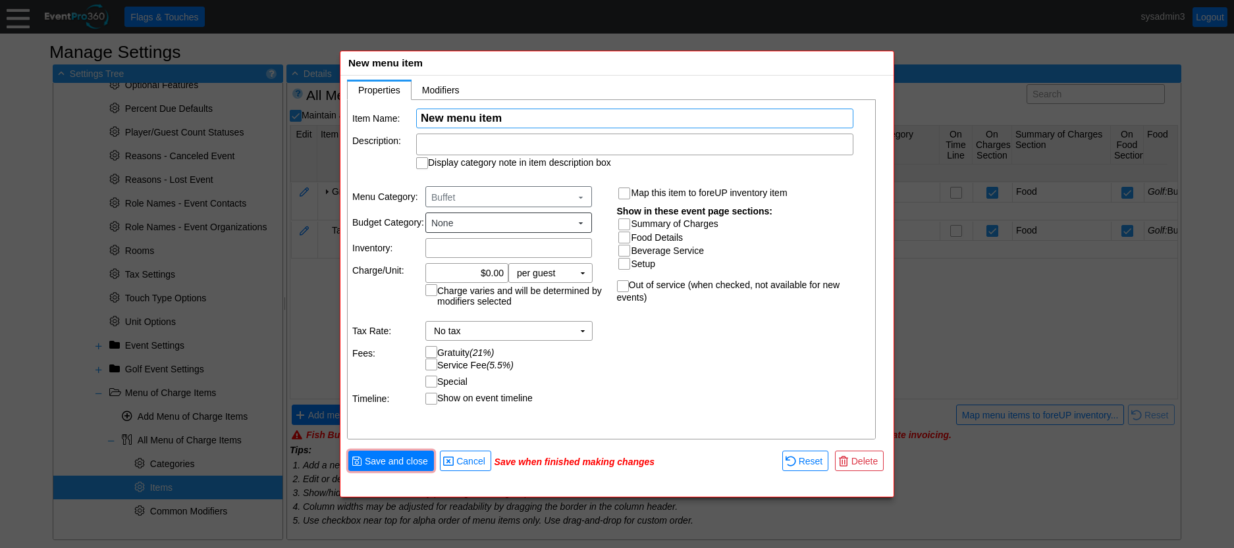
click at [521, 118] on input "New menu item" at bounding box center [635, 118] width 428 height 18
click at [503, 117] on input "New menu itemFish Buffet" at bounding box center [635, 118] width 428 height 18
type input "Fish Buffet"
click at [458, 142] on div at bounding box center [634, 145] width 437 height 22
click at [385, 164] on td "Description:" at bounding box center [383, 152] width 63 height 36
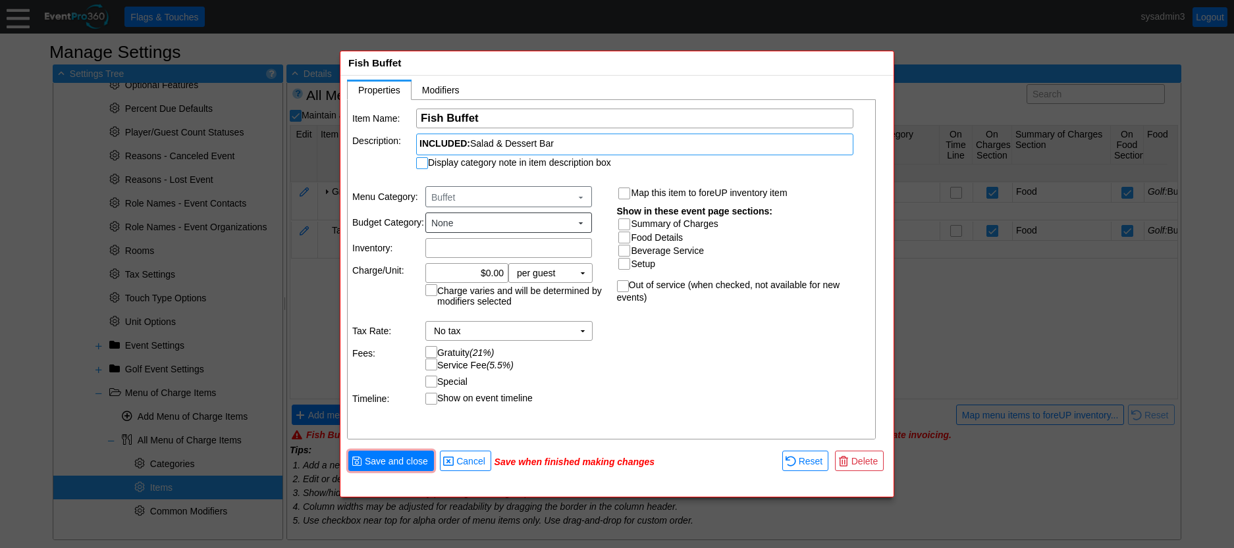
click at [423, 165] on input "Display category note in item description box" at bounding box center [423, 164] width 13 height 13
checkbox input "true"
click at [488, 273] on input "0.00" at bounding box center [467, 273] width 74 height 18
type input "$35.00"
click at [627, 226] on input "Summary of Charges" at bounding box center [625, 225] width 13 height 13
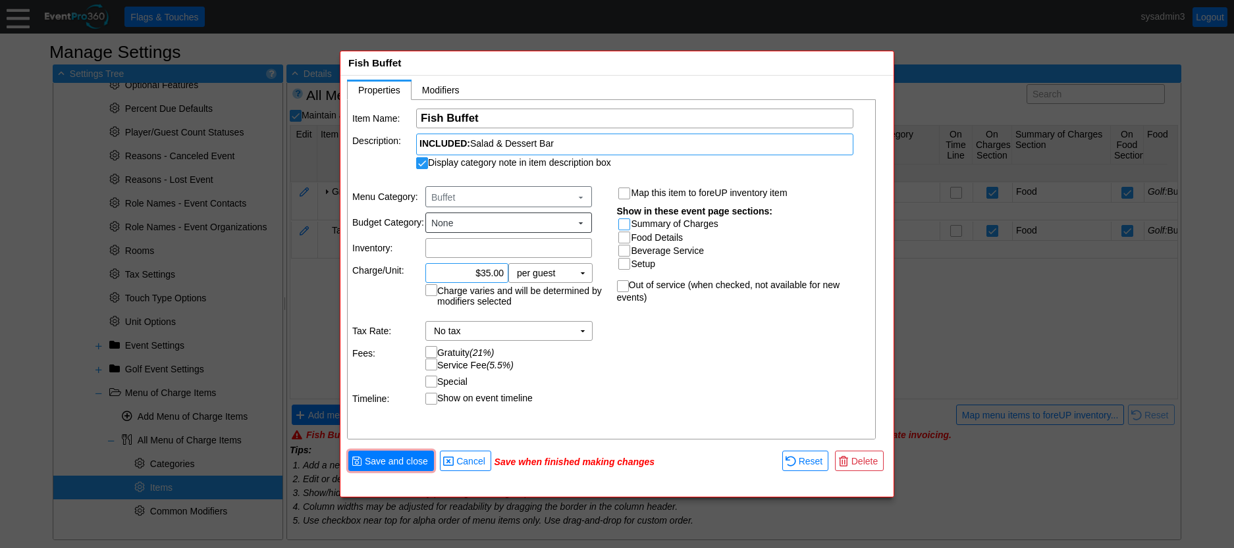
checkbox input "true"
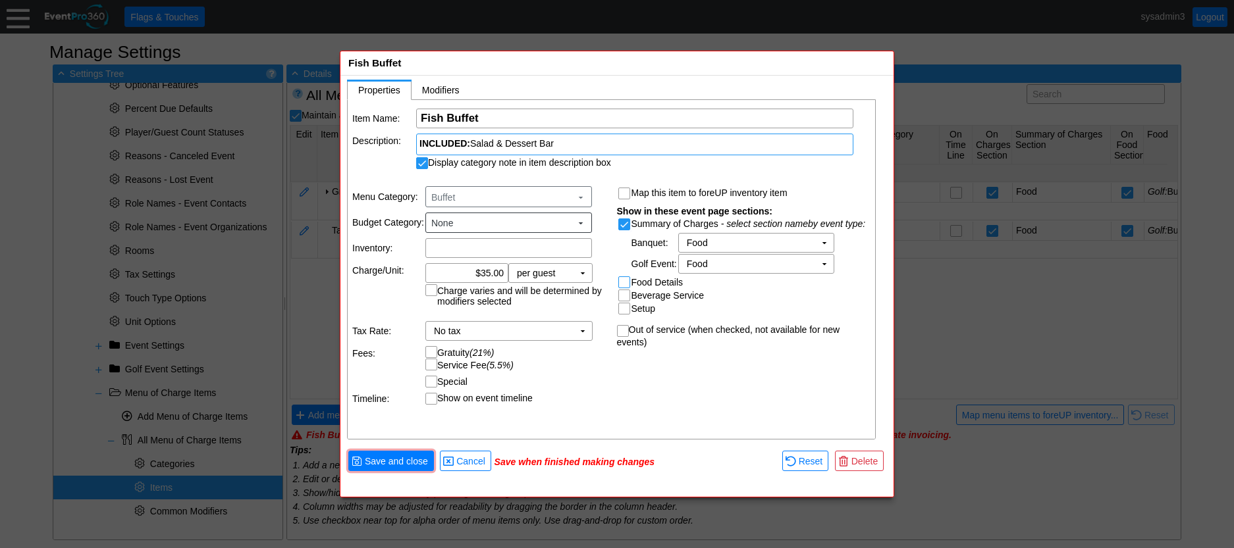
click at [625, 282] on input "Food Details" at bounding box center [625, 283] width 13 height 13
checkbox input "true"
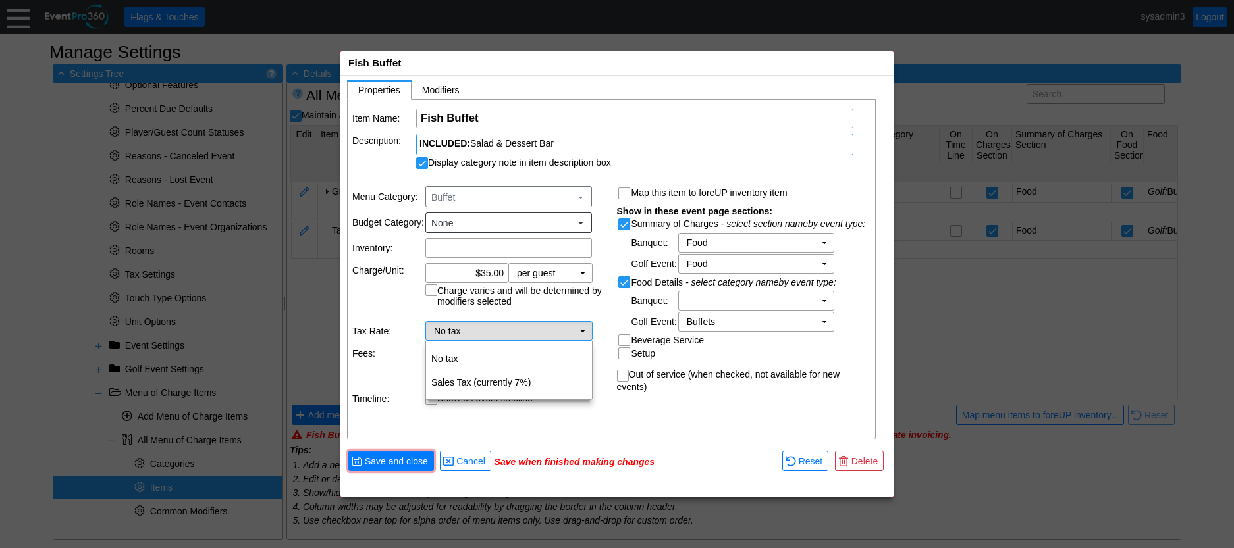
click at [573, 338] on td "▼" at bounding box center [582, 331] width 18 height 18
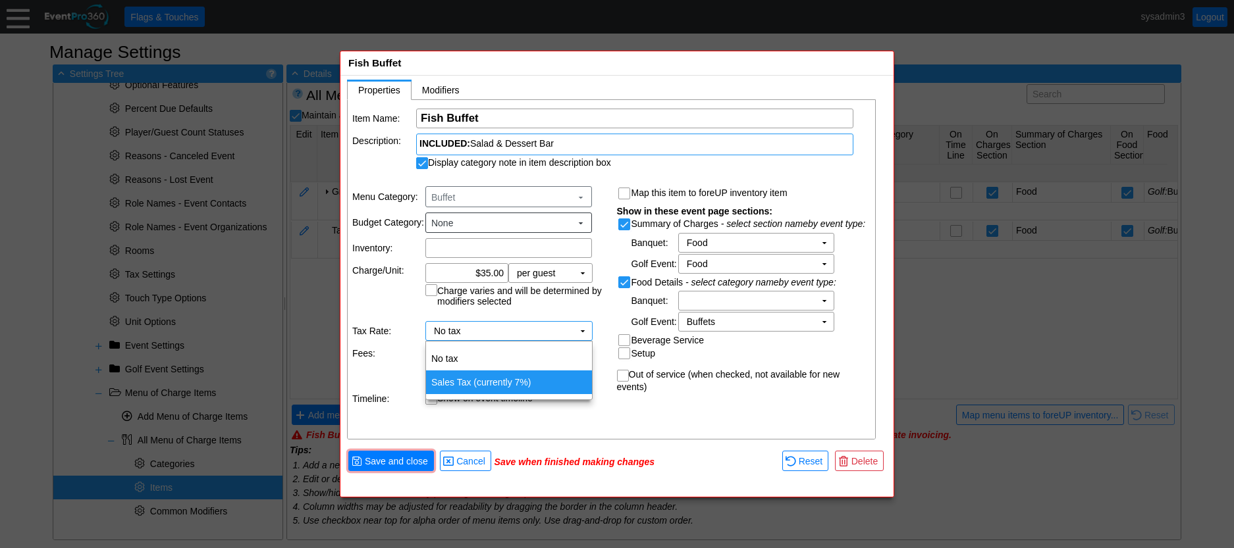
click at [475, 380] on td "Sales Tax (currently 7%)" at bounding box center [509, 383] width 166 height 24
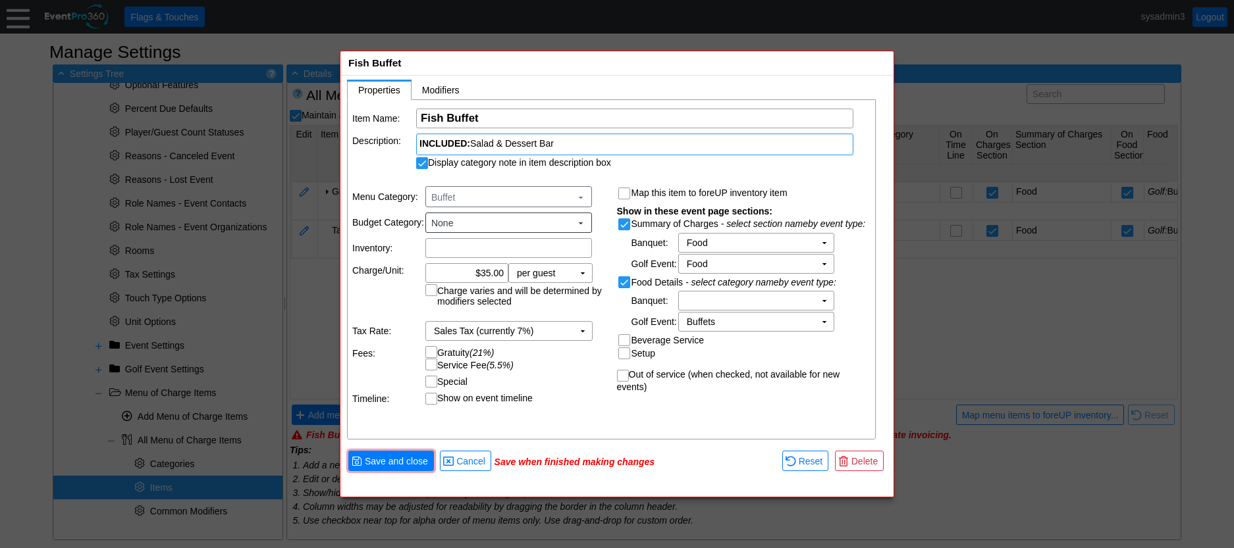
click at [437, 355] on input "Gratuity (21%)" at bounding box center [432, 353] width 13 height 13
checkbox input "true"
click at [434, 365] on input "Service Fee (5.5%)" at bounding box center [432, 365] width 13 height 13
checkbox input "true"
click at [439, 85] on span "Modifiers" at bounding box center [441, 90] width 38 height 11
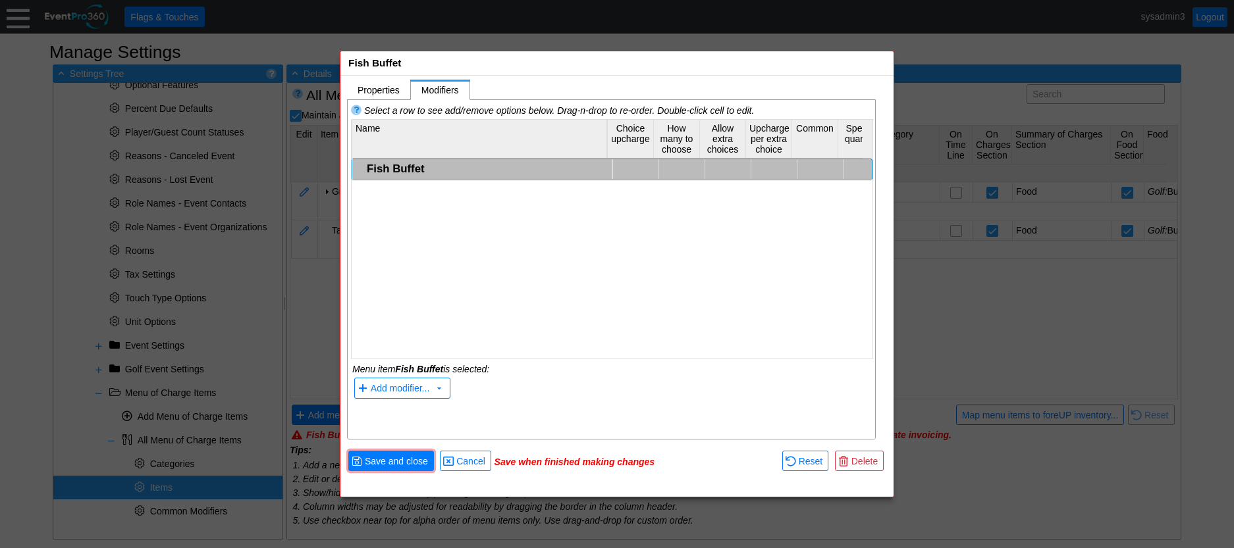
click at [400, 172] on div "Fish Buffet" at bounding box center [488, 169] width 242 height 13
click at [396, 380] on span "Add modifier... ▼" at bounding box center [402, 388] width 97 height 21
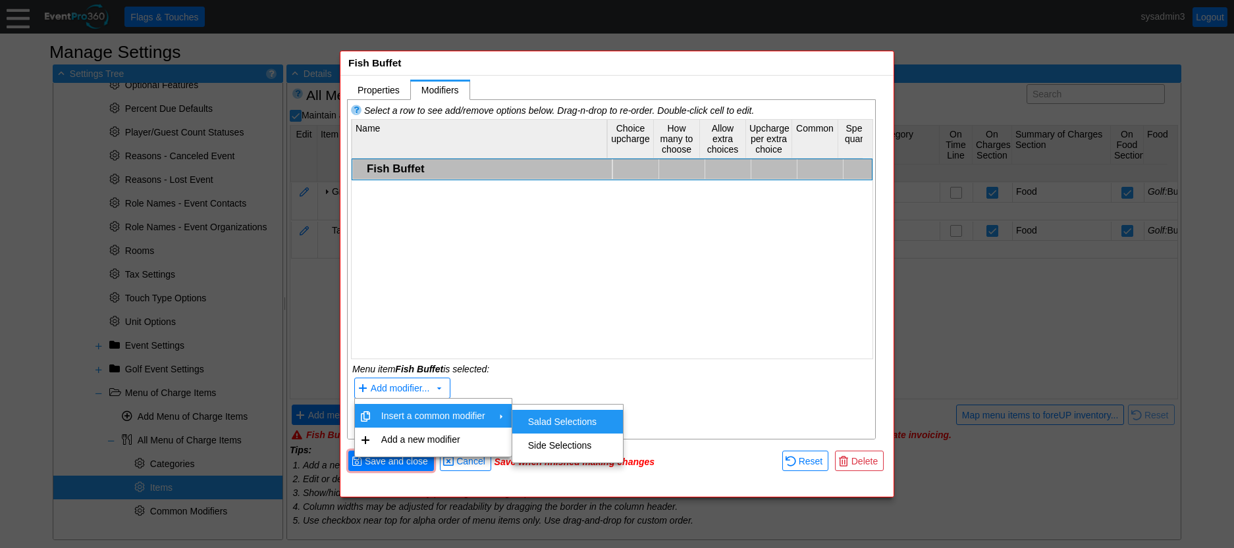
click at [537, 415] on td "Salad Selections" at bounding box center [562, 422] width 79 height 24
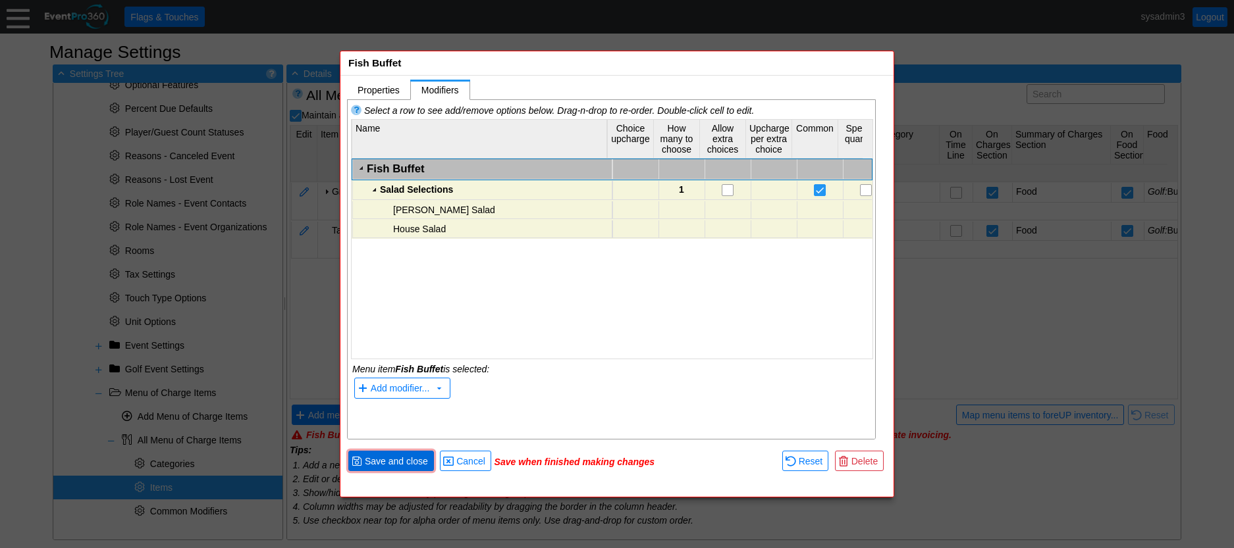
click at [411, 459] on span "Save and close" at bounding box center [396, 461] width 68 height 13
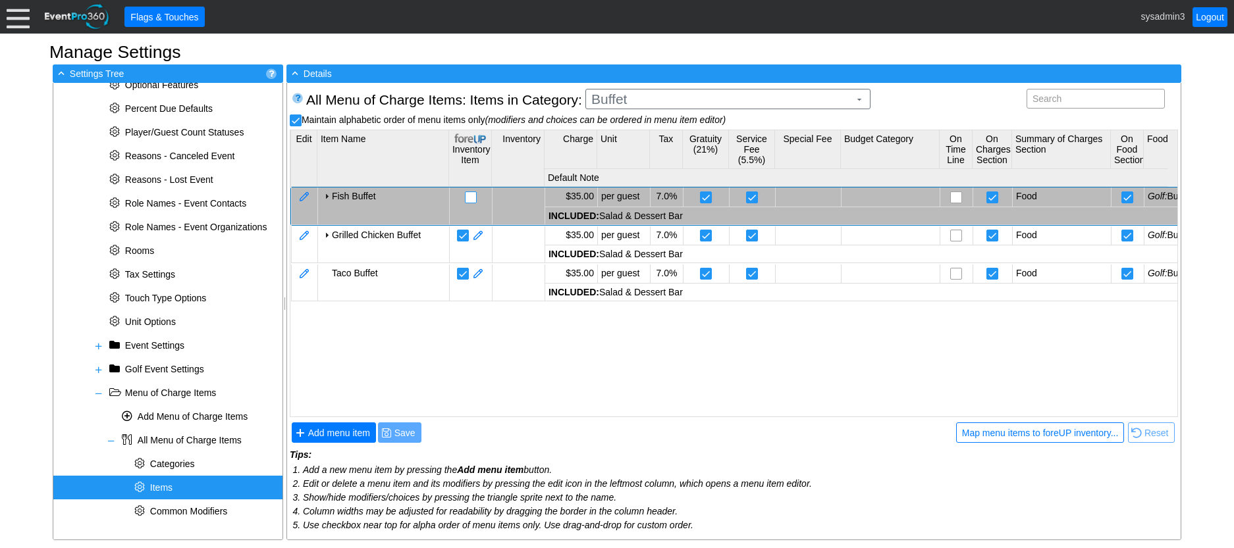
click at [473, 197] on input "checkbox" at bounding box center [471, 198] width 13 height 13
checkbox input "false"
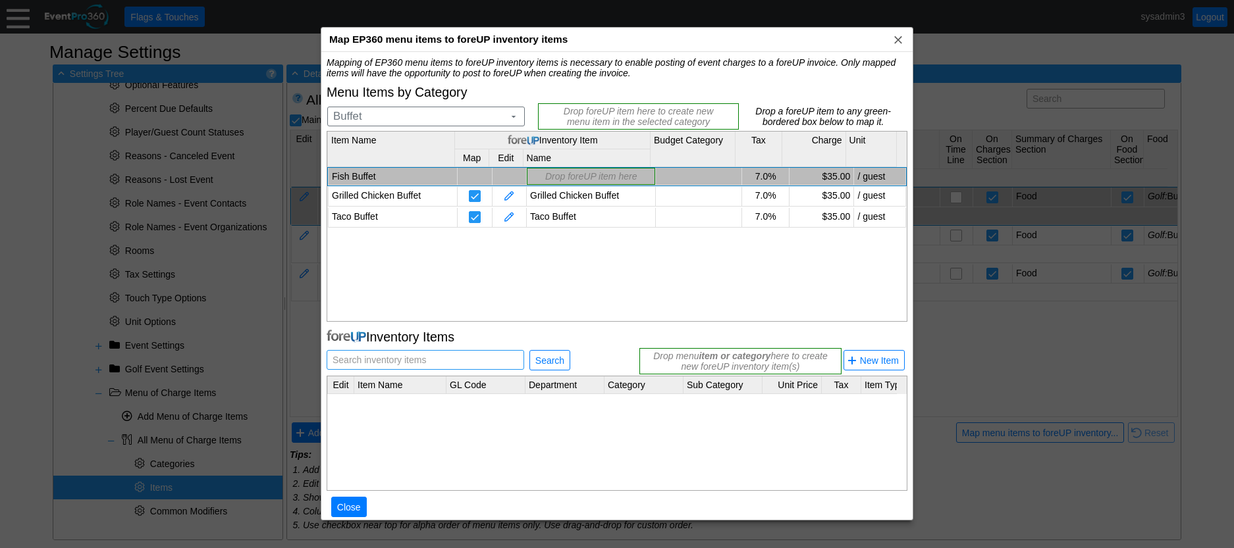
click at [395, 357] on span "Search inventory items" at bounding box center [379, 360] width 99 height 18
type input "Fish Buffet"
click at [548, 359] on span "Search" at bounding box center [550, 360] width 34 height 13
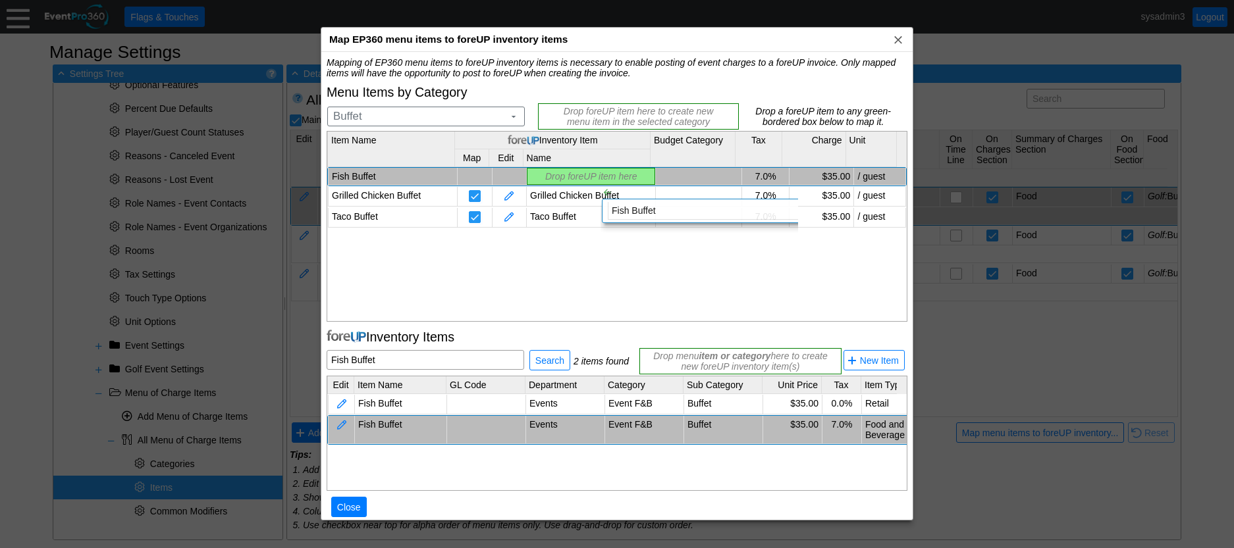
click at [590, 175] on div "Mapping of EP360 menu items to foreUP inventory items is necessary to enable po…" at bounding box center [617, 294] width 581 height 474
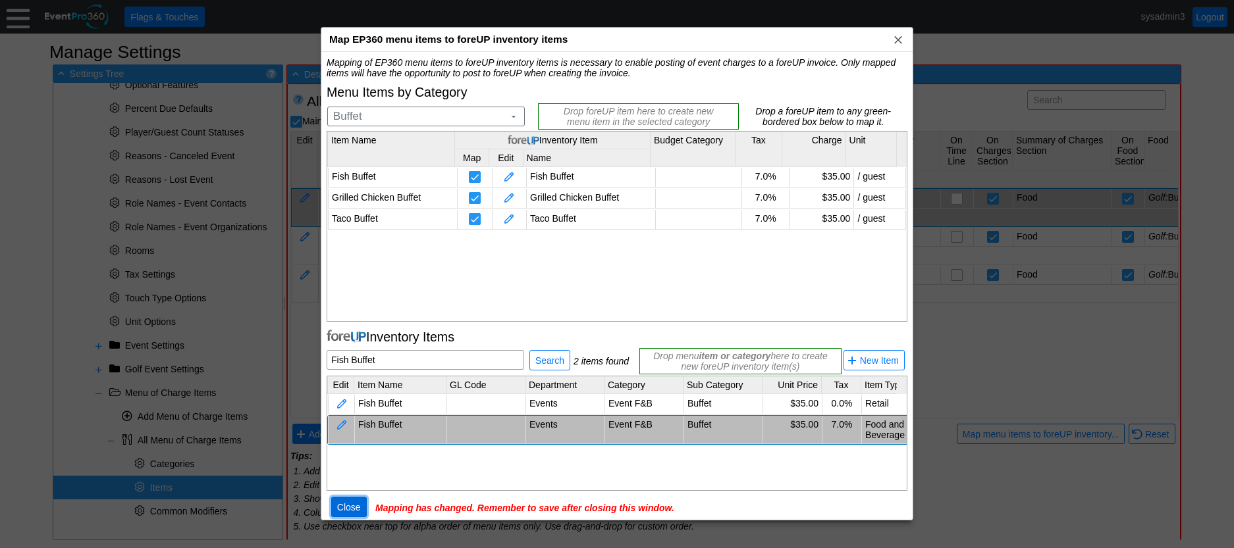
click at [350, 507] on span "Close" at bounding box center [348, 507] width 29 height 13
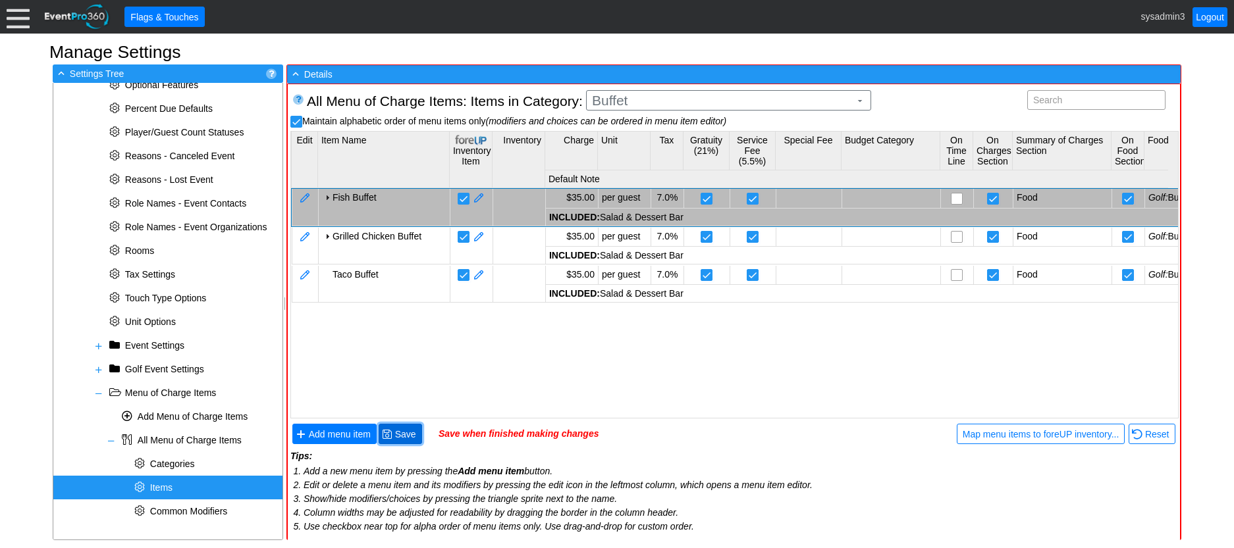
click at [407, 435] on span "Save" at bounding box center [405, 434] width 26 height 13
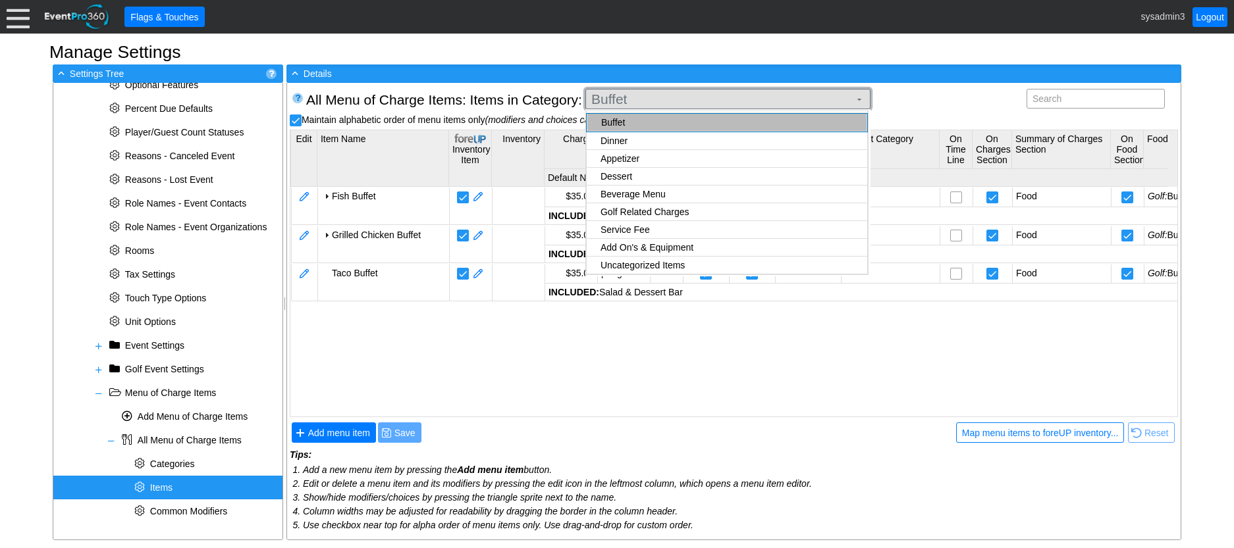
click at [660, 95] on span "Buffet" at bounding box center [720, 99] width 263 height 13
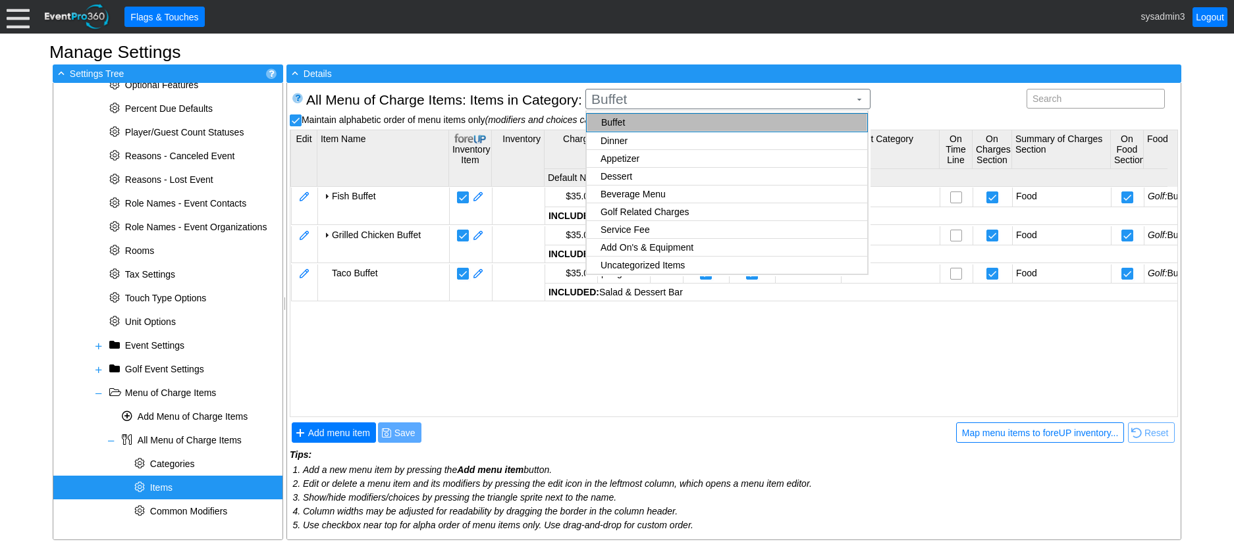
checkbox input "false"
click at [622, 159] on body "Calendar of Events + New Event + Reports + Manage Contacts + Manage Organizatio…" at bounding box center [617, 274] width 1234 height 548
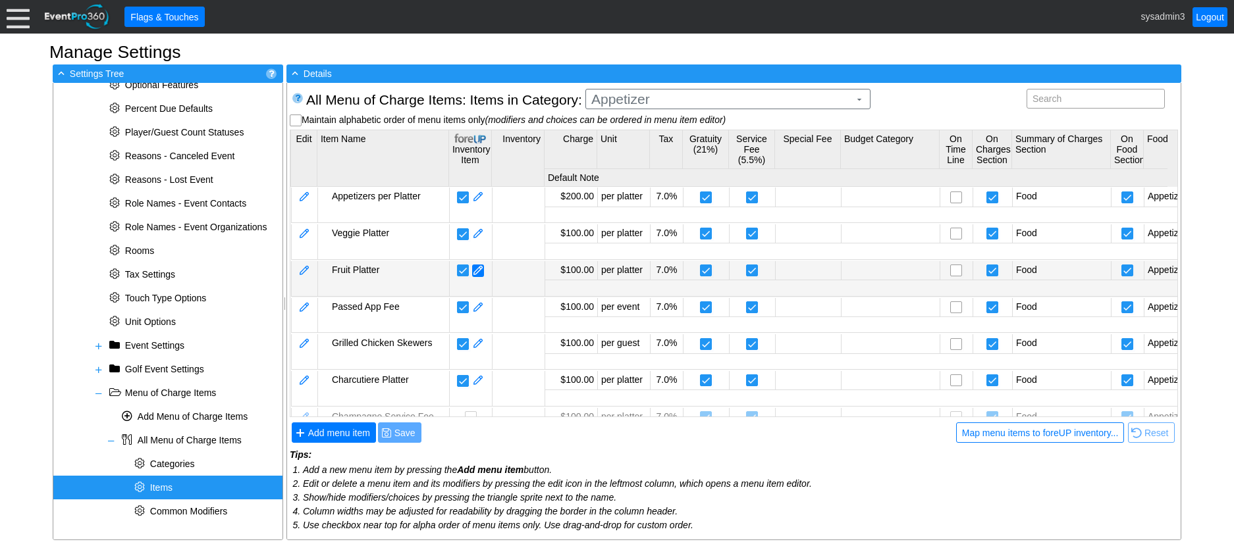
click at [477, 269] on span at bounding box center [478, 271] width 12 height 13
checkbox input "true"
type input "$0.00"
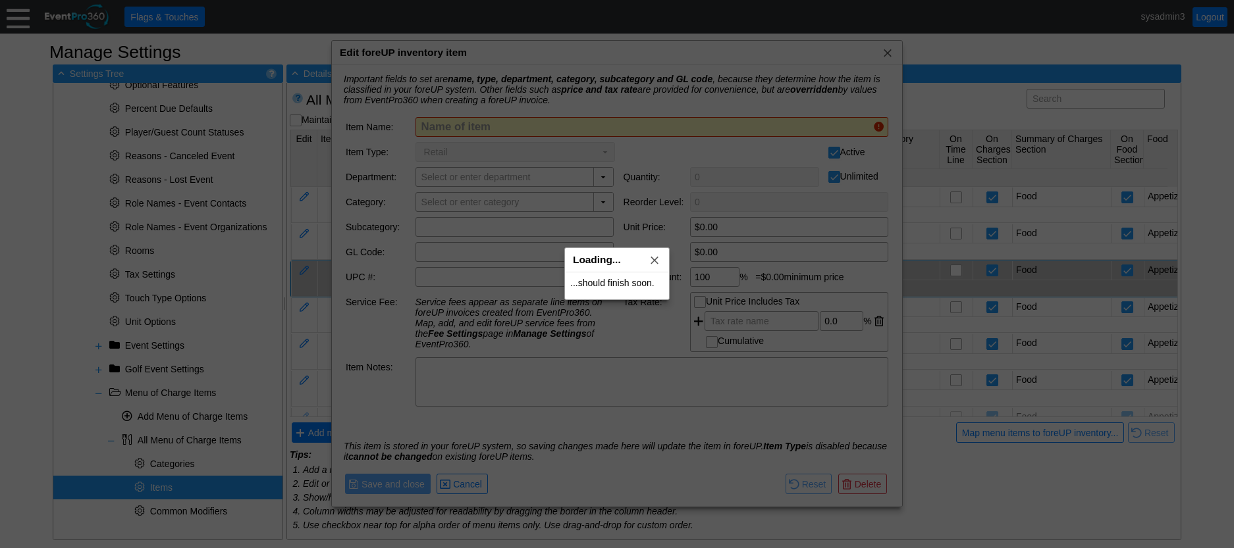
type input "Fruit Platter"
checkbox input "false"
type input "Events"
checkbox input "false"
type input "Event F&B"
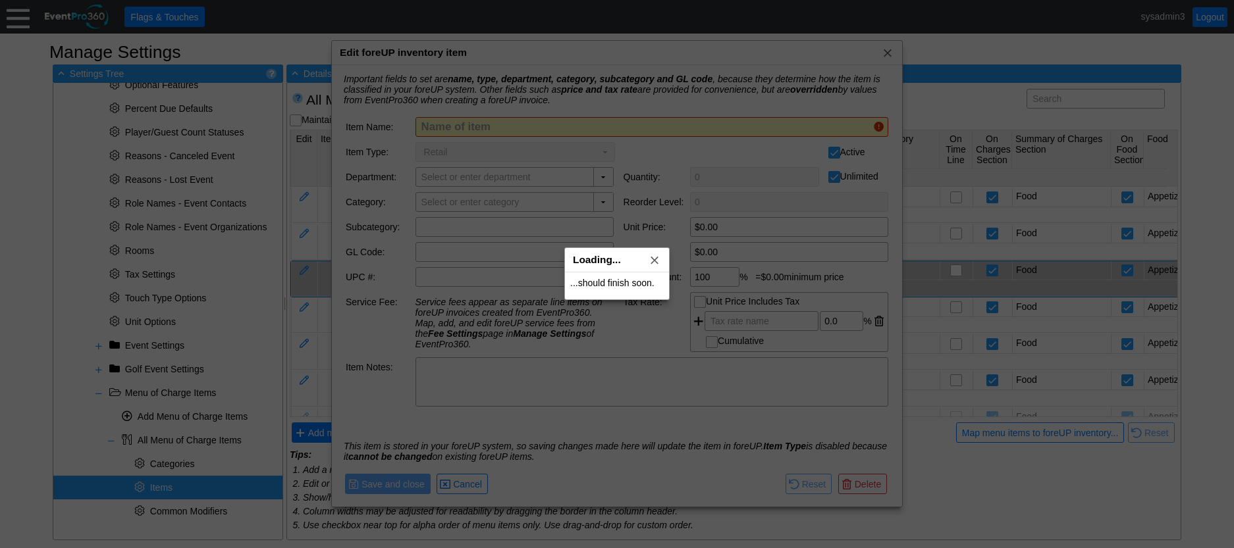
type input "Appetizer"
type input "$100.00"
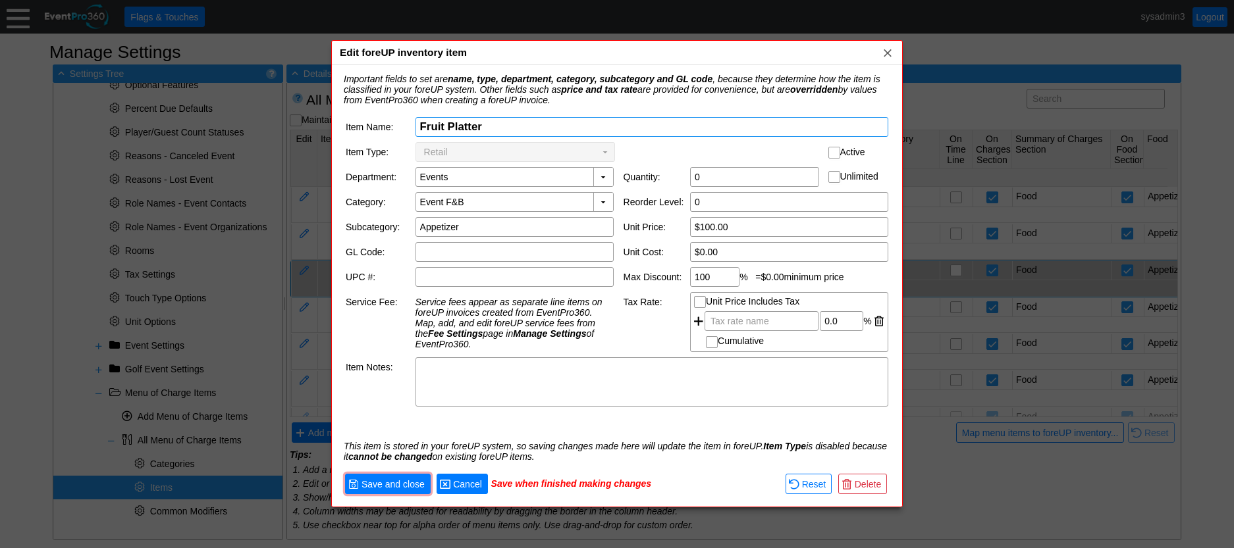
click at [478, 481] on span "Cancel" at bounding box center [467, 484] width 34 height 13
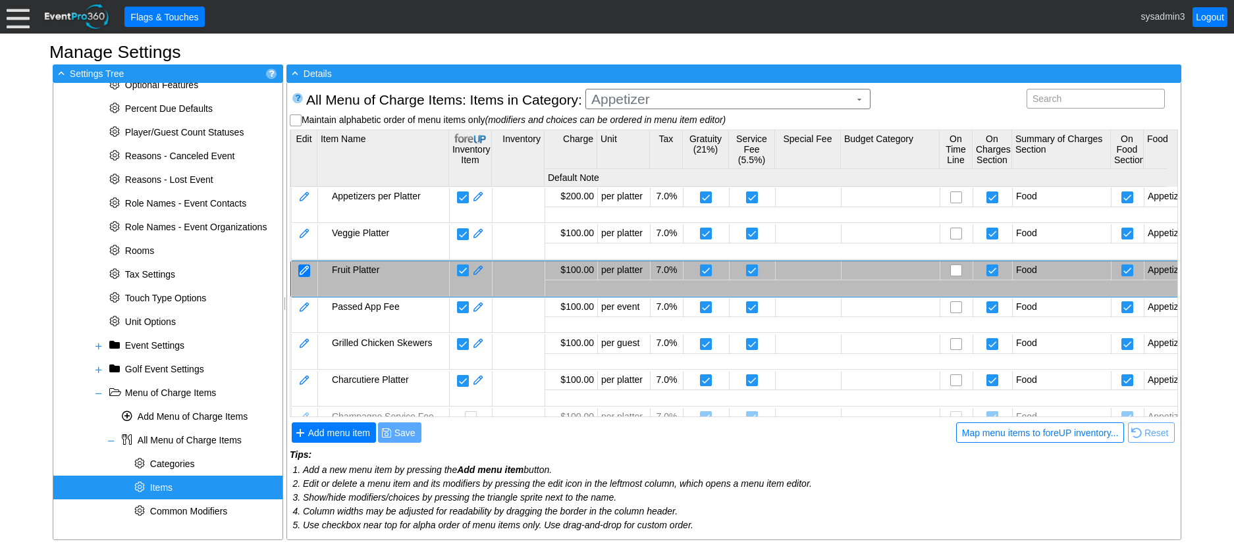
click at [305, 268] on div at bounding box center [304, 271] width 12 height 13
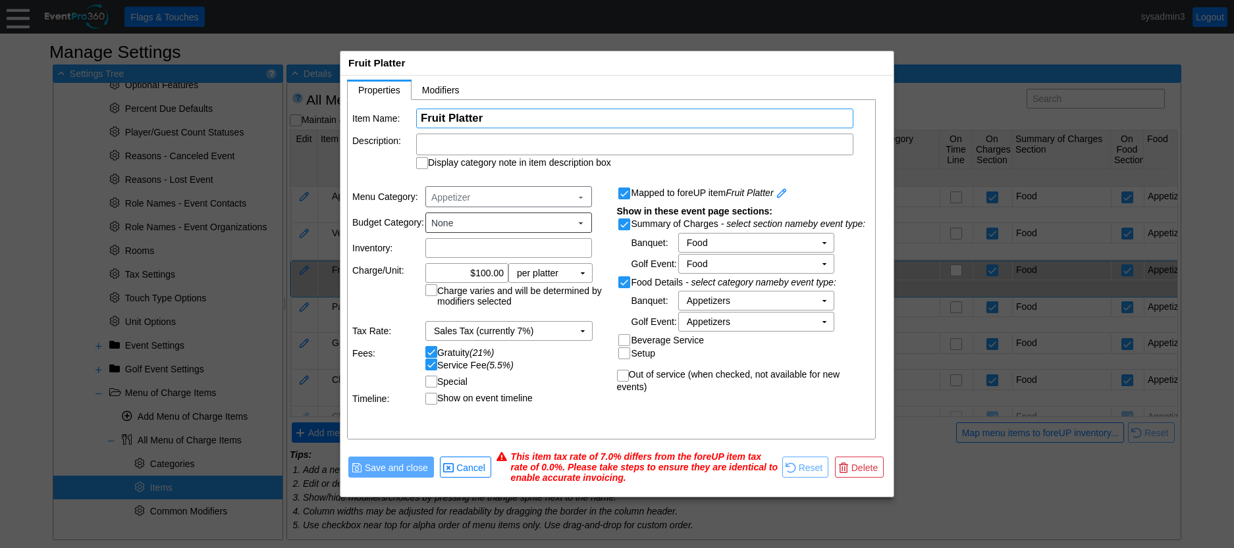
drag, startPoint x: 494, startPoint y: 117, endPoint x: 407, endPoint y: 117, distance: 86.2
click at [407, 117] on tr "Item Name: Χ Fruit Platter Name of the menu item" at bounding box center [611, 119] width 519 height 20
click at [857, 465] on span "Delete" at bounding box center [865, 467] width 32 height 13
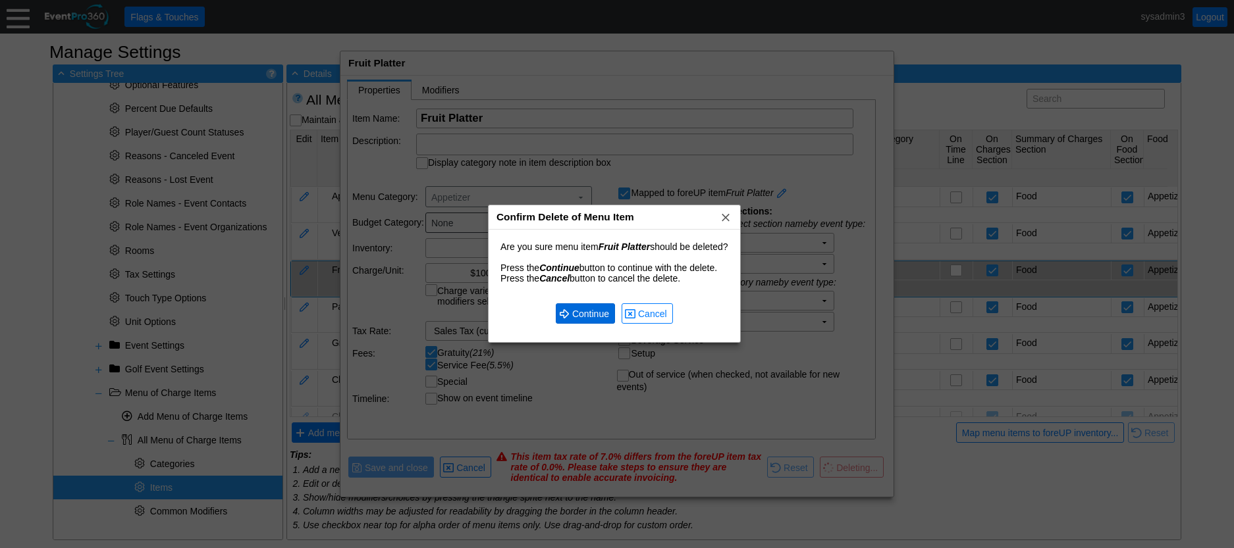
click at [582, 309] on span "Continue" at bounding box center [590, 313] width 42 height 13
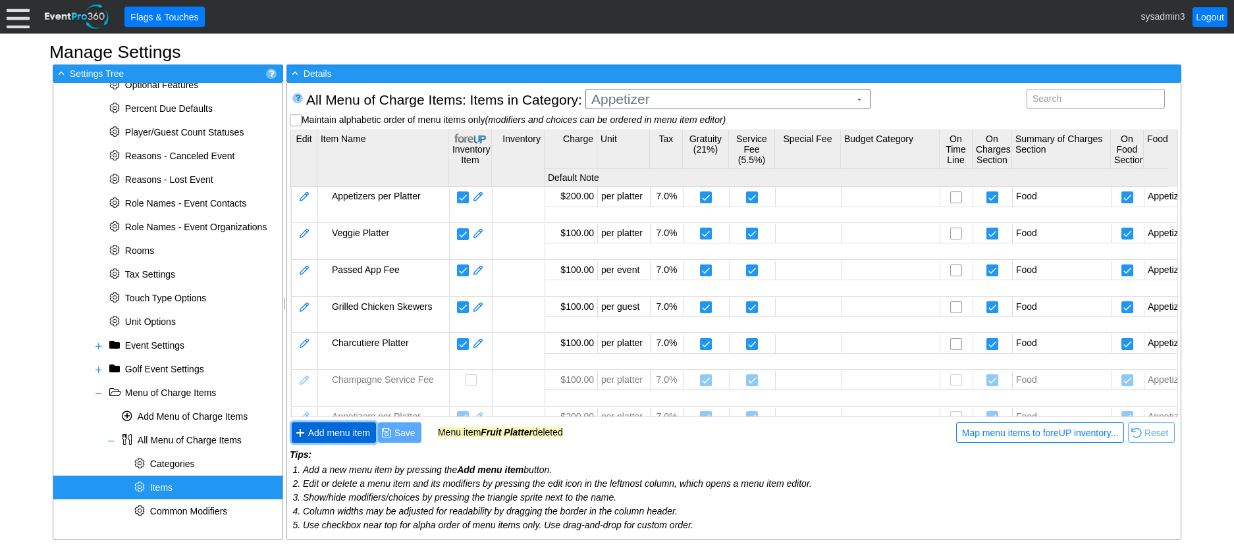
click at [335, 428] on span "Add menu item" at bounding box center [338, 433] width 67 height 13
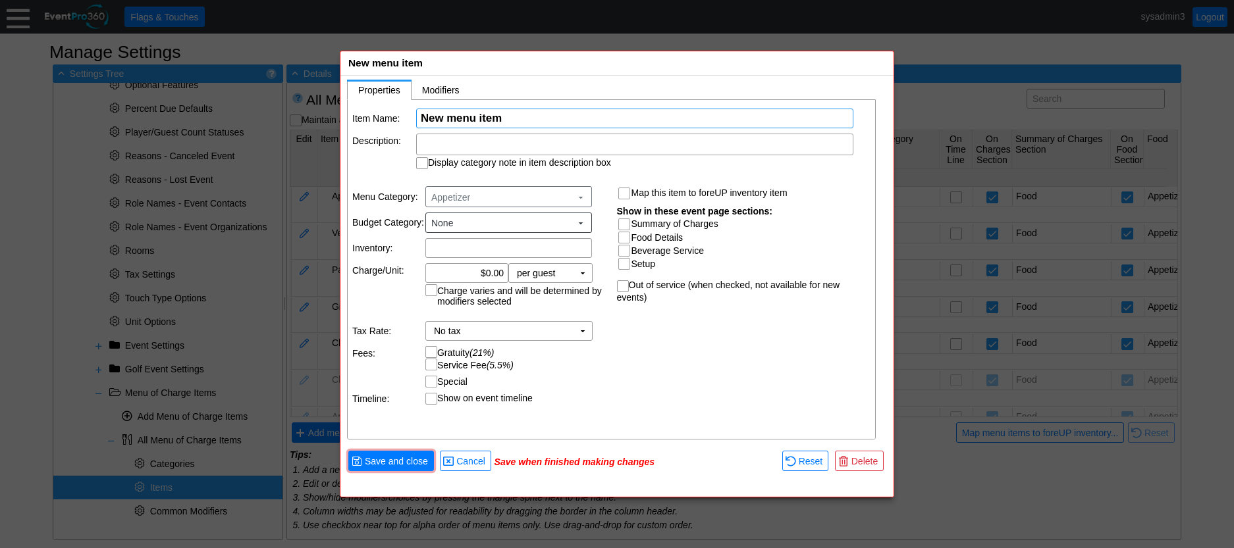
paste input "Fruit Platter"
type input "Fruit Platter"
click at [490, 271] on input "0.00" at bounding box center [467, 273] width 74 height 18
type input "$100.00"
click at [625, 225] on input "Summary of Charges" at bounding box center [625, 225] width 13 height 13
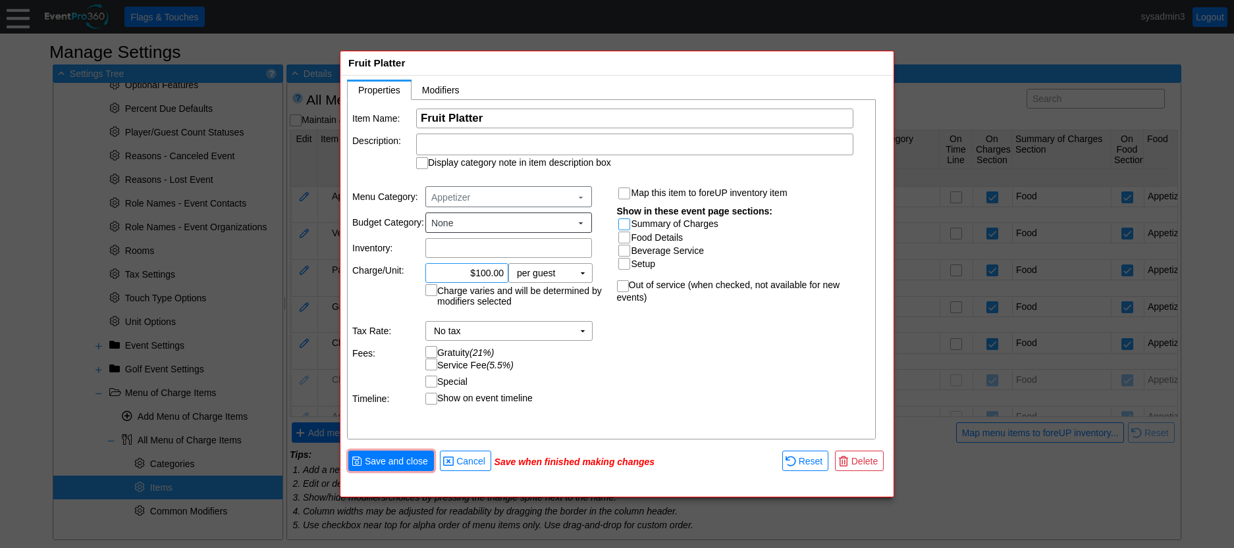
checkbox input "true"
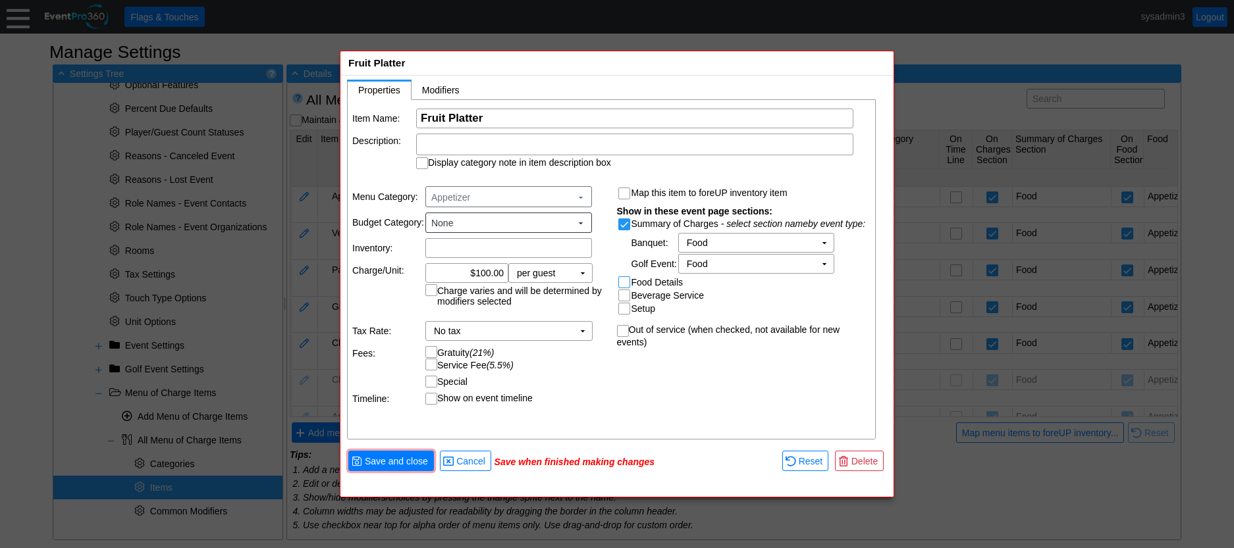
click at [627, 279] on input "Food Details" at bounding box center [625, 283] width 13 height 13
checkbox input "true"
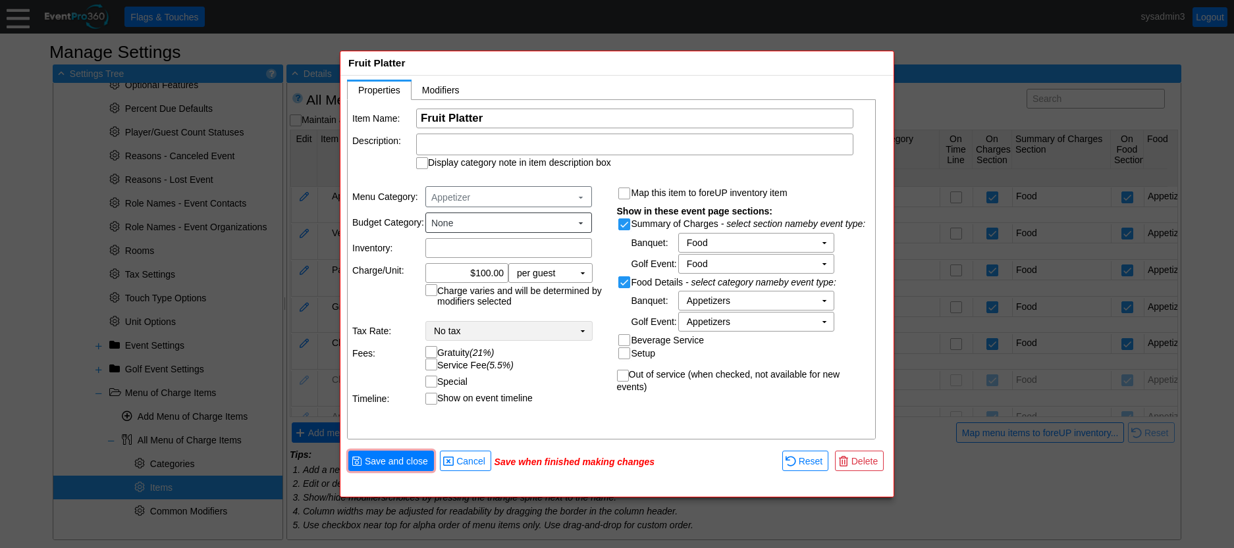
click at [530, 334] on td "No tax Χ" at bounding box center [499, 331] width 147 height 18
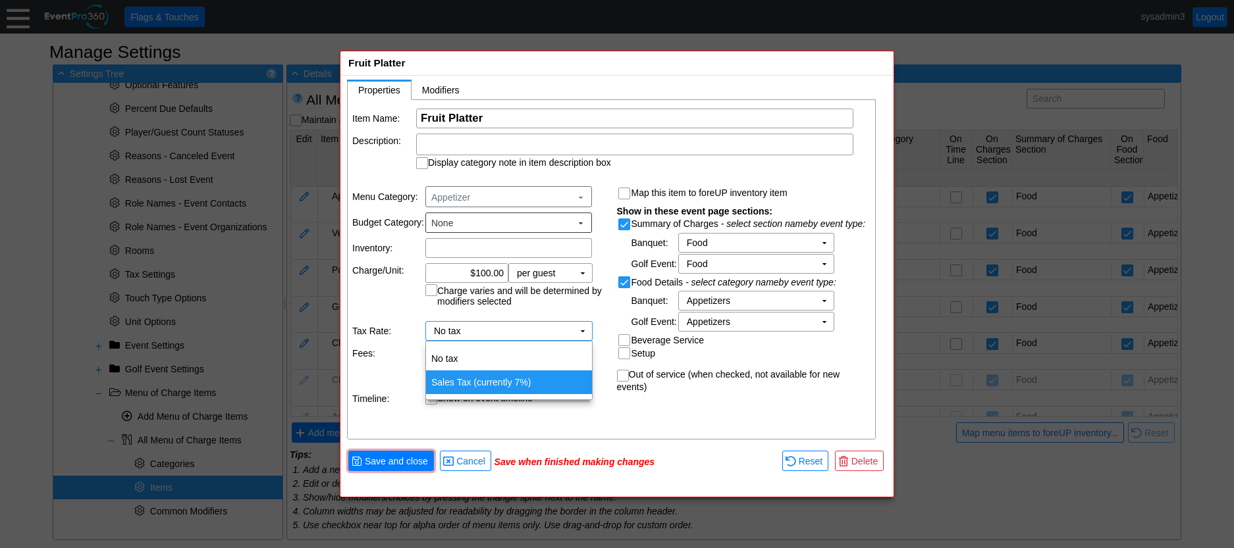
click at [480, 377] on td "Sales Tax (currently 7%)" at bounding box center [509, 383] width 166 height 24
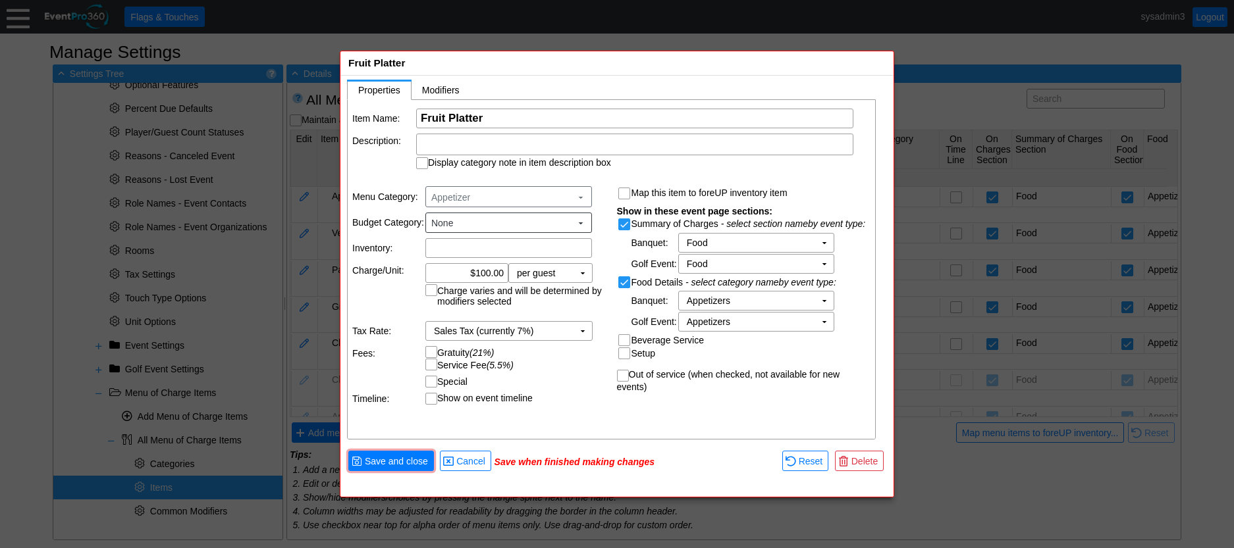
click at [433, 351] on input "Gratuity (21%)" at bounding box center [432, 353] width 13 height 13
checkbox input "true"
click at [433, 364] on input "Service Fee (5.5%)" at bounding box center [432, 365] width 13 height 13
checkbox input "true"
click at [402, 457] on span "Save and close" at bounding box center [396, 461] width 68 height 13
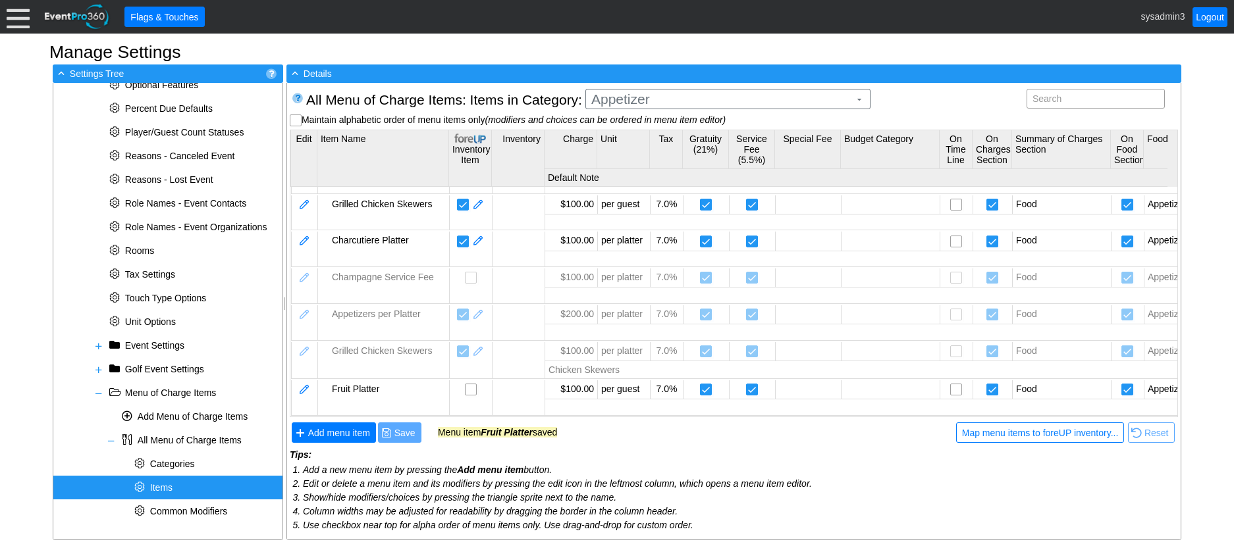
scroll to position [112, 0]
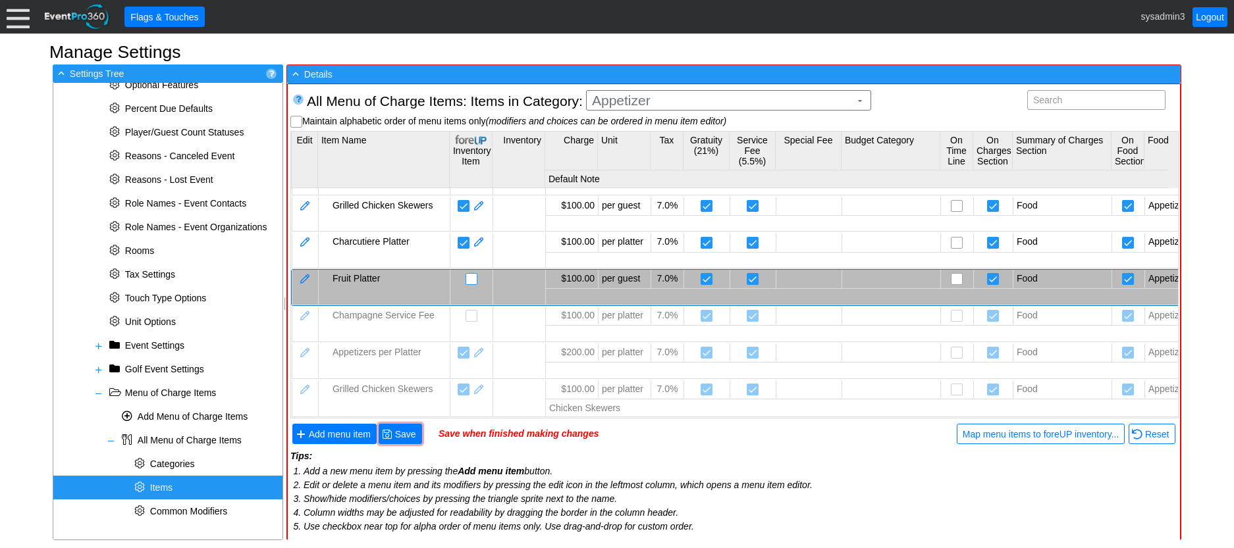
click at [471, 274] on input "checkbox" at bounding box center [472, 280] width 13 height 13
checkbox input "false"
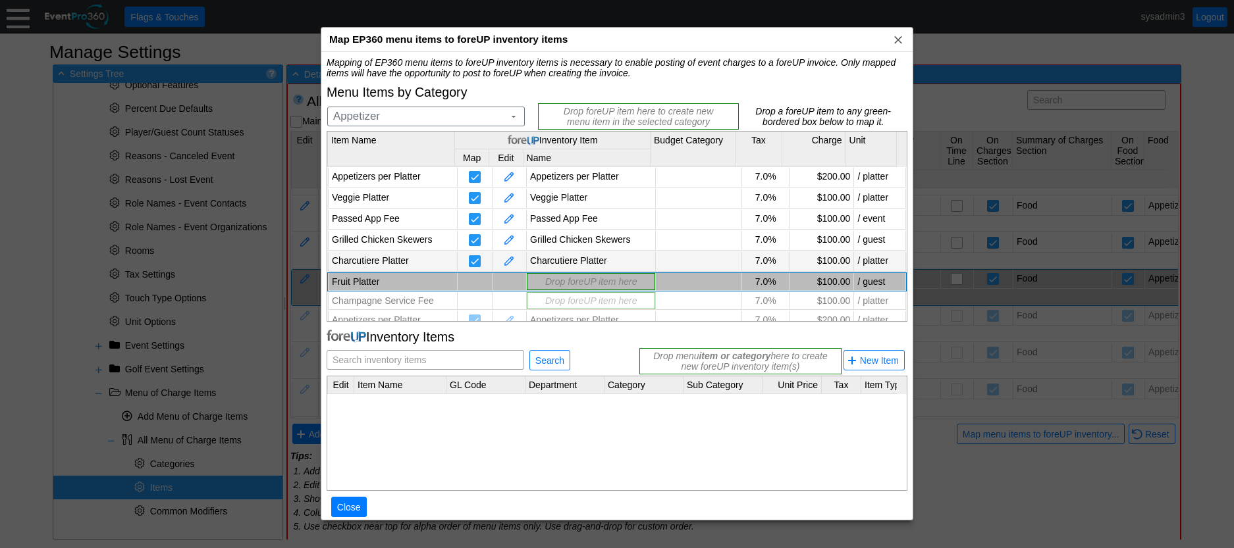
scroll to position [32, 0]
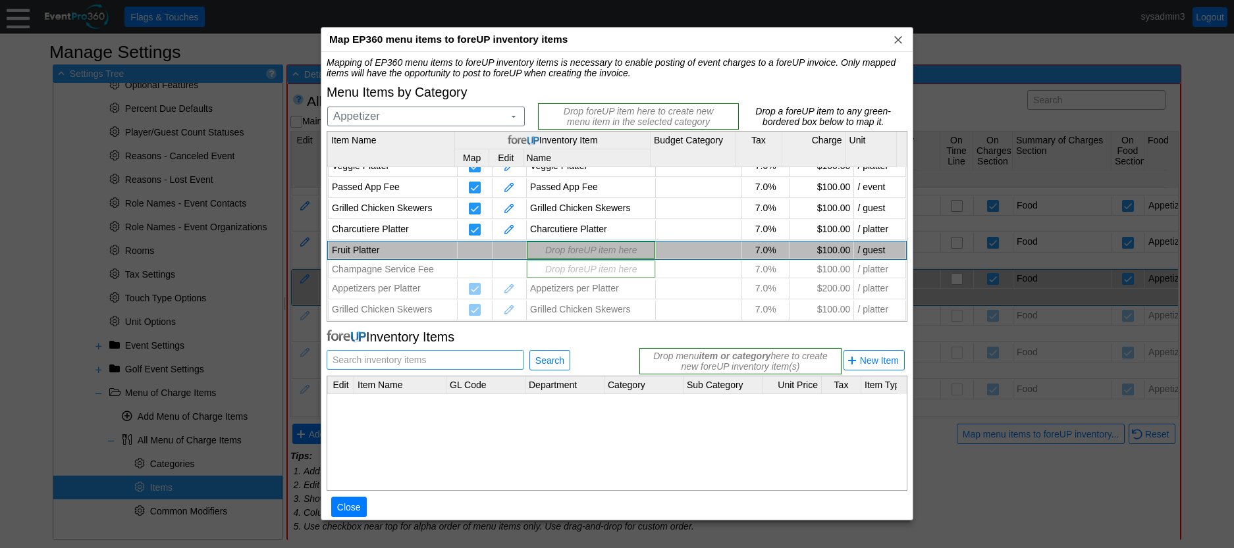
click at [400, 363] on span "Search inventory items" at bounding box center [379, 360] width 99 height 18
drag, startPoint x: 401, startPoint y: 361, endPoint x: 362, endPoint y: 358, distance: 39.0
click at [362, 358] on span "Search inventory items" at bounding box center [379, 360] width 99 height 18
paste input "Fruit Platter"
type input "Fruit Platter"
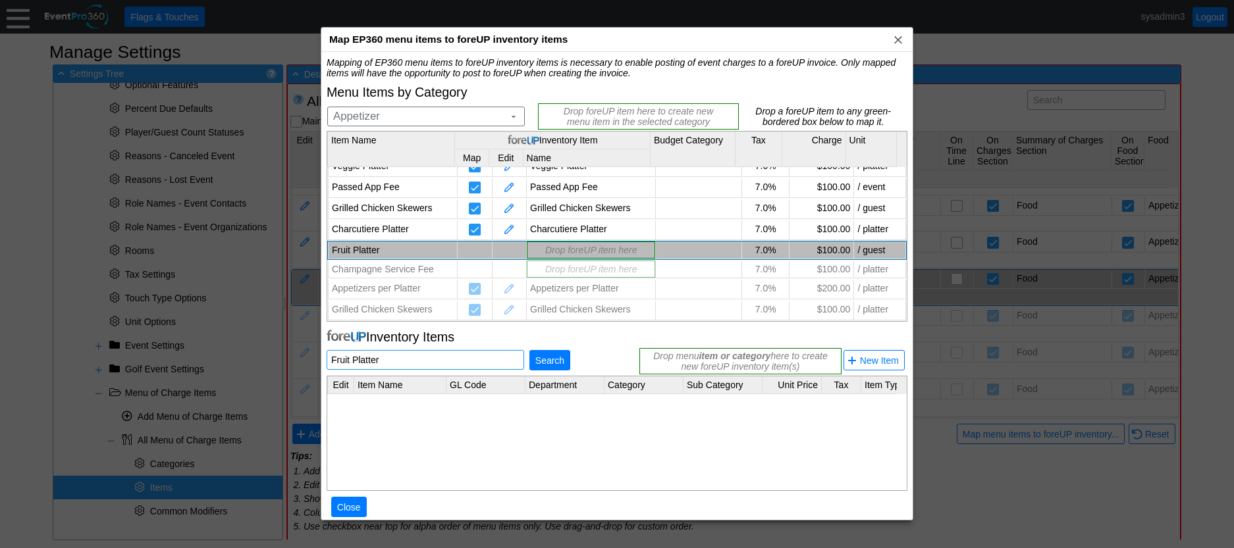
click at [551, 365] on span "Search" at bounding box center [550, 360] width 34 height 13
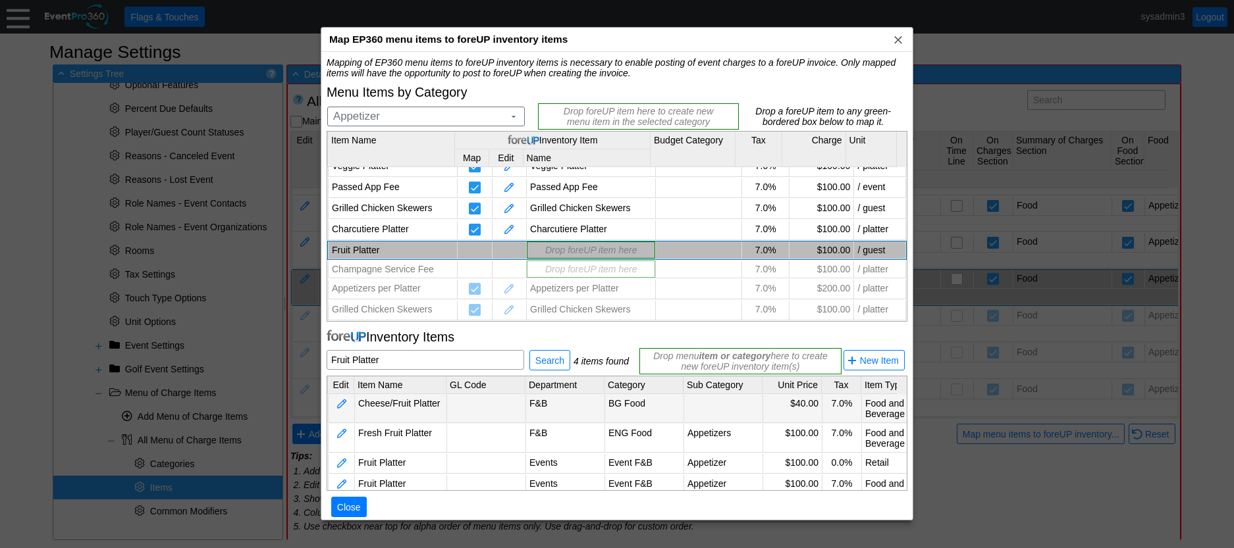
scroll to position [24, 0]
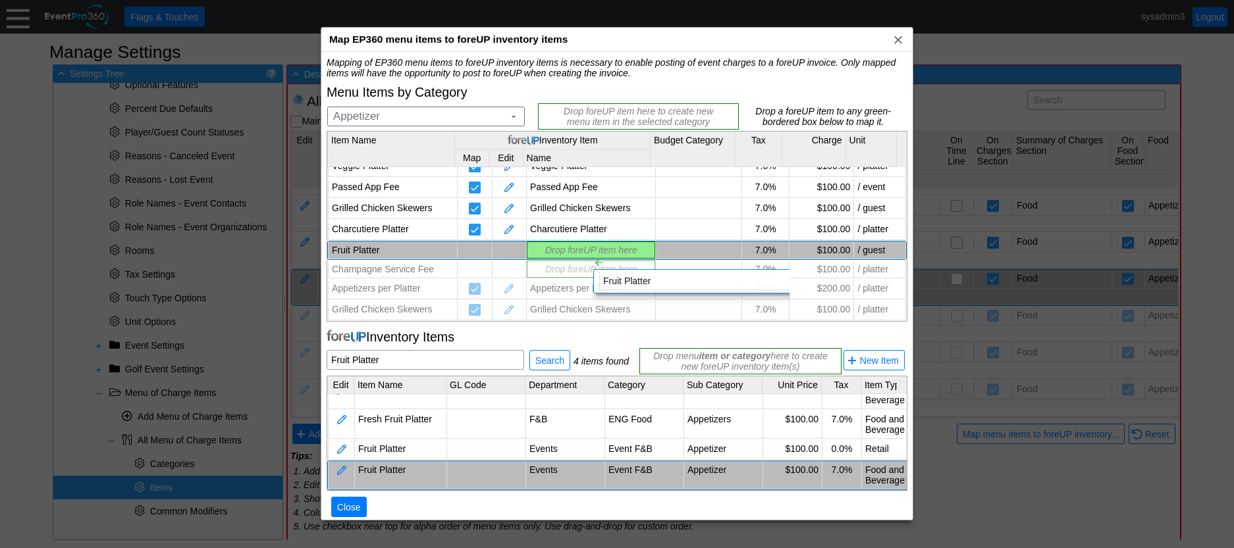
click at [581, 246] on div "Mapping of EP360 menu items to foreUP inventory items is necessary to enable po…" at bounding box center [617, 294] width 581 height 474
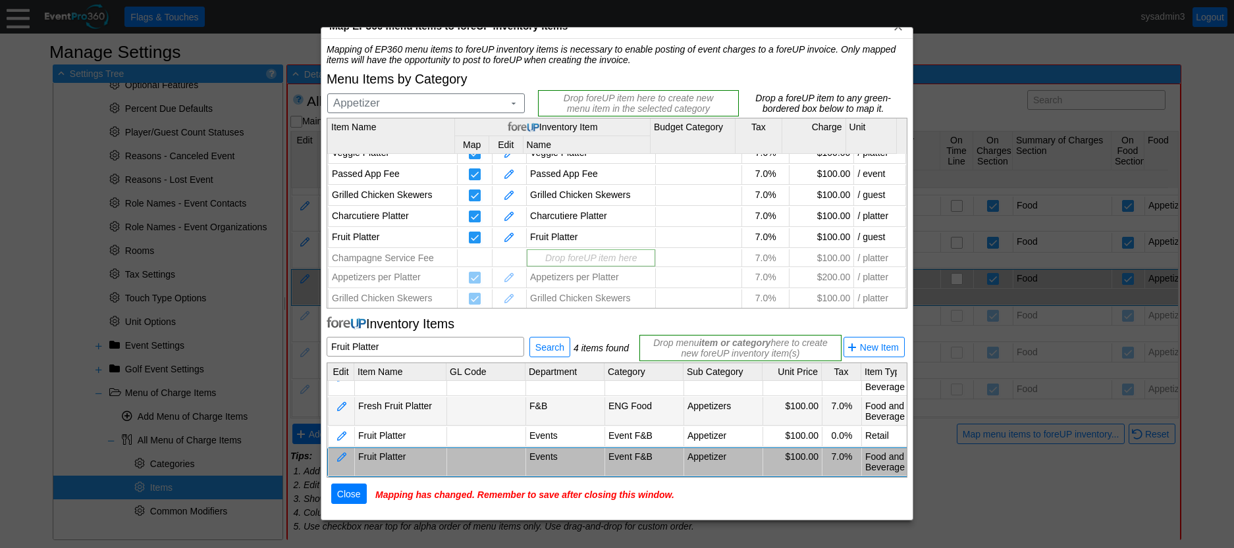
scroll to position [16, 0]
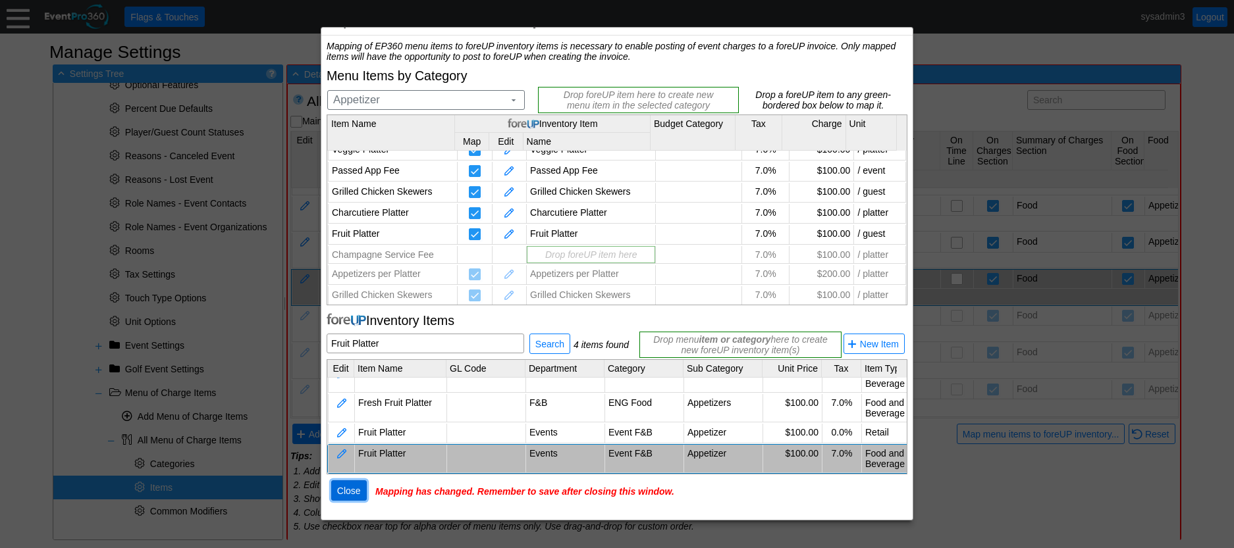
click at [353, 491] on span "Close" at bounding box center [348, 490] width 29 height 13
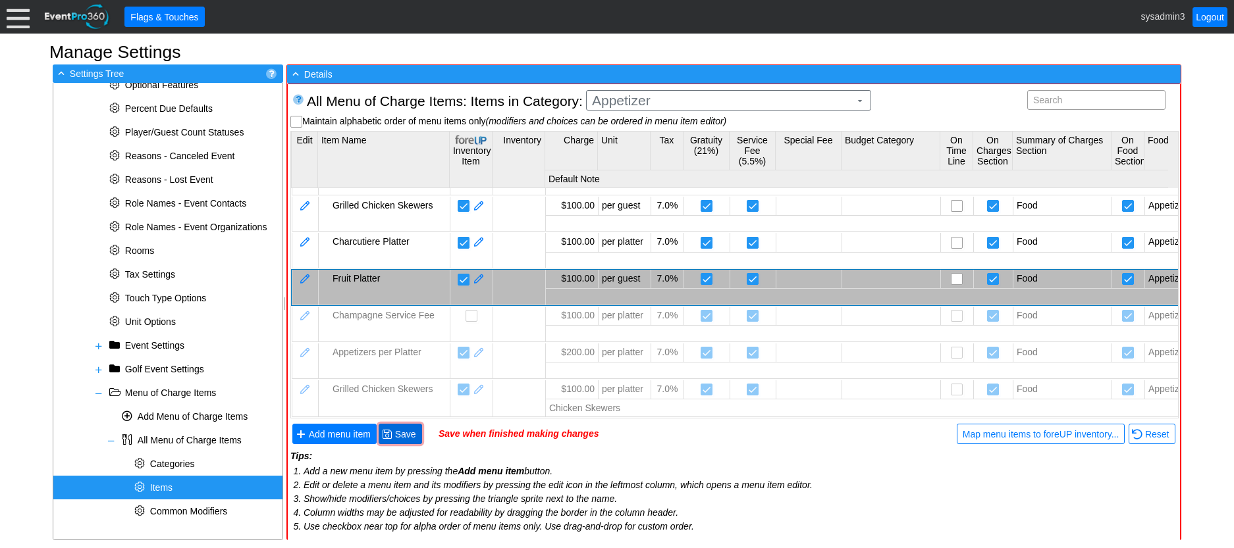
click at [401, 434] on span "Save" at bounding box center [405, 434] width 26 height 13
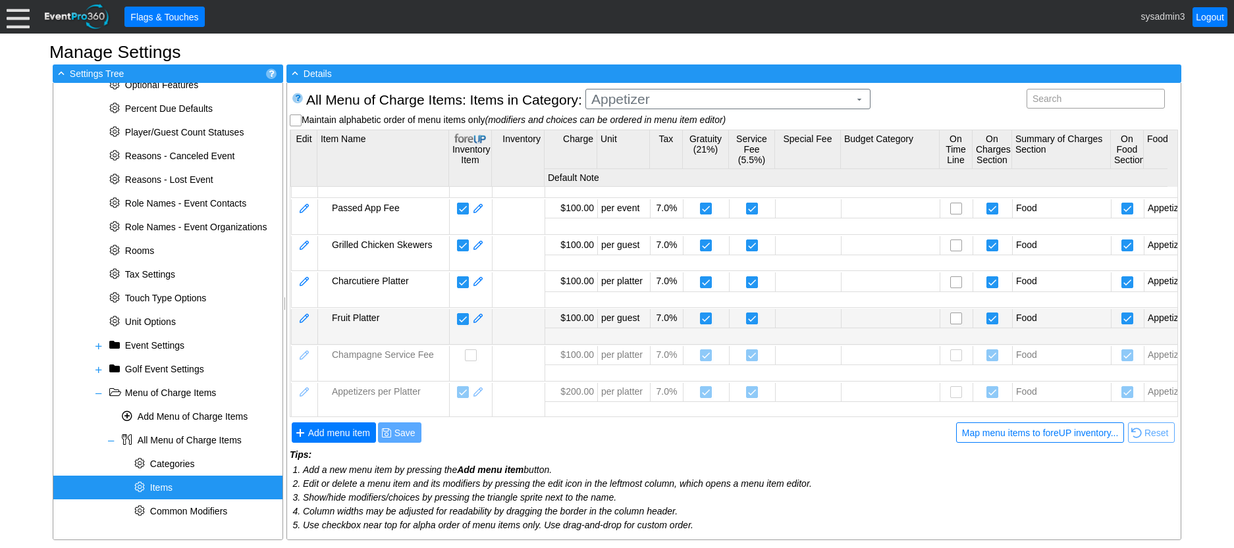
scroll to position [47, 0]
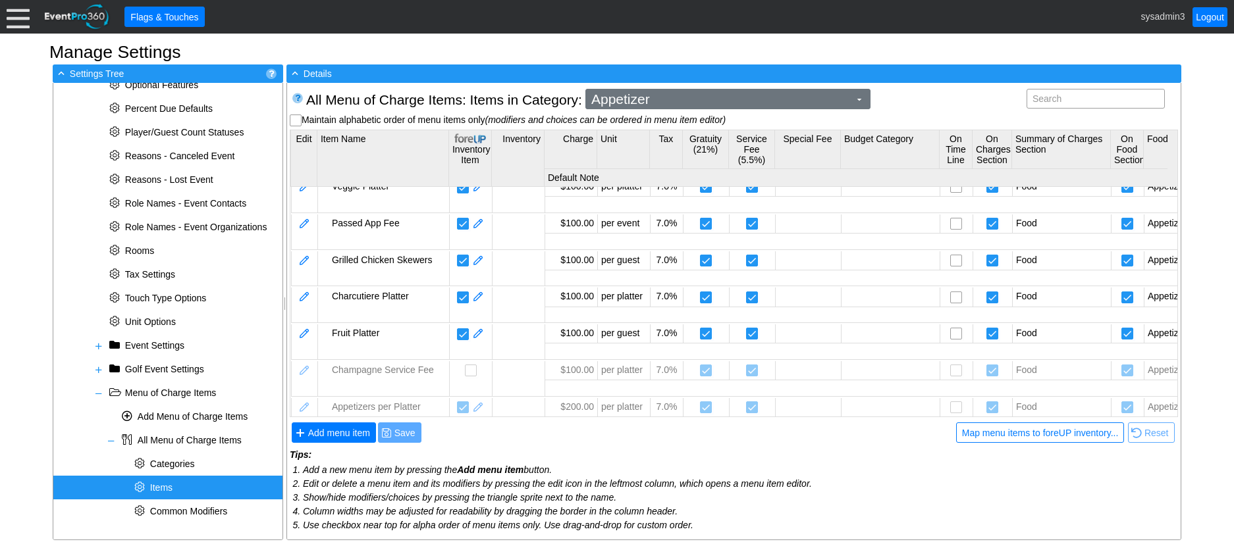
click at [664, 99] on span "Appetizer" at bounding box center [720, 99] width 263 height 13
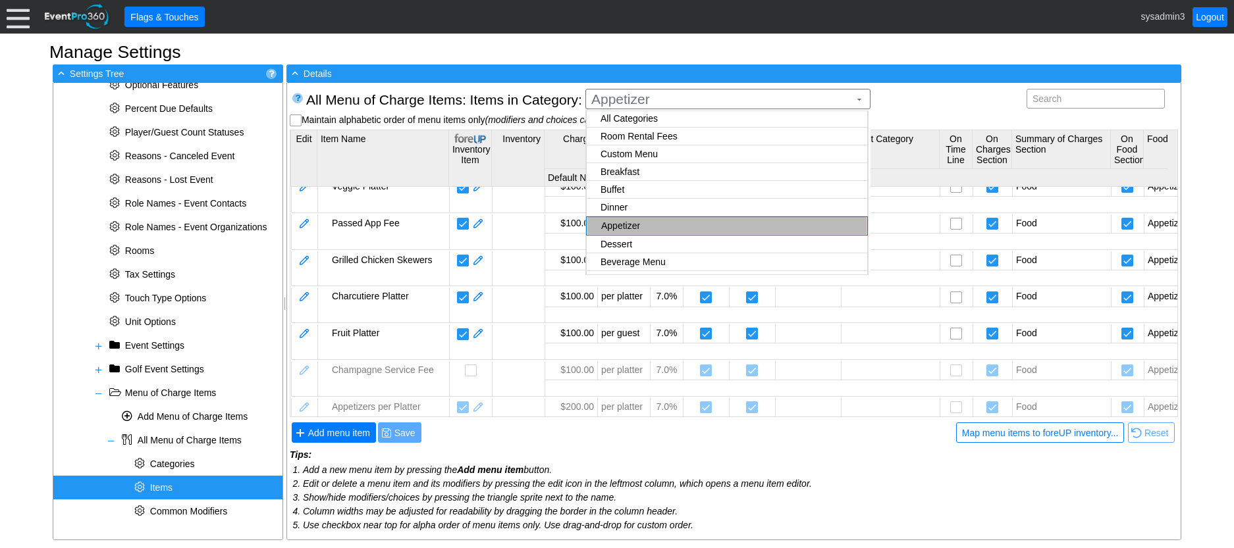
scroll to position [0, 0]
click at [649, 133] on body "Calendar of Events + New Event + Reports + Manage Contacts + Manage Organizatio…" at bounding box center [617, 274] width 1234 height 548
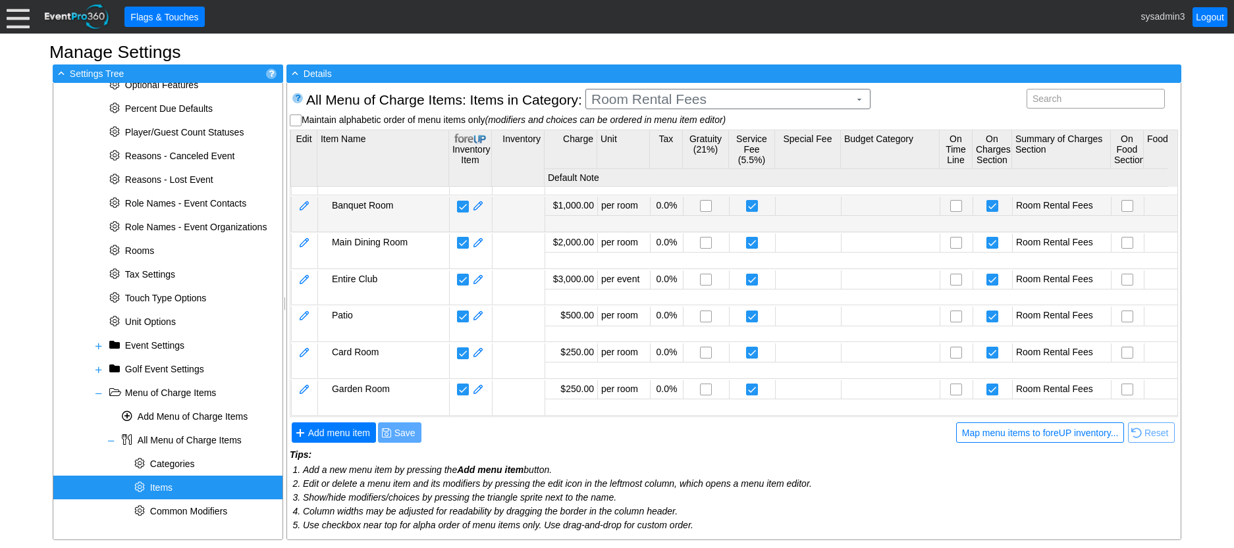
scroll to position [5, 0]
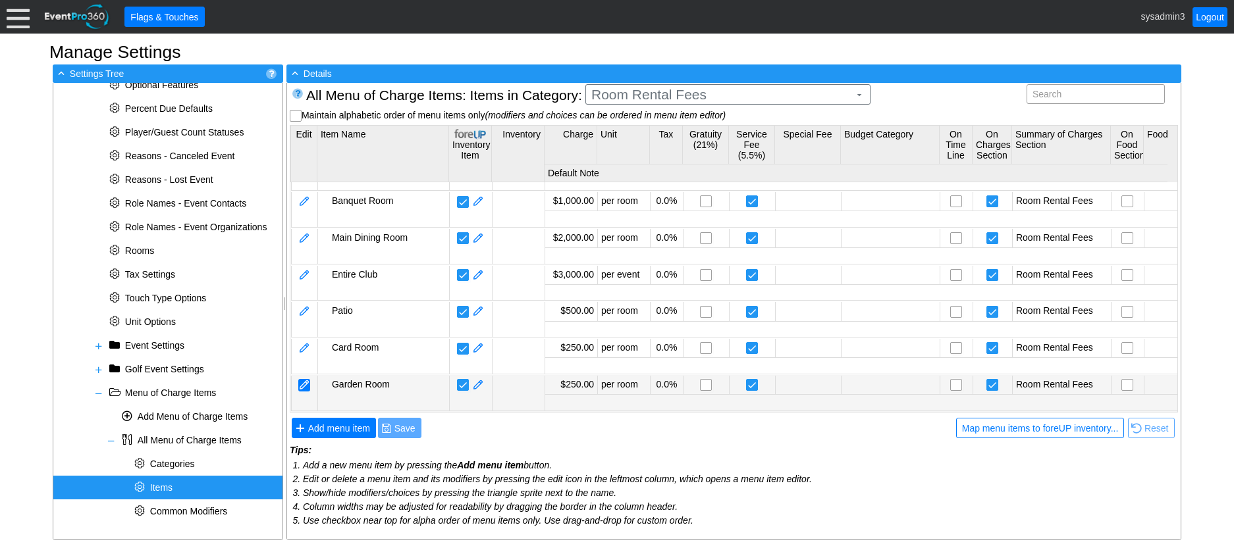
click at [305, 379] on div at bounding box center [304, 385] width 12 height 13
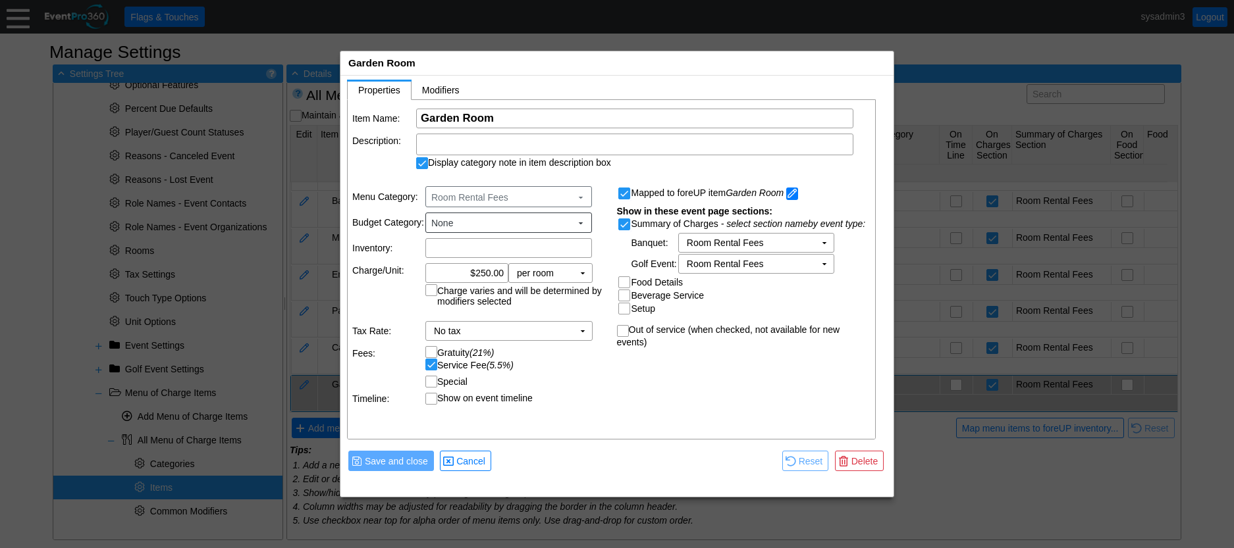
click at [797, 192] on span at bounding box center [792, 194] width 12 height 13
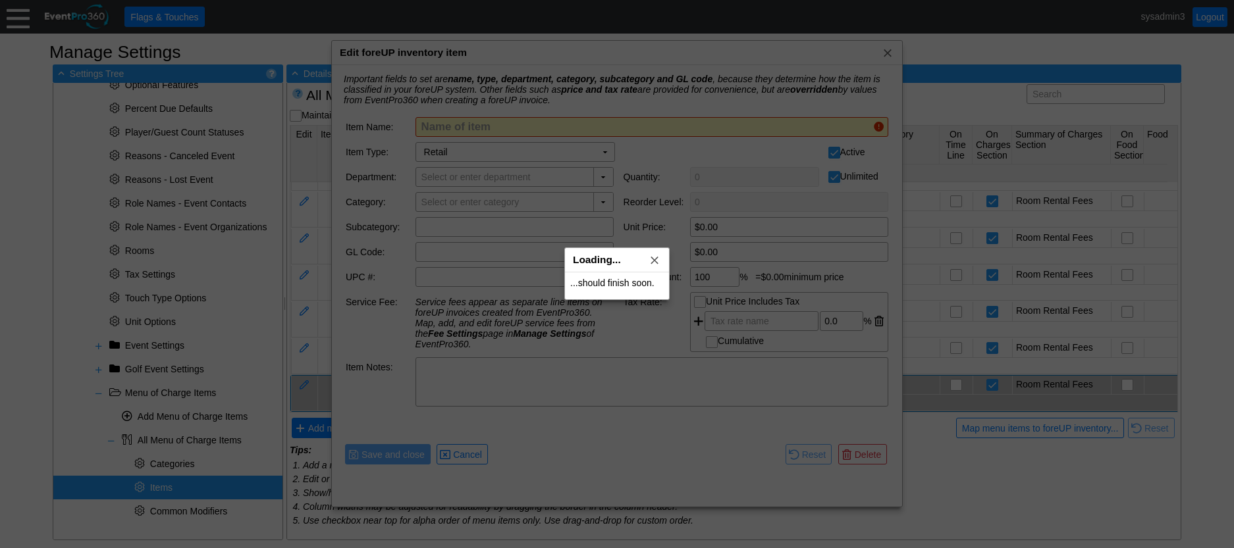
type input "Garden Room"
checkbox input "false"
type input "Events"
type input "Room Rental Fees"
type input "$250.00"
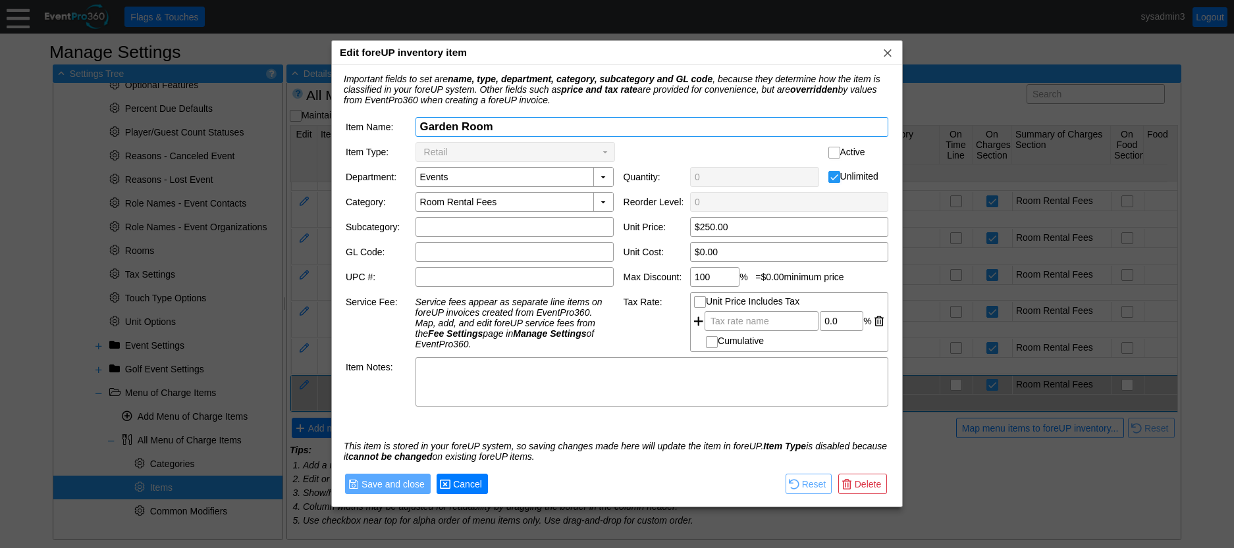
click at [466, 482] on span "Cancel" at bounding box center [467, 484] width 34 height 13
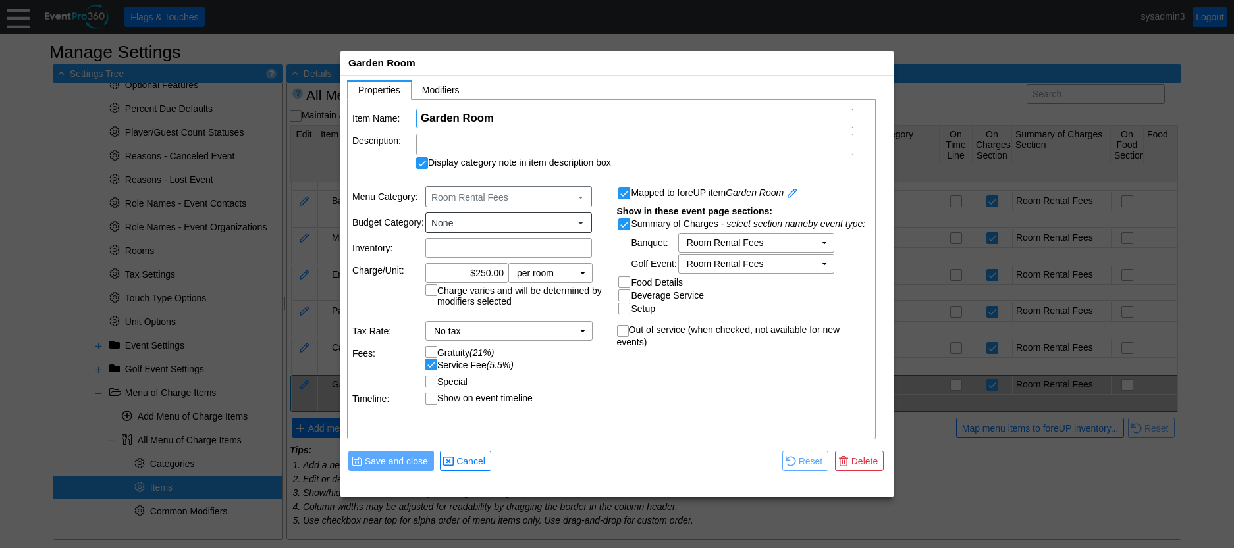
drag, startPoint x: 501, startPoint y: 115, endPoint x: 403, endPoint y: 115, distance: 98.1
click at [403, 115] on tr "Item Name: Χ Garden Room Name of the menu item" at bounding box center [611, 119] width 519 height 20
click at [467, 458] on span "Cancel" at bounding box center [471, 461] width 34 height 13
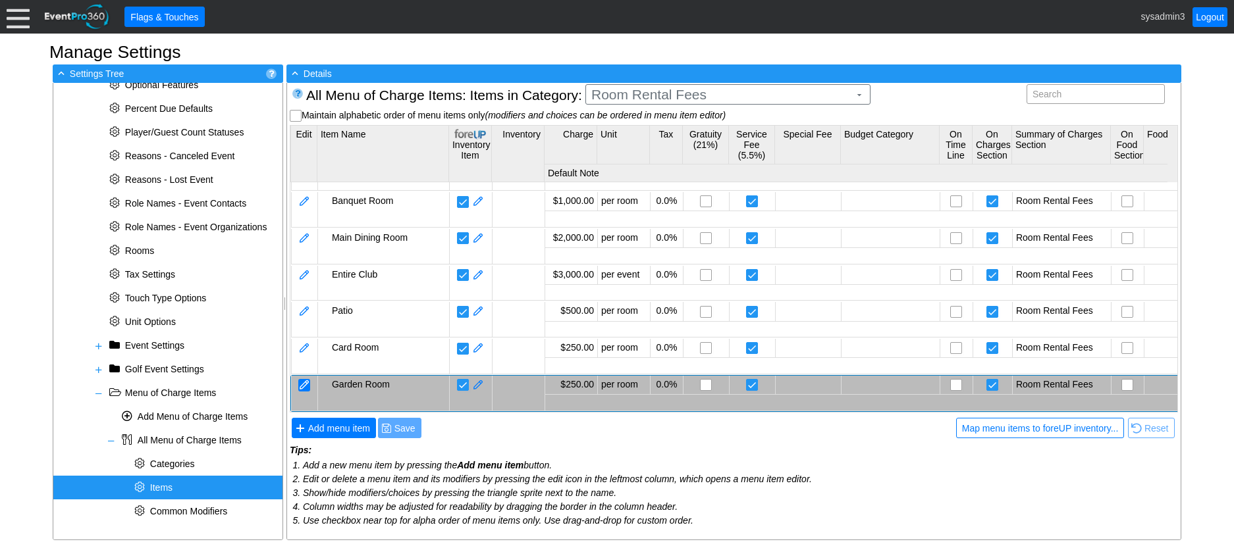
click at [303, 379] on div at bounding box center [304, 385] width 12 height 13
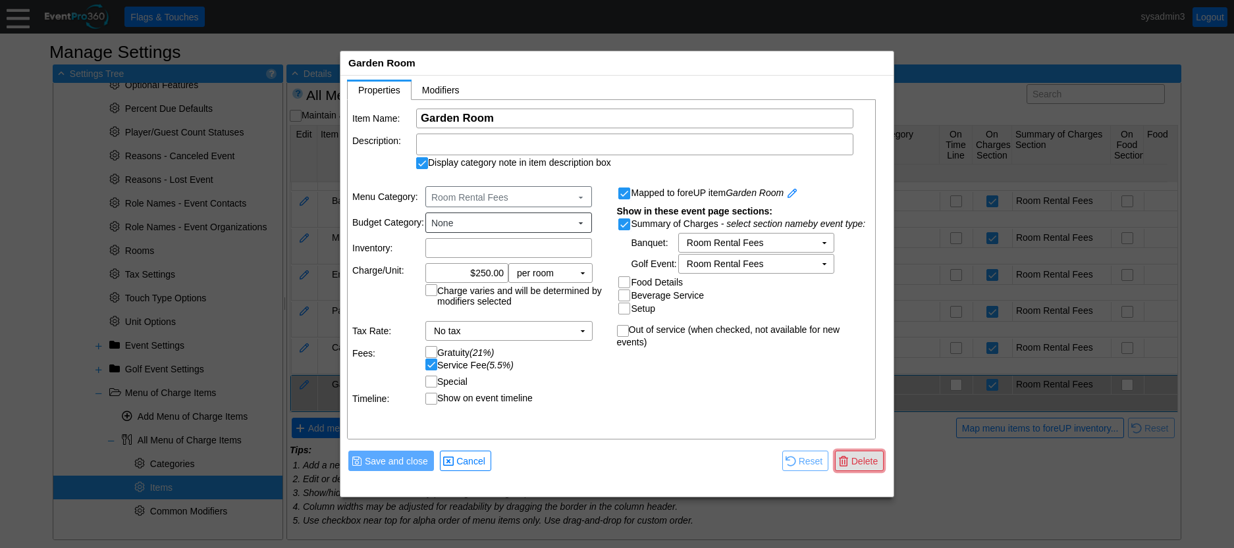
click at [868, 456] on span "Delete" at bounding box center [865, 461] width 32 height 13
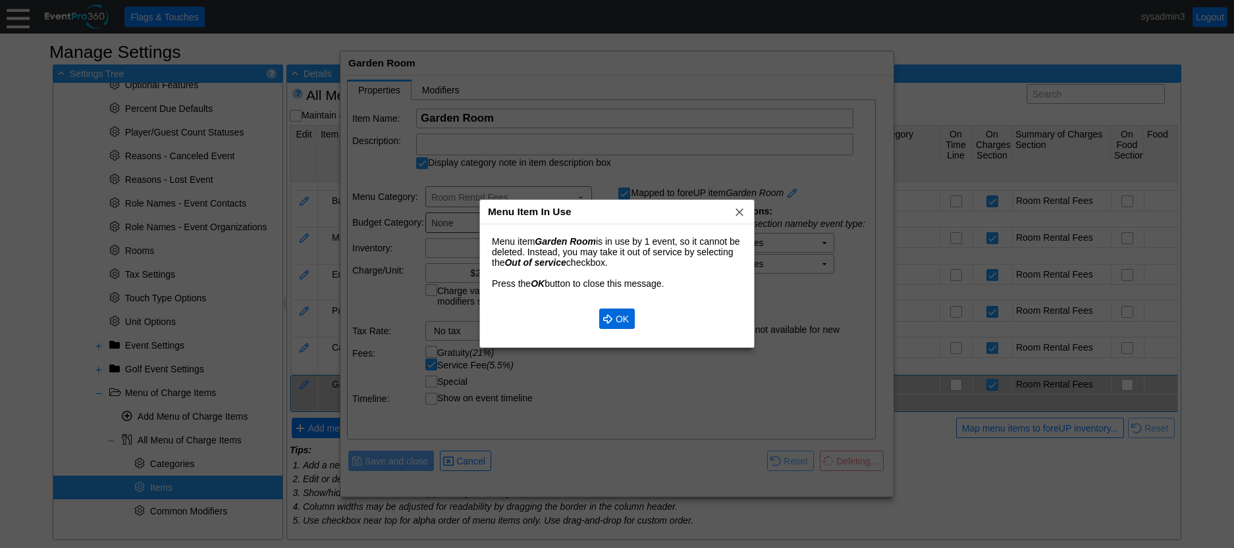
click at [623, 320] on span "OK" at bounding box center [622, 319] width 18 height 13
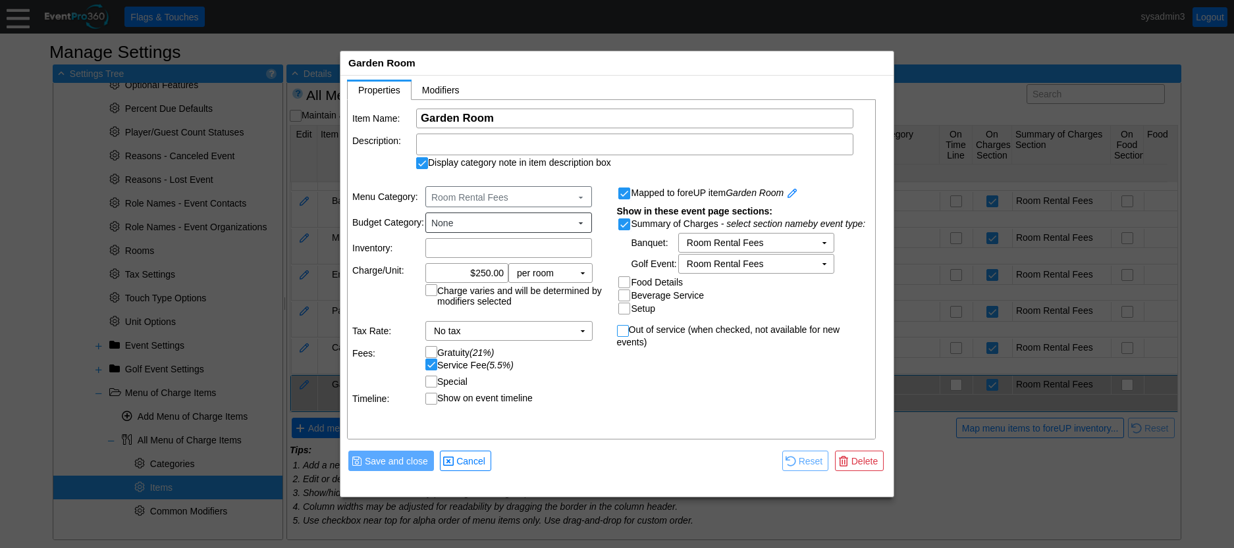
click at [621, 334] on input "Out of service (when checked, not available for new events)" at bounding box center [623, 332] width 13 height 13
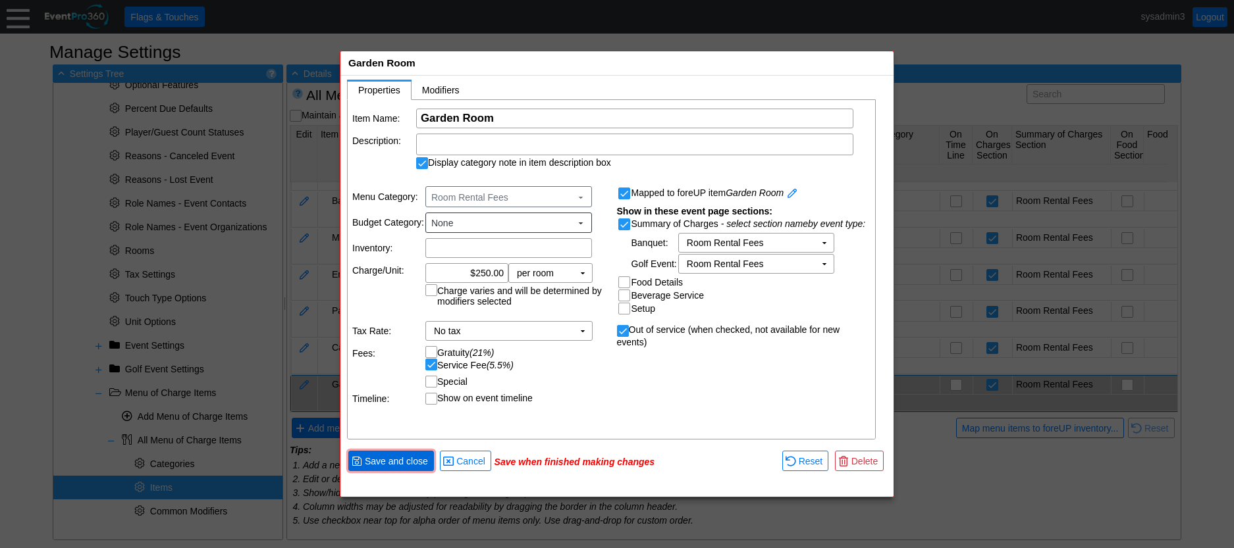
click at [412, 461] on span "Save and close" at bounding box center [396, 461] width 68 height 13
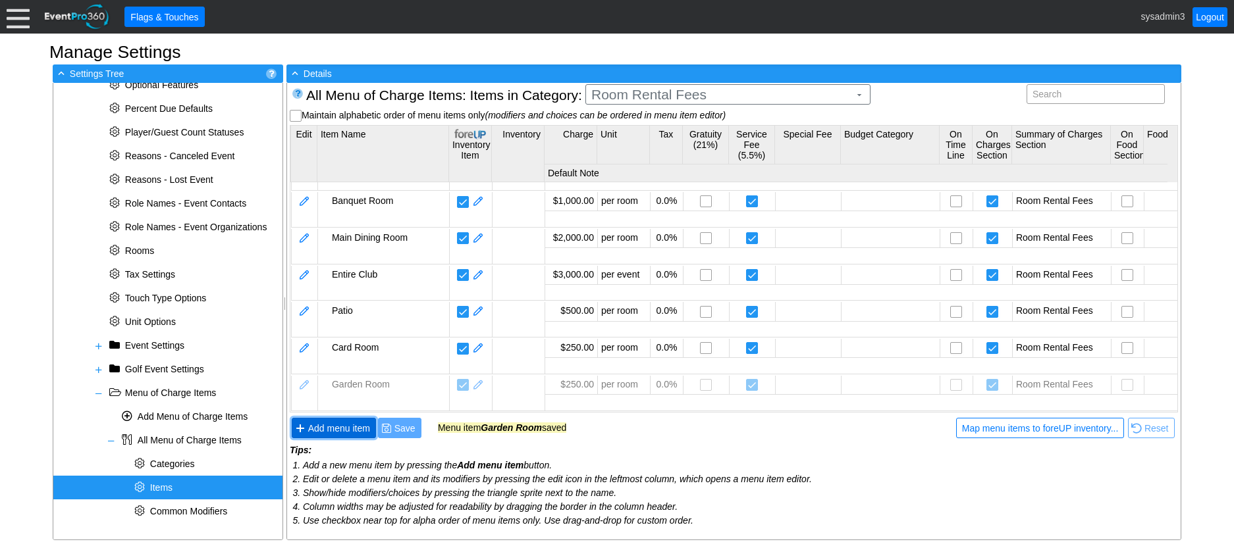
click at [344, 429] on span "Add menu item" at bounding box center [338, 428] width 67 height 13
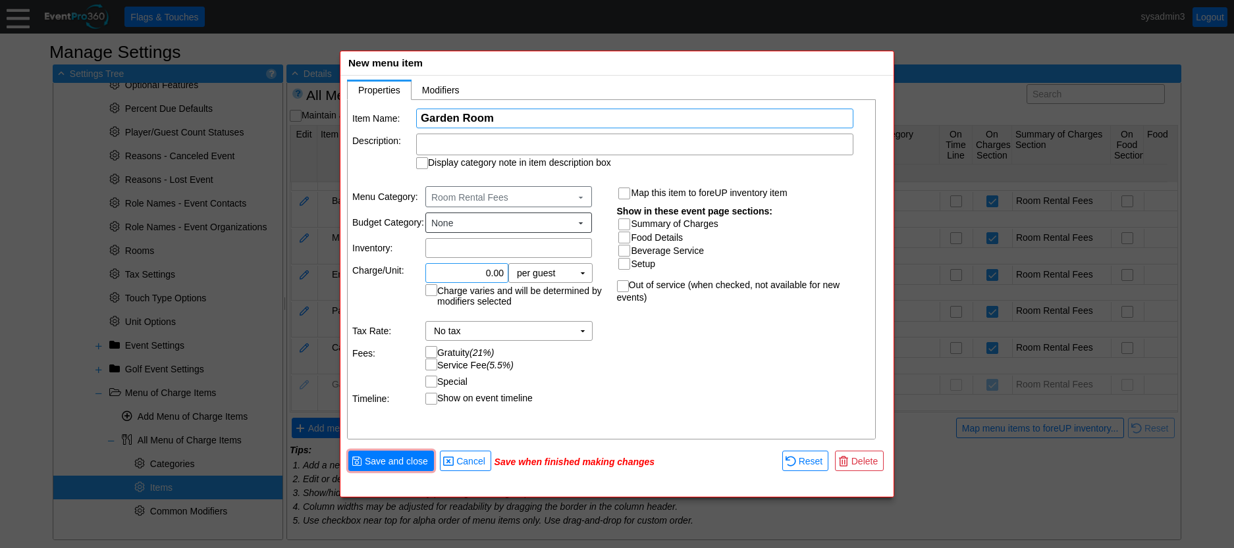
click at [489, 274] on input "0.00" at bounding box center [467, 273] width 74 height 18
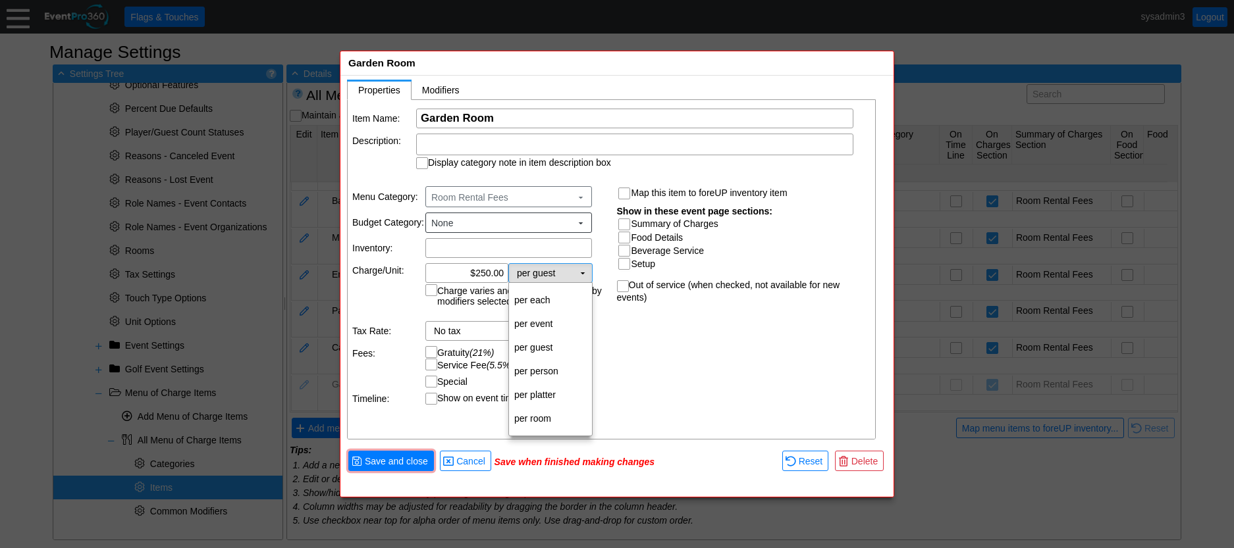
click at [567, 265] on td "per guest Χ" at bounding box center [541, 273] width 65 height 18
click at [542, 416] on td "per room" at bounding box center [550, 419] width 83 height 24
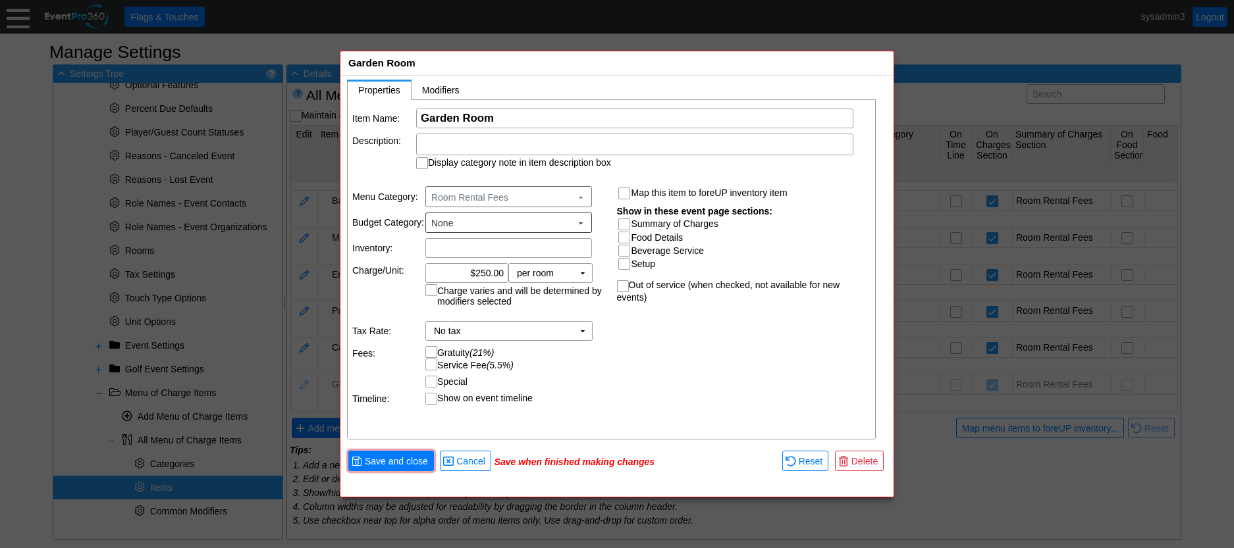
click at [625, 223] on input "Summary of Charges" at bounding box center [625, 225] width 13 height 13
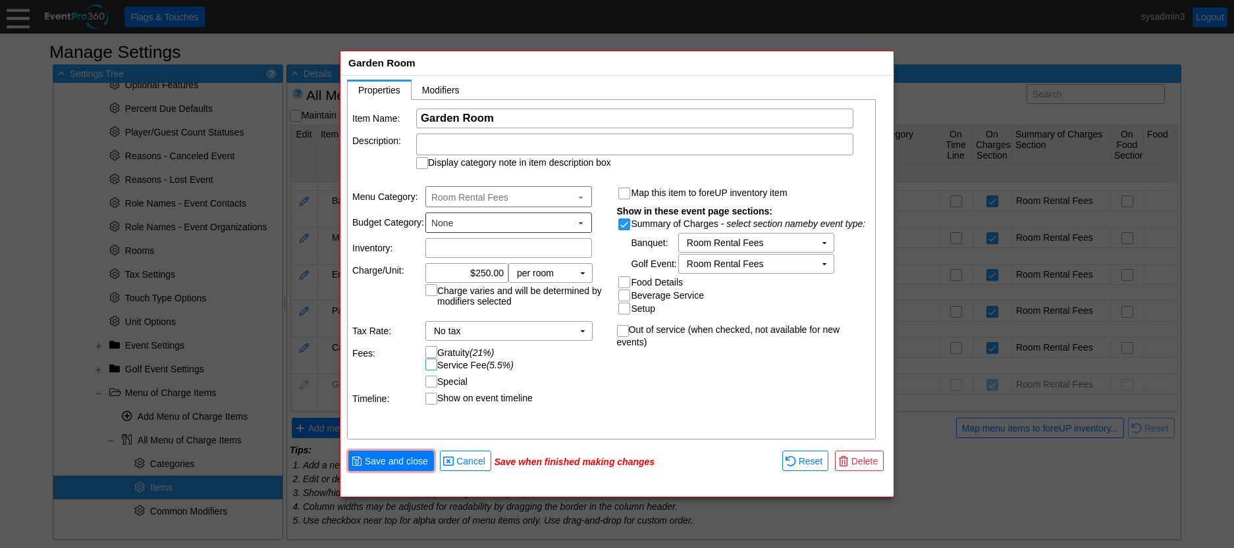
click at [428, 365] on input "Service Fee (5.5%)" at bounding box center [432, 365] width 13 height 13
click at [407, 459] on span "Save and close" at bounding box center [396, 461] width 68 height 13
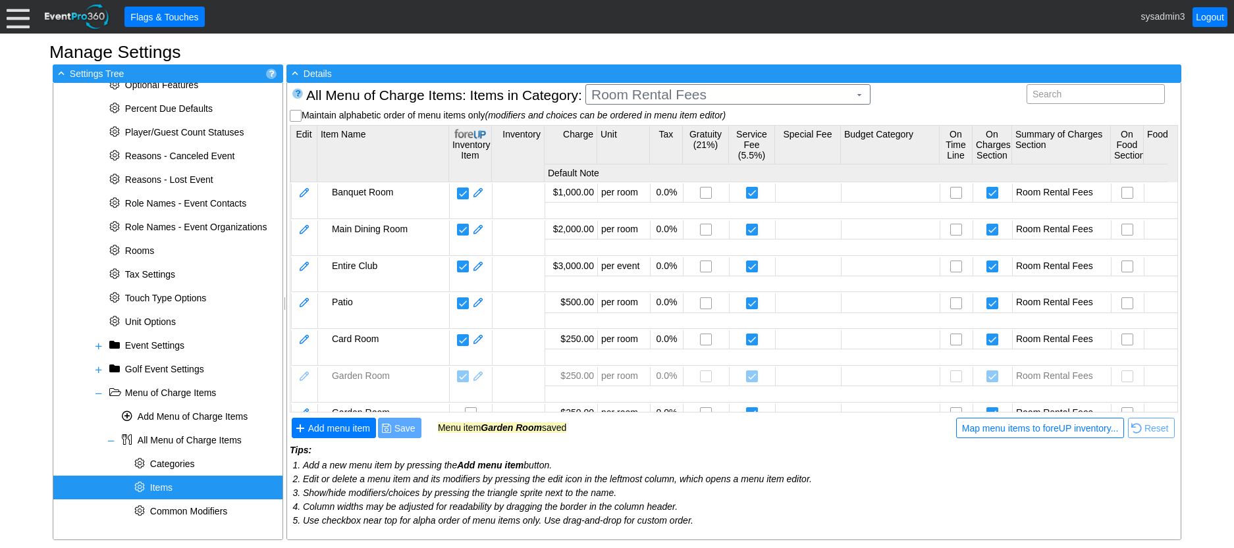
scroll to position [73, 0]
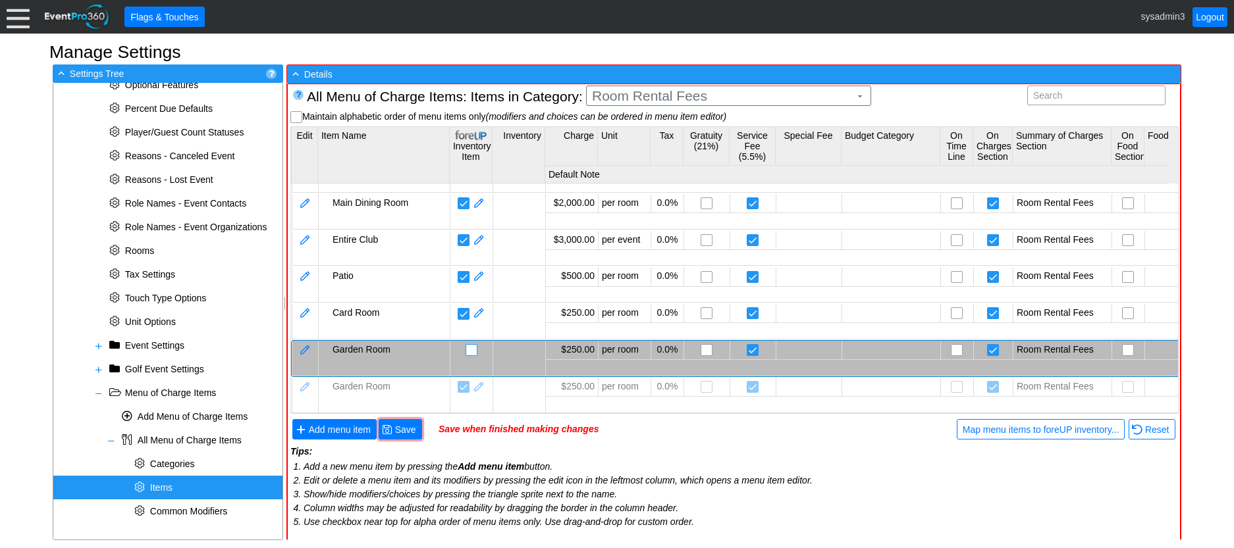
click at [469, 345] on input "checkbox" at bounding box center [472, 351] width 13 height 13
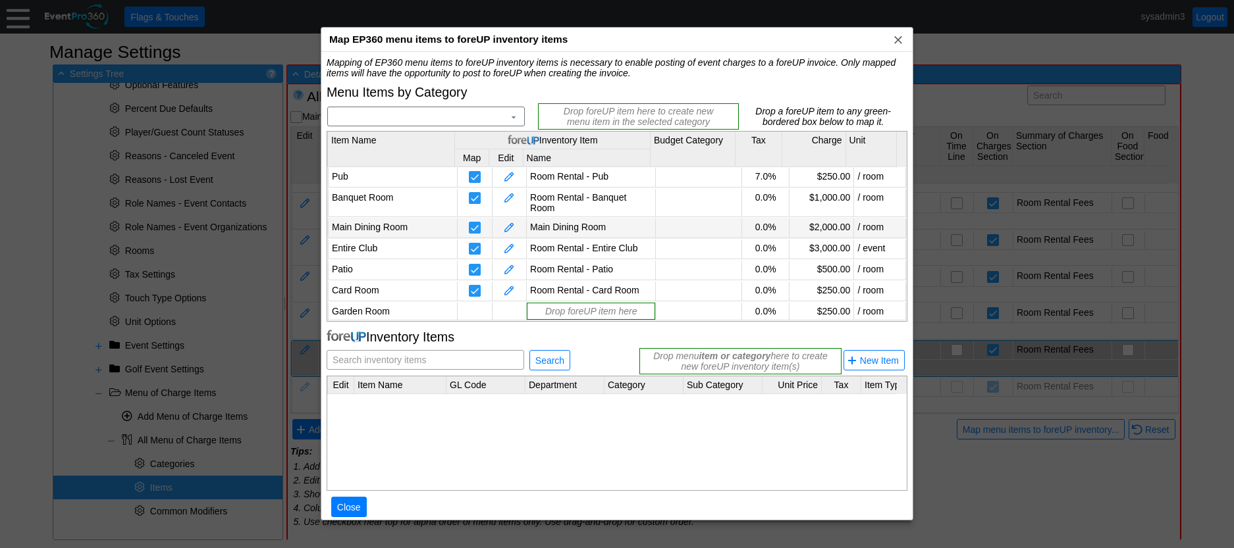
scroll to position [21, 0]
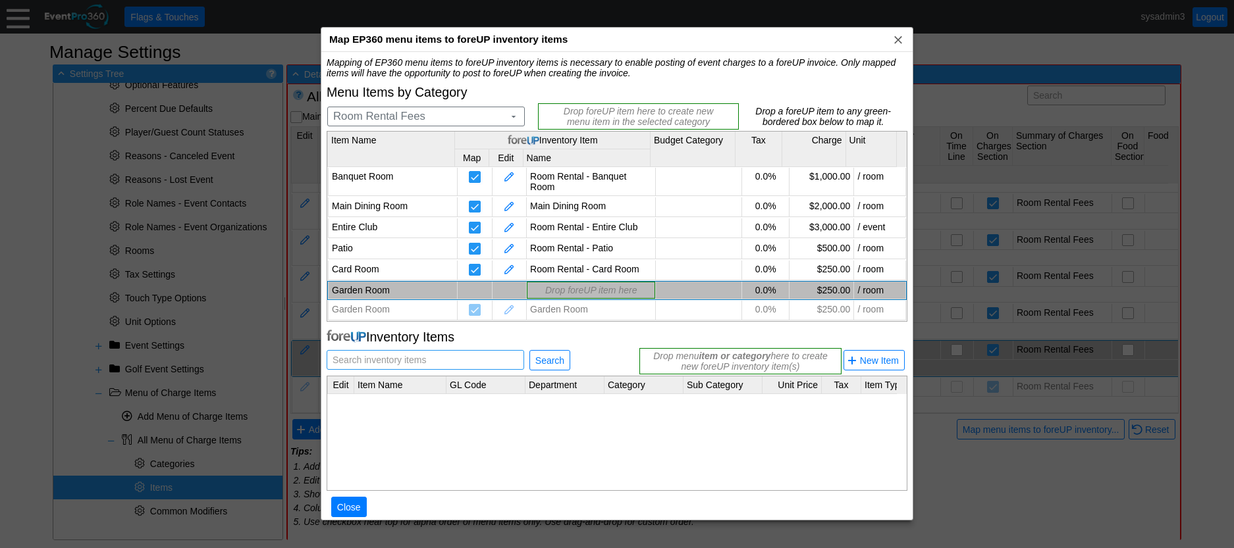
click at [409, 360] on span "Search inventory items" at bounding box center [379, 360] width 99 height 18
drag, startPoint x: 336, startPoint y: 360, endPoint x: 353, endPoint y: 348, distance: 21.4
click at [336, 359] on input "garden Room" at bounding box center [425, 360] width 188 height 18
click at [553, 361] on span "Search" at bounding box center [550, 360] width 34 height 13
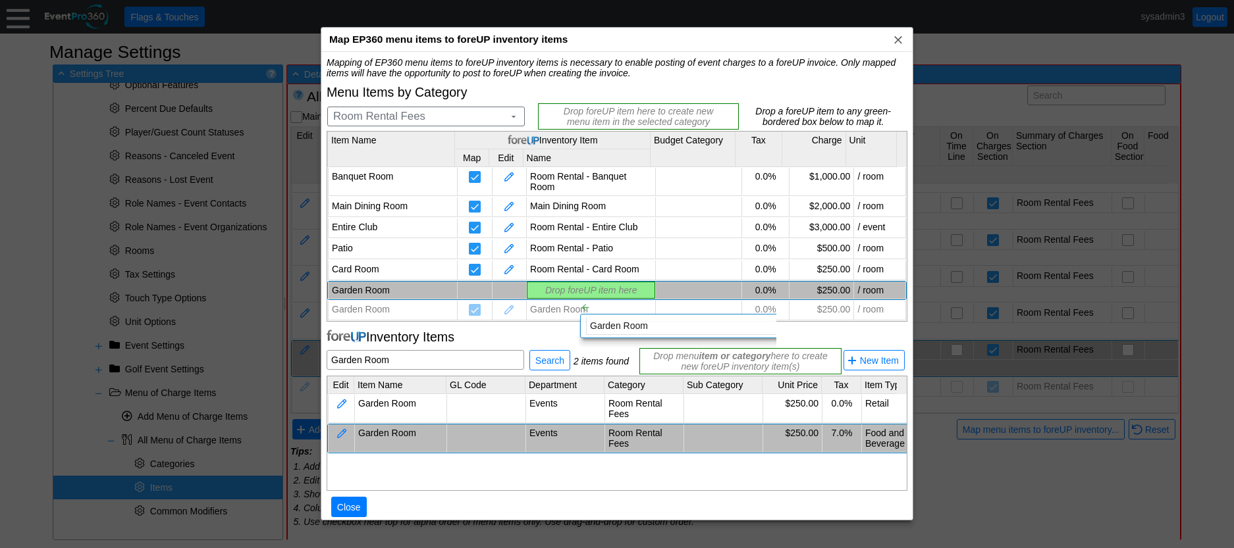
click at [568, 290] on div "Mapping of EP360 menu items to foreUP inventory items is necessary to enable po…" at bounding box center [617, 294] width 581 height 474
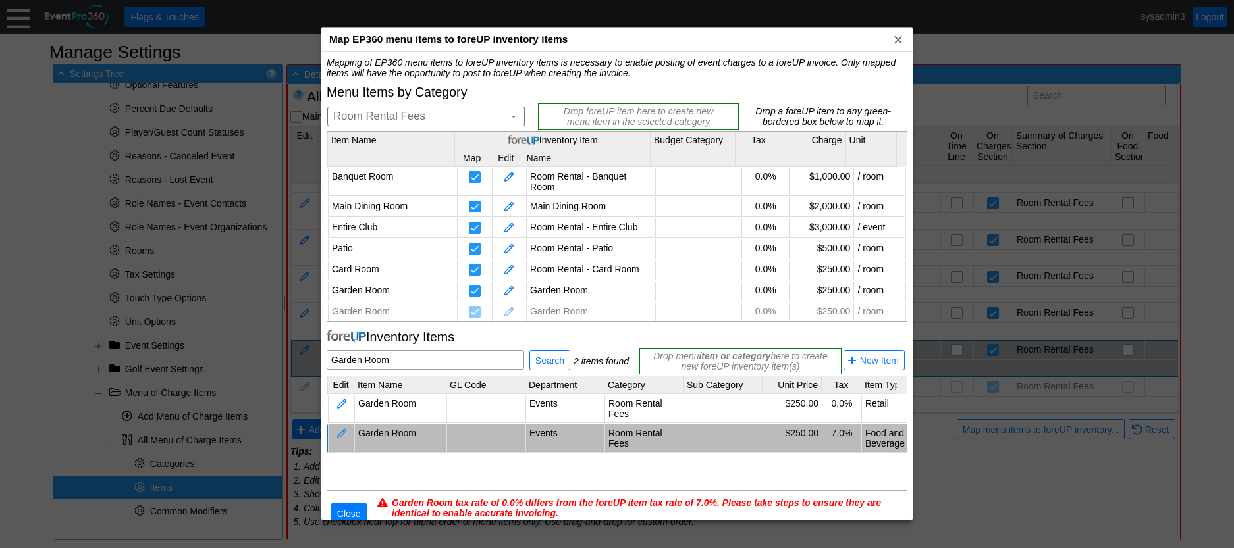
scroll to position [16, 0]
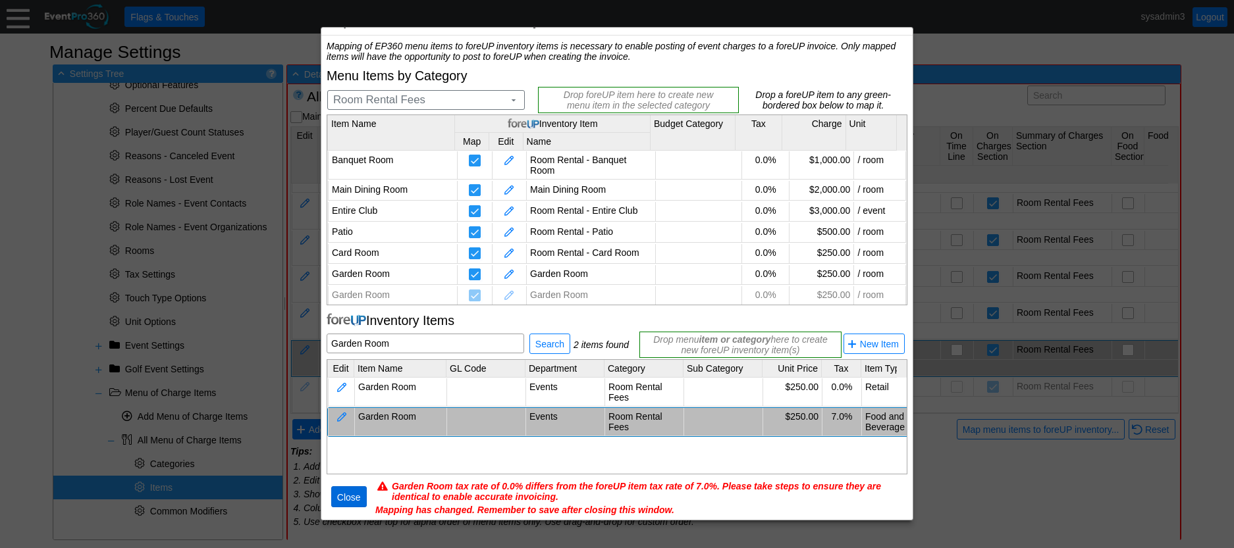
click at [355, 494] on span "Close" at bounding box center [348, 497] width 29 height 13
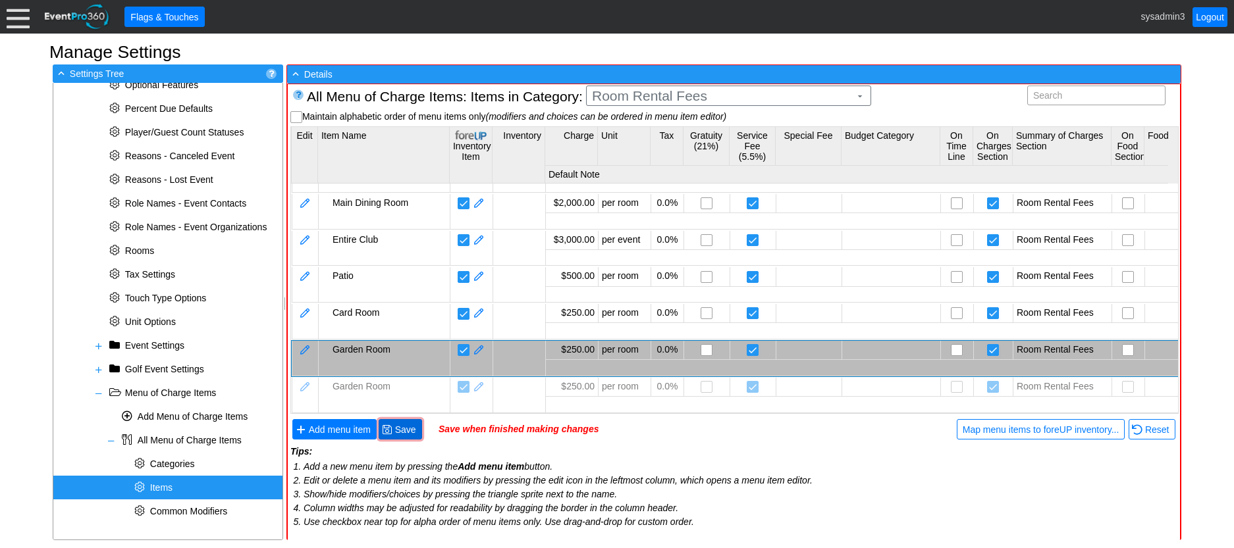
click at [413, 428] on span "Save" at bounding box center [405, 429] width 26 height 13
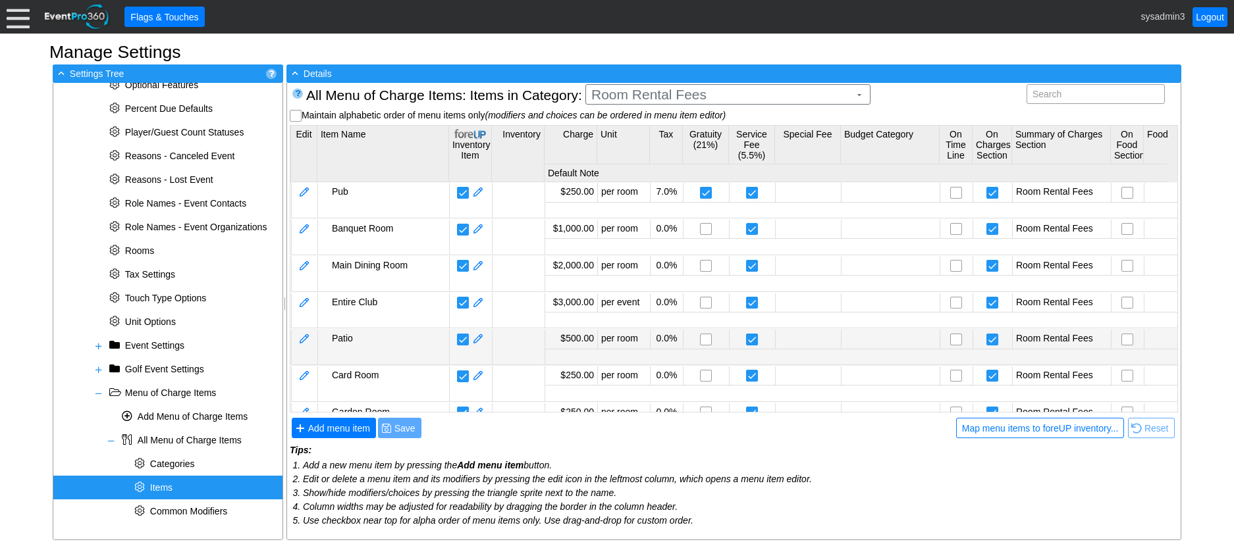
scroll to position [74, 0]
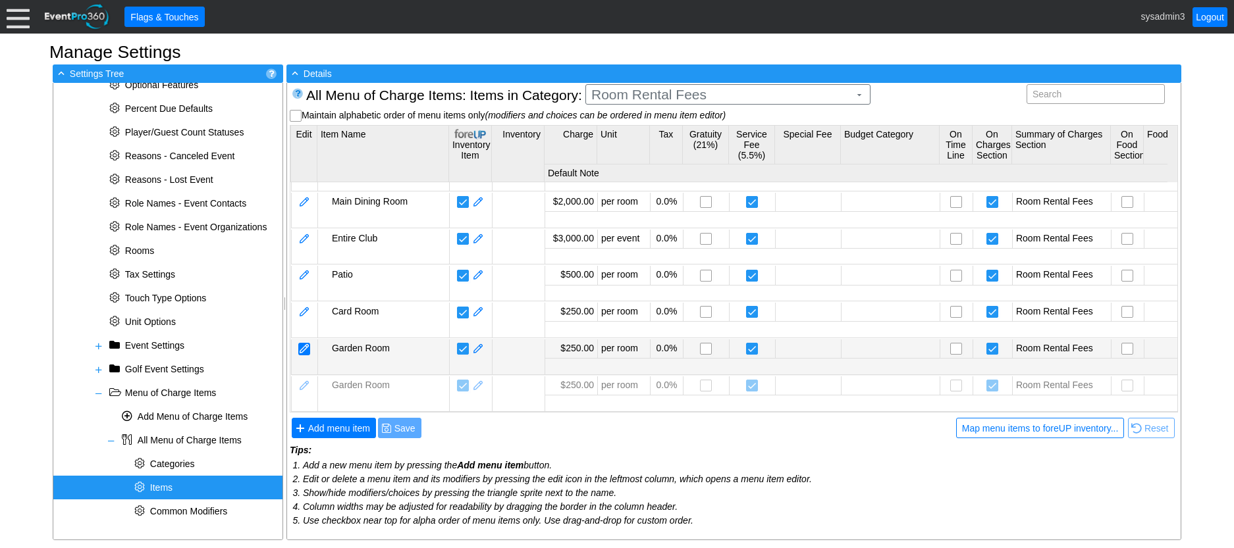
click at [308, 343] on div at bounding box center [304, 349] width 12 height 13
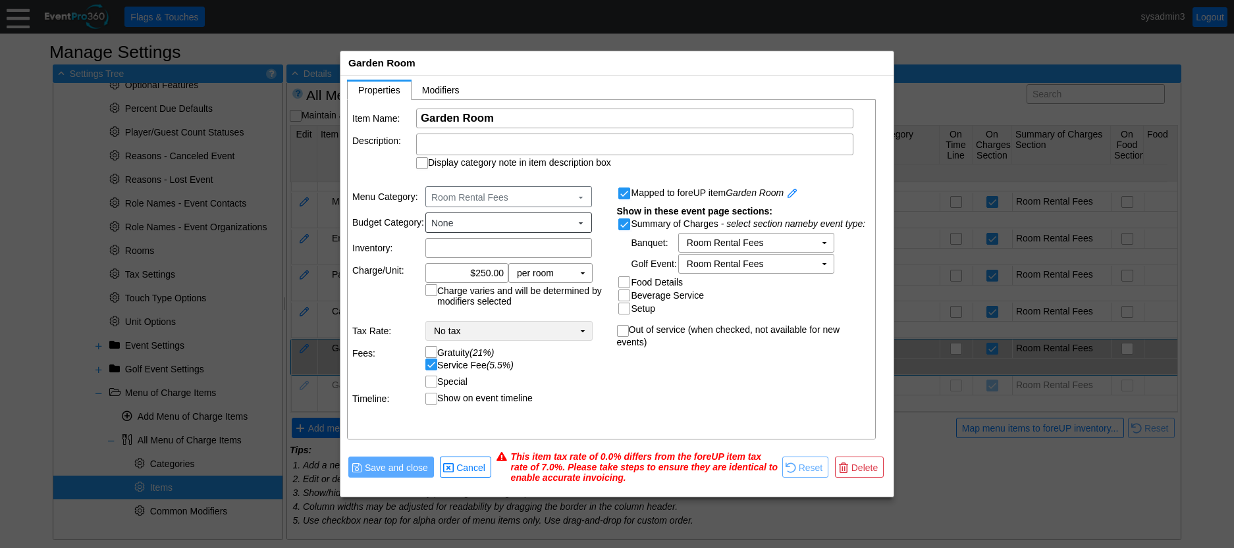
click at [581, 334] on td "▼" at bounding box center [582, 331] width 18 height 18
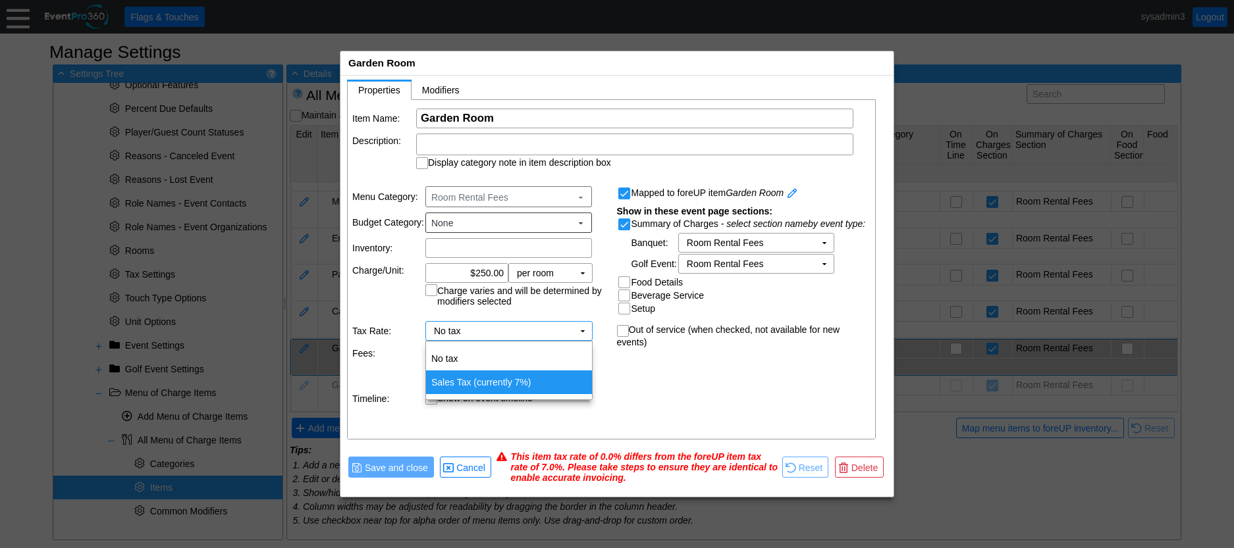
click at [489, 386] on td "Sales Tax (currently 7%)" at bounding box center [509, 383] width 166 height 24
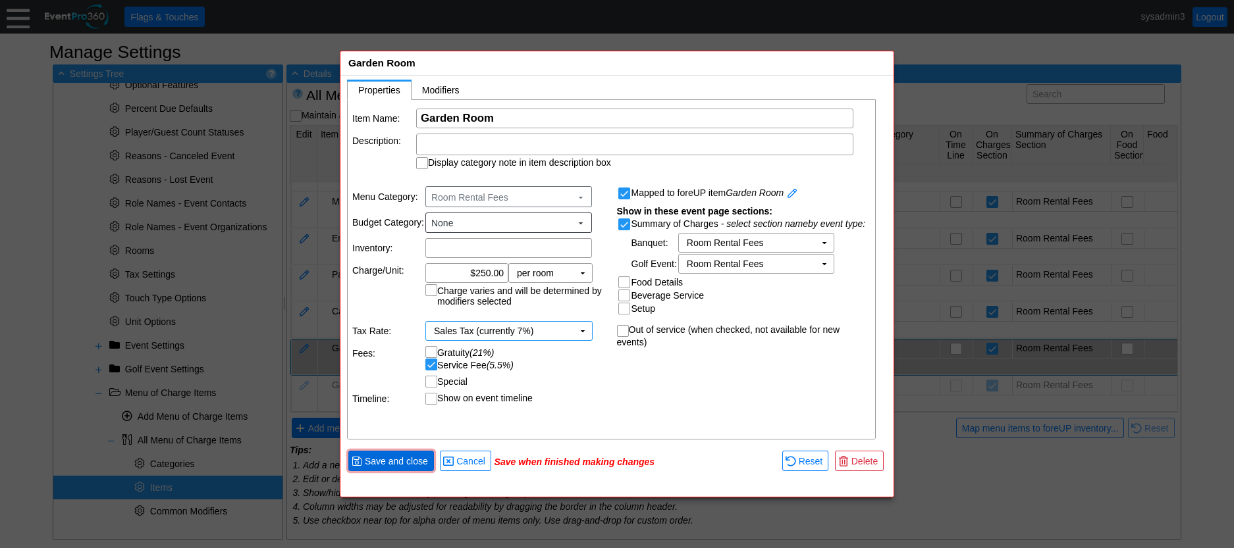
click at [407, 461] on span "Save and close" at bounding box center [396, 461] width 68 height 13
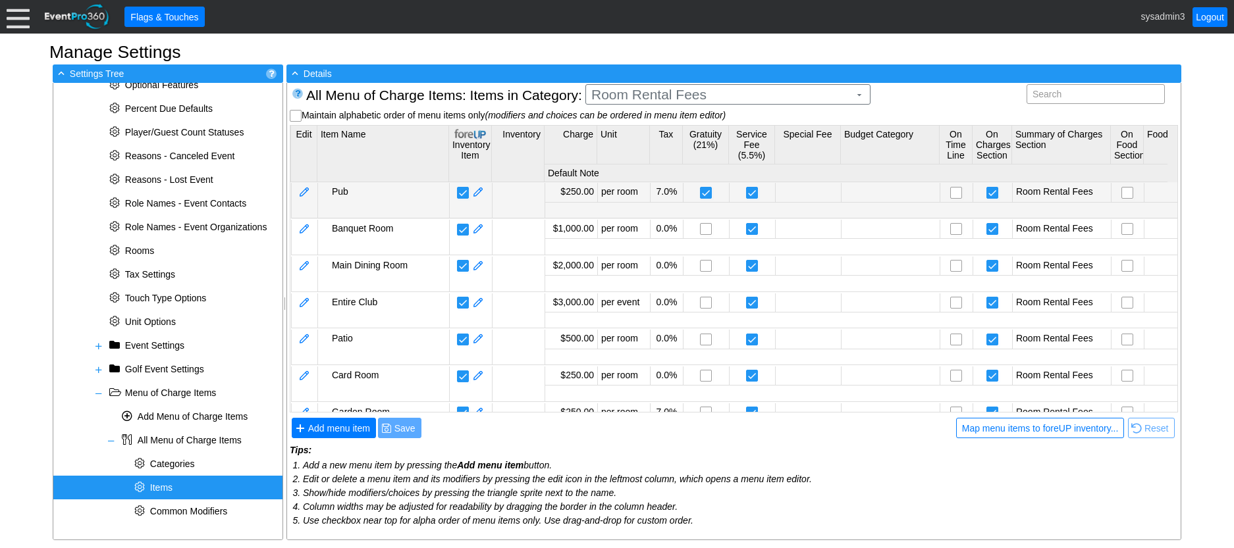
scroll to position [0, 0]
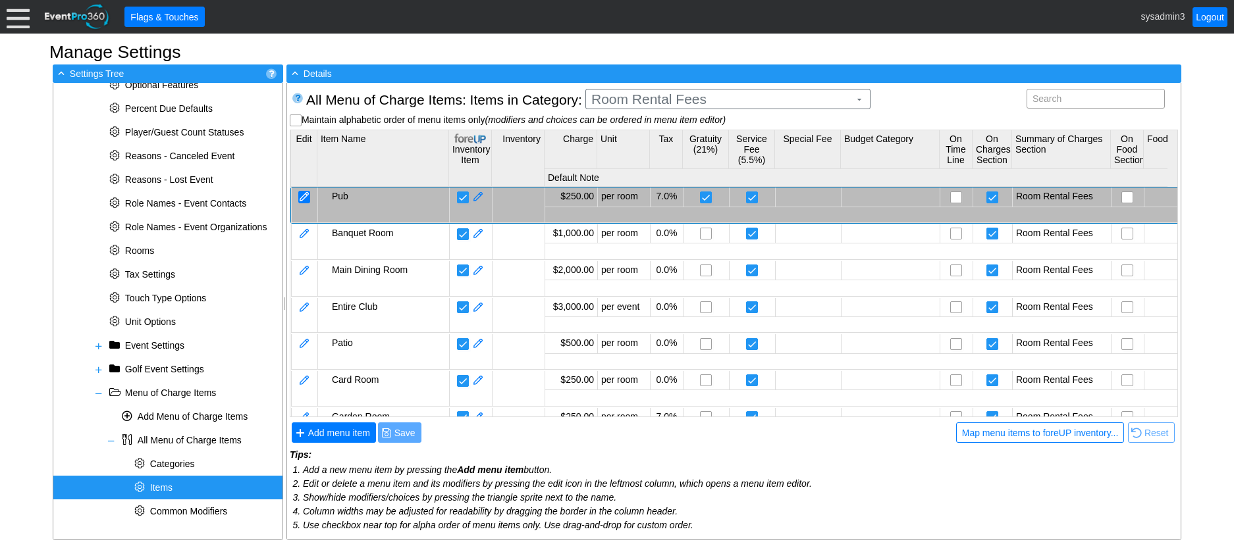
click at [303, 197] on div at bounding box center [304, 197] width 12 height 13
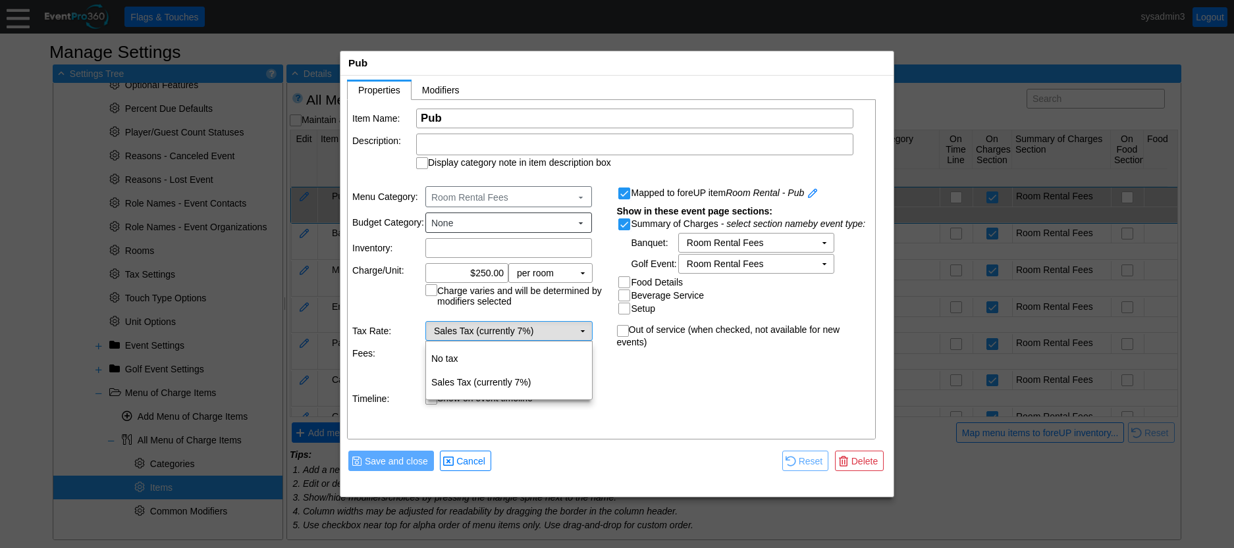
click at [576, 331] on td "▼" at bounding box center [582, 331] width 18 height 18
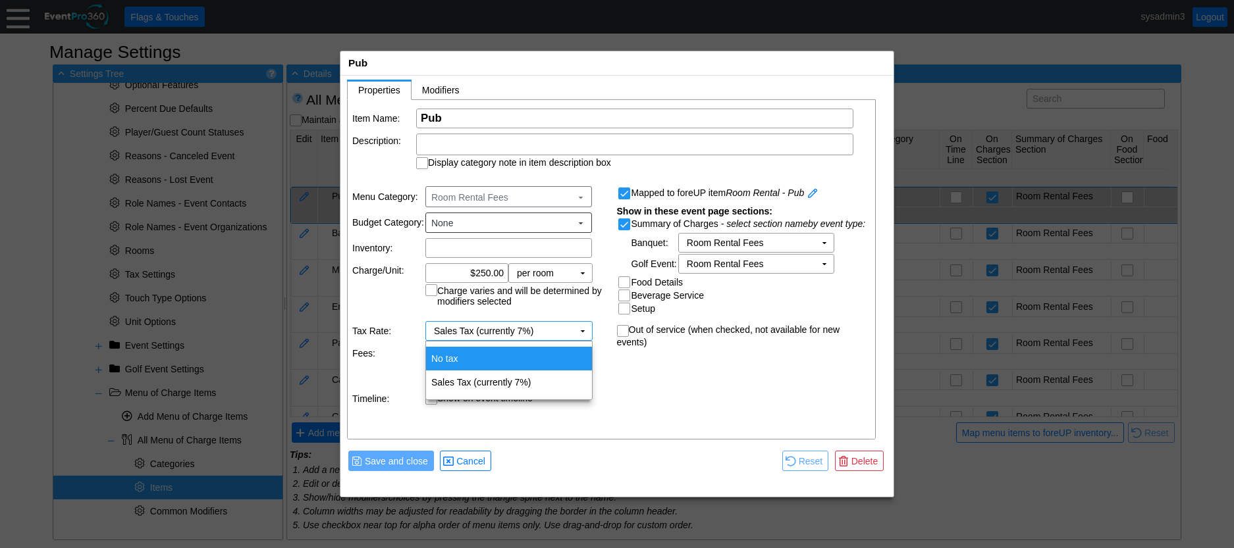
click at [486, 352] on td "No tax" at bounding box center [509, 359] width 166 height 24
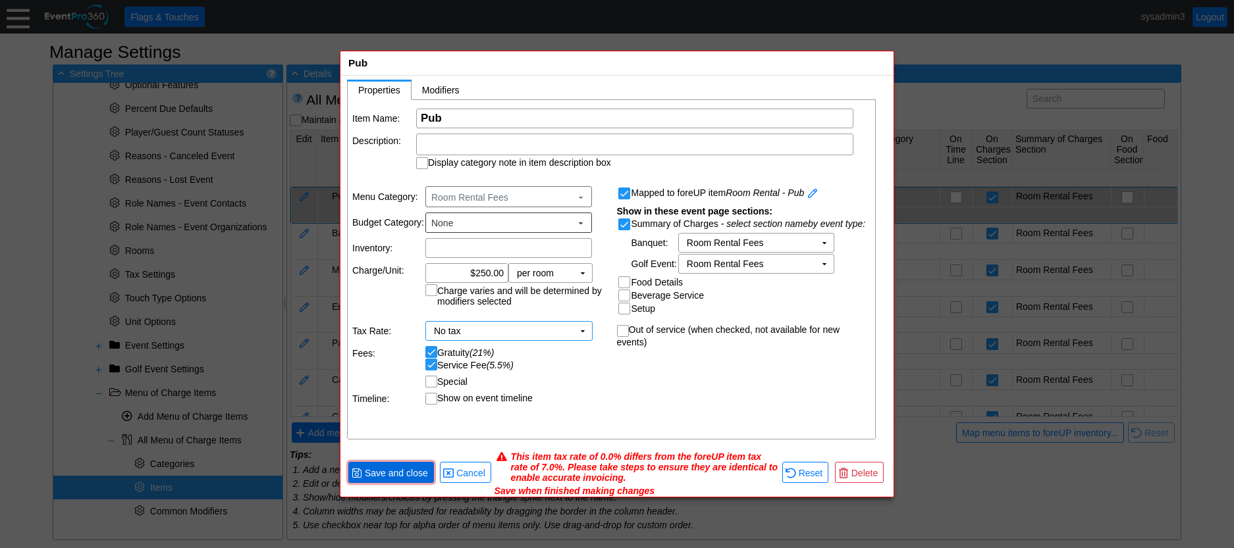
click at [397, 472] on span "Save and close" at bounding box center [396, 473] width 68 height 13
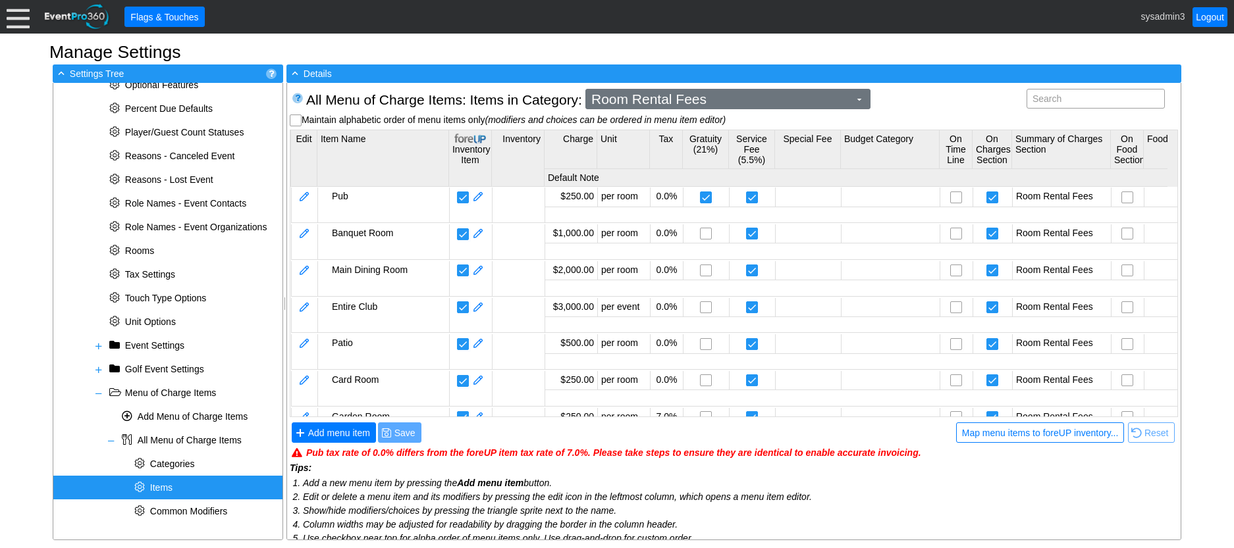
click at [685, 98] on span "Room Rental Fees" at bounding box center [720, 99] width 263 height 13
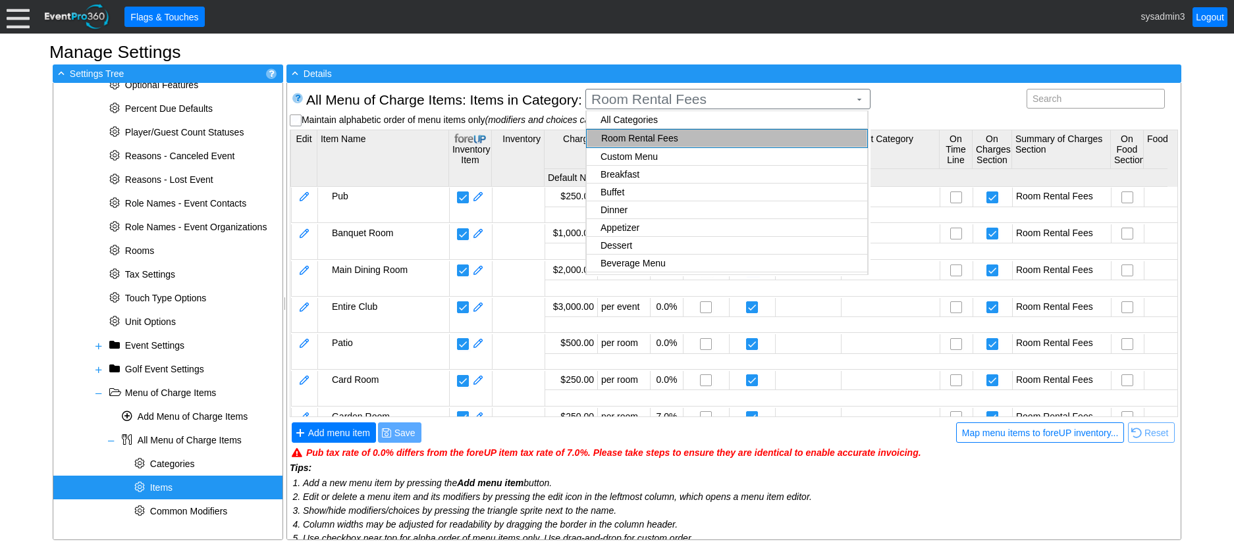
click at [619, 172] on body "Calendar of Events + New Event + Reports + Manage Contacts + Manage Organizatio…" at bounding box center [617, 274] width 1234 height 548
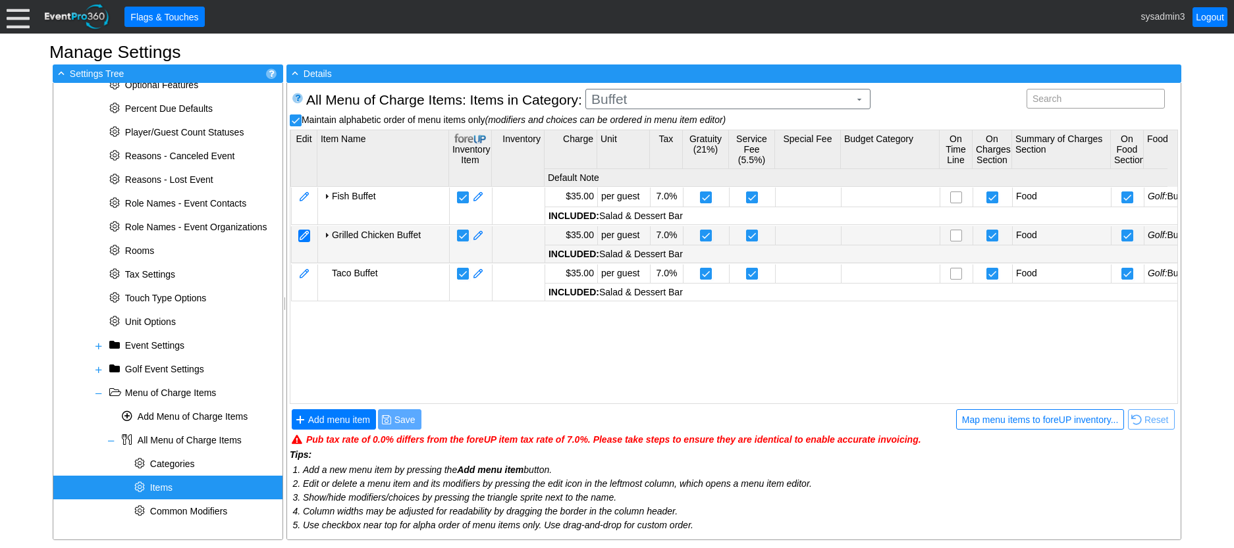
click at [307, 234] on div at bounding box center [304, 236] width 12 height 13
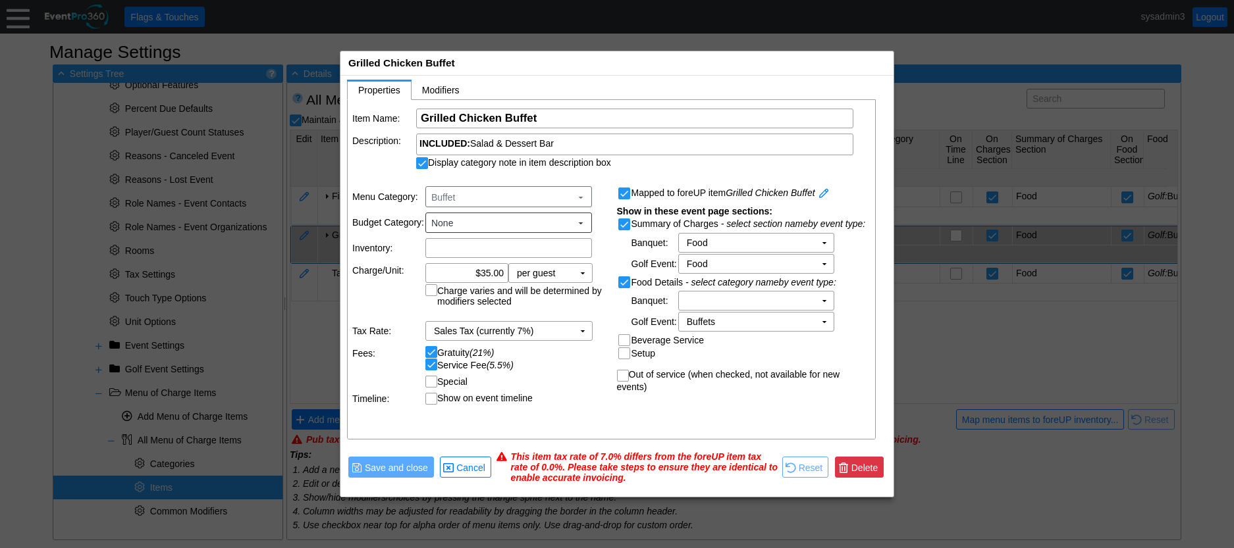
click at [858, 463] on span "Delete" at bounding box center [865, 467] width 32 height 13
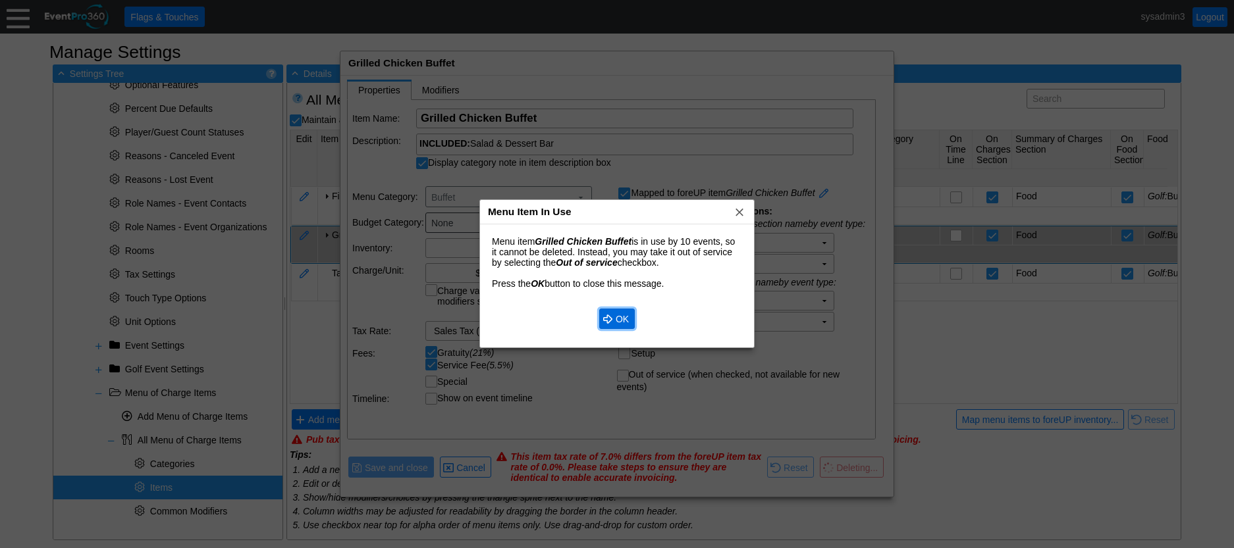
click at [621, 316] on span "OK" at bounding box center [622, 319] width 18 height 13
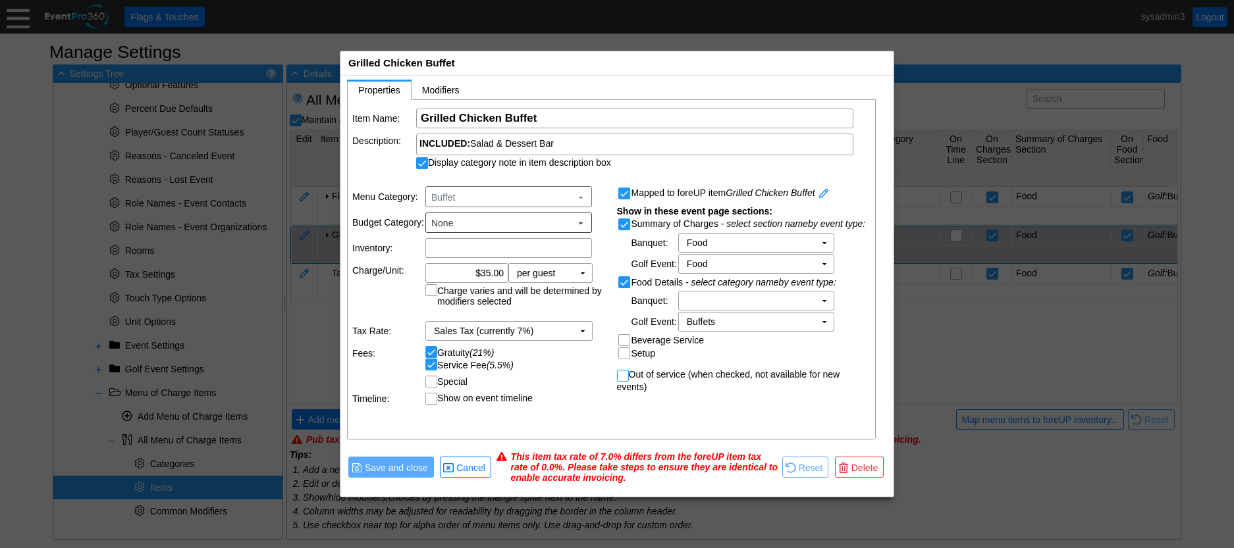
click at [624, 375] on input "Out of service (when checked, not available for new events)" at bounding box center [623, 377] width 13 height 13
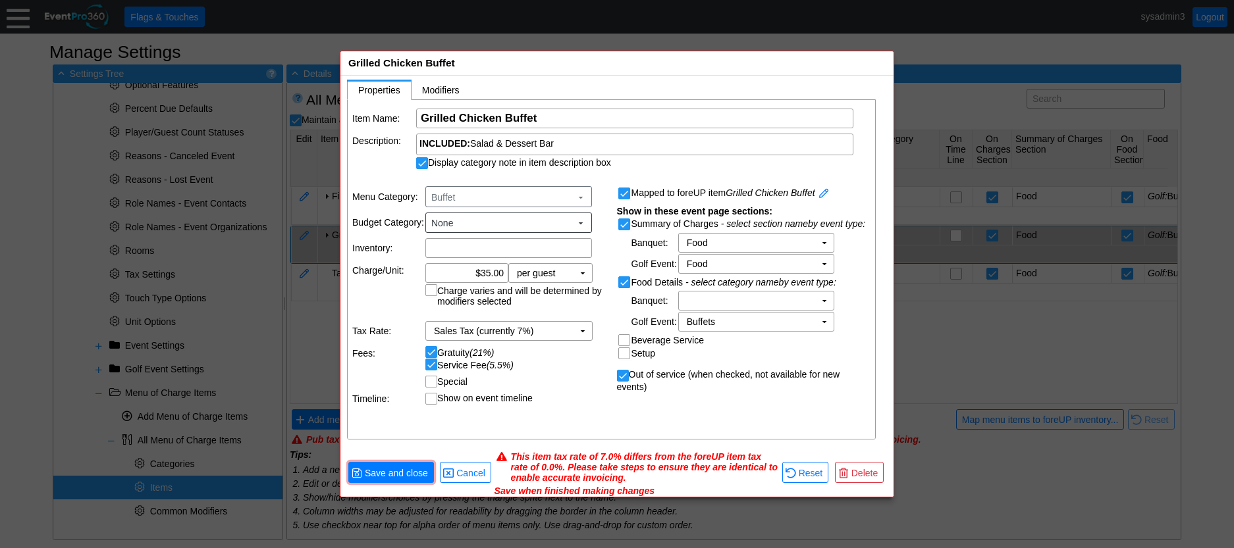
scroll to position [1, 0]
click at [416, 471] on span "Save and close" at bounding box center [396, 472] width 68 height 13
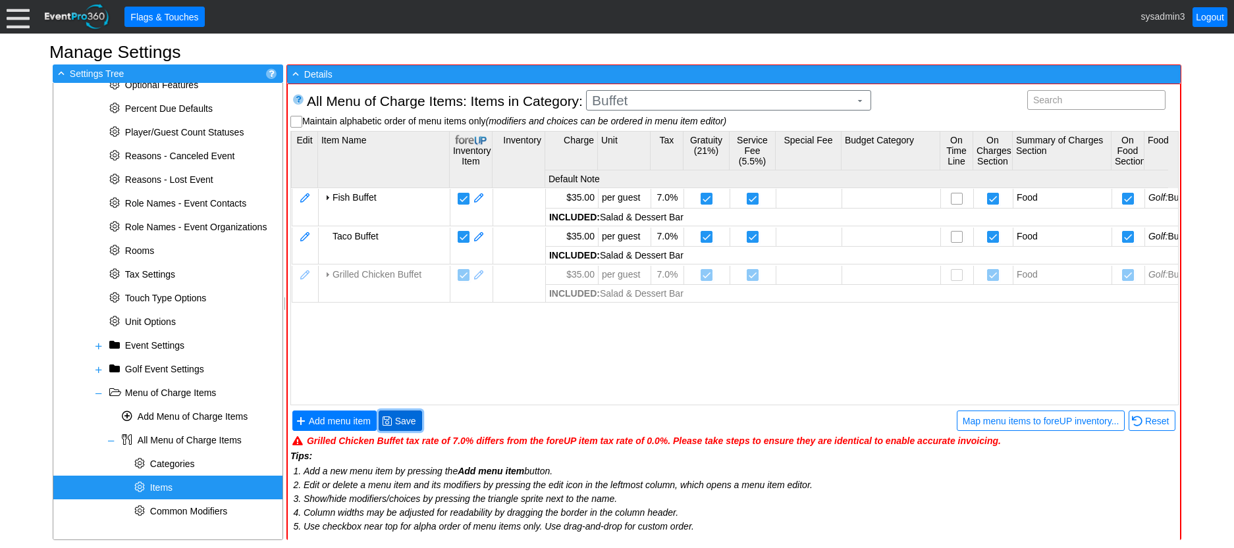
click at [400, 421] on span "Save" at bounding box center [405, 421] width 26 height 13
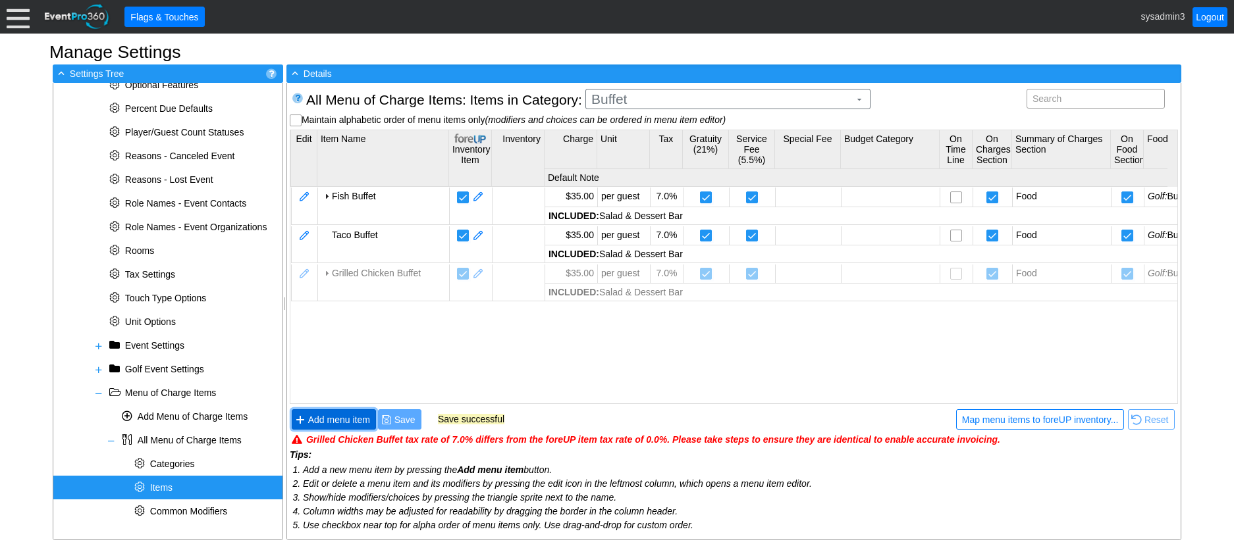
click at [350, 421] on span "Add menu item" at bounding box center [338, 419] width 67 height 13
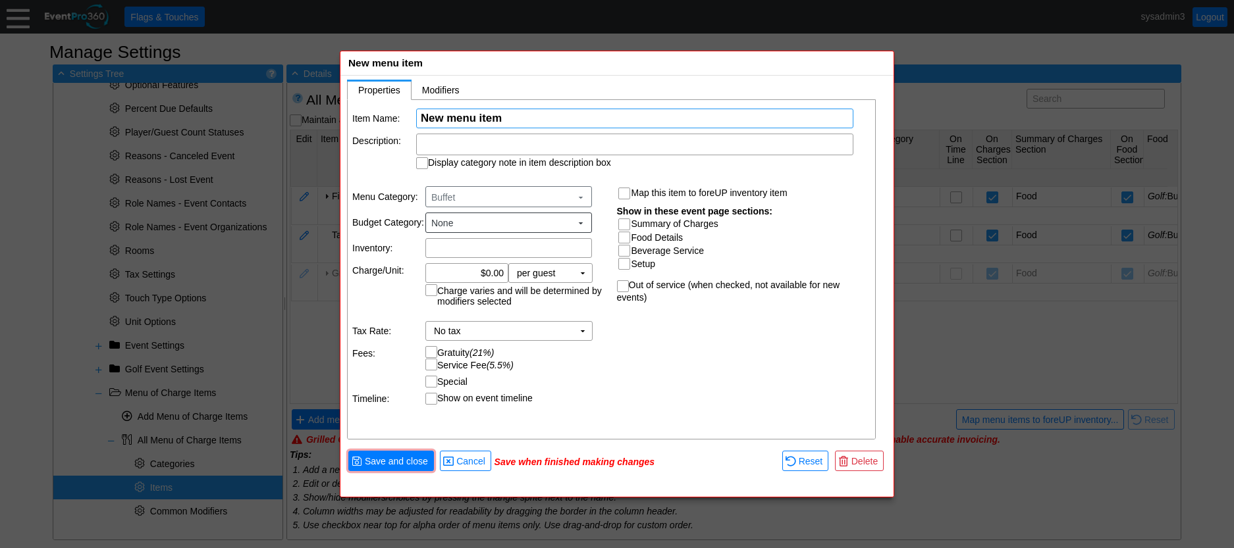
scroll to position [0, 0]
paste input "Grilled Chicken Buffet"
click at [490, 271] on input "0.00" at bounding box center [467, 273] width 74 height 18
click at [629, 223] on input "Summary of Charges" at bounding box center [625, 225] width 13 height 13
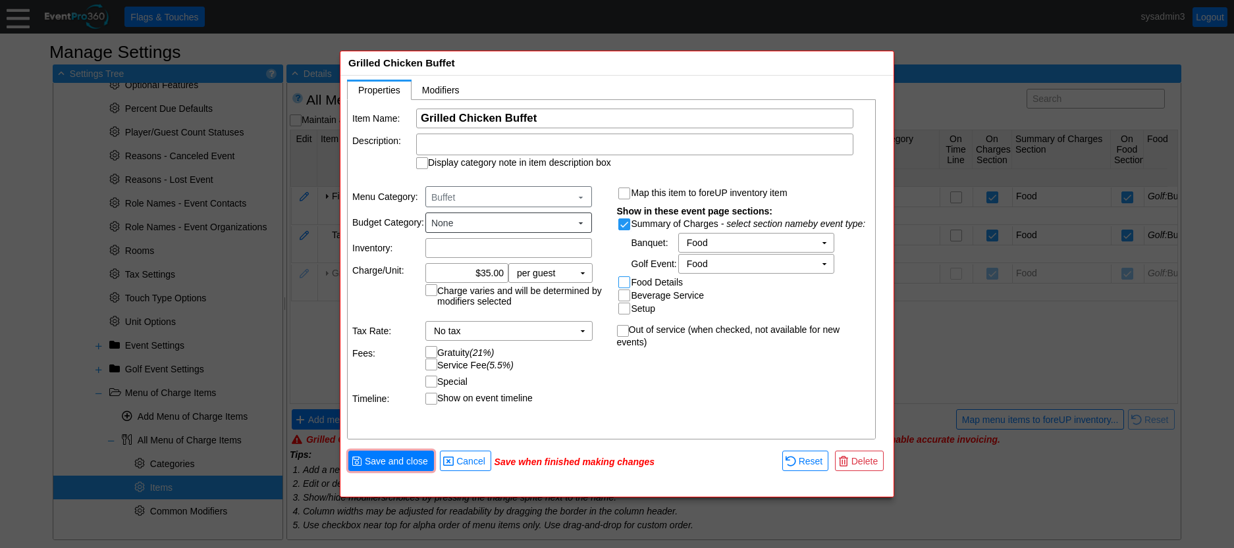
click at [625, 281] on input "Food Details" at bounding box center [625, 283] width 13 height 13
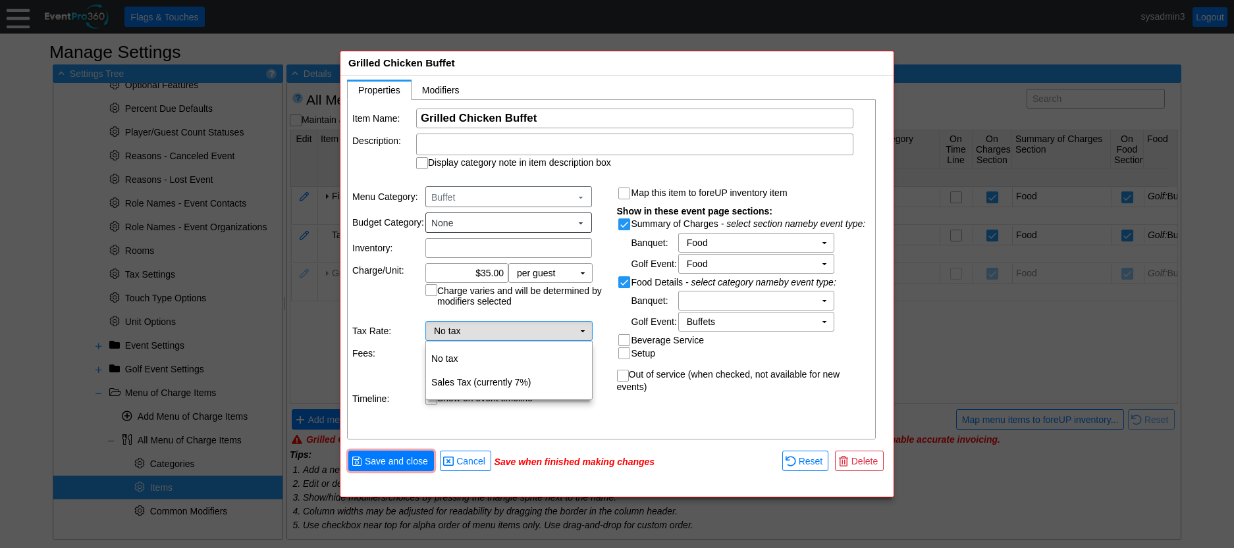
click at [581, 334] on td "▼" at bounding box center [582, 331] width 18 height 18
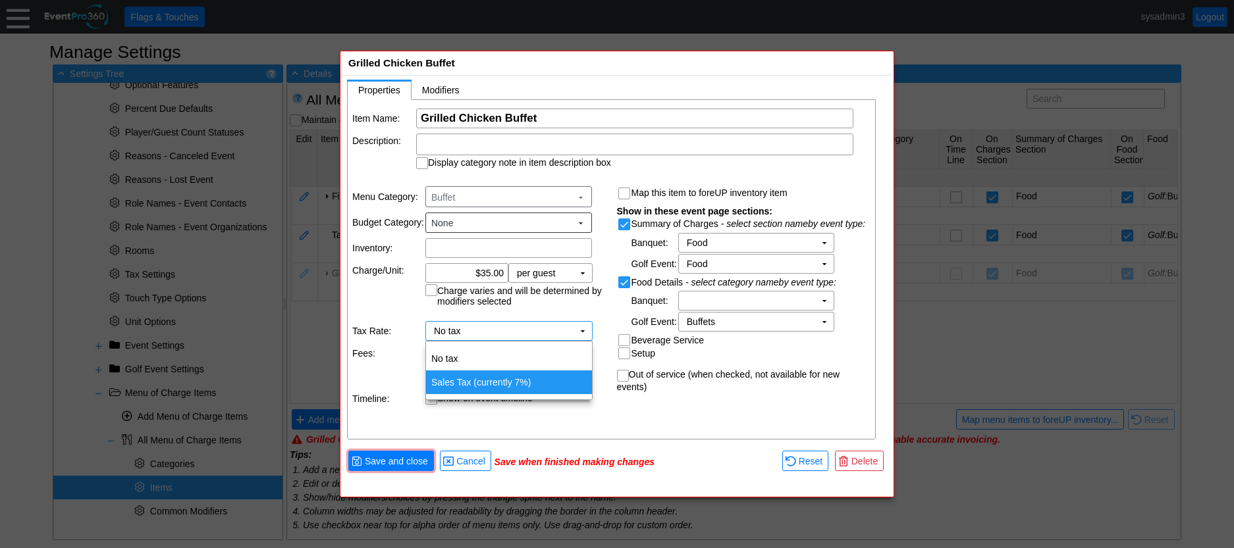
click at [470, 383] on td "Sales Tax (currently 7%)" at bounding box center [509, 383] width 166 height 24
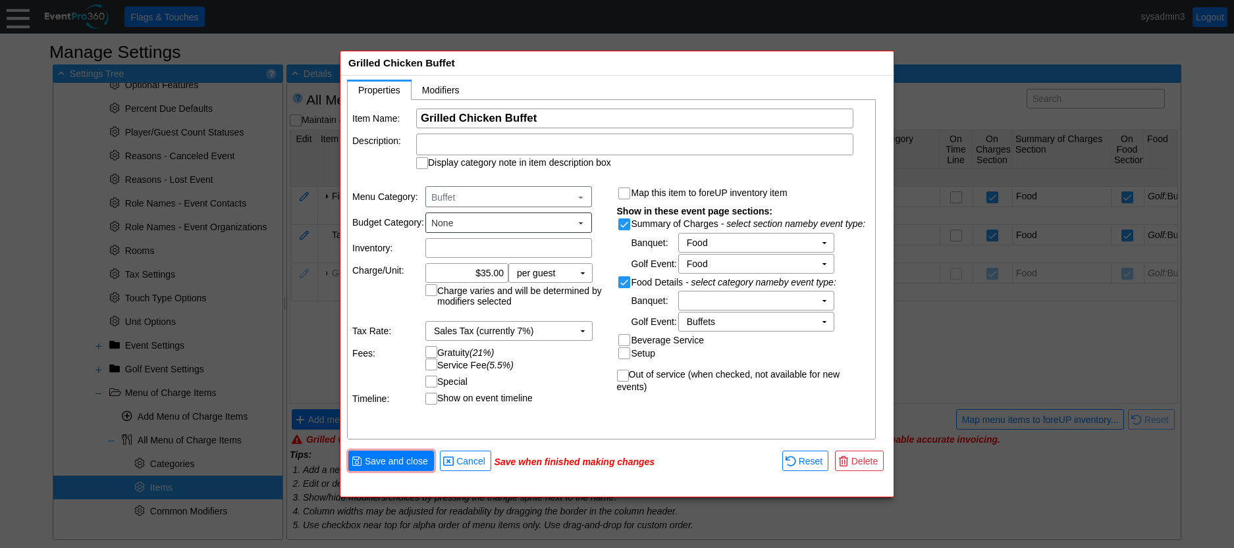
click at [432, 351] on input "Gratuity (21%)" at bounding box center [432, 353] width 13 height 13
click at [429, 367] on input "Service Fee (5.5%)" at bounding box center [432, 365] width 13 height 13
click at [444, 90] on span "Modifiers" at bounding box center [441, 90] width 38 height 11
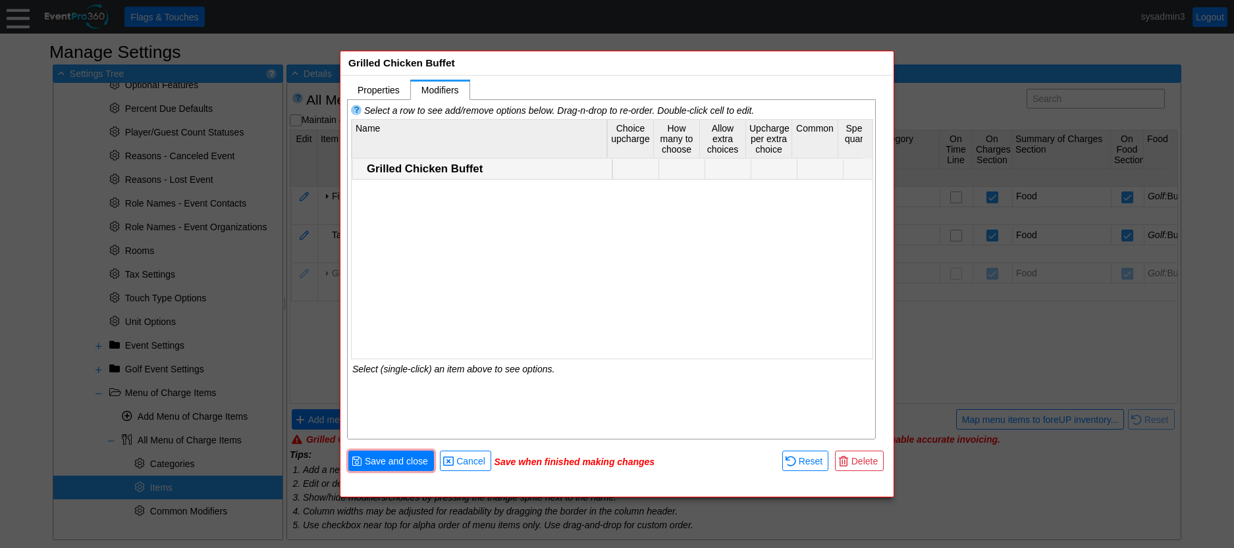
click at [423, 163] on div "Grilled Chicken Buffet" at bounding box center [488, 169] width 242 height 13
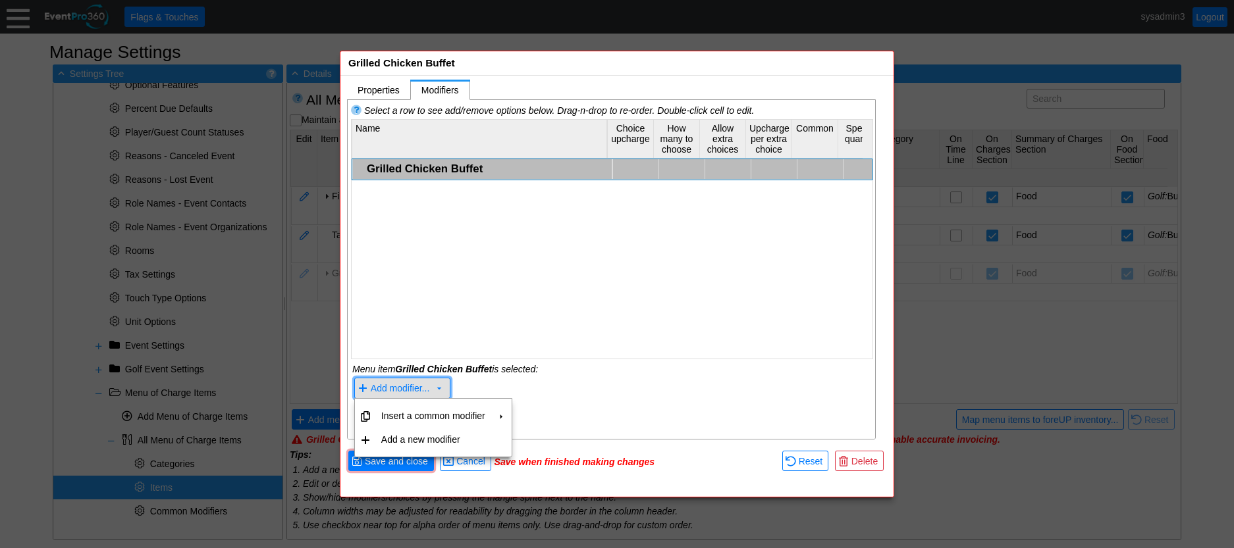
click at [394, 380] on span "Add modifier... ▼" at bounding box center [402, 388] width 97 height 21
click at [458, 418] on td "Insert a common modifier" at bounding box center [433, 416] width 115 height 24
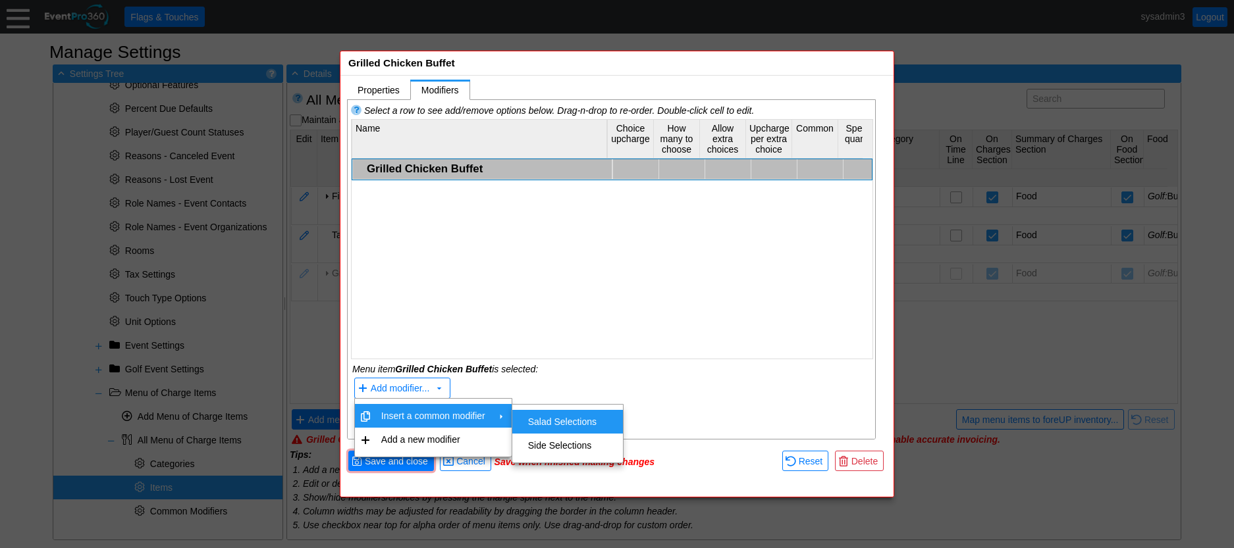
click at [549, 419] on td "Salad Selections" at bounding box center [562, 422] width 79 height 24
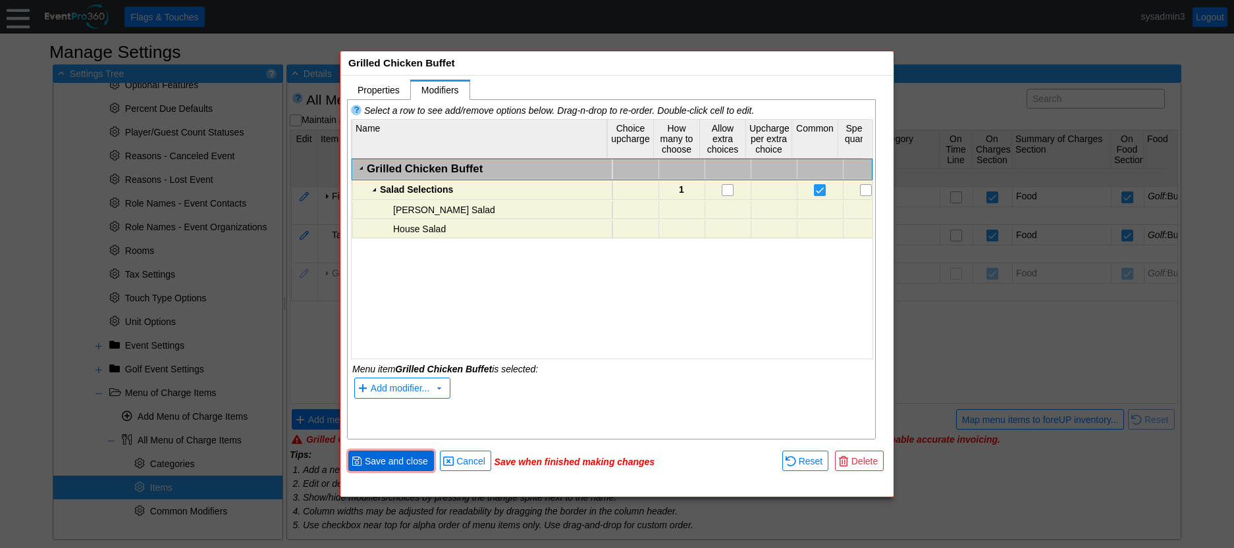
click at [388, 457] on span "Save and close" at bounding box center [396, 461] width 68 height 13
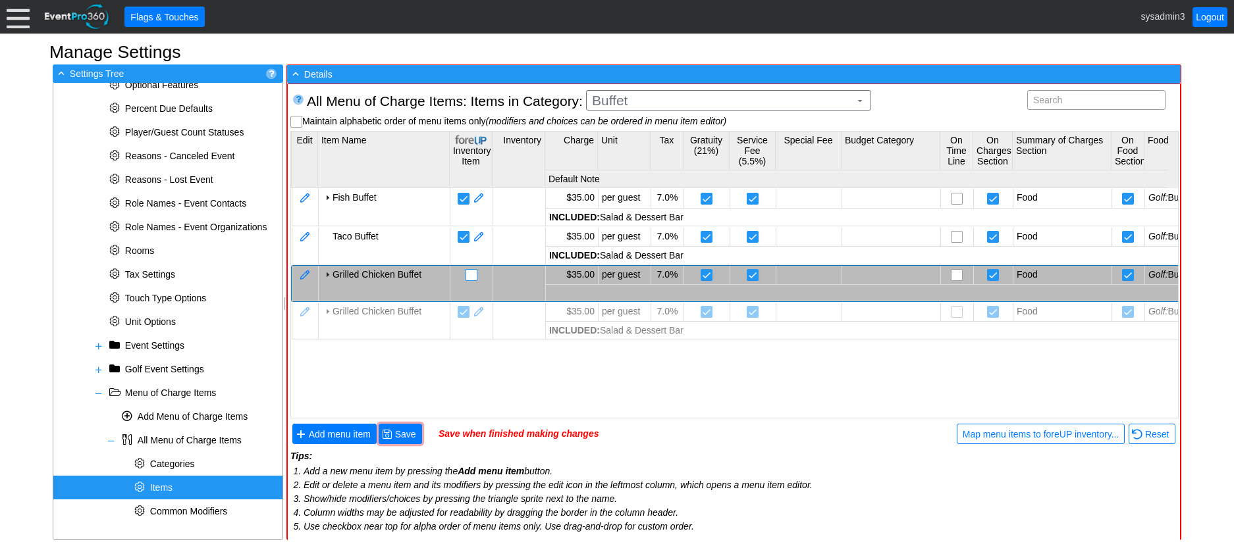
click at [477, 275] on input "checkbox" at bounding box center [472, 276] width 13 height 13
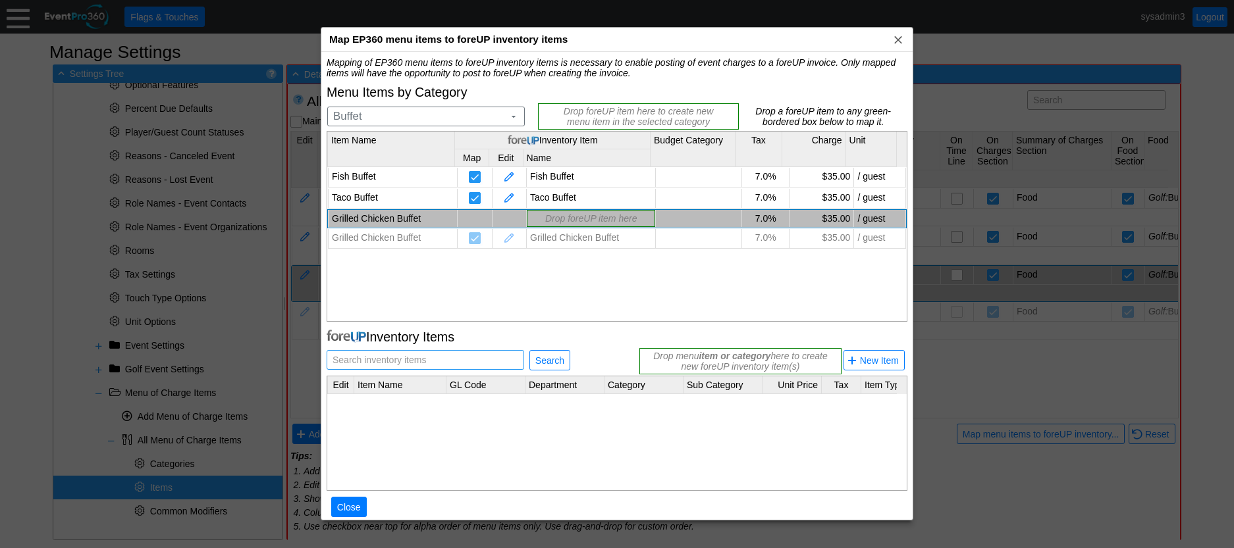
click at [407, 361] on span "Search inventory items" at bounding box center [379, 360] width 99 height 18
click at [550, 355] on span "Search" at bounding box center [550, 360] width 34 height 13
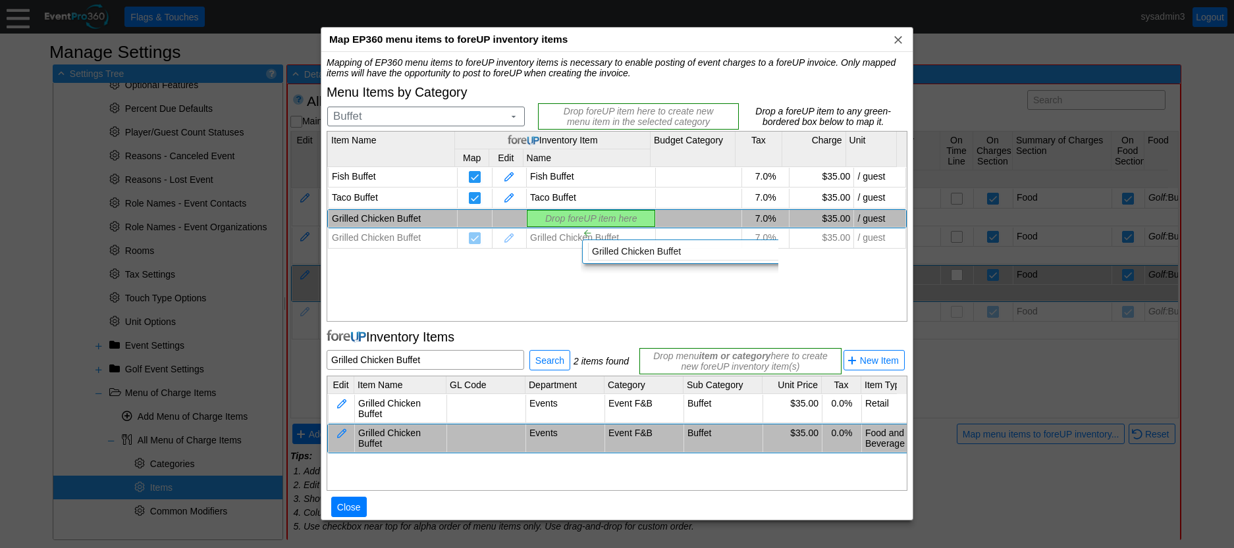
click at [570, 216] on div "Mapping of EP360 menu items to foreUP inventory items is necessary to enable po…" at bounding box center [617, 294] width 581 height 474
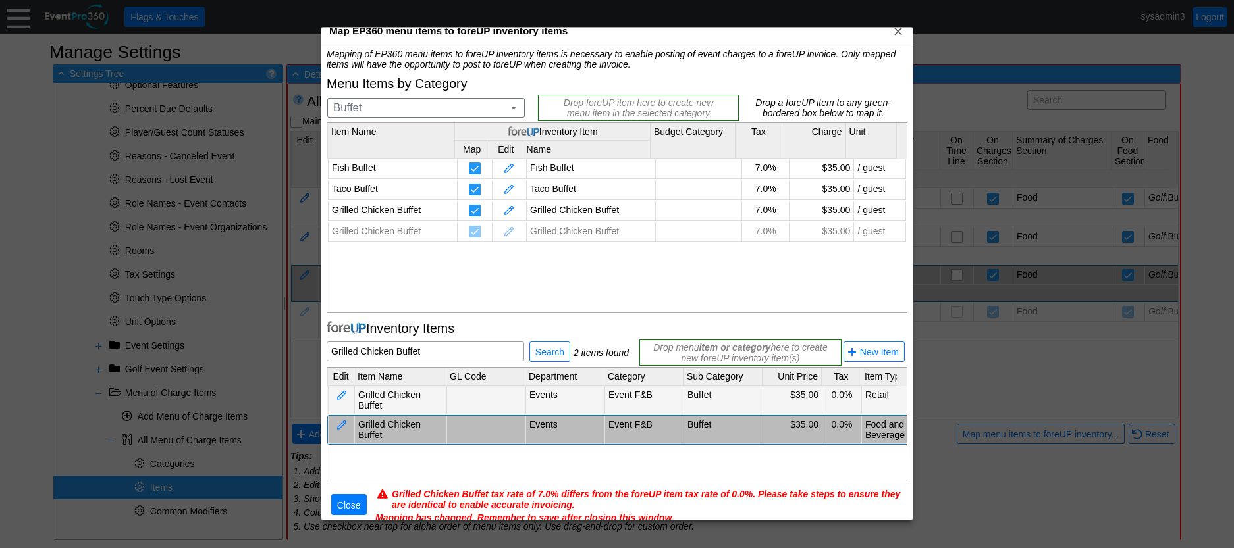
scroll to position [16, 0]
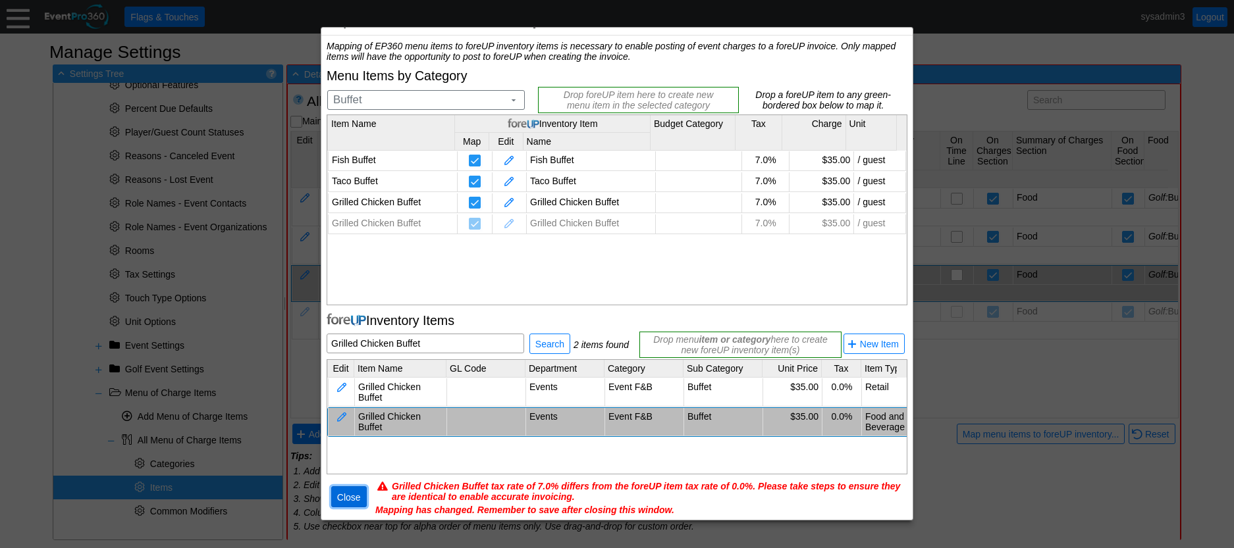
click at [353, 494] on span "Close" at bounding box center [348, 497] width 29 height 13
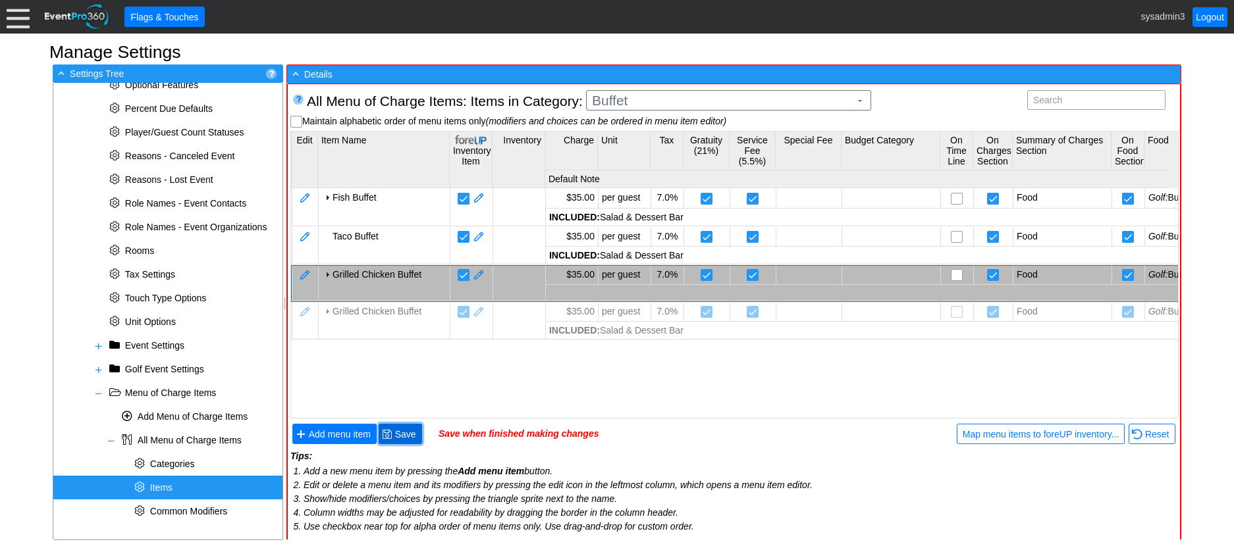
click at [411, 431] on span "Save" at bounding box center [405, 434] width 26 height 13
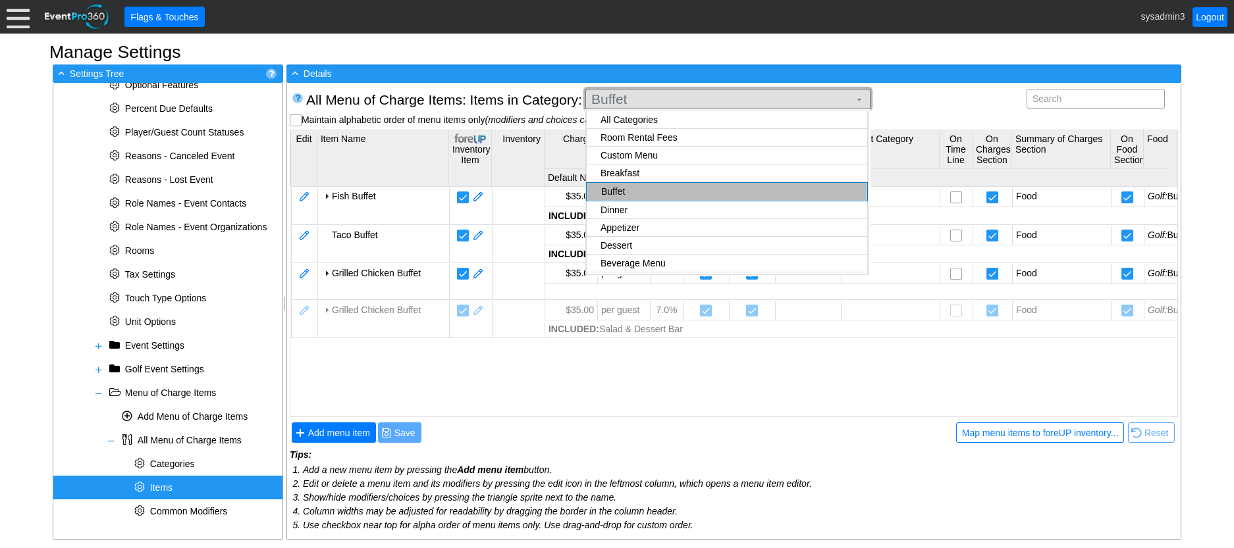
click at [650, 100] on span "Buffet" at bounding box center [720, 99] width 263 height 13
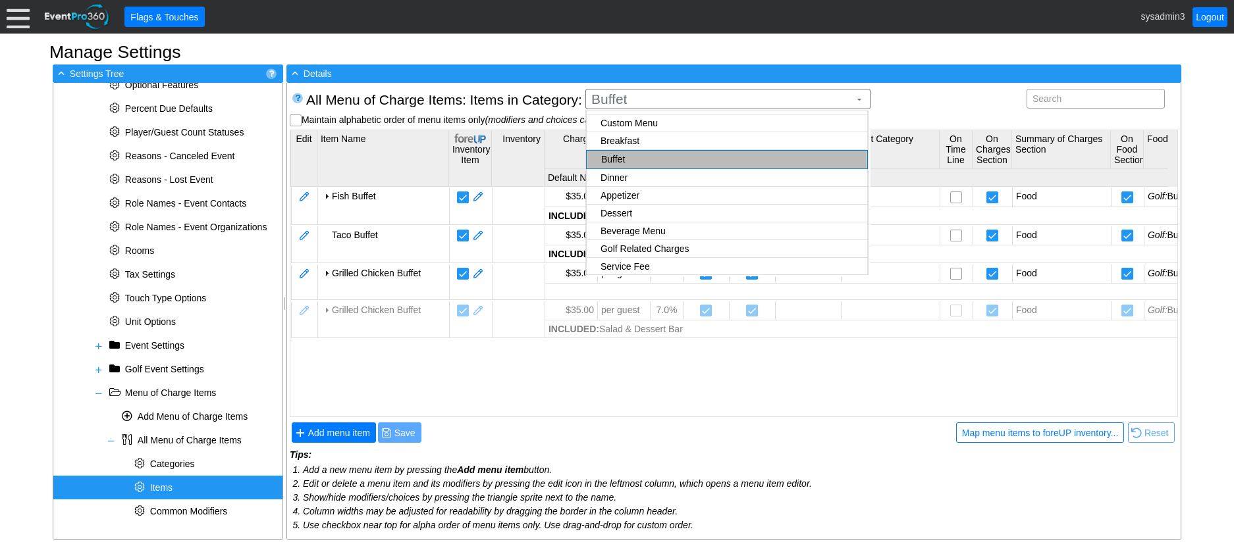
scroll to position [0, 0]
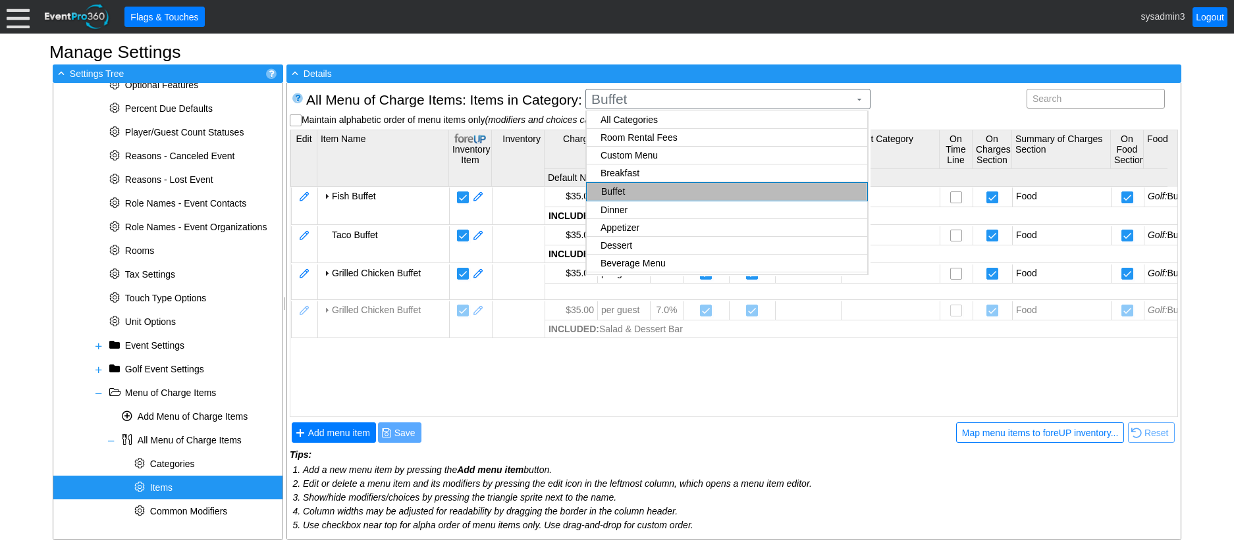
click at [643, 138] on body "Calendar of Events + New Event + Reports + Manage Contacts + Manage Organizatio…" at bounding box center [617, 274] width 1234 height 548
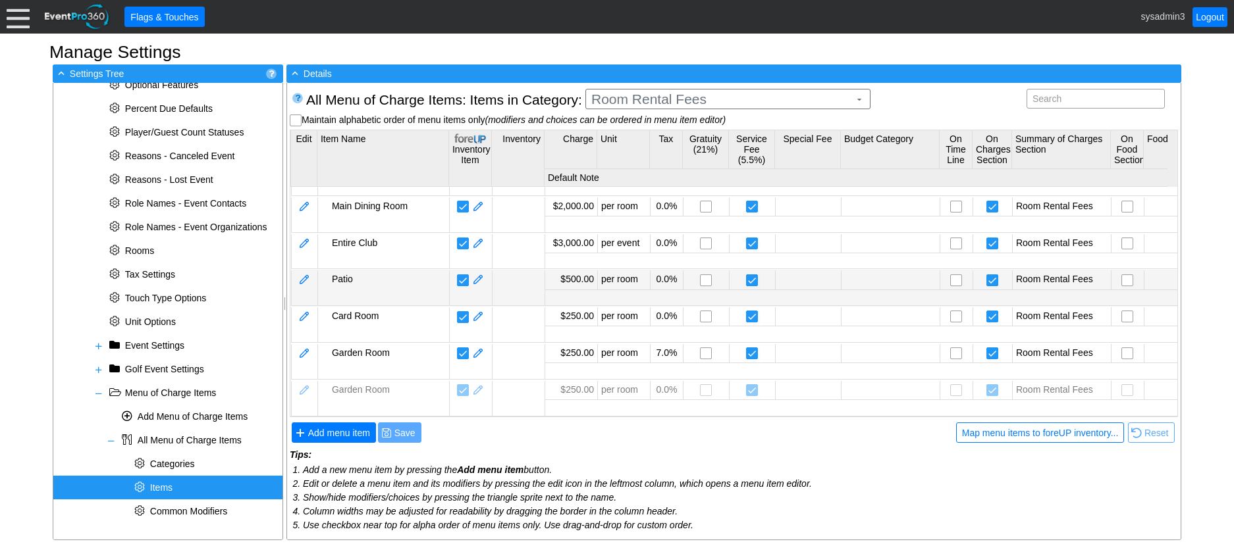
scroll to position [74, 0]
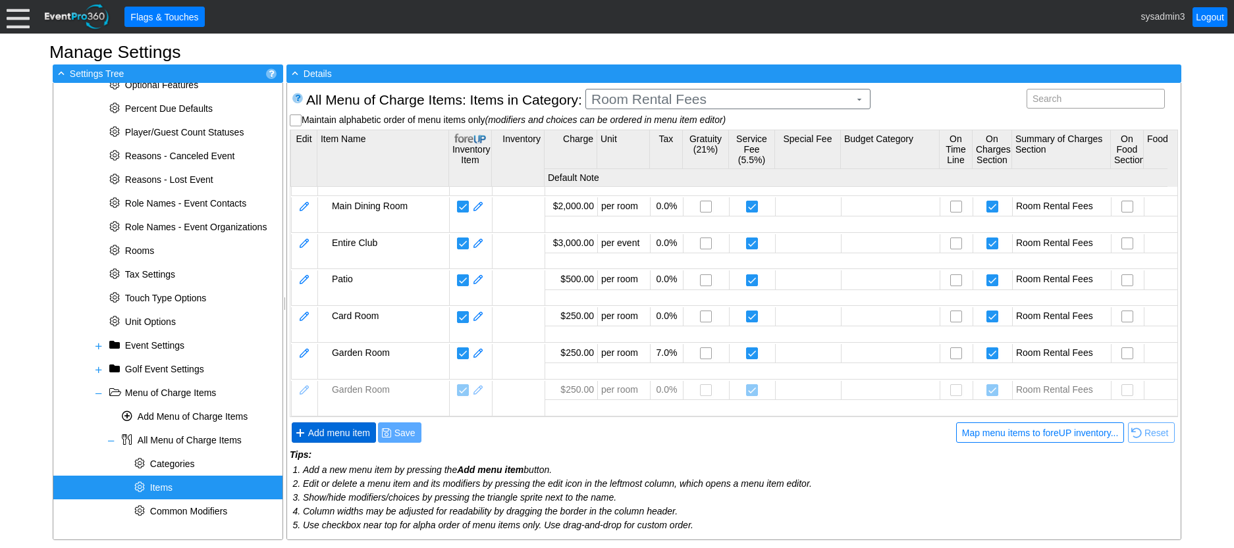
click at [332, 435] on span "Add menu item" at bounding box center [338, 433] width 67 height 13
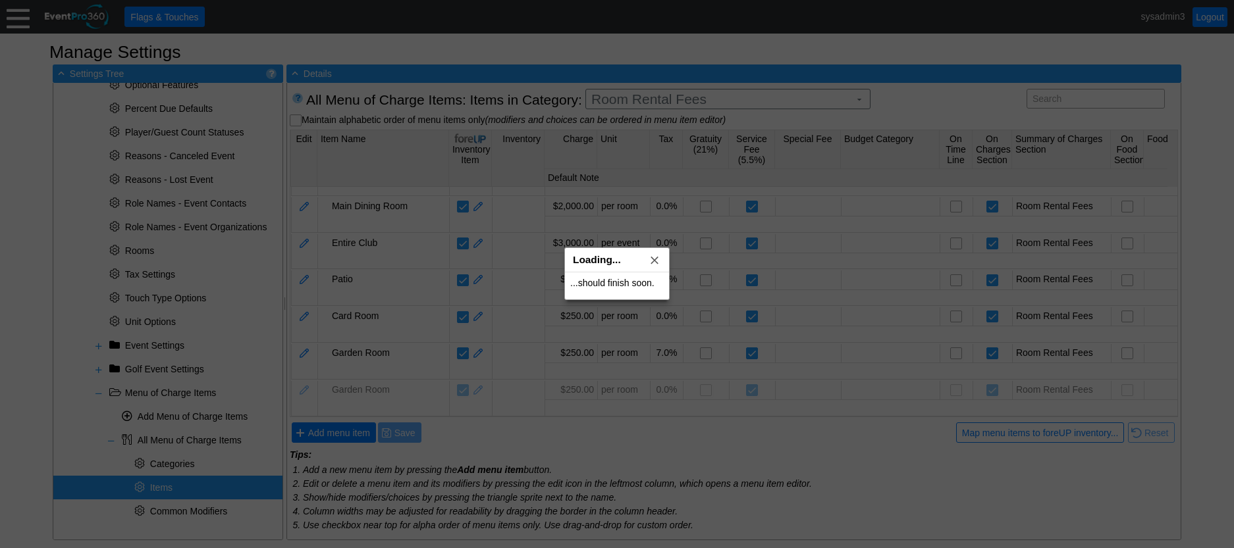
drag, startPoint x: 378, startPoint y: 224, endPoint x: 408, endPoint y: 186, distance: 48.7
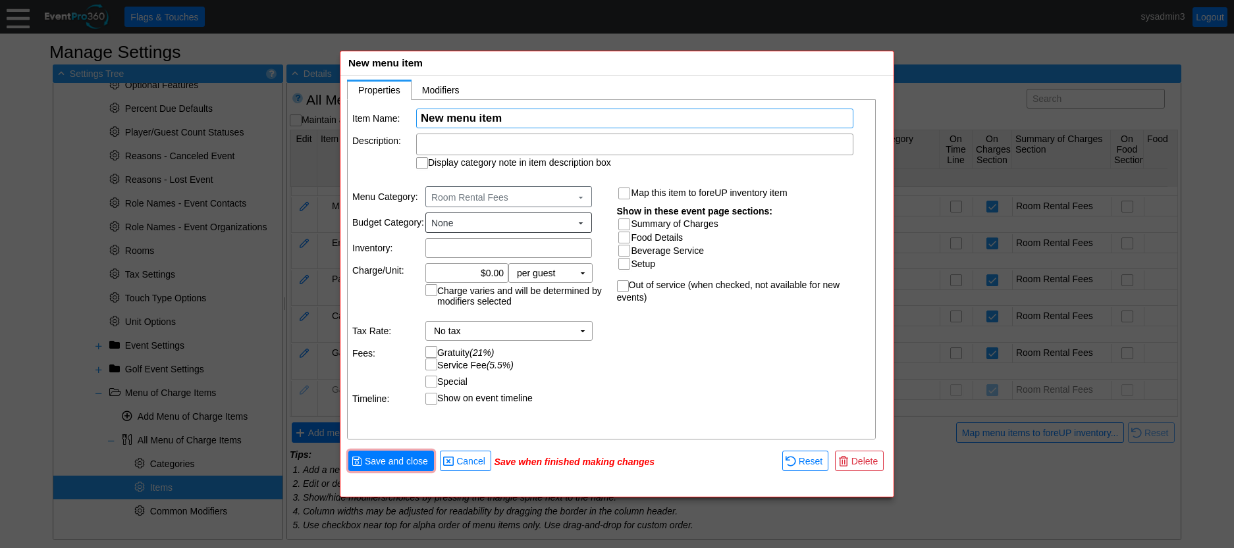
drag, startPoint x: 408, startPoint y: 186, endPoint x: 555, endPoint y: 120, distance: 160.9
click at [555, 120] on input "New menu item" at bounding box center [635, 118] width 428 height 18
click at [583, 275] on td "▼" at bounding box center [582, 273] width 18 height 18
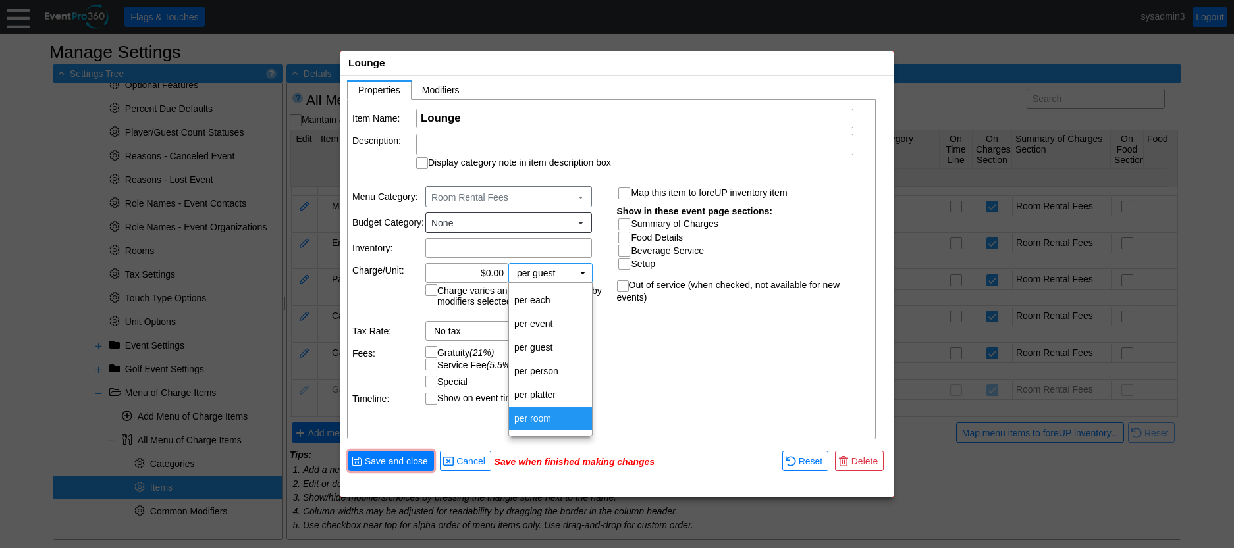
click at [552, 413] on td "per room" at bounding box center [550, 419] width 83 height 24
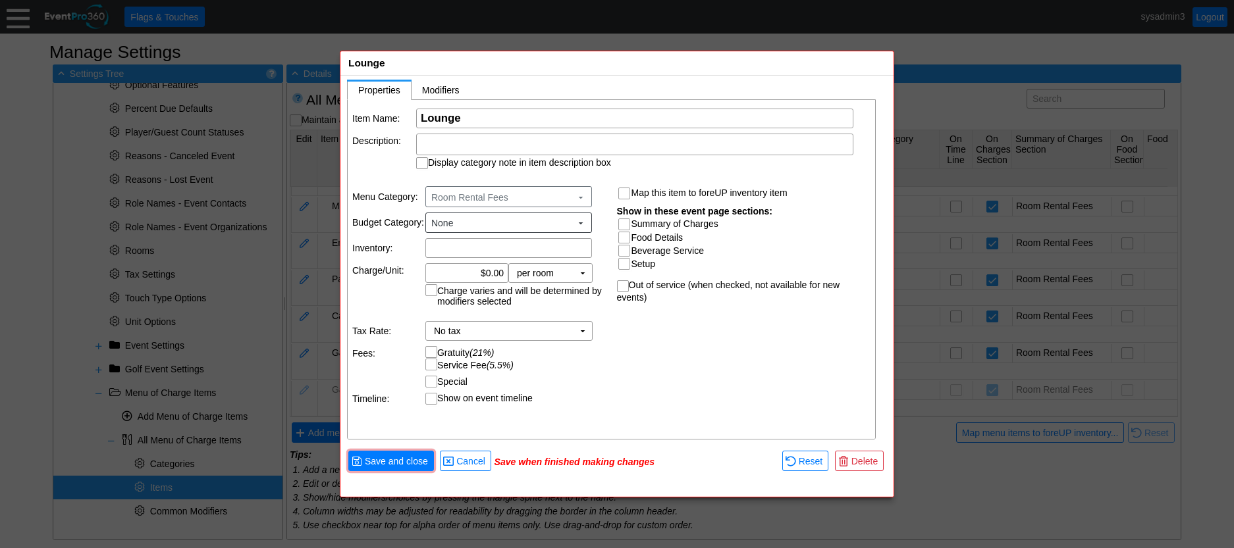
click at [627, 224] on input "Summary of Charges" at bounding box center [625, 225] width 13 height 13
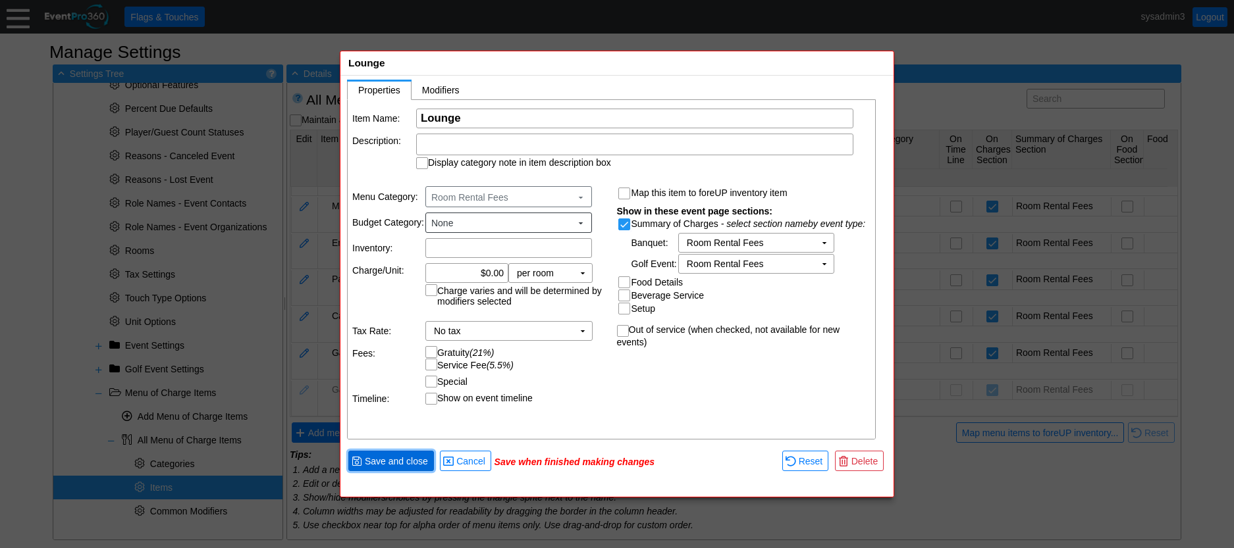
click at [399, 455] on span "Save and close" at bounding box center [396, 461] width 68 height 13
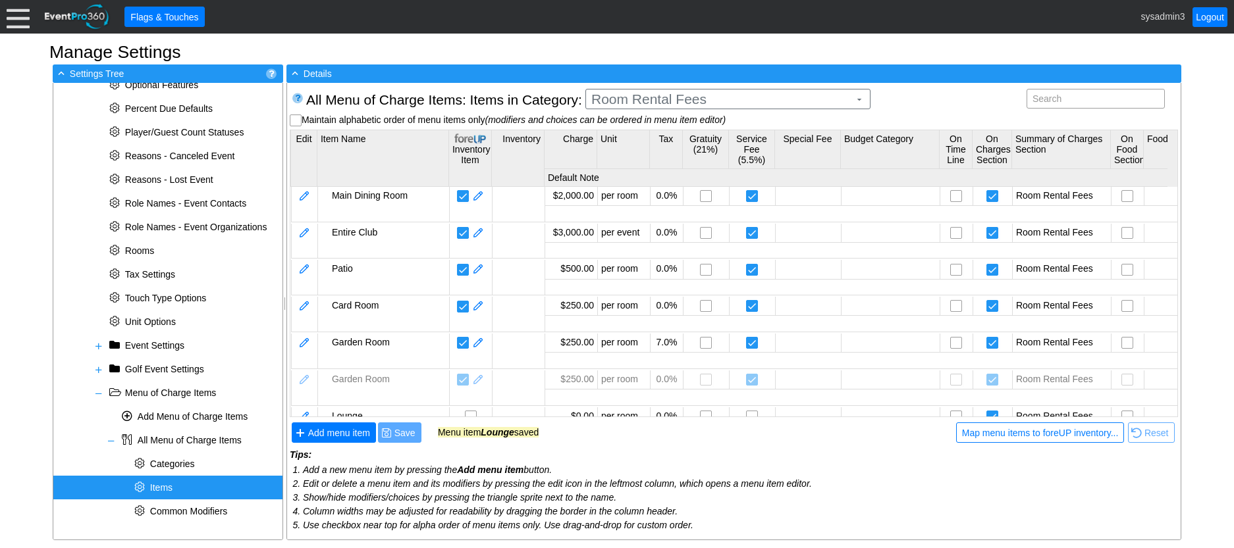
scroll to position [110, 0]
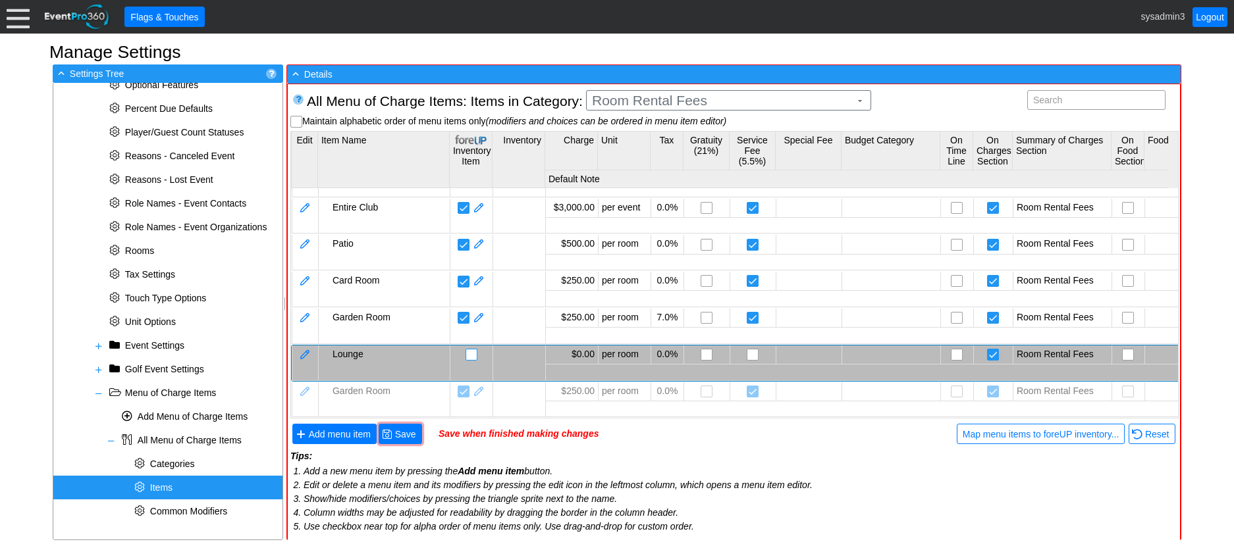
click at [471, 350] on input "checkbox" at bounding box center [472, 356] width 13 height 13
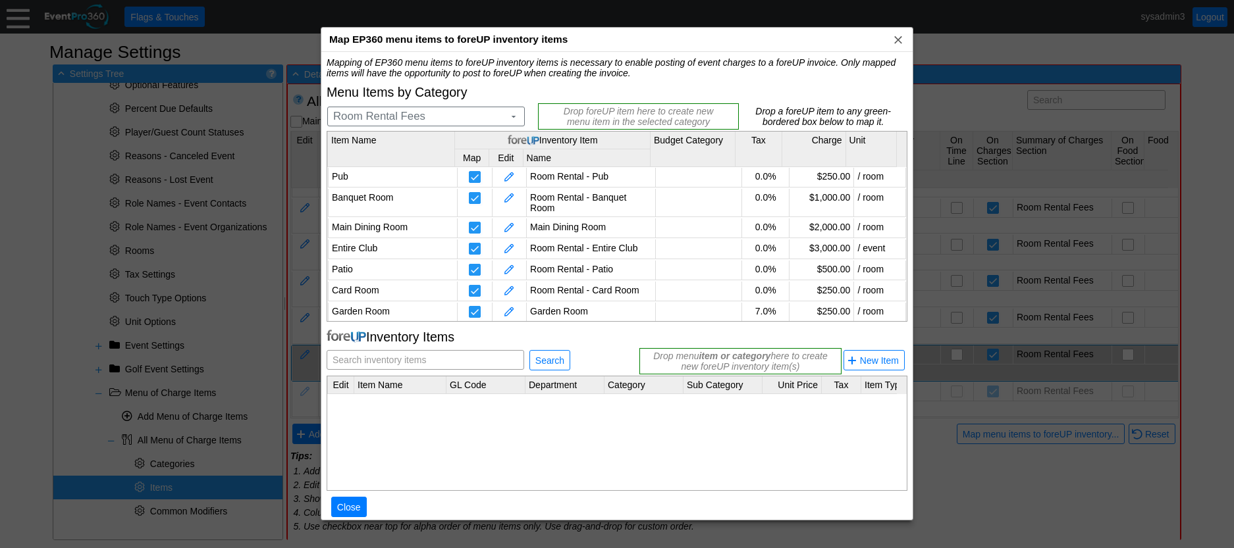
scroll to position [42, 0]
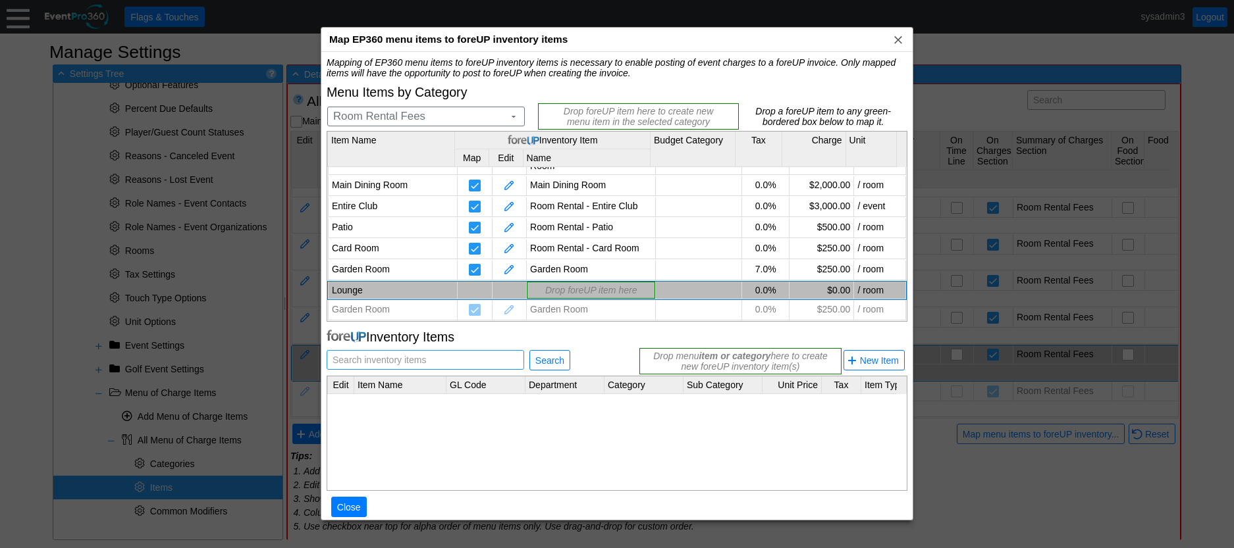
click at [427, 361] on span "Search inventory items" at bounding box center [379, 360] width 99 height 18
click at [550, 357] on span "Search" at bounding box center [550, 360] width 34 height 13
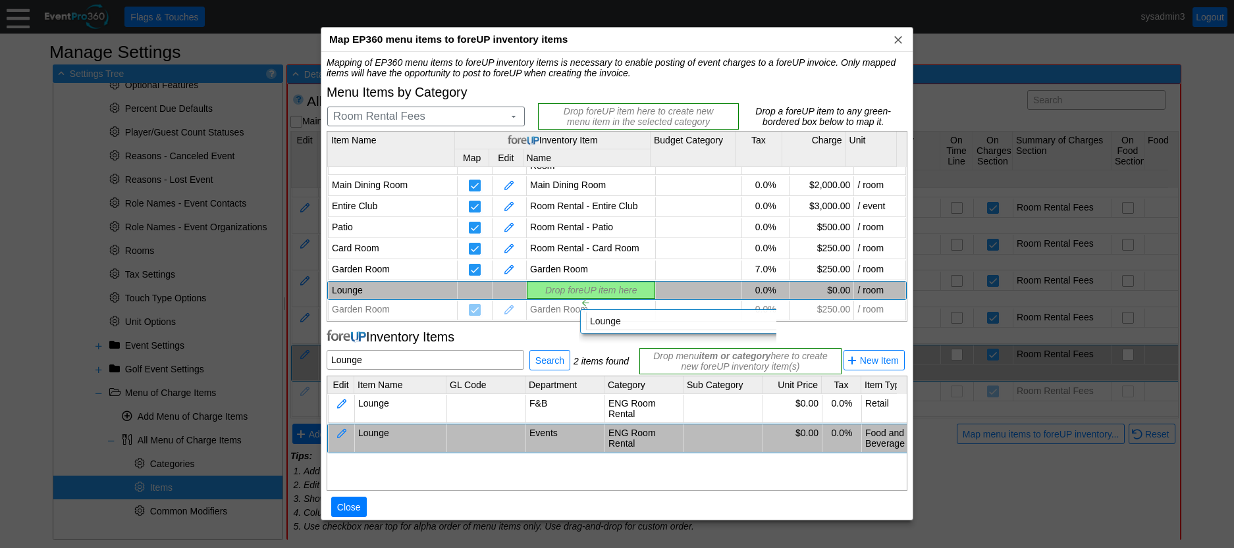
click at [568, 286] on div "Mapping of EP360 menu items to foreUP inventory items is necessary to enable po…" at bounding box center [617, 294] width 581 height 474
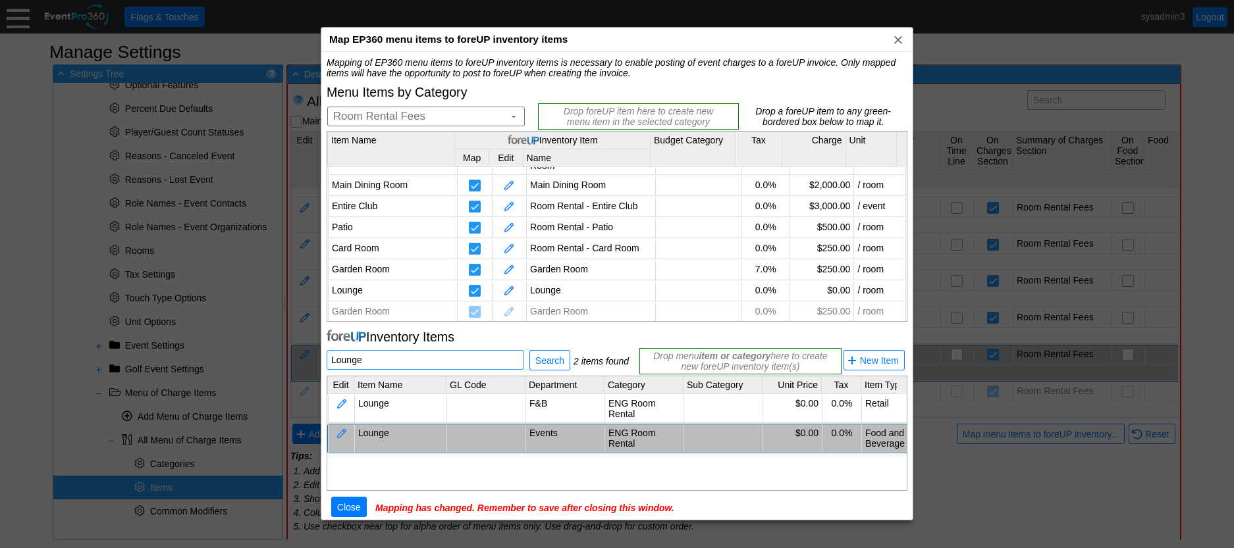
scroll to position [16, 0]
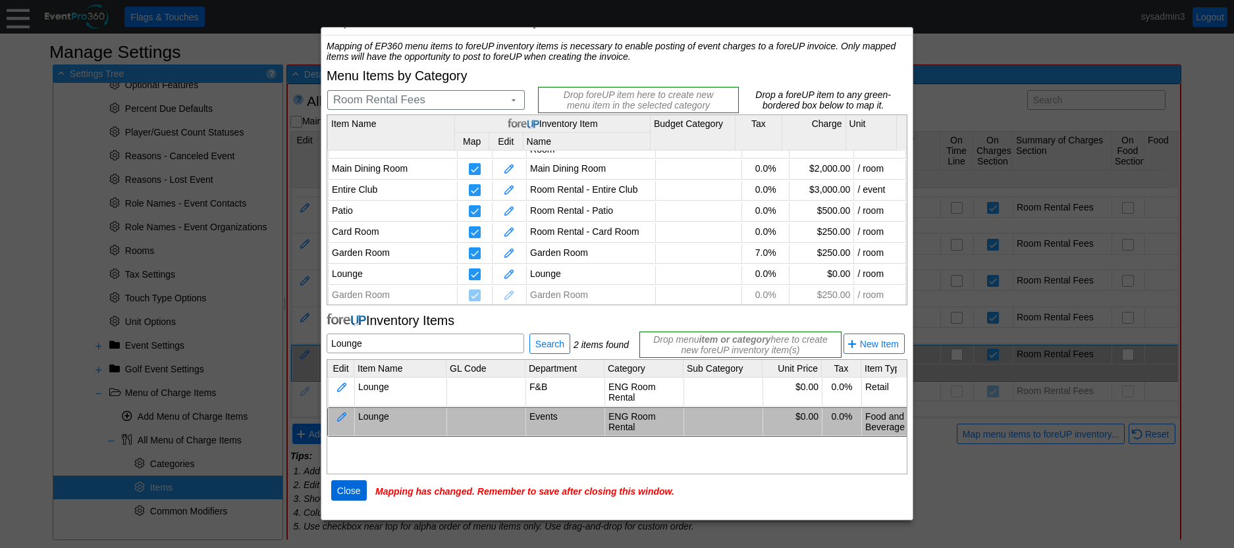
click at [356, 491] on span "Close" at bounding box center [348, 490] width 29 height 13
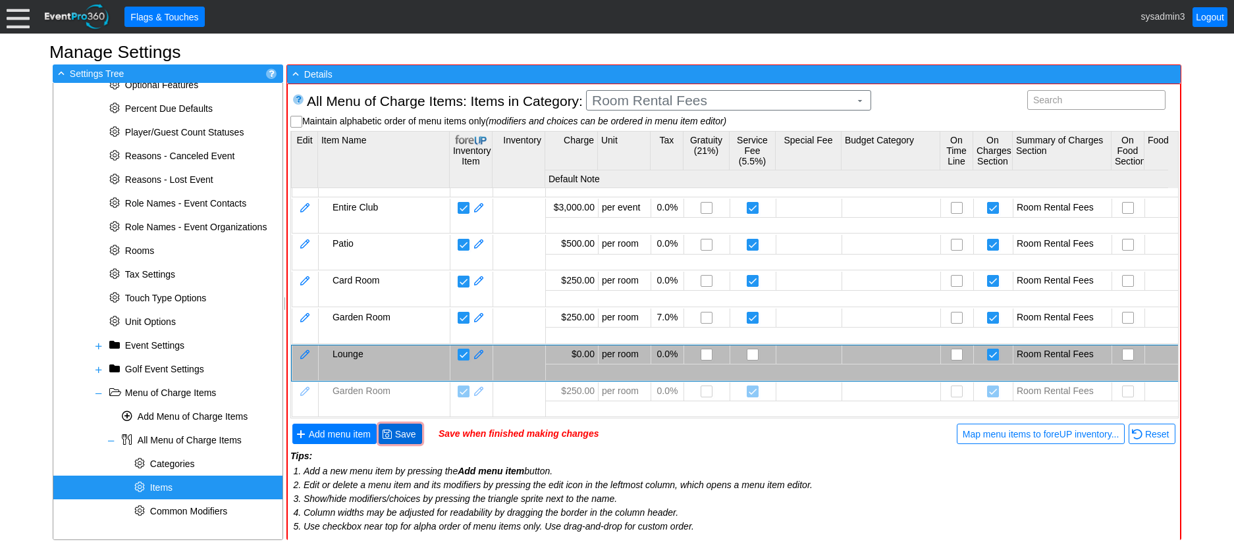
click at [400, 438] on span "Save" at bounding box center [405, 434] width 26 height 13
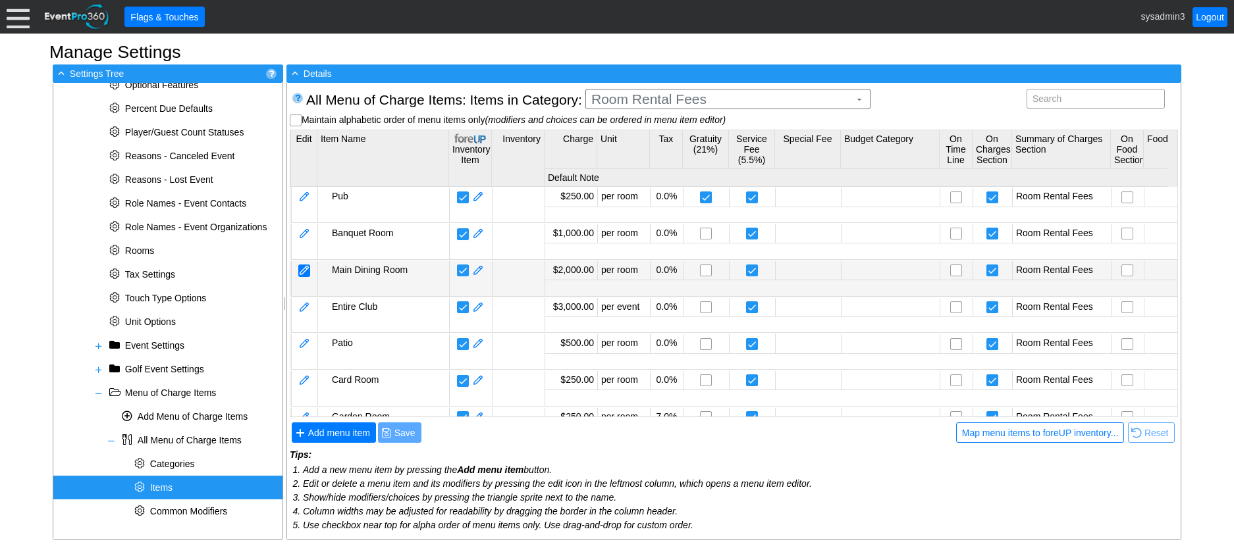
click at [306, 267] on div at bounding box center [304, 271] width 12 height 13
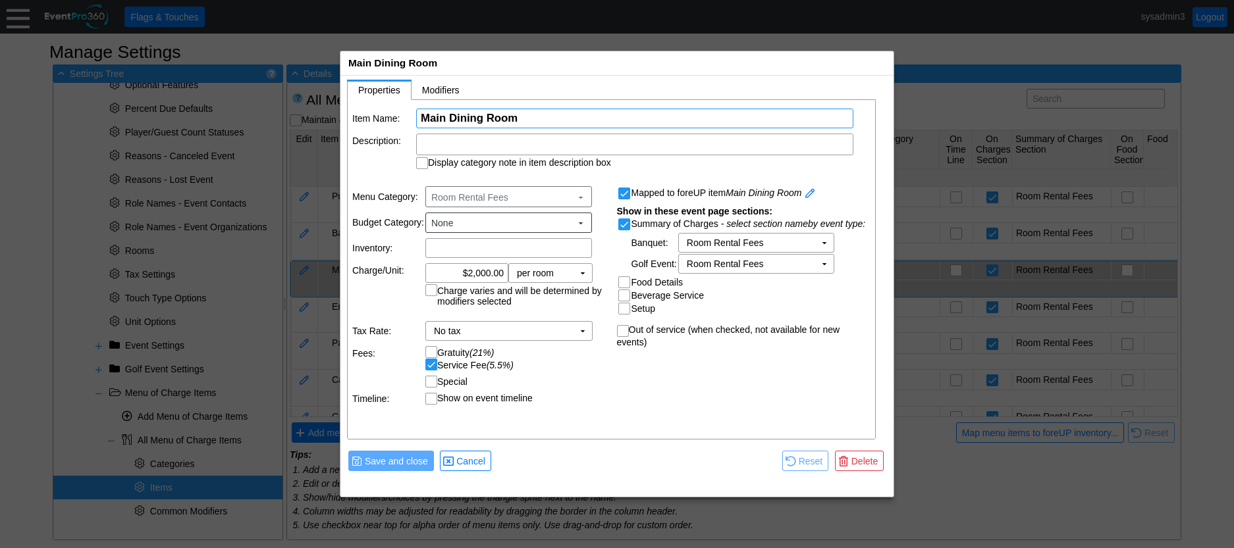
drag, startPoint x: 529, startPoint y: 117, endPoint x: 518, endPoint y: 111, distance: 12.4
click at [518, 111] on input "Main Dining Room" at bounding box center [635, 118] width 428 height 18
drag, startPoint x: 521, startPoint y: 115, endPoint x: 404, endPoint y: 115, distance: 117.2
click at [404, 115] on tr "Item Name: Χ Main Dining Room Name of the menu item" at bounding box center [611, 119] width 519 height 20
click at [864, 458] on span "Delete" at bounding box center [865, 461] width 32 height 13
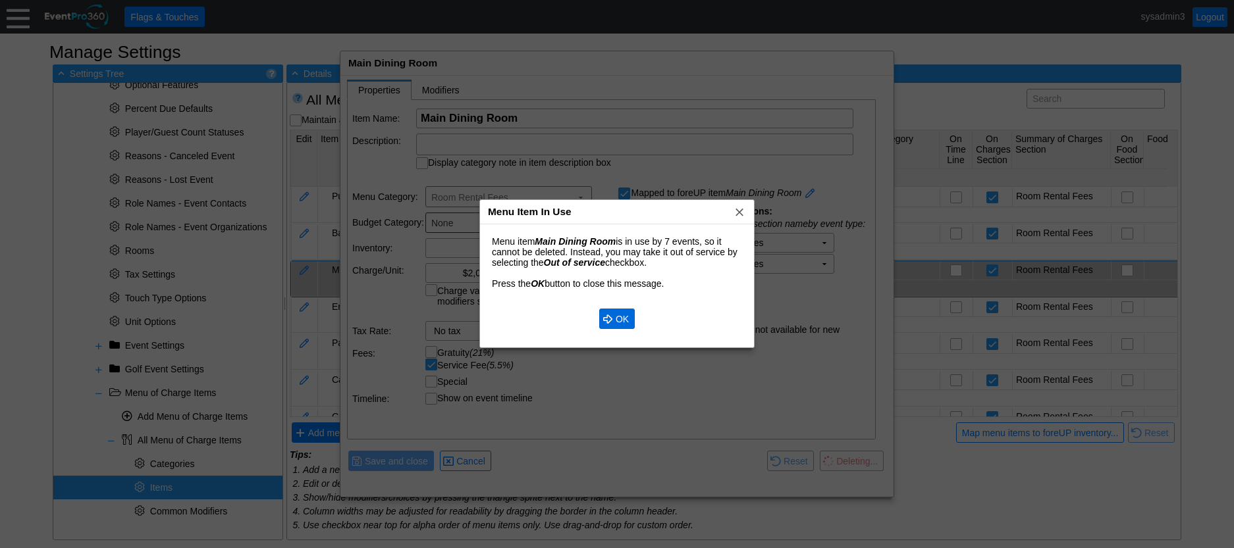
click at [618, 317] on span "OK" at bounding box center [622, 319] width 18 height 13
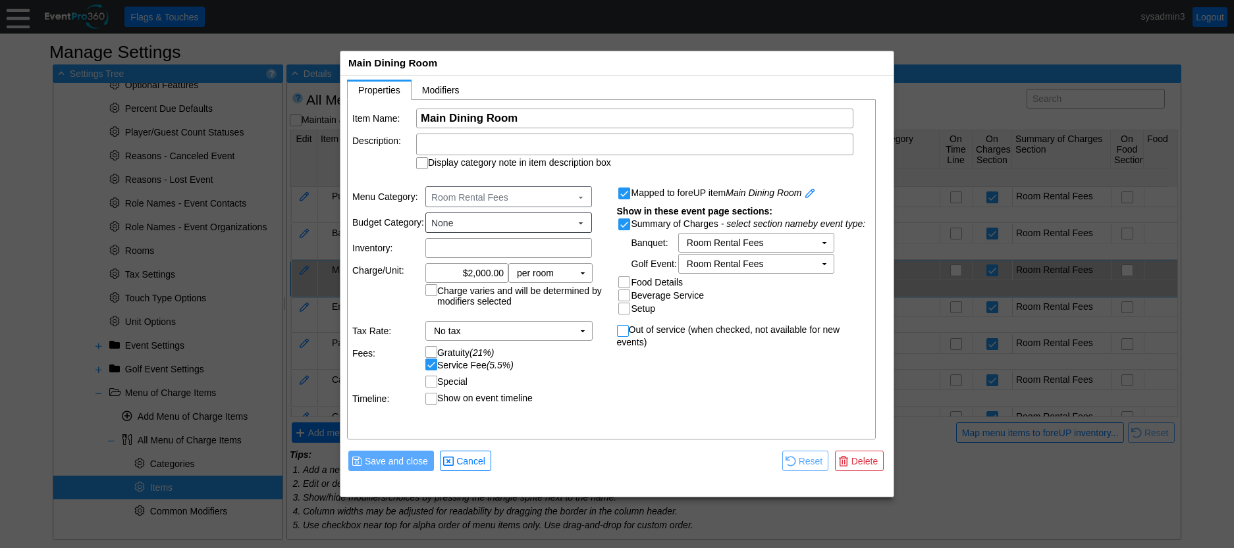
click at [625, 332] on input "Out of service (when checked, not available for new events)" at bounding box center [623, 332] width 13 height 13
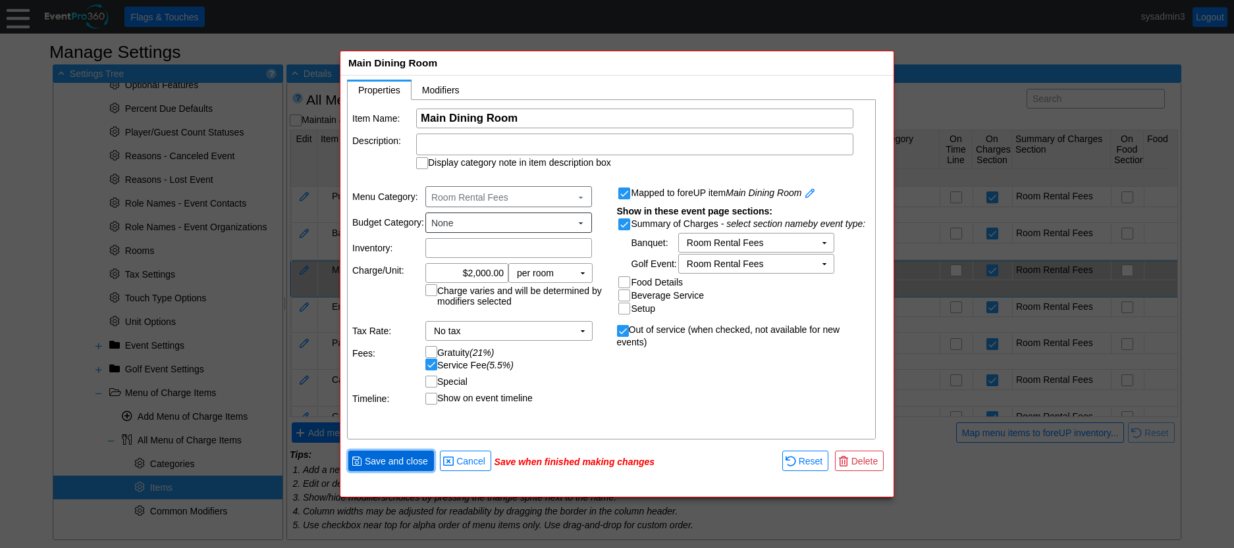
click at [409, 461] on span "Save and close" at bounding box center [396, 461] width 68 height 13
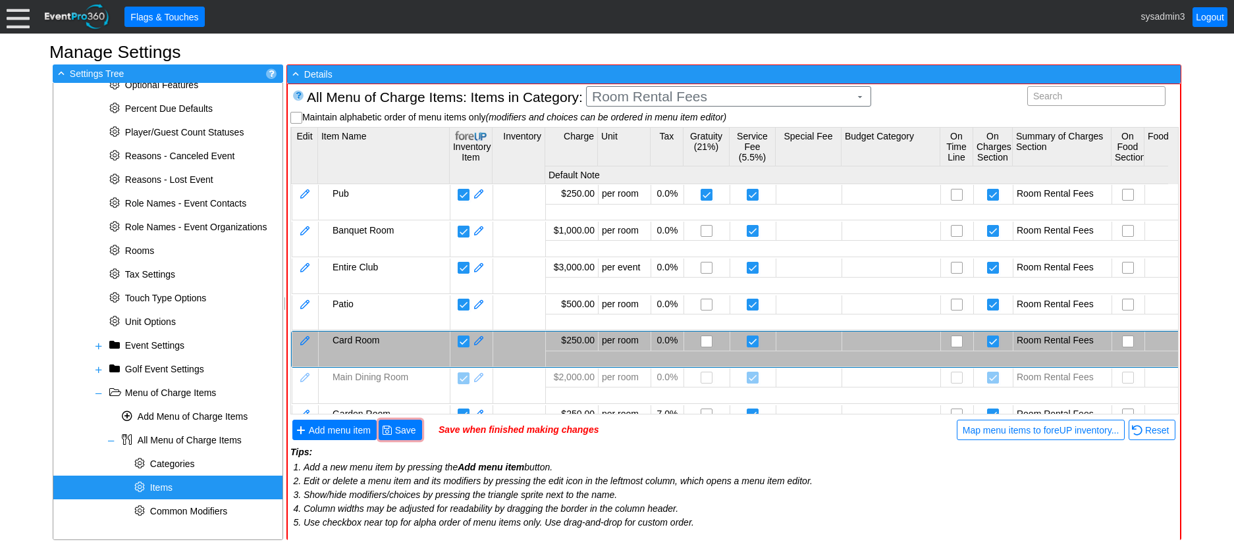
scroll to position [5, 0]
click at [396, 428] on span "Save" at bounding box center [405, 429] width 26 height 13
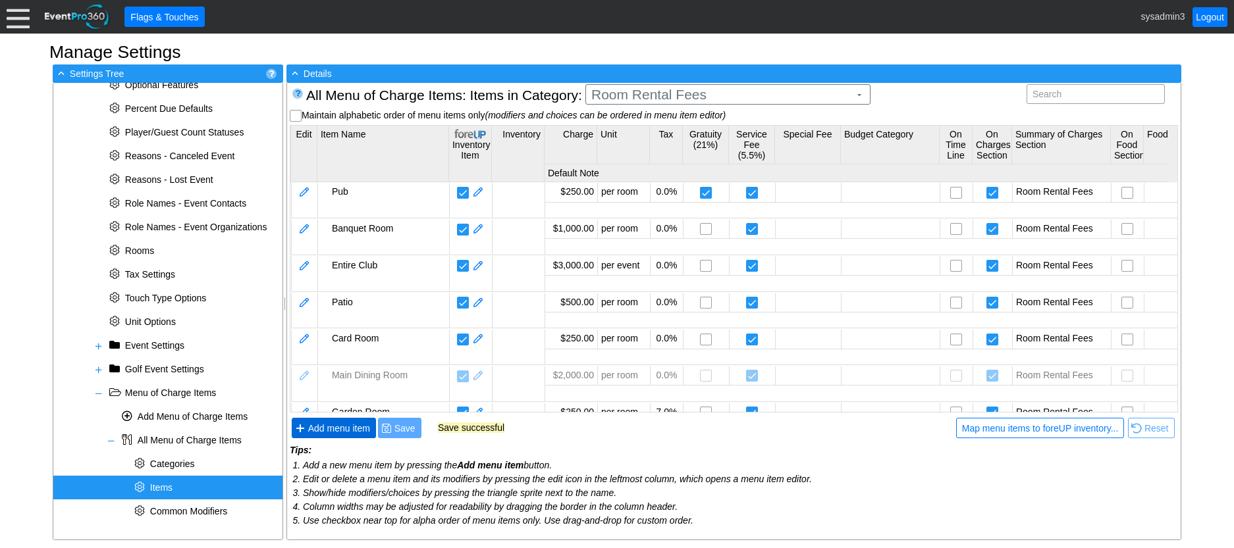
click at [352, 431] on span "Add menu item" at bounding box center [338, 428] width 67 height 13
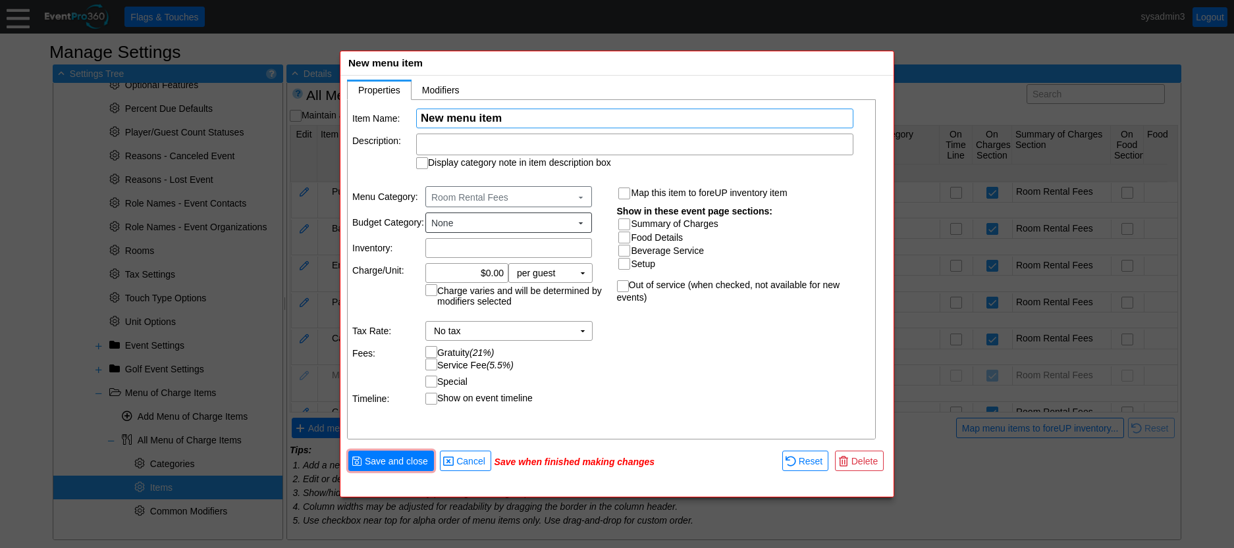
paste input "Main Dining Roo"
click at [628, 224] on input "Summary of Charges" at bounding box center [625, 225] width 13 height 13
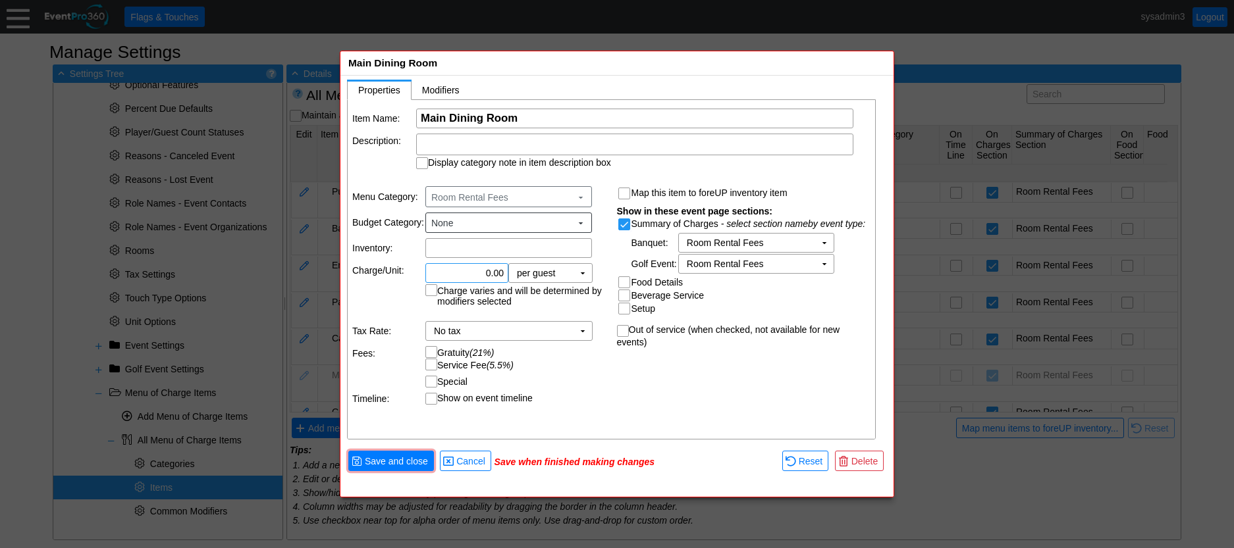
click at [492, 275] on input "0.00" at bounding box center [467, 273] width 74 height 18
click at [579, 271] on td "▼" at bounding box center [582, 273] width 18 height 18
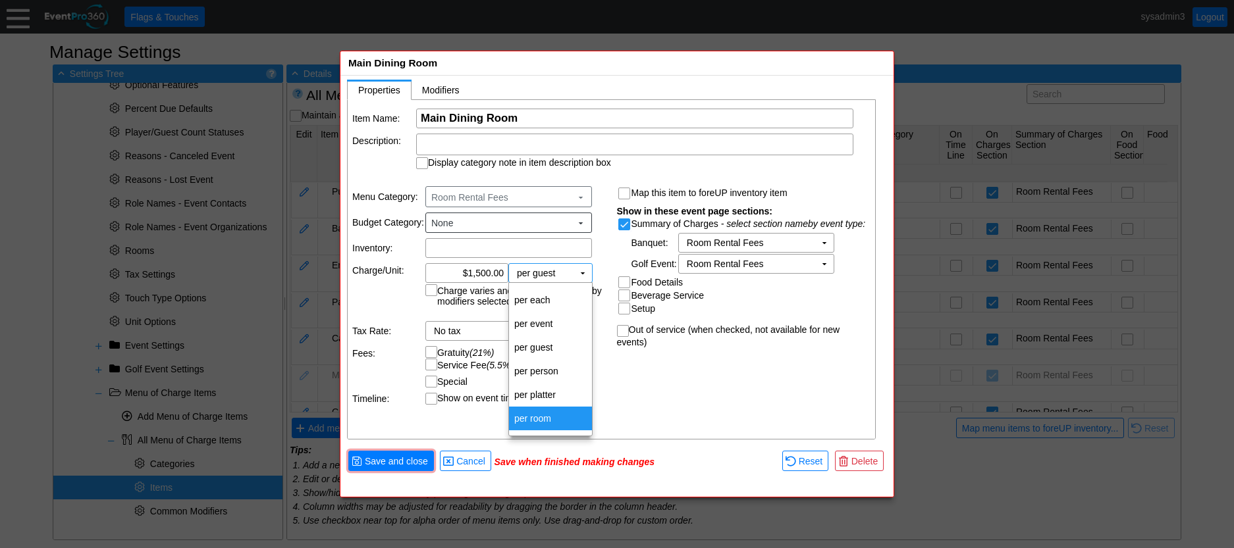
click at [536, 421] on td "per room" at bounding box center [550, 419] width 83 height 24
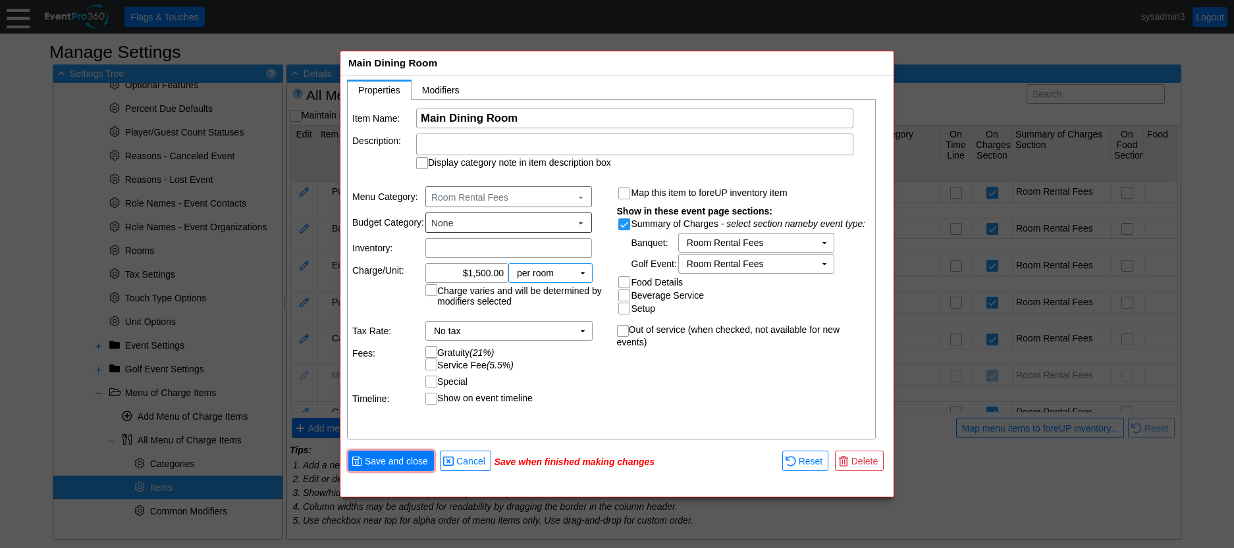
click at [589, 362] on td "Gratuity (21%) Service Fee (5.5%)" at bounding box center [516, 358] width 182 height 24
click at [394, 459] on span "Save and close" at bounding box center [396, 461] width 68 height 13
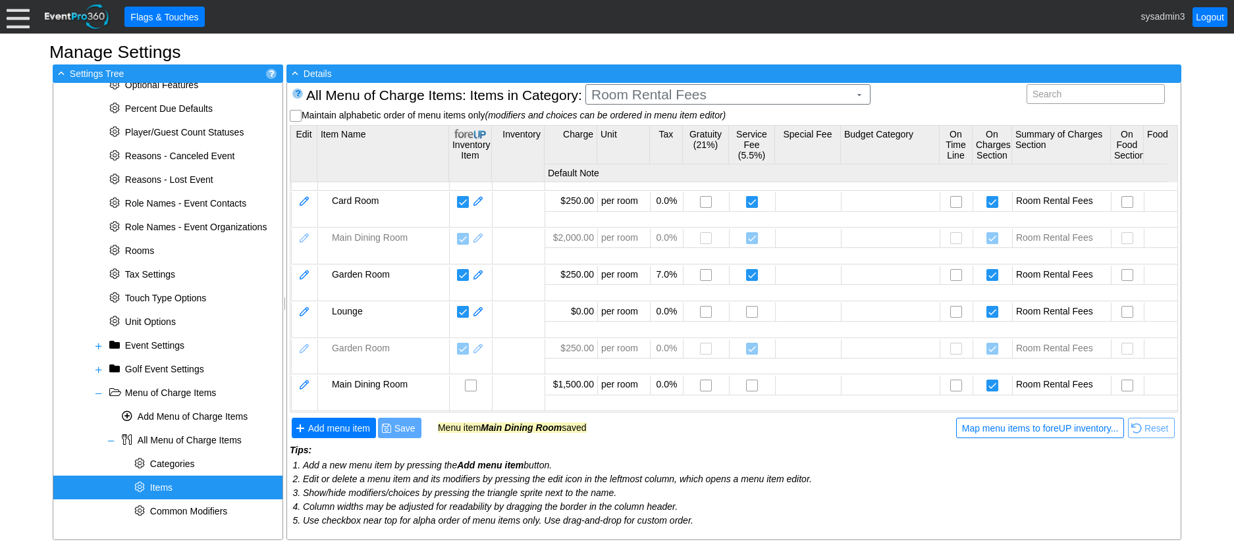
scroll to position [147, 0]
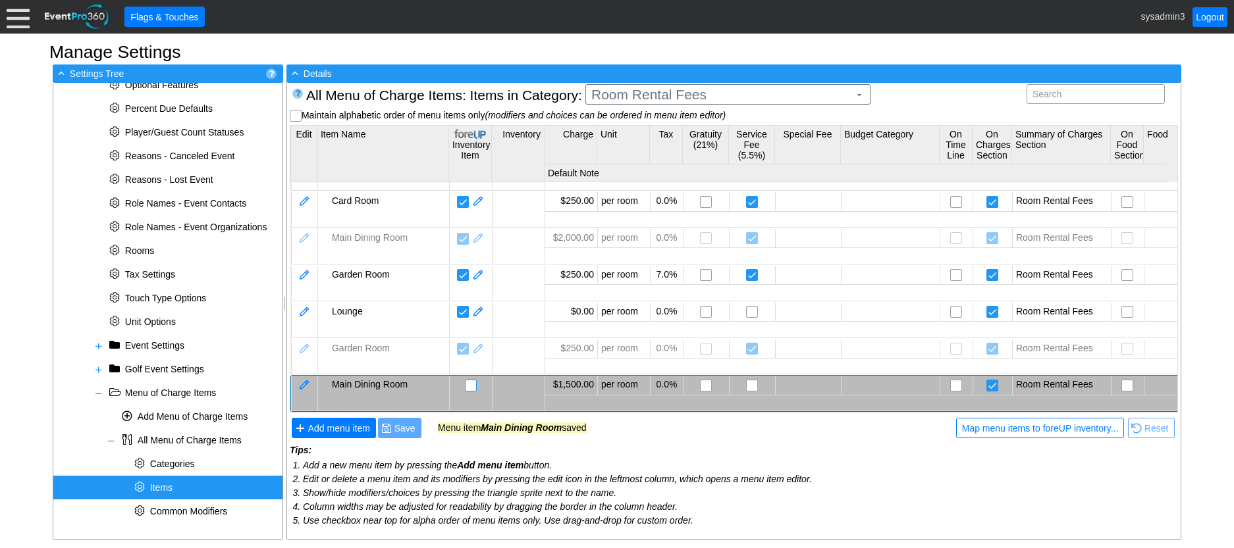
click at [475, 380] on input "checkbox" at bounding box center [471, 386] width 13 height 13
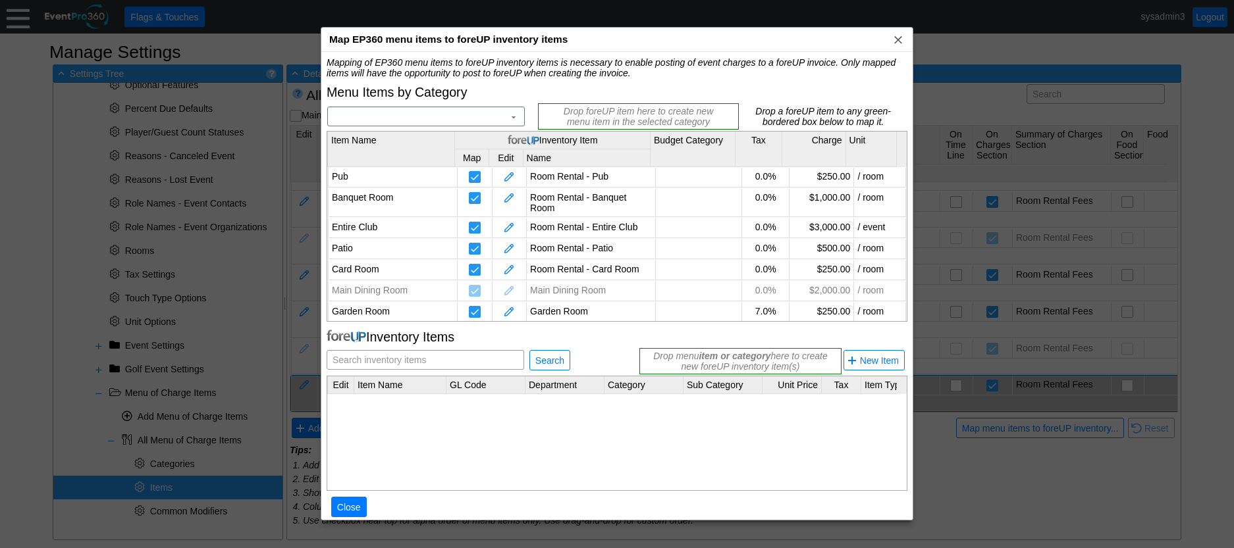
scroll to position [63, 0]
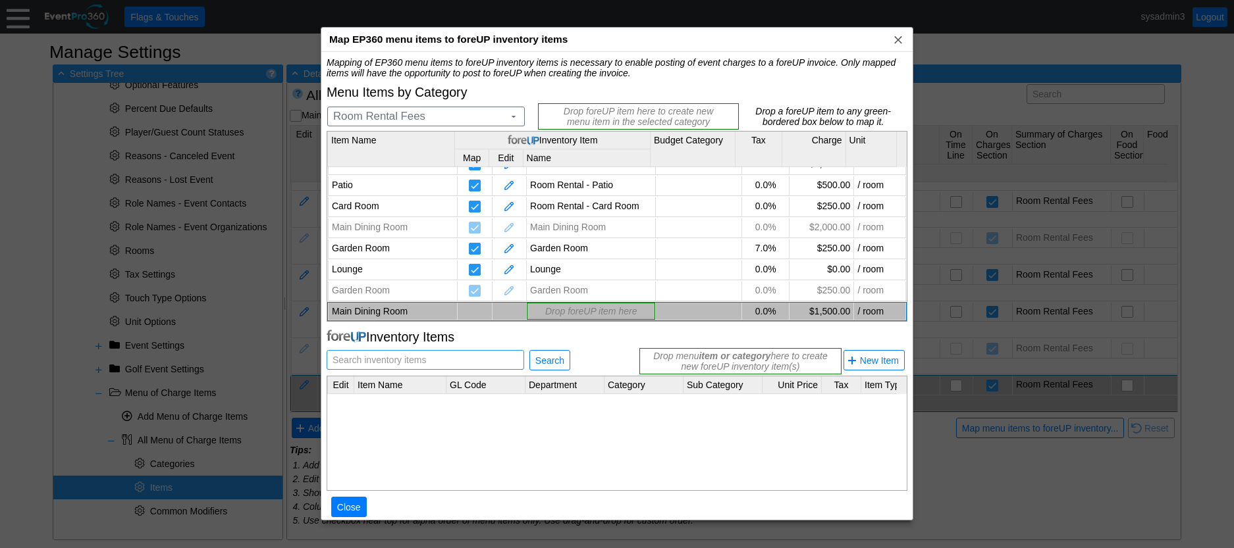
click at [441, 357] on input "text" at bounding box center [425, 360] width 188 height 18
click at [545, 358] on span "Search" at bounding box center [550, 360] width 34 height 13
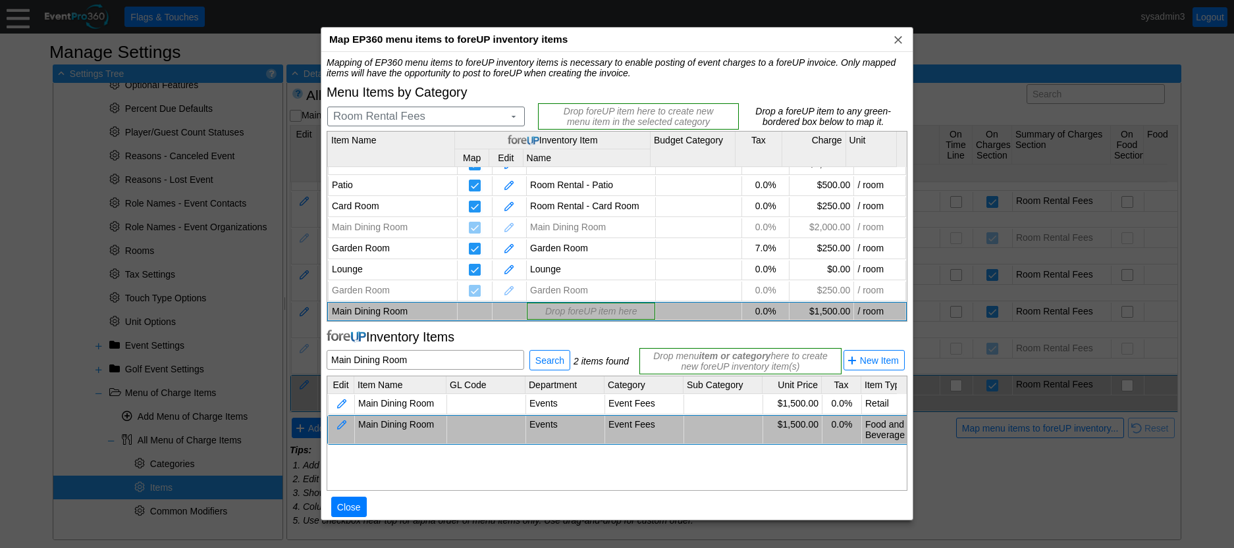
click at [421, 430] on td "Main Dining Room" at bounding box center [401, 430] width 92 height 28
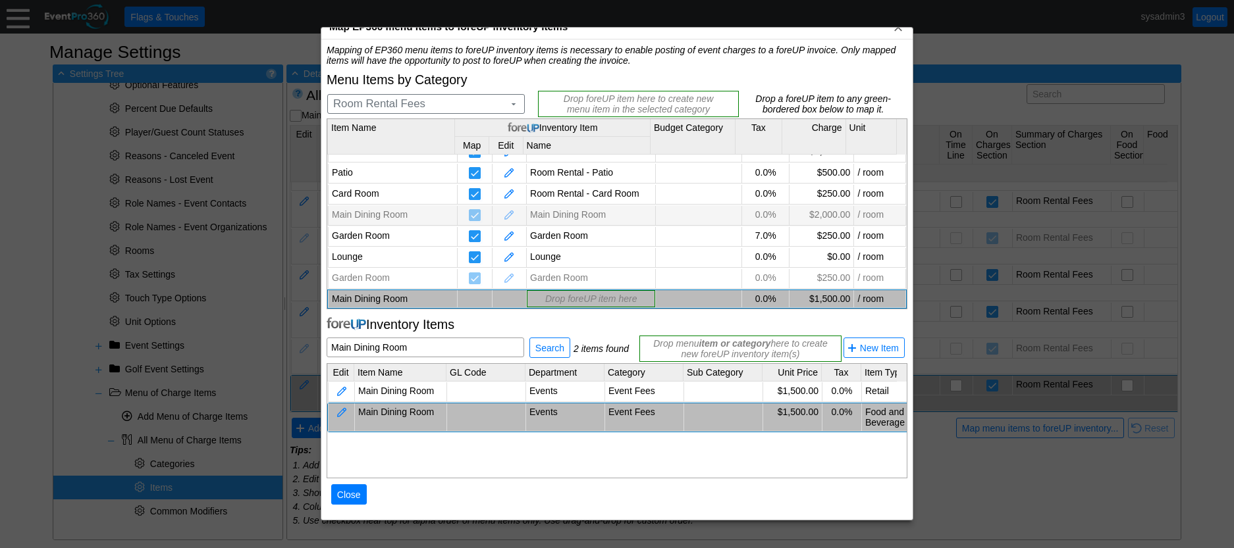
scroll to position [16, 0]
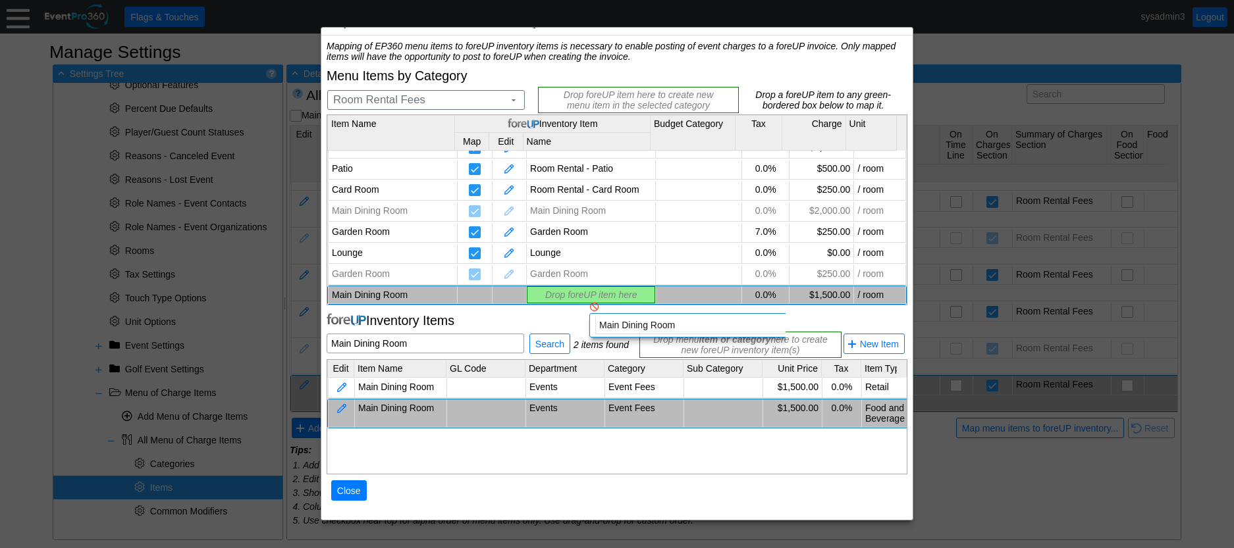
click at [577, 290] on div "Mapping of EP360 menu items to foreUP inventory items is necessary to enable po…" at bounding box center [617, 278] width 581 height 474
click at [540, 297] on div "Mapping of EP360 menu items to foreUP inventory items is necessary to enable po…" at bounding box center [617, 278] width 581 height 474
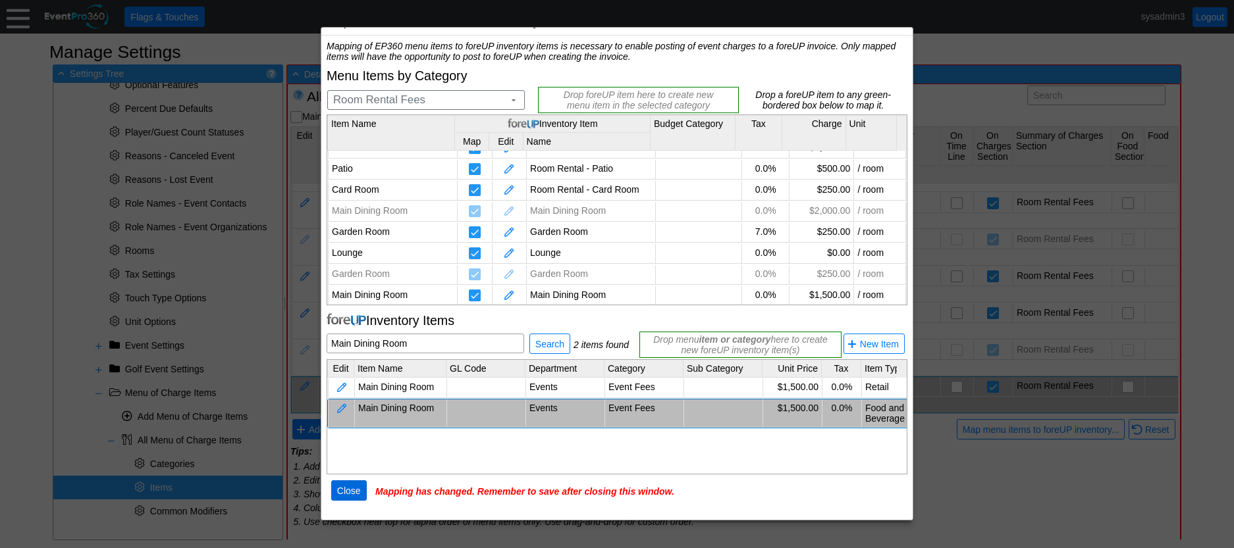
click at [350, 492] on span "Close" at bounding box center [348, 490] width 29 height 13
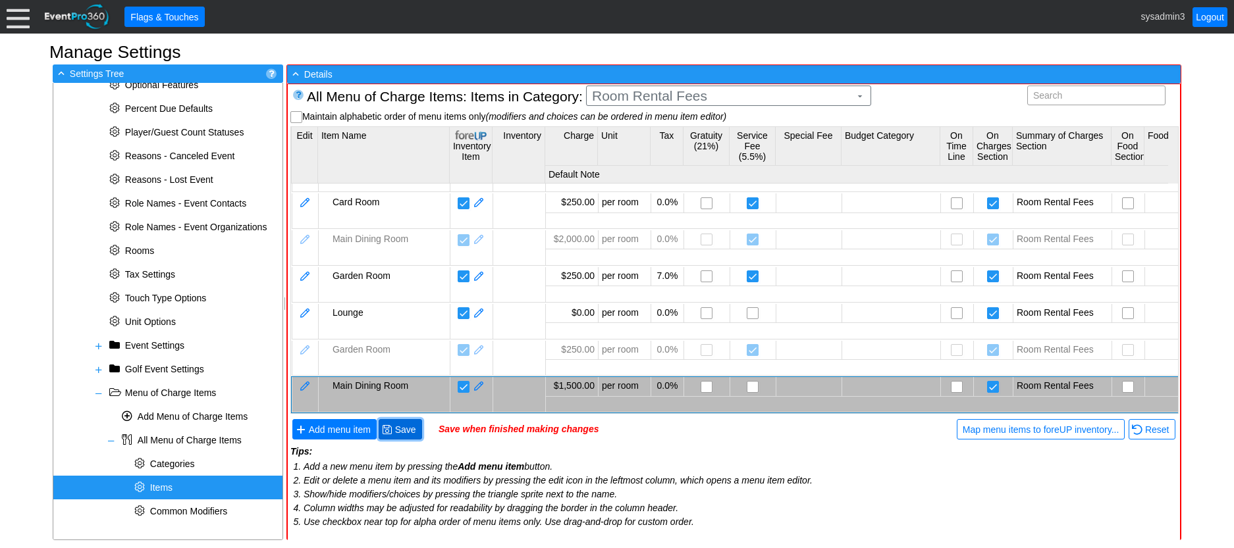
click at [402, 425] on span "Save" at bounding box center [405, 429] width 26 height 13
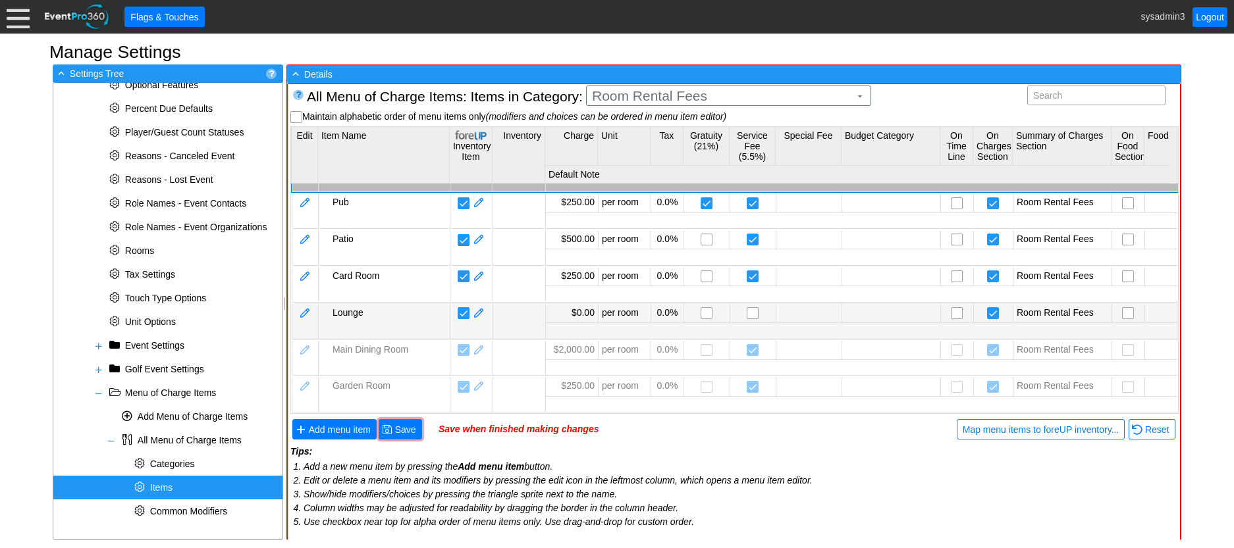
scroll to position [148, 0]
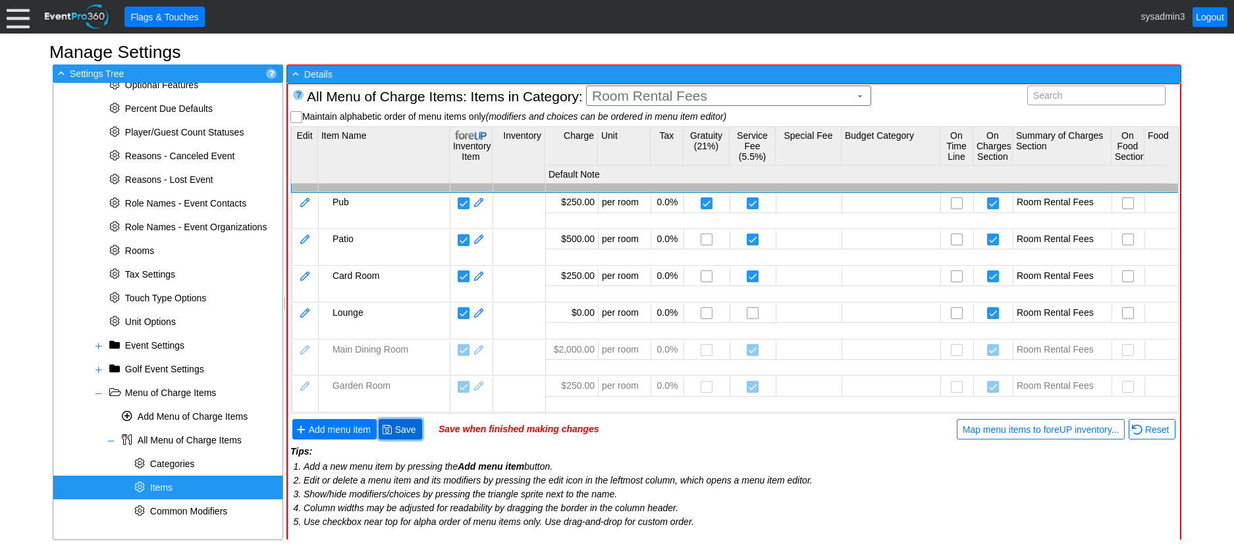
click at [409, 429] on span "Save" at bounding box center [405, 429] width 26 height 13
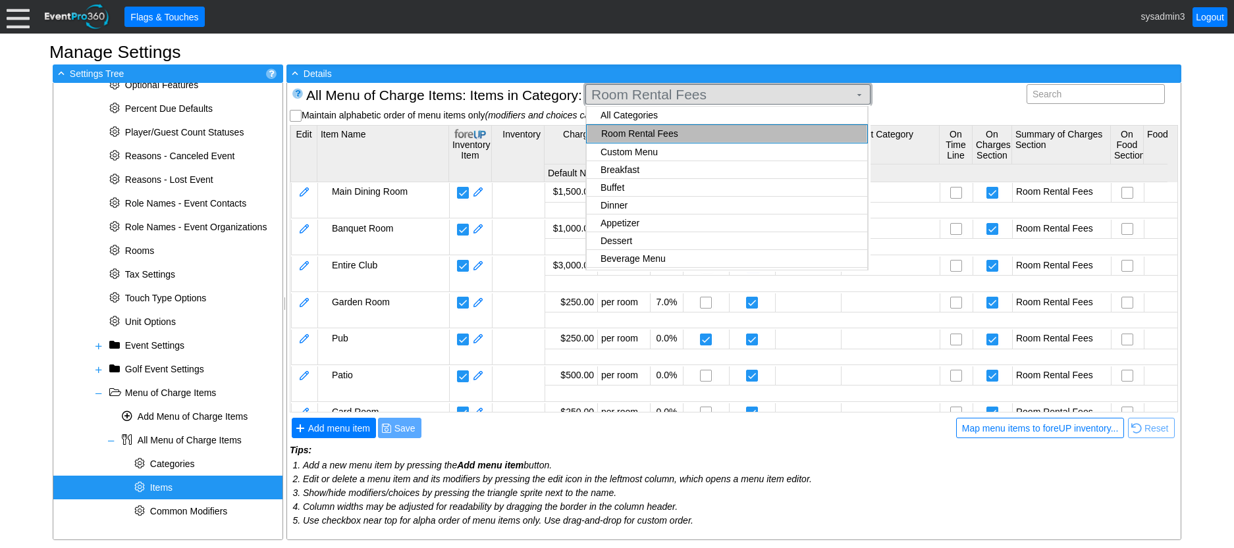
click at [642, 92] on span "Room Rental Fees" at bounding box center [720, 94] width 263 height 13
click at [624, 205] on body "Calendar of Events + New Event + Reports + Manage Contacts + Manage Organizatio…" at bounding box center [617, 274] width 1234 height 548
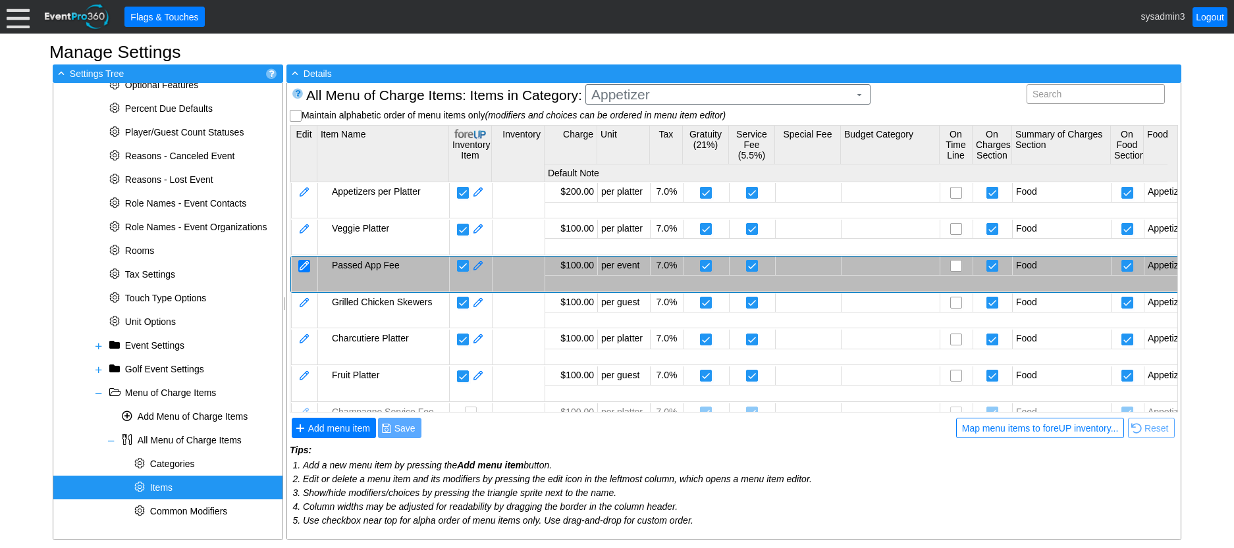
click at [298, 263] on div at bounding box center [304, 266] width 12 height 13
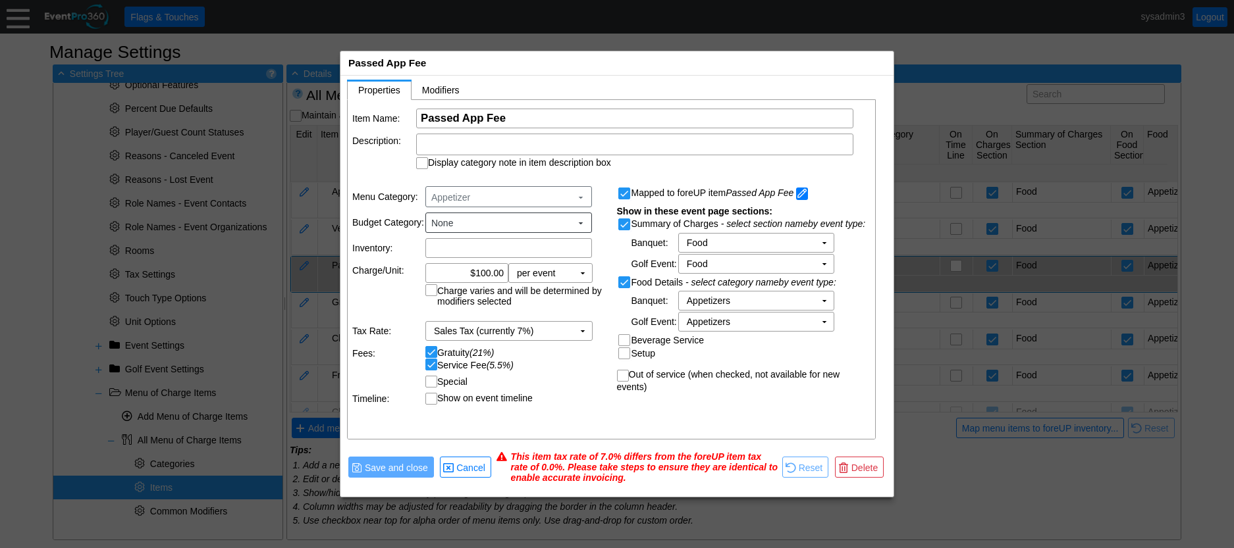
click at [802, 189] on span at bounding box center [802, 194] width 12 height 13
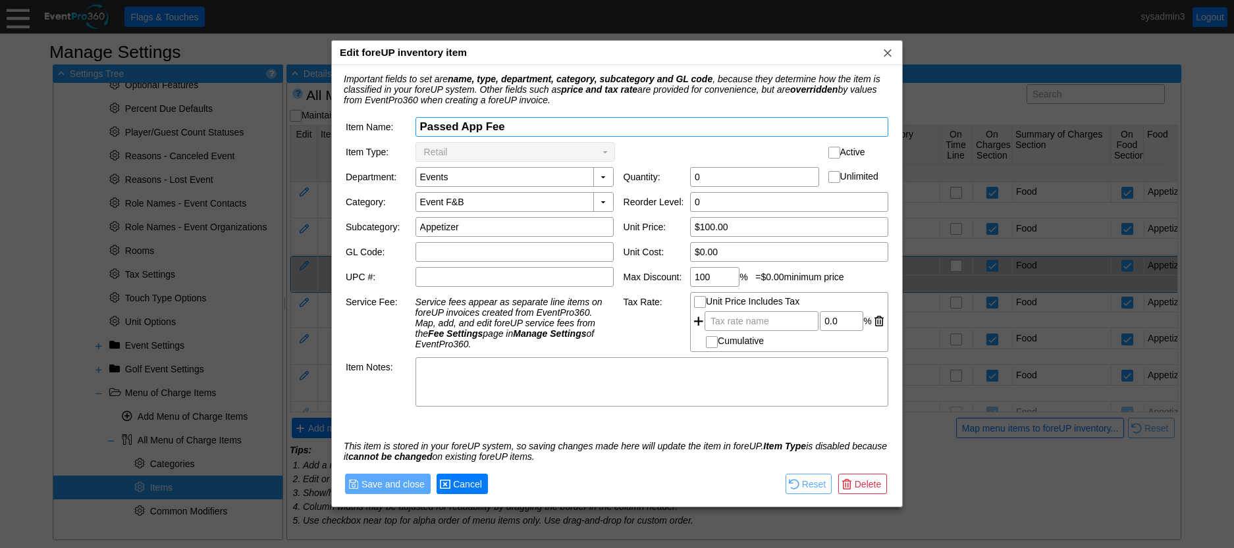
click at [466, 484] on span "Cancel" at bounding box center [467, 484] width 34 height 13
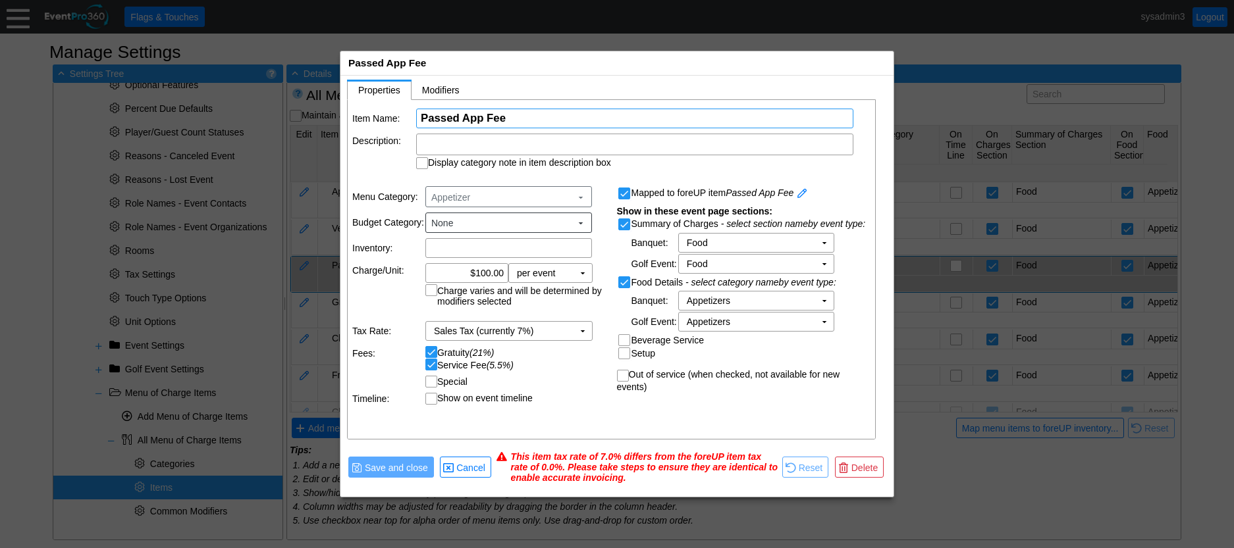
drag, startPoint x: 506, startPoint y: 115, endPoint x: 406, endPoint y: 118, distance: 99.4
click at [406, 118] on tr "Item Name: Χ Passed App Fee Name of the menu item" at bounding box center [611, 119] width 519 height 20
click at [853, 469] on span "Delete" at bounding box center [865, 467] width 32 height 13
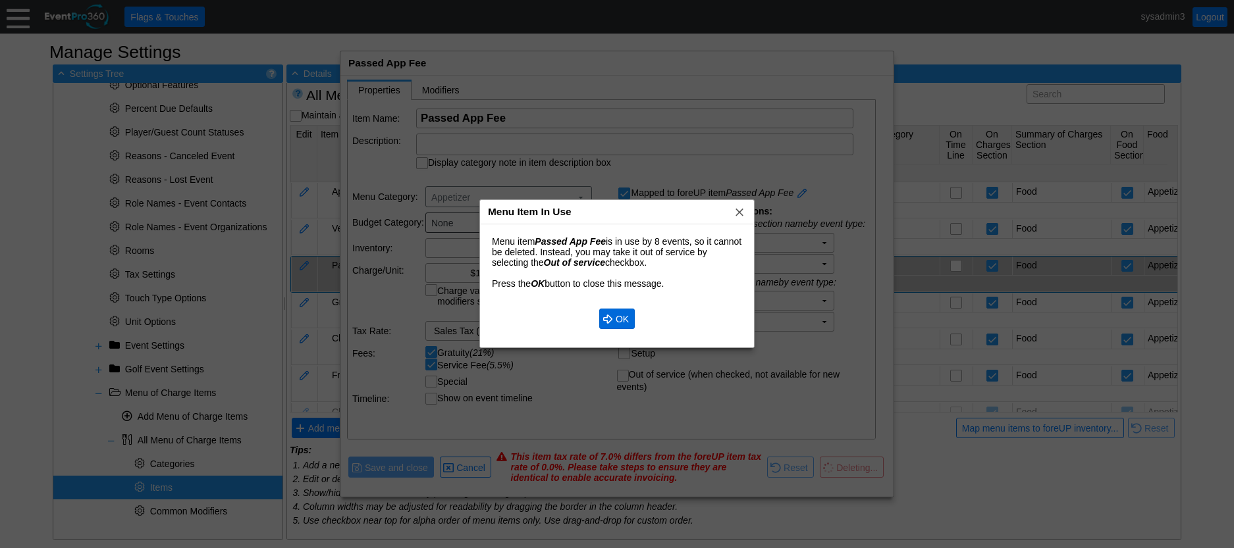
click at [620, 319] on span "OK" at bounding box center [622, 319] width 18 height 13
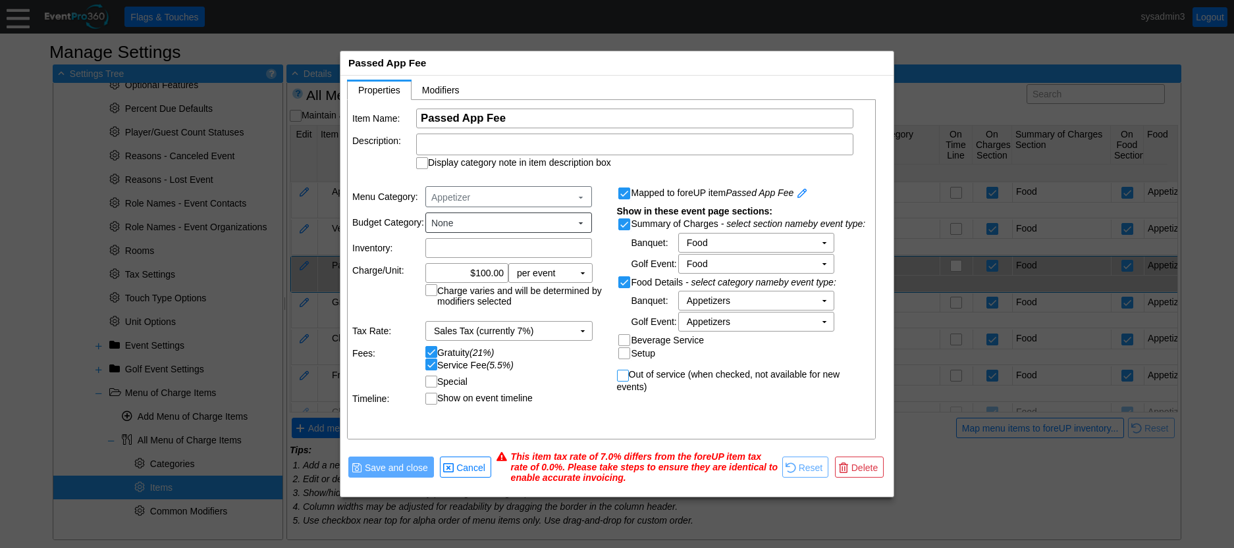
click at [623, 379] on input "Out of service (when checked, not available for new events)" at bounding box center [623, 377] width 13 height 13
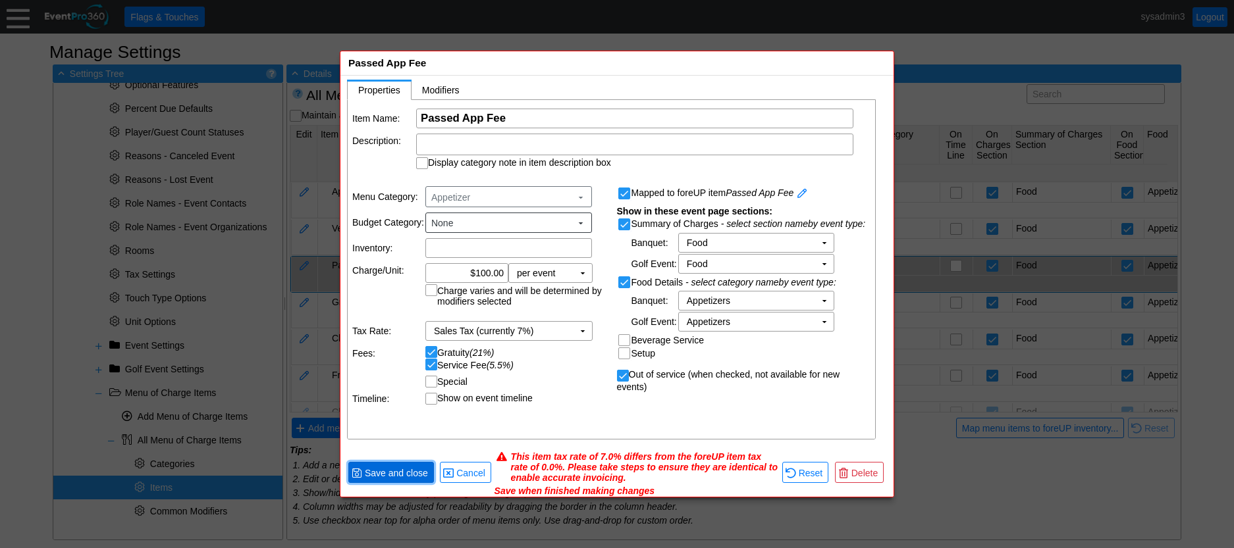
click at [392, 475] on span "Save and close" at bounding box center [396, 473] width 68 height 13
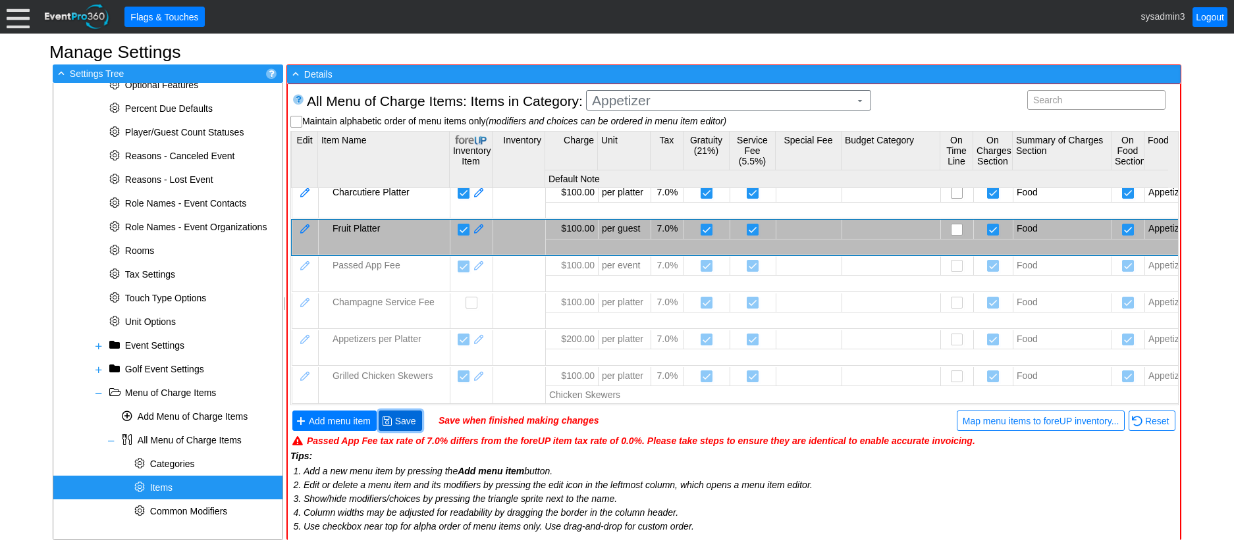
click at [389, 422] on span at bounding box center [387, 421] width 11 height 11
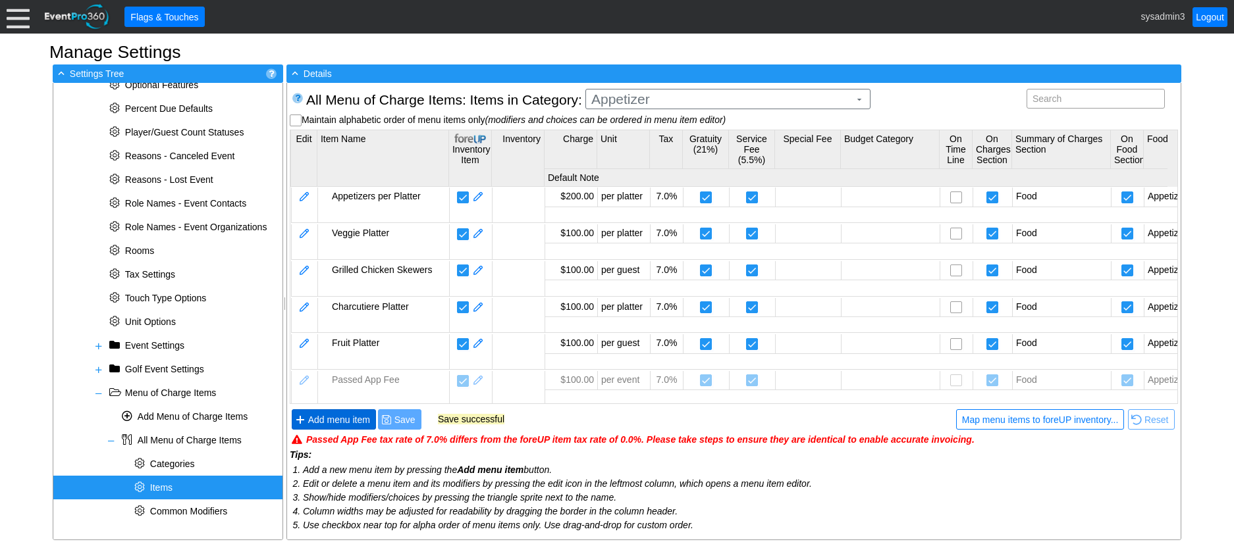
click at [345, 415] on span "Add menu item" at bounding box center [338, 419] width 67 height 13
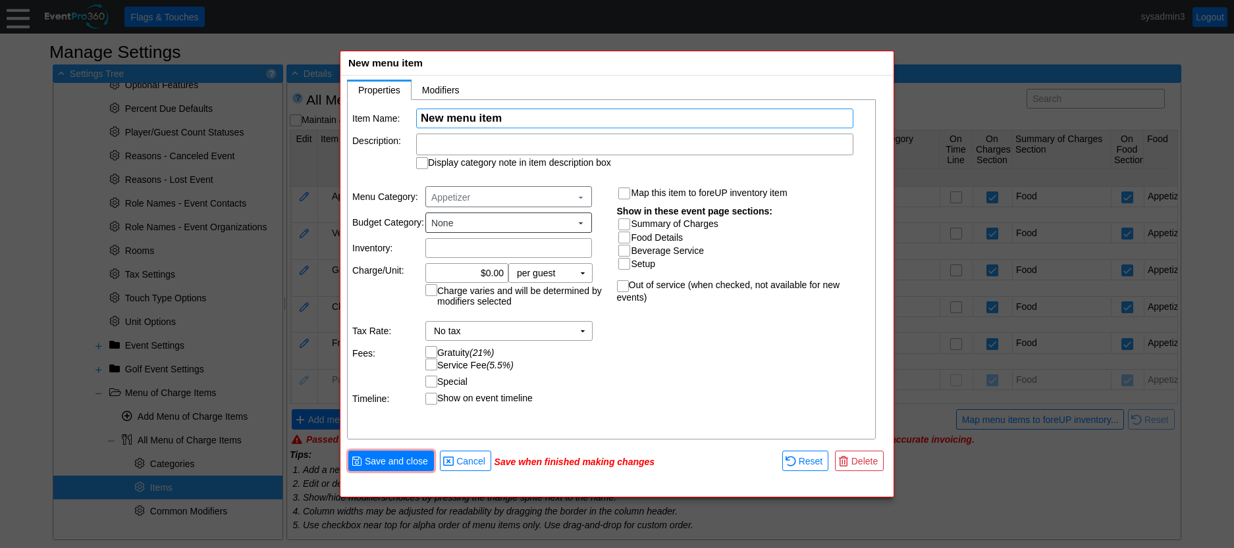
paste input "Passed App Fee"
click at [490, 274] on input "0.00" at bounding box center [467, 273] width 74 height 18
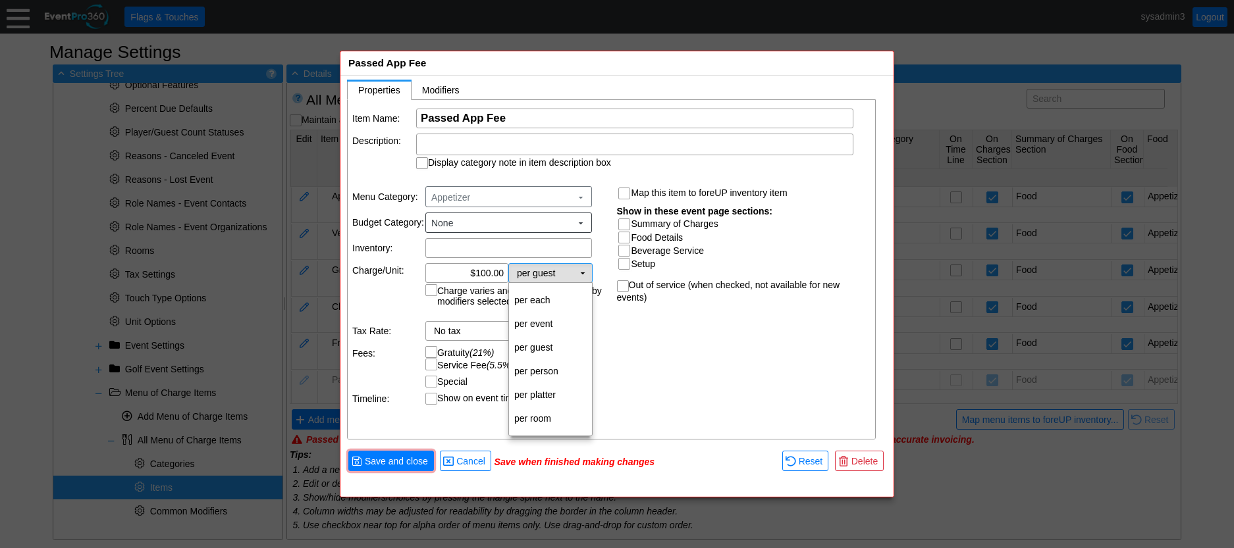
click at [585, 274] on td "▼" at bounding box center [582, 273] width 18 height 18
click at [551, 328] on td "per event" at bounding box center [550, 324] width 83 height 24
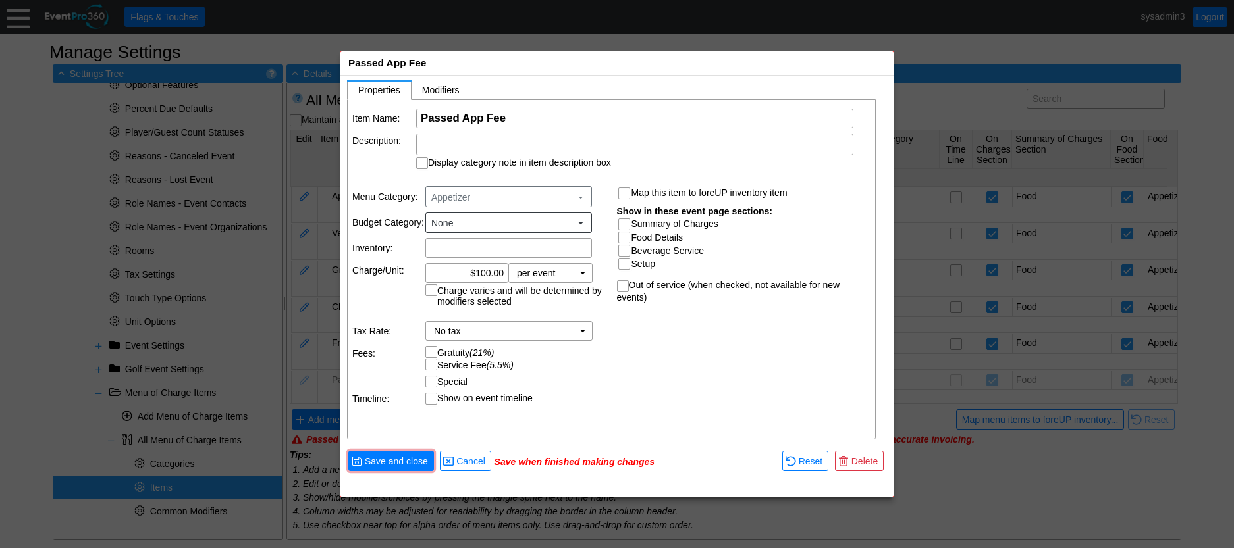
click at [626, 223] on input "Summary of Charges" at bounding box center [625, 225] width 13 height 13
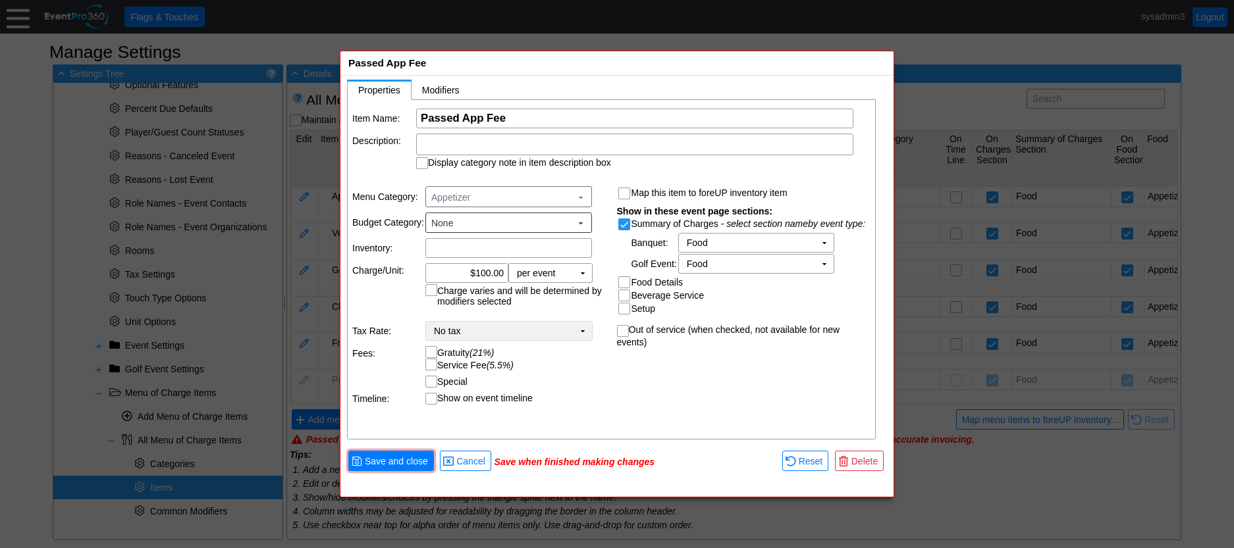
click at [587, 330] on td "▼" at bounding box center [582, 331] width 18 height 18
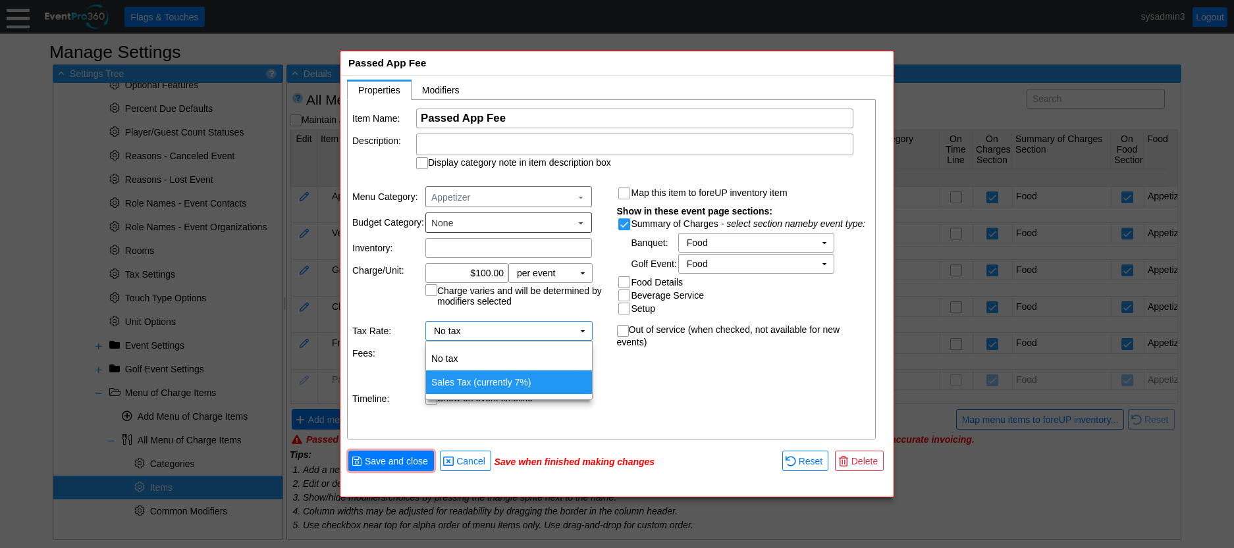
click at [504, 381] on td "Sales Tax (currently 7%)" at bounding box center [509, 383] width 166 height 24
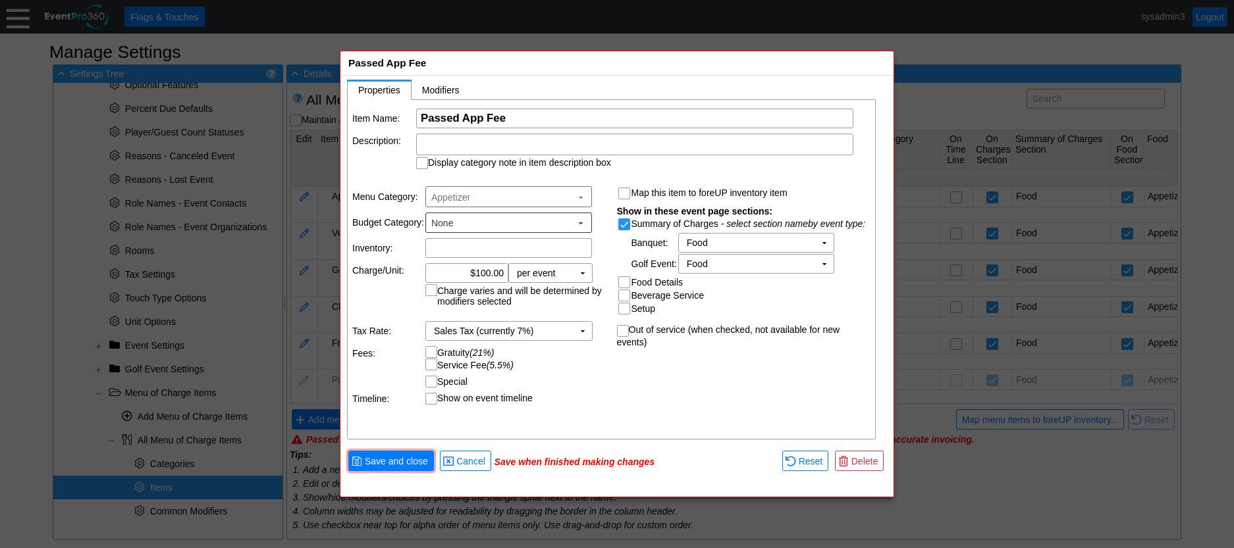
click at [431, 368] on input "Service Fee (5.5%)" at bounding box center [432, 365] width 13 height 13
click at [430, 347] on input "Gratuity (21%)" at bounding box center [432, 353] width 13 height 13
click at [592, 380] on td "Special ▼ Χ Select or enter a name Χ flat, or Χ % Flat rate may be overridden o…" at bounding box center [516, 382] width 182 height 12
click at [398, 457] on span "Save and close" at bounding box center [396, 461] width 68 height 13
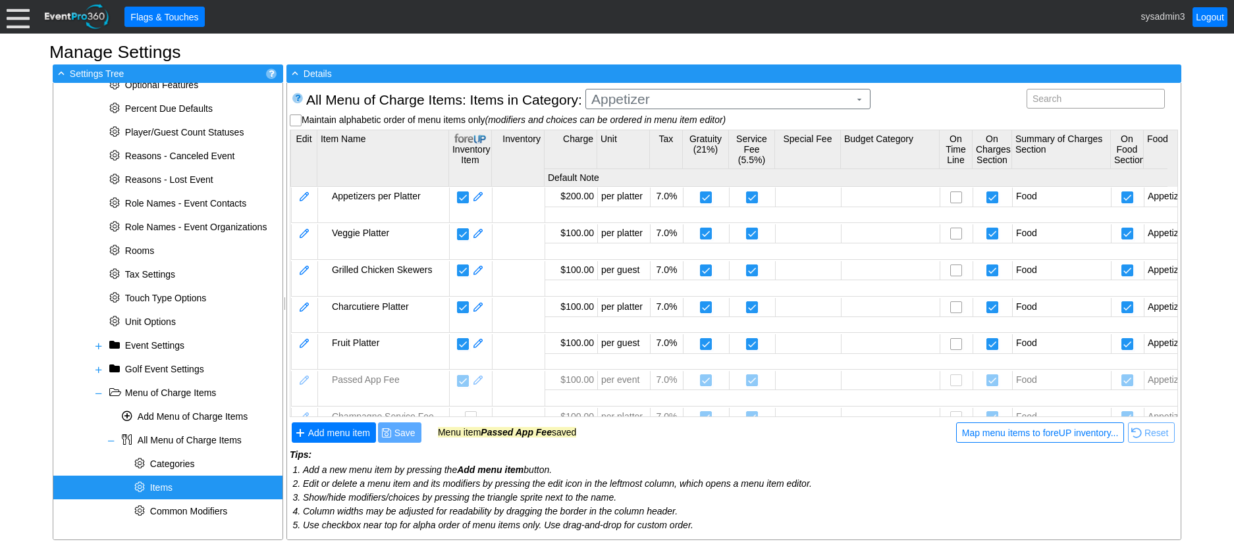
scroll to position [149, 0]
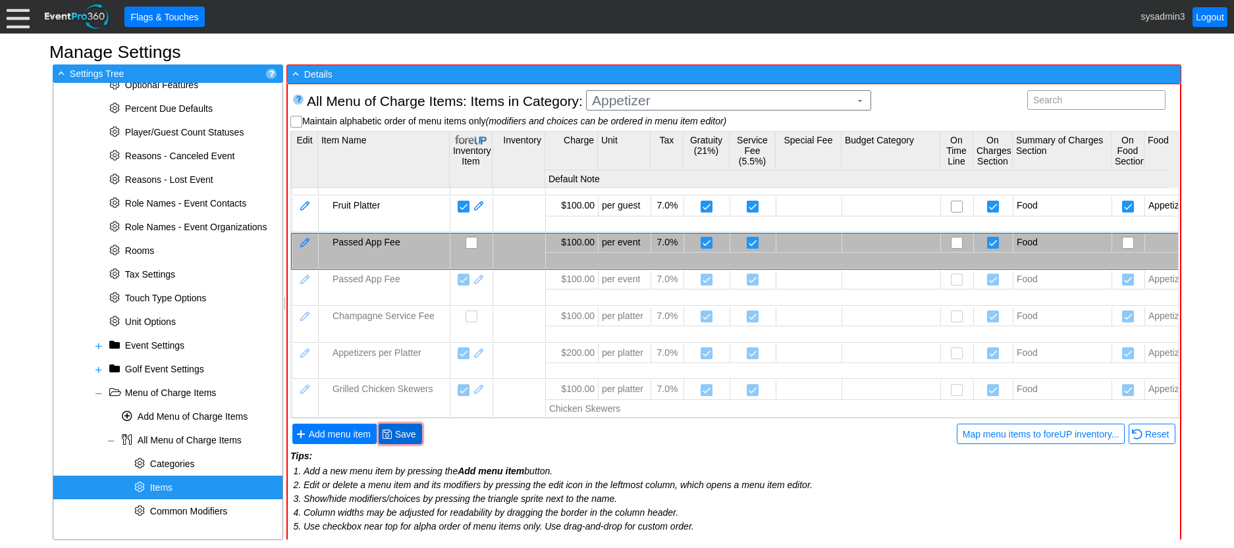
click at [406, 429] on span "Save" at bounding box center [405, 434] width 26 height 13
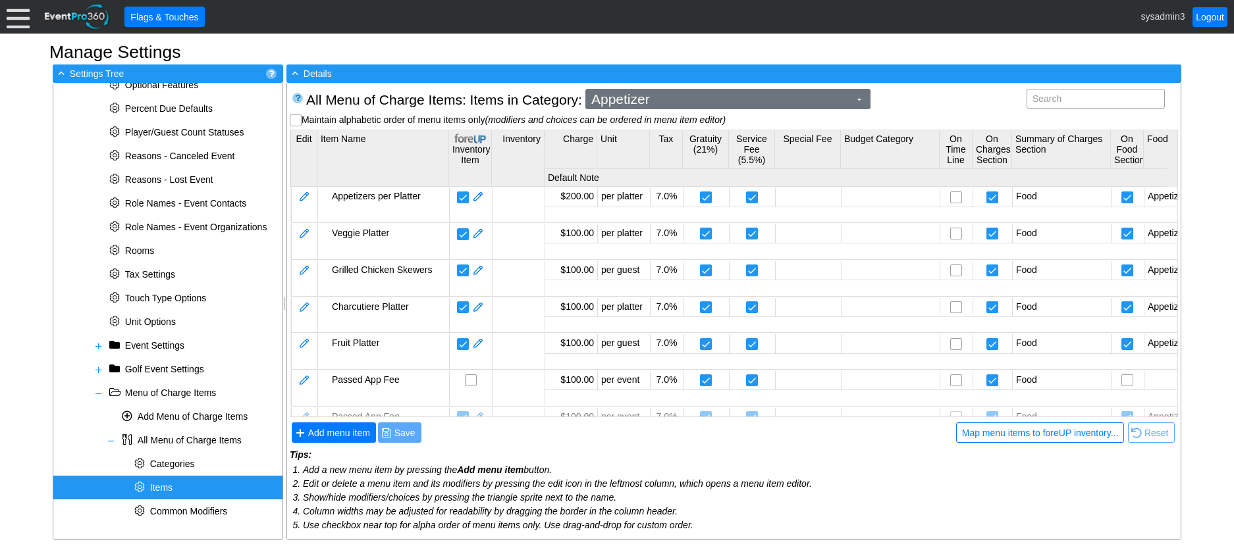
click at [623, 100] on span "Appetizer" at bounding box center [720, 99] width 263 height 13
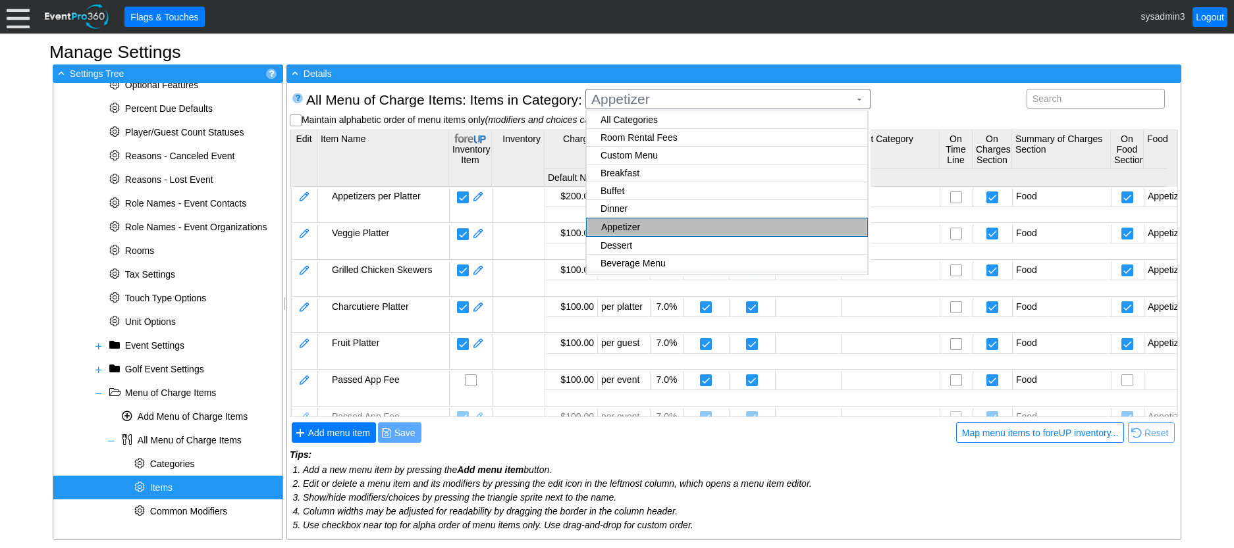
click at [637, 137] on body "Calendar of Events + New Event + Reports + Manage Contacts + Manage Organizatio…" at bounding box center [617, 274] width 1234 height 548
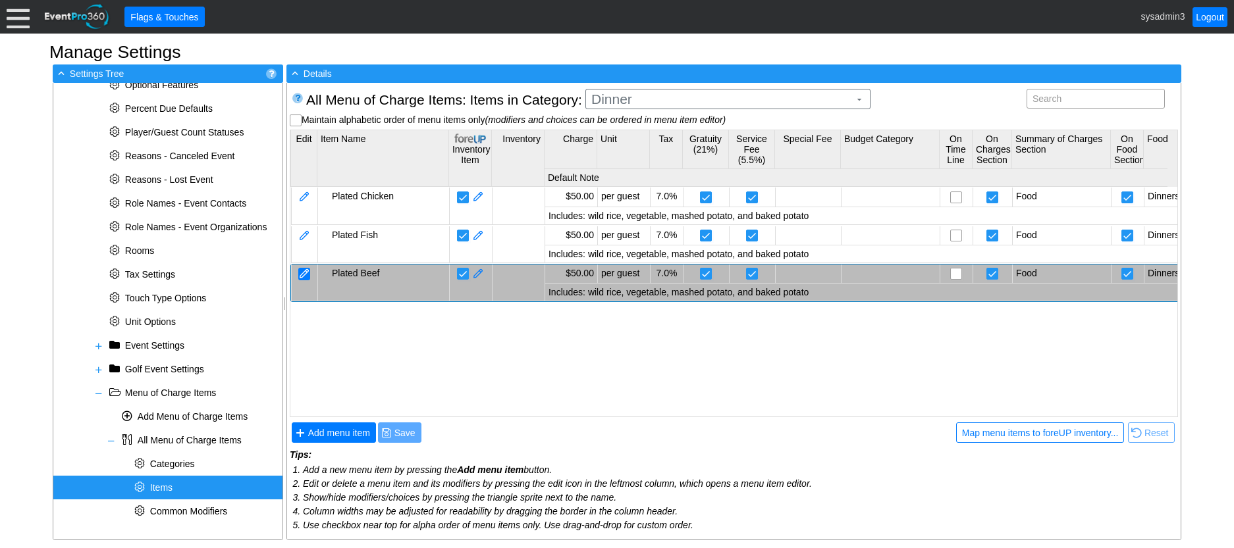
click at [309, 278] on div at bounding box center [304, 274] width 12 height 13
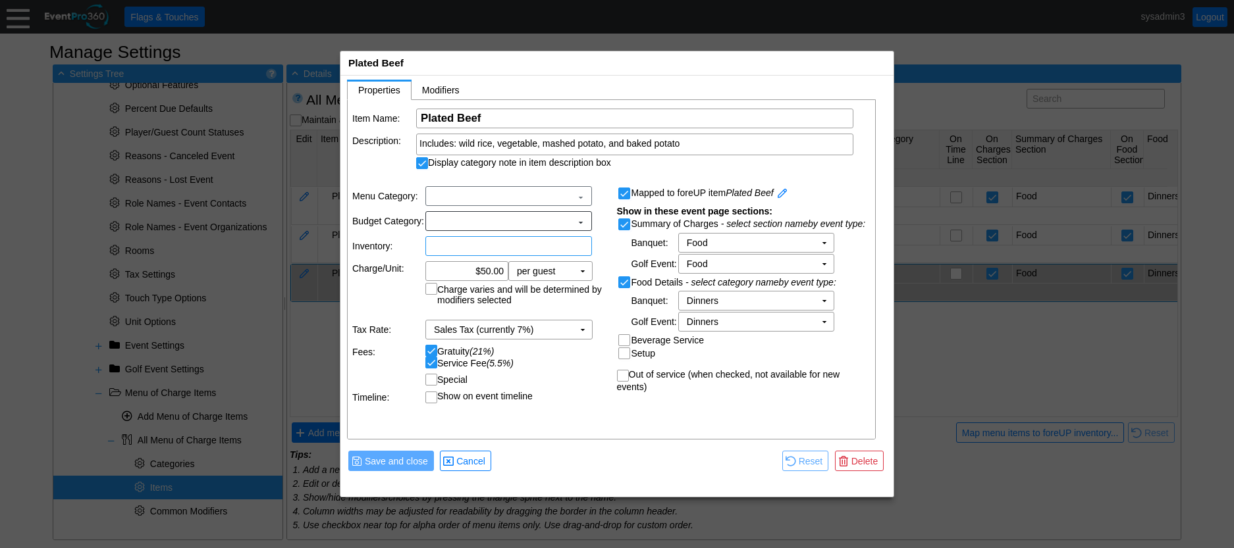
scroll to position [0, 0]
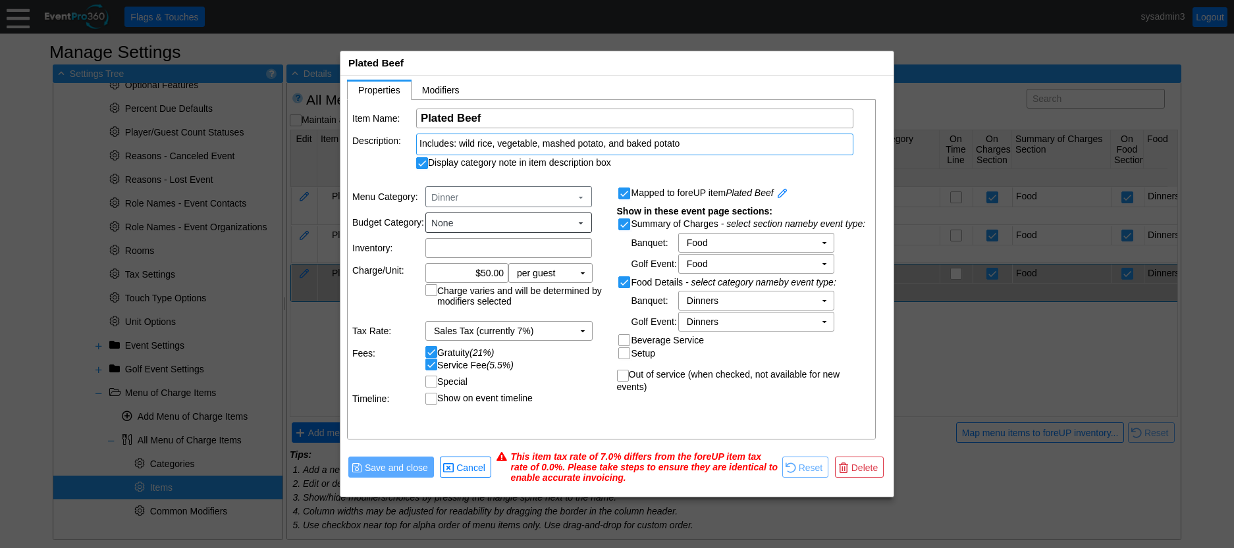
click at [686, 140] on div "Includes: wild rice, vegetable, mashed potato, and baked potato" at bounding box center [634, 143] width 431 height 13
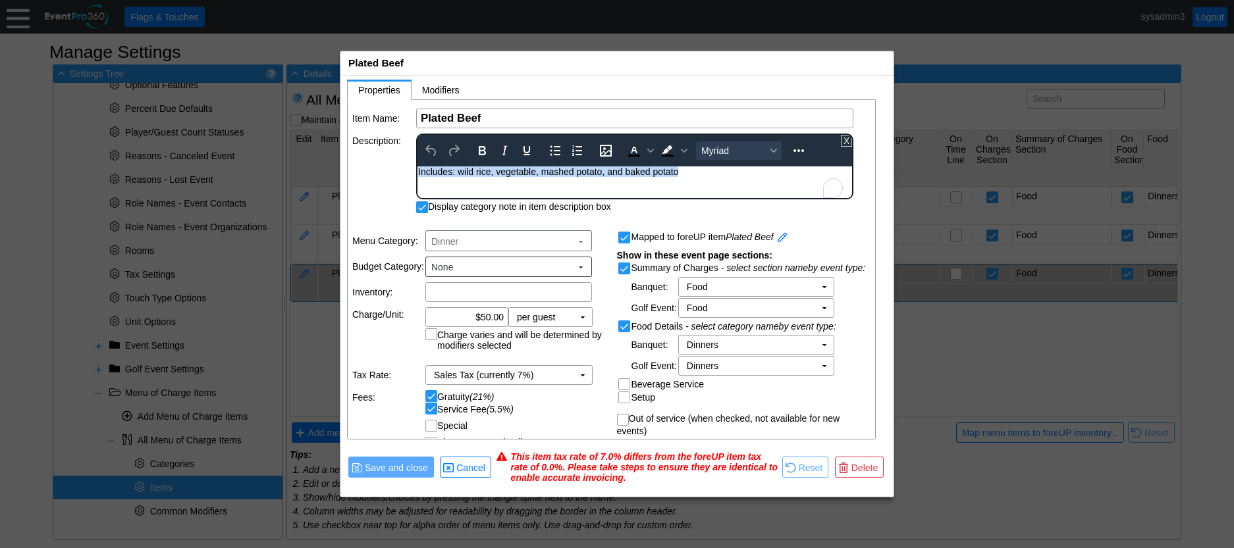
drag, startPoint x: 690, startPoint y: 170, endPoint x: 830, endPoint y: 343, distance: 222.8
click at [417, 178] on html "Includes: wild rice, vegetable, mashed potato, and baked potato" at bounding box center [634, 175] width 434 height 17
copy span "Includes: wild rice, vegetable, mashed potato, and baked potato"
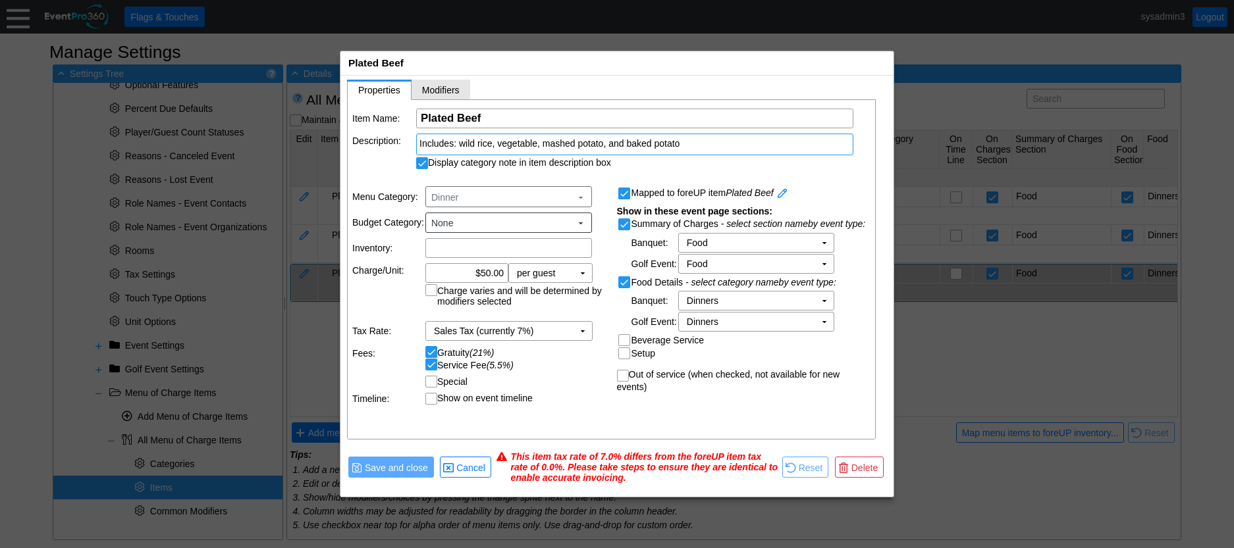
click at [444, 91] on span "Modifiers" at bounding box center [441, 90] width 38 height 11
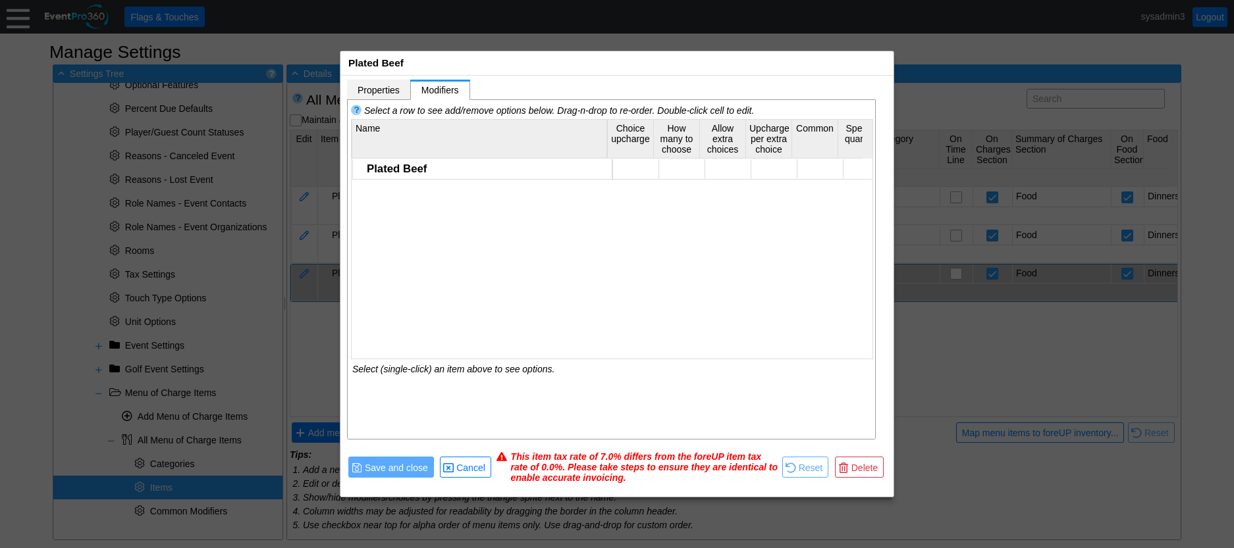
click at [382, 87] on span "Properties" at bounding box center [378, 90] width 42 height 11
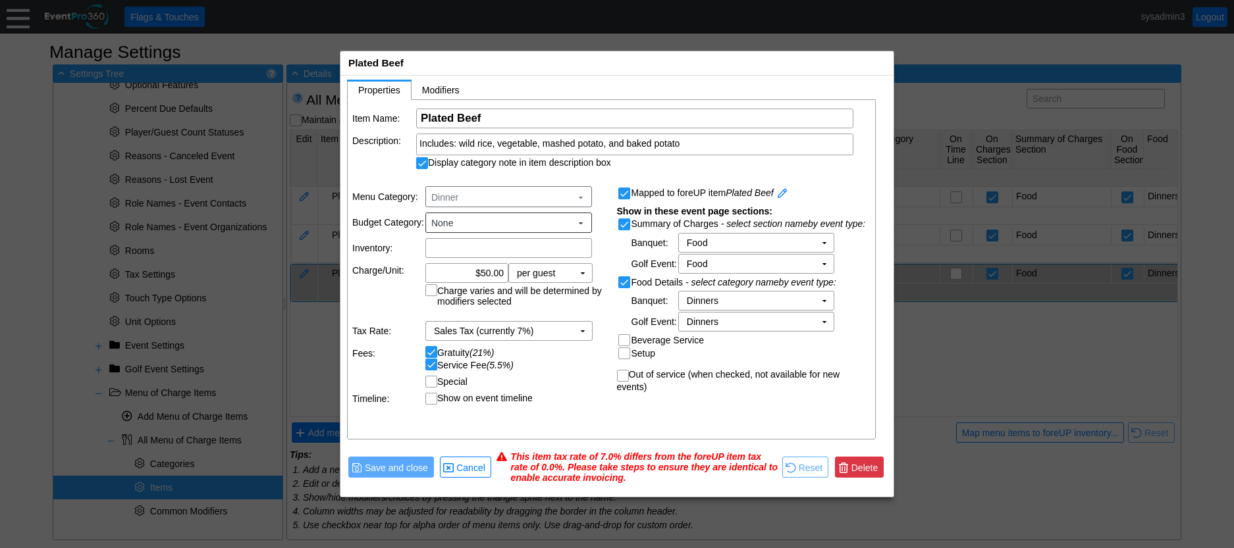
click at [862, 468] on span "Delete" at bounding box center [865, 467] width 32 height 13
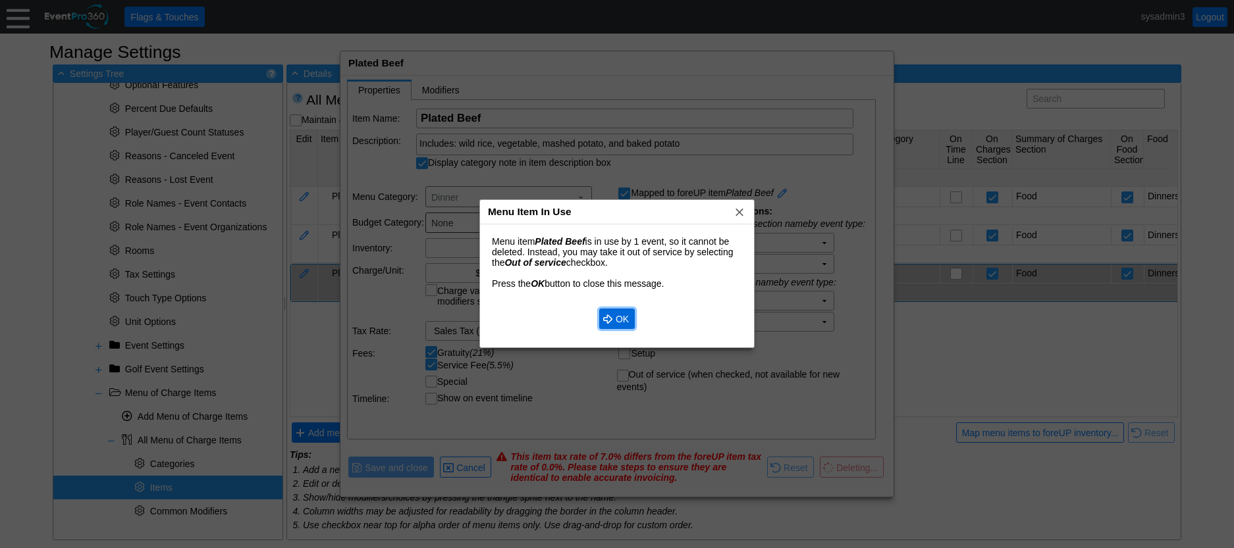
click at [617, 312] on span "● OK" at bounding box center [616, 319] width 29 height 14
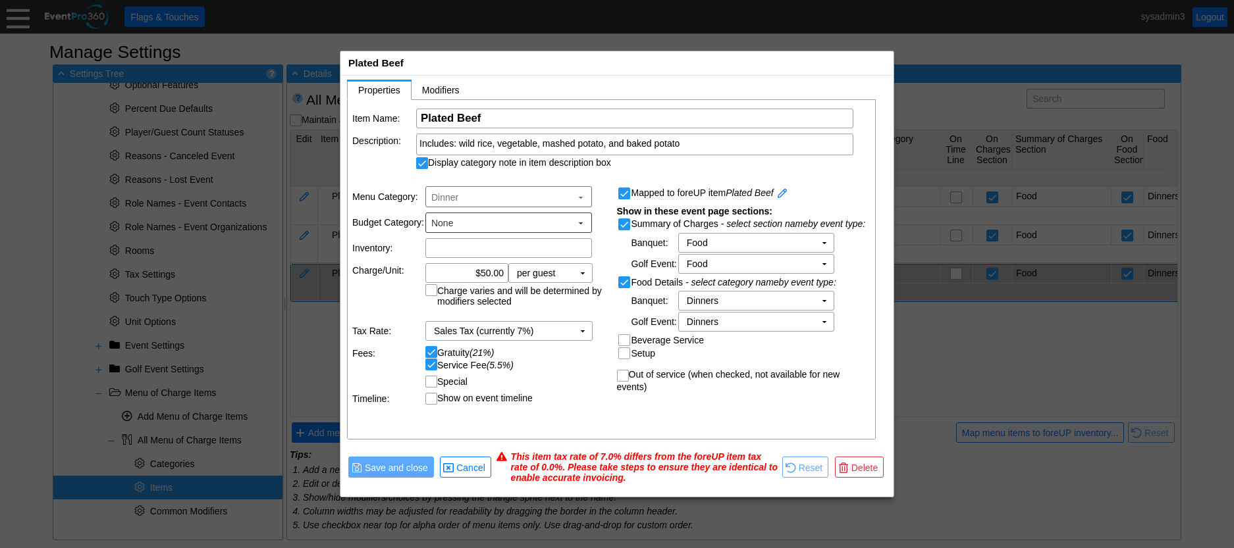
click at [622, 377] on input "Out of service (when checked, not available for new events)" at bounding box center [623, 377] width 13 height 13
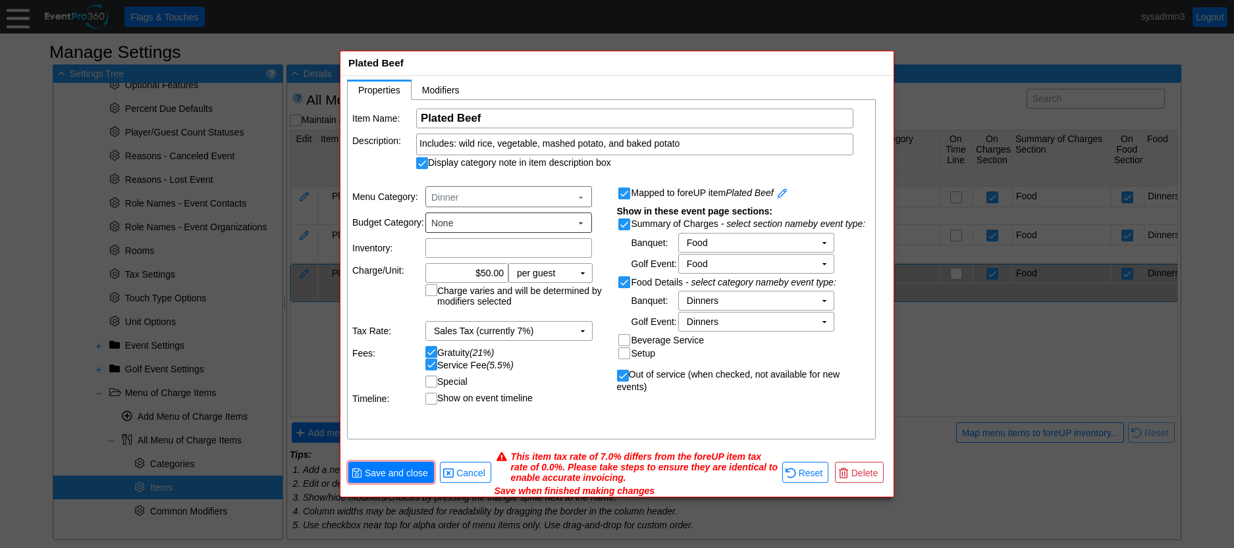
scroll to position [1, 0]
click at [397, 475] on span "Save and close" at bounding box center [396, 472] width 68 height 13
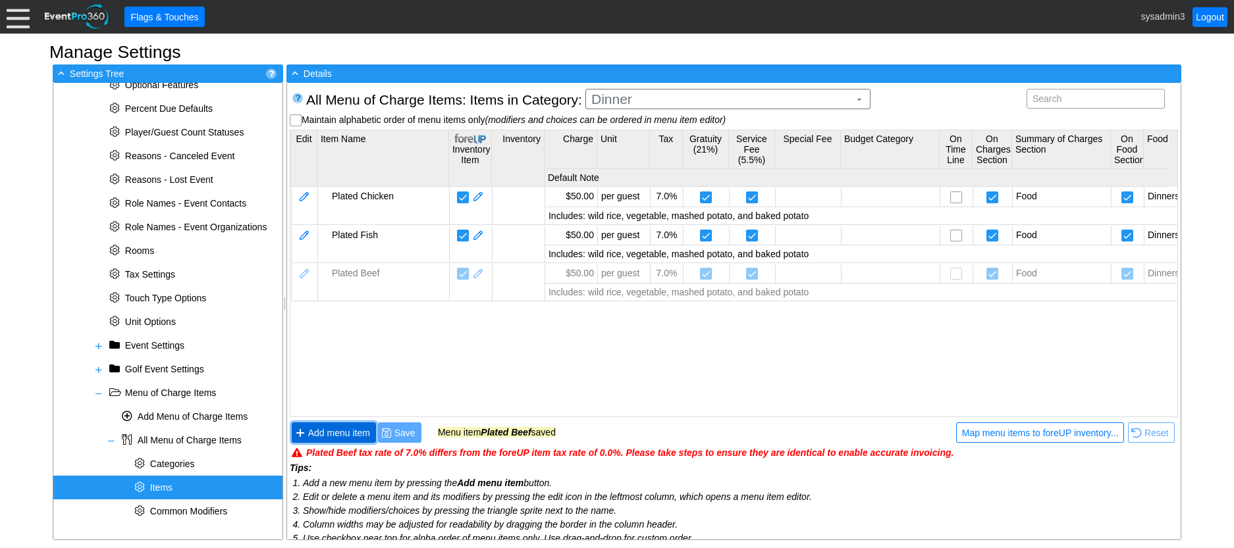
click at [350, 431] on span "Add menu item" at bounding box center [338, 433] width 67 height 13
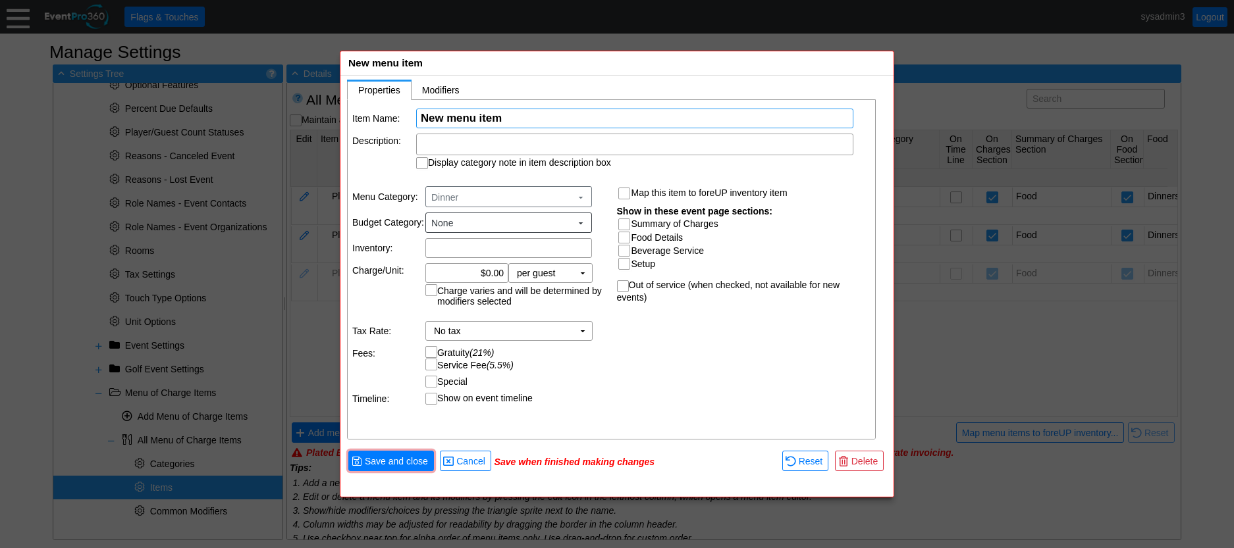
scroll to position [0, 0]
paste input "Includes: wild rice, vegetable, mashed potato, and baked potato"
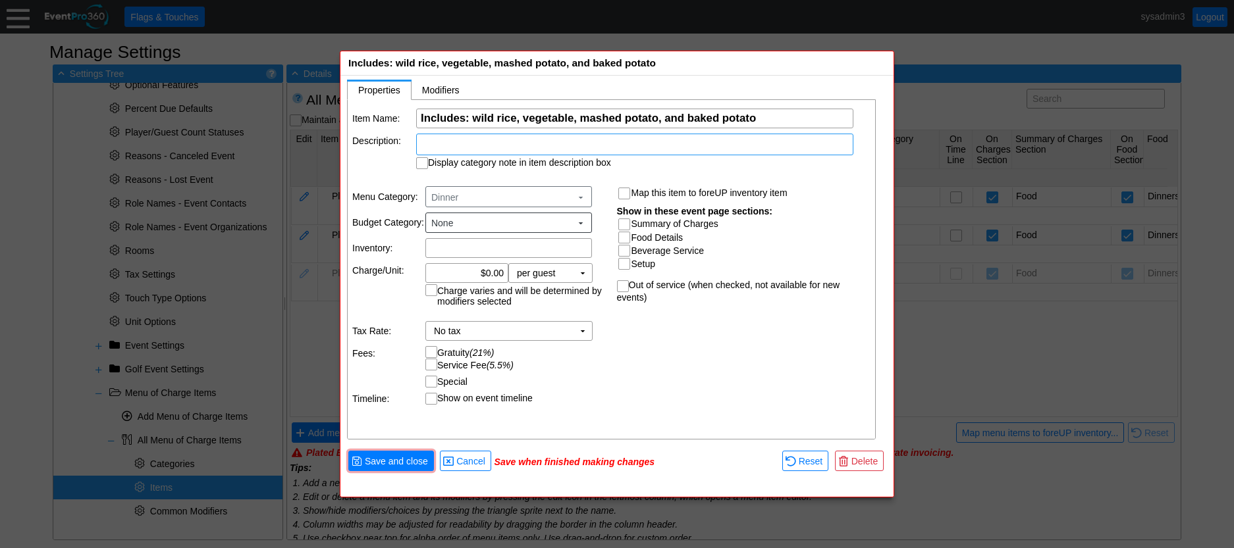
click at [495, 143] on div at bounding box center [634, 145] width 437 height 22
drag, startPoint x: 768, startPoint y: 120, endPoint x: 390, endPoint y: 116, distance: 377.2
click at [390, 116] on tr "Item Name: Χ Includes: wild rice, vegetable, mashed potato, and baked potato Na…" at bounding box center [611, 119] width 519 height 20
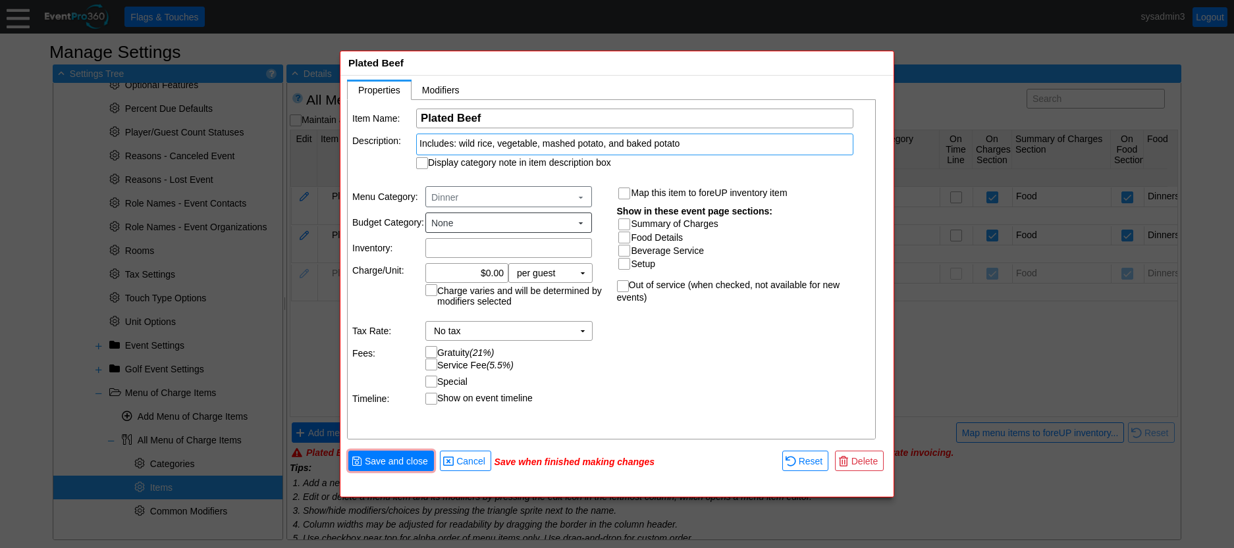
click at [425, 165] on input "Display category note in item description box" at bounding box center [423, 164] width 13 height 13
click at [623, 222] on input "Summary of Charges" at bounding box center [625, 225] width 13 height 13
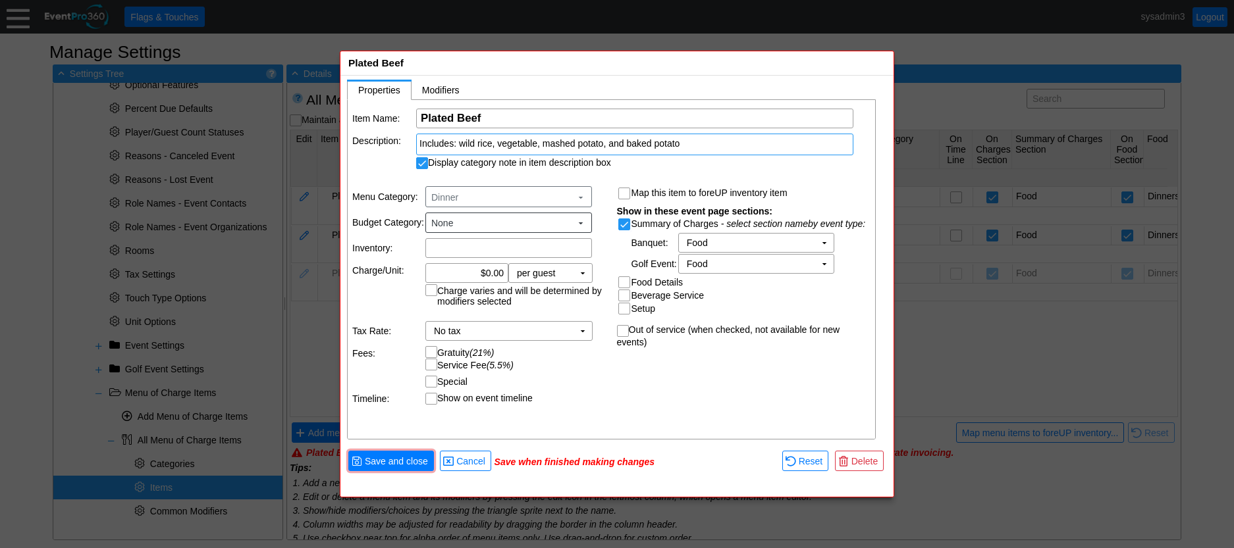
click at [627, 278] on input "Food Details" at bounding box center [625, 283] width 13 height 13
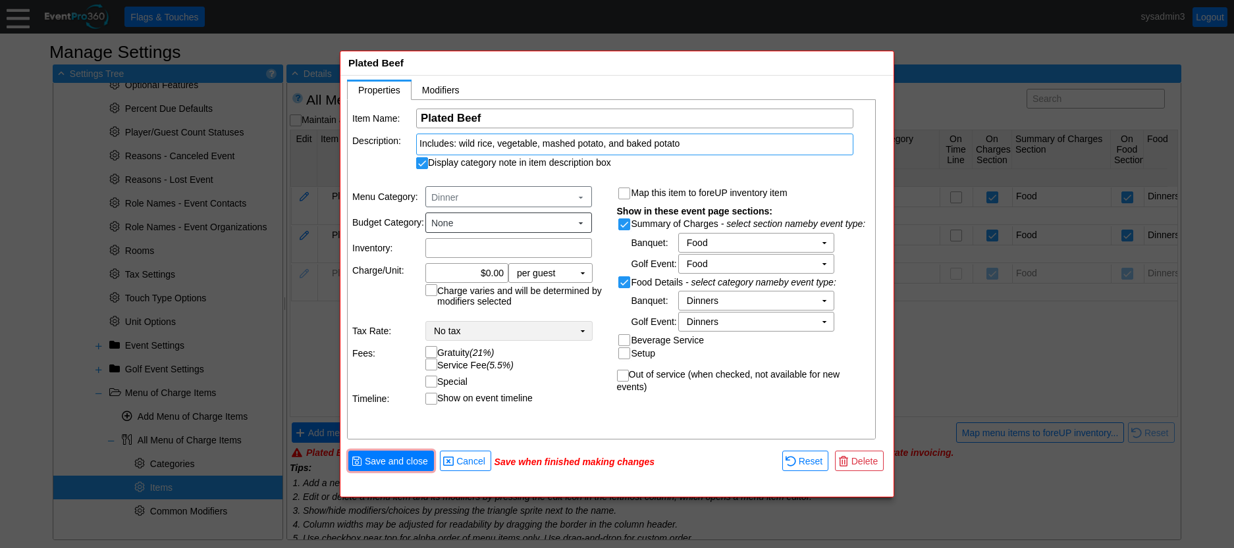
click at [583, 339] on td "▼" at bounding box center [582, 331] width 18 height 18
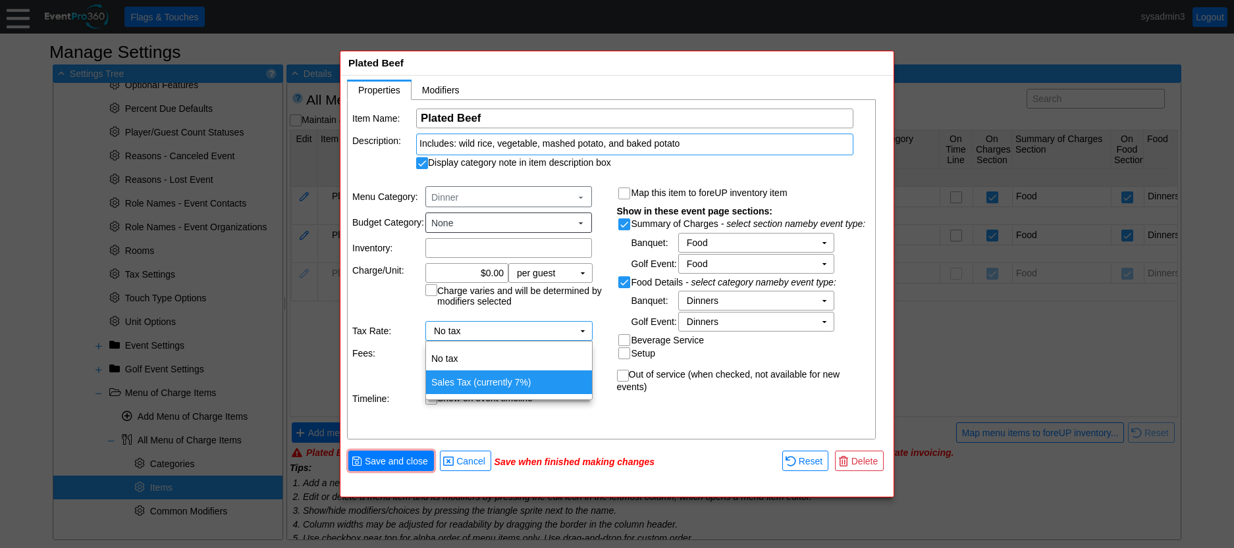
click at [503, 379] on td "Sales Tax (currently 7%)" at bounding box center [509, 383] width 166 height 24
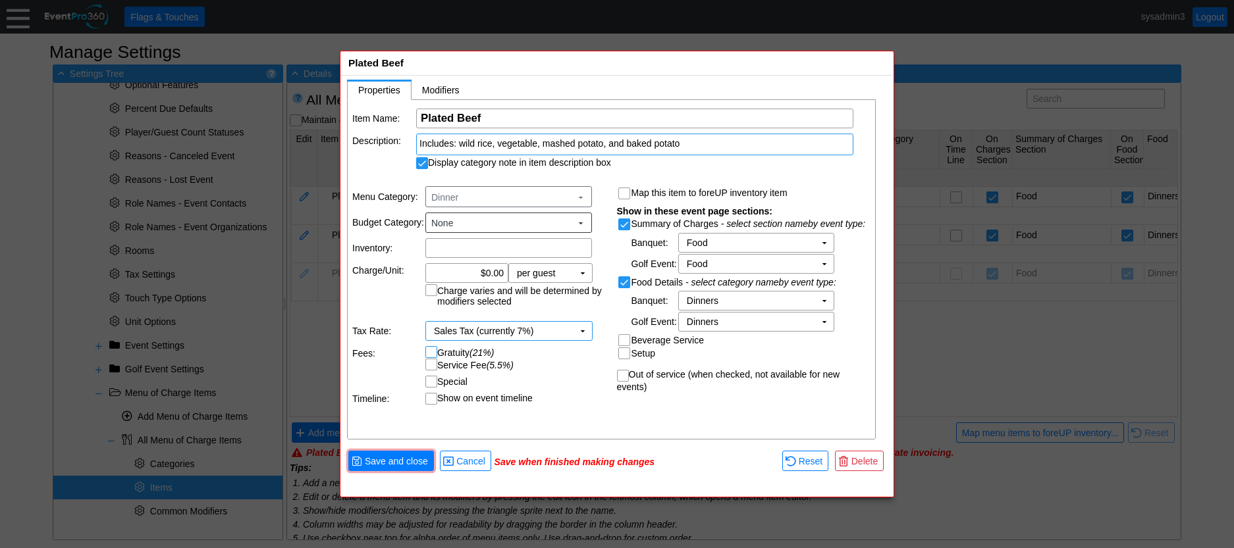
click at [432, 352] on input "Gratuity (21%)" at bounding box center [432, 353] width 13 height 13
click at [432, 364] on input "Service Fee (5.5%)" at bounding box center [432, 365] width 13 height 13
click at [417, 462] on span "Save and close" at bounding box center [396, 461] width 68 height 13
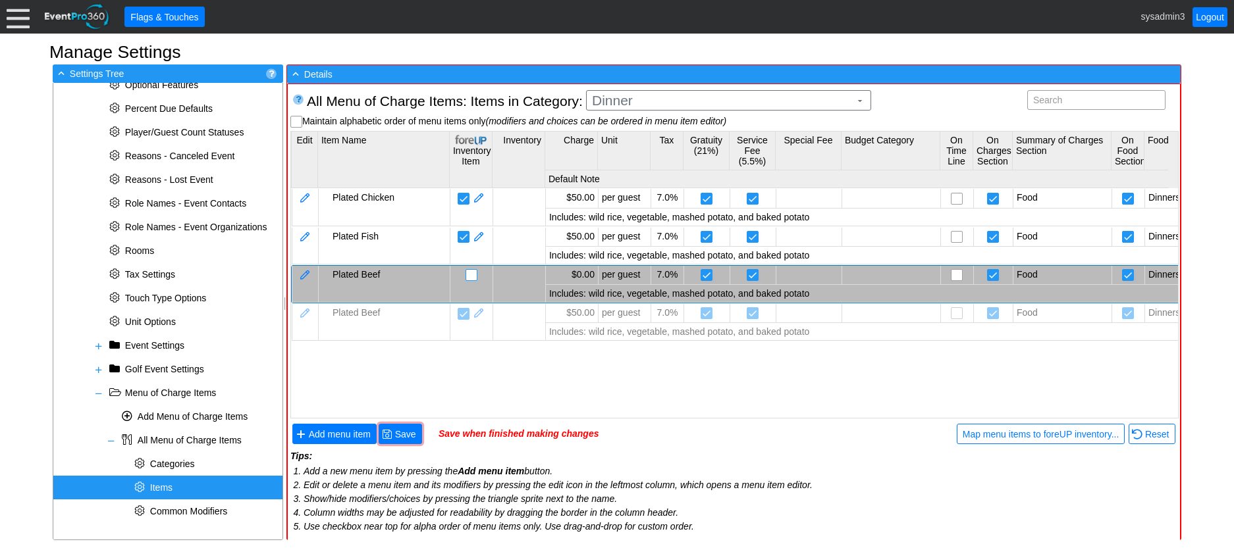
click at [471, 274] on input "checkbox" at bounding box center [472, 276] width 13 height 13
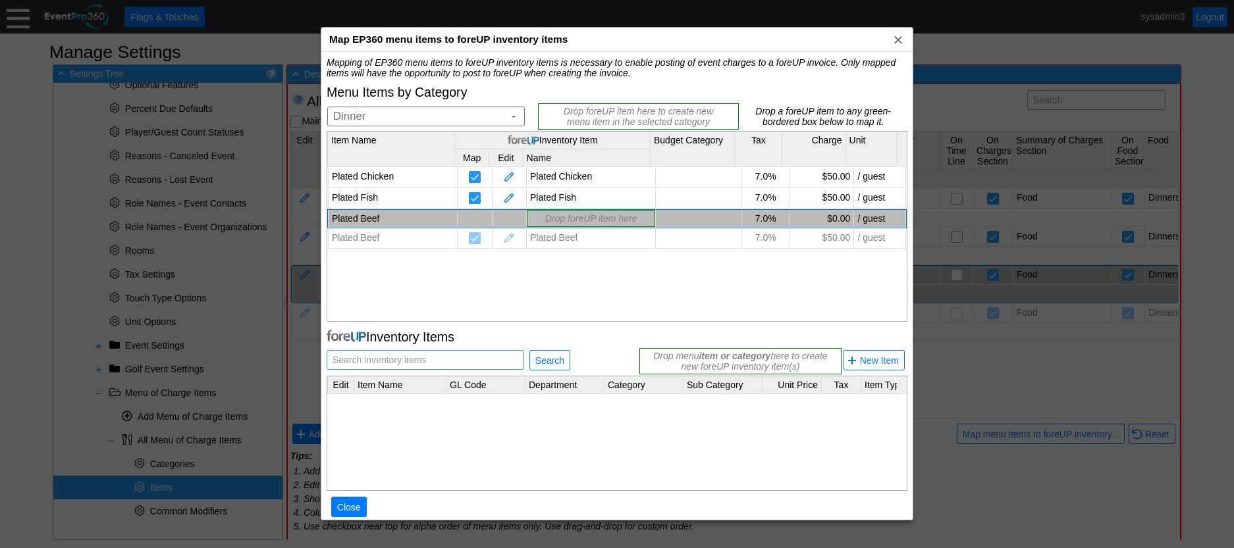
click at [394, 353] on span "Search inventory items" at bounding box center [379, 360] width 99 height 18
click at [336, 365] on input "plated Beef" at bounding box center [425, 360] width 188 height 18
click at [547, 355] on span "Search" at bounding box center [550, 360] width 34 height 13
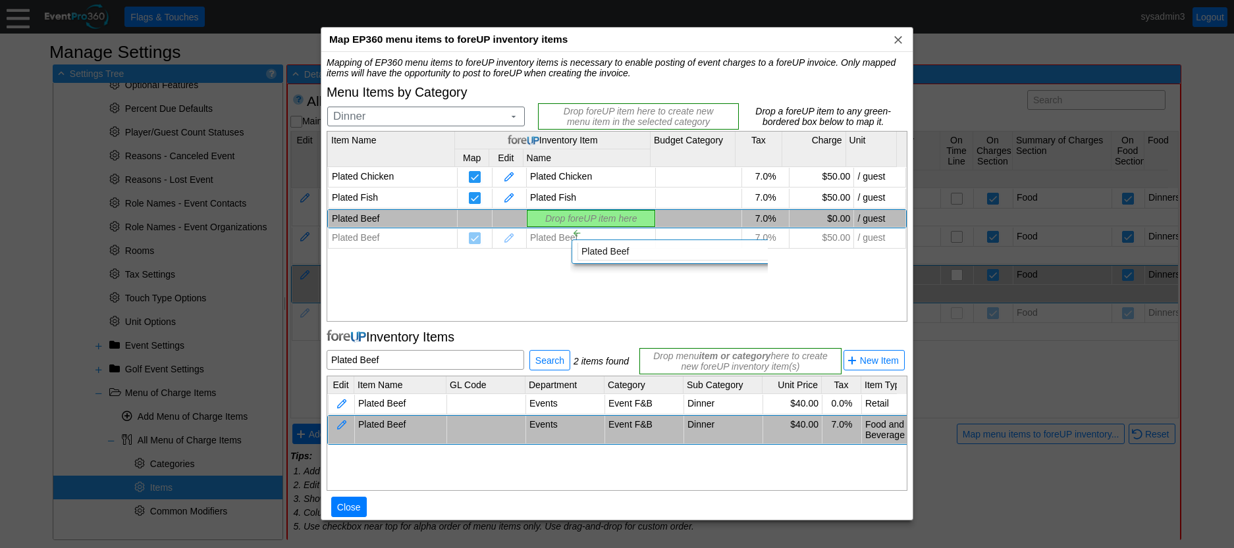
click at [560, 216] on div "Mapping of EP360 menu items to foreUP inventory items is necessary to enable po…" at bounding box center [617, 294] width 581 height 474
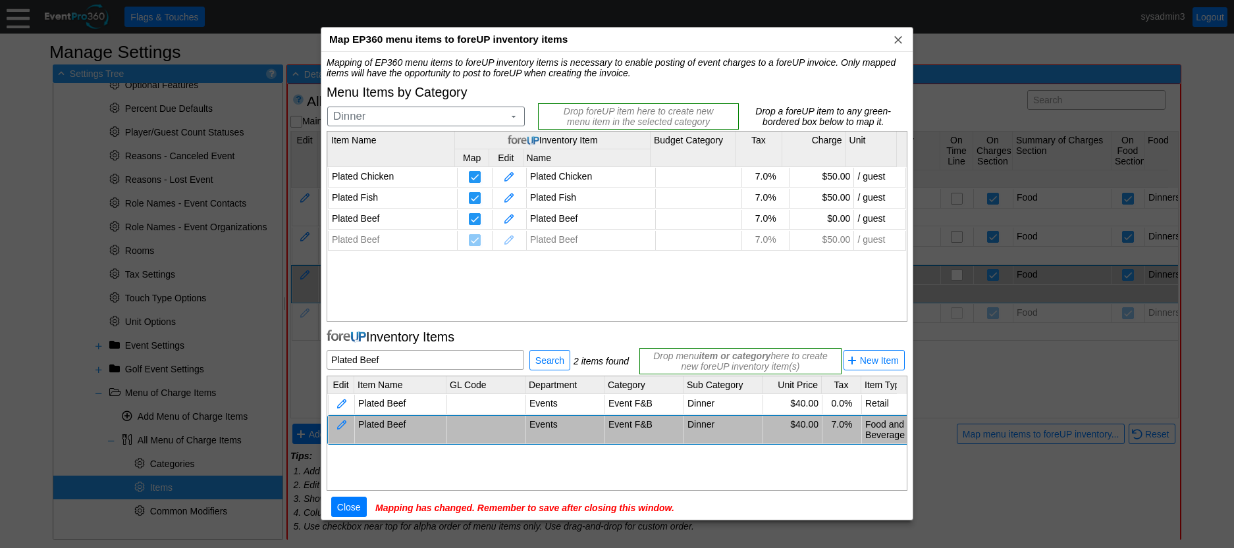
scroll to position [16, 0]
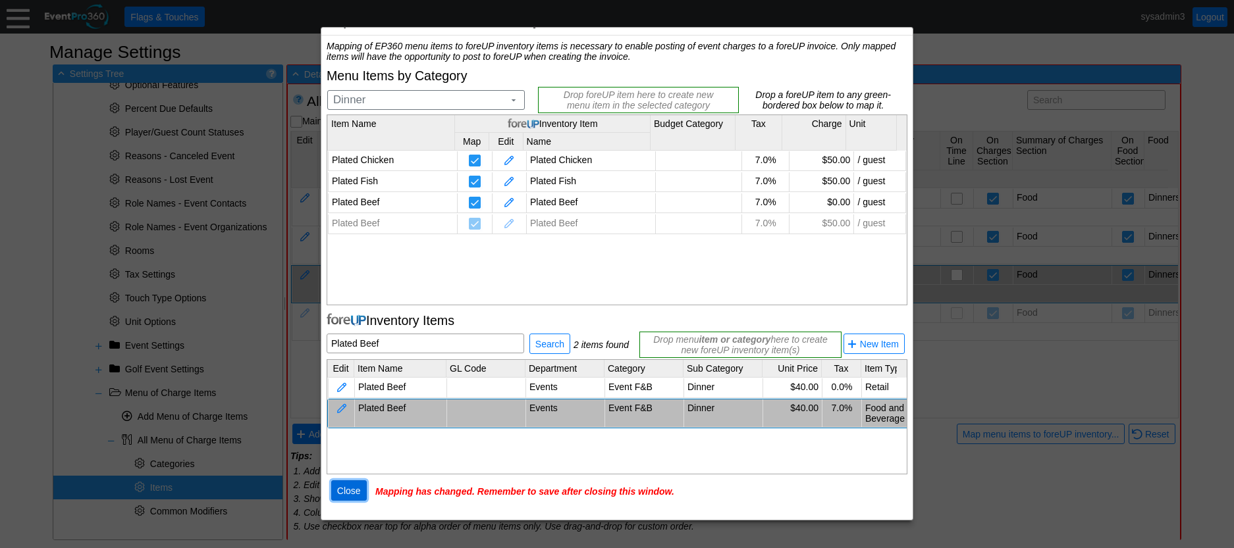
click at [352, 488] on span "Close" at bounding box center [348, 490] width 29 height 13
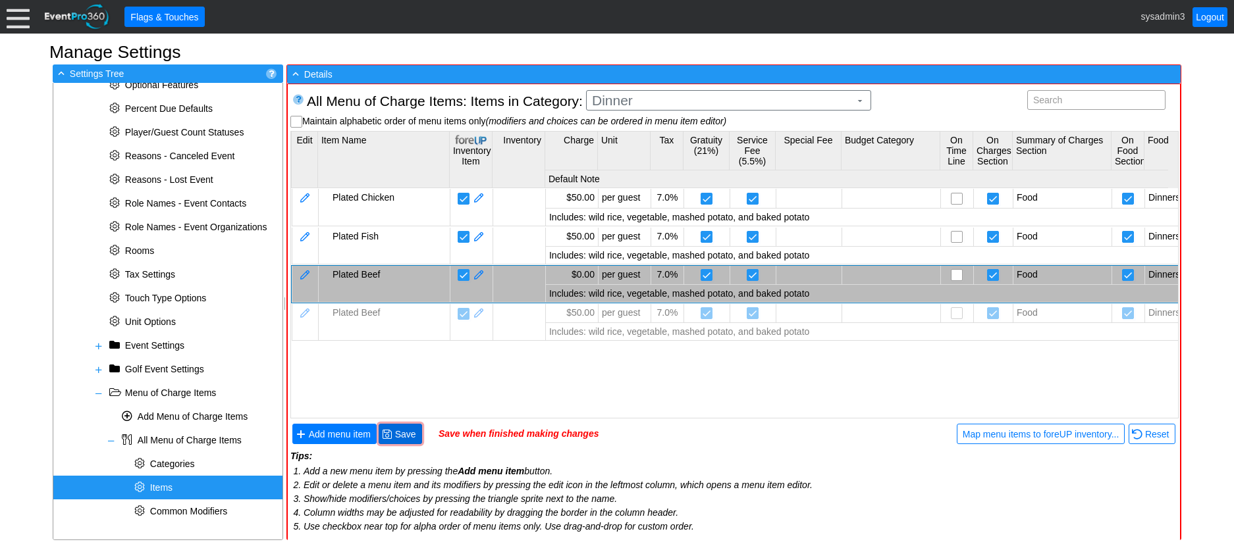
click at [411, 432] on span "Save" at bounding box center [405, 434] width 26 height 13
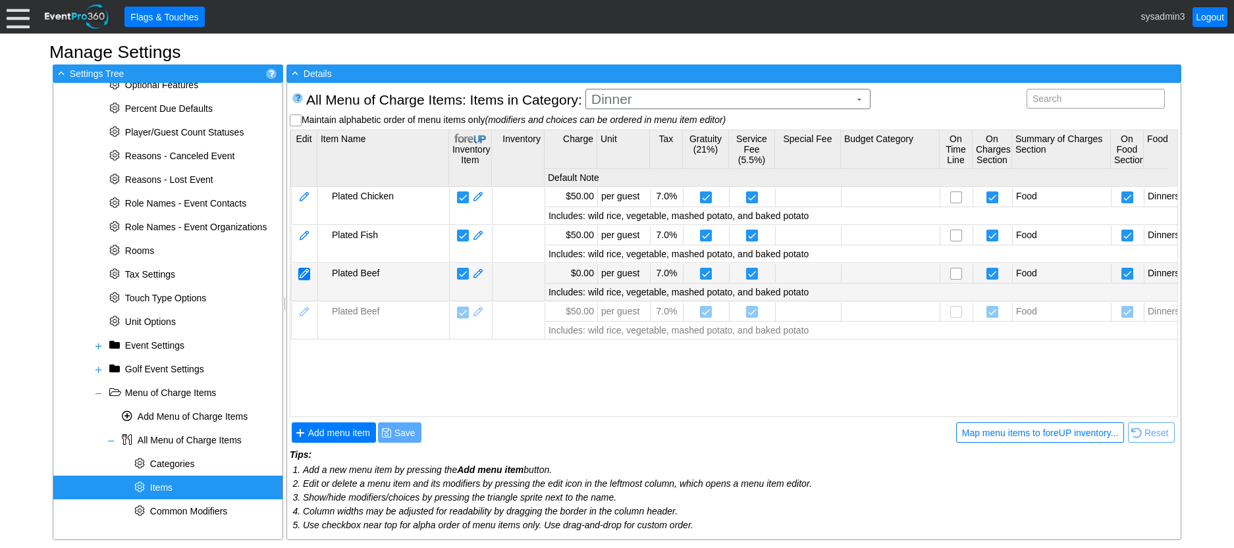
click at [304, 273] on div at bounding box center [304, 274] width 12 height 13
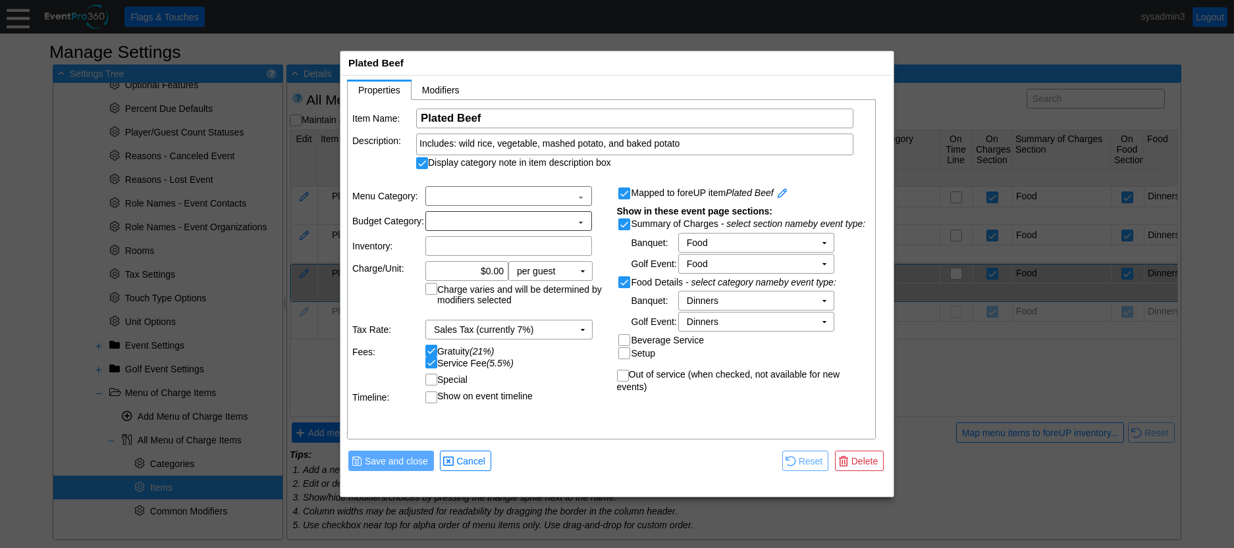
scroll to position [0, 0]
click at [489, 271] on input "0.00" at bounding box center [467, 273] width 74 height 18
click at [562, 465] on td at bounding box center [636, 461] width 284 height 24
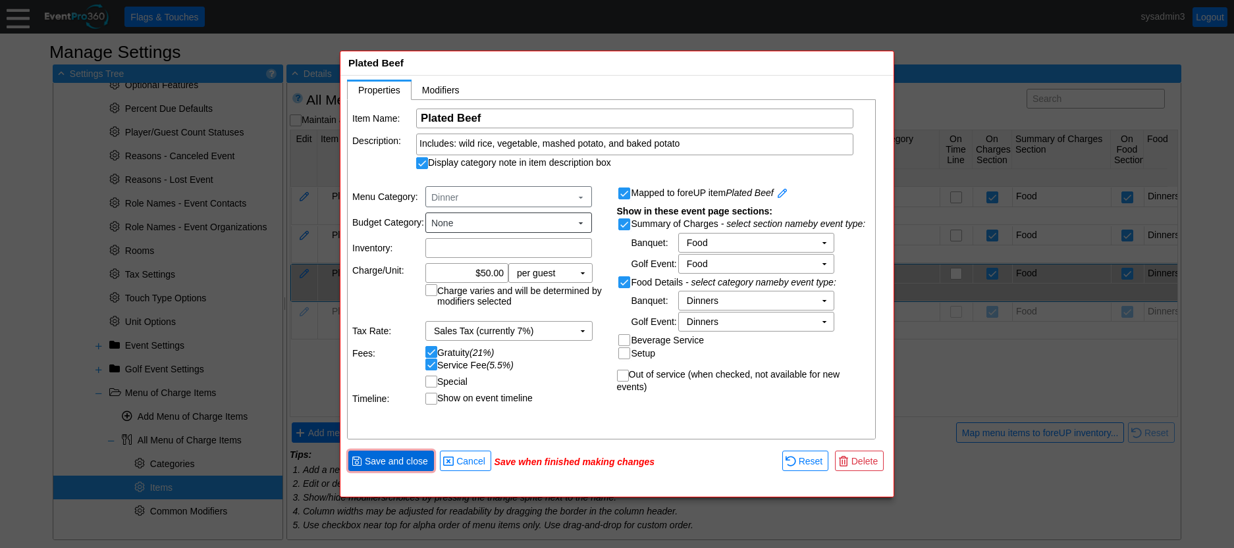
click at [403, 455] on span "Save and close" at bounding box center [396, 461] width 68 height 13
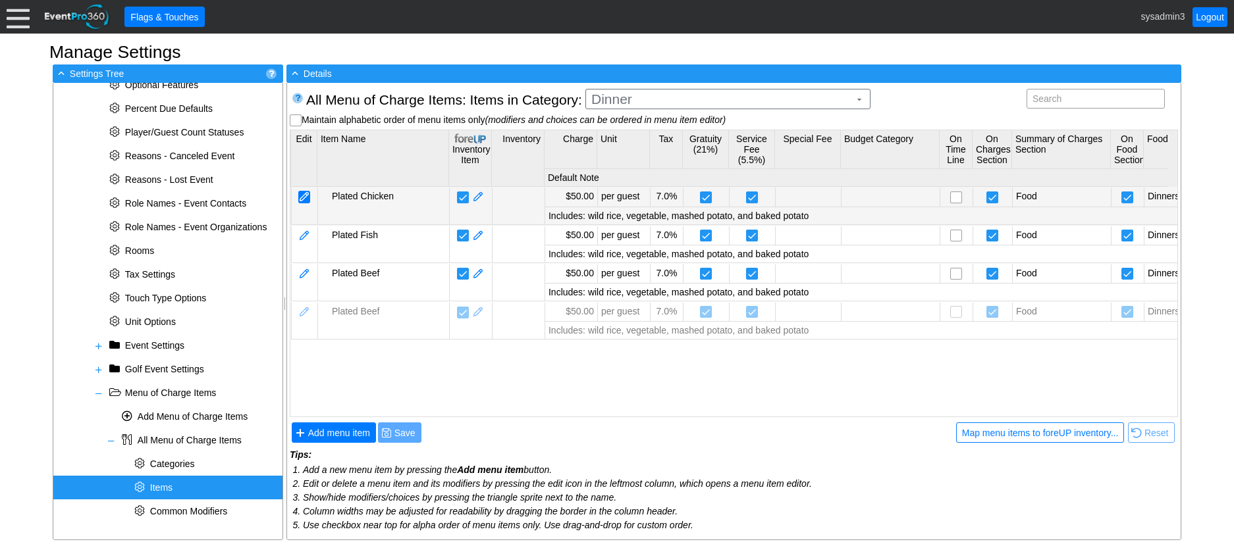
click at [306, 193] on div at bounding box center [304, 197] width 12 height 13
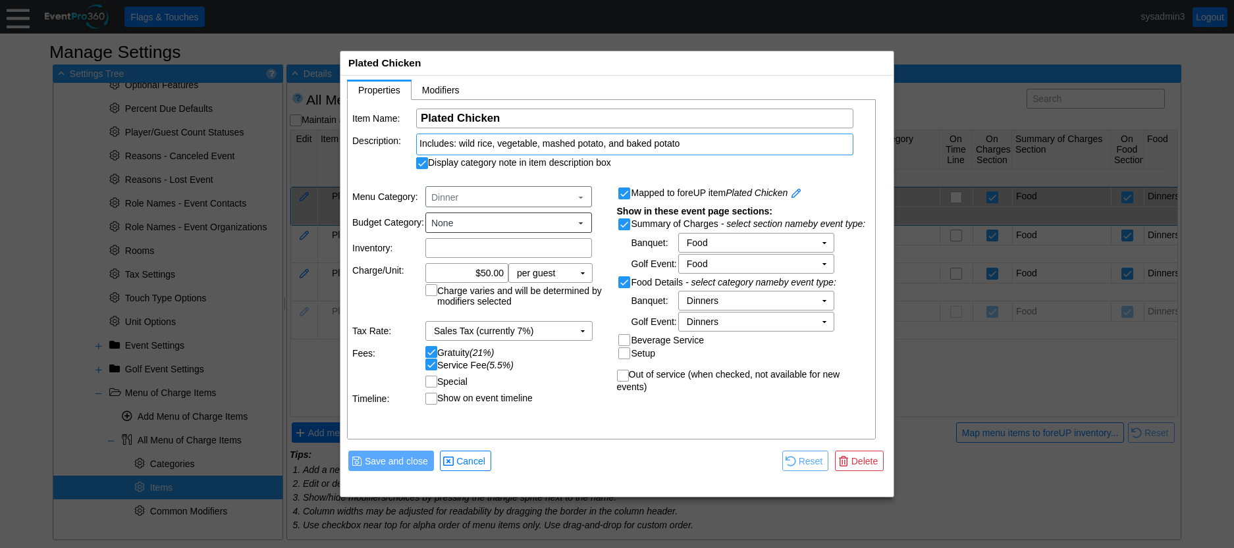
click at [686, 140] on div "Includes: wild rice, vegetable, mashed potato, and baked potato" at bounding box center [634, 143] width 431 height 13
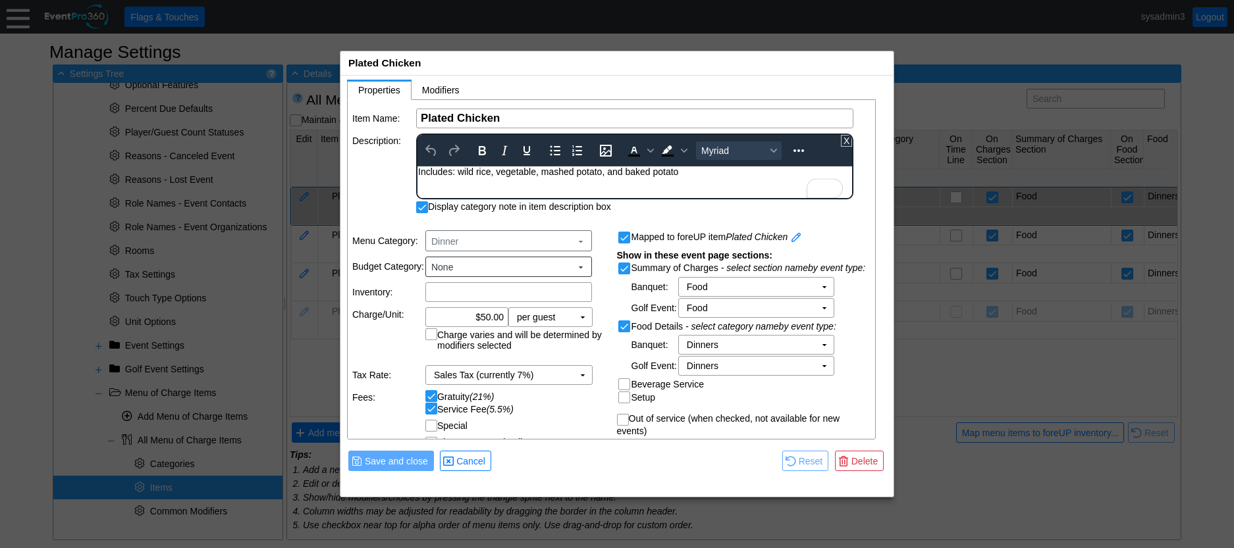
drag, startPoint x: 691, startPoint y: 174, endPoint x: 397, endPoint y: 174, distance: 293.6
click at [417, 174] on html "Includes: wild rice, vegetable, mashed potato, and baked potato" at bounding box center [634, 175] width 434 height 17
copy span "Includes: wild rice, vegetable, mashed potato, and baked potato"
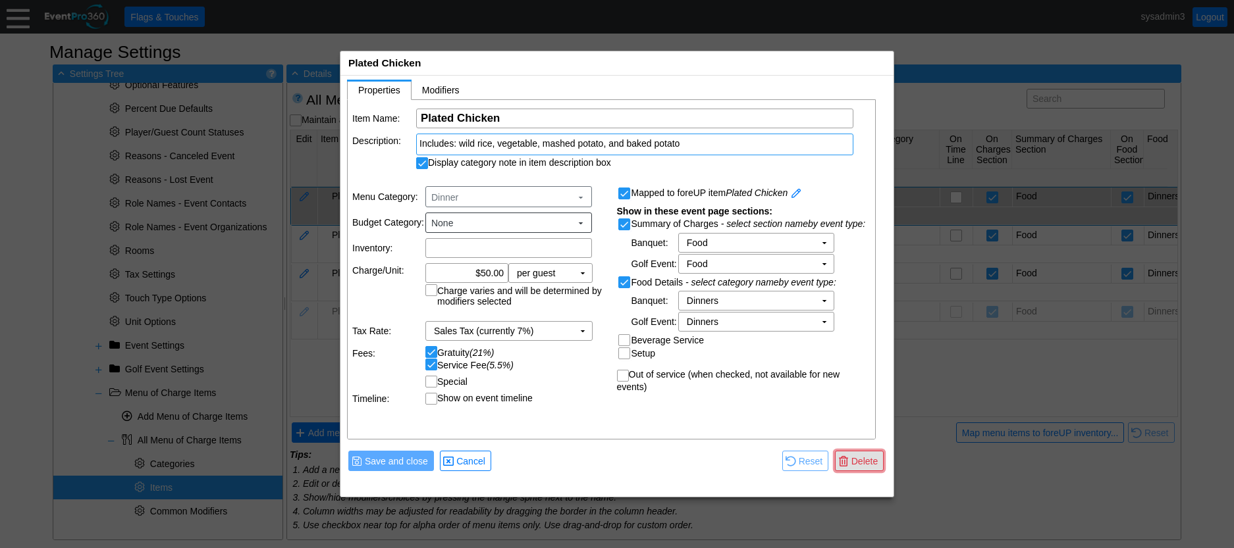
click at [861, 460] on span "Delete" at bounding box center [865, 461] width 32 height 13
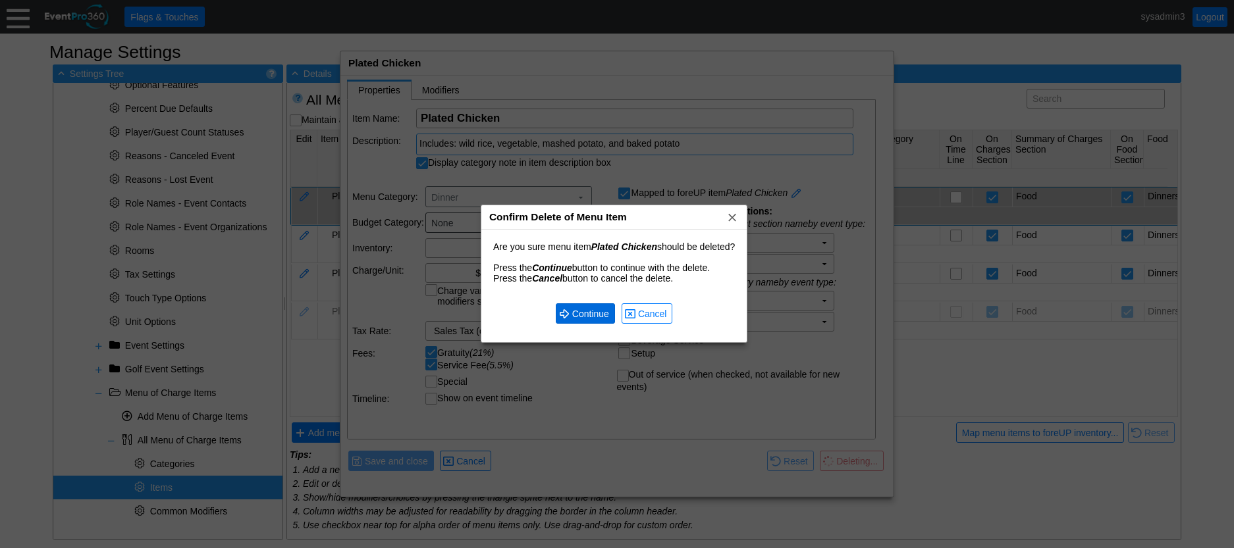
click at [591, 313] on span "Continue" at bounding box center [590, 313] width 42 height 13
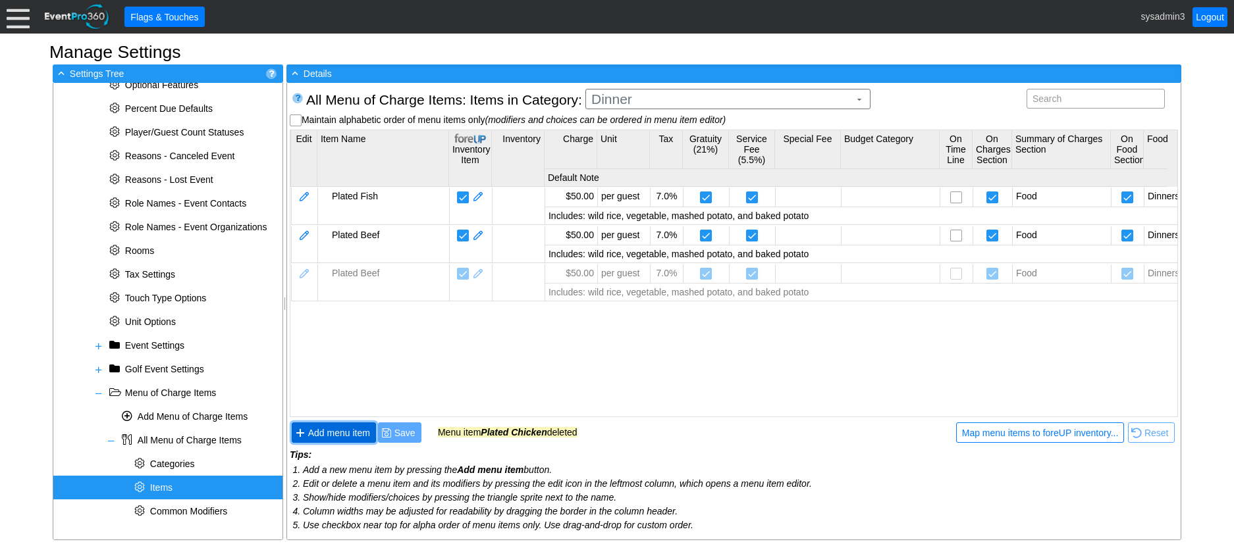
click at [325, 437] on span "Add menu item" at bounding box center [338, 433] width 67 height 13
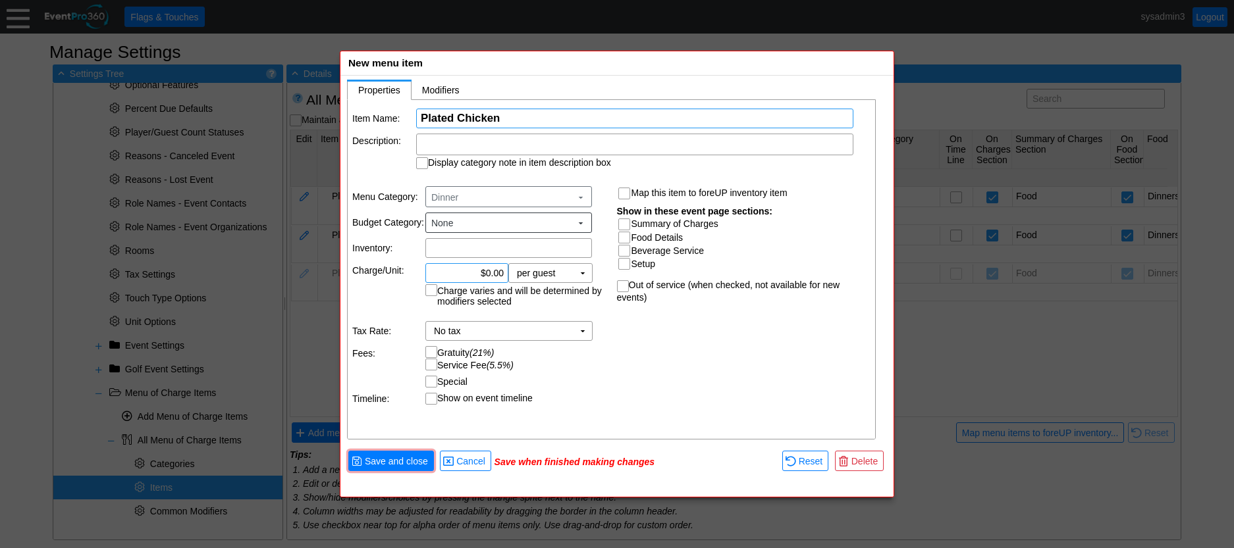
type input "Plated Chicken"
click at [488, 271] on input "0.00" at bounding box center [467, 273] width 74 height 18
type input "$50.00"
click at [581, 355] on td "Gratuity (21%) Service Fee (5.5%)" at bounding box center [516, 358] width 182 height 24
click at [625, 220] on input "Summary of Charges" at bounding box center [625, 225] width 13 height 13
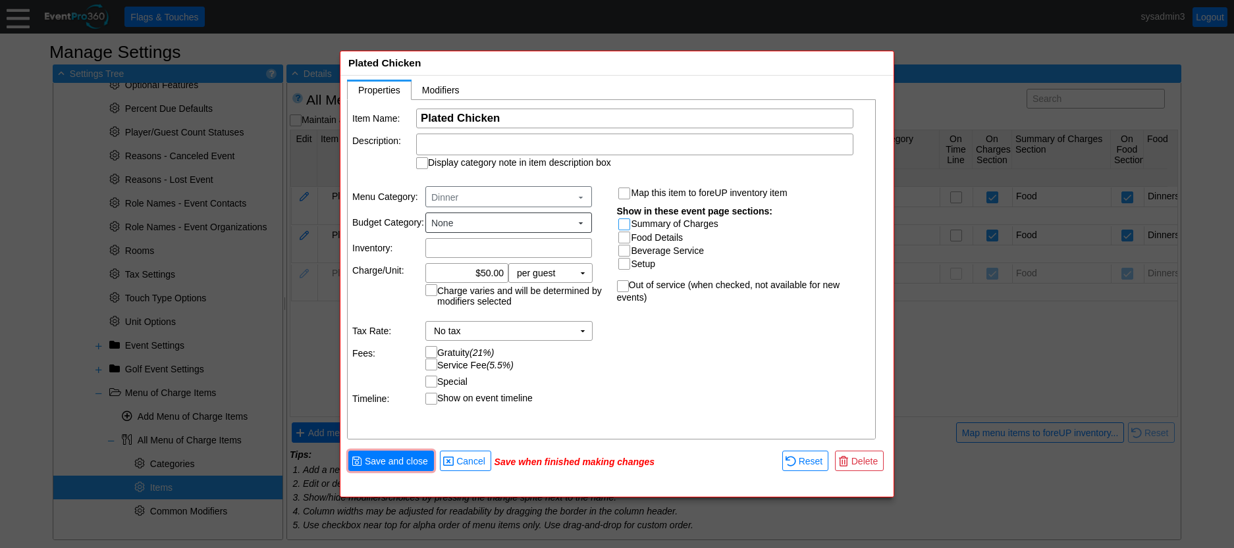
checkbox input "true"
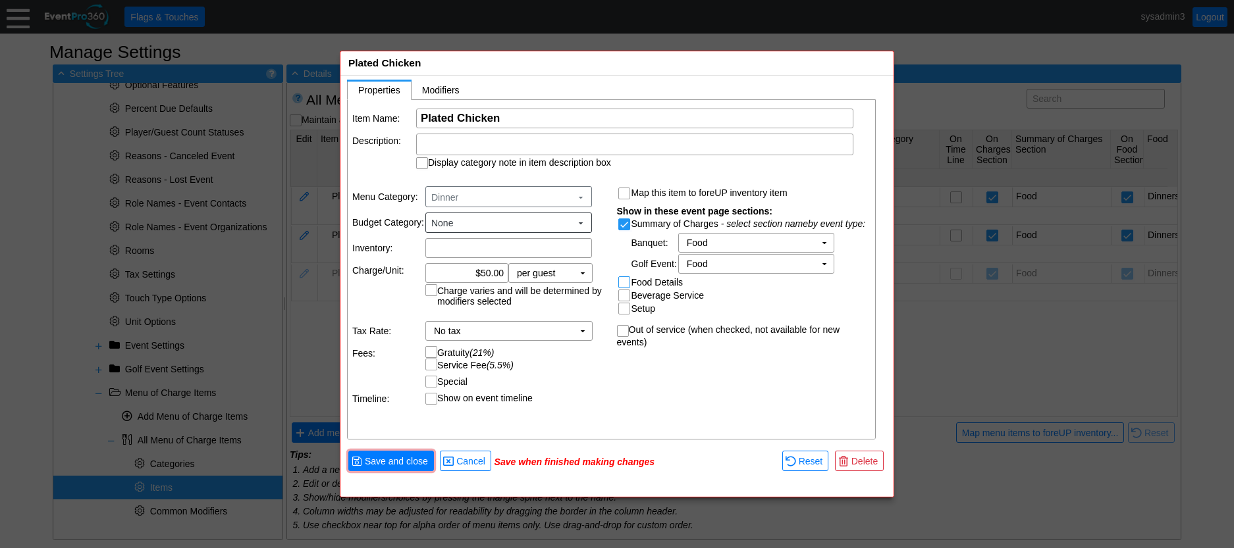
click at [628, 280] on input "Food Details" at bounding box center [625, 283] width 13 height 13
checkbox input "true"
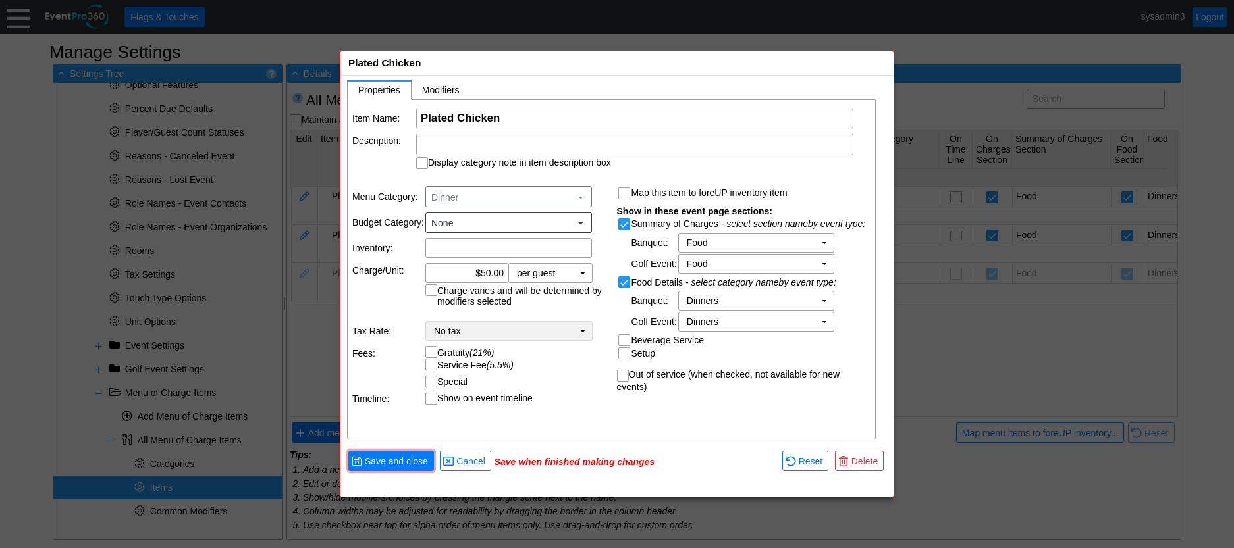
click at [585, 338] on td "▼" at bounding box center [582, 331] width 18 height 18
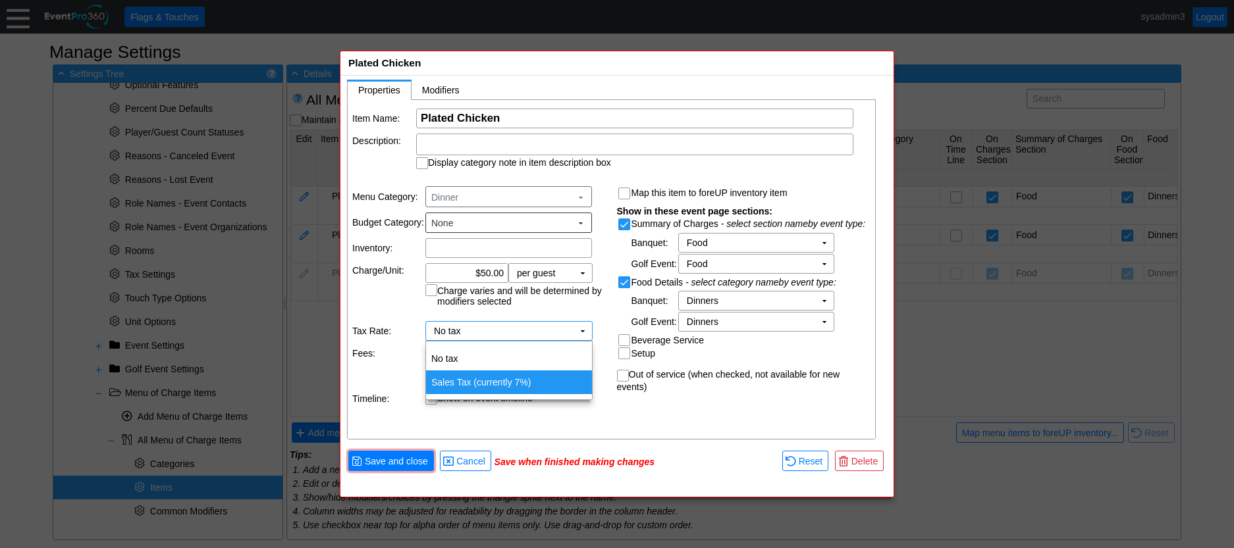
click at [470, 383] on td "Sales Tax (currently 7%)" at bounding box center [509, 383] width 166 height 24
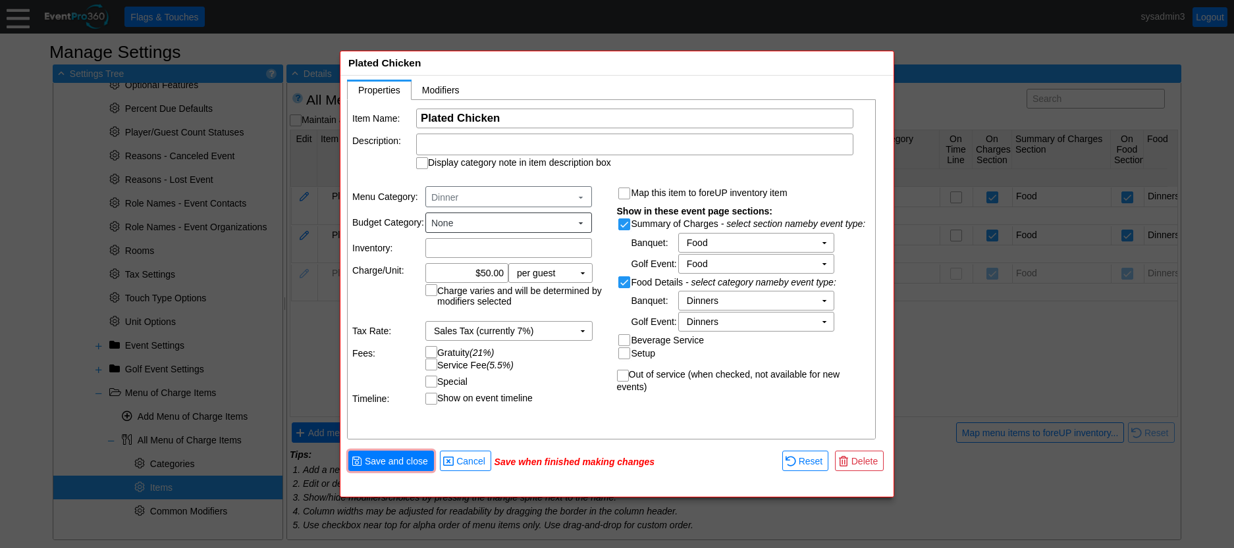
click at [430, 352] on input "Gratuity (21%)" at bounding box center [432, 353] width 13 height 13
checkbox input "true"
click at [430, 365] on input "Service Fee (5.5%)" at bounding box center [432, 365] width 13 height 13
checkbox input "true"
click at [477, 146] on div at bounding box center [634, 145] width 437 height 22
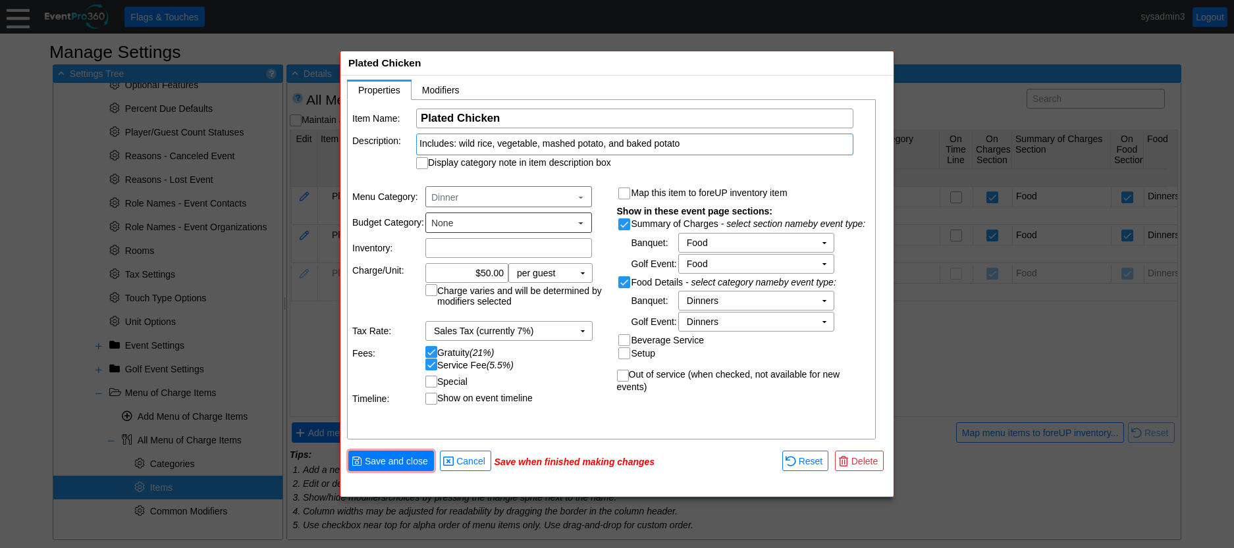
click at [373, 178] on div "Item Name: Χ Plated Chicken Name of the menu item Description: Includes: wild r…" at bounding box center [612, 270] width 529 height 340
click at [418, 166] on input "Display category note in item description box" at bounding box center [423, 164] width 13 height 13
checkbox input "true"
click at [392, 467] on span "● Save and close" at bounding box center [391, 461] width 86 height 20
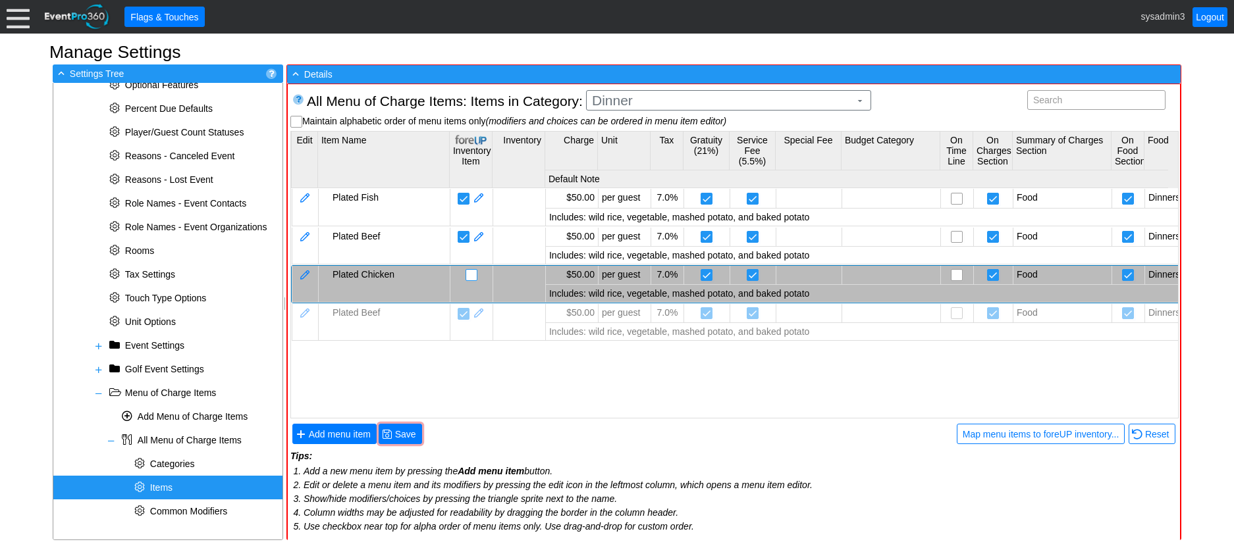
click at [471, 275] on input "checkbox" at bounding box center [472, 276] width 13 height 13
checkbox input "false"
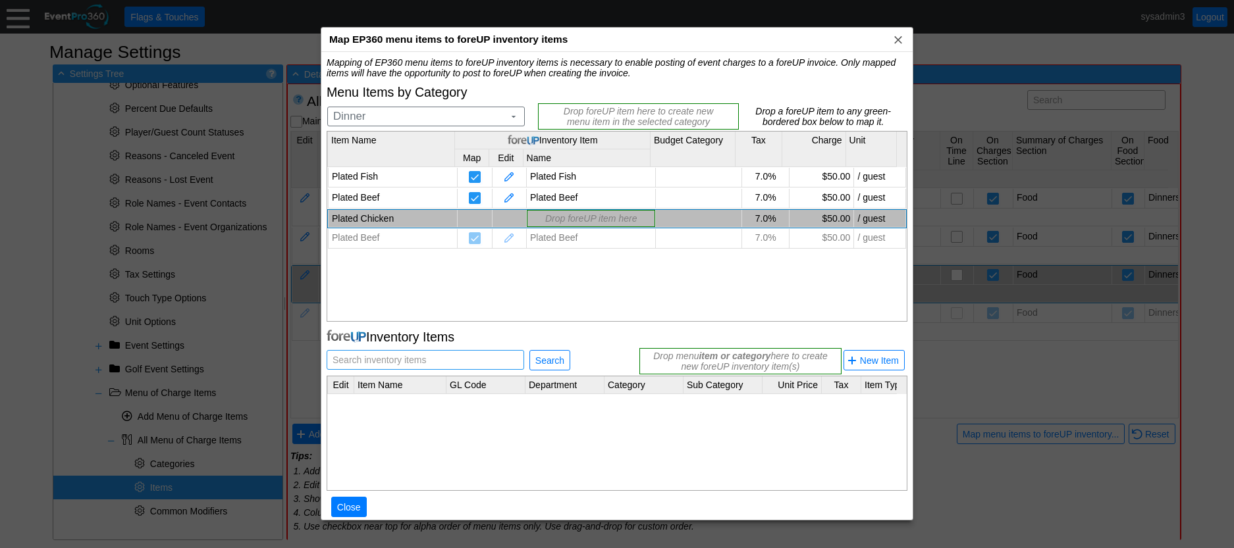
click at [396, 360] on span "Search inventory items" at bounding box center [379, 360] width 99 height 18
type input "Plated Chicken"
click at [550, 363] on span "Search" at bounding box center [550, 360] width 34 height 13
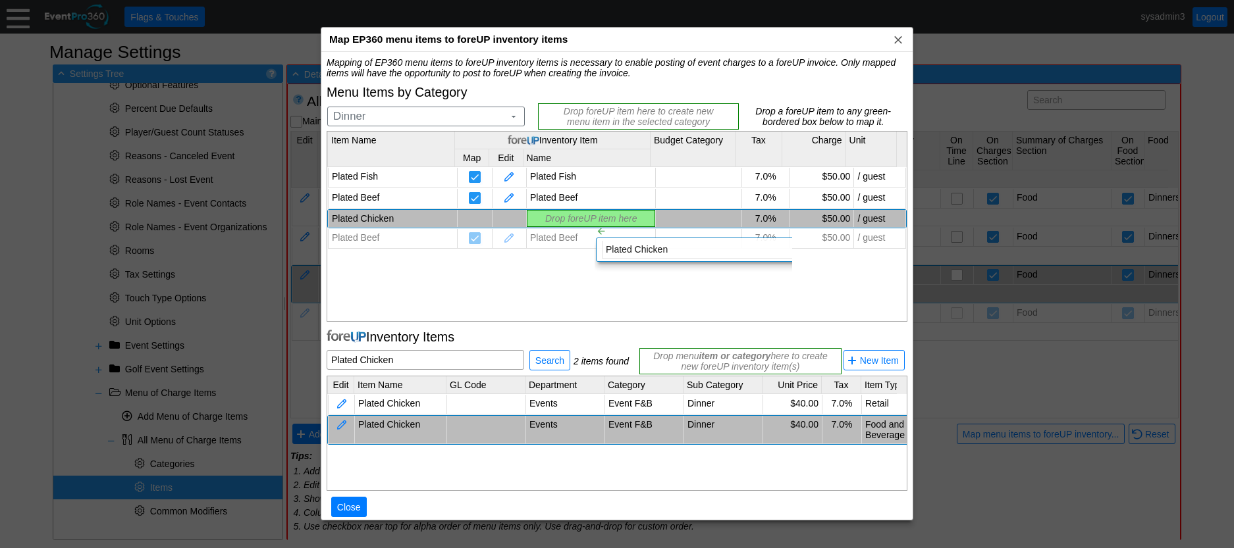
click at [584, 214] on div "Mapping of EP360 menu items to foreUP inventory items is necessary to enable po…" at bounding box center [617, 294] width 581 height 474
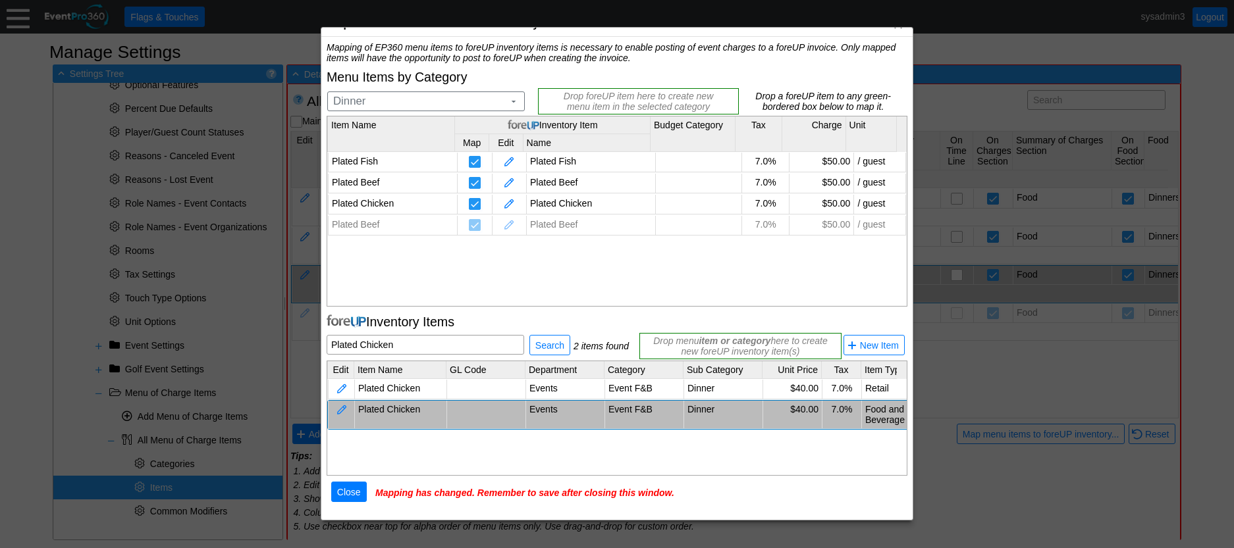
scroll to position [16, 0]
click at [351, 487] on span "Close" at bounding box center [348, 490] width 29 height 13
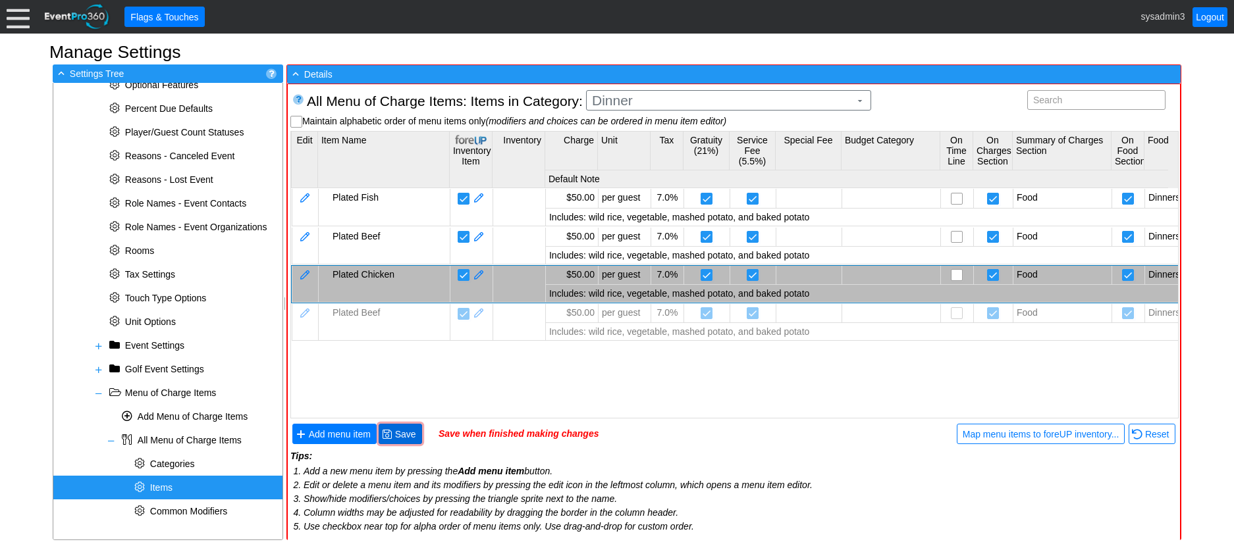
click at [415, 437] on span "Save" at bounding box center [405, 434] width 26 height 13
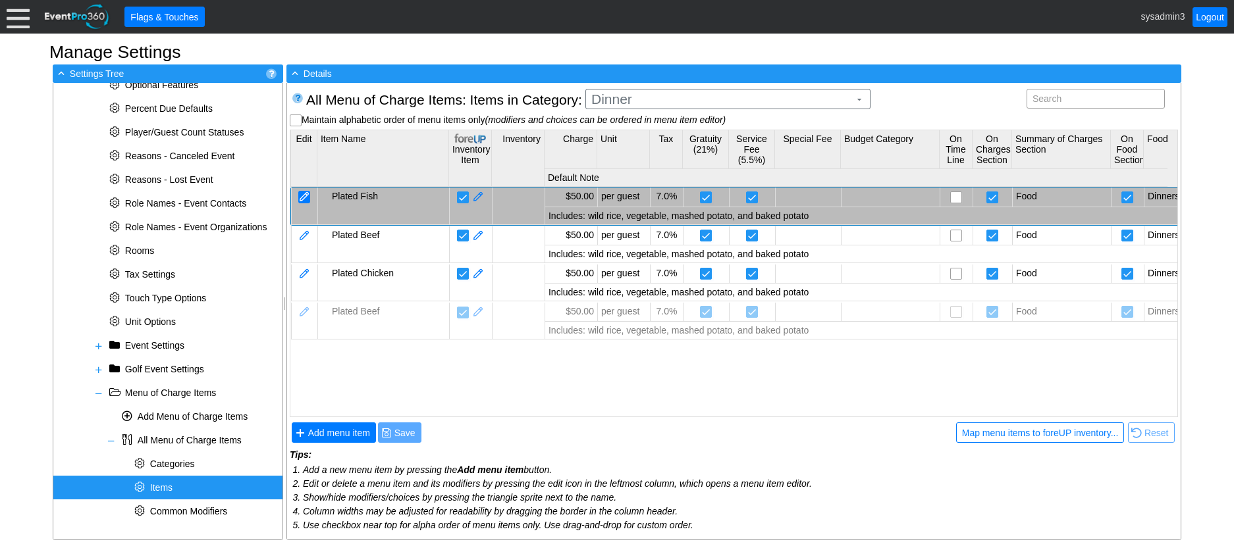
click at [302, 195] on div at bounding box center [304, 197] width 12 height 13
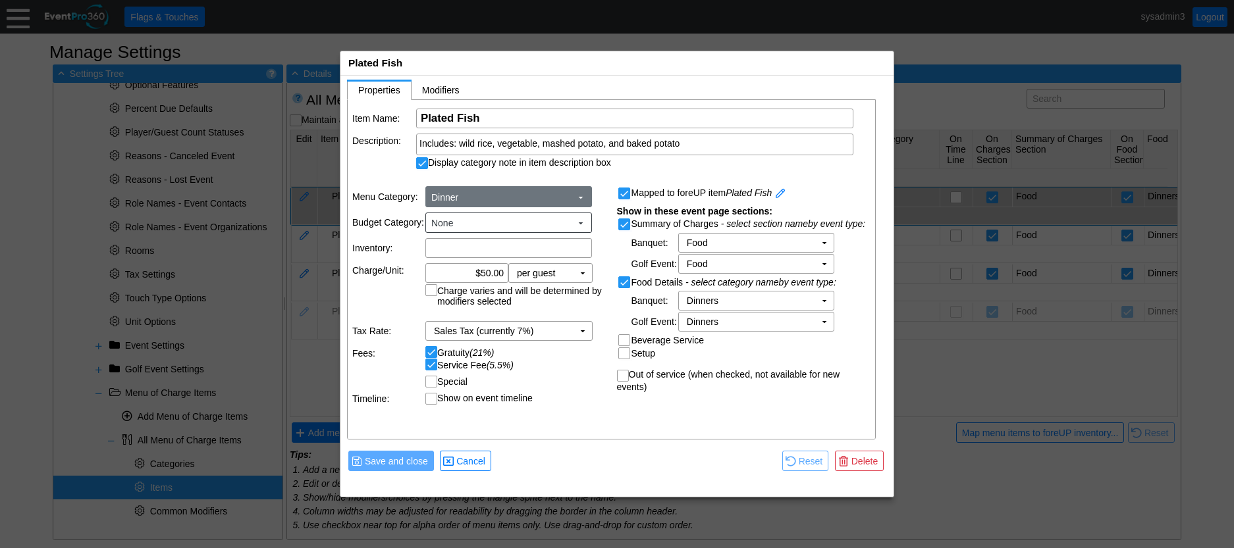
scroll to position [0, 0]
click at [652, 144] on span "Includes: wild rice, vegetable, mashed potato, and baked potato" at bounding box center [549, 143] width 260 height 11
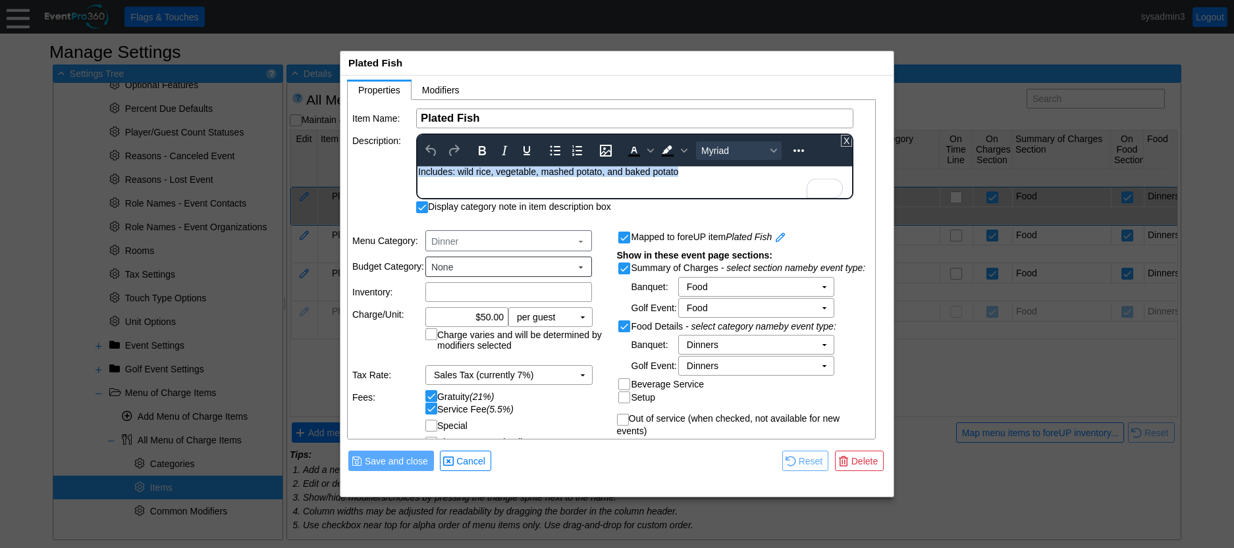
drag, startPoint x: 689, startPoint y: 169, endPoint x: 833, endPoint y: 340, distance: 223.4
click at [417, 173] on html "Includes: wild rice, vegetable, mashed potato, and baked potato" at bounding box center [634, 175] width 434 height 17
copy span "Includes: wild rice, vegetable, mashed potato, and baked potato"
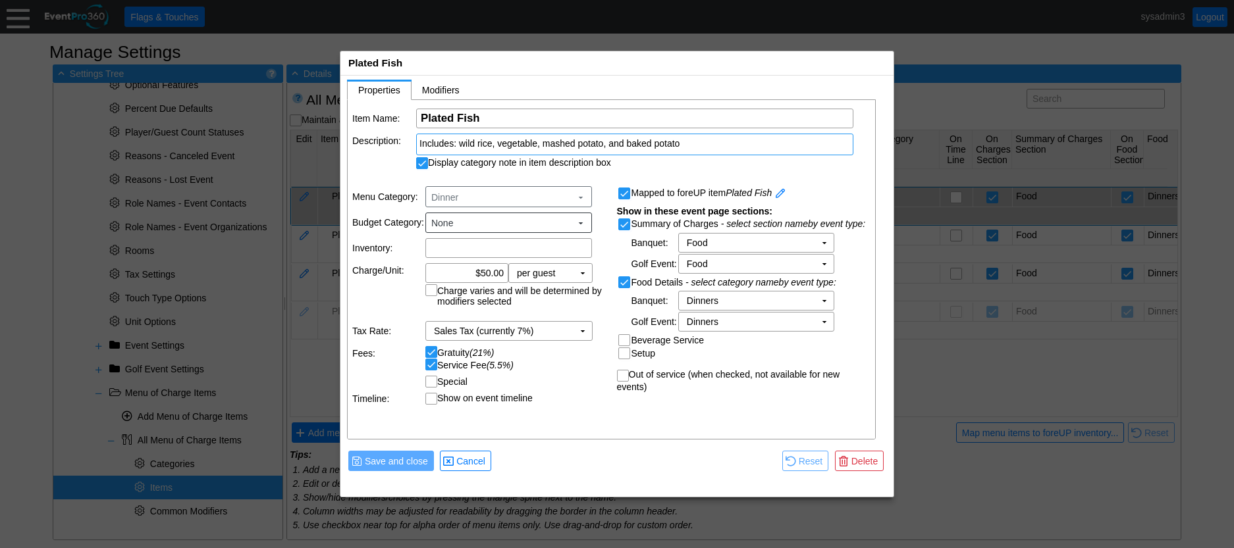
click at [375, 184] on div "Item Name: Χ Plated Fish Name of the menu item Description: Includes: wild rice…" at bounding box center [612, 270] width 529 height 340
click at [866, 459] on span "Delete" at bounding box center [865, 461] width 32 height 13
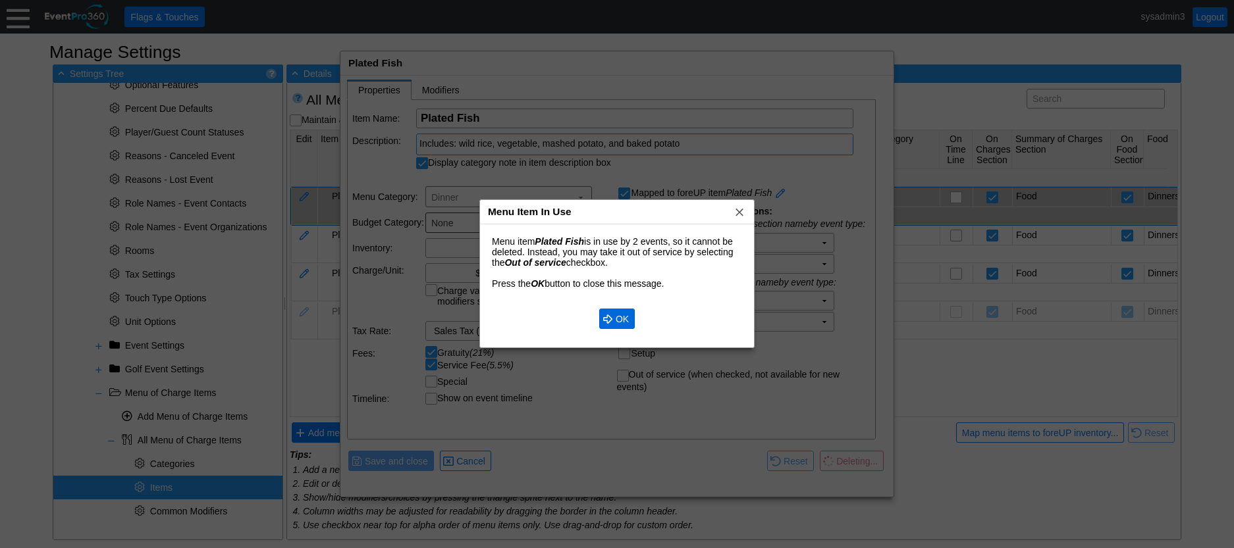
click at [623, 321] on span "OK" at bounding box center [622, 319] width 18 height 13
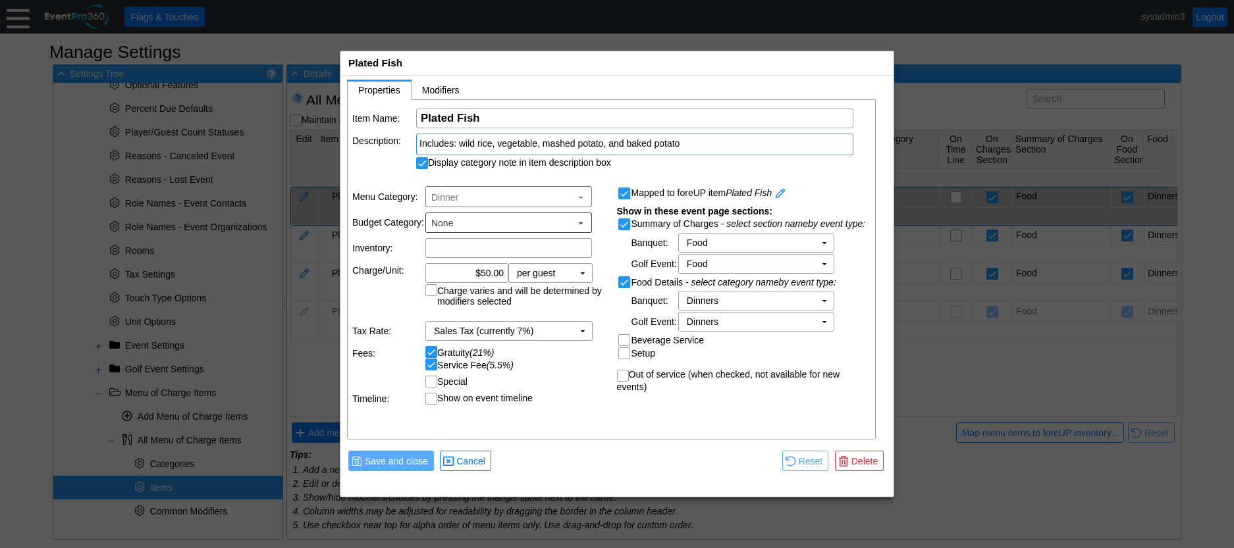
click at [623, 380] on input "Out of service (when checked, not available for new events)" at bounding box center [623, 377] width 13 height 13
checkbox input "true"
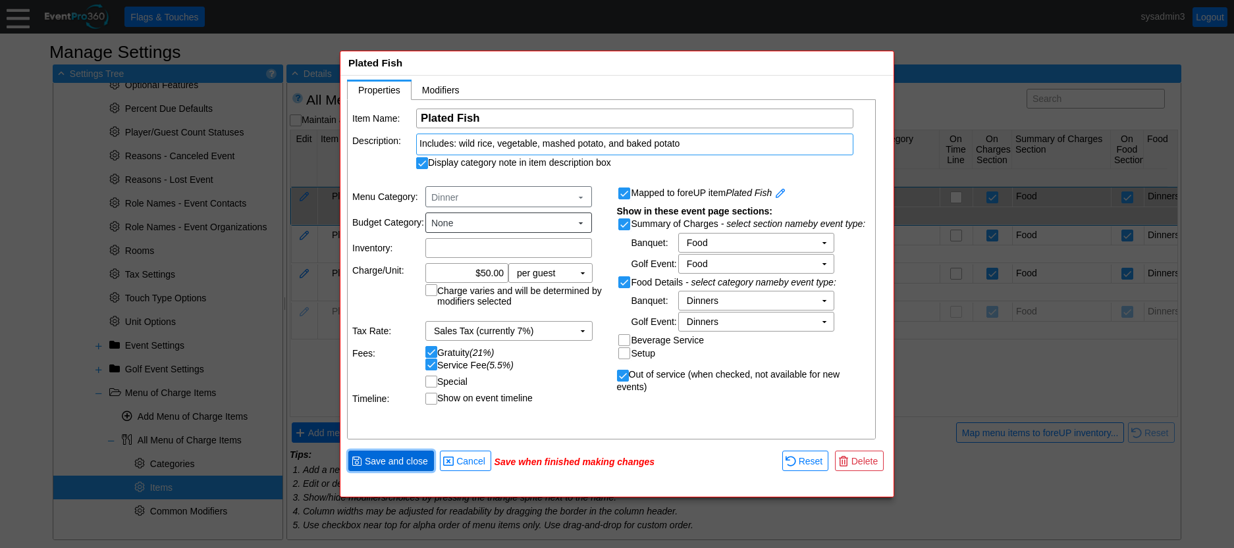
click at [388, 459] on span "Save and close" at bounding box center [396, 461] width 68 height 13
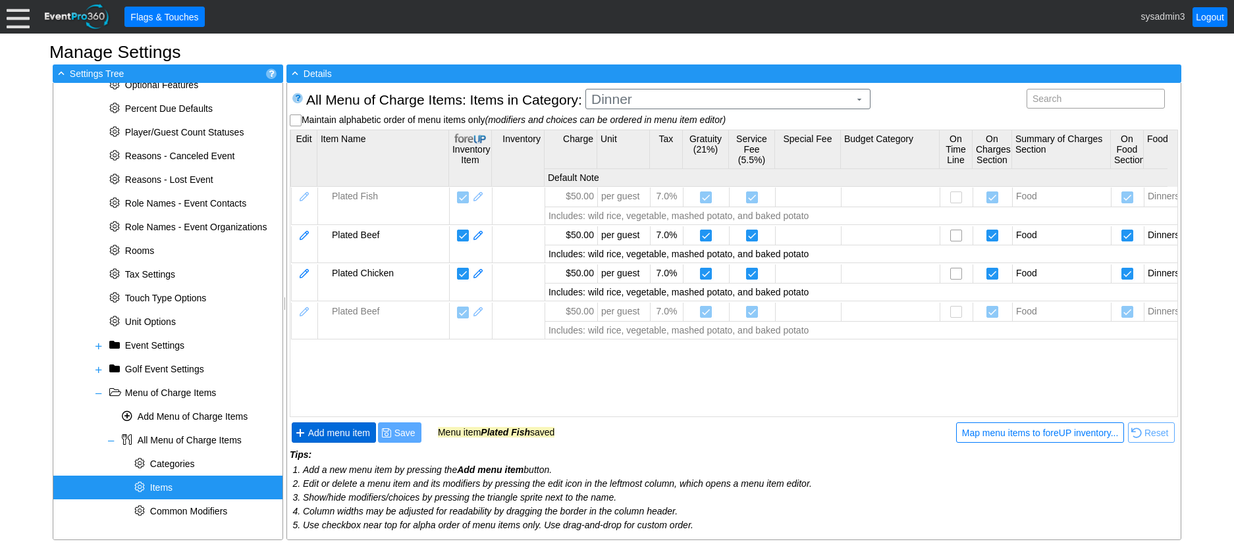
click at [338, 429] on span "Add menu item" at bounding box center [338, 433] width 67 height 13
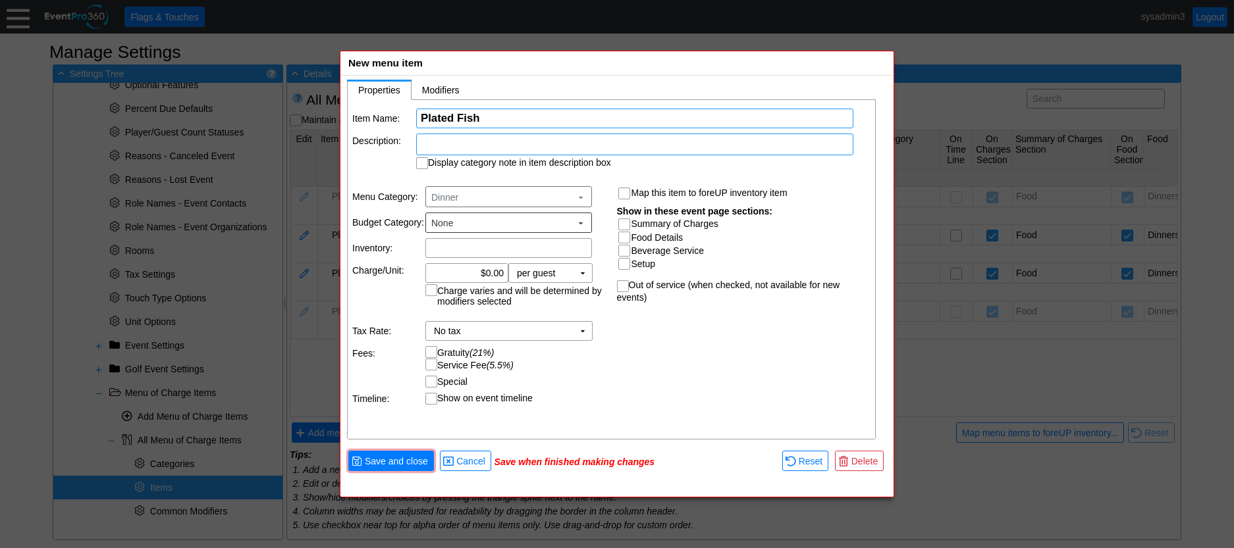
type input "Plated Fish"
click at [515, 151] on div at bounding box center [634, 145] width 437 height 22
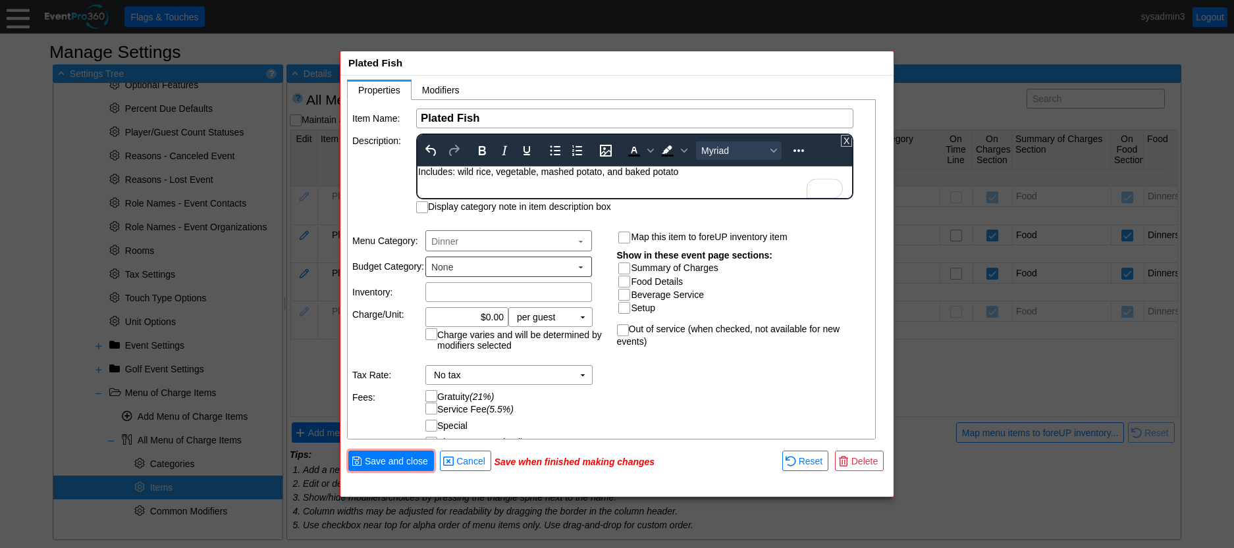
click at [380, 191] on div "Item Name: Χ Plated Fish Name of the menu item Description: To open the popup, …" at bounding box center [612, 270] width 529 height 340
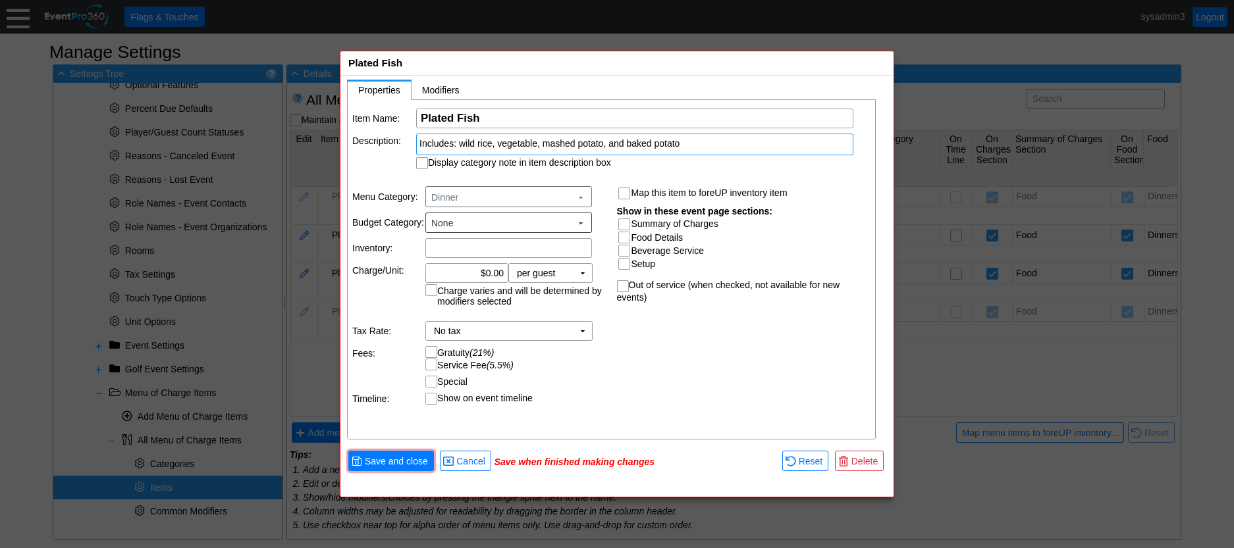
click at [421, 163] on input "Display category note in item description box" at bounding box center [423, 164] width 13 height 13
checkbox input "true"
click at [492, 269] on input "0.00" at bounding box center [467, 273] width 74 height 18
type input "$50.00"
drag, startPoint x: 594, startPoint y: 382, endPoint x: 585, endPoint y: 346, distance: 37.5
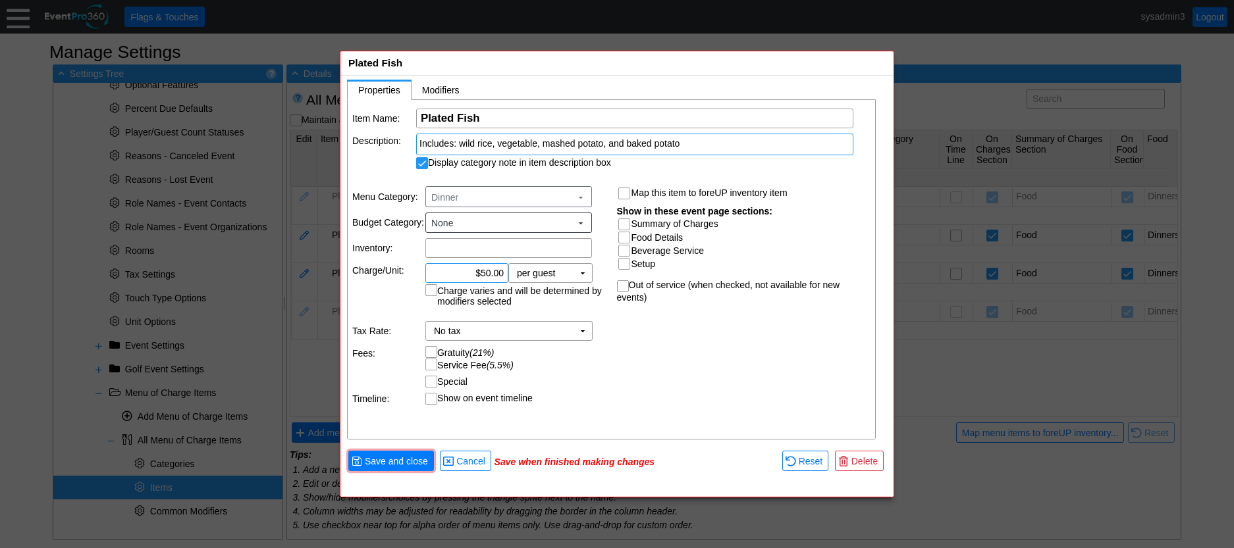
click at [587, 356] on tbody "Menu Category: Dinner ▼ Budget Category: None ▼ Inventory: Χ Charge/Unit: Χ $50…" at bounding box center [479, 295] width 255 height 219
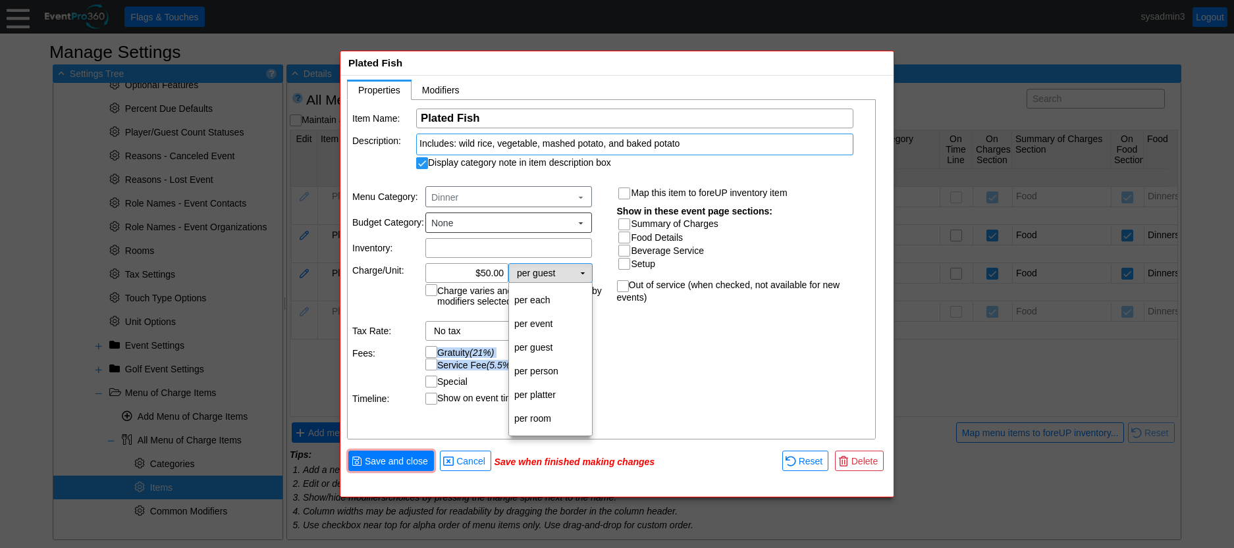
click at [563, 275] on td "per guest Χ" at bounding box center [541, 273] width 65 height 18
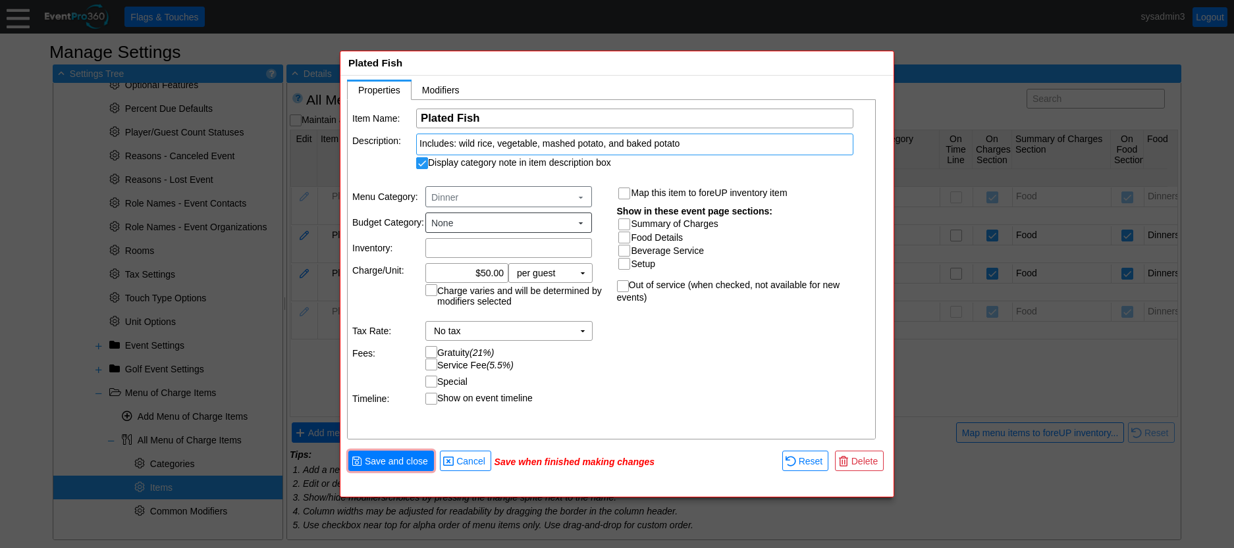
click at [656, 379] on div "Item Name: Χ Plated Fish Name of the menu item Description: Includes: wild rice…" at bounding box center [612, 270] width 529 height 340
click at [558, 340] on body "Calendar of Events + New Event + Reports + Manage Contacts + Manage Organizatio…" at bounding box center [617, 274] width 1234 height 548
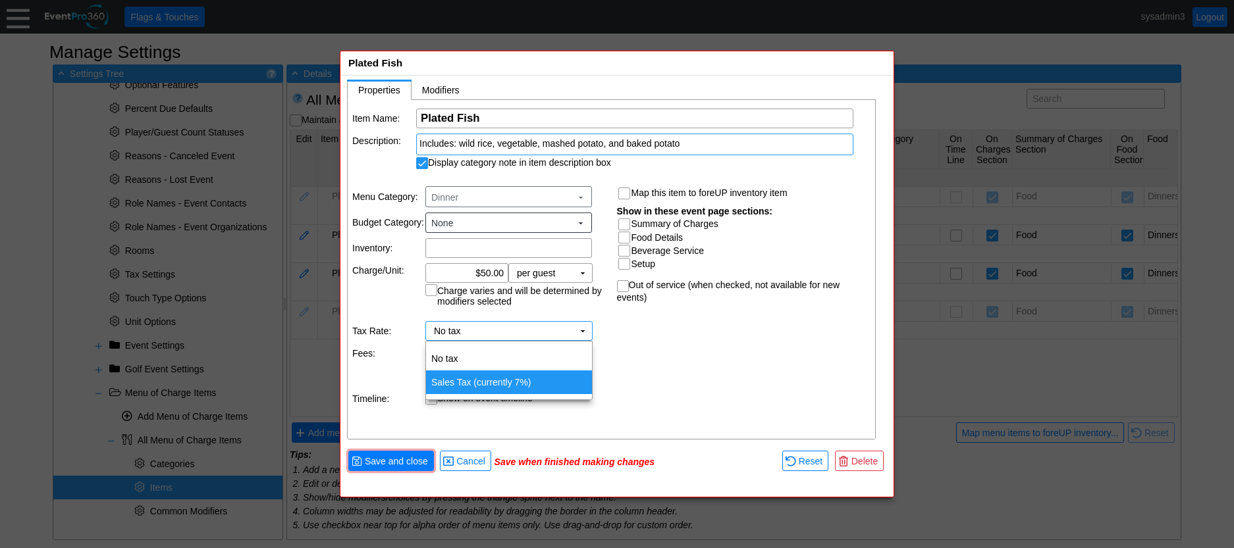
click at [436, 380] on td "Sales Tax (currently 7%)" at bounding box center [509, 383] width 166 height 24
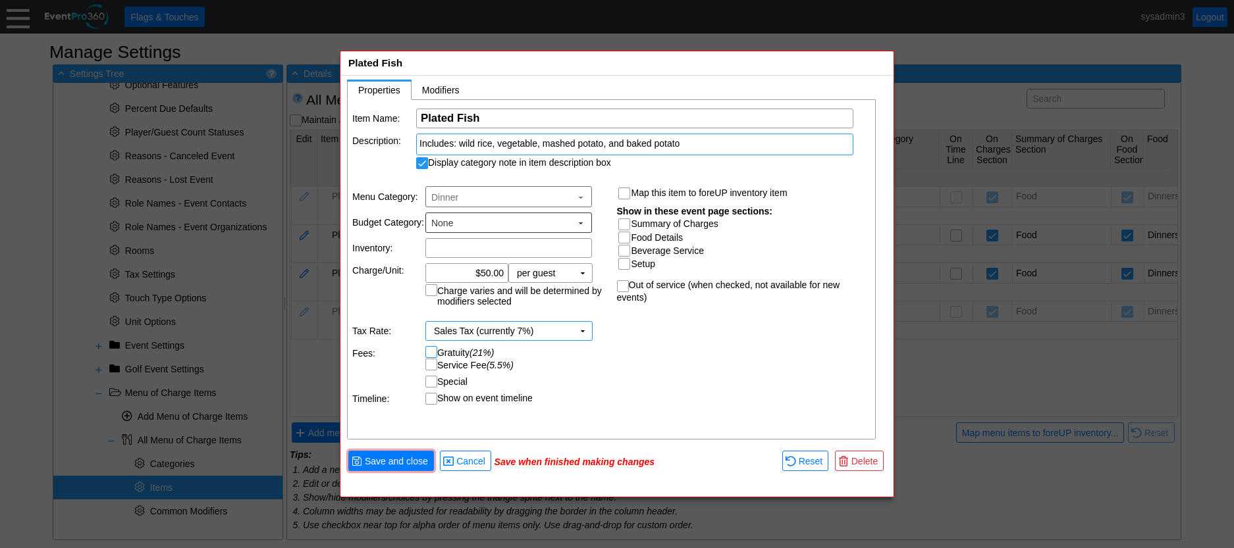
click at [431, 351] on input "Gratuity (21%)" at bounding box center [432, 353] width 13 height 13
checkbox input "true"
click at [432, 365] on input "Service Fee (5.5%)" at bounding box center [432, 365] width 13 height 13
checkbox input "true"
click at [621, 220] on input "Summary of Charges" at bounding box center [625, 225] width 13 height 13
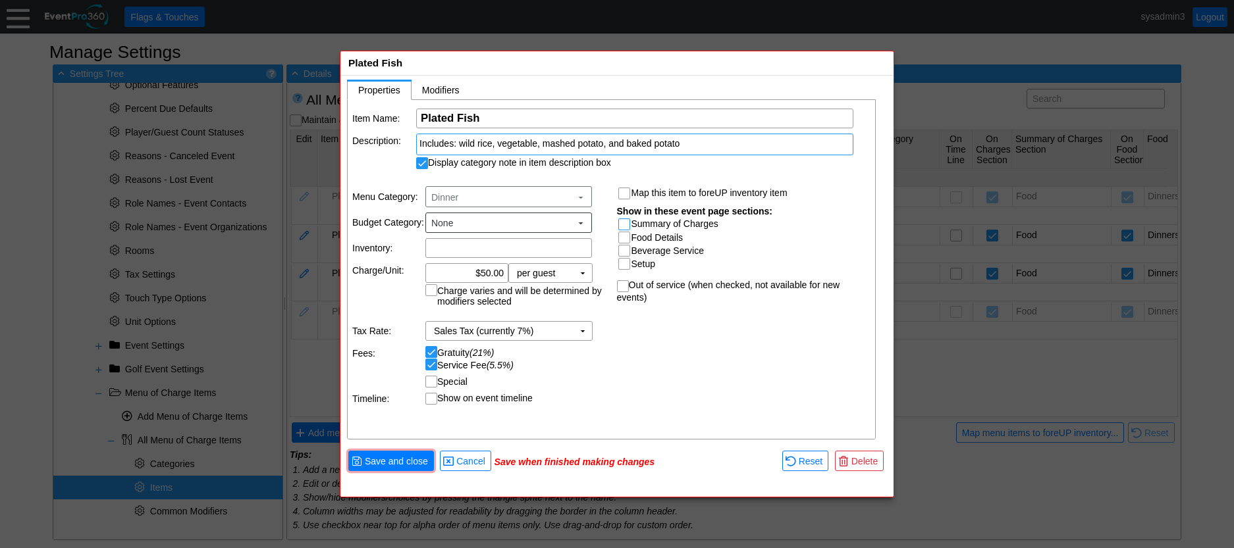
checkbox input "true"
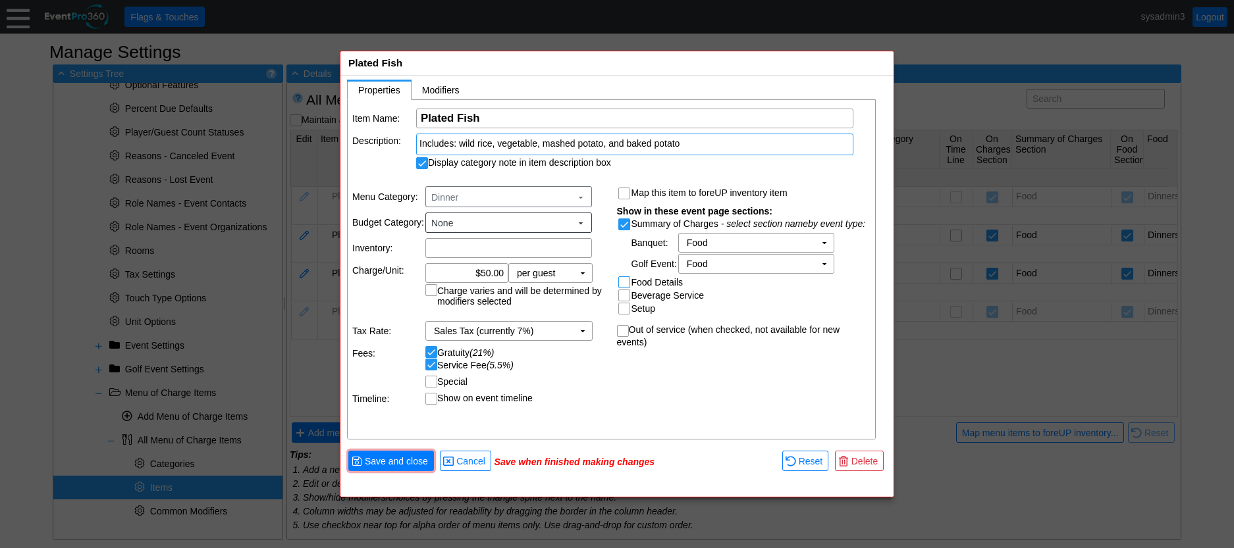
click at [624, 281] on input "Food Details" at bounding box center [625, 283] width 13 height 13
checkbox input "true"
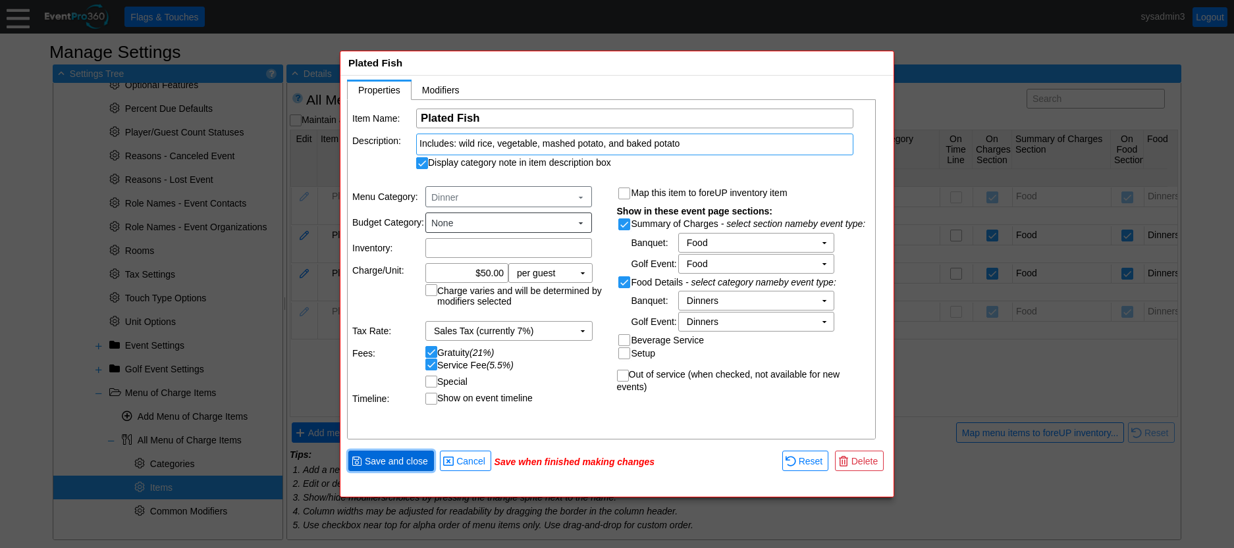
click at [390, 456] on span "Save and close" at bounding box center [396, 461] width 68 height 13
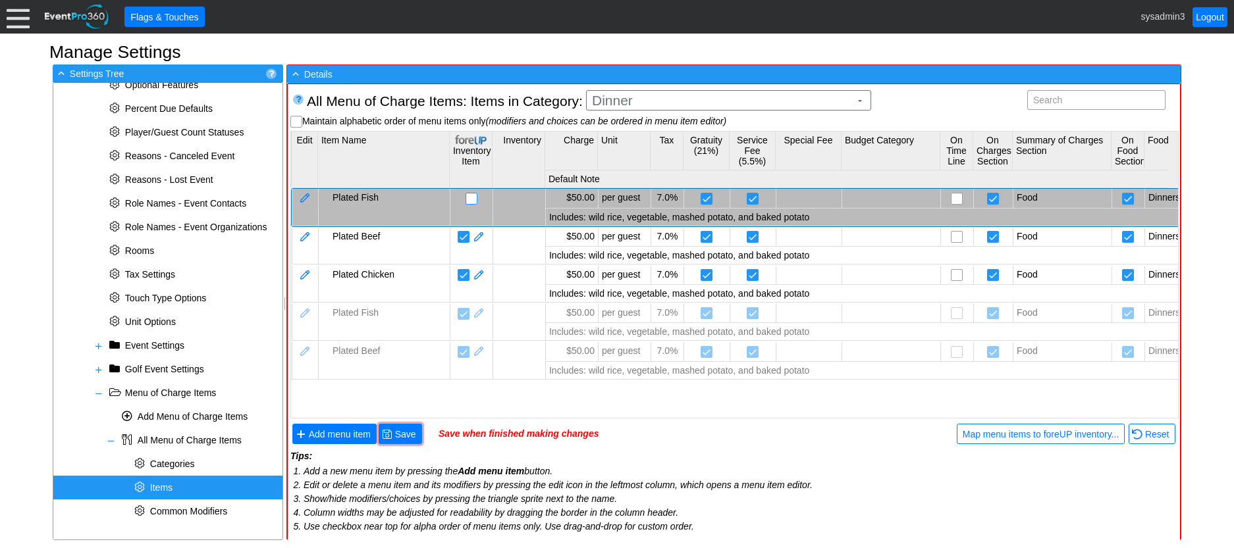
click at [469, 197] on input "checkbox" at bounding box center [472, 200] width 13 height 13
checkbox input "false"
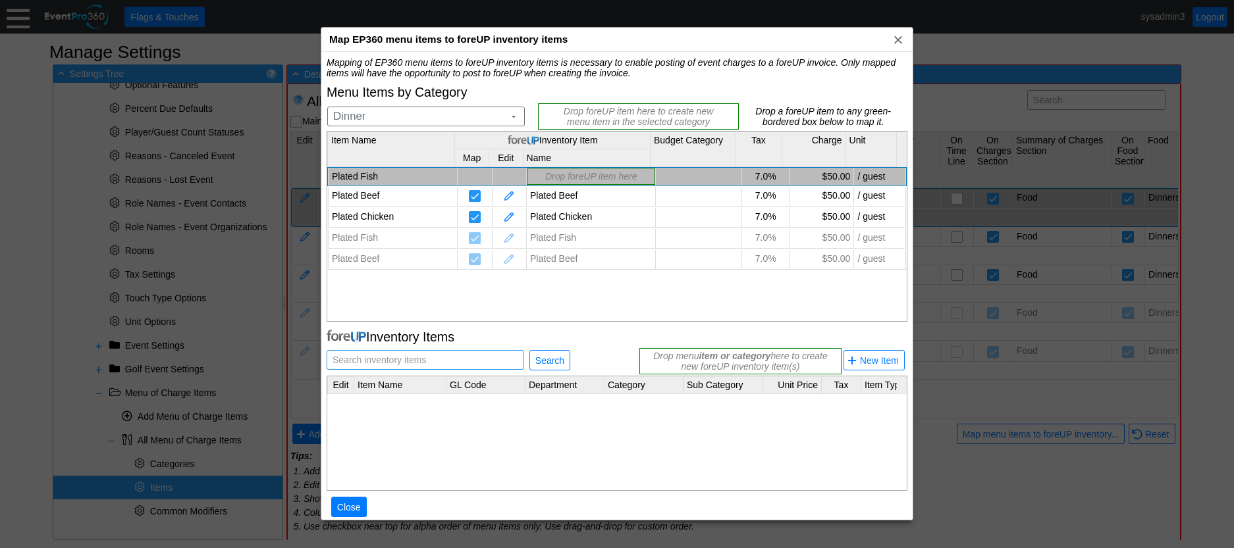
click at [412, 354] on span "Search inventory items" at bounding box center [379, 360] width 99 height 18
click at [411, 355] on span "Search inventory items" at bounding box center [379, 360] width 99 height 18
type input "Plated Fish"
click at [549, 361] on span "Search" at bounding box center [550, 360] width 34 height 13
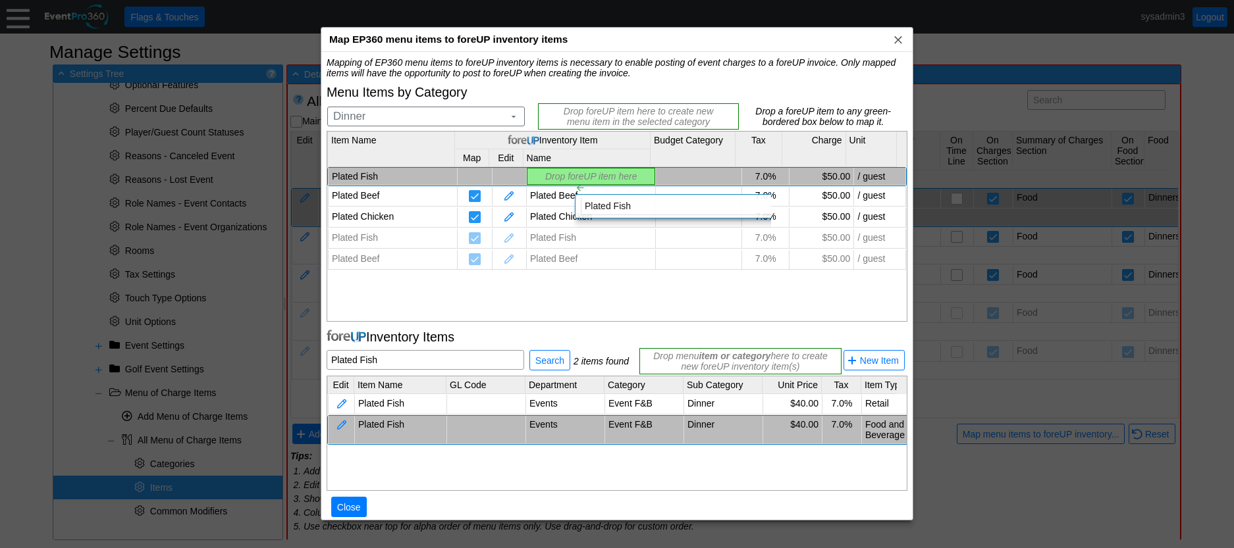
click at [563, 170] on div "Mapping of EP360 menu items to foreUP inventory items is necessary to enable po…" at bounding box center [617, 294] width 581 height 474
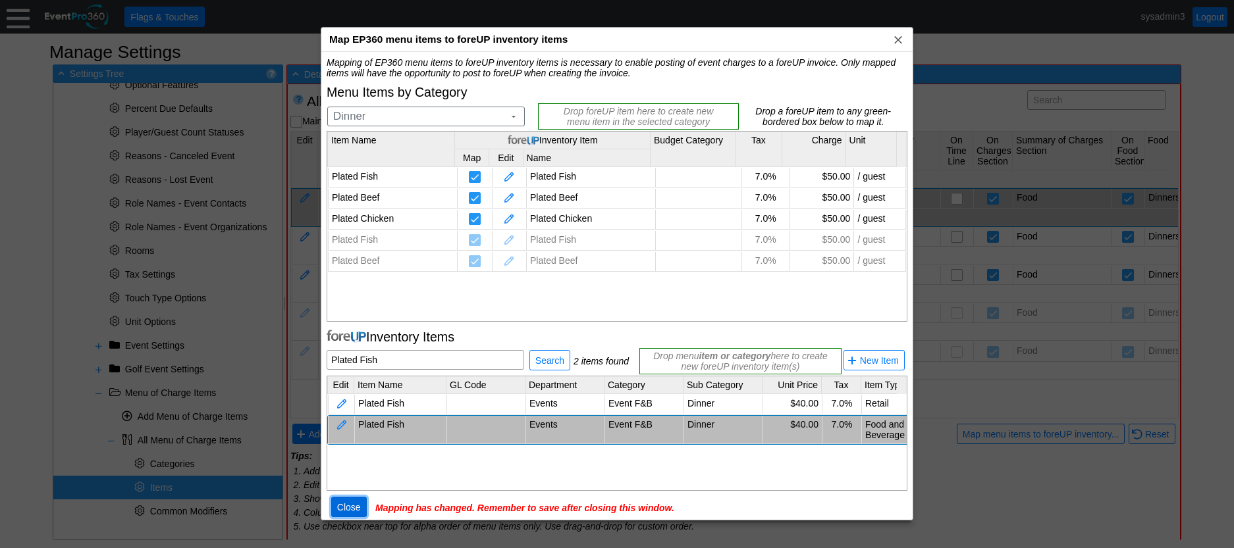
click at [348, 503] on span "Close" at bounding box center [348, 507] width 29 height 13
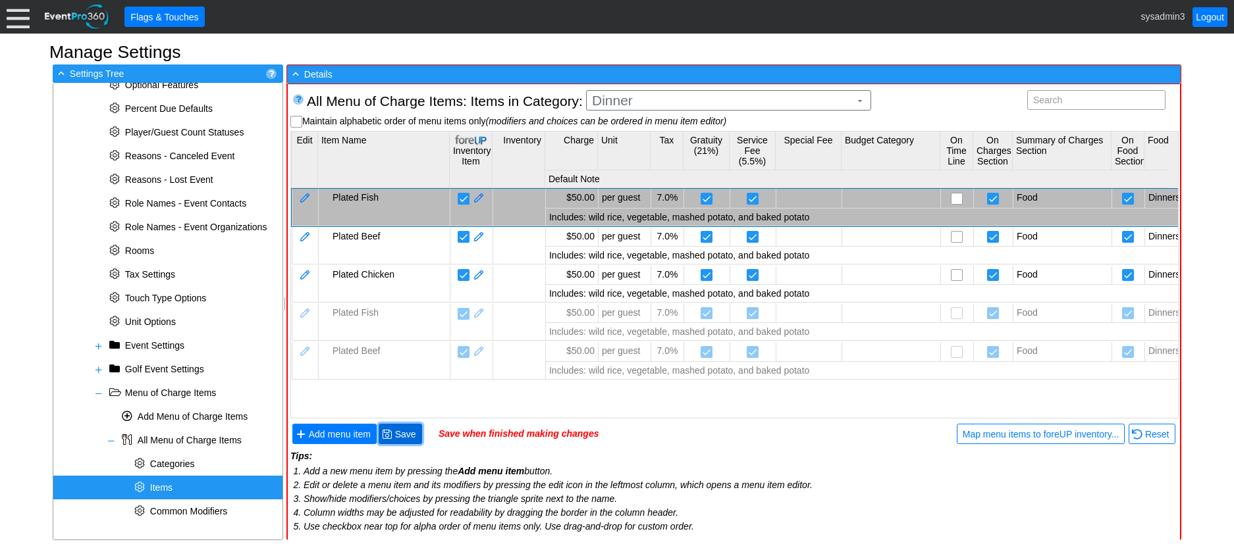
click at [402, 433] on span "Save" at bounding box center [405, 434] width 26 height 13
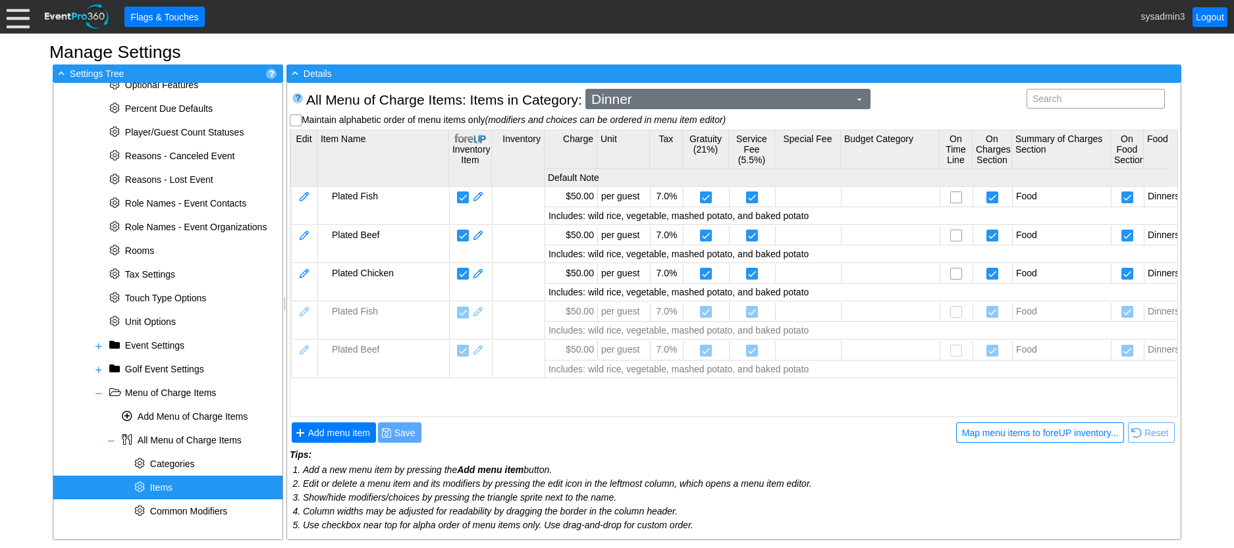
click at [644, 99] on span "Dinner" at bounding box center [720, 99] width 263 height 13
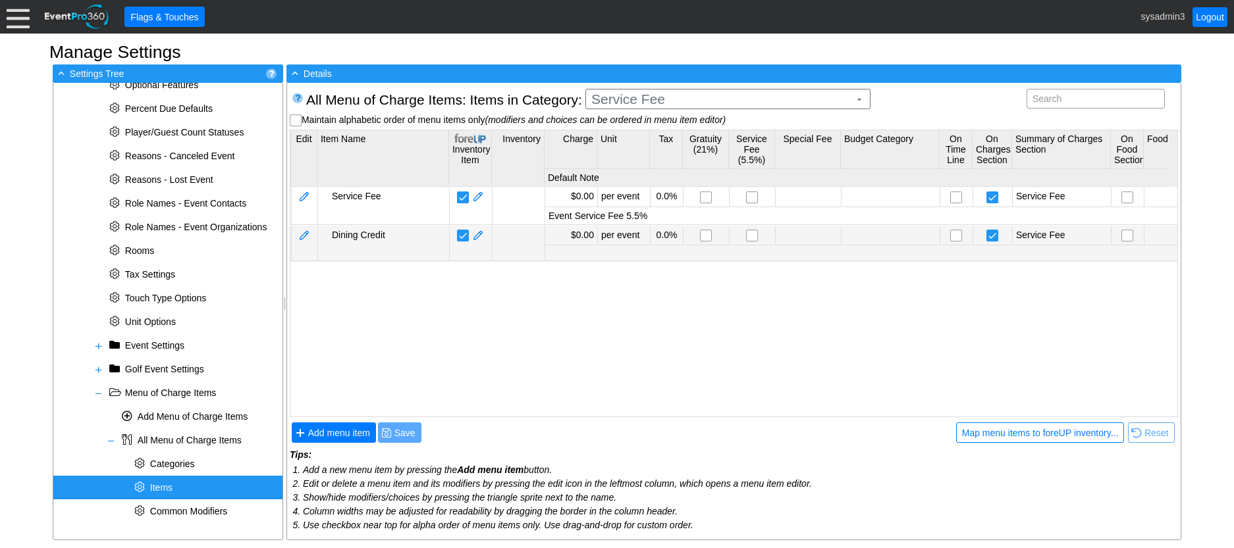
click at [650, 227] on body "Calendar of Events + New Event + Reports + Manage Contacts + Manage Organizatio…" at bounding box center [617, 274] width 1234 height 548
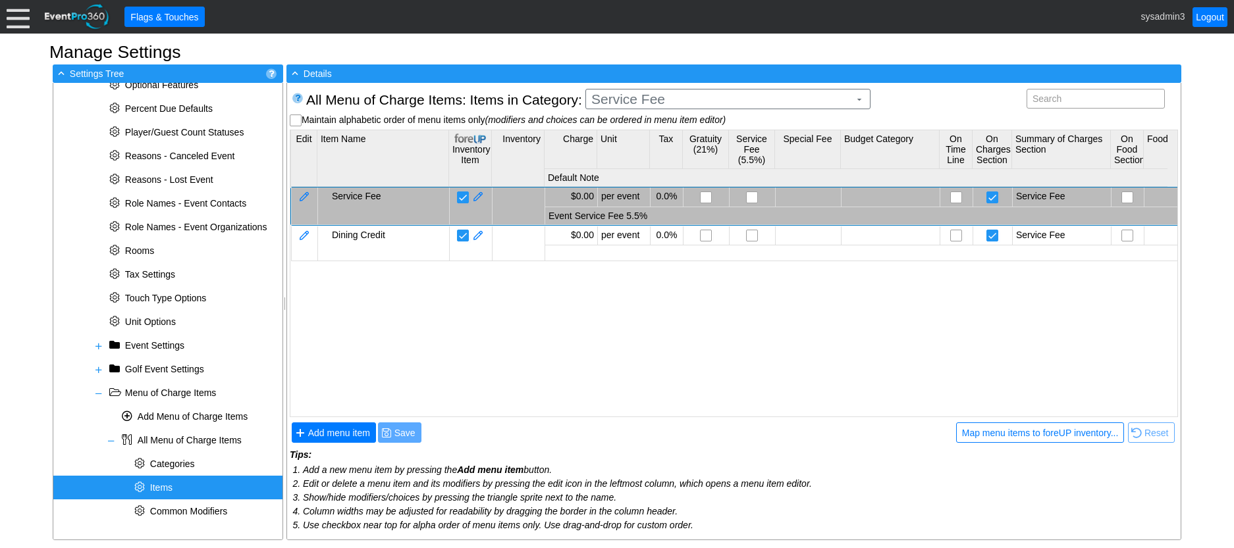
click at [296, 193] on td at bounding box center [304, 206] width 26 height 37
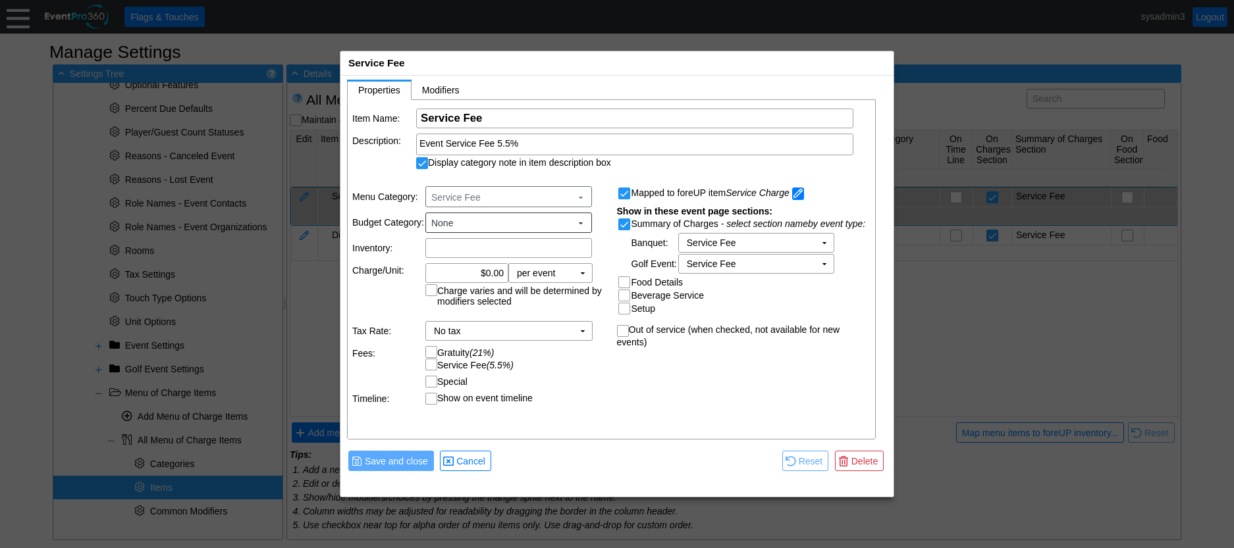
click at [800, 192] on span at bounding box center [798, 194] width 12 height 13
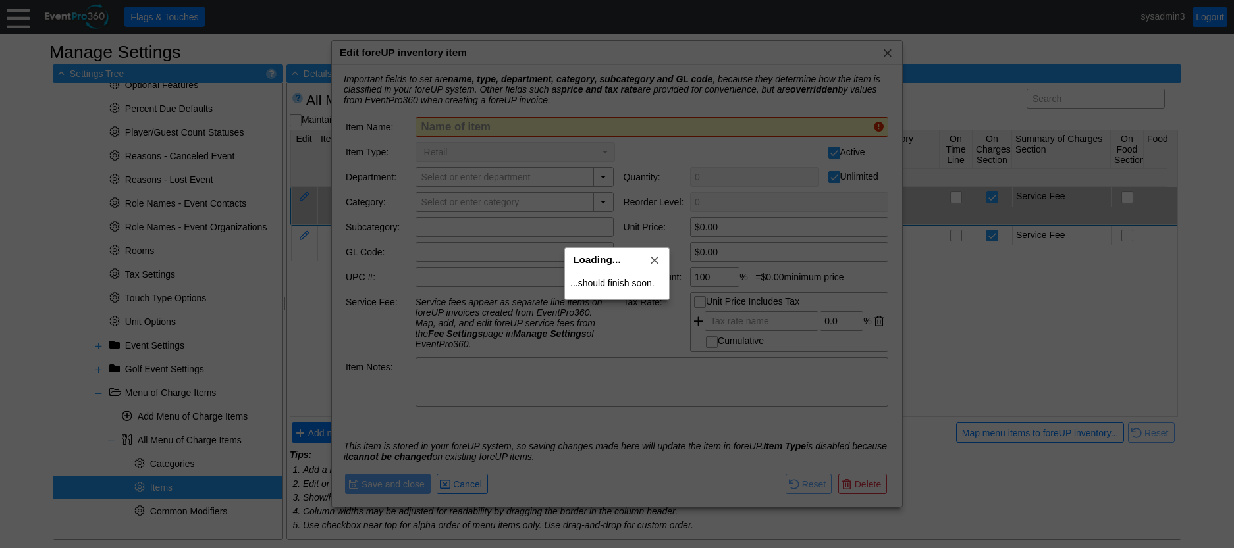
type input "Service Charge"
type input "Fees"
type input "Service Fees"
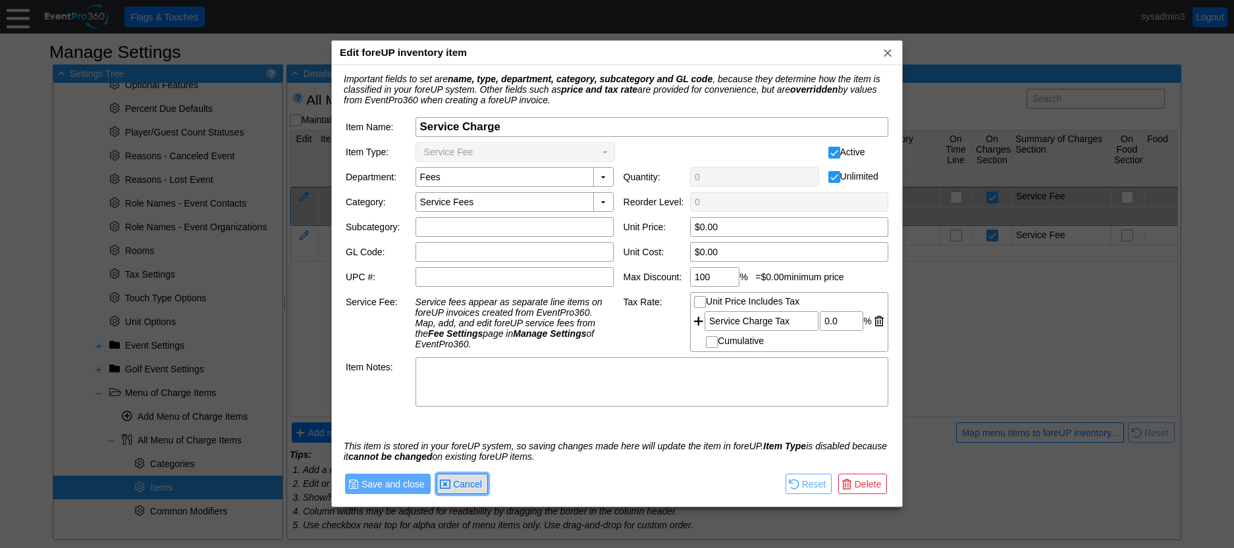
click at [475, 484] on span "Cancel" at bounding box center [467, 484] width 34 height 13
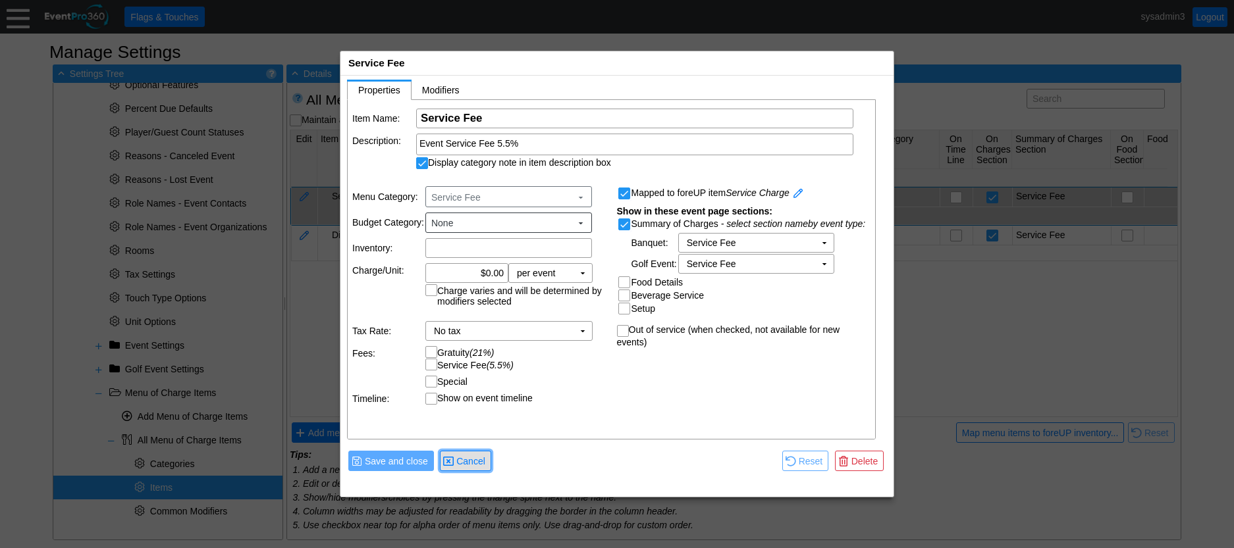
click at [485, 461] on span "Cancel" at bounding box center [471, 461] width 34 height 13
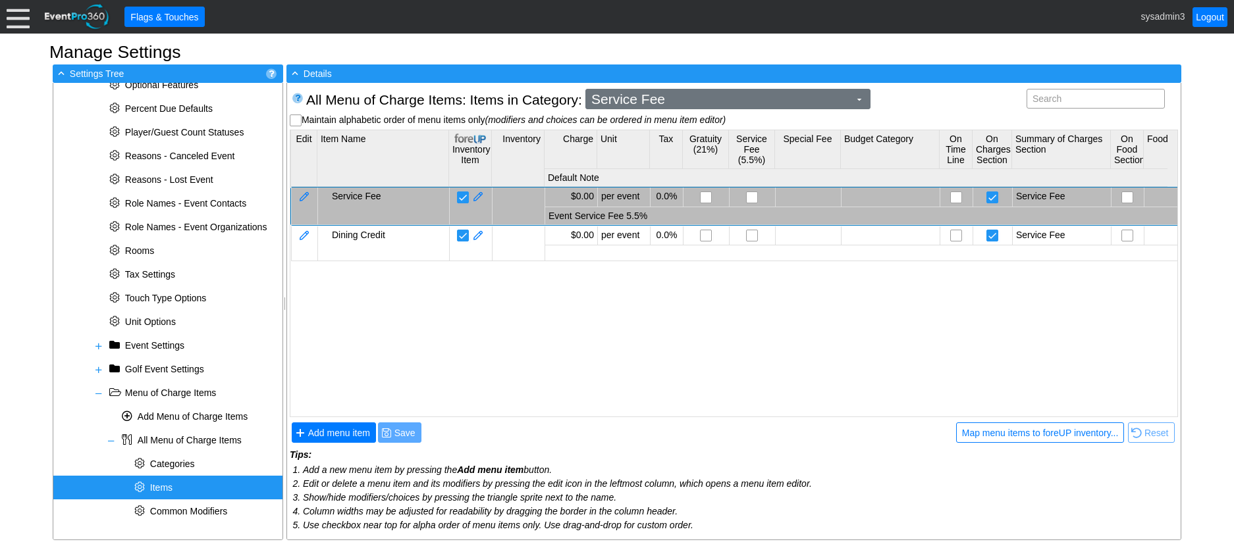
click at [668, 104] on span "Service Fee" at bounding box center [720, 99] width 263 height 13
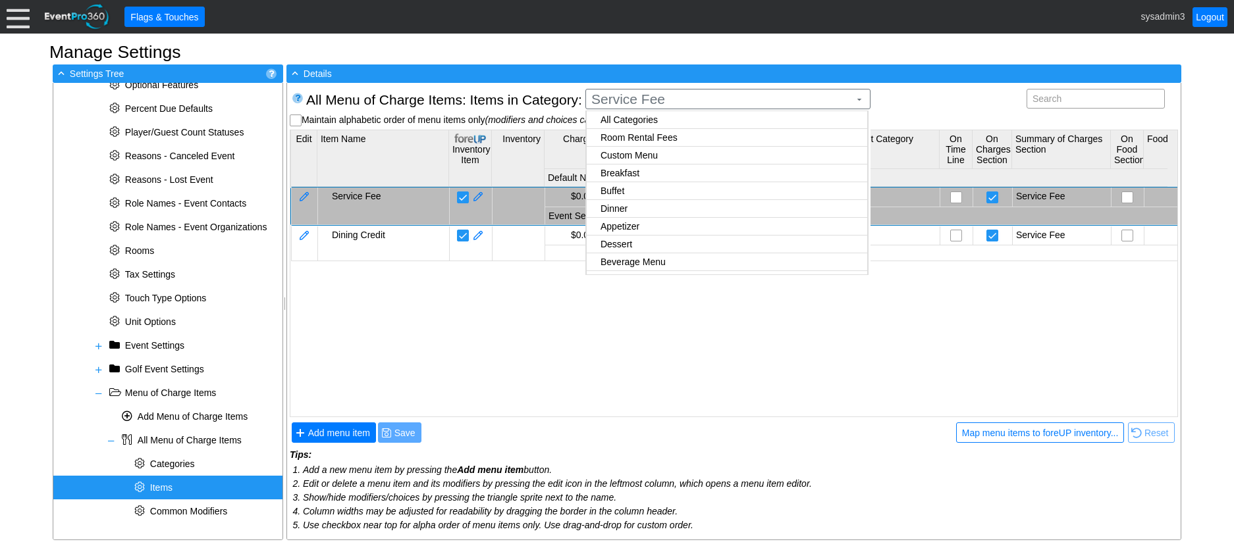
click at [625, 122] on body "Calendar of Events + New Event + Reports + Manage Contacts + Manage Organizatio…" at bounding box center [617, 274] width 1234 height 548
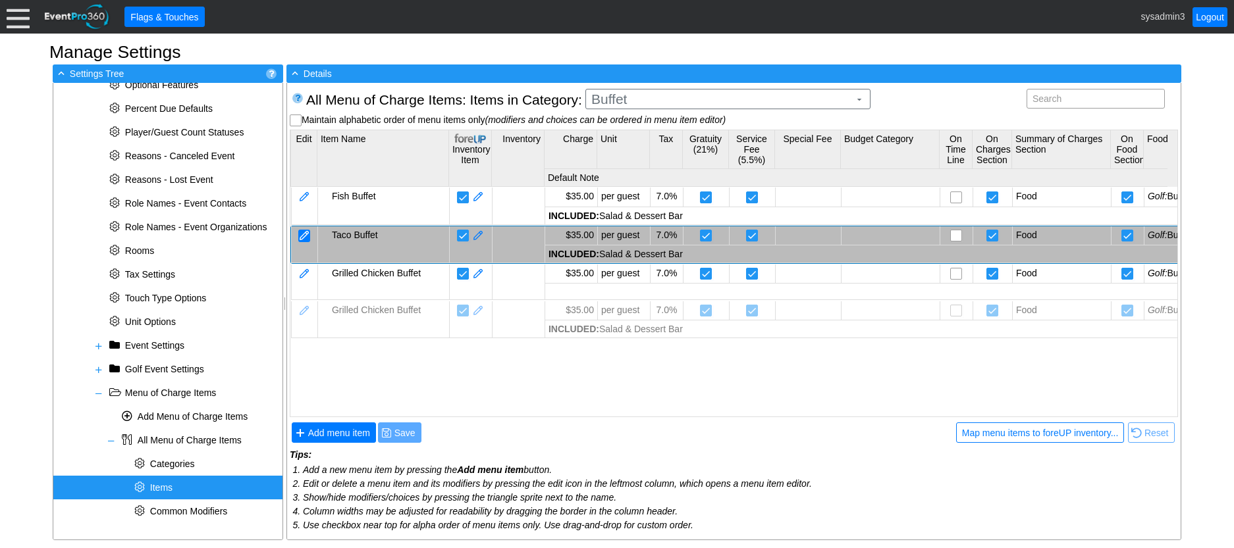
click at [303, 231] on div at bounding box center [304, 236] width 12 height 13
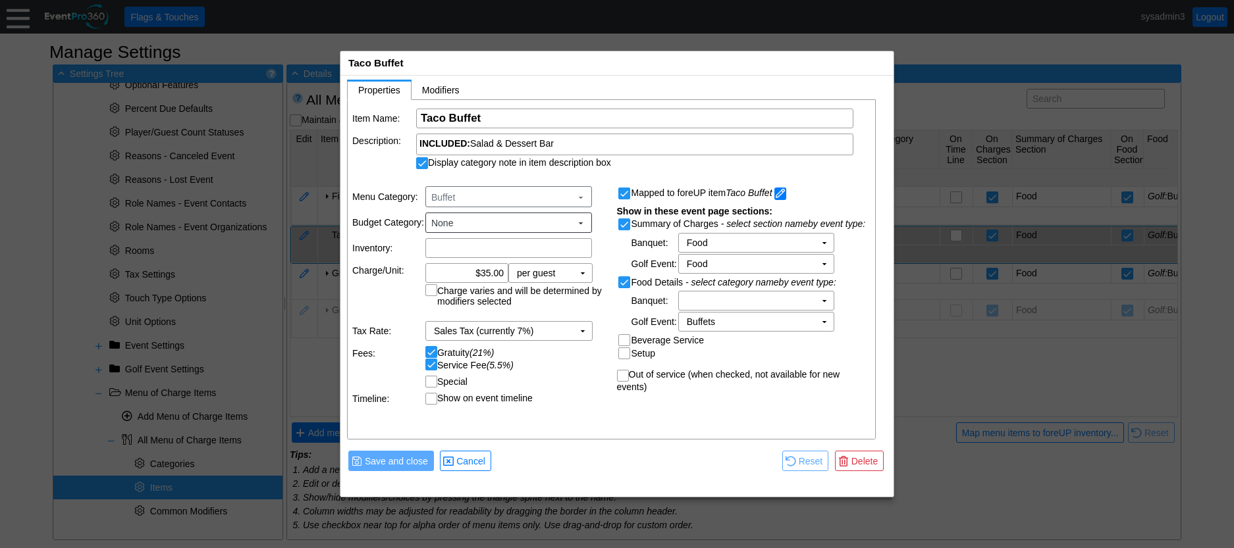
click at [783, 190] on span at bounding box center [780, 194] width 12 height 13
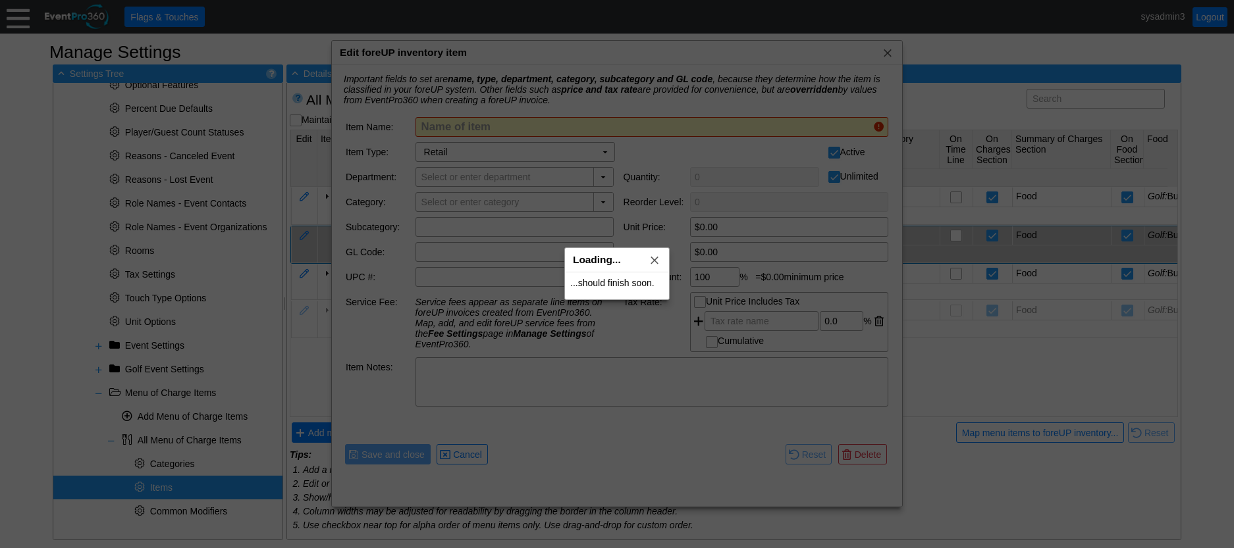
type input "Taco Buffet"
checkbox input "false"
type input "F&B"
type input "Buffet"
type input "$35.00"
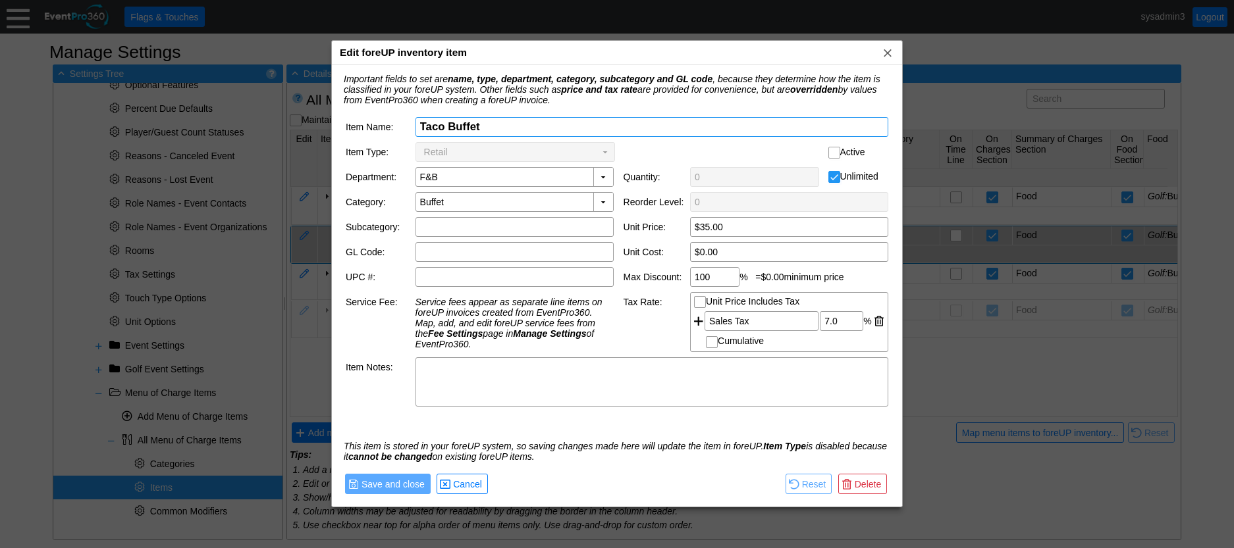
drag, startPoint x: 500, startPoint y: 128, endPoint x: 391, endPoint y: 123, distance: 108.7
click at [391, 123] on tr "Item Name: Χ Taco Buffet Name of item" at bounding box center [617, 127] width 542 height 20
click at [463, 484] on span "Cancel" at bounding box center [467, 484] width 34 height 13
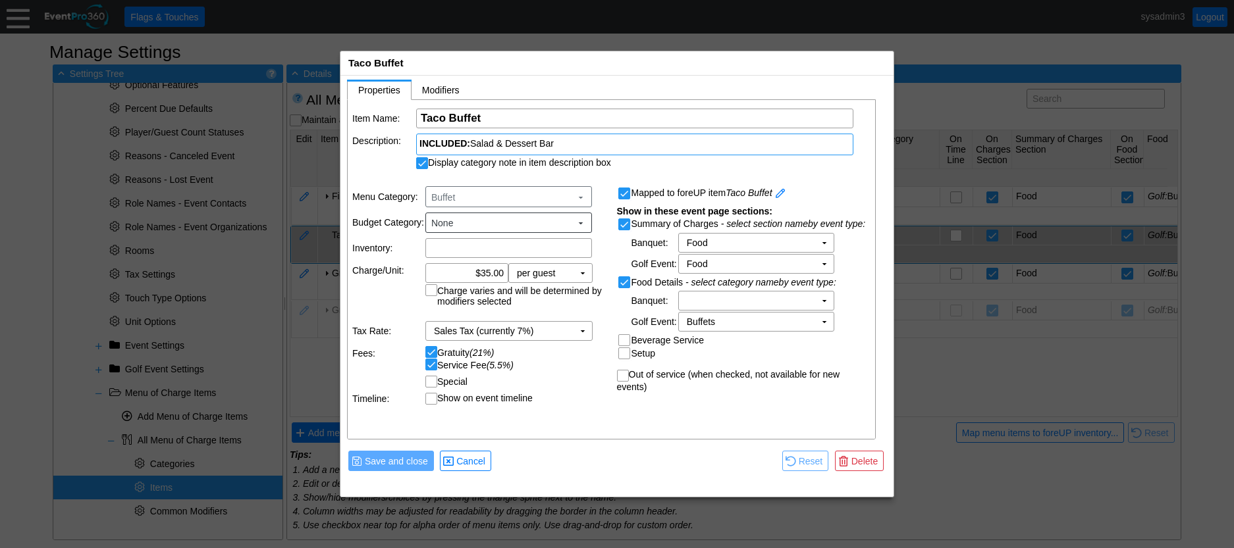
click at [575, 140] on div "INCLUDED: Salad & Dessert Bar" at bounding box center [634, 143] width 431 height 13
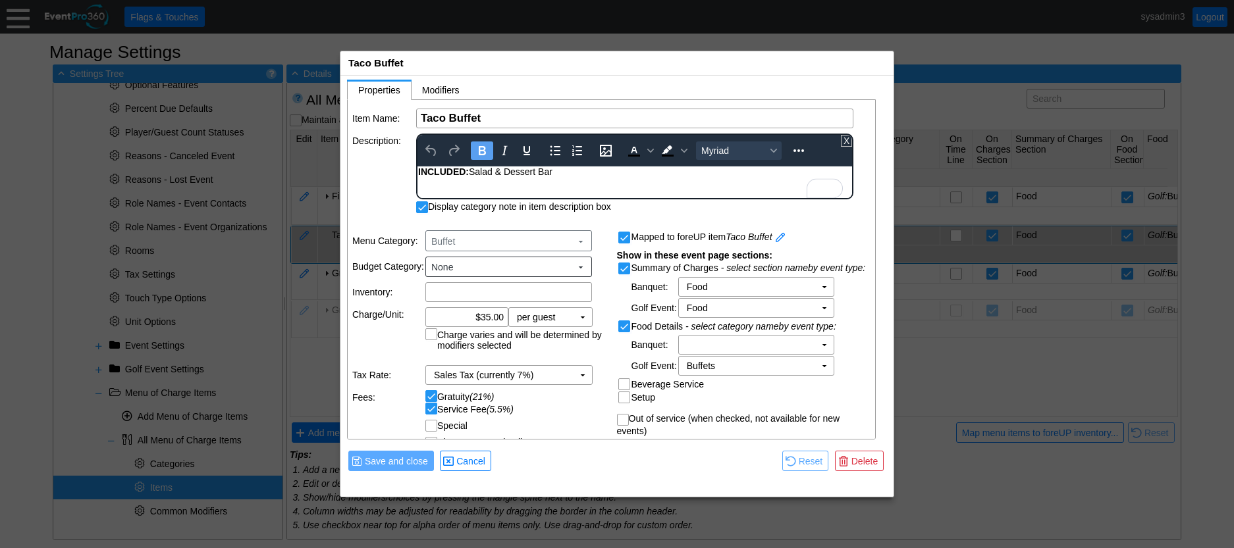
drag, startPoint x: 571, startPoint y: 169, endPoint x: 833, endPoint y: 336, distance: 310.8
click at [417, 170] on html "INCLUDED: Salad & Dessert Bar" at bounding box center [634, 175] width 434 height 17
copy div "INCLUDED: Salad & Dessert Bar"
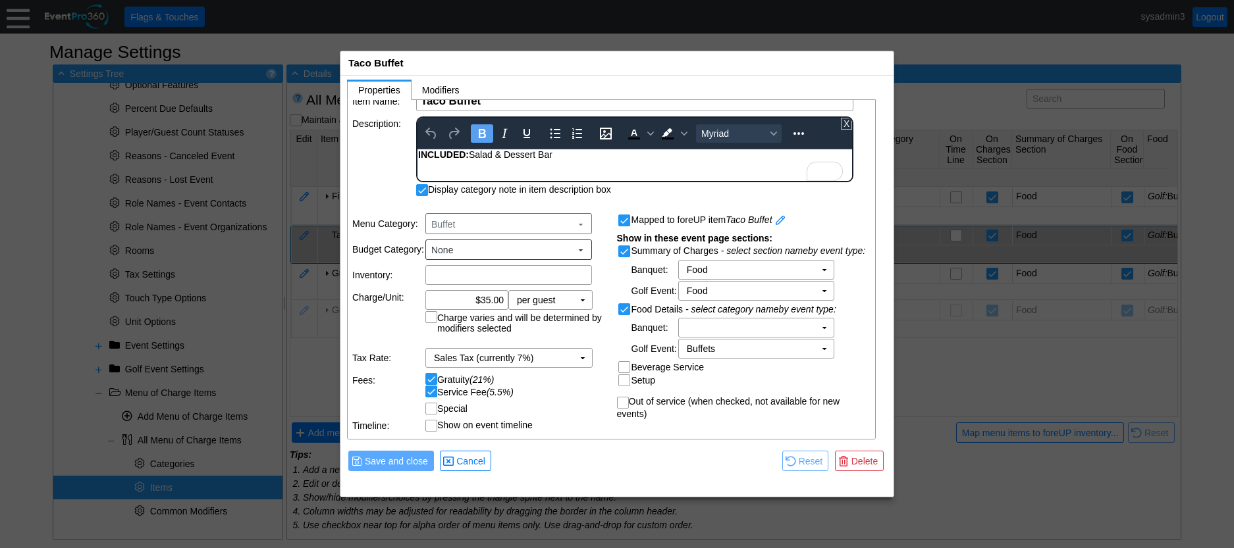
scroll to position [18, 0]
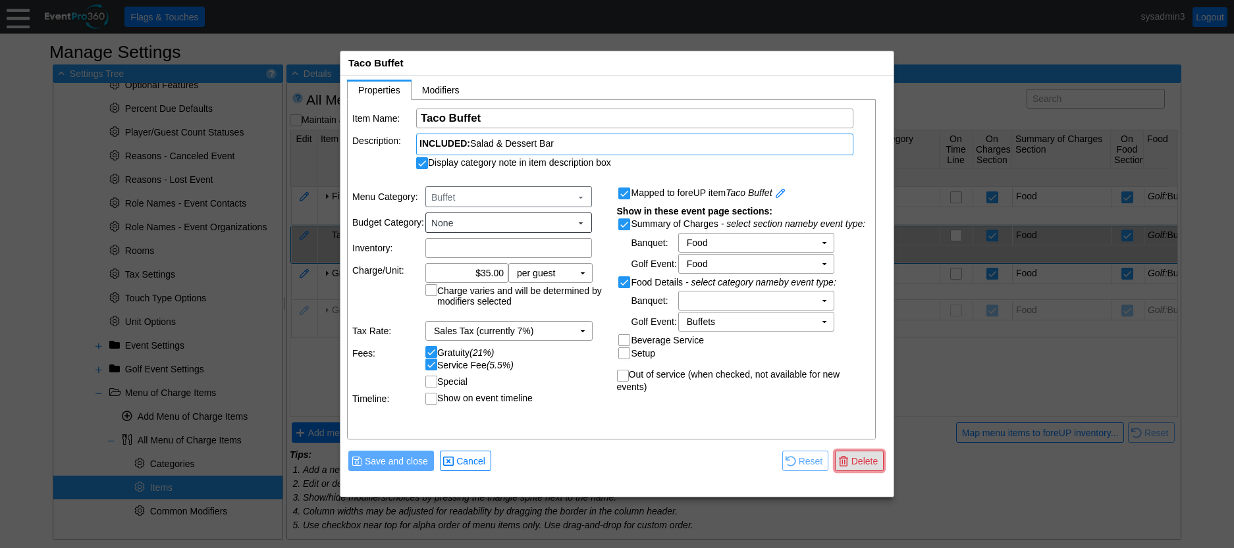
click at [858, 459] on span "Delete" at bounding box center [865, 461] width 32 height 13
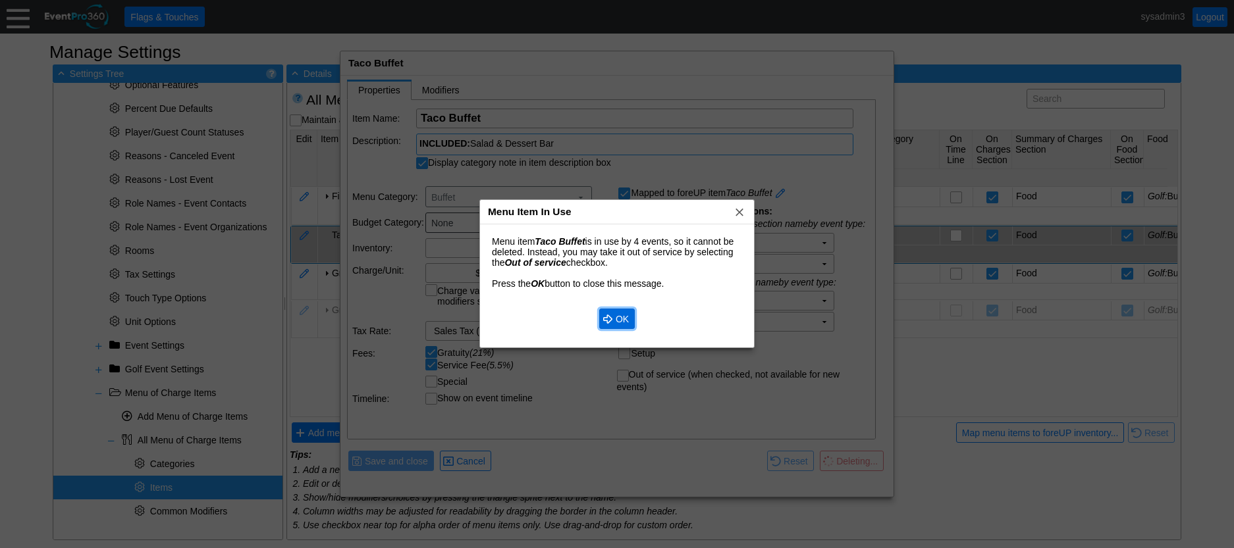
click at [617, 319] on span "OK" at bounding box center [622, 319] width 18 height 13
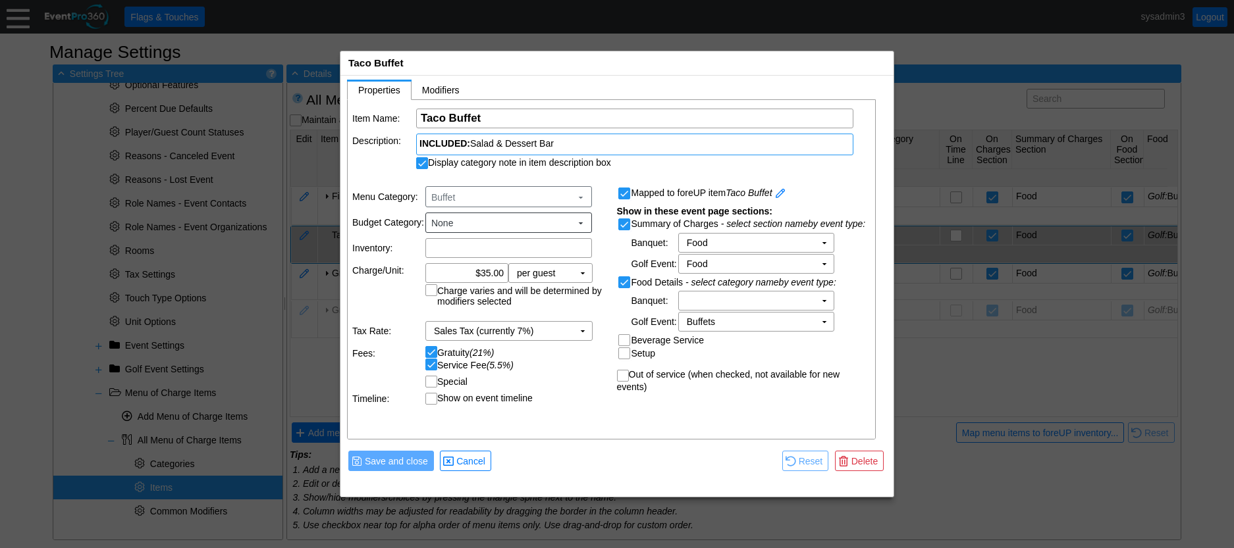
click at [621, 377] on input "Out of service (when checked, not available for new events)" at bounding box center [623, 377] width 13 height 13
checkbox input "true"
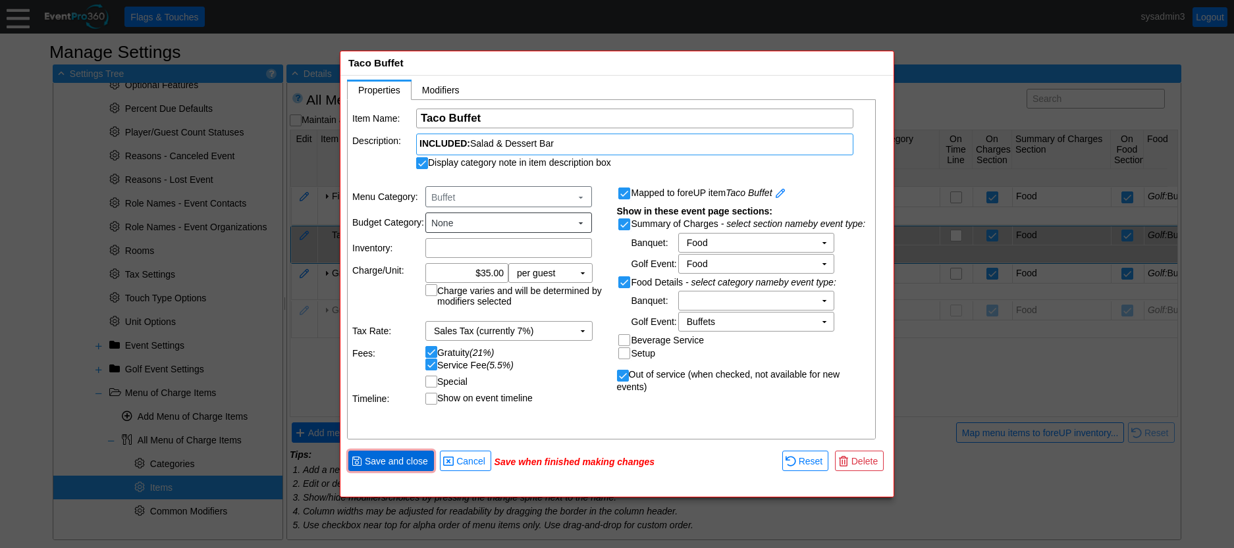
click at [410, 461] on span "Save and close" at bounding box center [396, 461] width 68 height 13
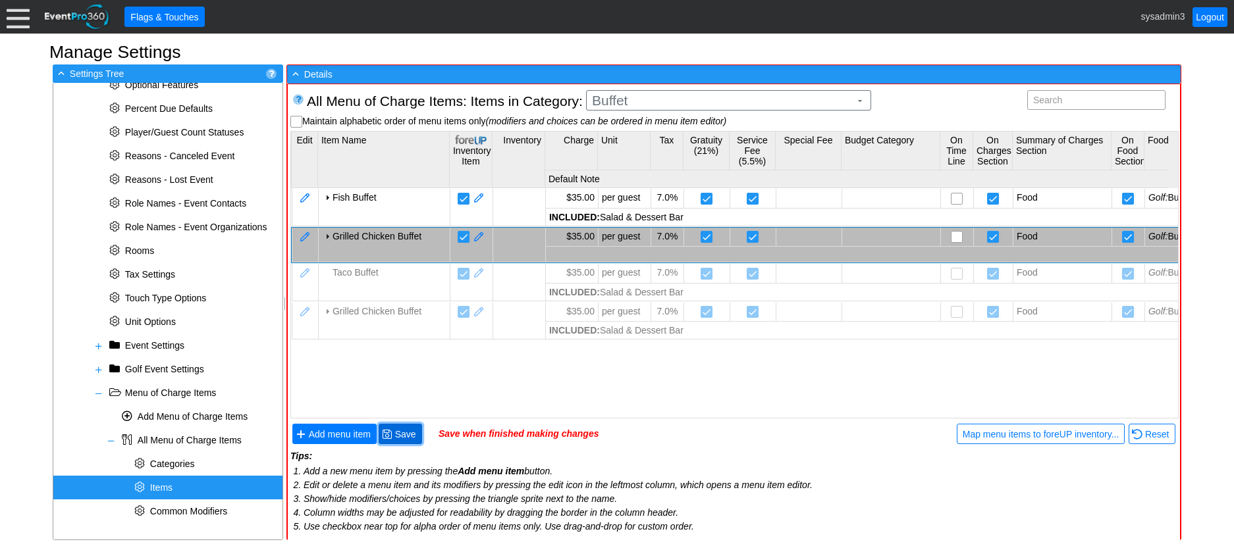
click at [406, 432] on span "Save" at bounding box center [405, 434] width 26 height 13
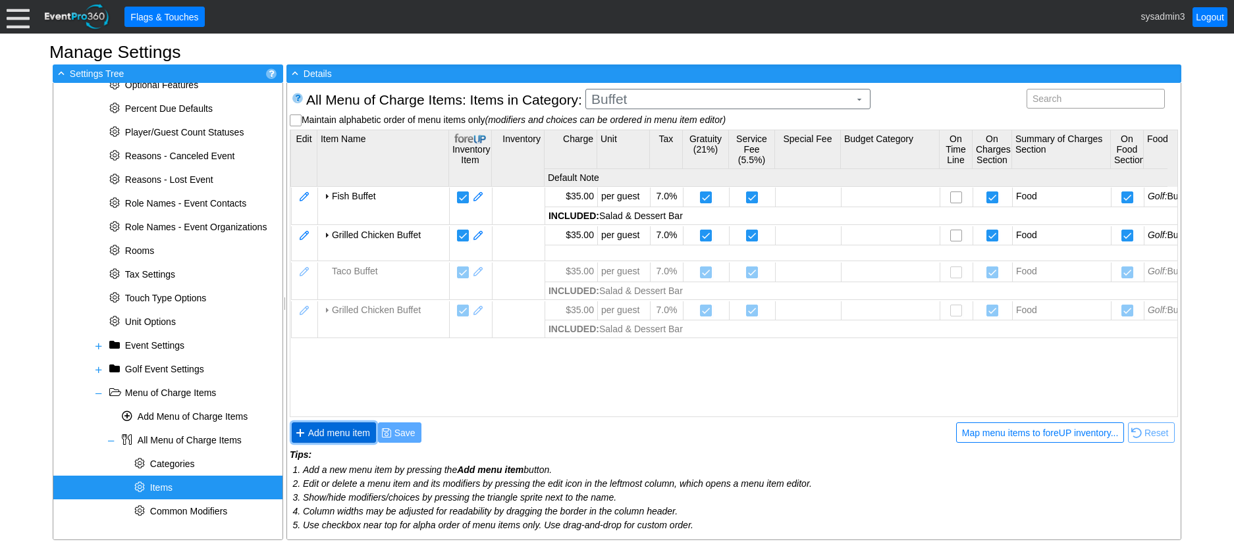
click at [352, 429] on span "Add menu item" at bounding box center [338, 433] width 67 height 13
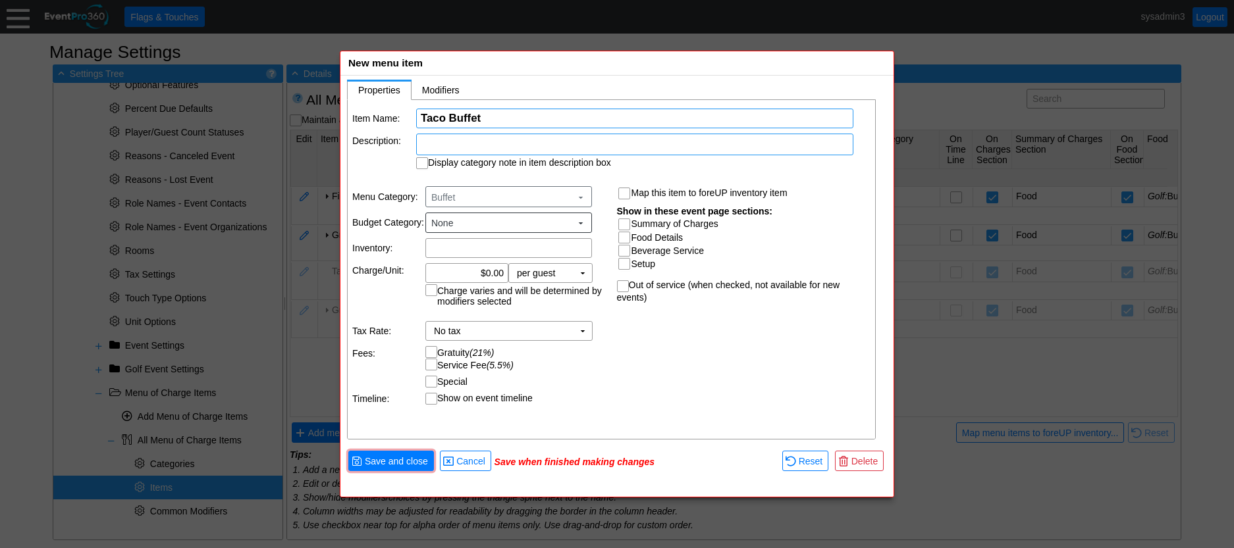
type input "Taco Buffet"
click at [508, 143] on div at bounding box center [634, 145] width 437 height 22
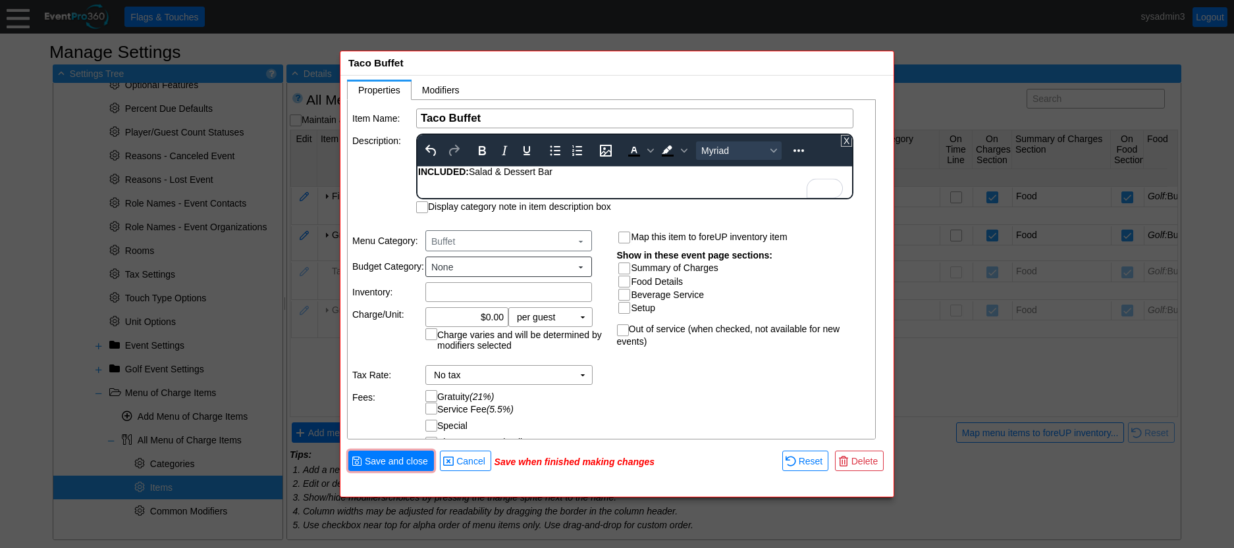
click at [396, 189] on div "Item Name: Χ Taco Buffet Name of the menu item Description: To open the popup, …" at bounding box center [612, 270] width 529 height 340
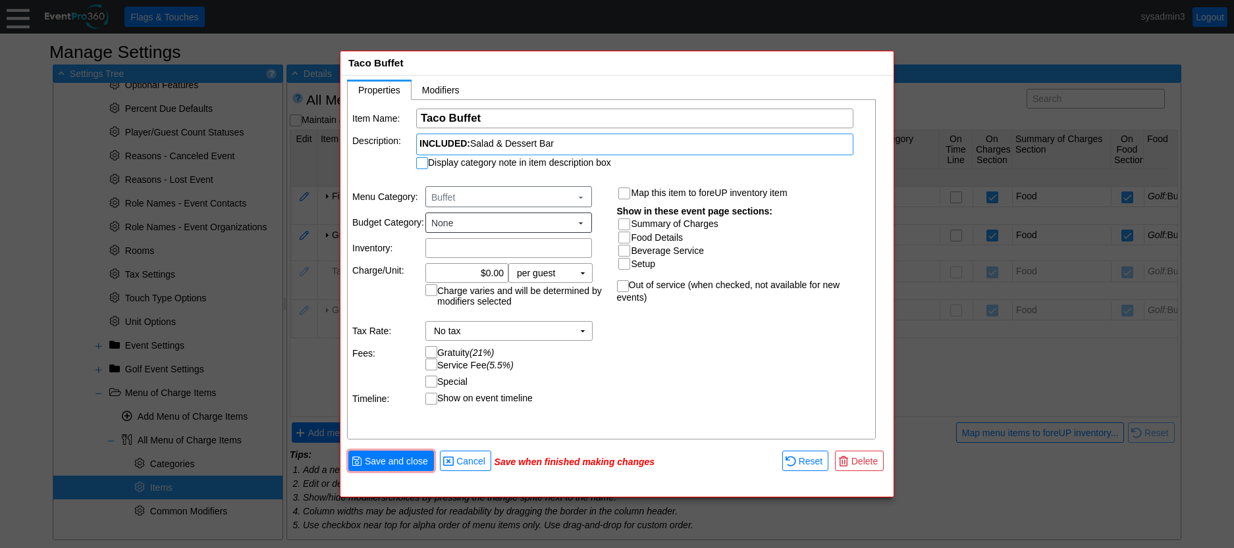
click at [425, 163] on input "Display category note in item description box" at bounding box center [423, 164] width 13 height 13
checkbox input "true"
click at [628, 221] on input "Summary of Charges" at bounding box center [625, 225] width 13 height 13
checkbox input "true"
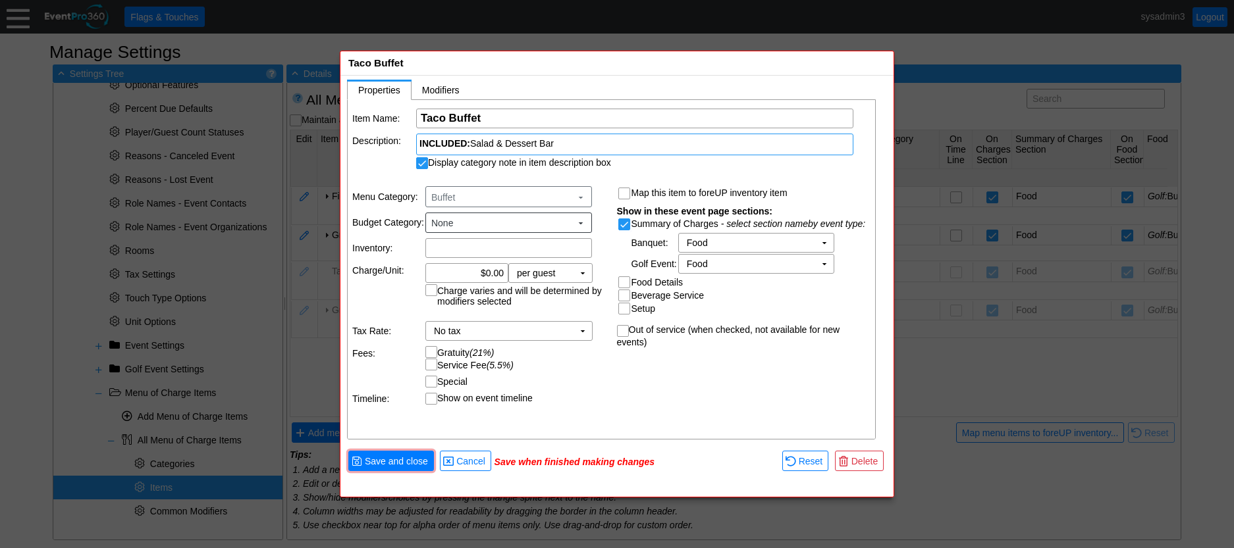
click at [625, 280] on input "Food Details" at bounding box center [625, 283] width 13 height 13
checkbox input "true"
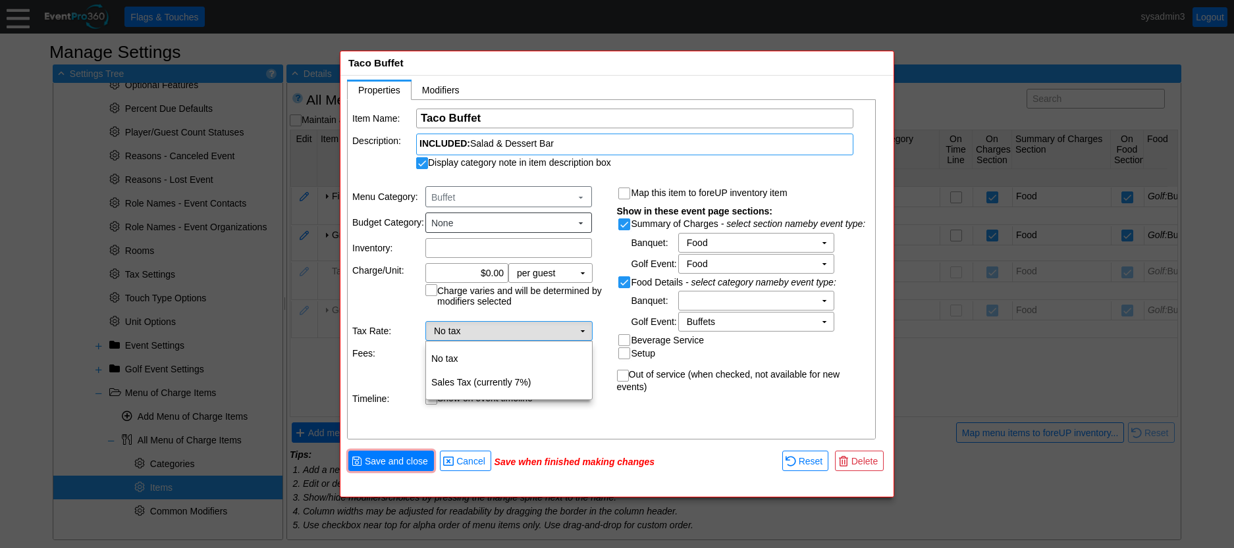
click at [580, 328] on td "▼" at bounding box center [582, 331] width 18 height 18
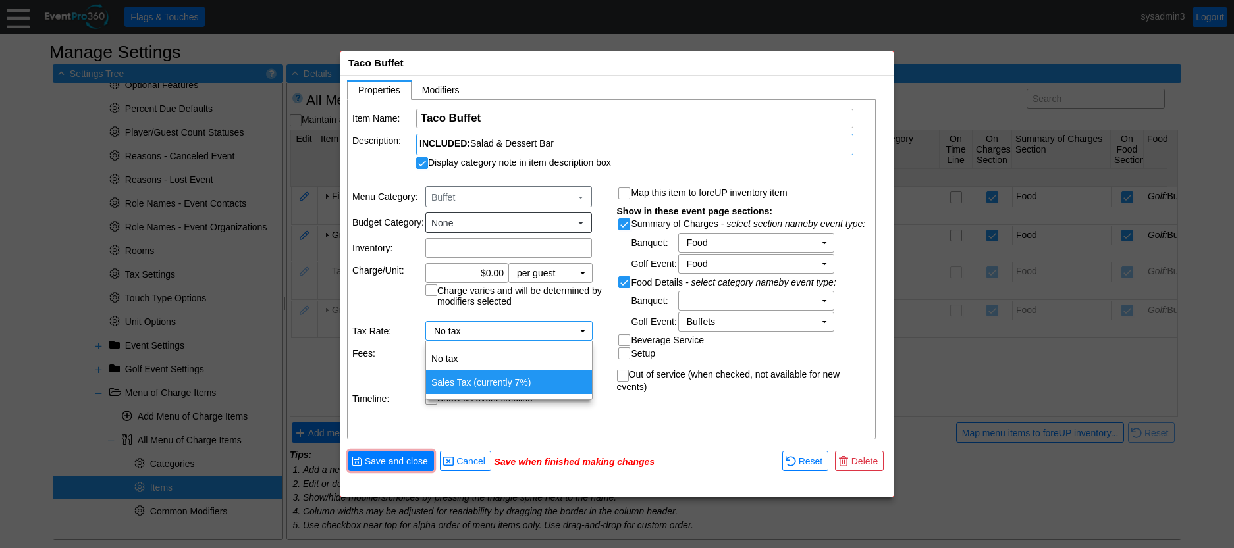
click at [458, 377] on td "Sales Tax (currently 7%)" at bounding box center [509, 383] width 166 height 24
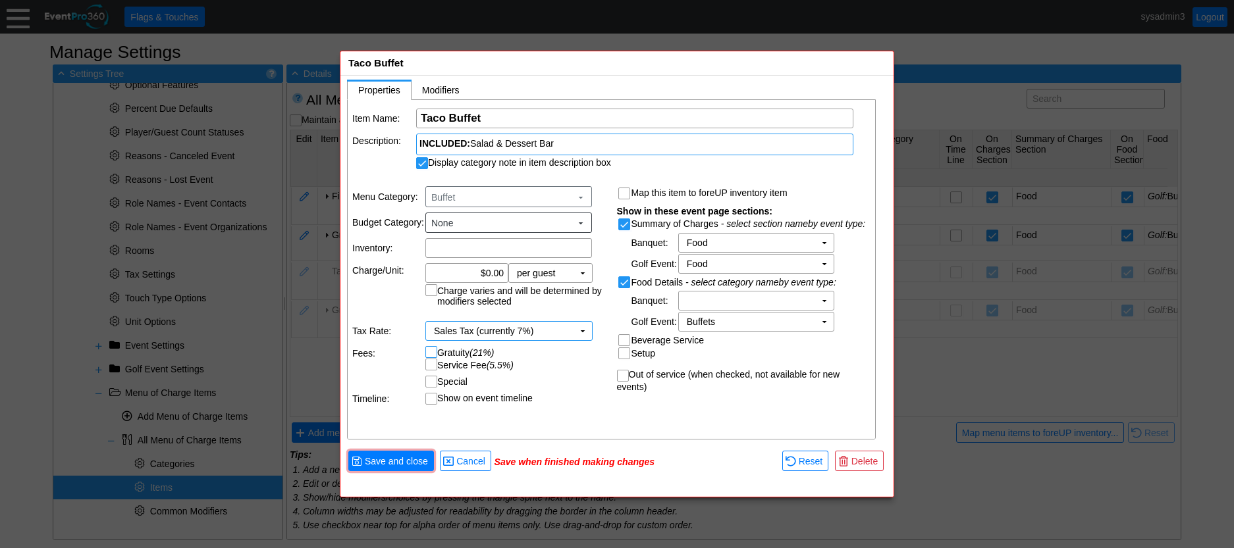
click at [426, 352] on input "Gratuity (21%)" at bounding box center [432, 353] width 13 height 13
checkbox input "true"
click at [427, 368] on input "Service Fee (5.5%)" at bounding box center [432, 365] width 13 height 13
checkbox input "true"
click at [573, 423] on div "Item Name: Χ Taco Buffet Name of the menu item Description: INCLUDED: Salad & D…" at bounding box center [612, 270] width 529 height 340
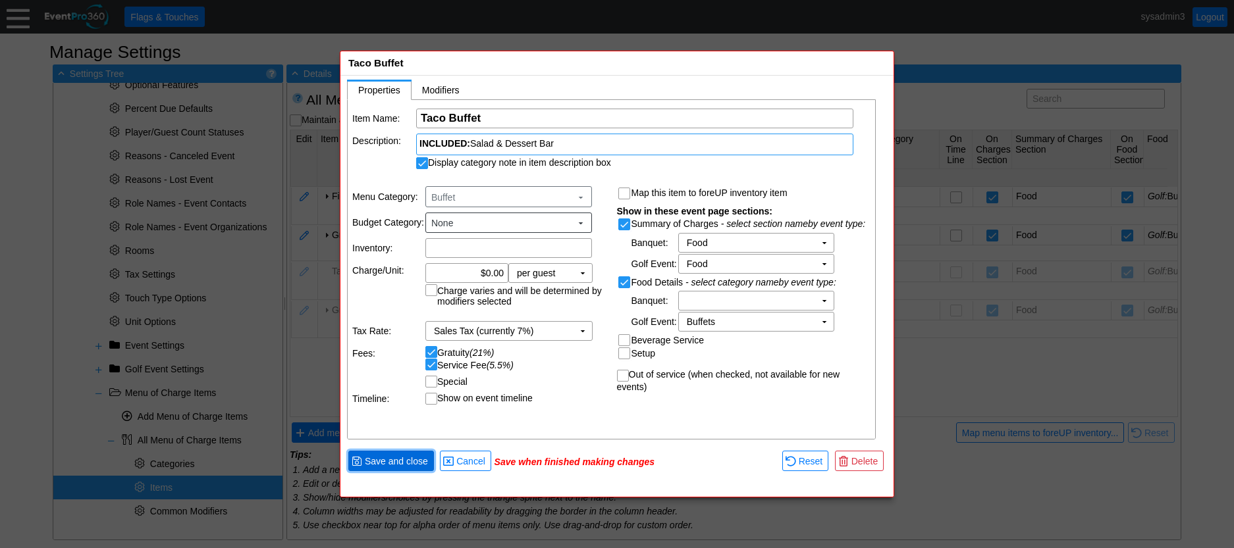
click at [409, 460] on span "Save and close" at bounding box center [396, 461] width 68 height 13
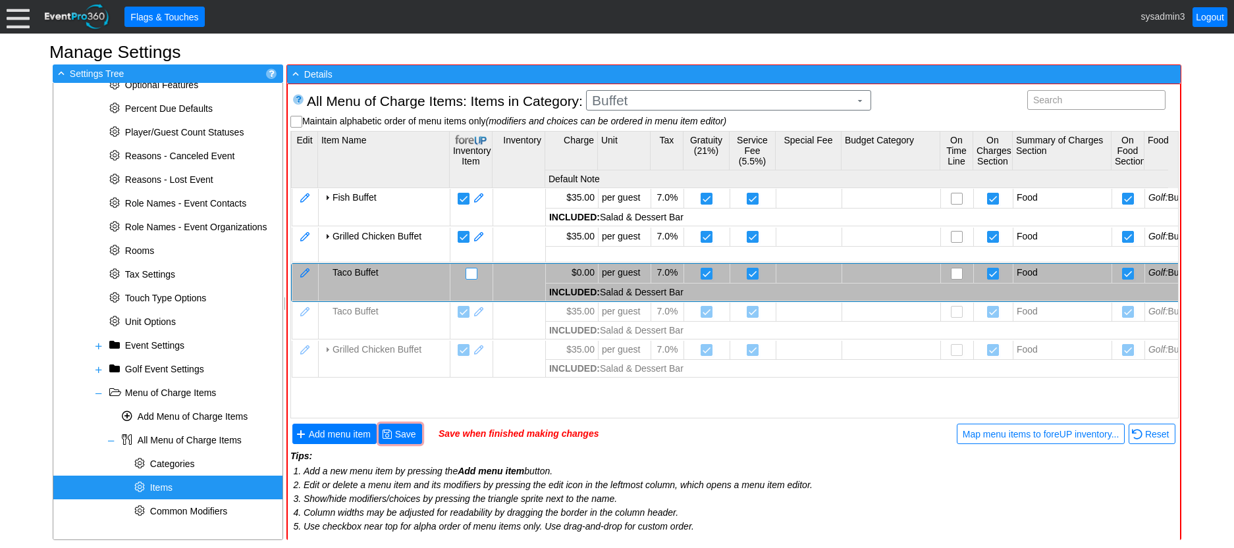
click at [468, 274] on input "checkbox" at bounding box center [472, 275] width 13 height 13
checkbox input "false"
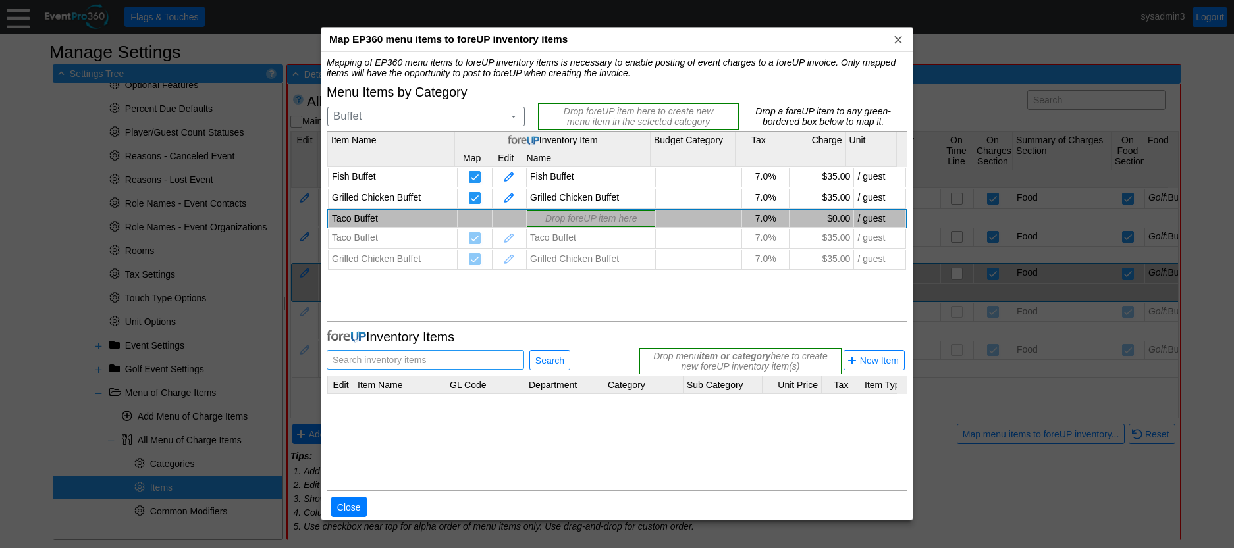
click at [417, 360] on span "Search inventory items" at bounding box center [379, 360] width 99 height 18
type input "Taco Buffet"
click at [550, 361] on span "Search" at bounding box center [550, 360] width 34 height 13
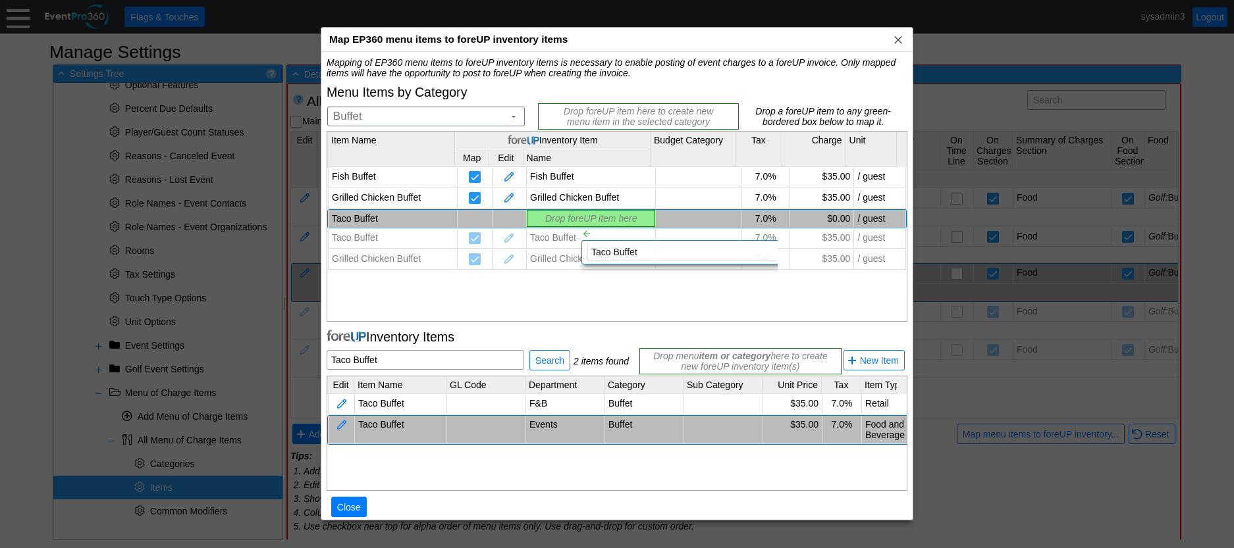
click at [569, 217] on div "Mapping of EP360 menu items to foreUP inventory items is necessary to enable po…" at bounding box center [617, 294] width 581 height 474
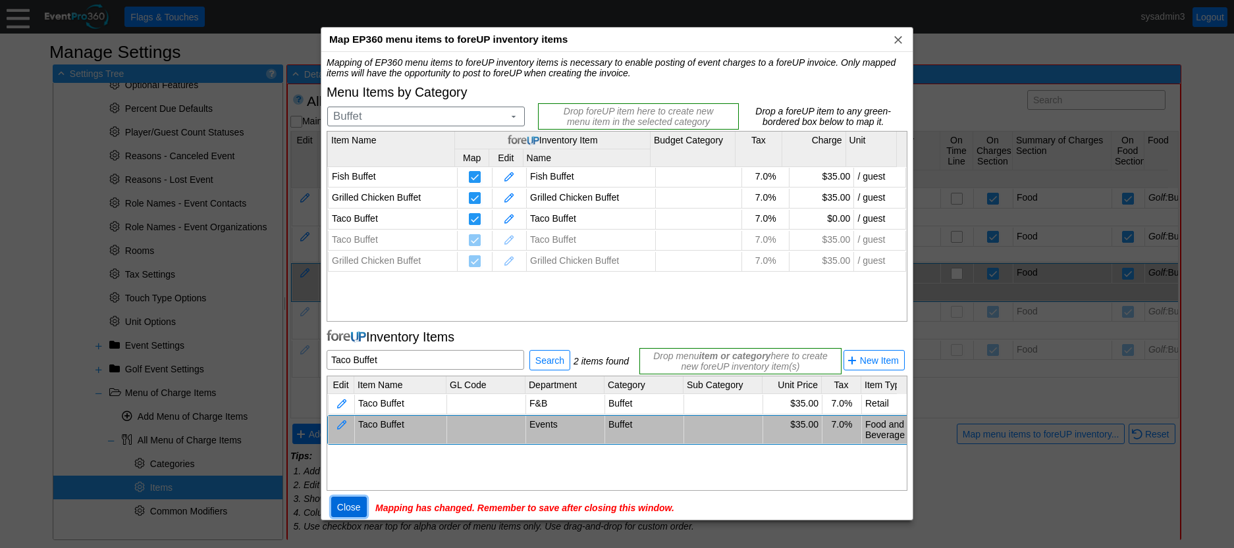
click at [353, 504] on span "Close" at bounding box center [348, 507] width 29 height 13
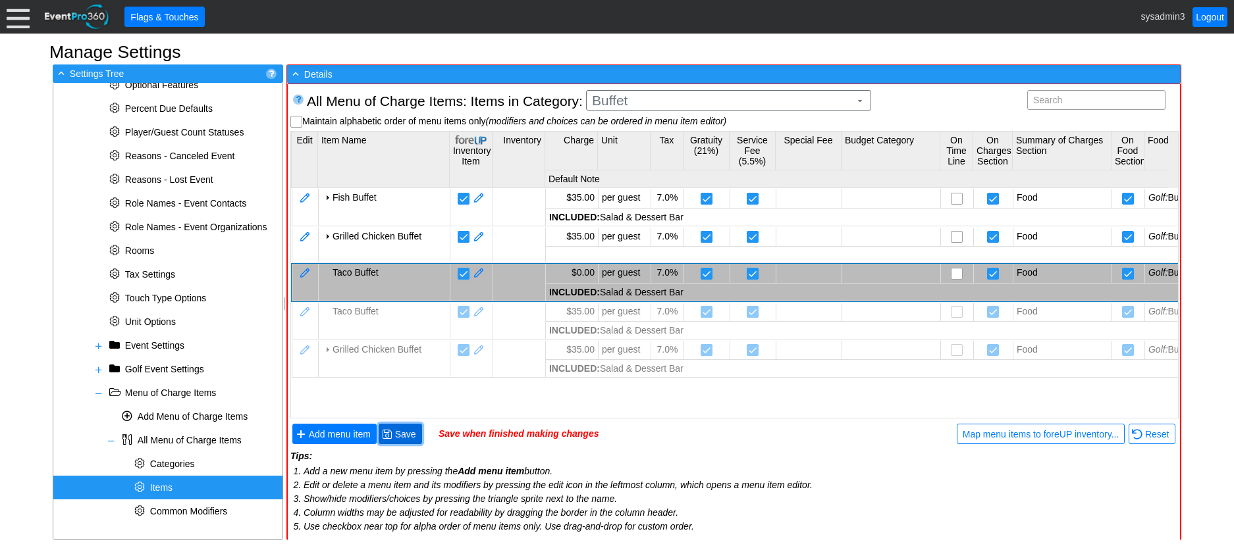
click at [411, 433] on span "Save" at bounding box center [405, 434] width 26 height 13
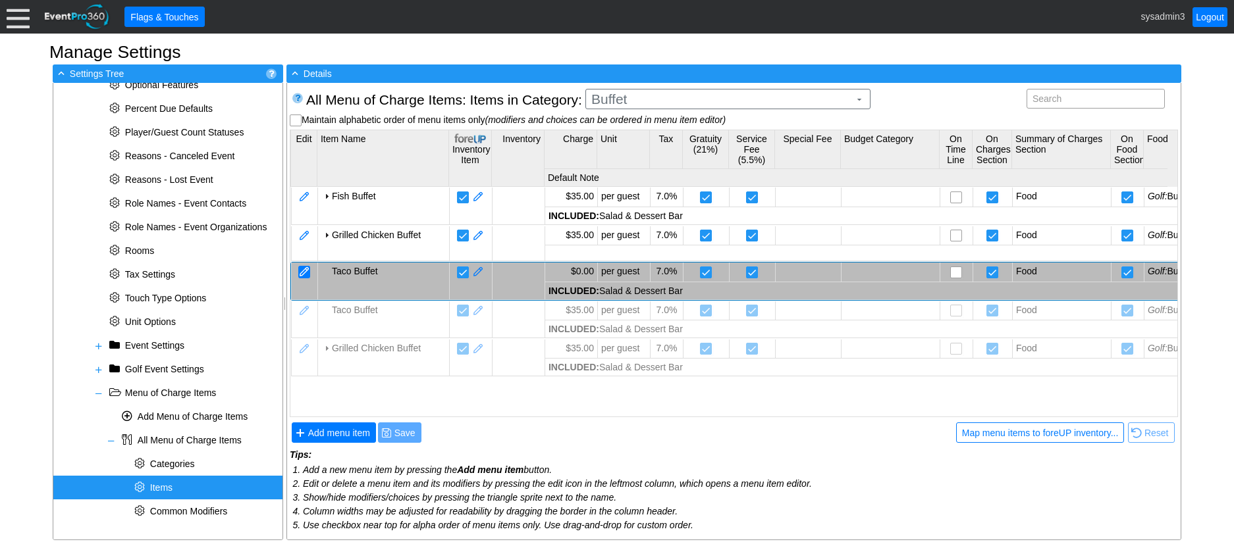
click at [308, 273] on div at bounding box center [304, 272] width 12 height 13
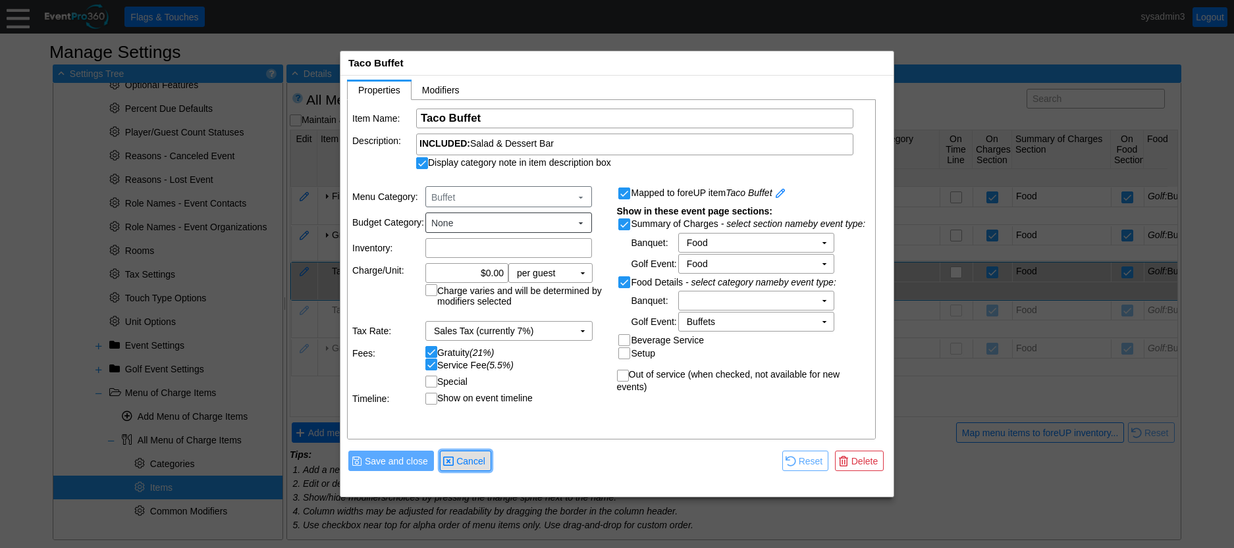
click at [473, 455] on span "Cancel" at bounding box center [471, 461] width 34 height 13
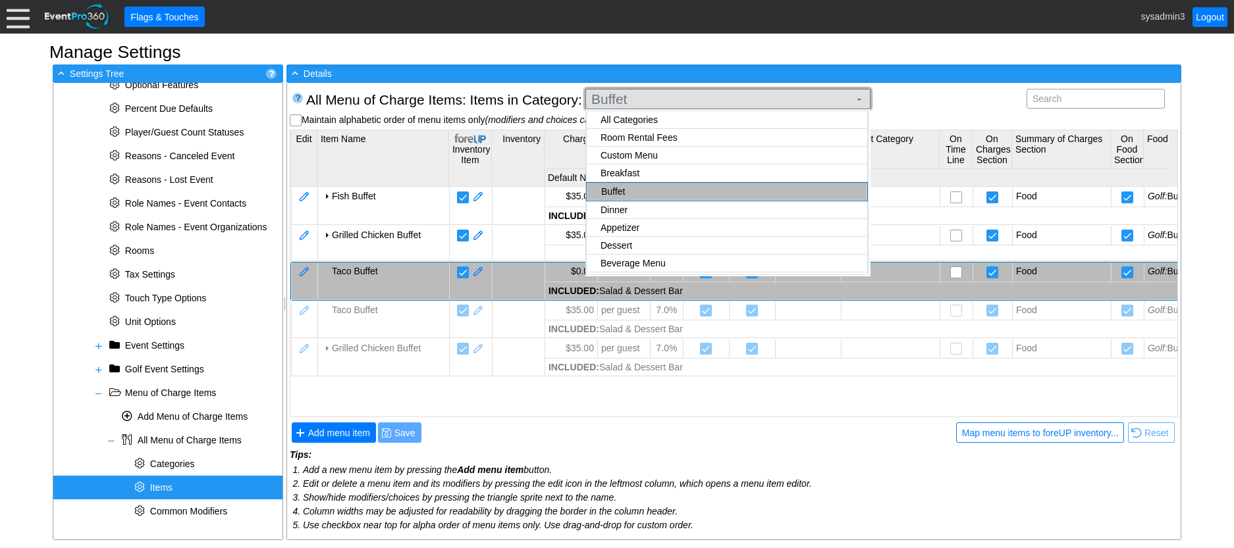
click at [660, 101] on span "Buffet" at bounding box center [720, 99] width 263 height 13
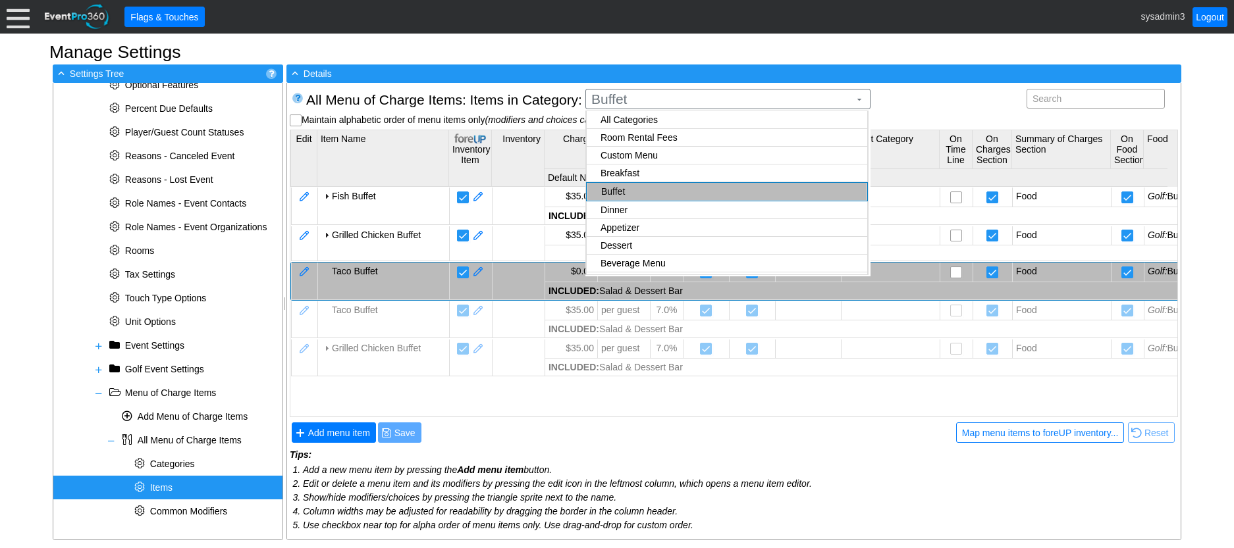
click at [627, 162] on body "Calendar of Events + New Event + Reports + Manage Contacts + Manage Organizatio…" at bounding box center [617, 274] width 1234 height 548
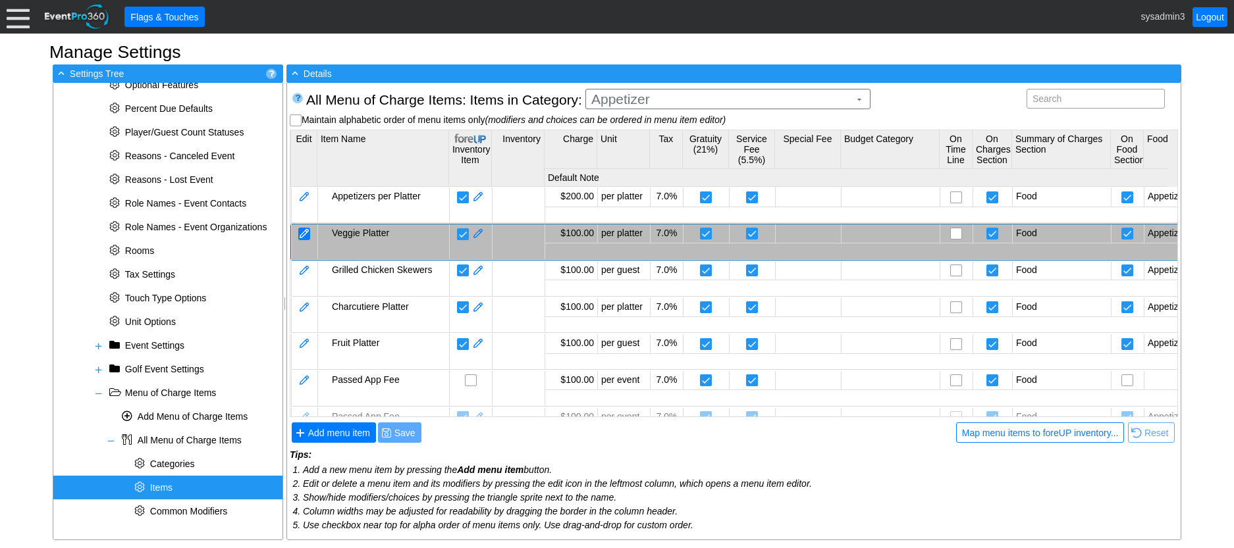
click at [306, 235] on div at bounding box center [304, 234] width 12 height 13
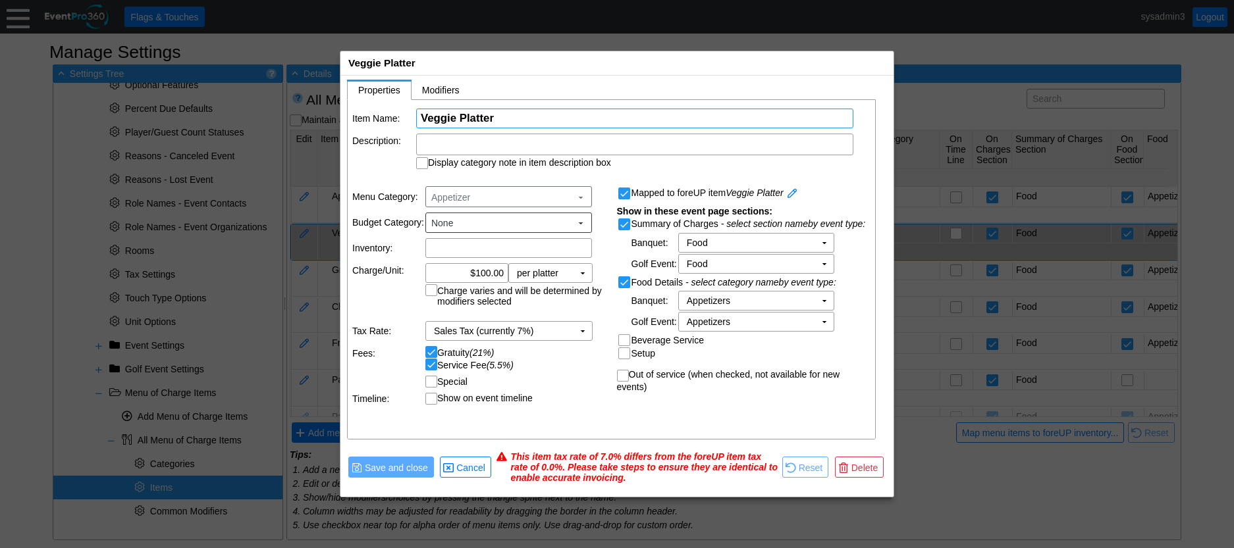
drag, startPoint x: 504, startPoint y: 115, endPoint x: 408, endPoint y: 116, distance: 95.5
click at [408, 116] on tr "Item Name: Χ Veggie Platter Name of the menu item" at bounding box center [611, 119] width 519 height 20
click at [860, 466] on span "Delete" at bounding box center [865, 467] width 32 height 13
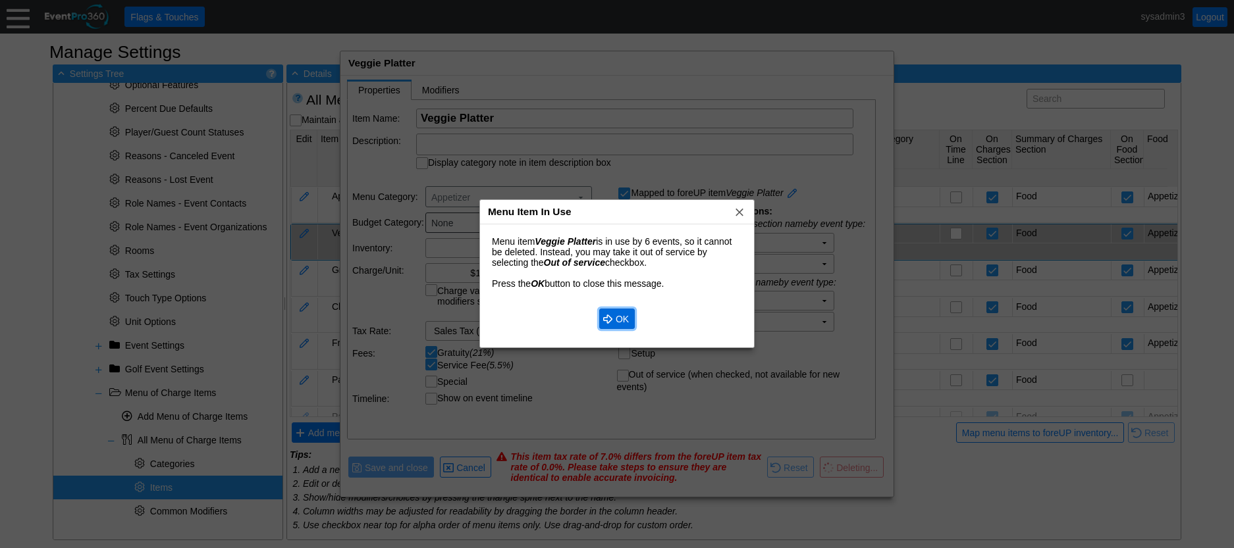
click at [621, 319] on span "OK" at bounding box center [622, 319] width 18 height 13
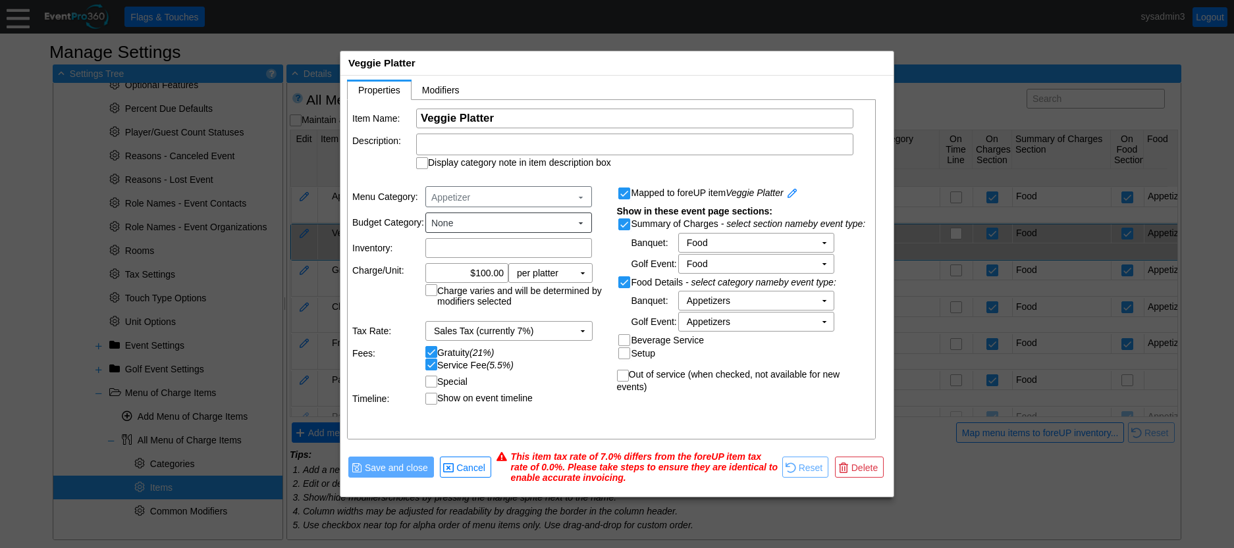
click at [622, 373] on input "Out of service (when checked, not available for new events)" at bounding box center [623, 377] width 13 height 13
checkbox input "true"
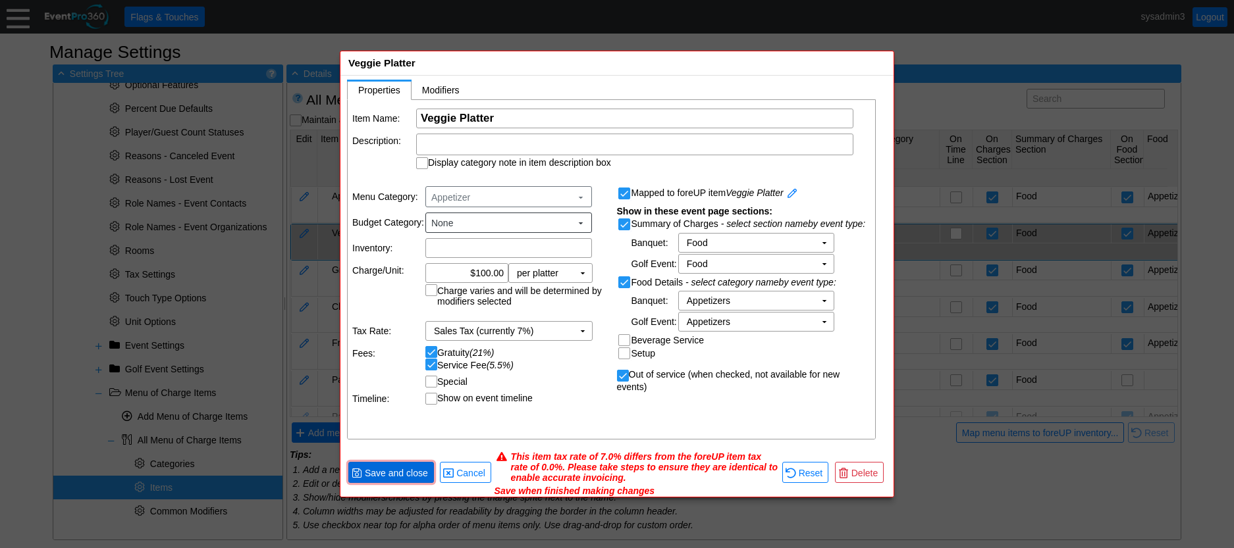
click at [412, 472] on span "Save and close" at bounding box center [396, 473] width 68 height 13
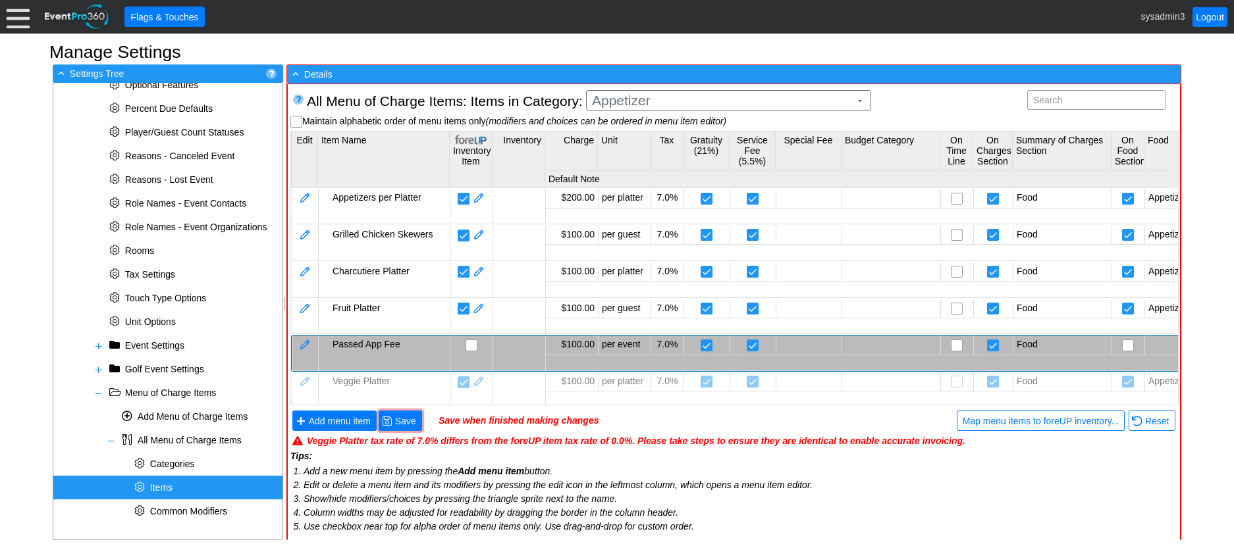
scroll to position [5, 0]
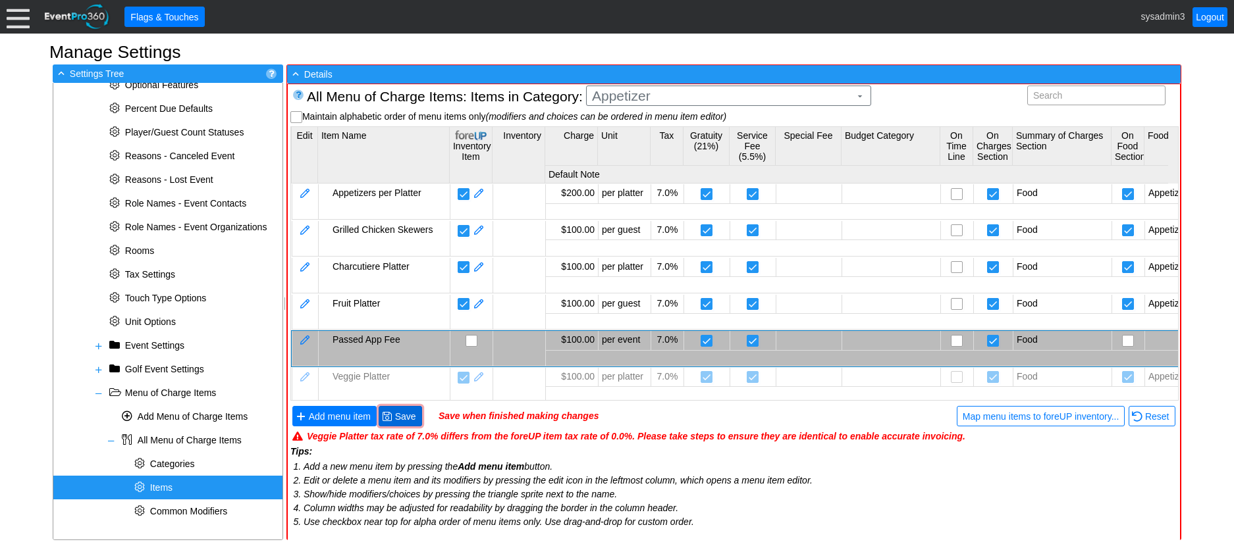
click at [402, 420] on span "Save" at bounding box center [405, 416] width 26 height 13
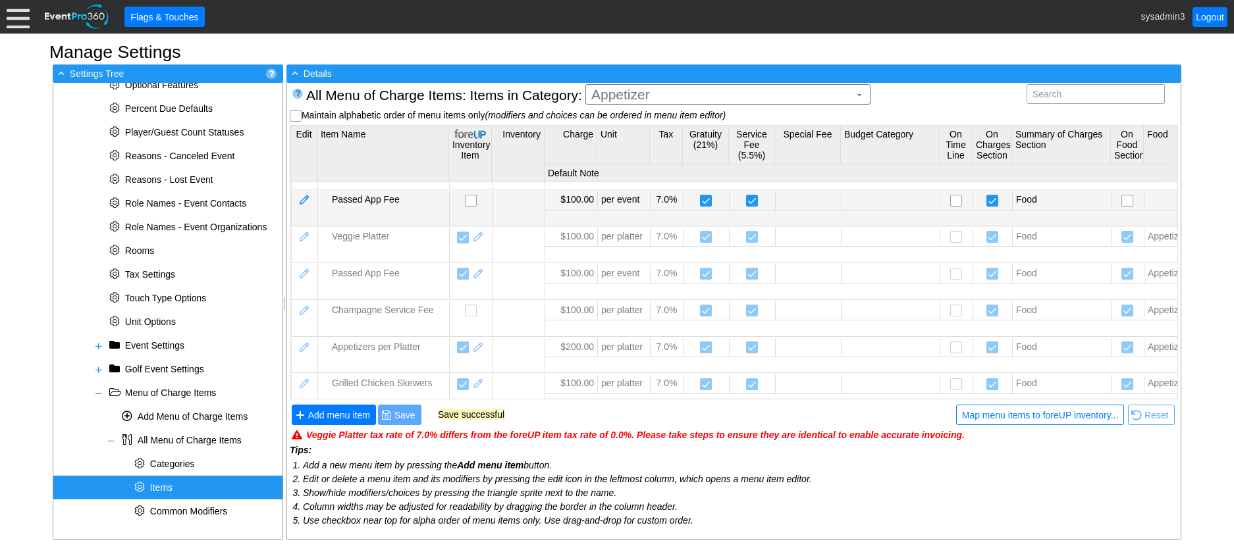
scroll to position [163, 0]
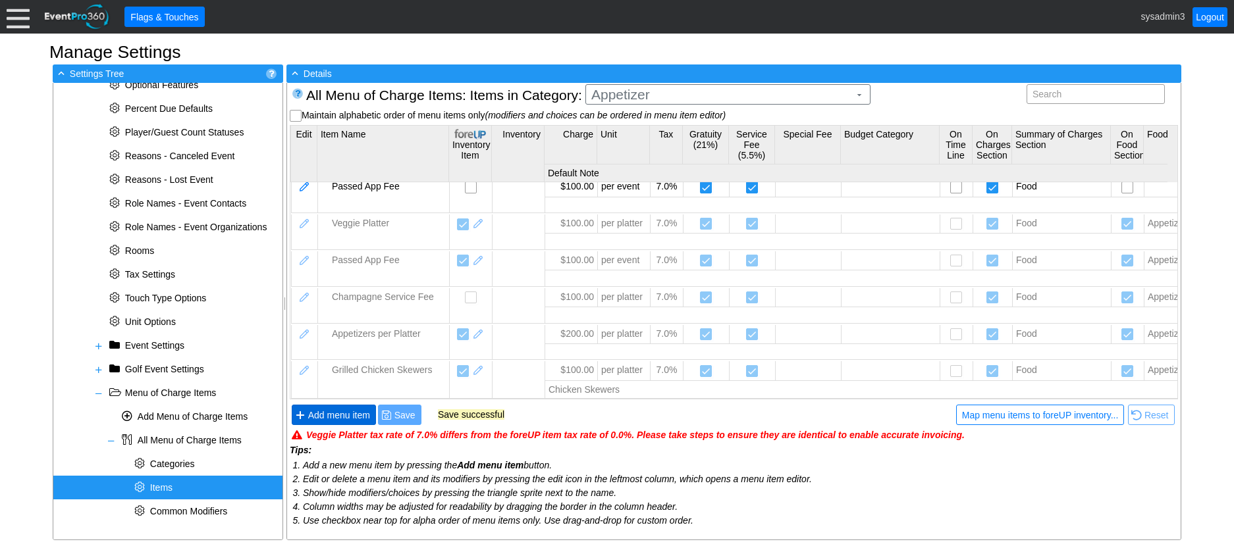
click at [350, 417] on span "Add menu item" at bounding box center [338, 415] width 67 height 13
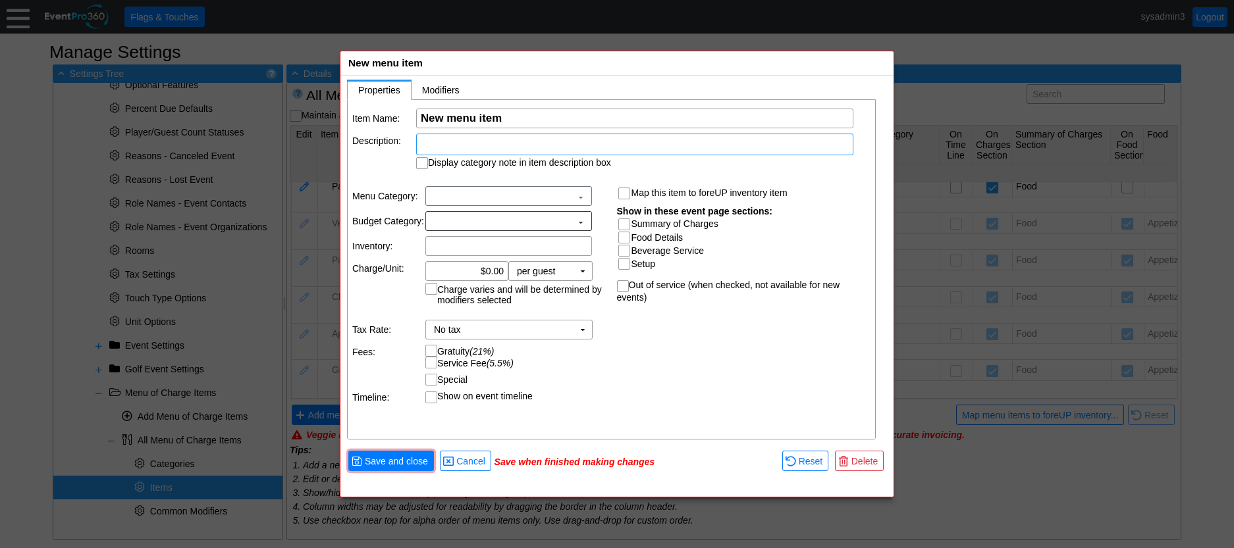
scroll to position [0, 0]
paste input "Veggie Platter"
type input "Veggie Platter"
click at [627, 224] on input "Summary of Charges" at bounding box center [625, 225] width 13 height 13
checkbox input "true"
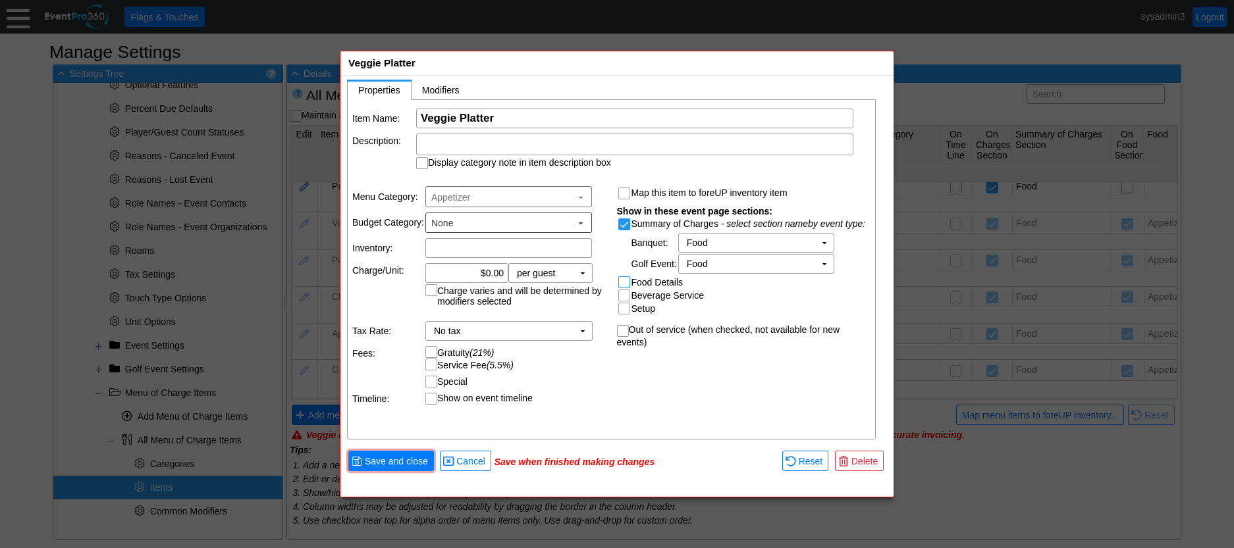
click at [623, 283] on input "Food Details" at bounding box center [625, 283] width 13 height 13
checkbox input "true"
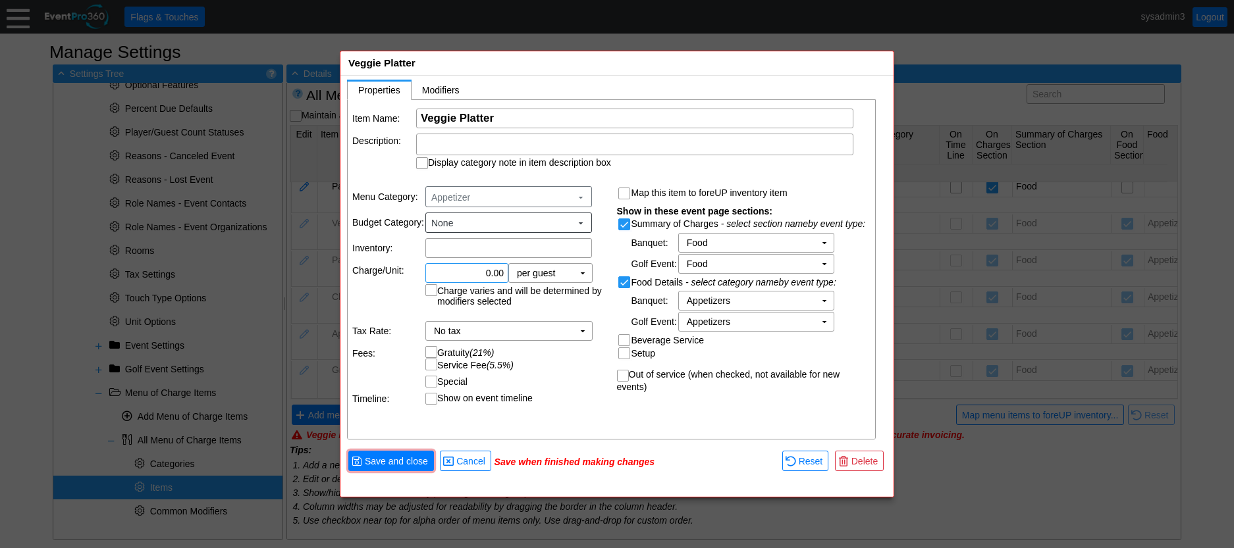
click at [488, 271] on input "0.00" at bounding box center [467, 273] width 74 height 18
type input "$100.00"
drag, startPoint x: 592, startPoint y: 414, endPoint x: 592, endPoint y: 307, distance: 106.6
click at [591, 407] on div "Item Name: Χ Veggie Platter Name of the menu item Description: Display category…" at bounding box center [612, 270] width 529 height 340
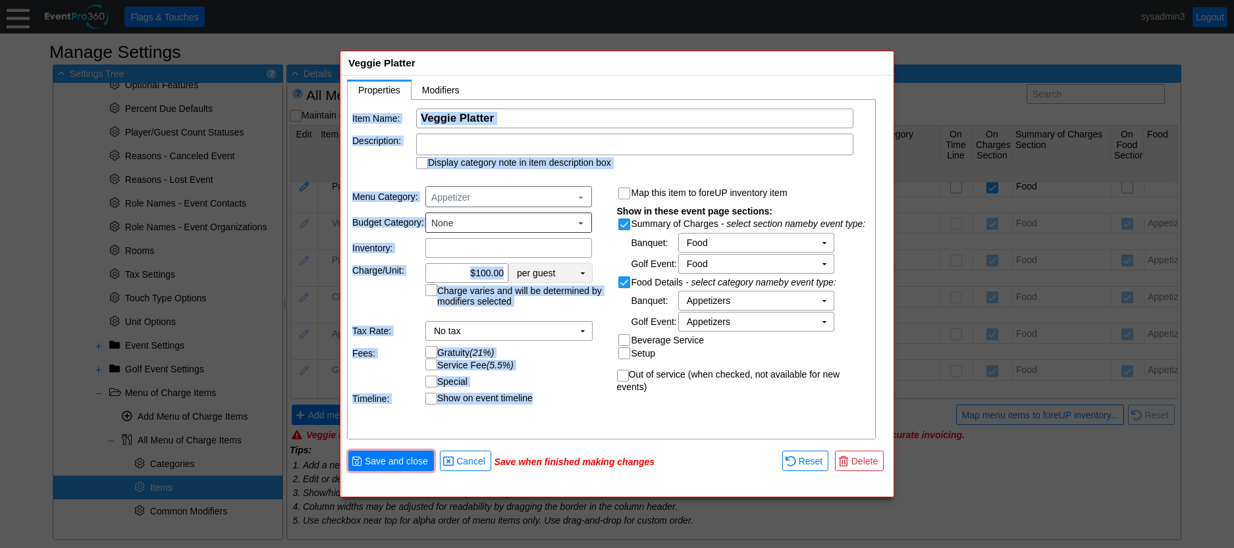
click at [587, 271] on td "▼" at bounding box center [582, 273] width 18 height 18
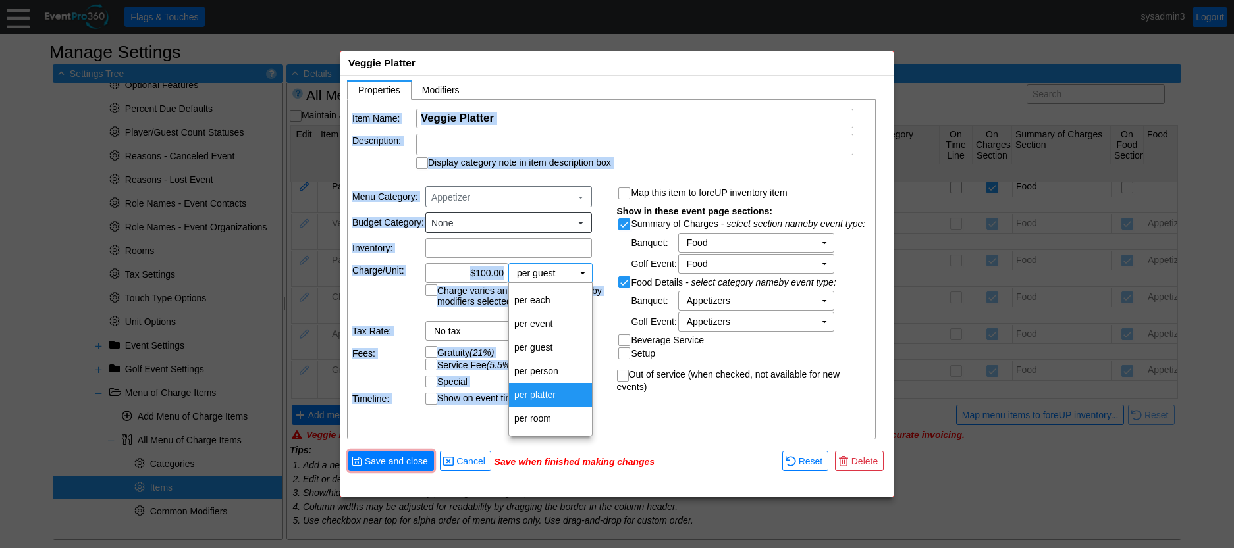
click at [539, 398] on td "per platter" at bounding box center [550, 395] width 83 height 24
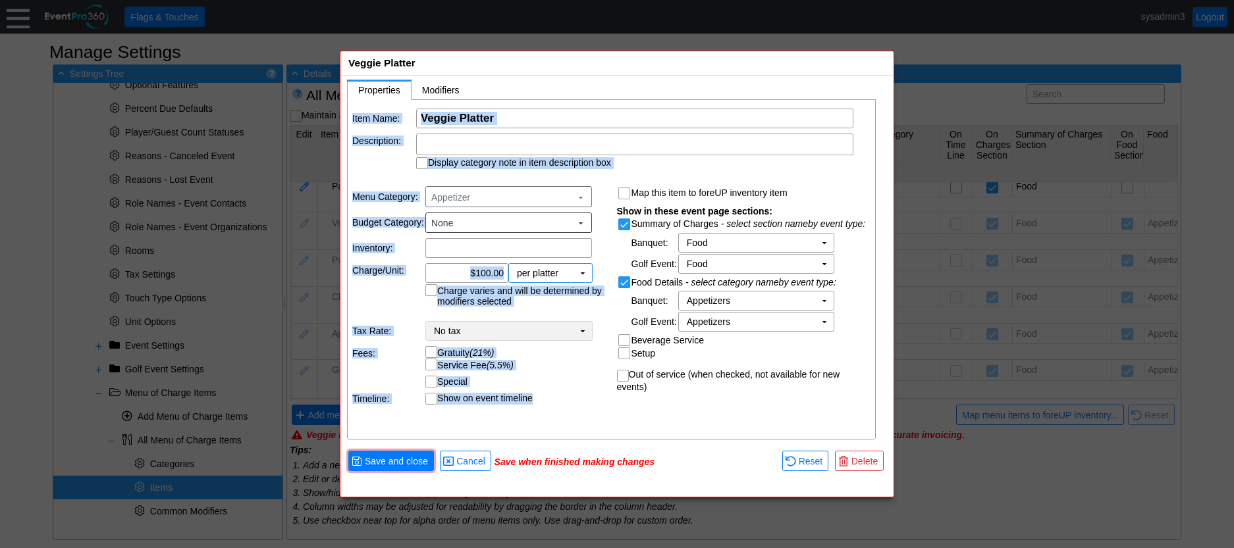
click at [567, 333] on td "No tax Χ" at bounding box center [499, 331] width 147 height 18
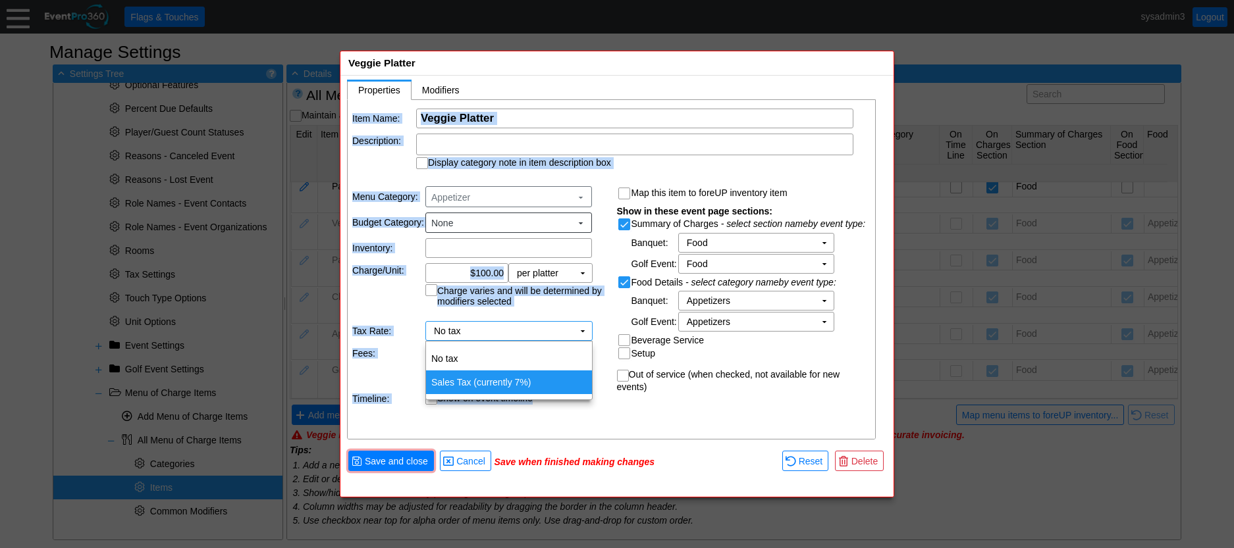
click at [512, 377] on td "Sales Tax (currently 7%)" at bounding box center [509, 383] width 166 height 24
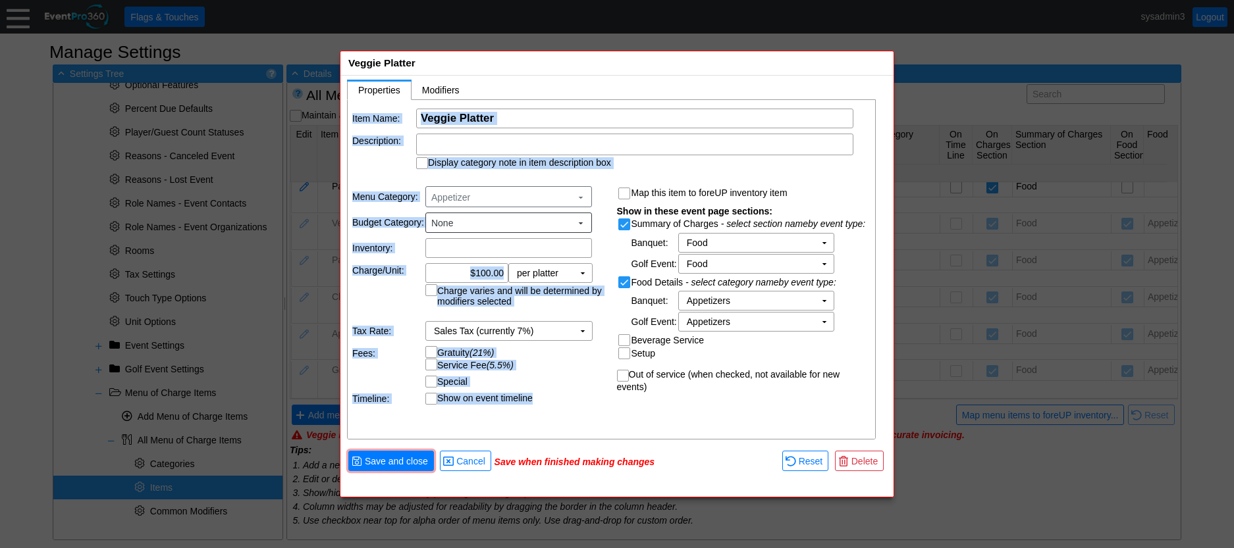
click at [431, 351] on input "Gratuity (21%)" at bounding box center [432, 353] width 13 height 13
checkbox input "true"
drag, startPoint x: 432, startPoint y: 365, endPoint x: 492, endPoint y: 383, distance: 62.0
click at [433, 365] on input "Service Fee (5.5%)" at bounding box center [432, 365] width 13 height 13
checkbox input "true"
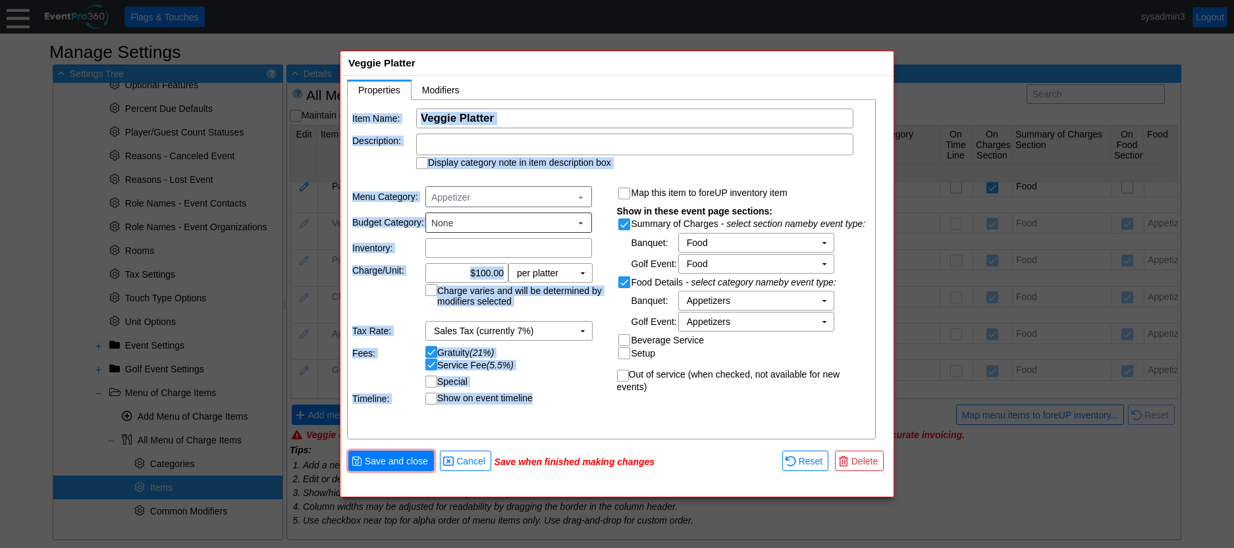
click at [566, 415] on div "Item Name: Χ Veggie Platter Name of the menu item Description: Display category…" at bounding box center [612, 270] width 529 height 340
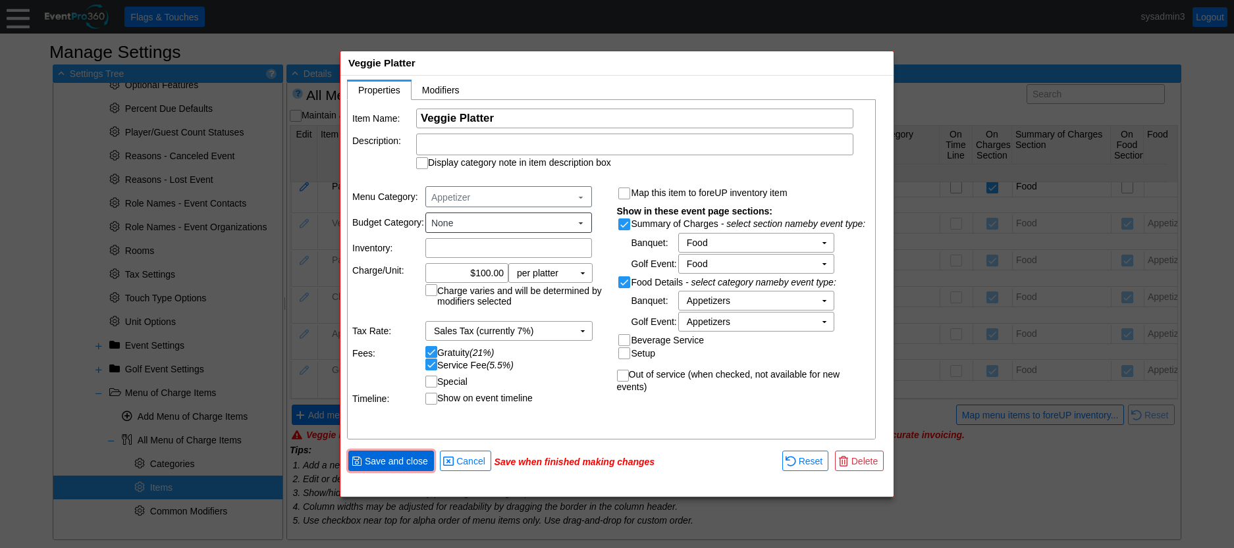
click at [413, 461] on span "Save and close" at bounding box center [396, 461] width 68 height 13
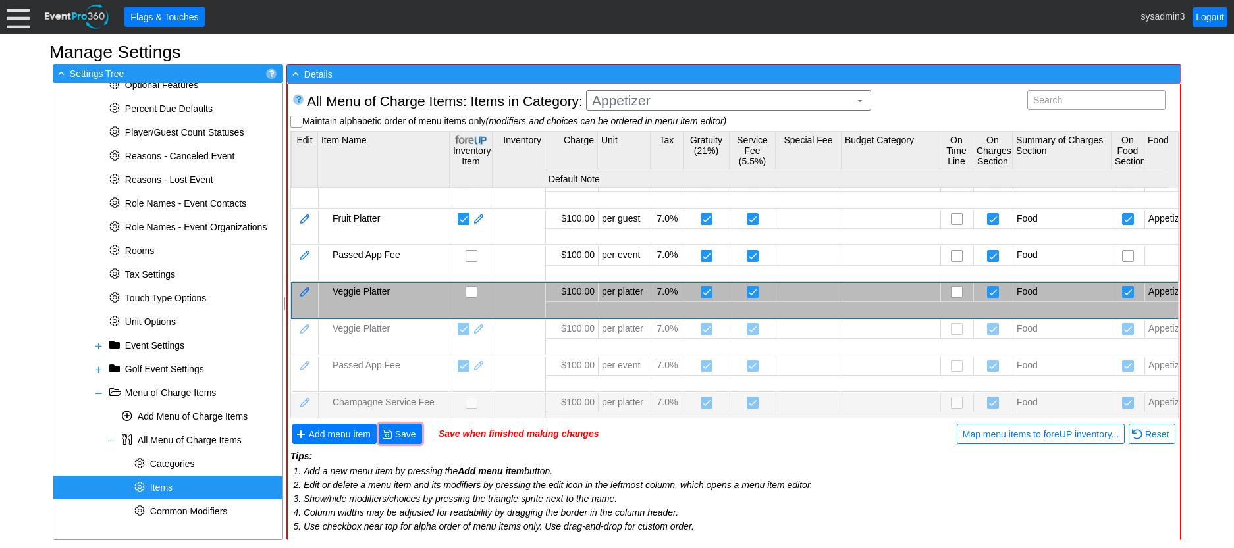
scroll to position [55, 0]
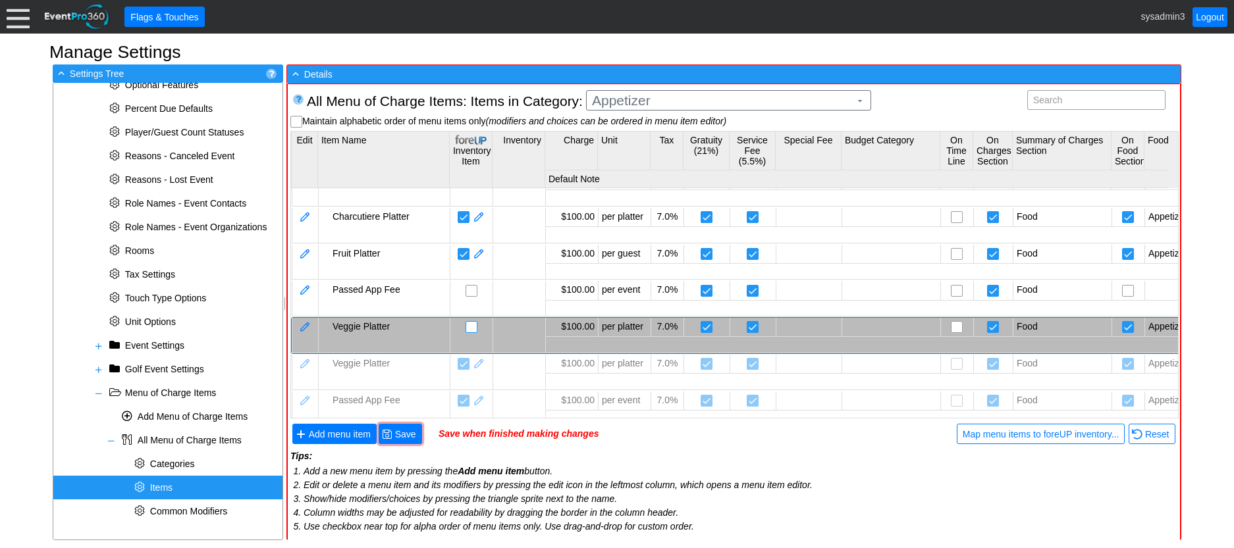
click at [471, 324] on input "checkbox" at bounding box center [472, 328] width 13 height 13
checkbox input "false"
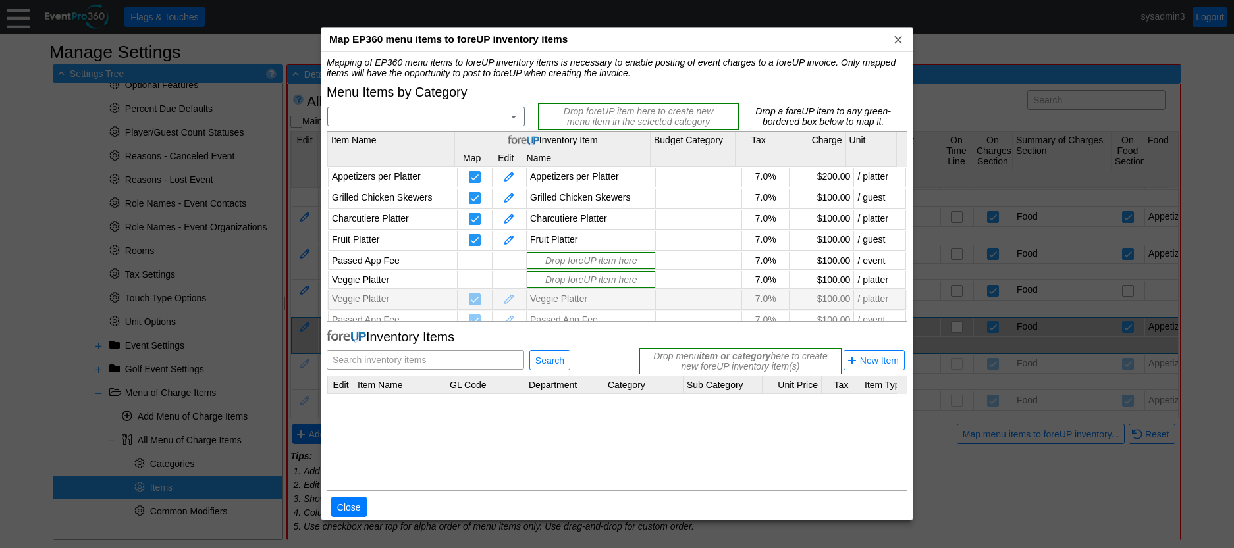
scroll to position [72, 0]
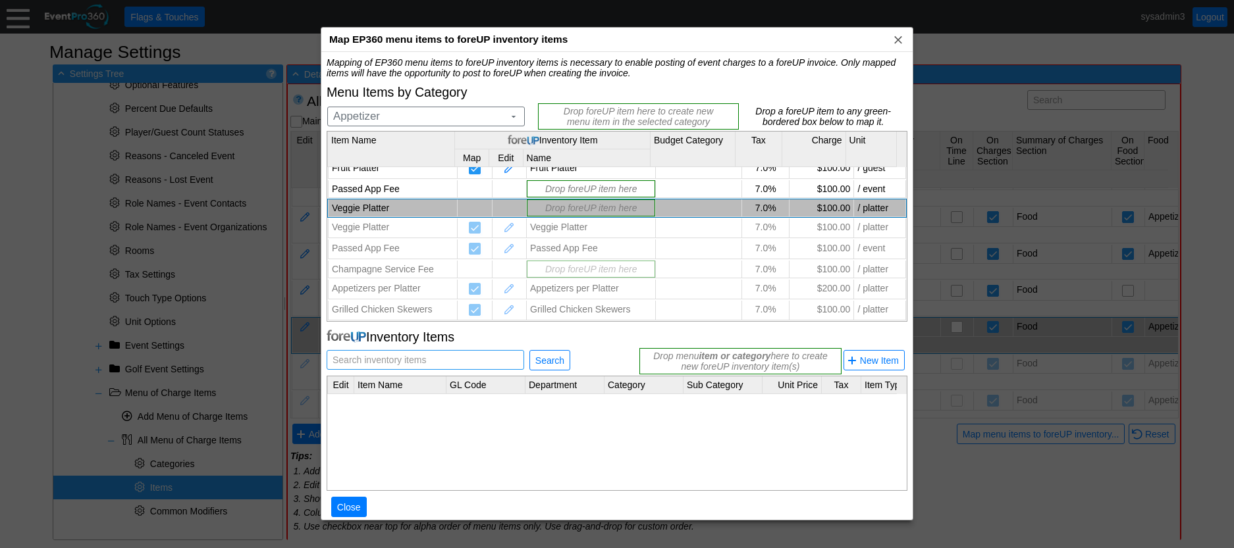
click at [438, 357] on input "text" at bounding box center [425, 360] width 188 height 18
type input "p"
type input "Passed App Fee"
click at [348, 499] on span "● Close" at bounding box center [349, 507] width 36 height 20
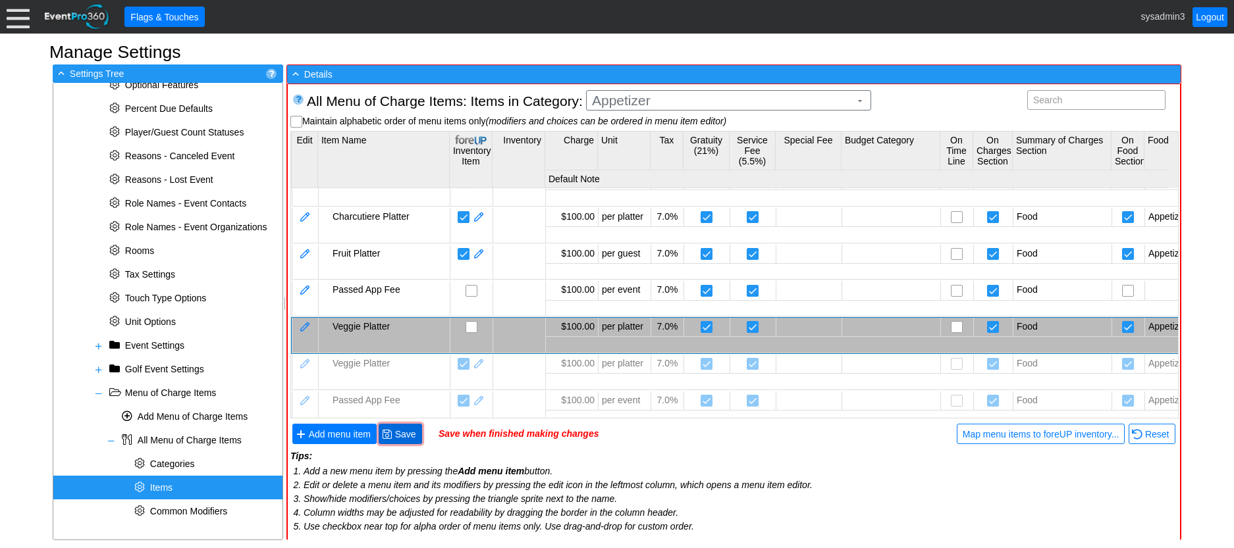
click at [396, 432] on span "Save" at bounding box center [405, 434] width 26 height 13
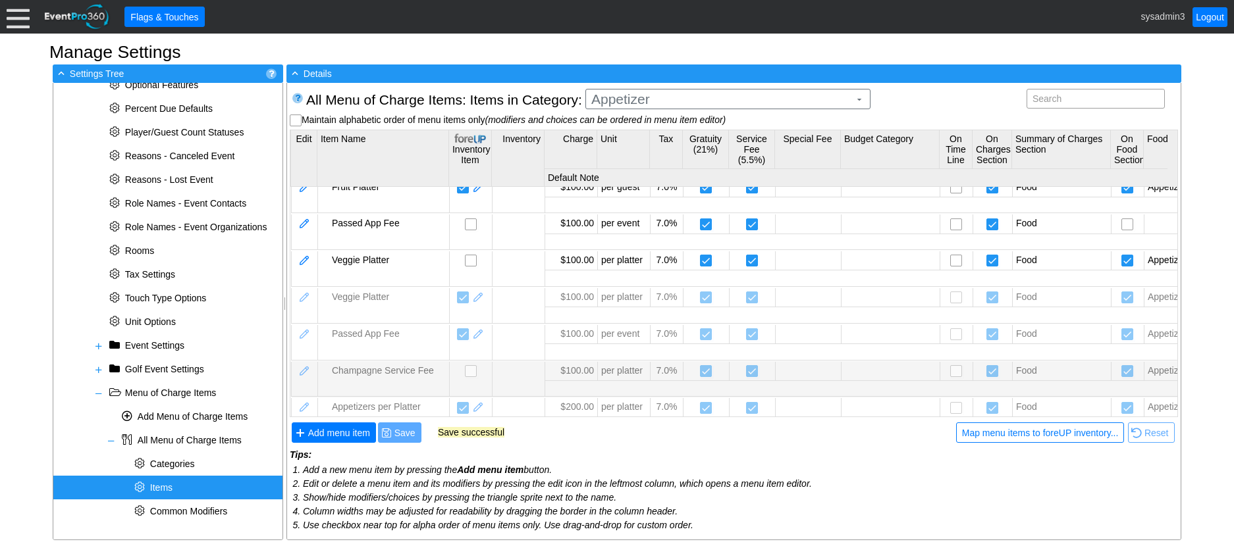
scroll to position [55, 0]
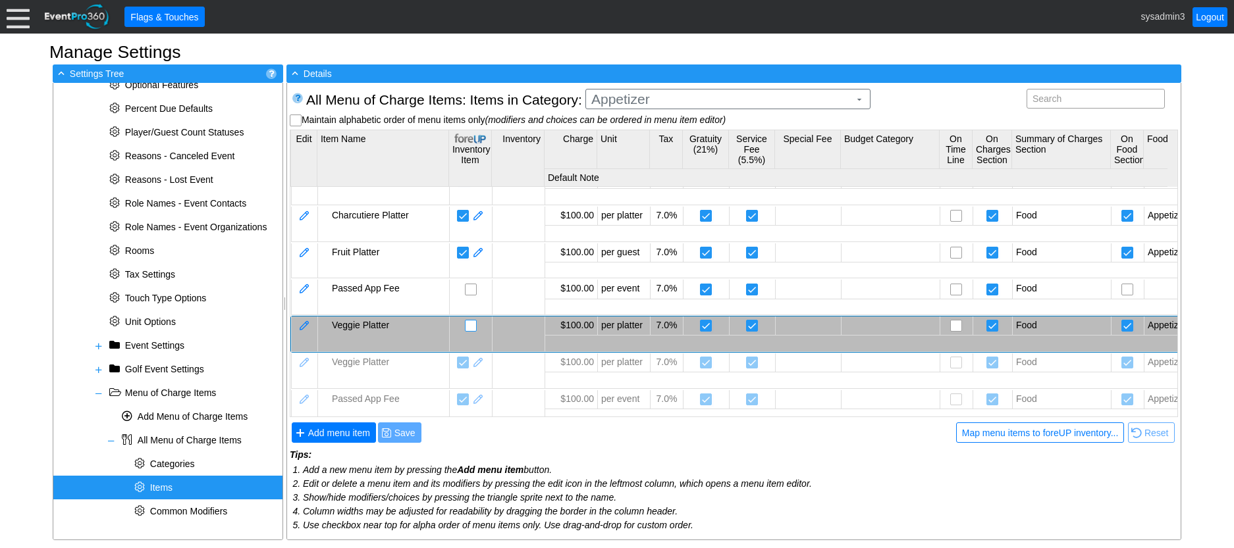
click at [468, 327] on input "checkbox" at bounding box center [471, 327] width 13 height 13
checkbox input "false"
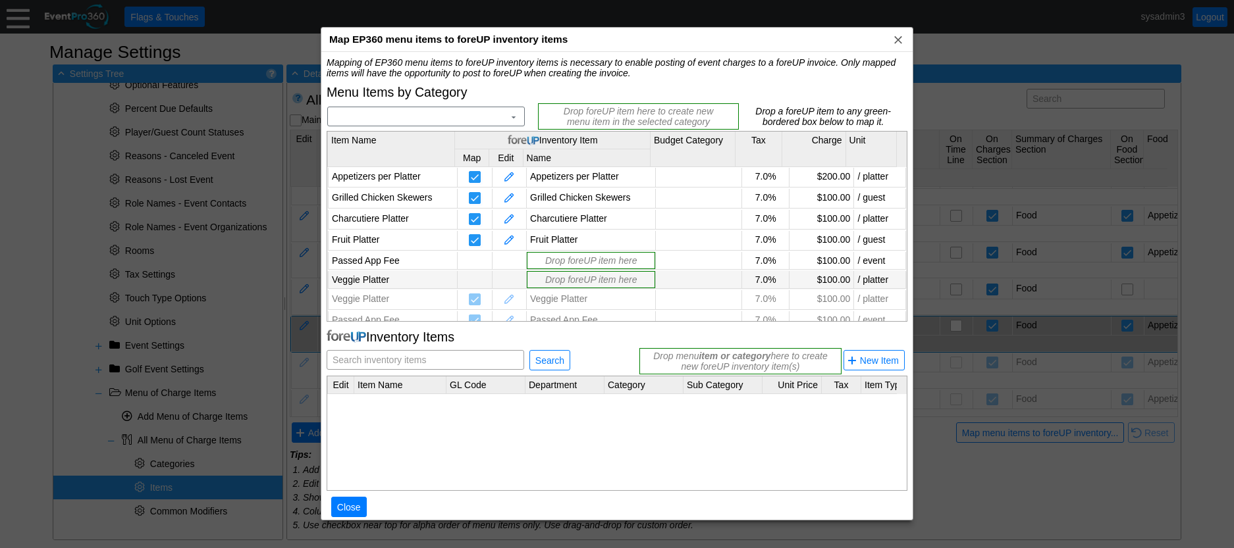
scroll to position [72, 0]
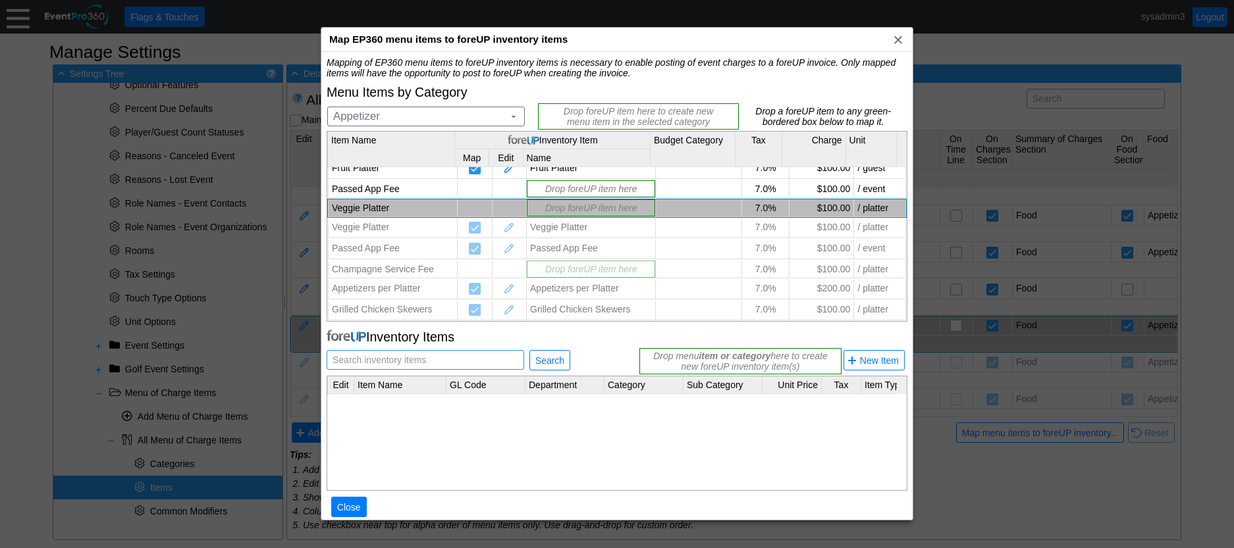
click at [413, 359] on span "Search inventory items" at bounding box center [379, 360] width 99 height 18
type input "Veggie Platter"
click at [537, 361] on span "Search" at bounding box center [550, 360] width 34 height 13
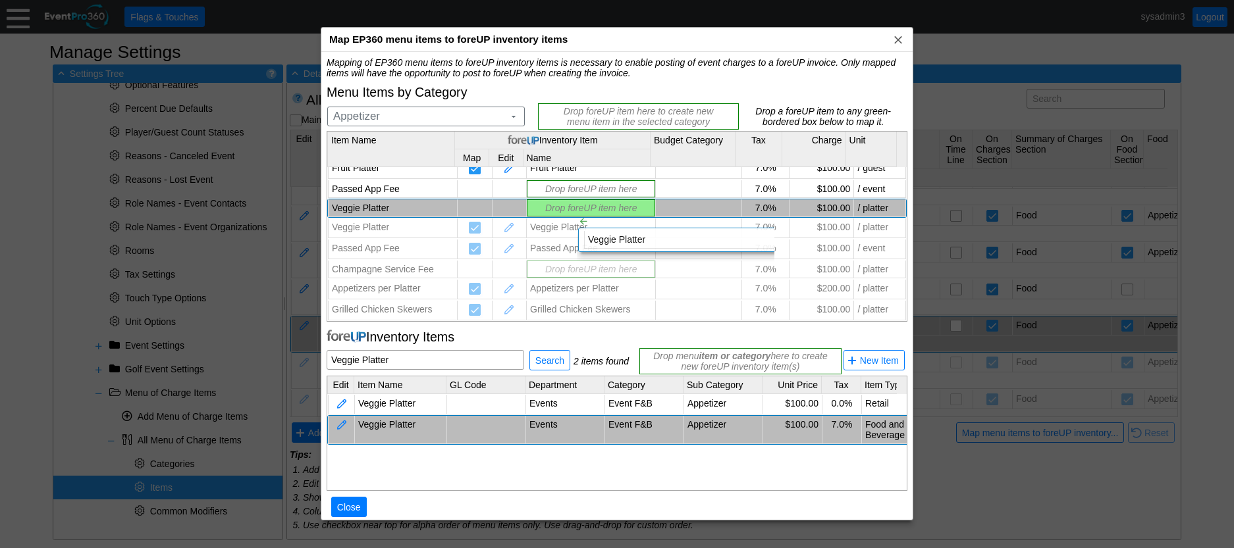
click at [566, 204] on div "Mapping of EP360 menu items to foreUP inventory items is necessary to enable po…" at bounding box center [617, 294] width 581 height 474
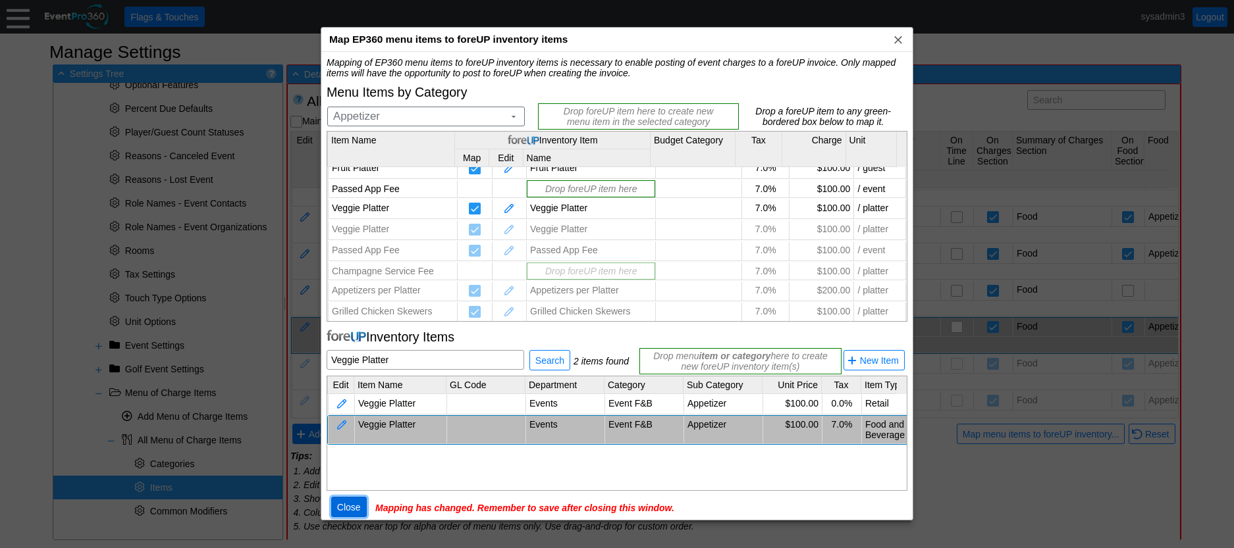
click at [346, 506] on span "Close" at bounding box center [348, 507] width 29 height 13
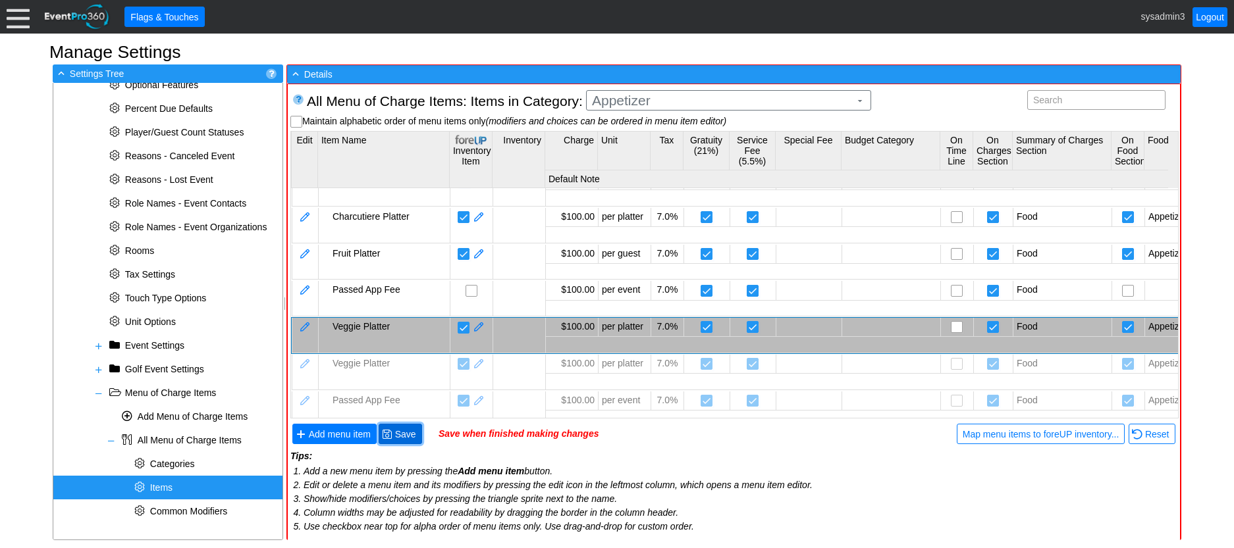
click at [410, 433] on span "Save" at bounding box center [405, 434] width 26 height 13
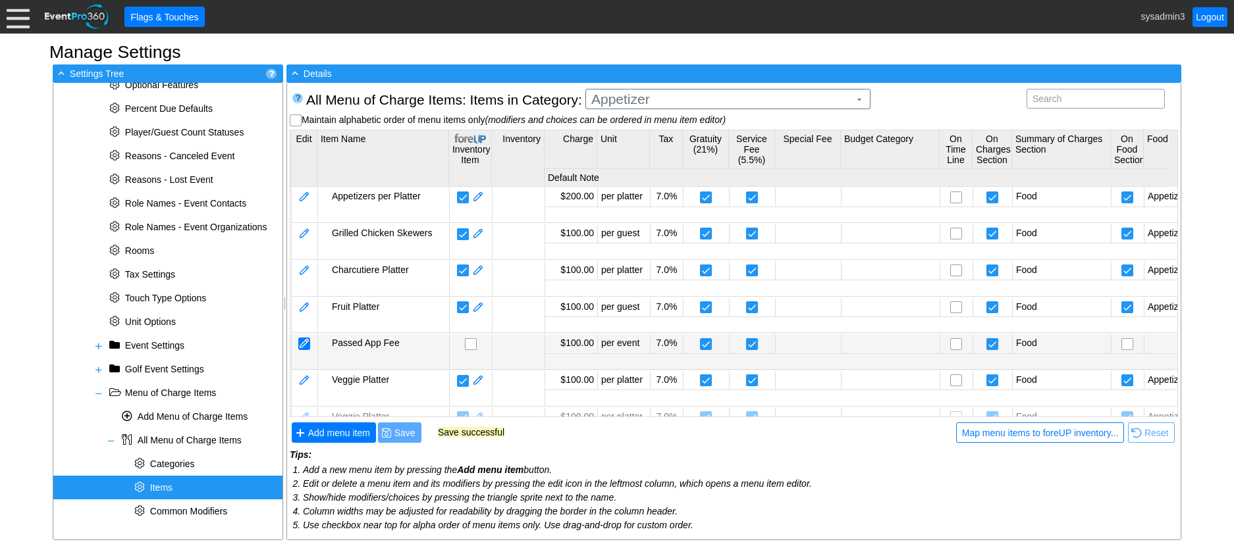
click at [305, 340] on div at bounding box center [304, 344] width 12 height 13
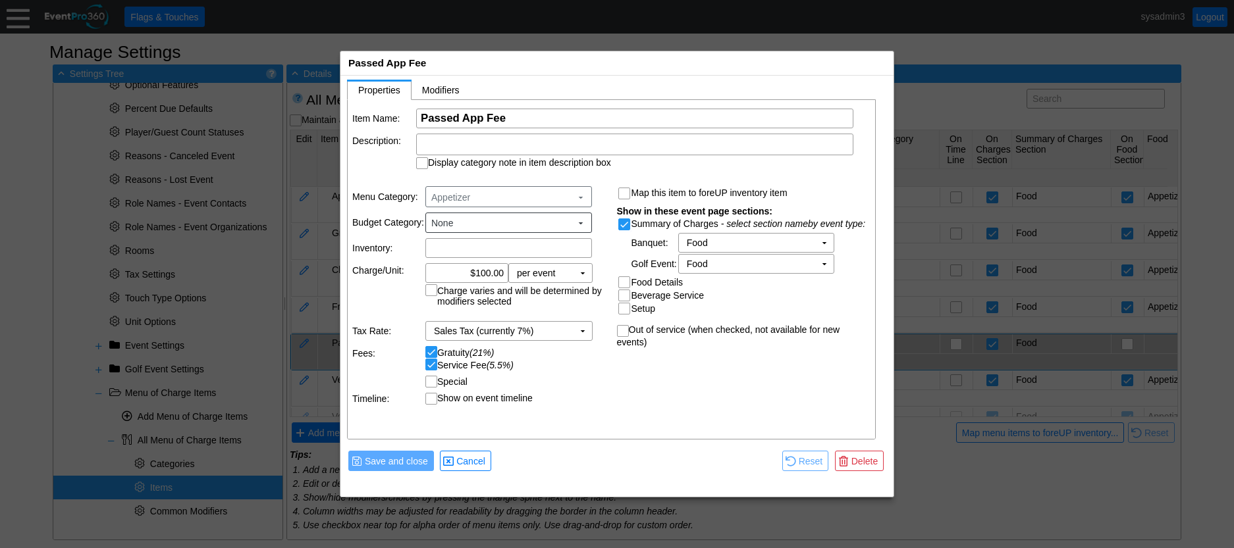
scroll to position [0, 0]
click at [472, 460] on span "Cancel" at bounding box center [471, 461] width 34 height 13
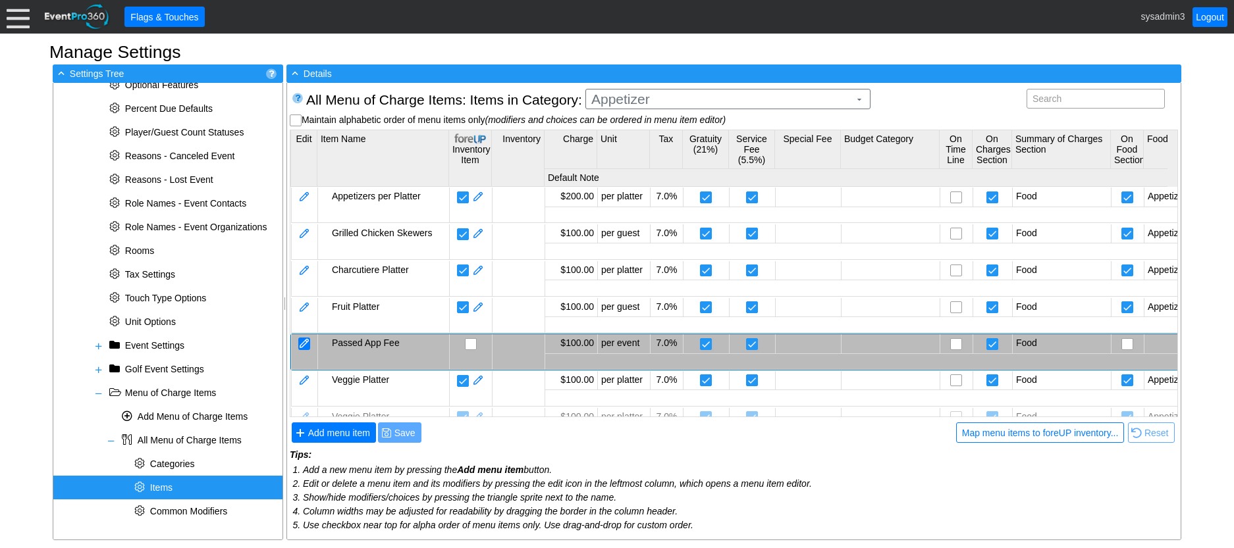
click at [305, 338] on div at bounding box center [304, 344] width 12 height 13
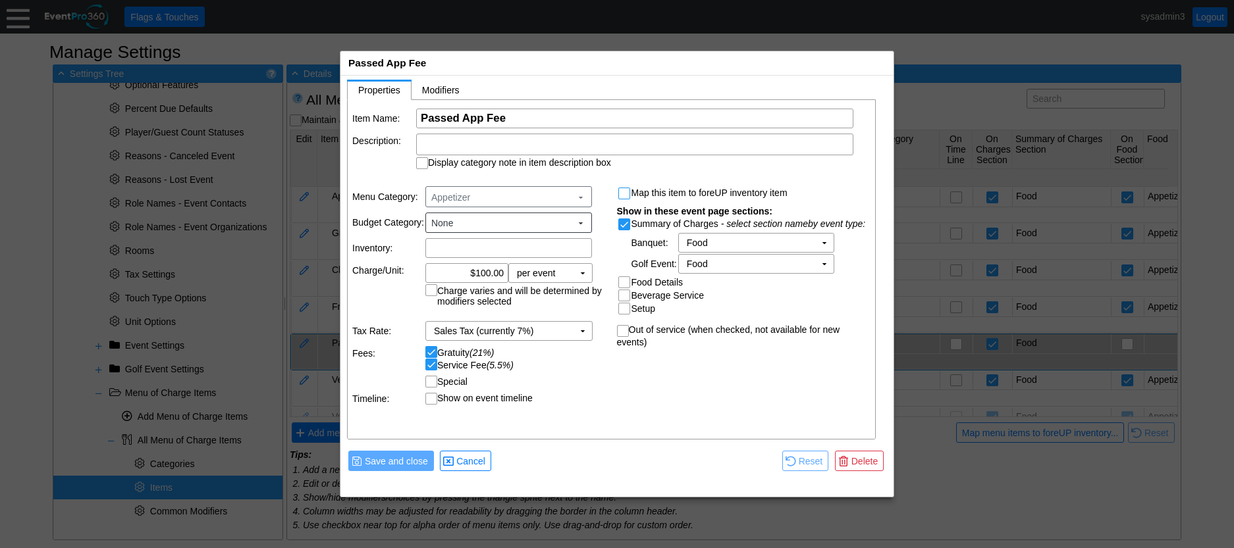
click at [625, 192] on input "Map this item to foreUP inventory item" at bounding box center [625, 194] width 13 height 13
checkbox input "true"
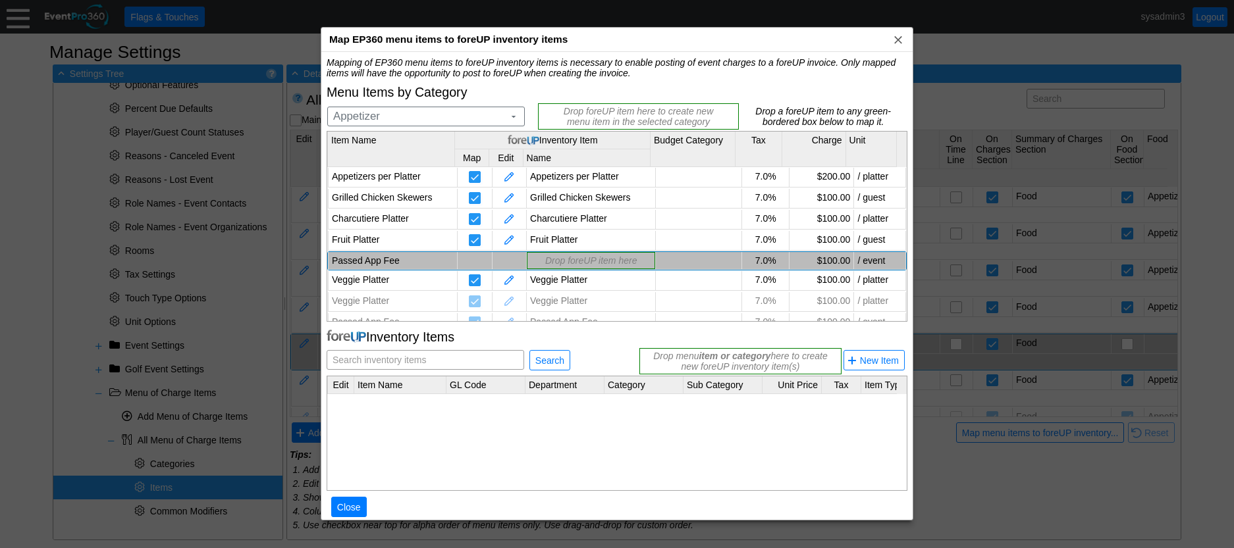
scroll to position [74, 0]
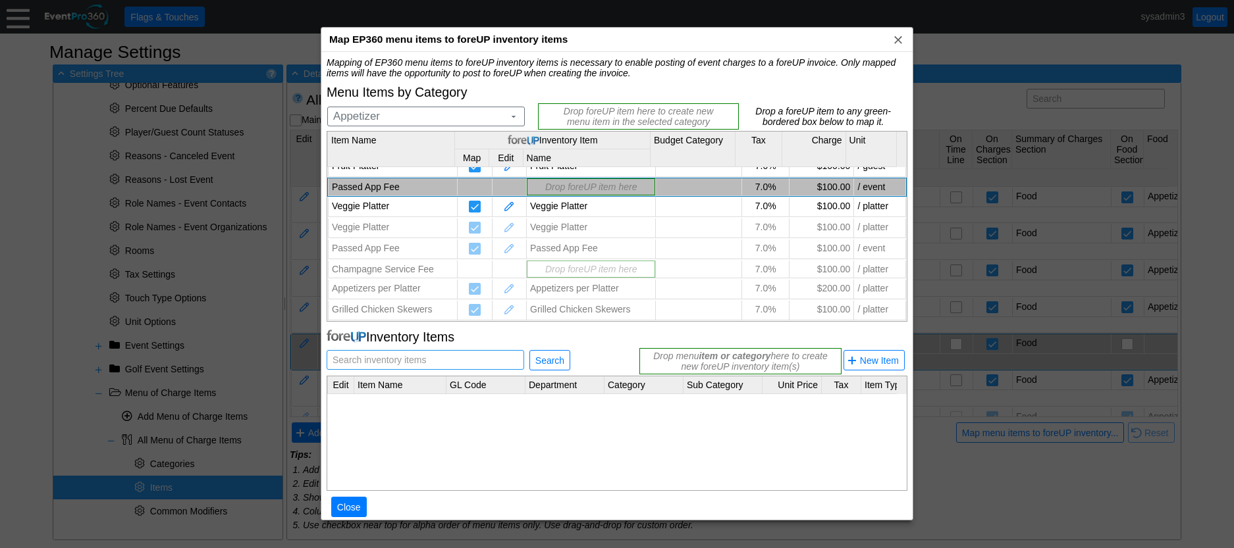
click at [402, 358] on span "Search inventory items" at bounding box center [379, 360] width 99 height 18
type input "Passed App Fee"
click at [546, 363] on span "Search" at bounding box center [550, 360] width 34 height 13
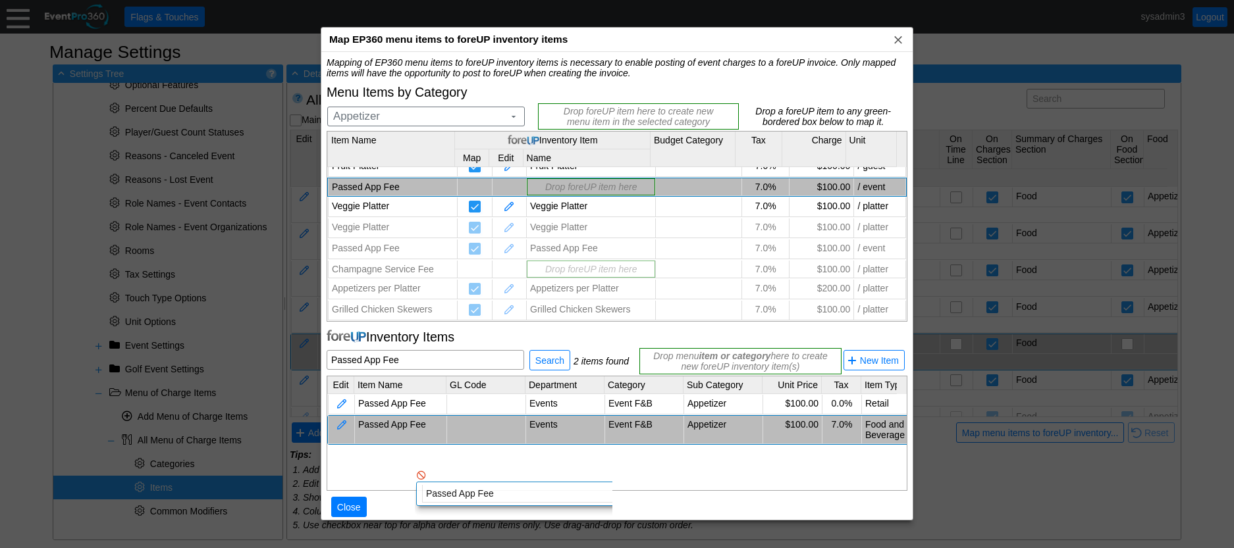
click at [404, 458] on div "Passed App Fee Events Event F&B Appetizer $100.00 0.0% Retail Passed App Fee Ev…" at bounding box center [630, 441] width 606 height 95
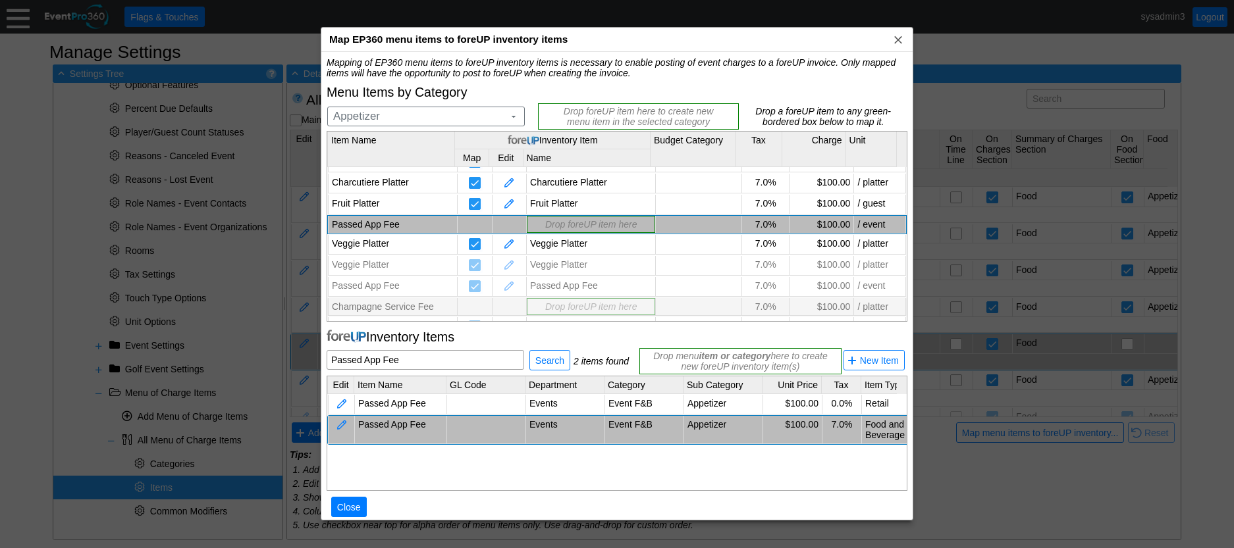
scroll to position [0, 0]
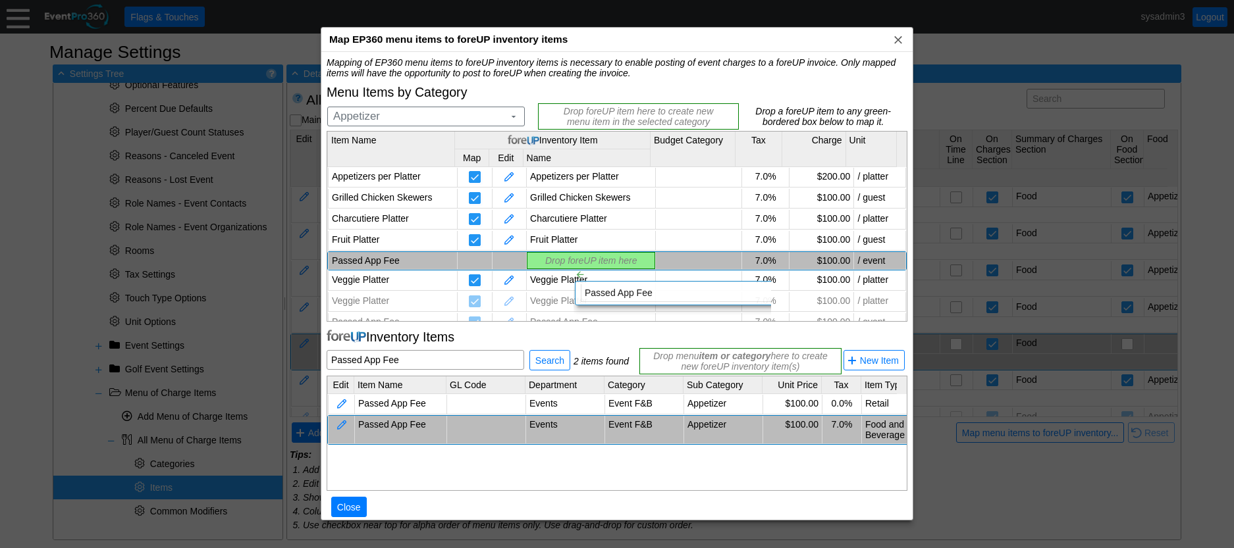
click at [563, 257] on div "Mapping of EP360 menu items to foreUP inventory items is necessary to enable po…" at bounding box center [617, 294] width 581 height 474
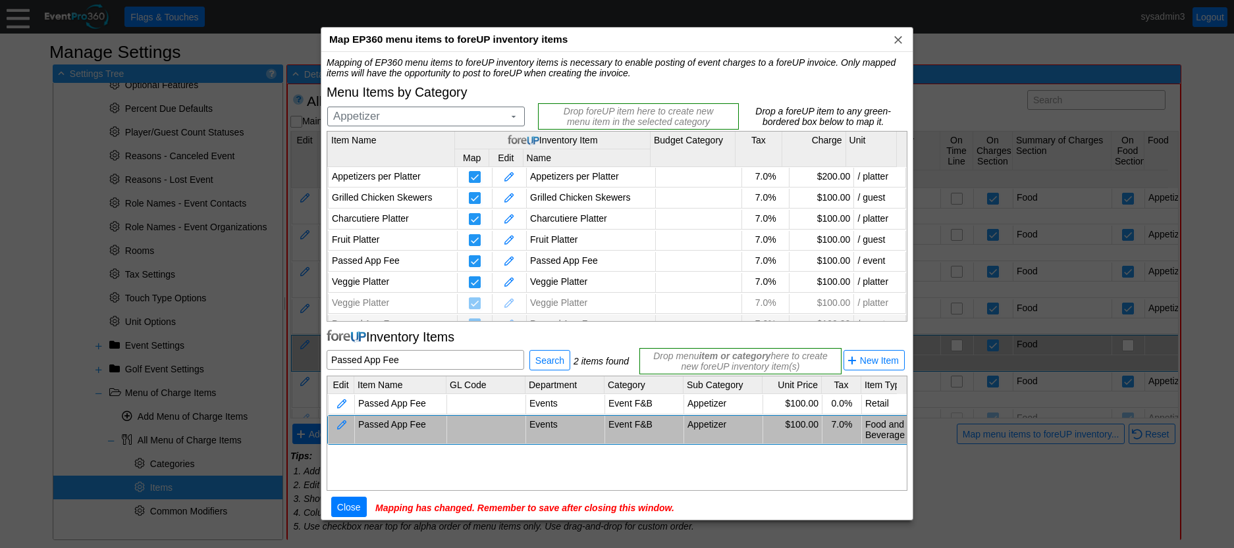
scroll to position [16, 0]
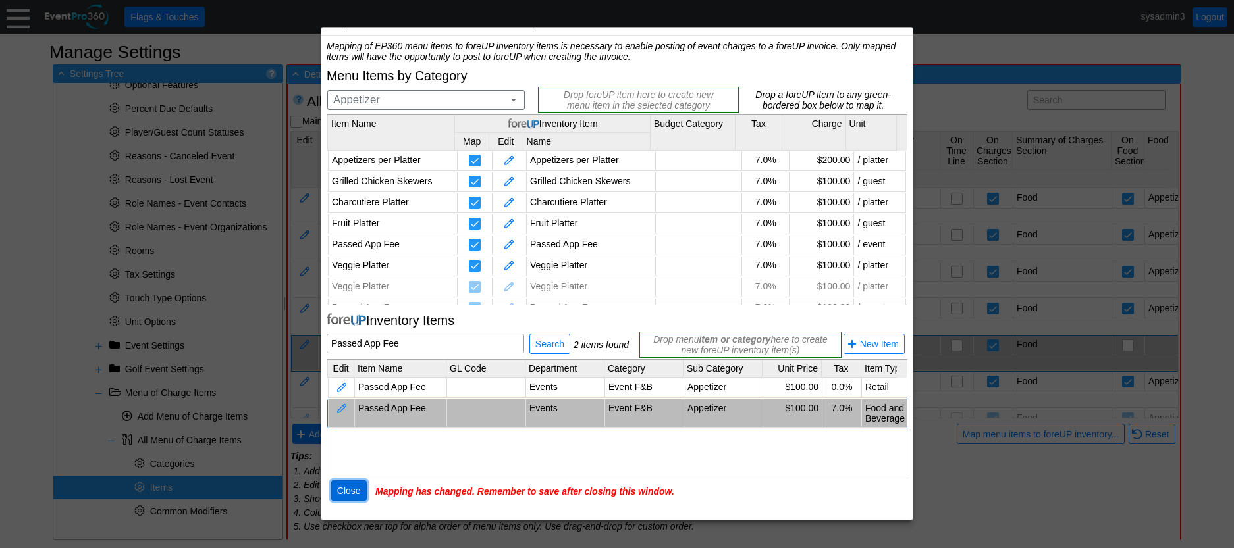
click at [349, 491] on span "Close" at bounding box center [348, 490] width 29 height 13
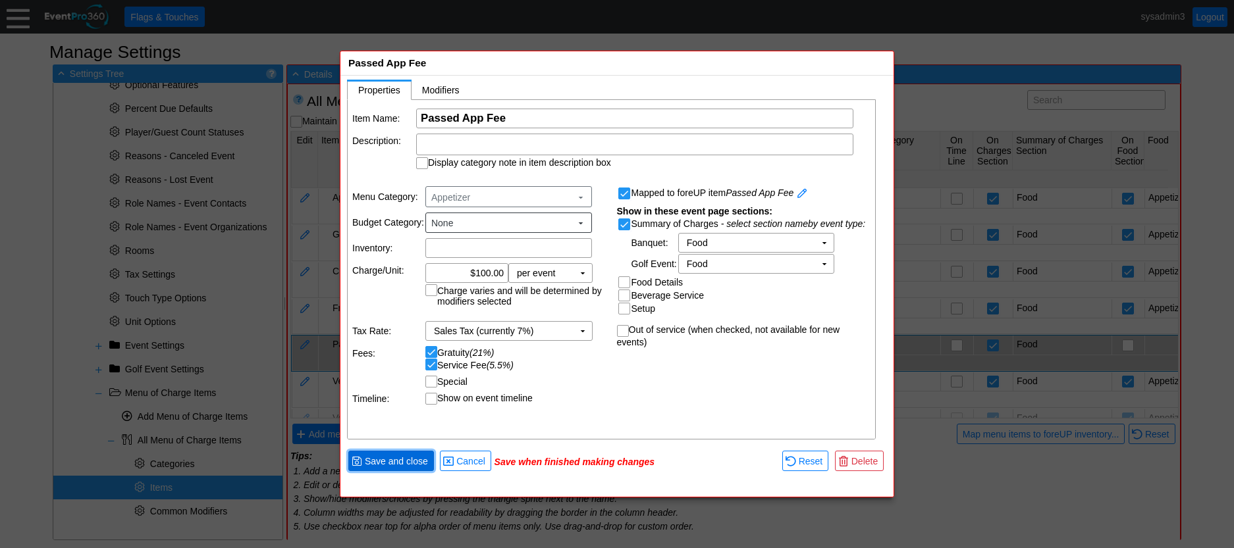
click at [411, 461] on span "Save and close" at bounding box center [396, 461] width 68 height 13
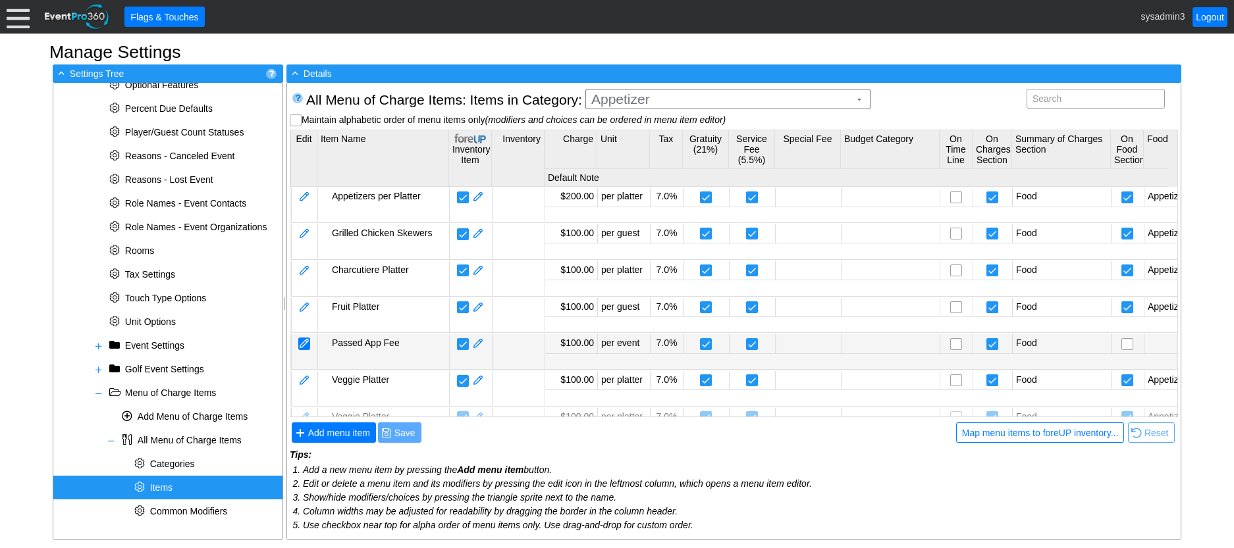
click at [306, 347] on div at bounding box center [304, 344] width 12 height 13
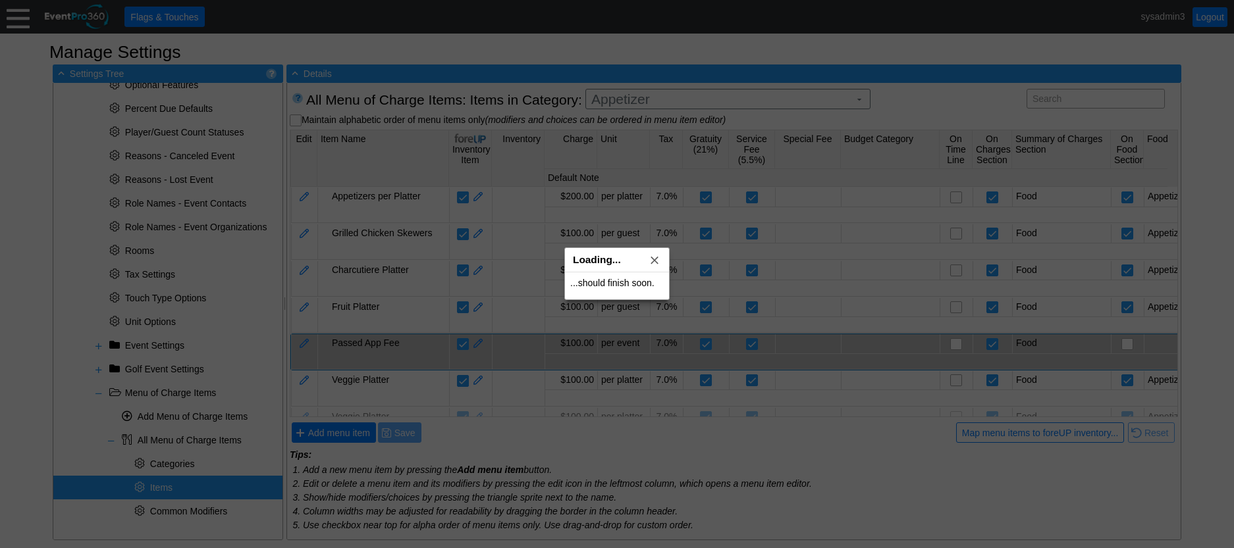
drag, startPoint x: 483, startPoint y: 209, endPoint x: 519, endPoint y: 190, distance: 41.2
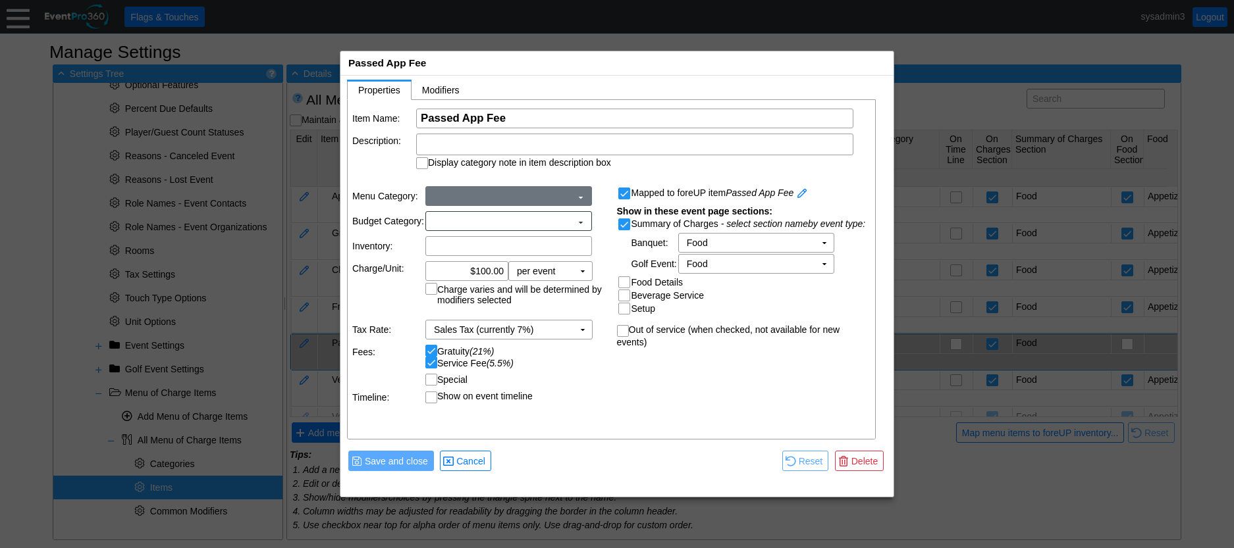
scroll to position [0, 0]
drag, startPoint x: 519, startPoint y: 190, endPoint x: 963, endPoint y: 484, distance: 532.9
click at [963, 484] on div at bounding box center [617, 274] width 1234 height 548
click at [623, 284] on input "Food Details" at bounding box center [625, 283] width 13 height 13
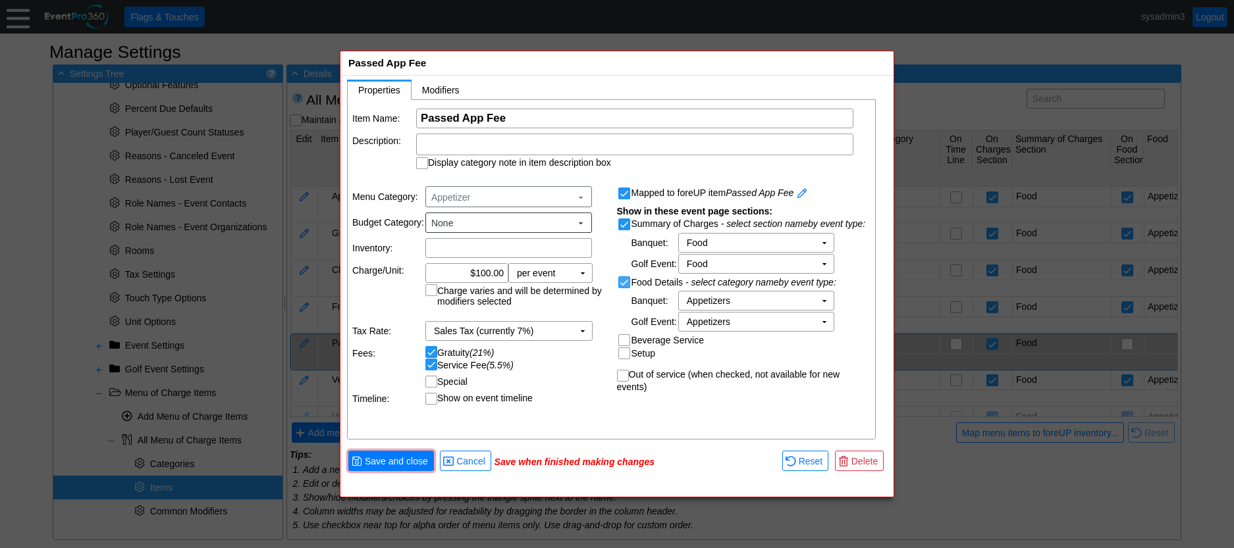
click at [623, 284] on input "Food Details" at bounding box center [625, 283] width 13 height 13
checkbox input "false"
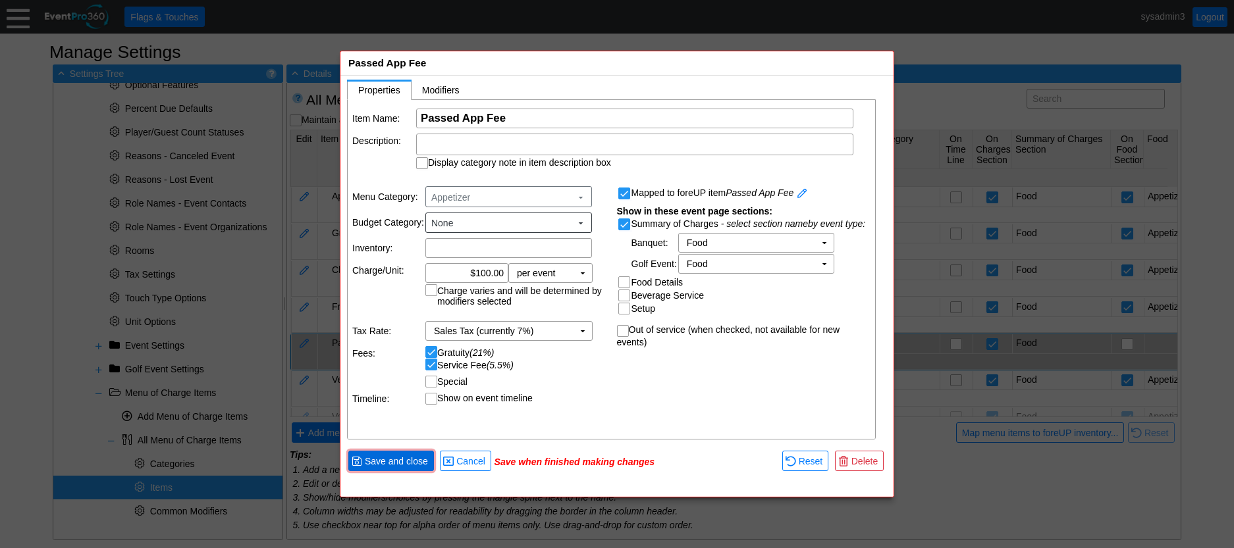
click at [410, 460] on span "Save and close" at bounding box center [396, 461] width 68 height 13
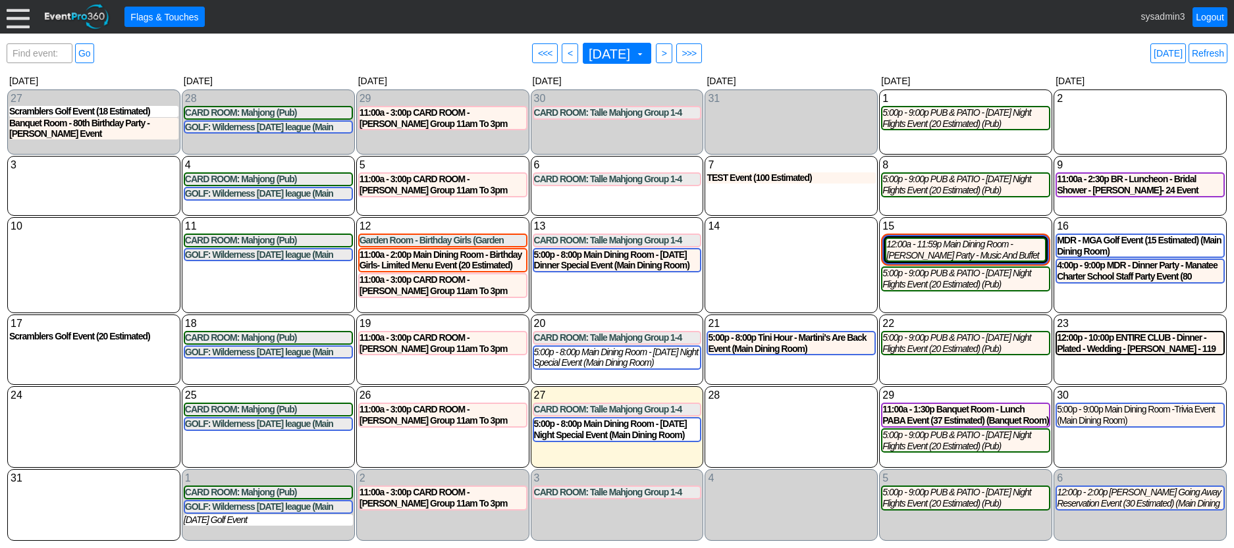
click at [15, 15] on div at bounding box center [18, 16] width 23 height 23
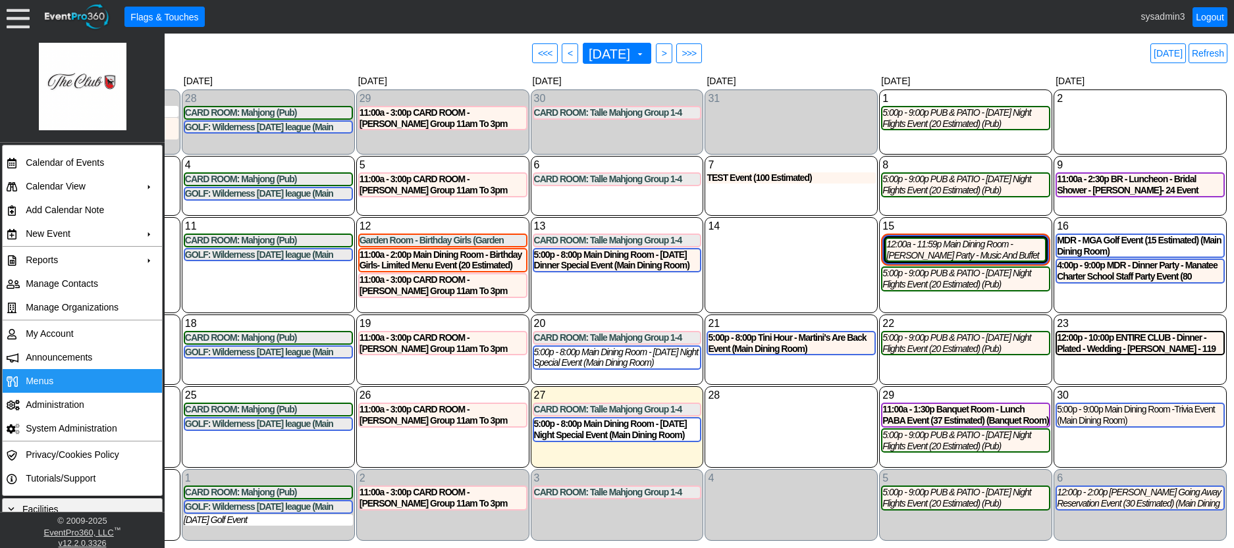
click at [38, 372] on td "Menus" at bounding box center [79, 381] width 118 height 24
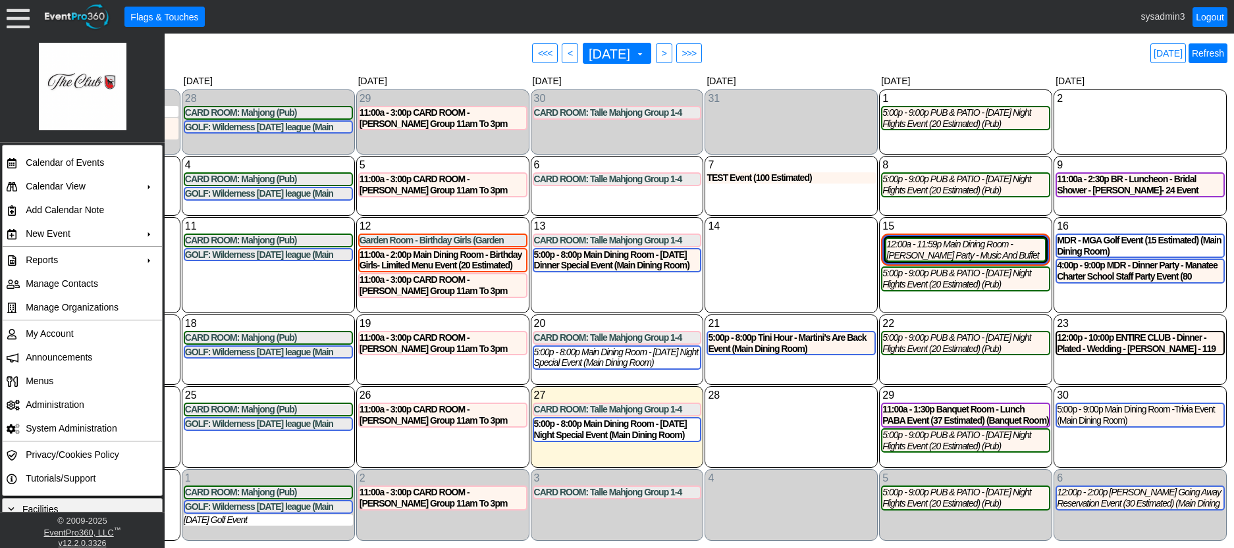
click at [1202, 53] on link "Refresh" at bounding box center [1207, 53] width 39 height 20
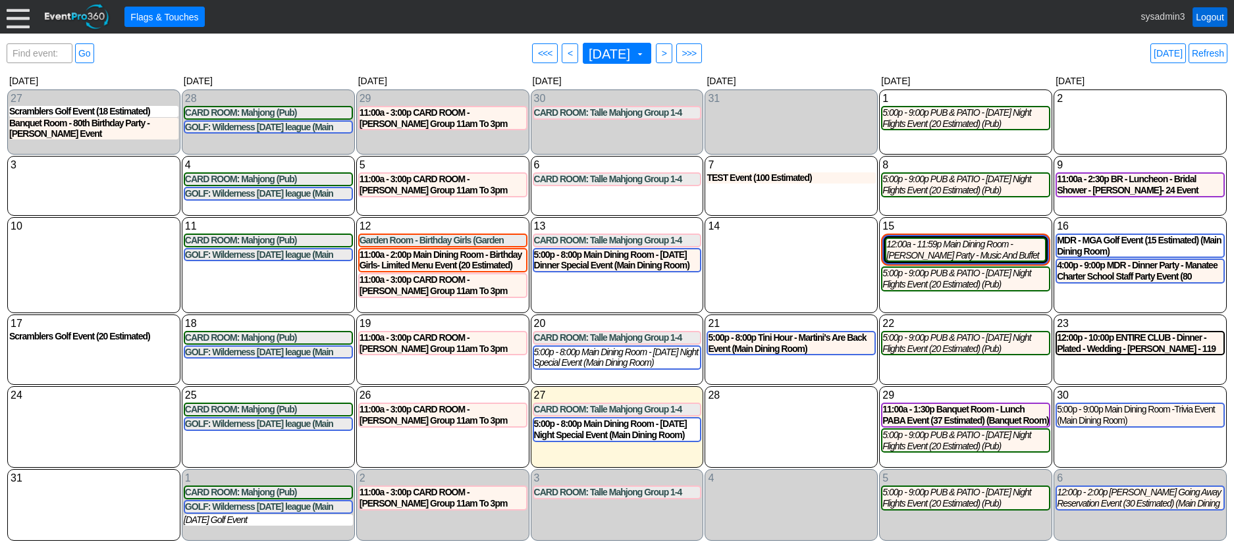
click at [1206, 11] on link "Logout" at bounding box center [1209, 17] width 35 height 20
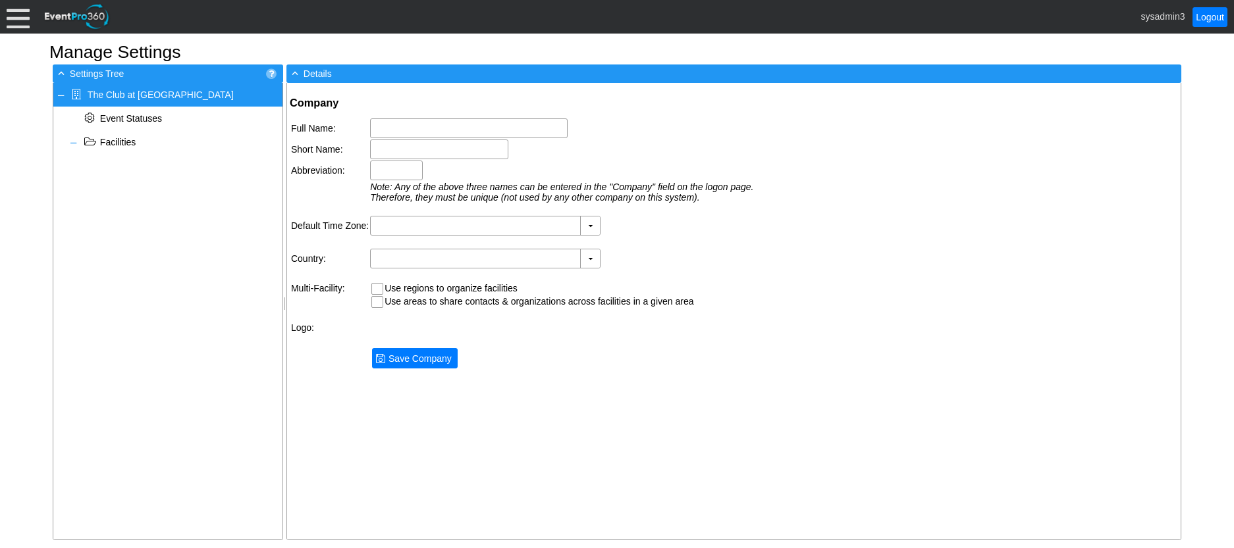
type input "The Club at [GEOGRAPHIC_DATA]"
type input "TCRW"
type input "(GMT-05:00) Eastern Time ([GEOGRAPHIC_DATA] & [GEOGRAPHIC_DATA])"
type input "[GEOGRAPHIC_DATA] (English)"
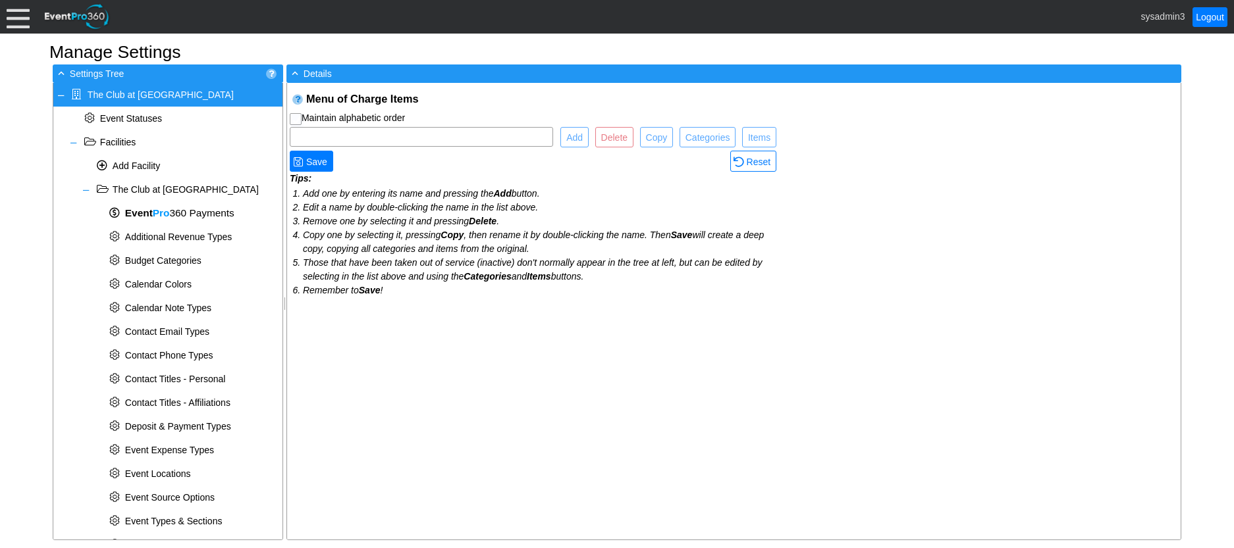
checkbox input "true"
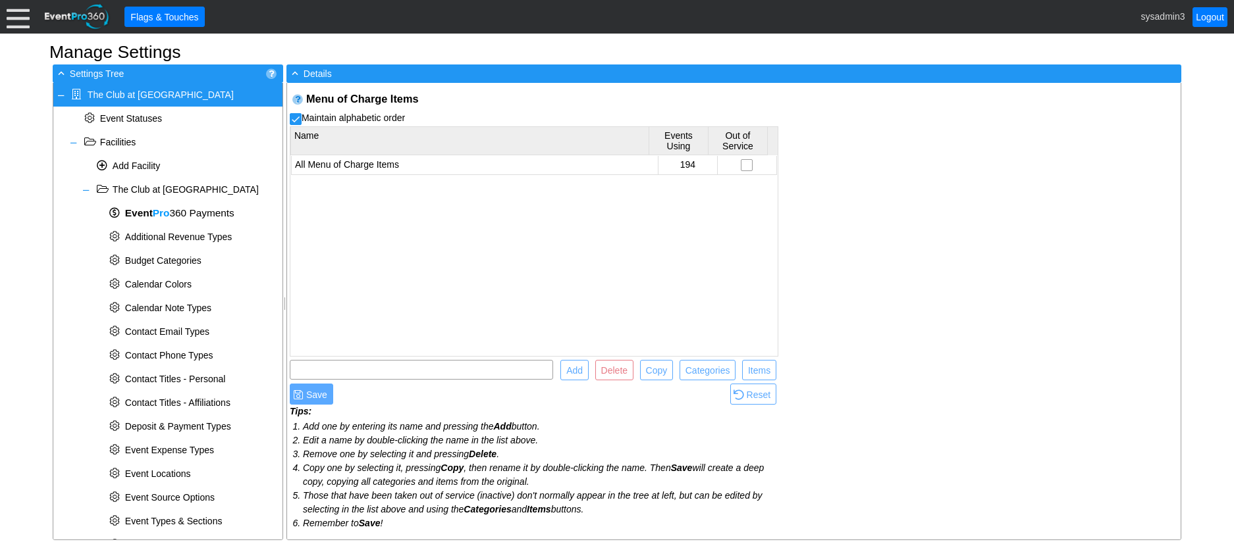
scroll to position [461, 0]
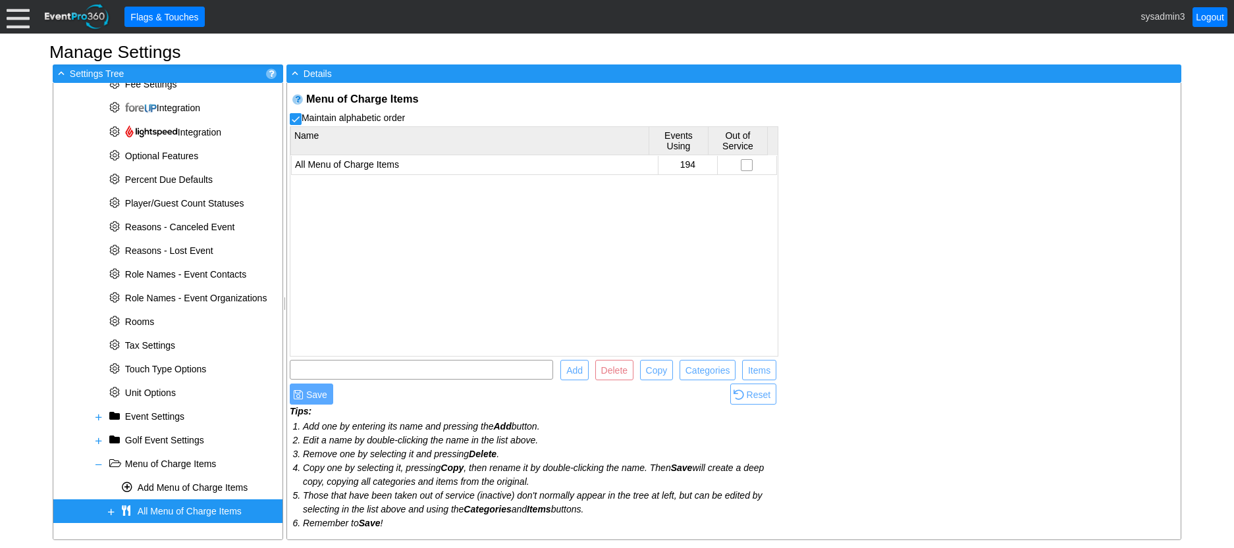
click at [111, 506] on div "+ All Menu of Charge Items" at bounding box center [167, 512] width 229 height 24
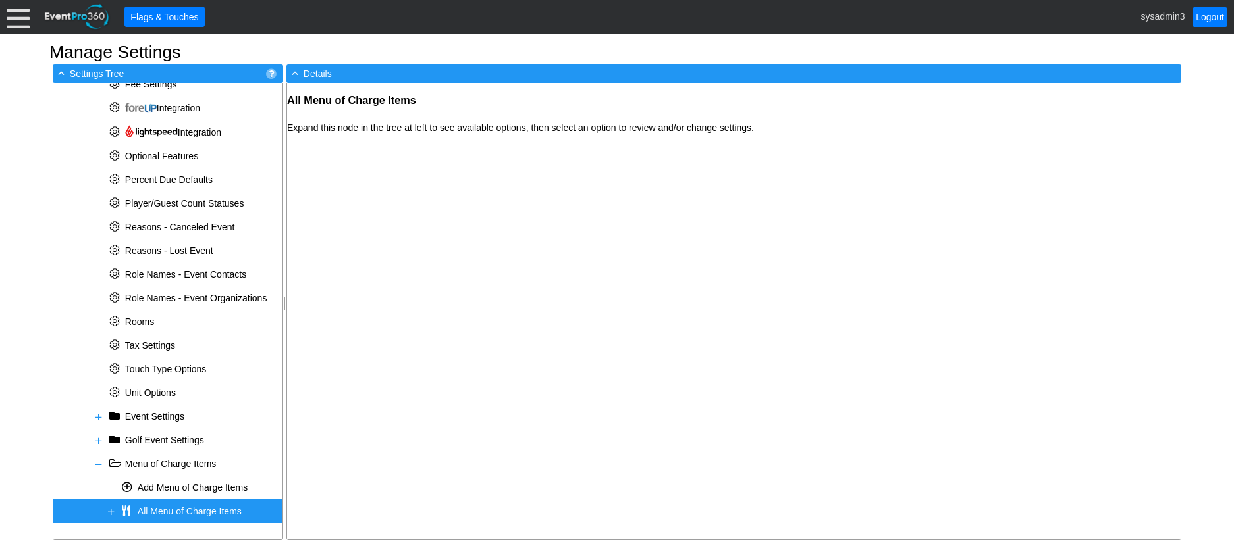
click at [108, 512] on span at bounding box center [111, 512] width 11 height 11
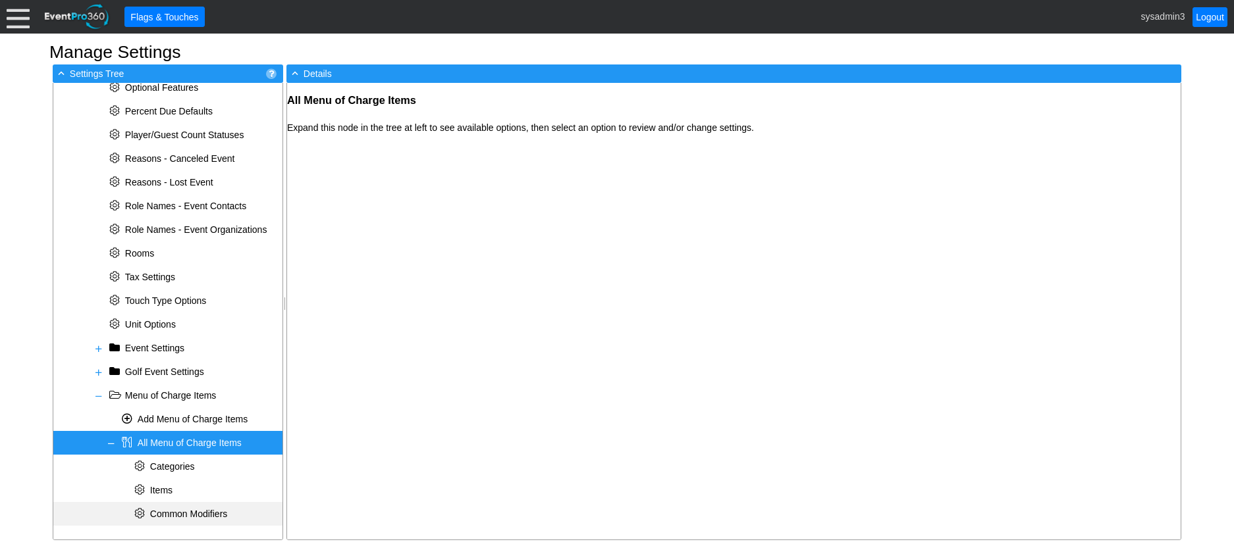
scroll to position [532, 0]
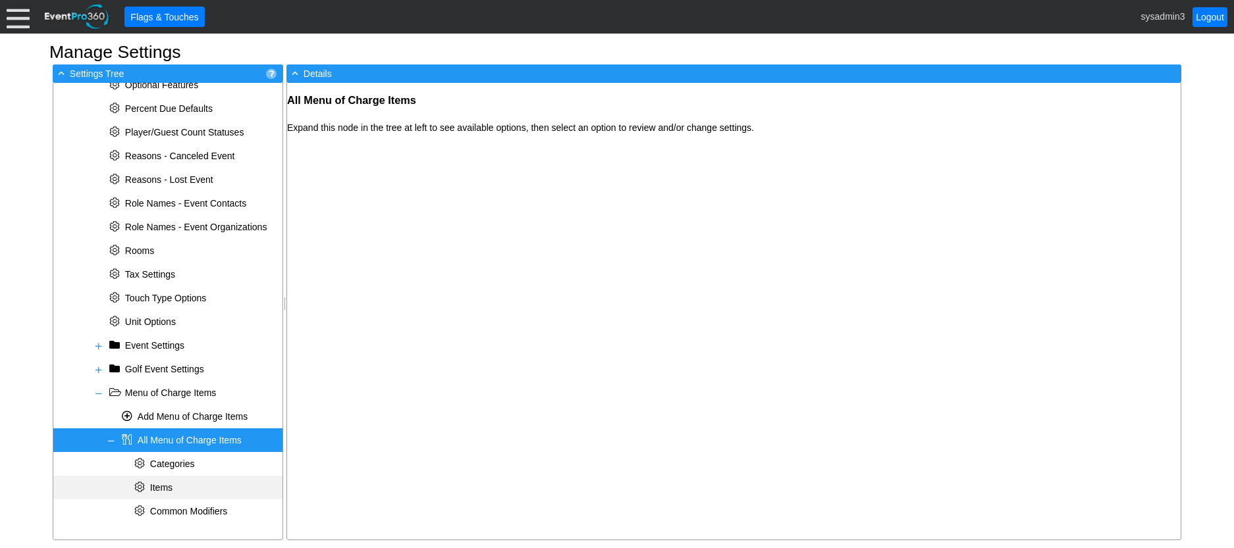
click at [163, 485] on span "Items" at bounding box center [161, 488] width 22 height 11
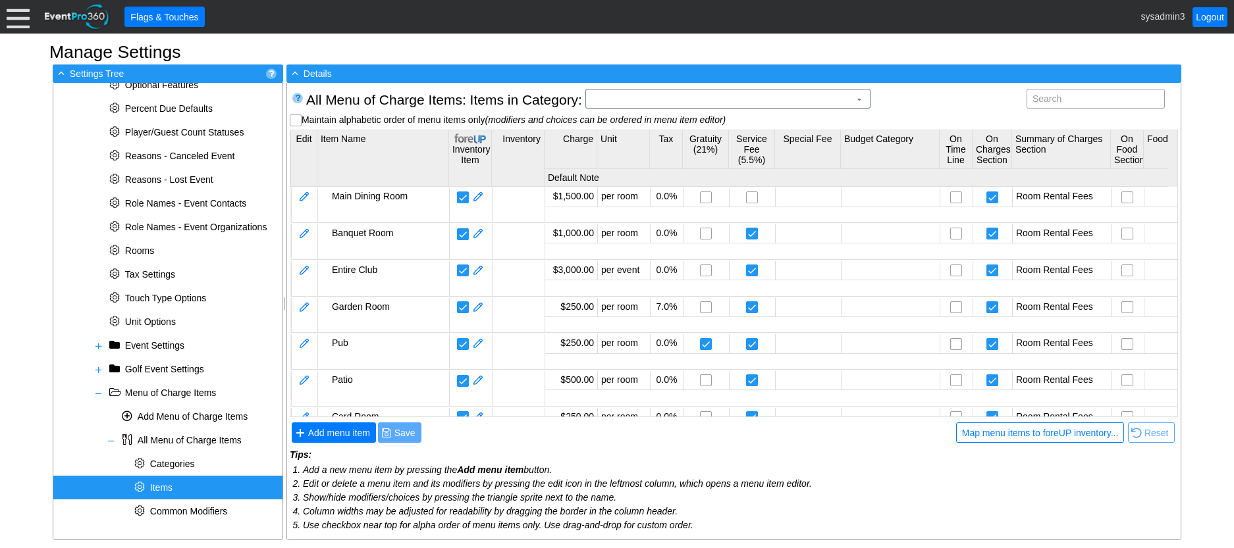
scroll to position [0, 0]
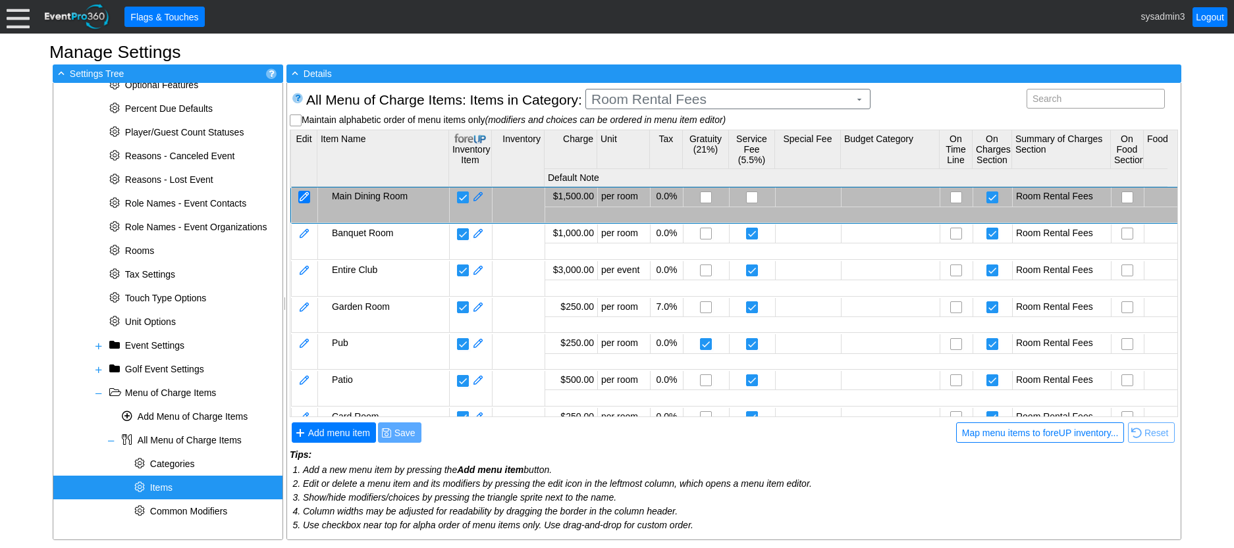
click at [307, 197] on div at bounding box center [304, 197] width 12 height 13
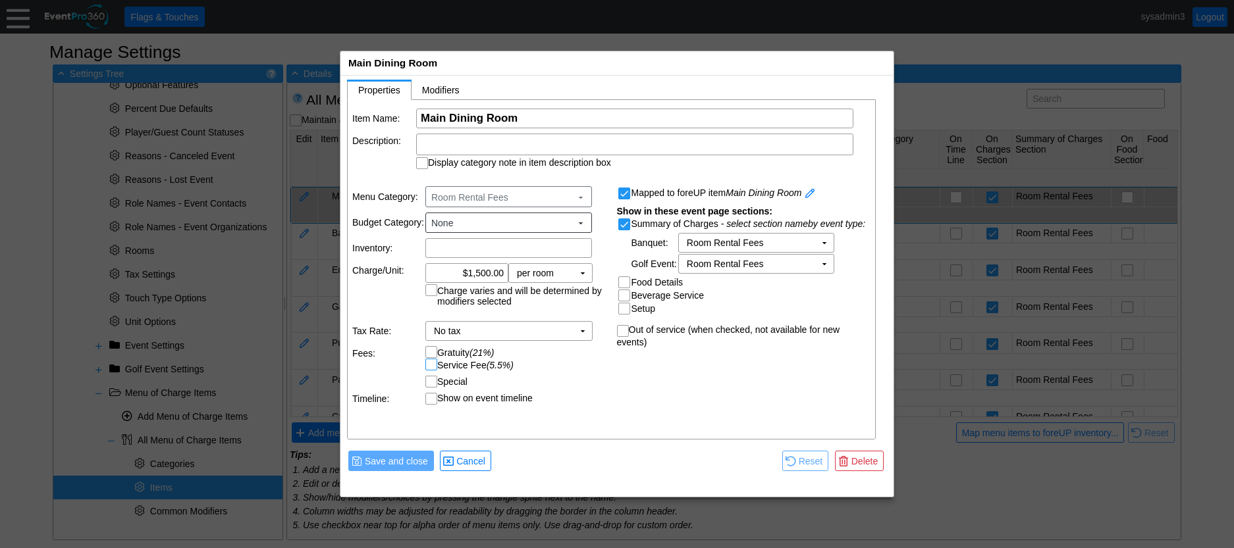
click at [431, 361] on input "Service Fee (5.5%)" at bounding box center [432, 365] width 13 height 13
checkbox input "true"
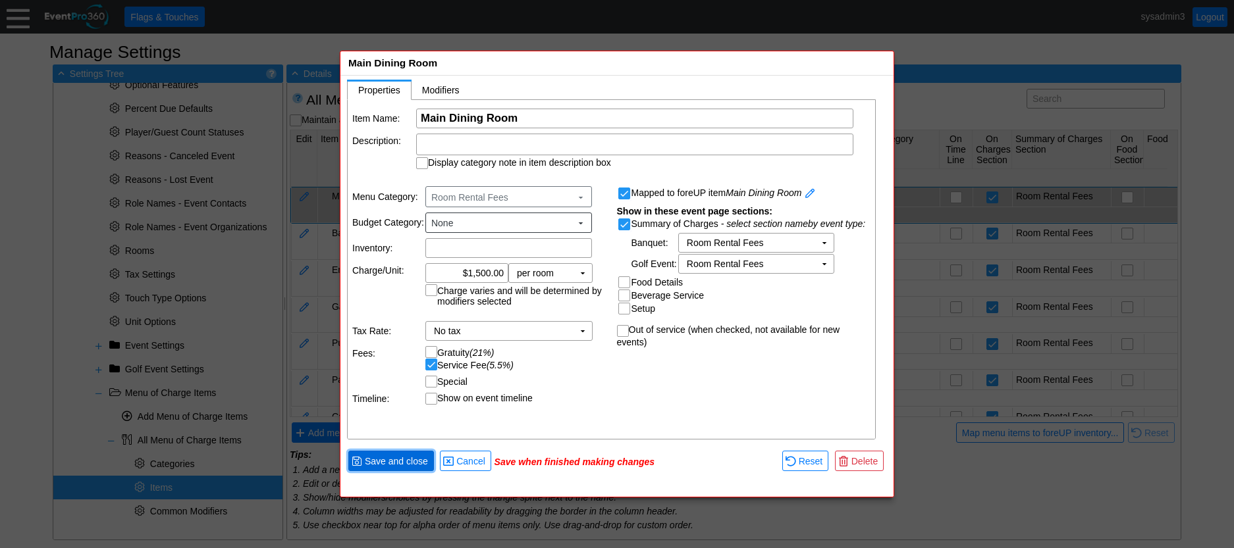
click at [395, 456] on span "Save and close" at bounding box center [396, 461] width 68 height 13
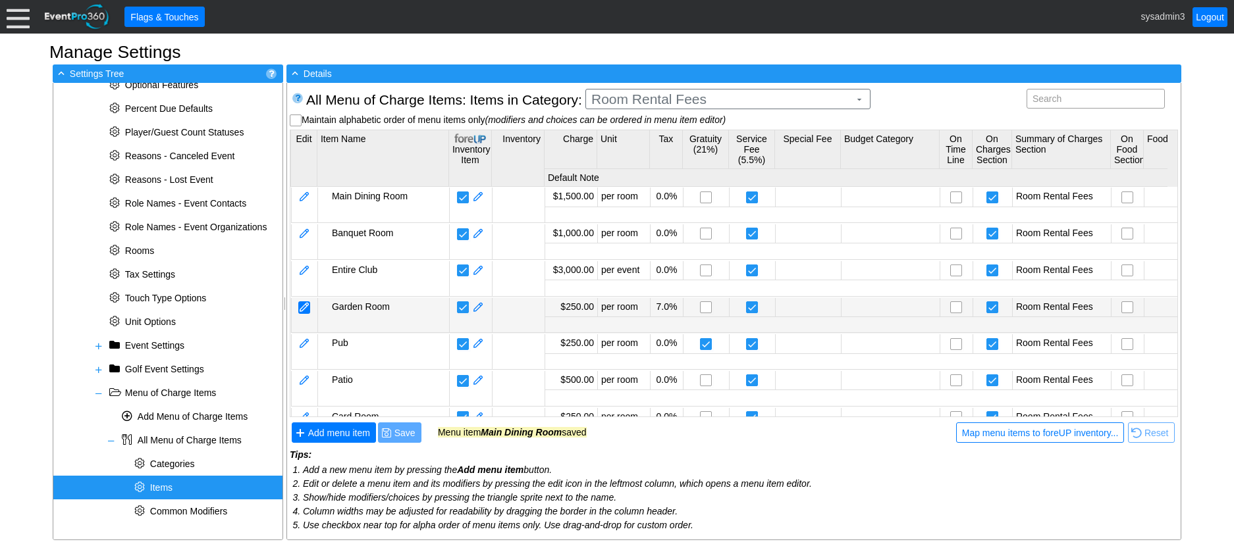
click at [305, 304] on div at bounding box center [304, 307] width 12 height 13
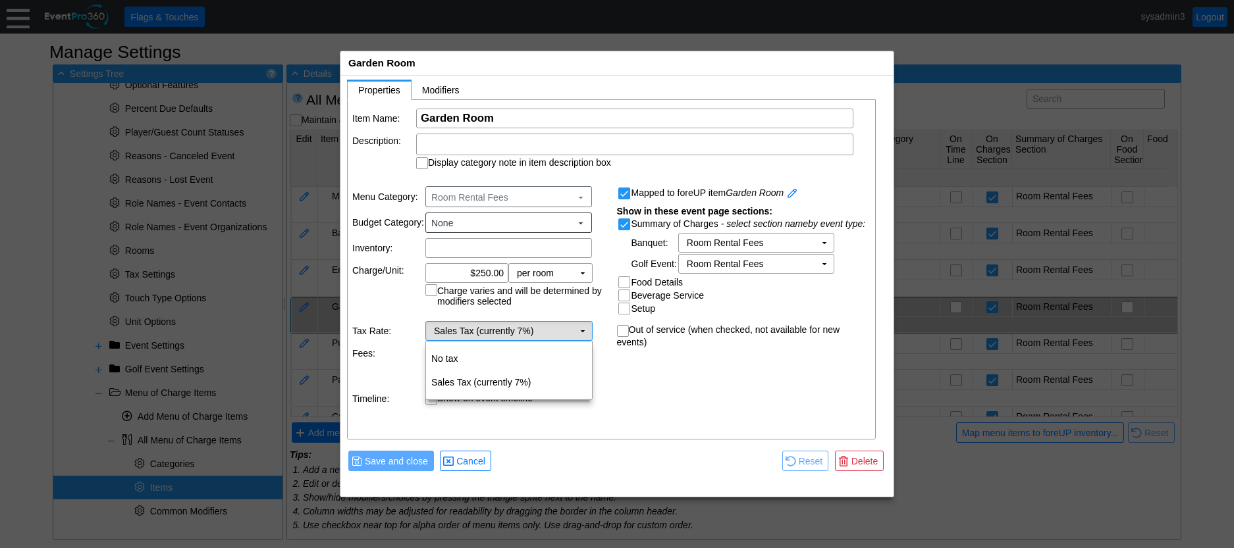
click at [585, 332] on td "▼" at bounding box center [582, 331] width 18 height 18
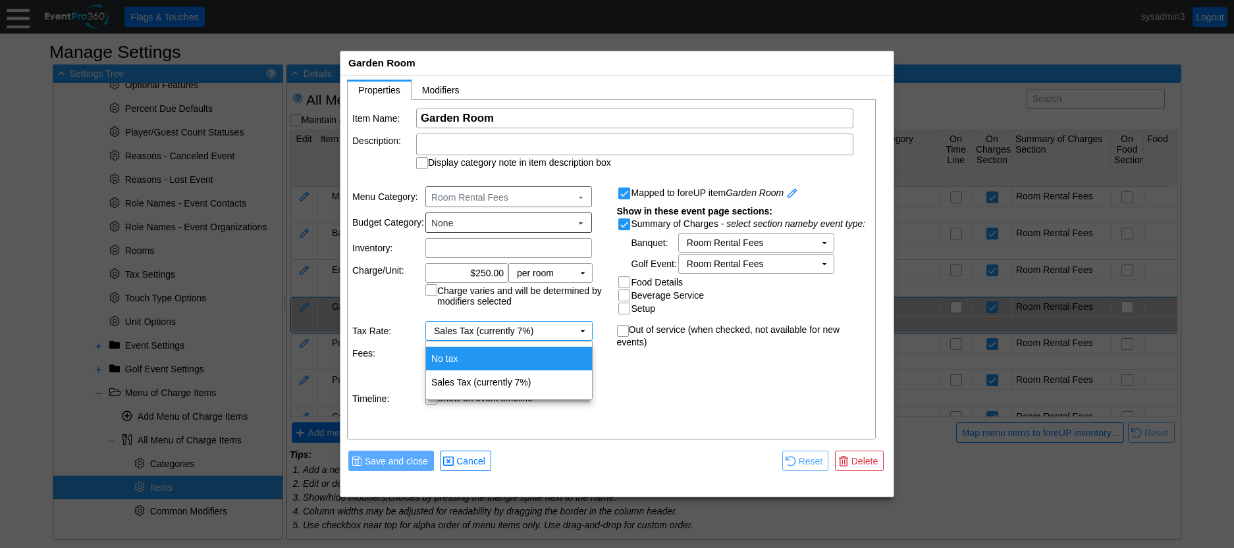
click at [457, 358] on td "No tax" at bounding box center [509, 359] width 166 height 24
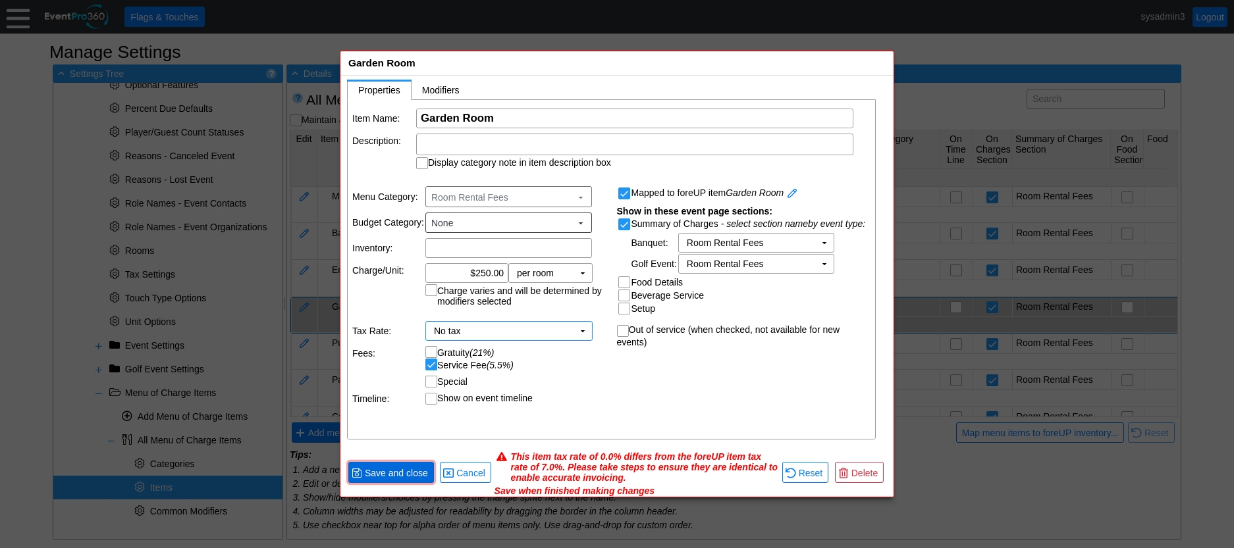
click at [404, 473] on span "Save and close" at bounding box center [396, 473] width 68 height 13
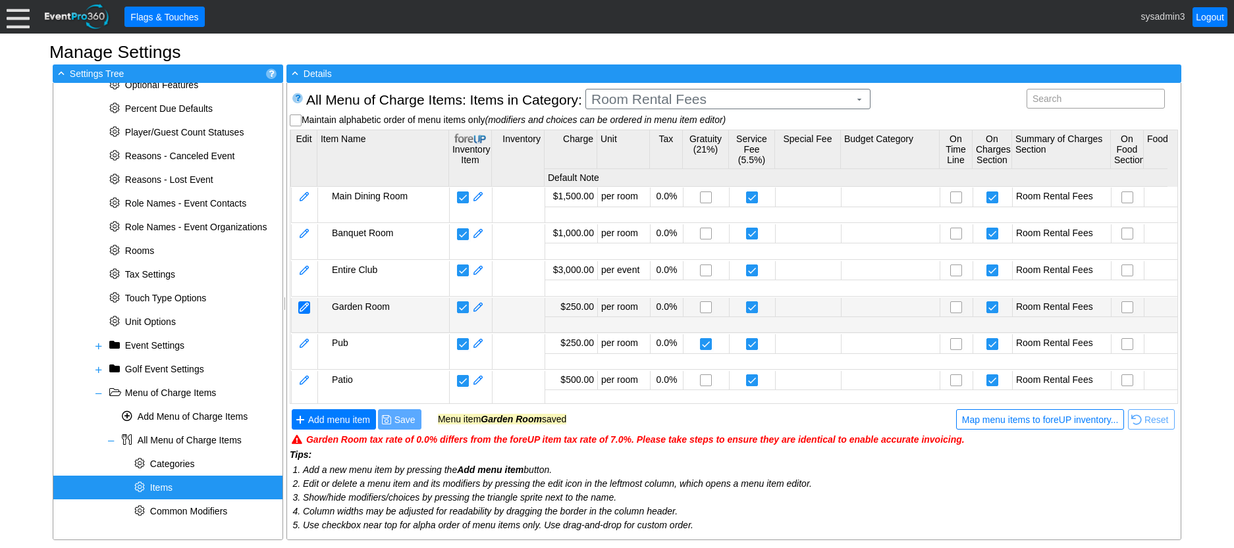
click at [305, 303] on div at bounding box center [304, 307] width 12 height 13
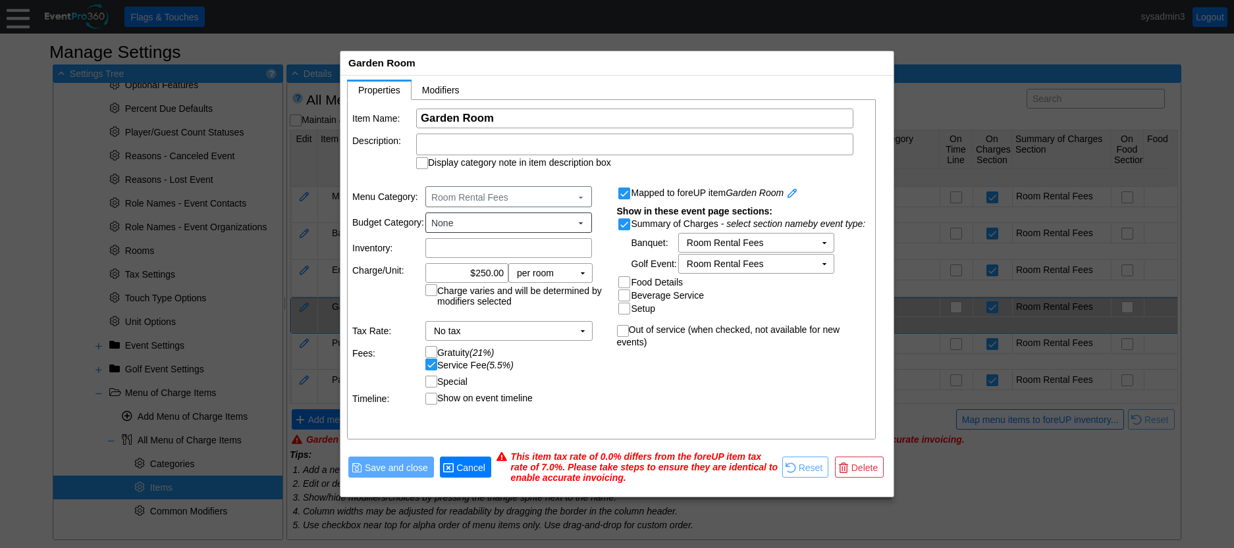
click at [471, 469] on span "Cancel" at bounding box center [471, 467] width 34 height 13
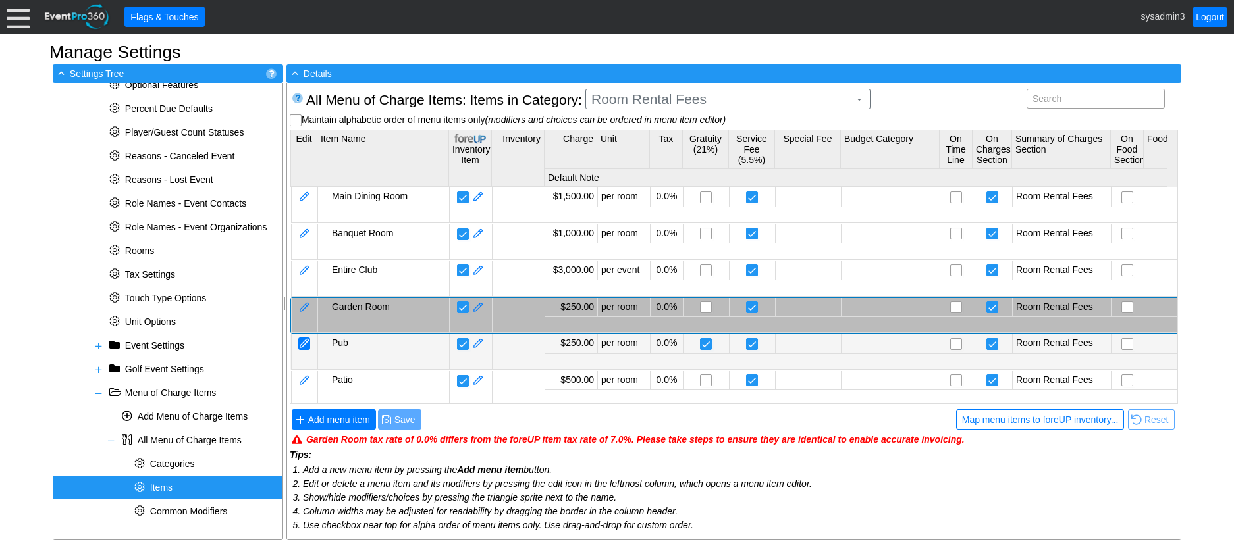
click at [304, 343] on div at bounding box center [304, 344] width 12 height 13
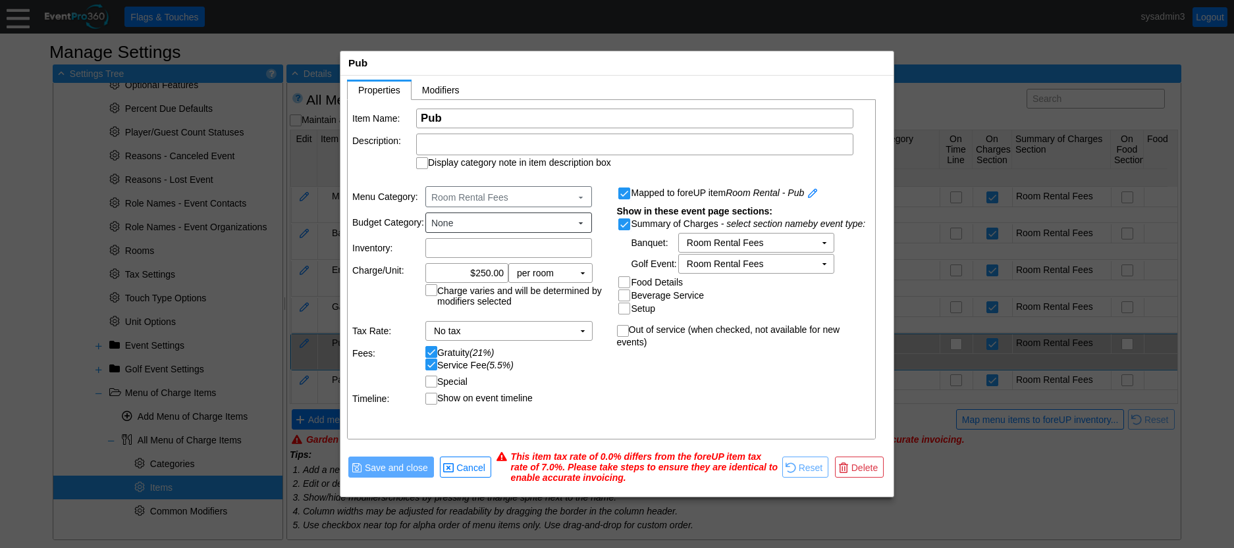
click at [423, 348] on td "Fees:" at bounding box center [388, 358] width 72 height 24
click at [431, 352] on input "Gratuity (21%)" at bounding box center [432, 353] width 13 height 13
checkbox input "false"
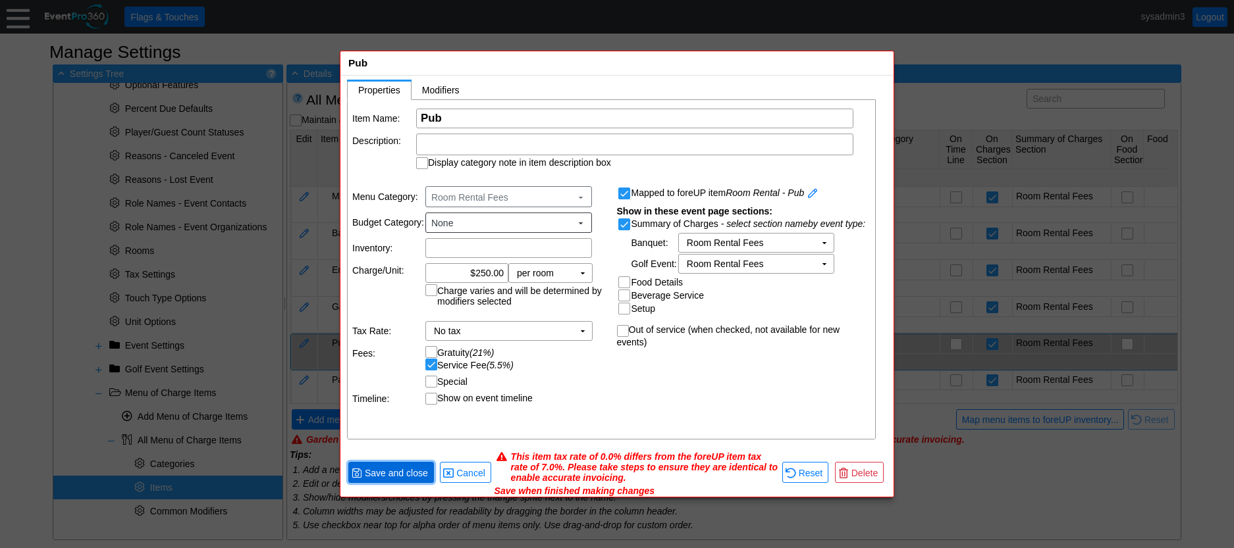
click at [407, 474] on span "Save and close" at bounding box center [396, 473] width 68 height 13
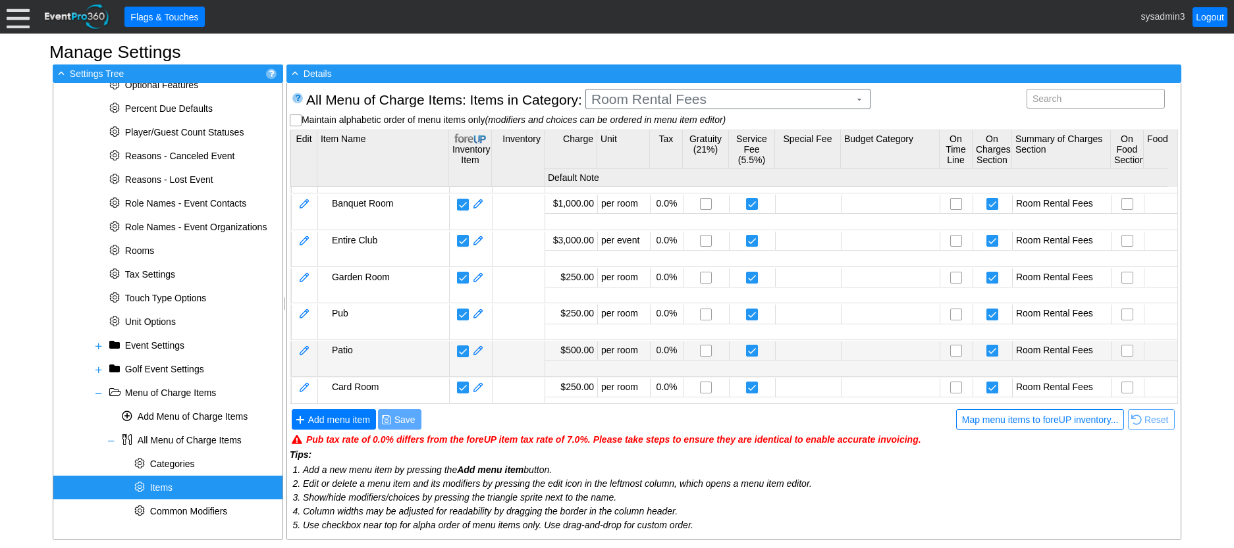
scroll to position [161, 0]
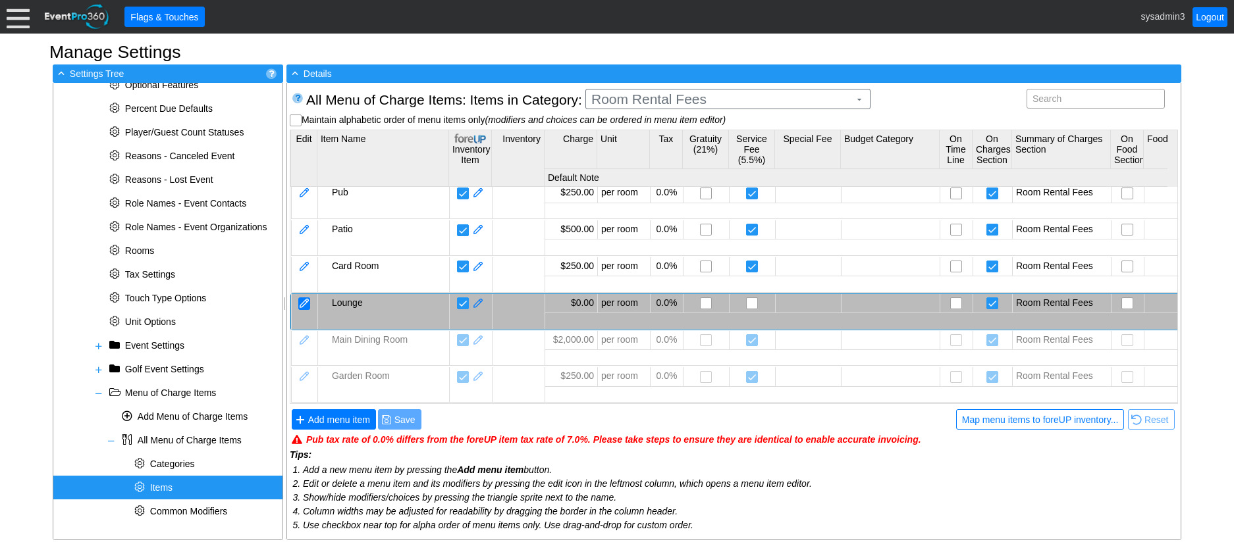
click at [301, 298] on div at bounding box center [304, 304] width 12 height 13
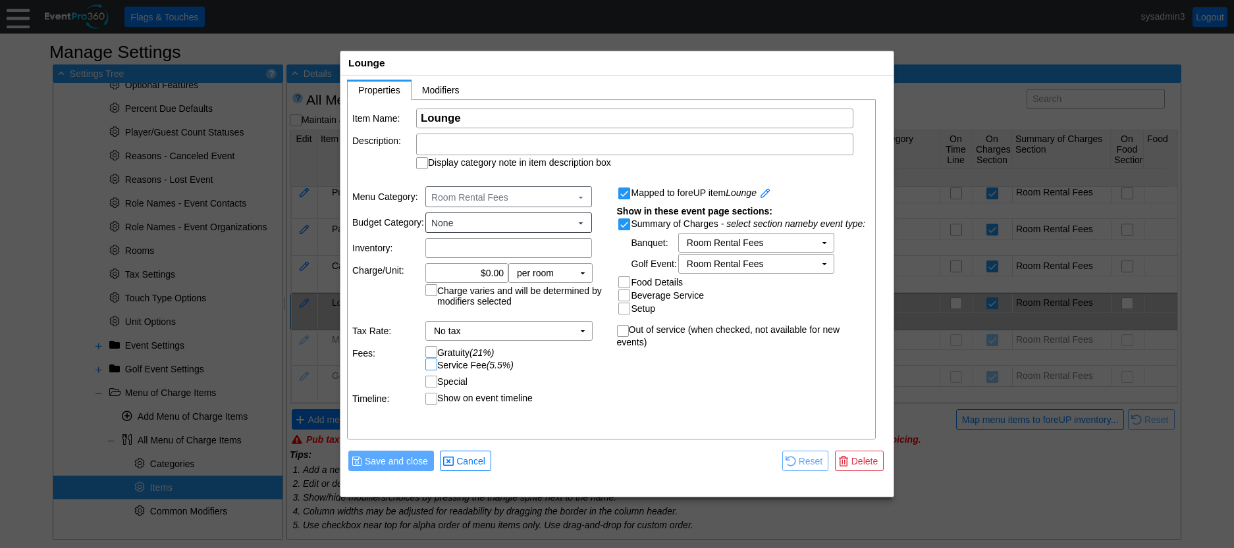
click at [430, 364] on input "Service Fee (5.5%)" at bounding box center [432, 365] width 13 height 13
checkbox input "true"
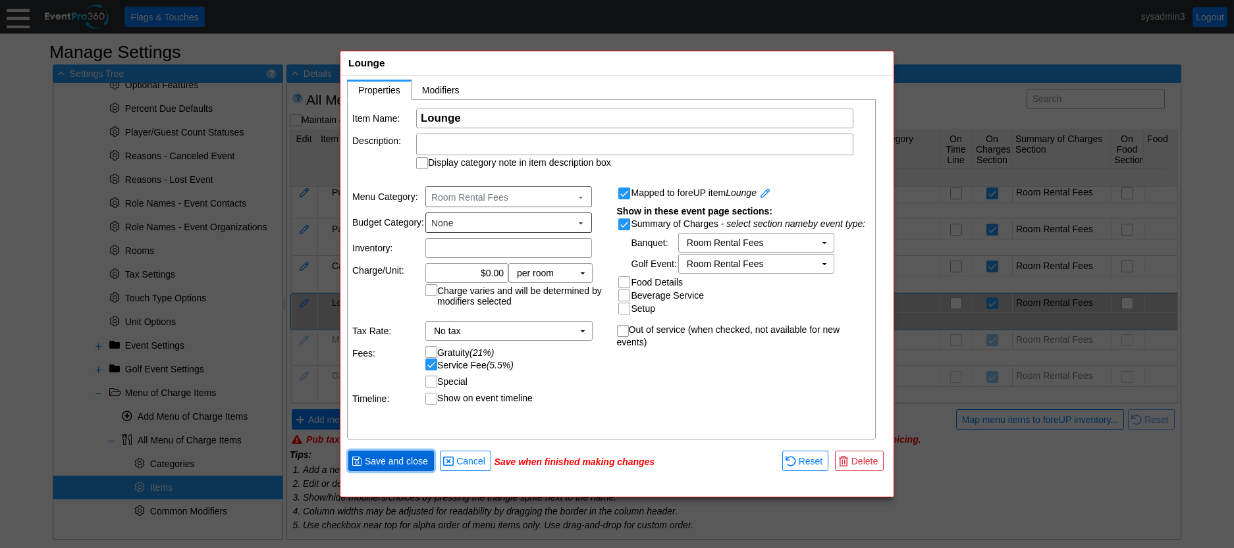
click at [416, 460] on span "Save and close" at bounding box center [396, 461] width 68 height 13
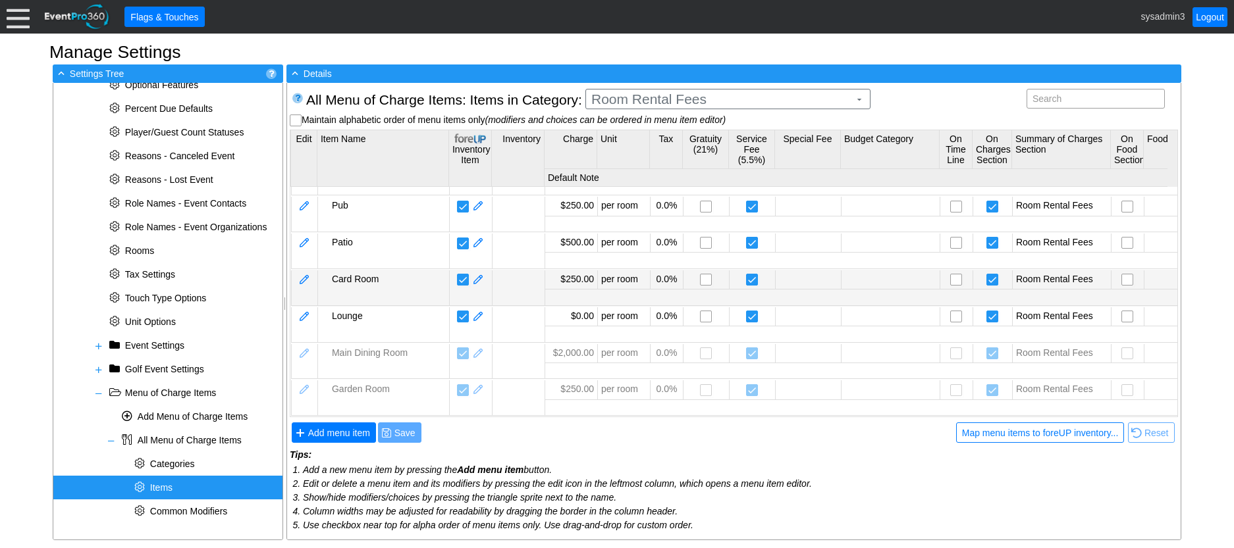
scroll to position [0, 0]
